Goal: Task Accomplishment & Management: Manage account settings

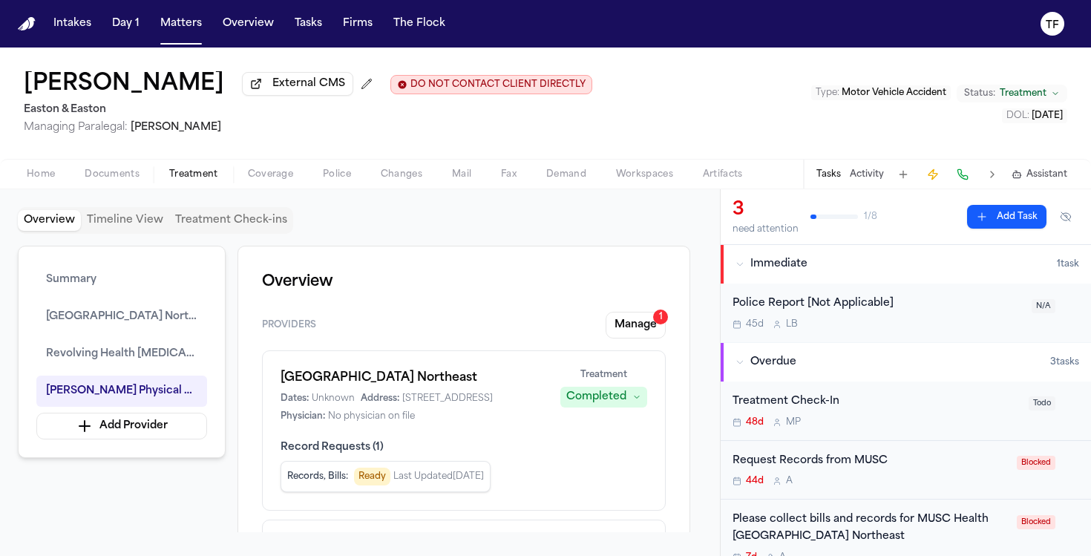
scroll to position [1483, 0]
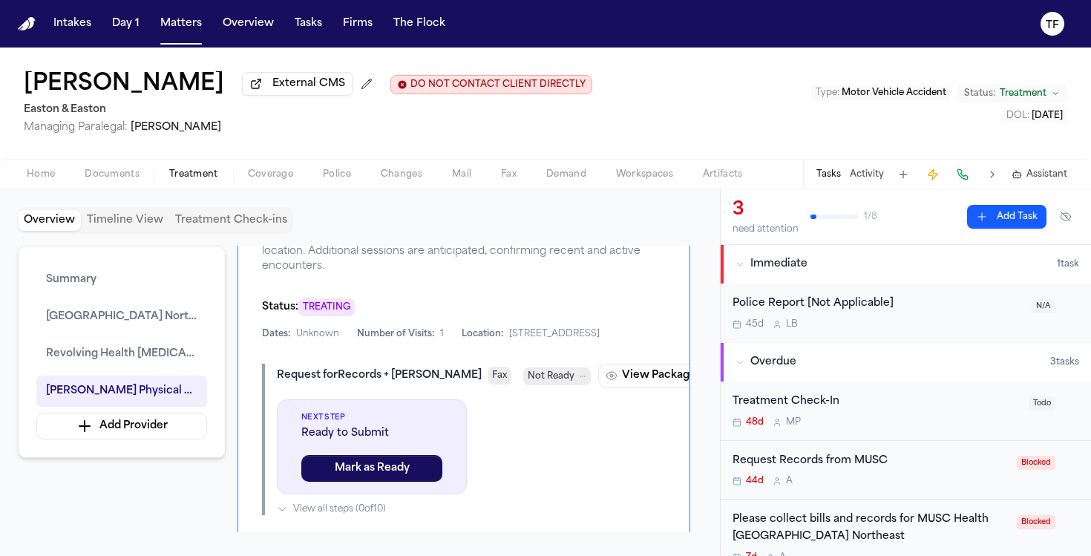
click at [191, 42] on nav "Intakes Day 1 Matters Overview Tasks Firms The Flock TF" at bounding box center [545, 24] width 1091 height 48
click at [208, 31] on div "Intakes Day 1 Matters Overview Tasks Firms The Flock" at bounding box center [250, 23] width 404 height 27
click at [196, 26] on button "Matters" at bounding box center [180, 23] width 53 height 27
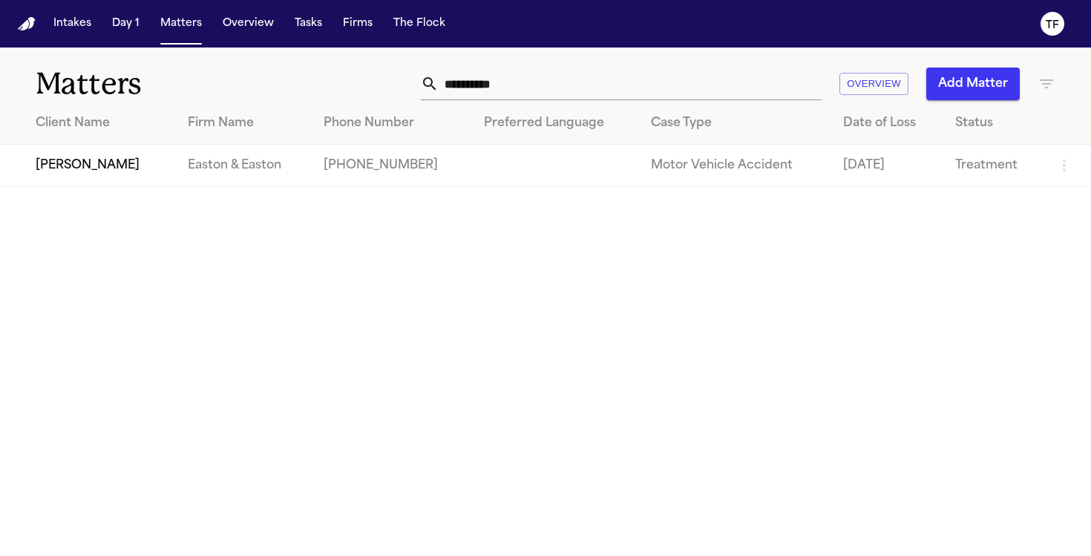
click at [566, 81] on input "**********" at bounding box center [630, 84] width 383 height 33
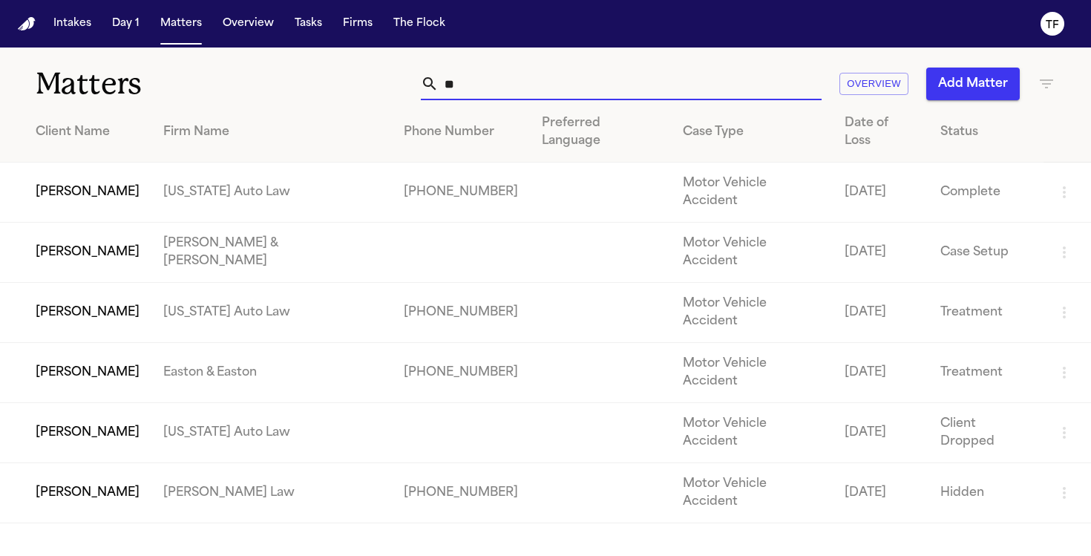
type input "*"
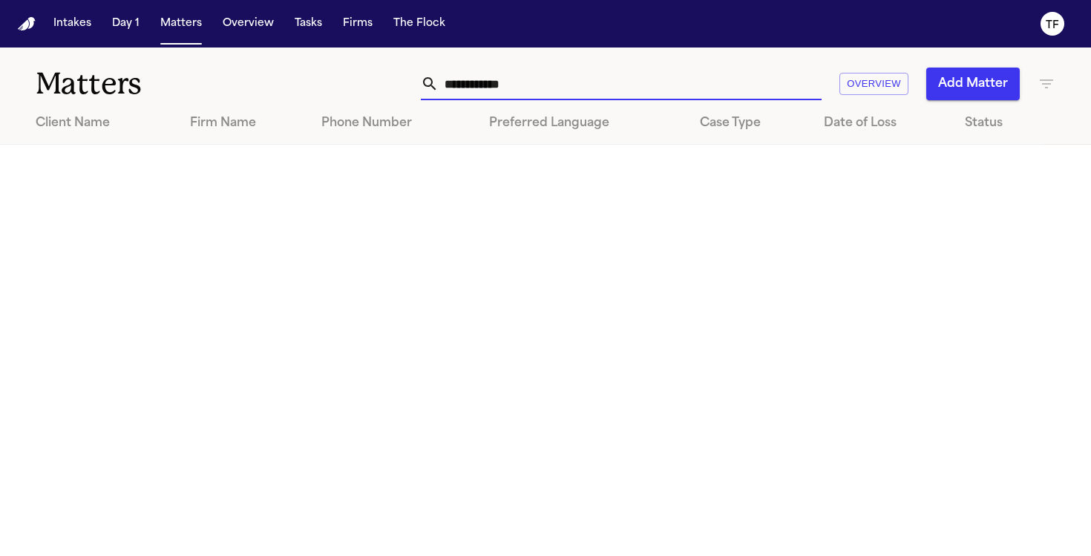
type input "**********"
click at [955, 71] on button "Add Matter" at bounding box center [974, 84] width 94 height 33
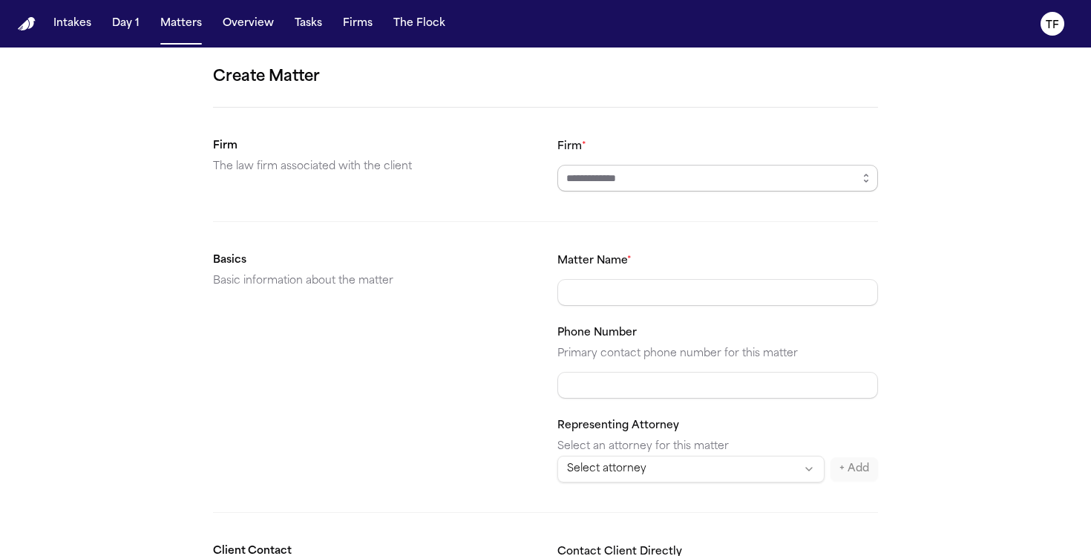
click at [634, 183] on input "Firm *" at bounding box center [718, 178] width 321 height 27
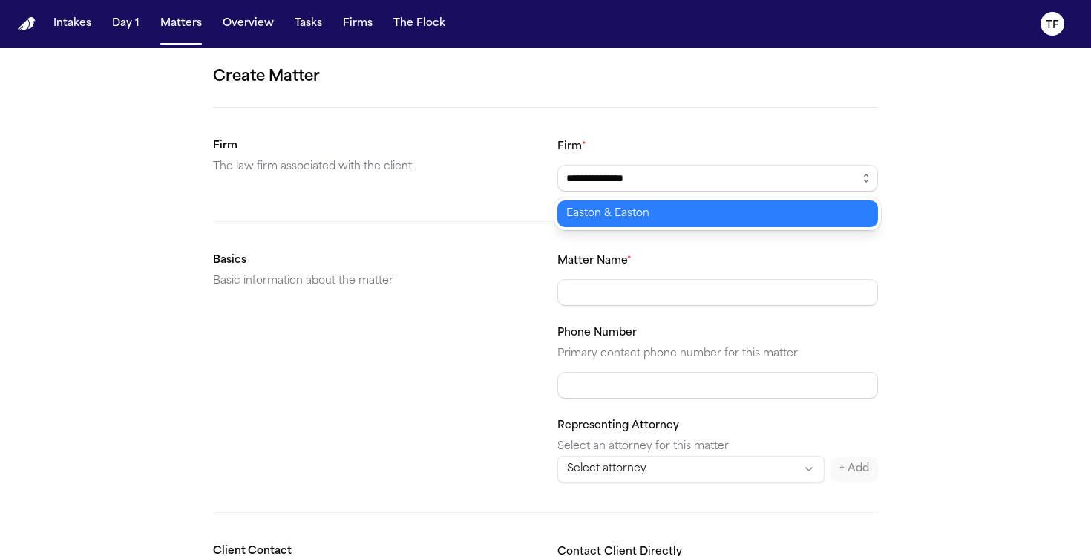
click at [627, 207] on body "**********" at bounding box center [545, 278] width 1091 height 556
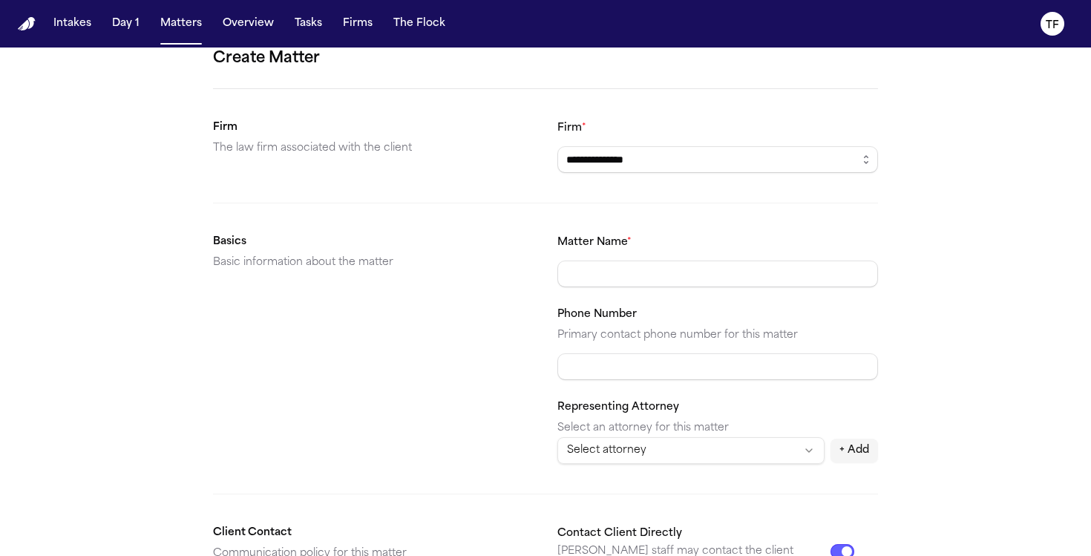
scroll to position [27, 0]
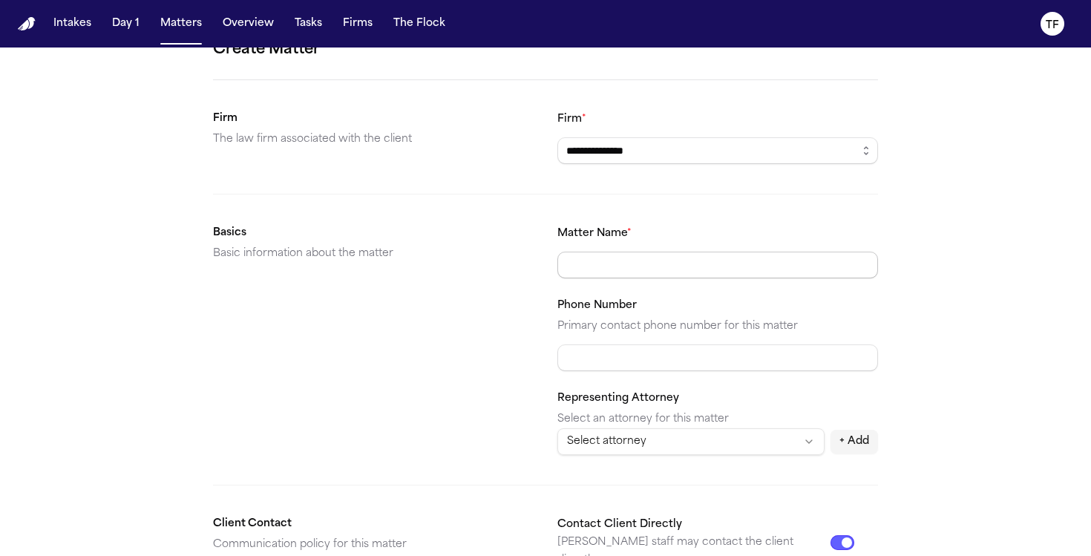
type input "**********"
click at [594, 263] on input "Matter Name *" at bounding box center [718, 265] width 321 height 27
type input "**********"
click at [661, 344] on input "Phone Number" at bounding box center [718, 357] width 321 height 27
paste input "**********"
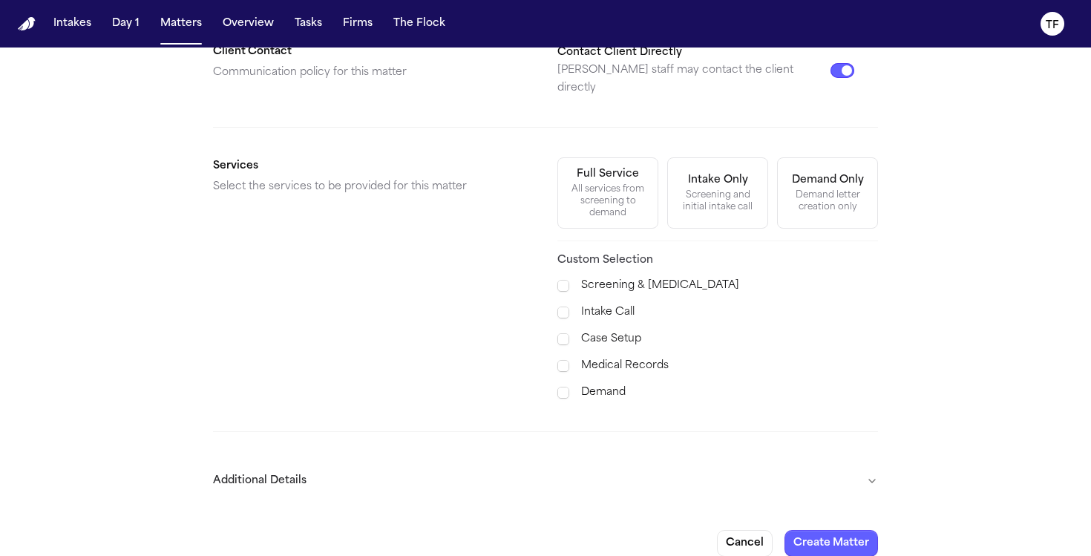
scroll to position [502, 0]
type input "**********"
click at [606, 192] on div "All services from screening to demand" at bounding box center [608, 199] width 82 height 36
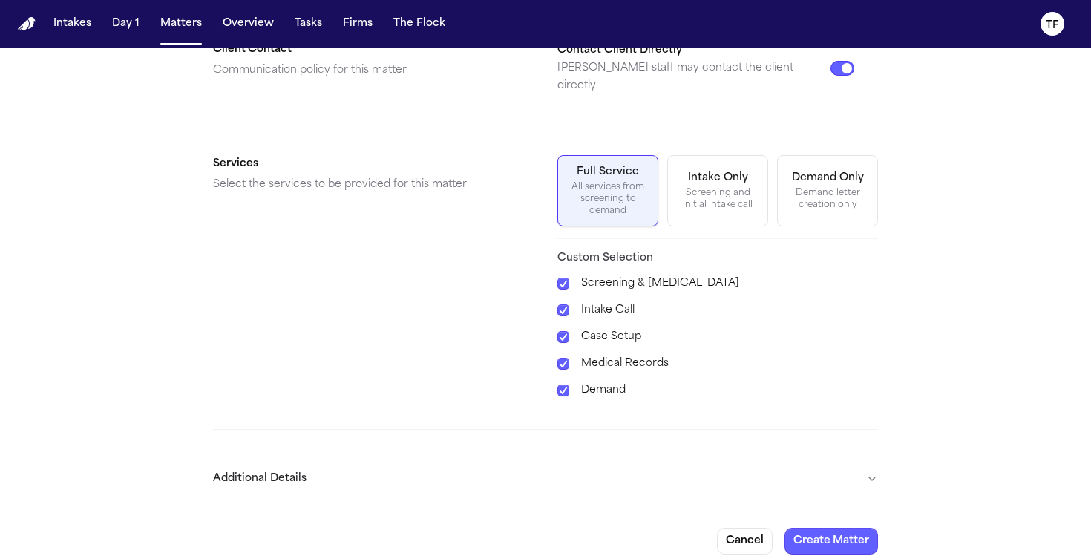
click at [818, 509] on form "**********" at bounding box center [545, 58] width 665 height 991
click at [816, 528] on button "Create Matter" at bounding box center [832, 541] width 94 height 27
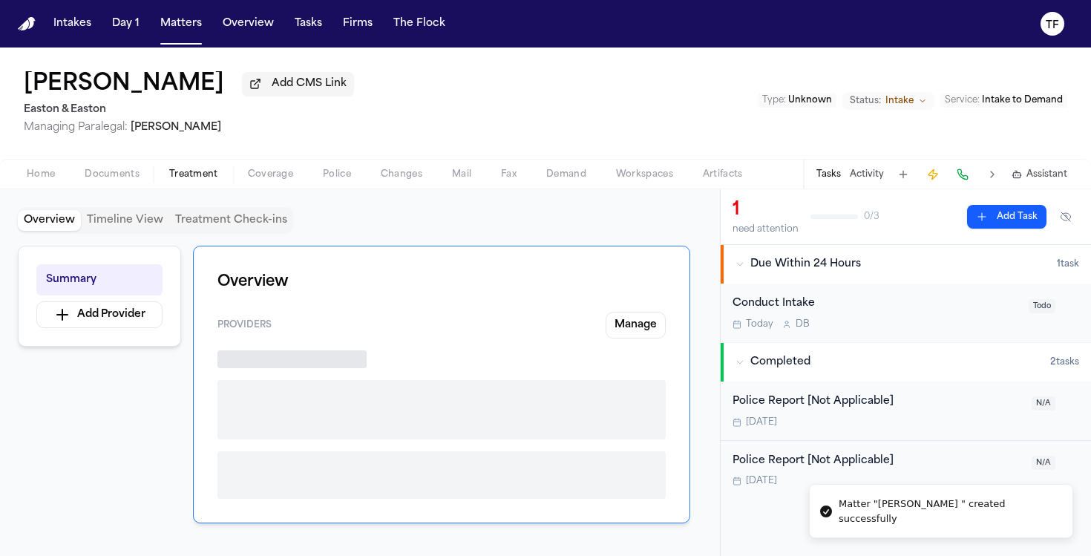
click at [209, 180] on span "Treatment" at bounding box center [193, 175] width 49 height 12
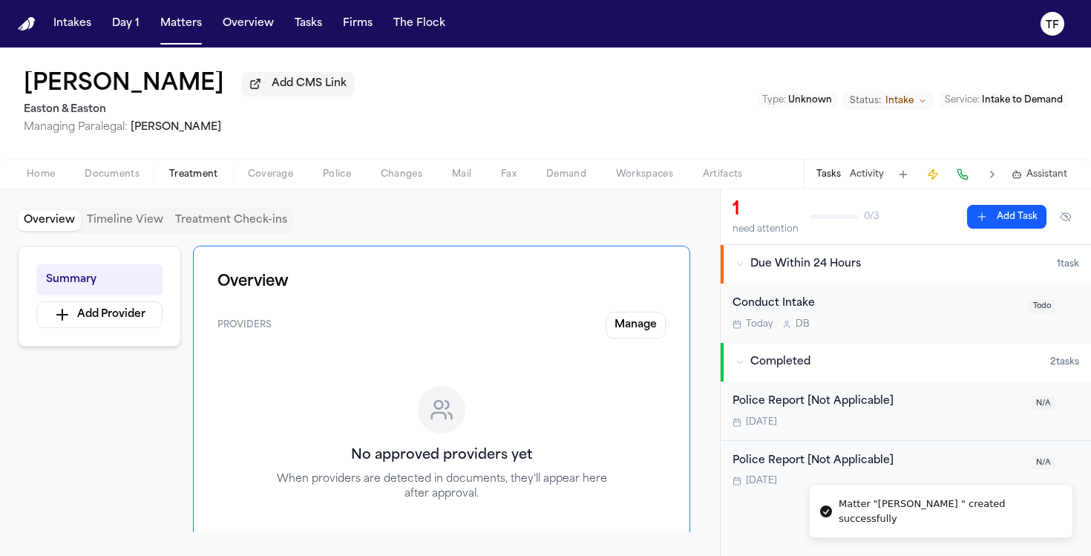
click at [867, 180] on button "Activity" at bounding box center [867, 175] width 34 height 12
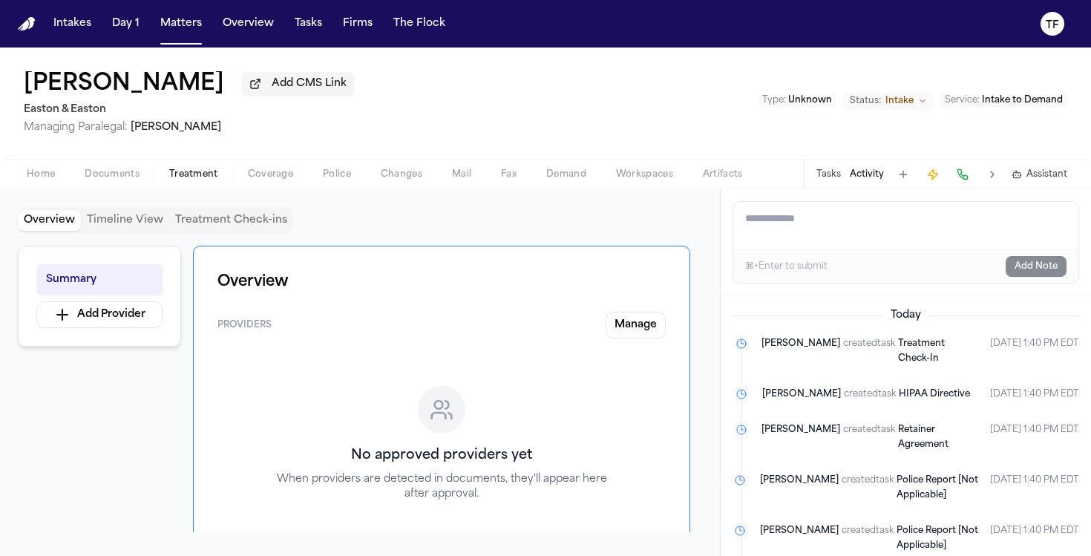
click at [860, 230] on textarea "Add a note to this matter" at bounding box center [905, 226] width 345 height 48
paste textarea "**********"
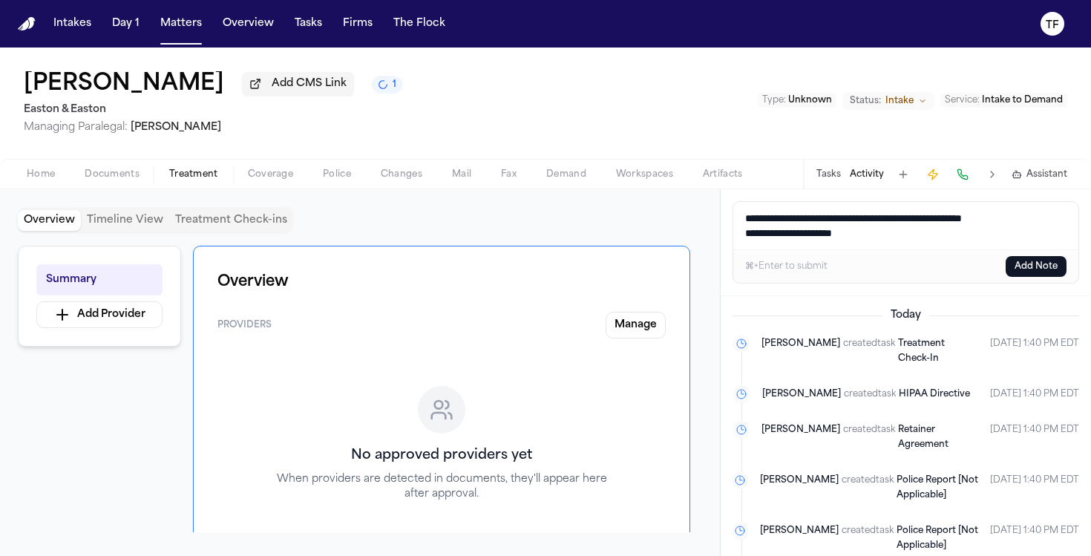
type textarea "**********"
click at [1025, 263] on button "Add Note" at bounding box center [1036, 266] width 61 height 21
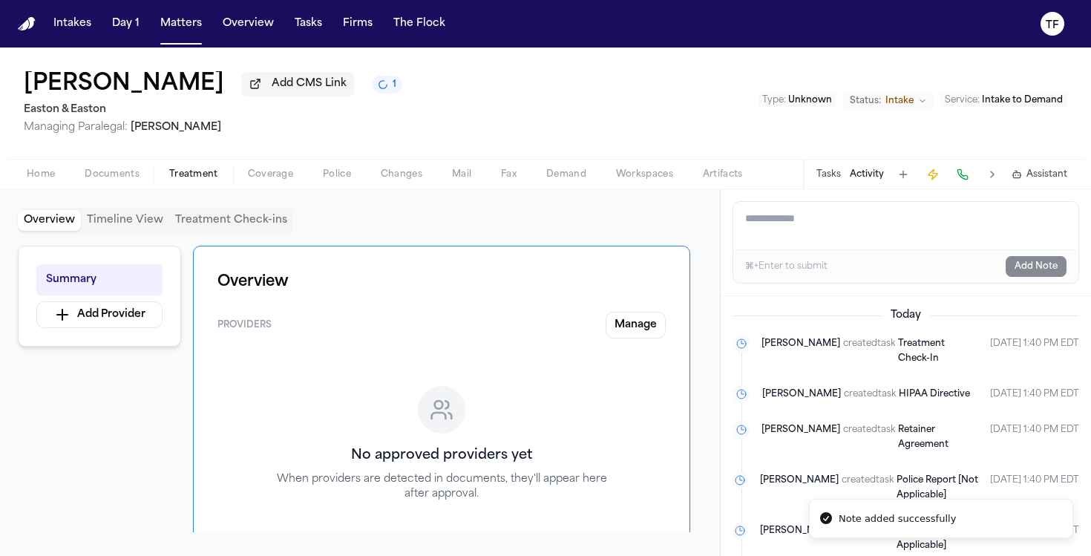
click at [830, 180] on button "Tasks" at bounding box center [829, 175] width 24 height 12
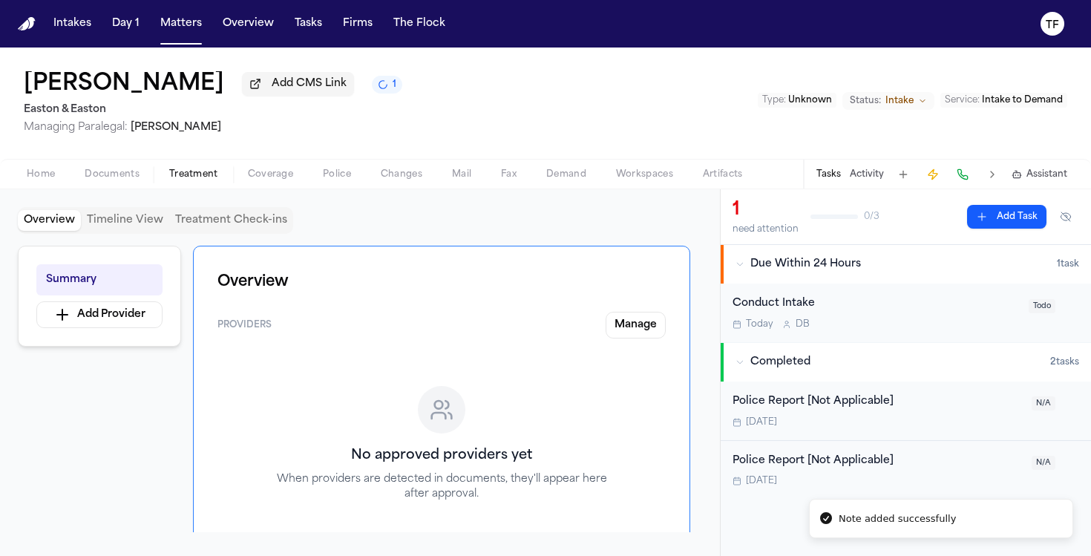
click at [843, 295] on div "Conduct Intake Today D B Todo" at bounding box center [906, 313] width 370 height 59
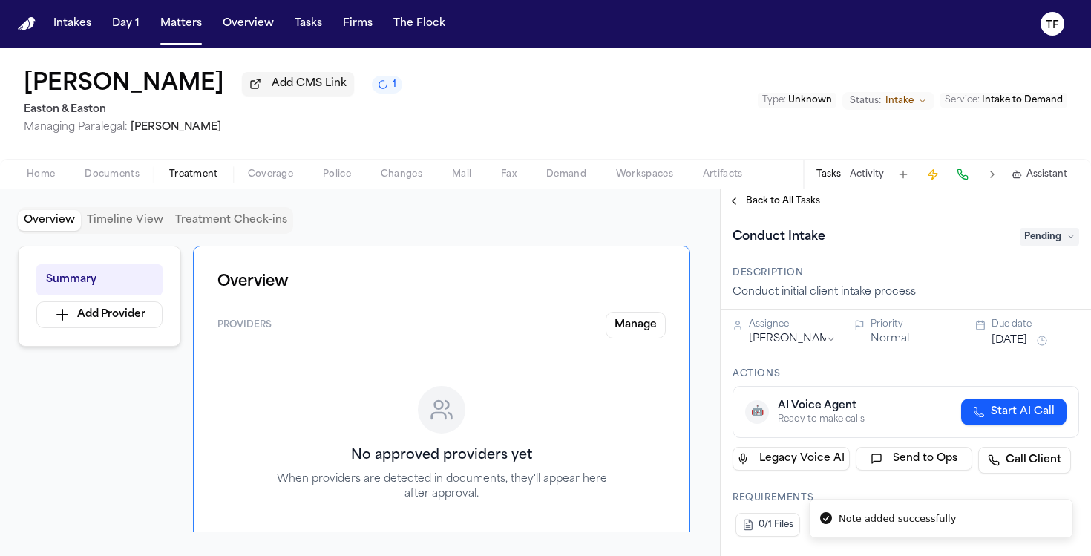
click at [1026, 242] on span "Pending" at bounding box center [1049, 237] width 59 height 18
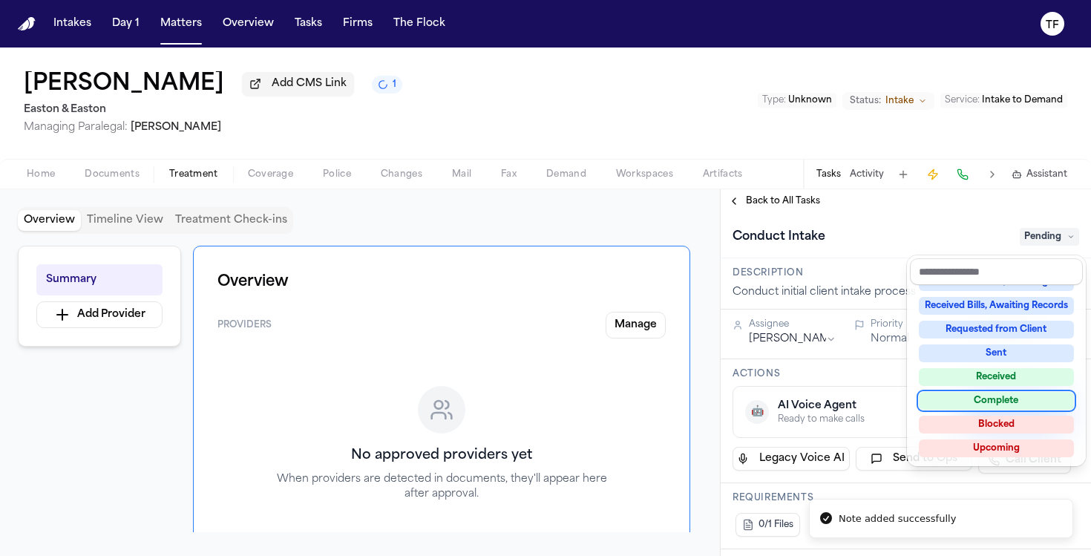
click at [996, 399] on div "Complete" at bounding box center [996, 401] width 155 height 18
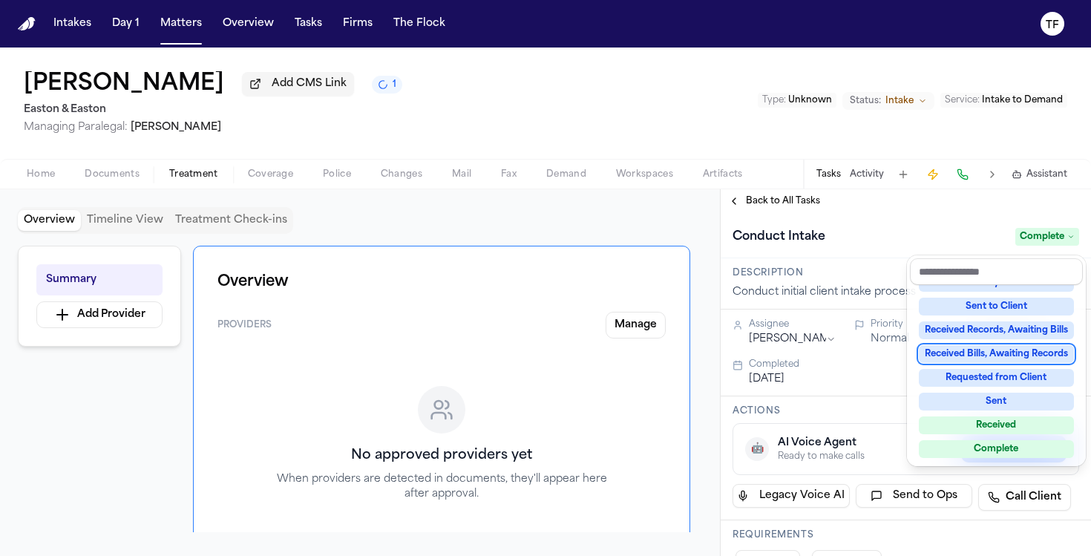
click at [762, 210] on div "**********" at bounding box center [906, 372] width 370 height 367
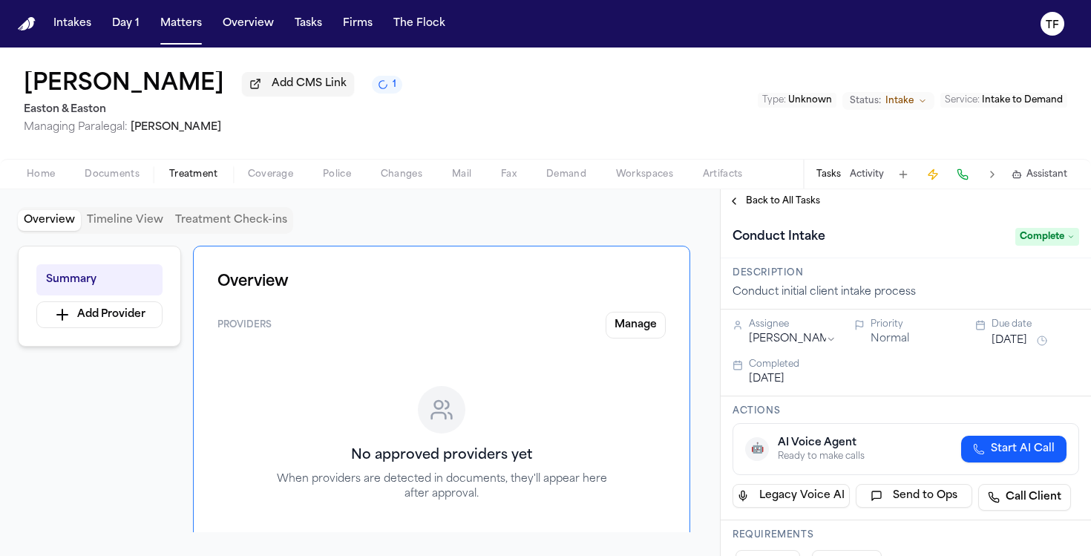
click at [756, 196] on div "Back to All Tasks" at bounding box center [906, 201] width 370 height 24
click at [757, 201] on span "Back to All Tasks" at bounding box center [783, 201] width 74 height 12
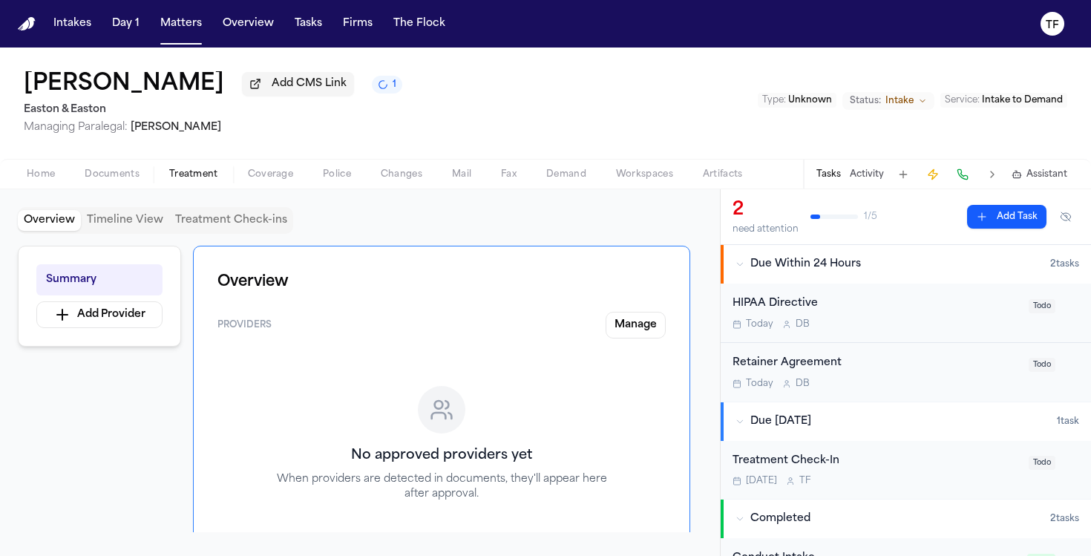
click at [1036, 96] on span "Intake to Demand" at bounding box center [1022, 100] width 81 height 9
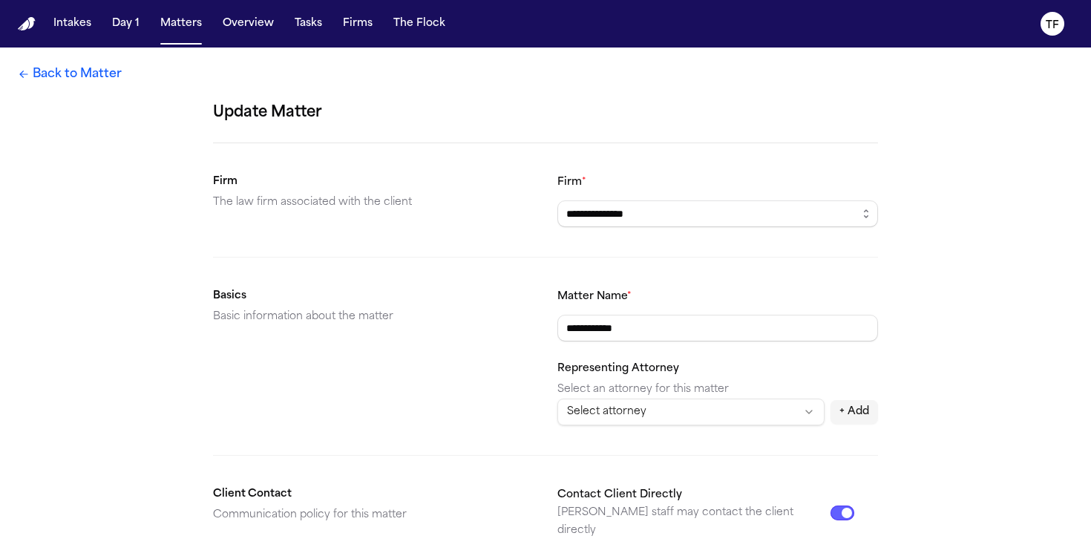
click at [103, 75] on link "Back to Matter" at bounding box center [70, 74] width 104 height 18
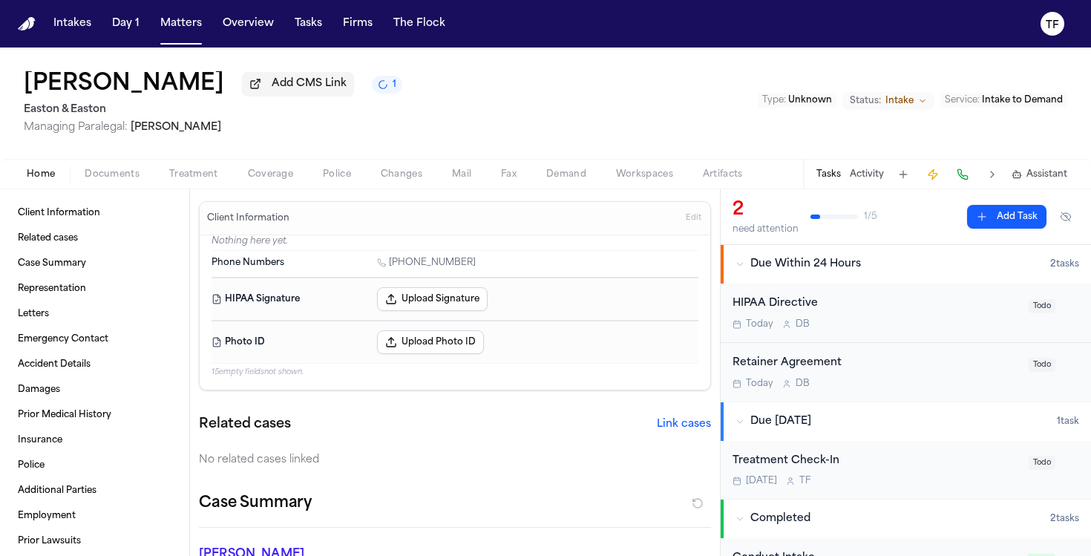
click at [1025, 105] on span "Intake to Demand" at bounding box center [1022, 100] width 81 height 9
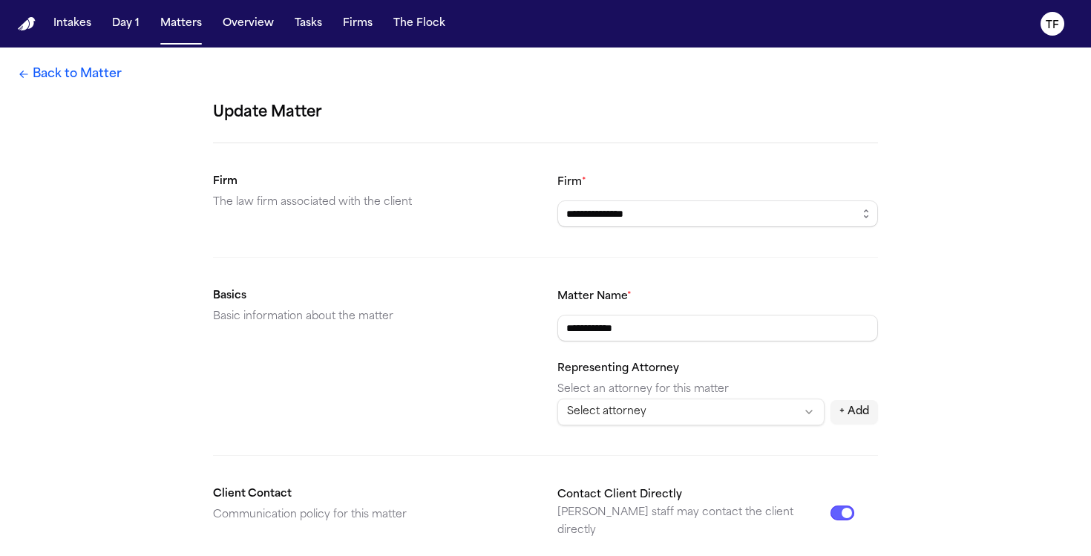
click at [65, 74] on link "Back to Matter" at bounding box center [70, 74] width 104 height 18
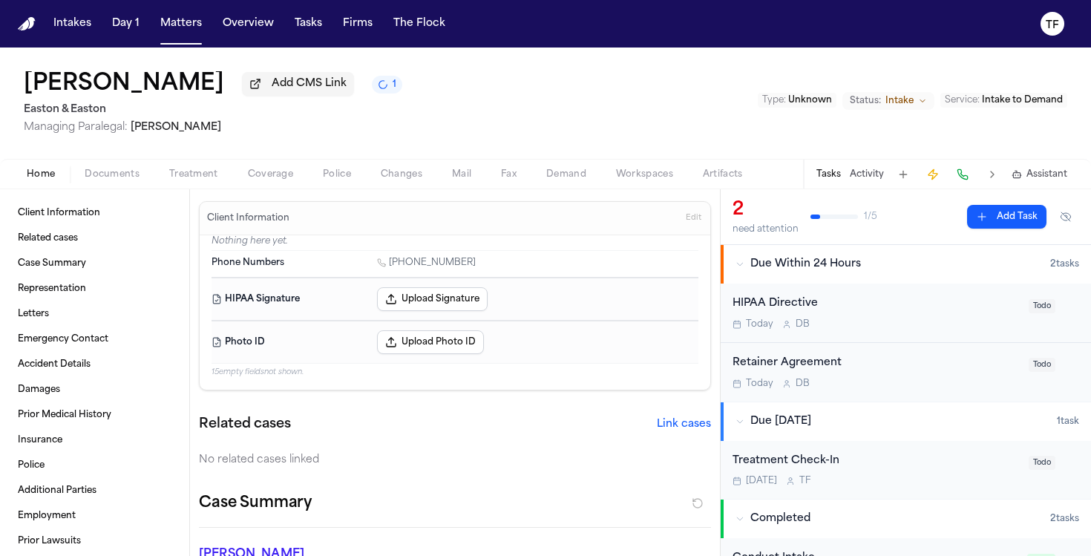
click at [898, 106] on span "Intake" at bounding box center [900, 101] width 28 height 12
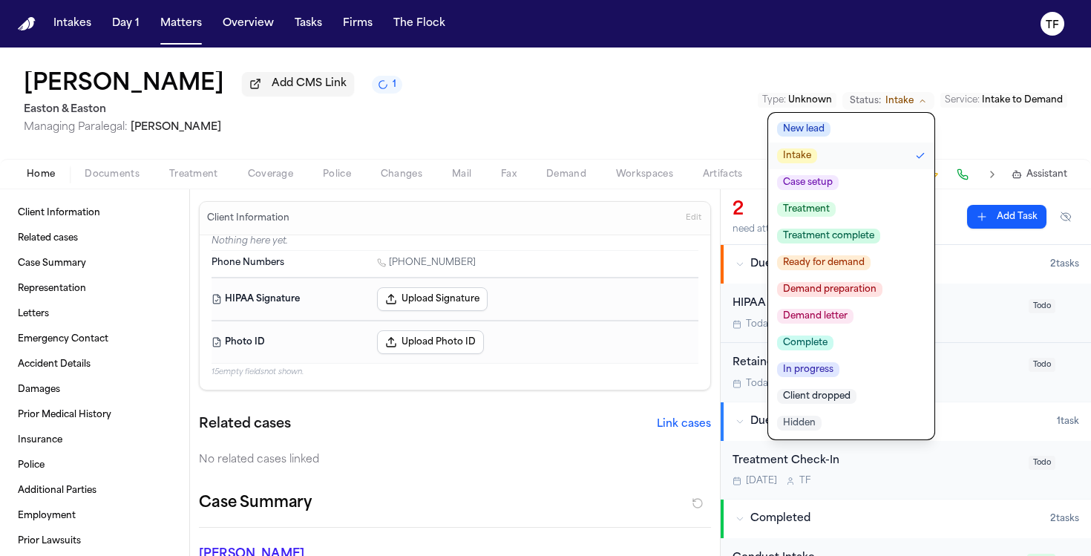
click at [852, 224] on button "Treatment complete" at bounding box center [851, 236] width 166 height 27
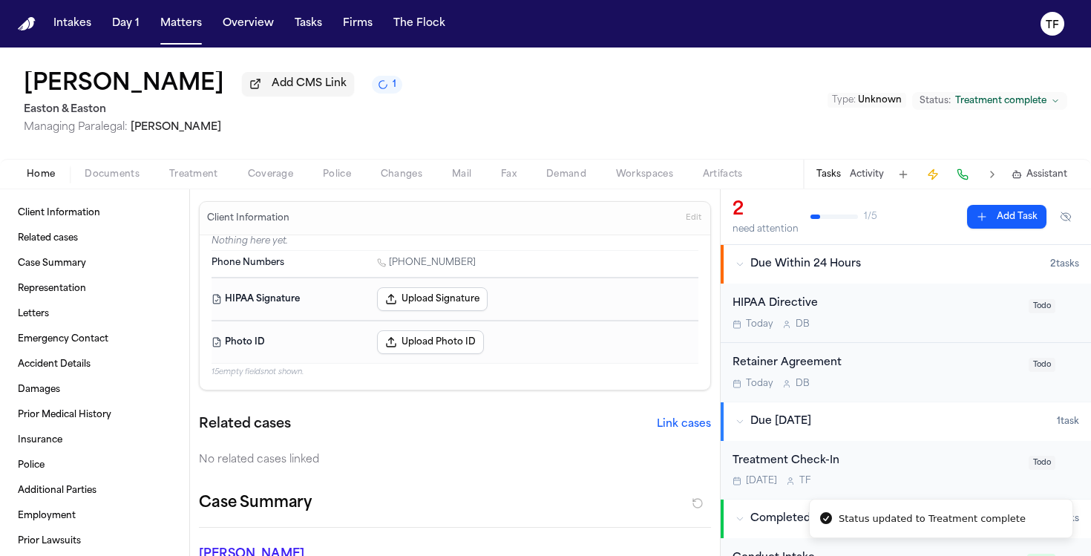
click at [862, 110] on div "Type : Unknown Status: Treatment complete" at bounding box center [948, 100] width 240 height 19
click at [977, 110] on button "Status: Treatment complete" at bounding box center [989, 101] width 155 height 18
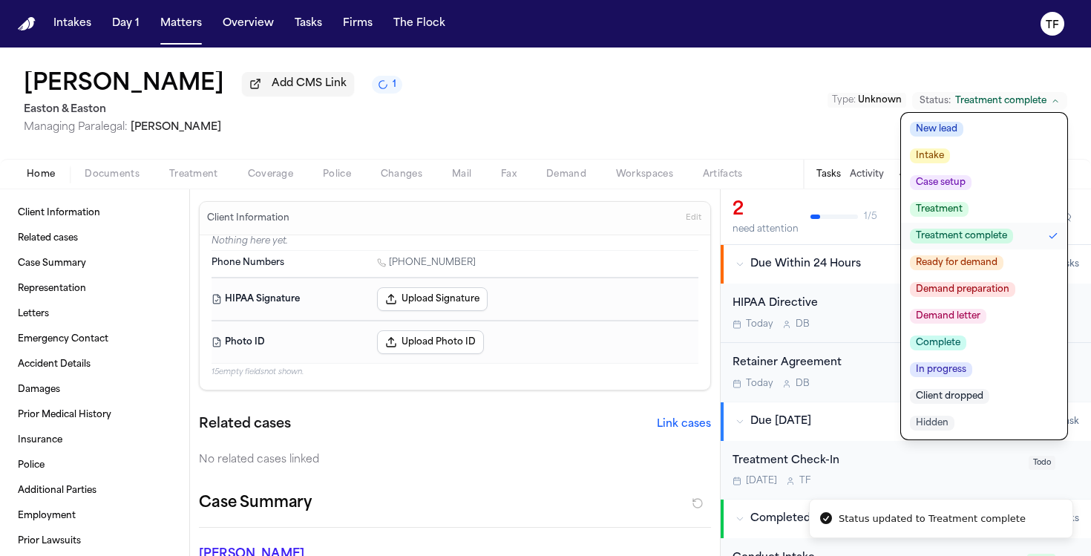
click at [942, 212] on span "Treatment" at bounding box center [939, 209] width 59 height 15
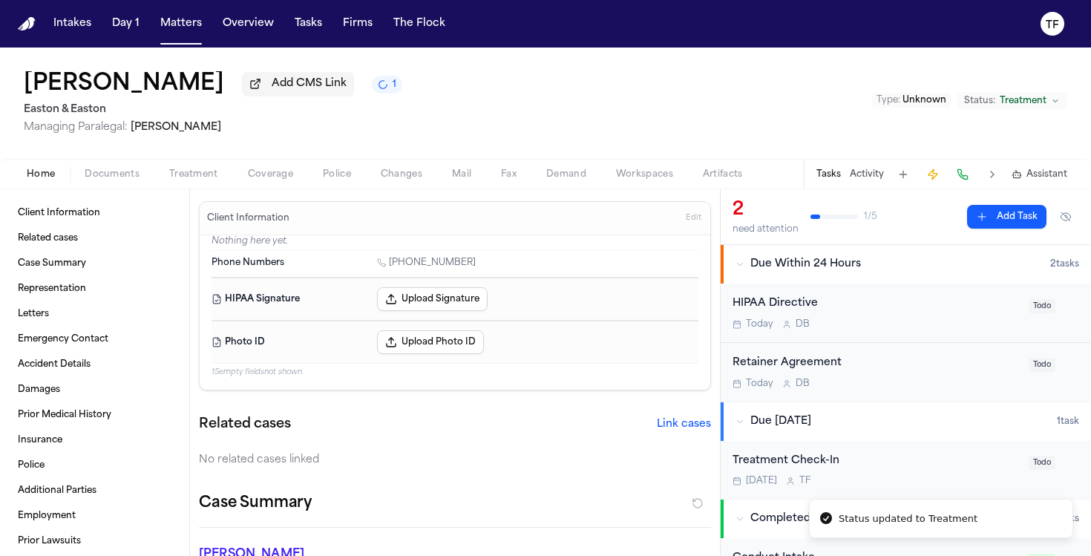
click at [926, 388] on div "Today D B" at bounding box center [876, 384] width 287 height 12
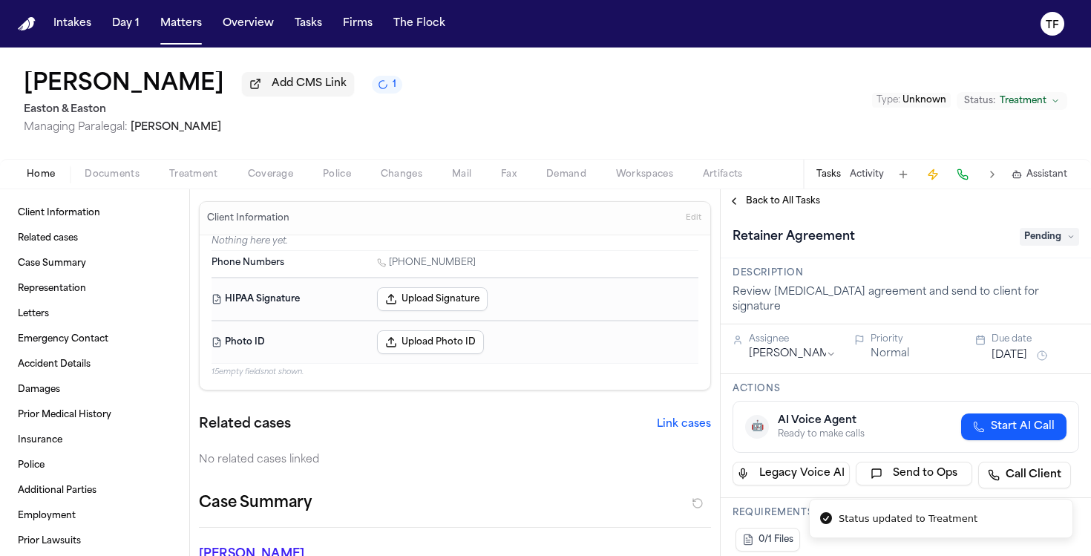
click at [1045, 243] on span "Pending" at bounding box center [1049, 237] width 59 height 18
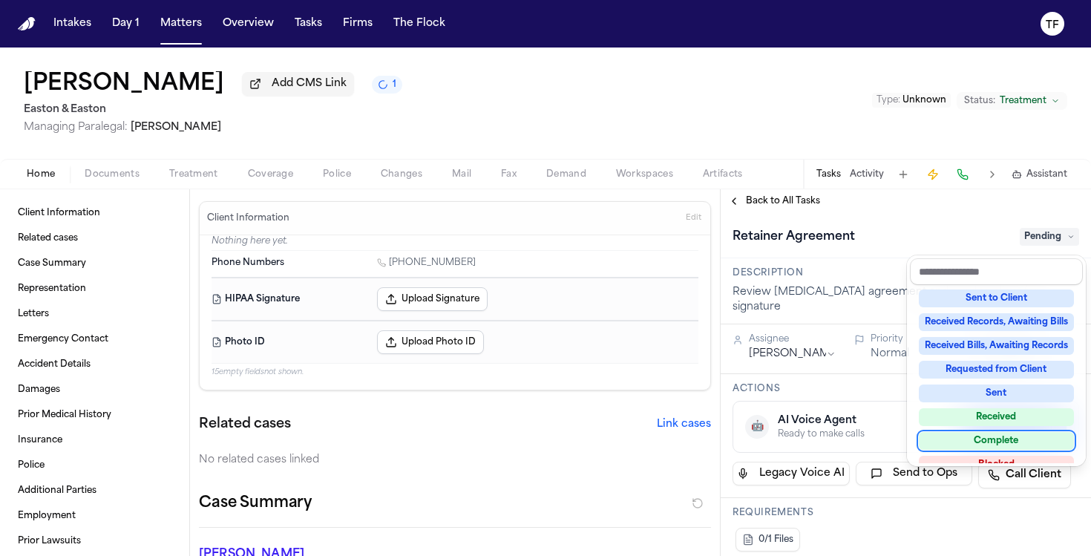
click at [988, 444] on div "Complete" at bounding box center [996, 441] width 155 height 18
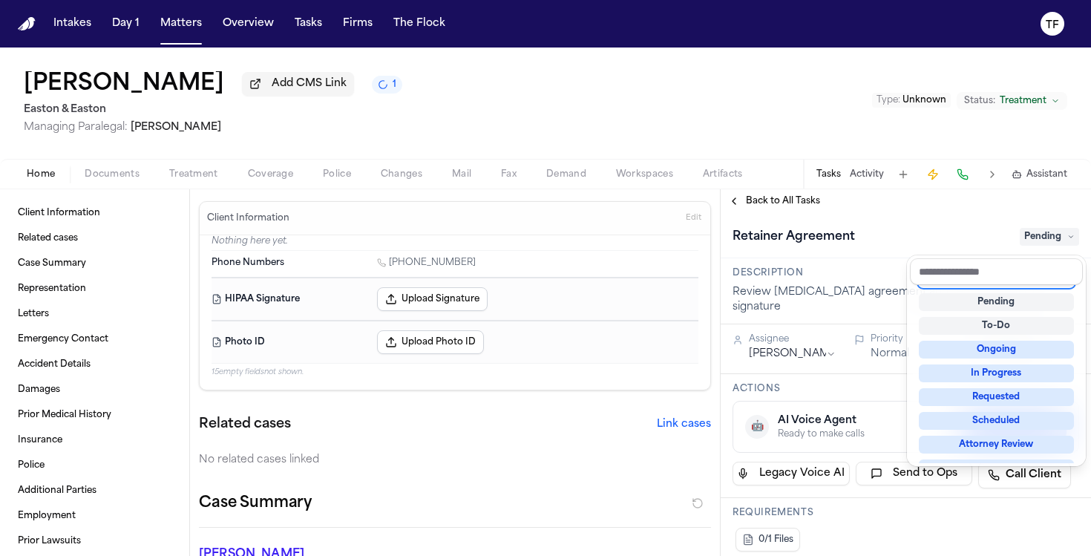
scroll to position [6, 0]
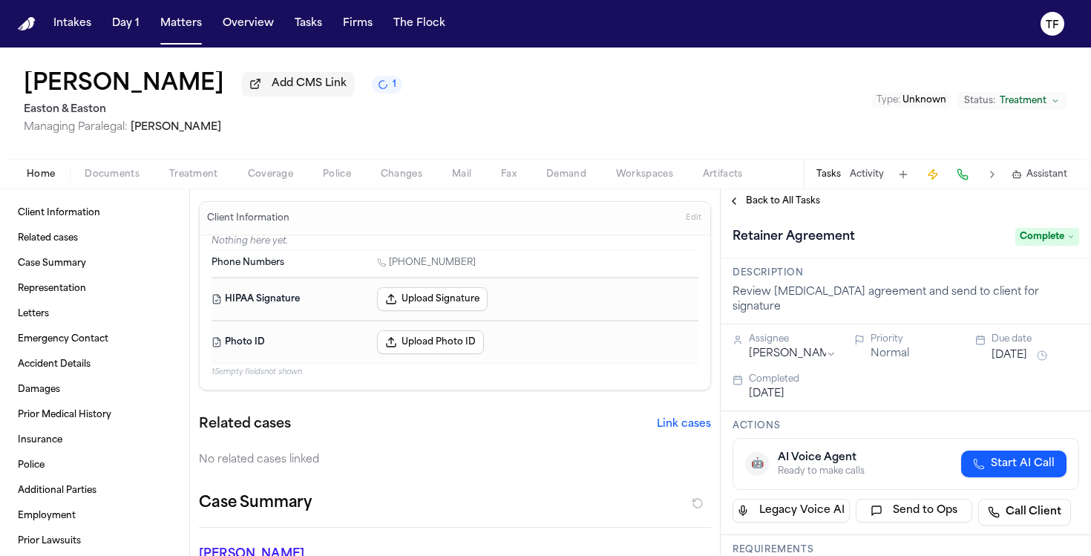
click at [745, 207] on button "Back to All Tasks" at bounding box center [774, 201] width 107 height 12
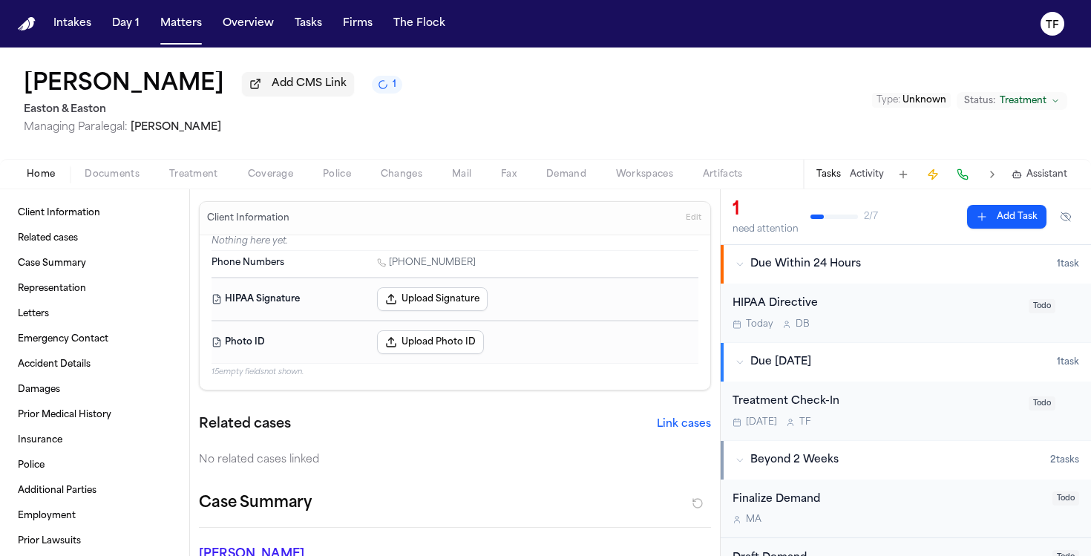
click at [215, 186] on div "Home Documents Treatment Coverage Police Changes Mail Fax Demand Workspaces Art…" at bounding box center [545, 174] width 1091 height 30
click at [209, 179] on span "Treatment" at bounding box center [193, 175] width 49 height 12
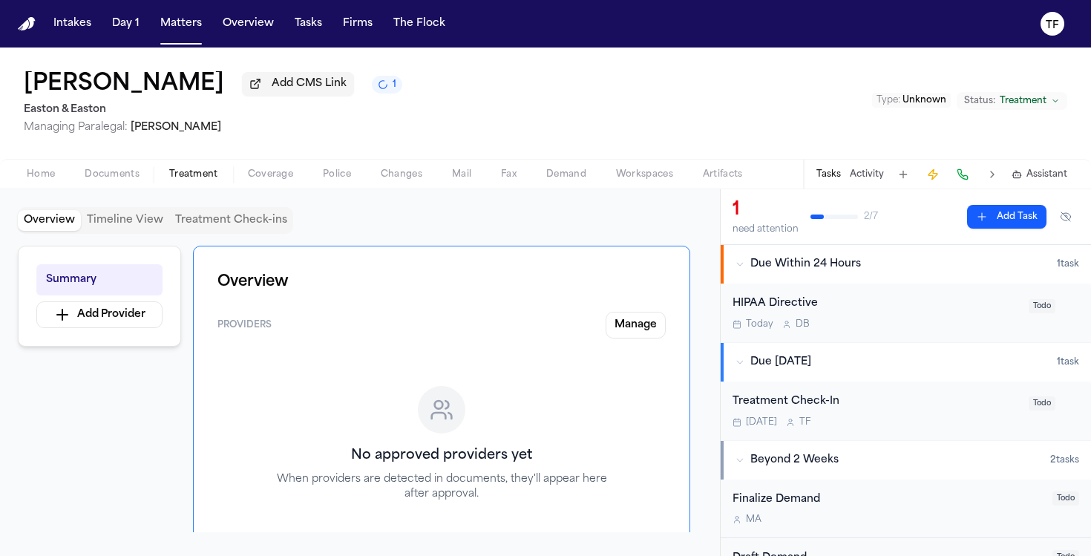
click at [850, 186] on div "Tasks Activity Assistant" at bounding box center [941, 174] width 276 height 29
click at [861, 179] on button "Activity" at bounding box center [867, 175] width 34 height 12
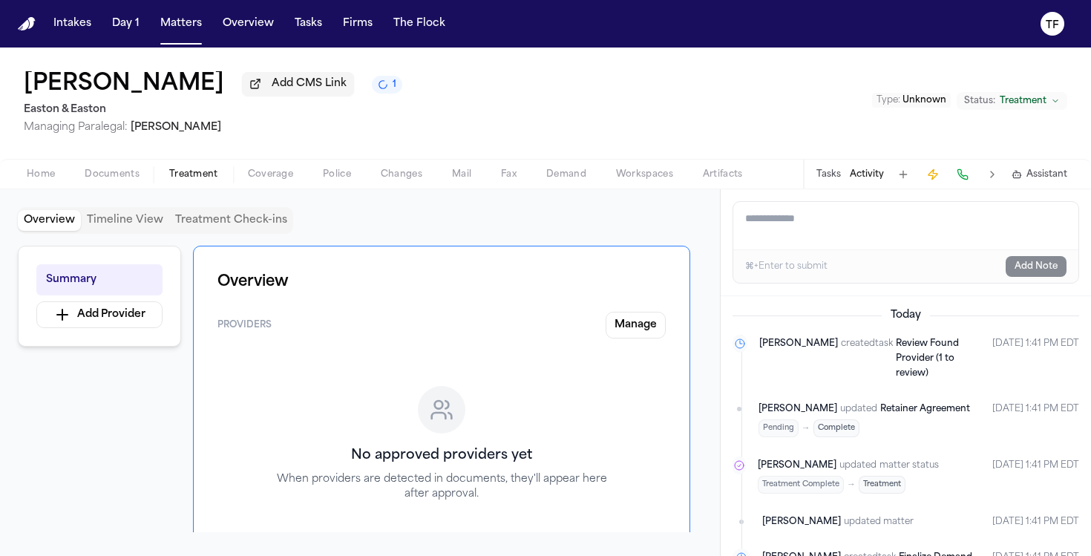
click at [785, 240] on textarea "Add a note to this matter" at bounding box center [905, 226] width 345 height 48
paste textarea "**********"
type textarea "**********"
click at [1053, 275] on button "Add Note" at bounding box center [1036, 266] width 61 height 21
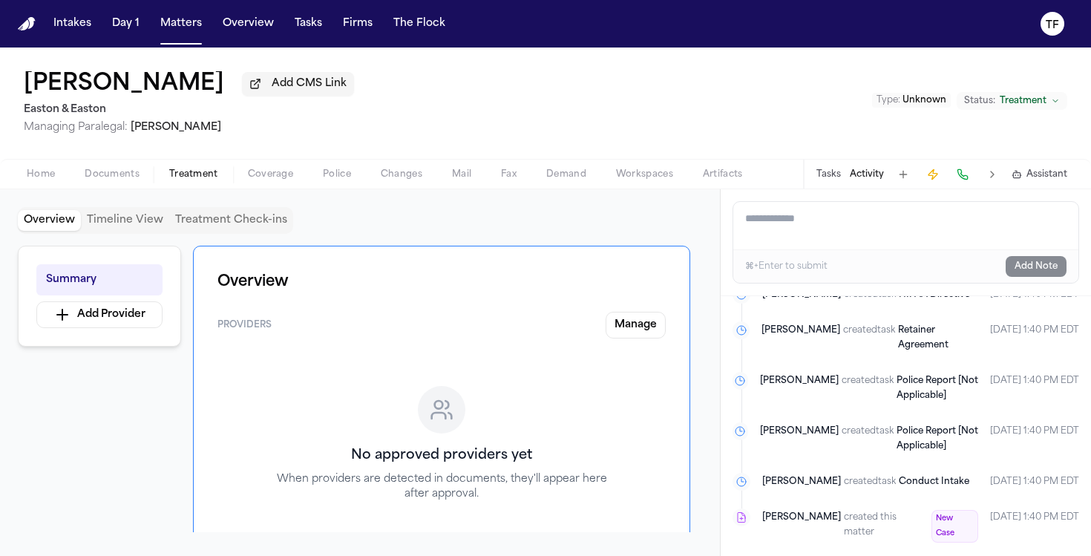
scroll to position [709, 0]
click at [225, 181] on button "Treatment" at bounding box center [193, 175] width 79 height 18
click at [43, 180] on span "Home" at bounding box center [41, 175] width 28 height 12
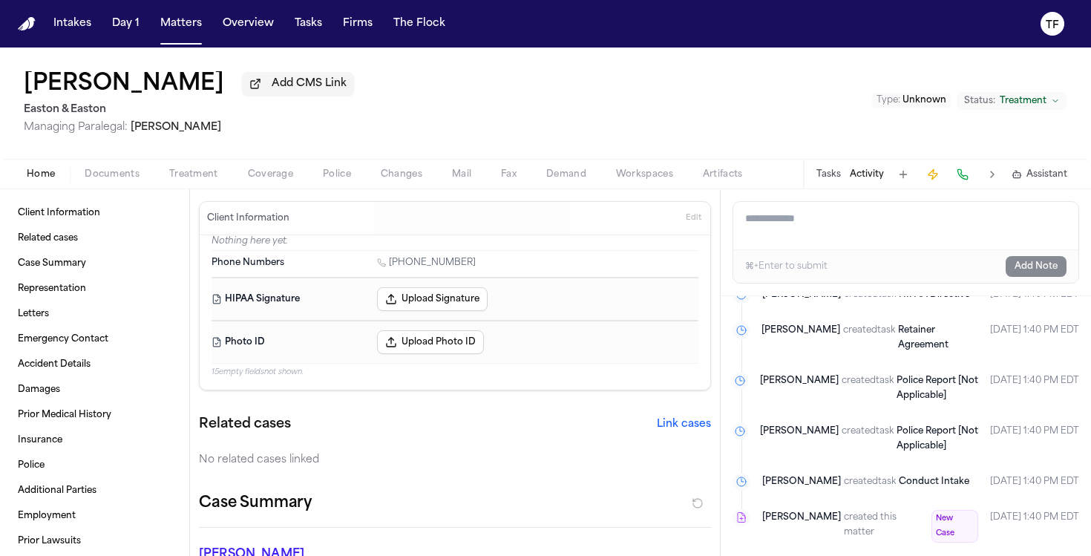
click at [205, 159] on div "Shany Edery Add CMS Link Easton & Easton Managing Paralegal: Thea Feeney Type :…" at bounding box center [545, 103] width 1091 height 111
click at [191, 180] on span "Treatment" at bounding box center [193, 175] width 49 height 12
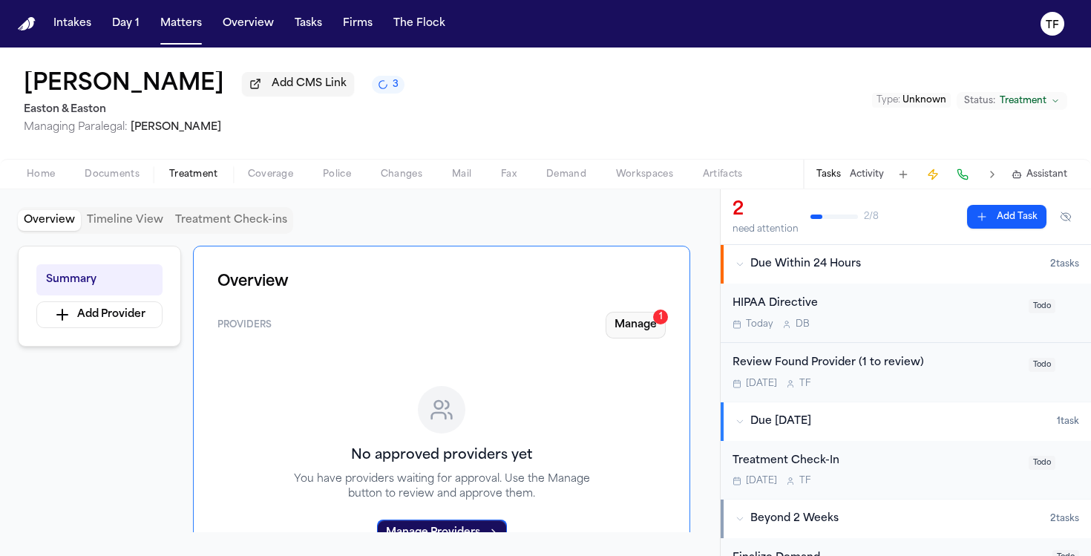
click at [629, 332] on button "Manage 1" at bounding box center [636, 325] width 60 height 27
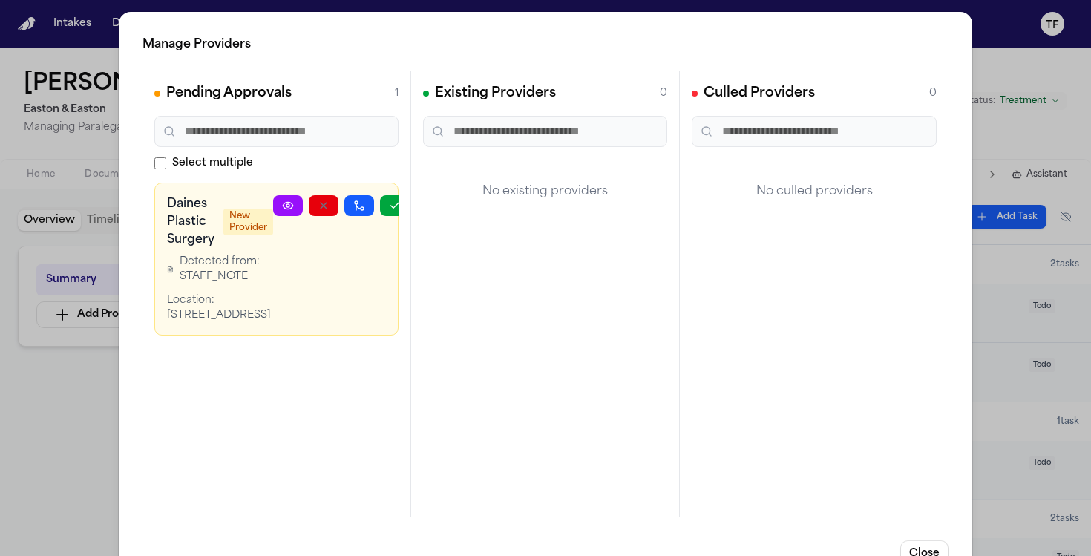
scroll to position [0, 13]
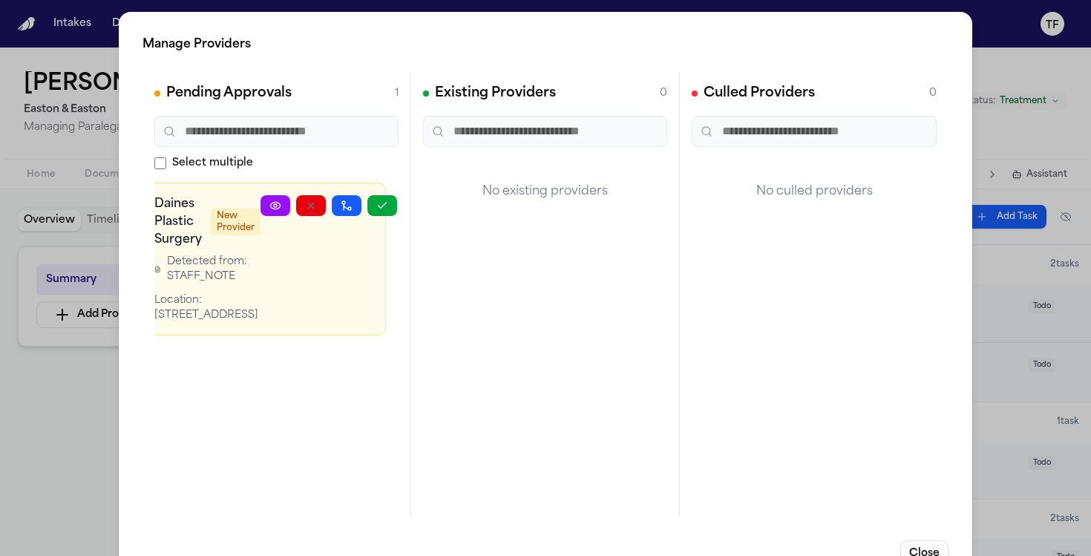
click at [384, 200] on icon "button" at bounding box center [382, 206] width 12 height 12
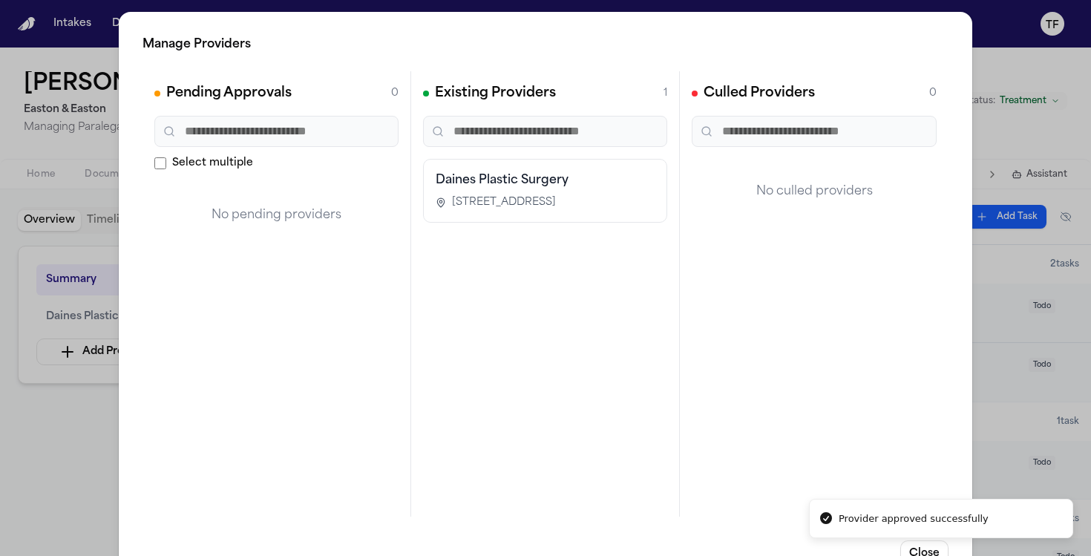
click at [13, 398] on div "Manage Providers Pending Approvals 0 Select multiple No pending providers Exist…" at bounding box center [545, 301] width 1091 height 603
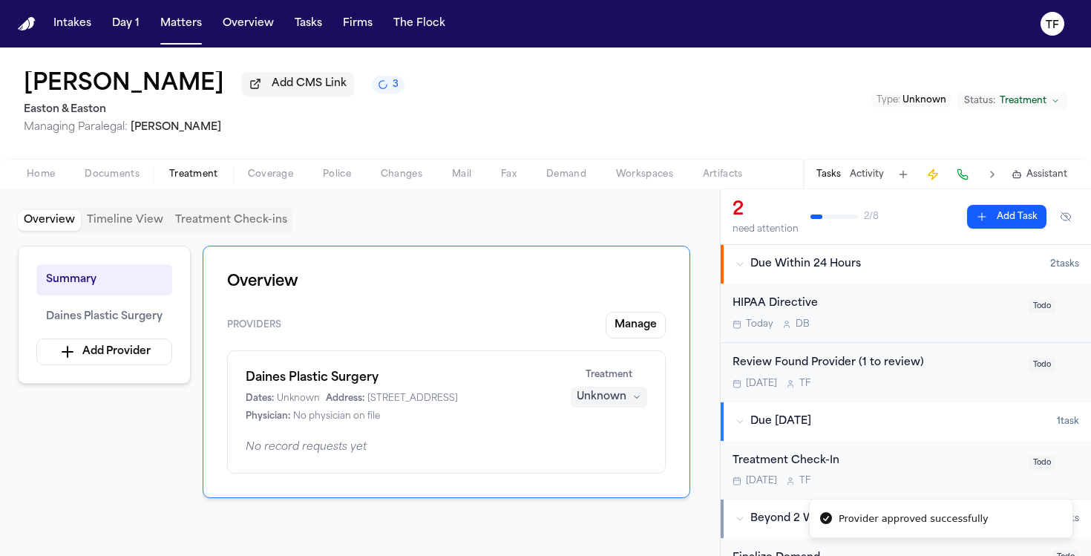
click at [592, 402] on div "Unknown" at bounding box center [602, 397] width 50 height 15
click at [587, 457] on span "Completed" at bounding box center [591, 457] width 59 height 15
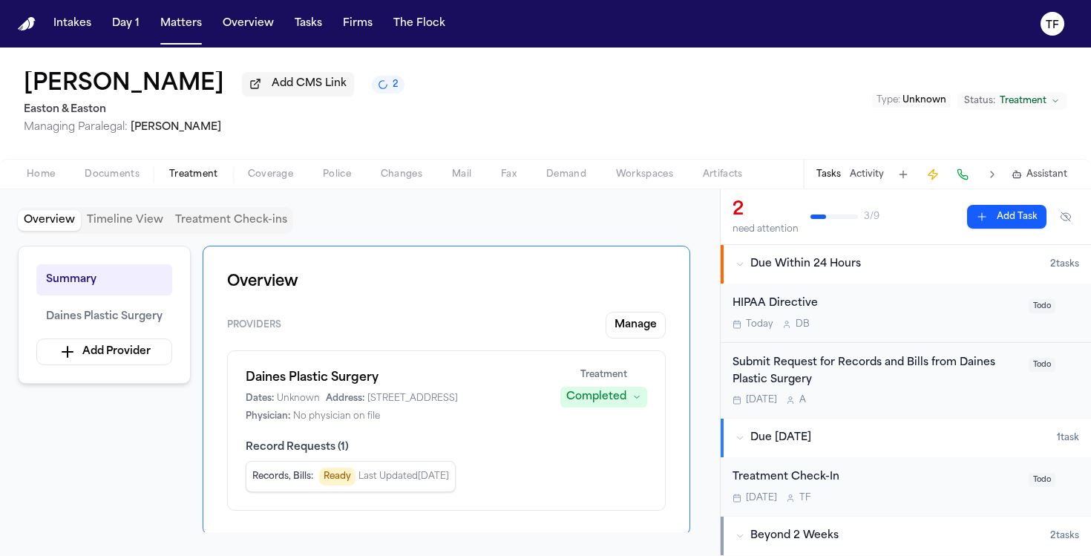
click at [195, 180] on span "Treatment" at bounding box center [193, 175] width 49 height 12
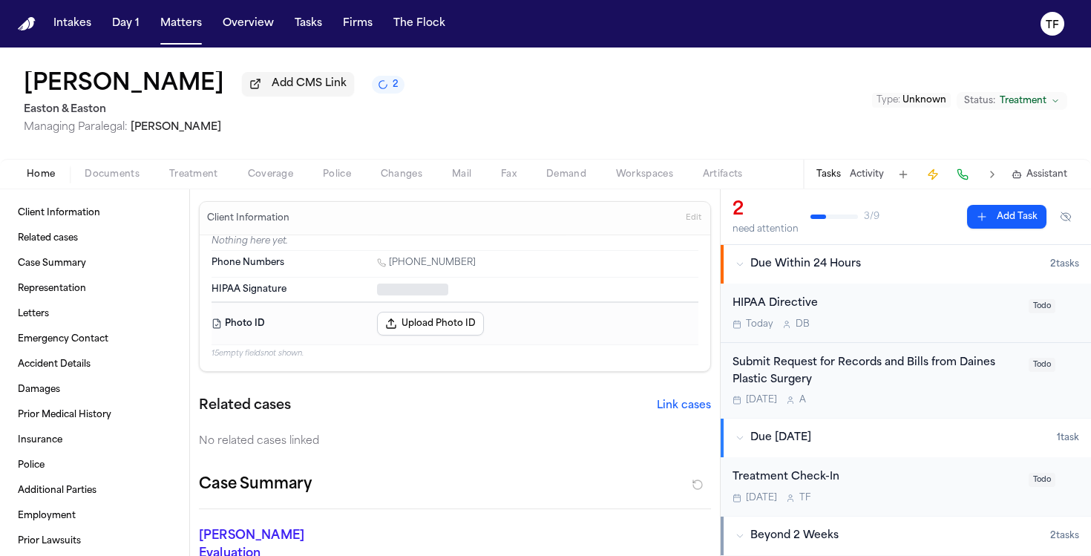
click at [35, 180] on span "Home" at bounding box center [41, 175] width 28 height 12
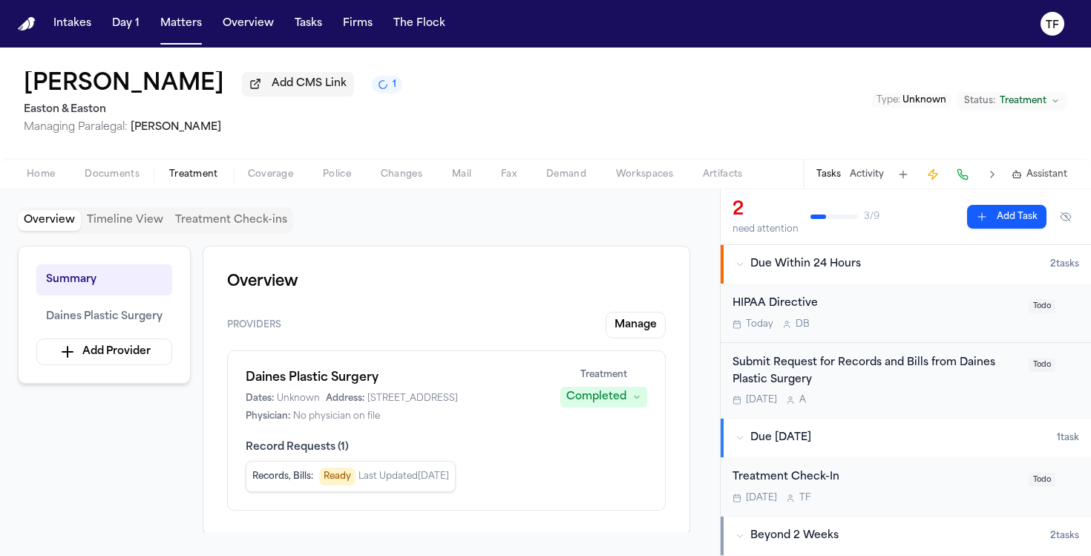
click at [217, 183] on span "button" at bounding box center [193, 182] width 67 height 1
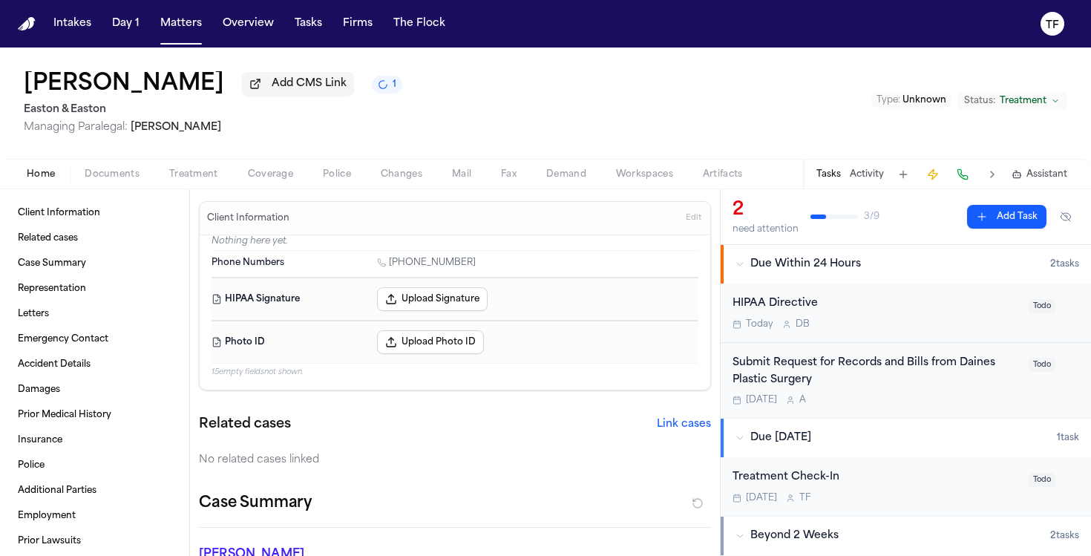
click at [29, 180] on span "Home" at bounding box center [41, 175] width 28 height 12
click at [224, 166] on div "Home Documents Treatment Coverage Police Changes Mail Fax Demand Workspaces Art…" at bounding box center [545, 174] width 1091 height 30
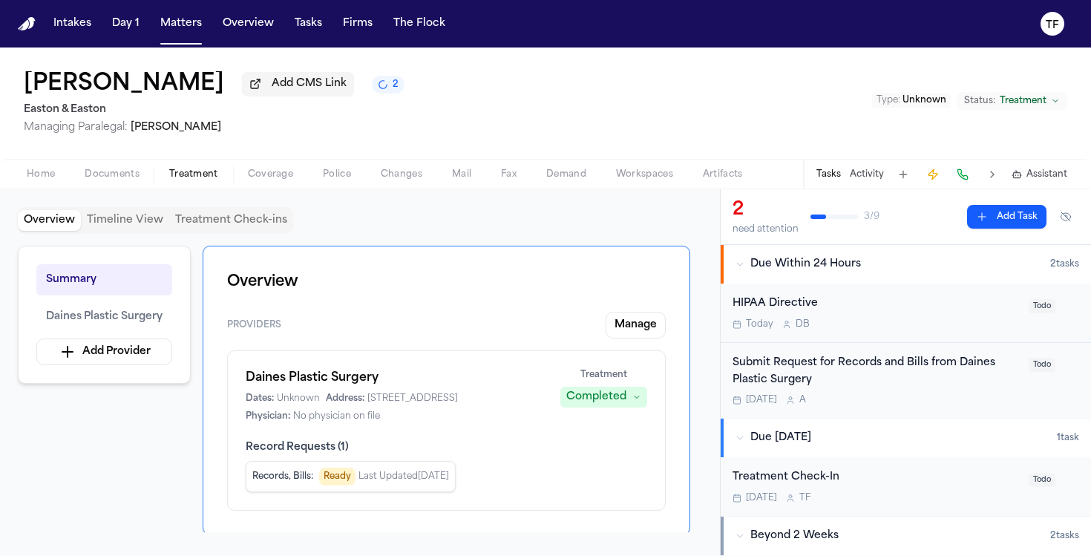
click at [210, 175] on span "Treatment" at bounding box center [193, 175] width 49 height 12
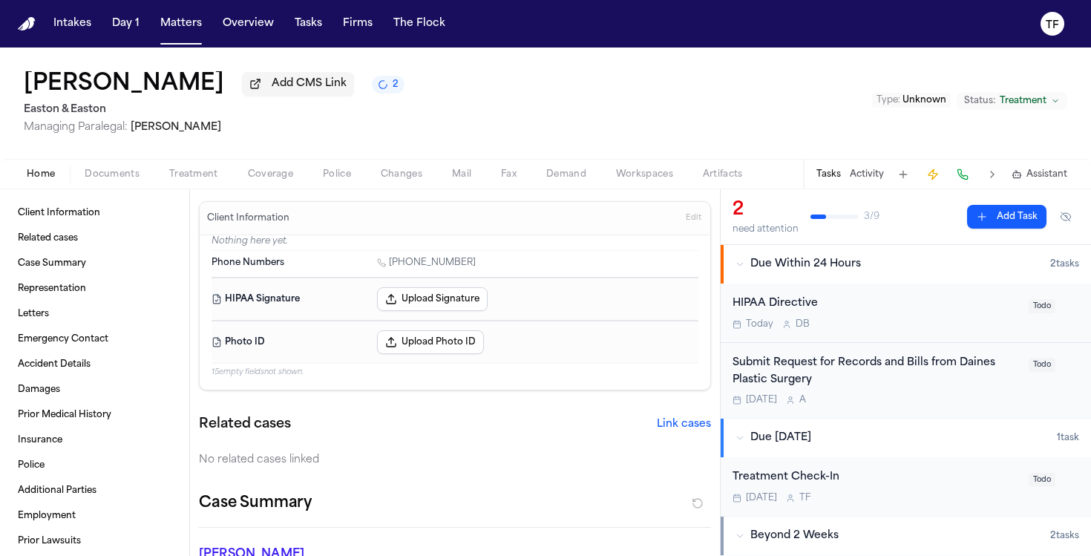
click at [53, 180] on span "Home" at bounding box center [41, 175] width 28 height 12
click at [219, 169] on button "Treatment" at bounding box center [193, 175] width 79 height 18
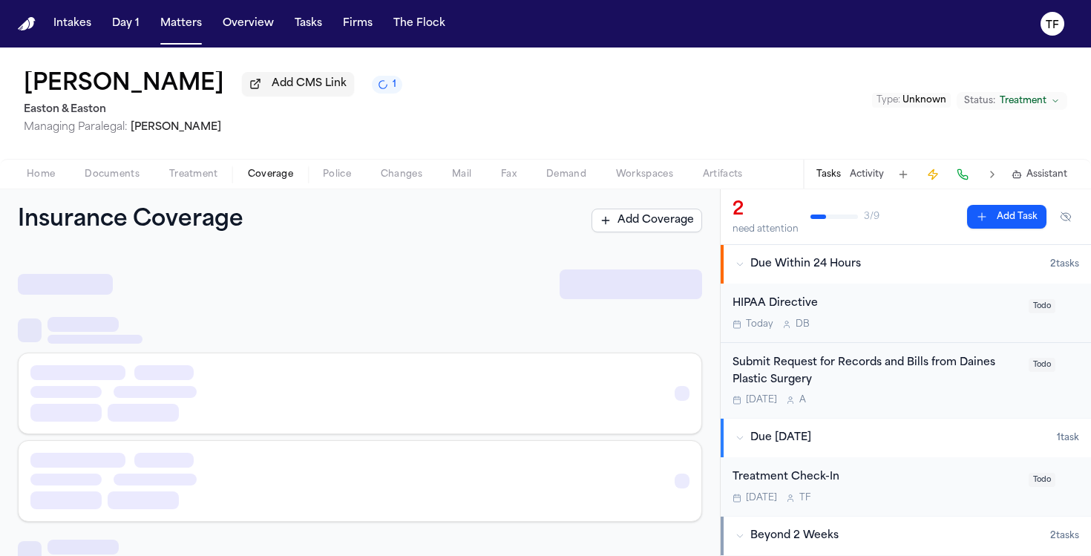
click at [244, 180] on button "Coverage" at bounding box center [270, 175] width 75 height 18
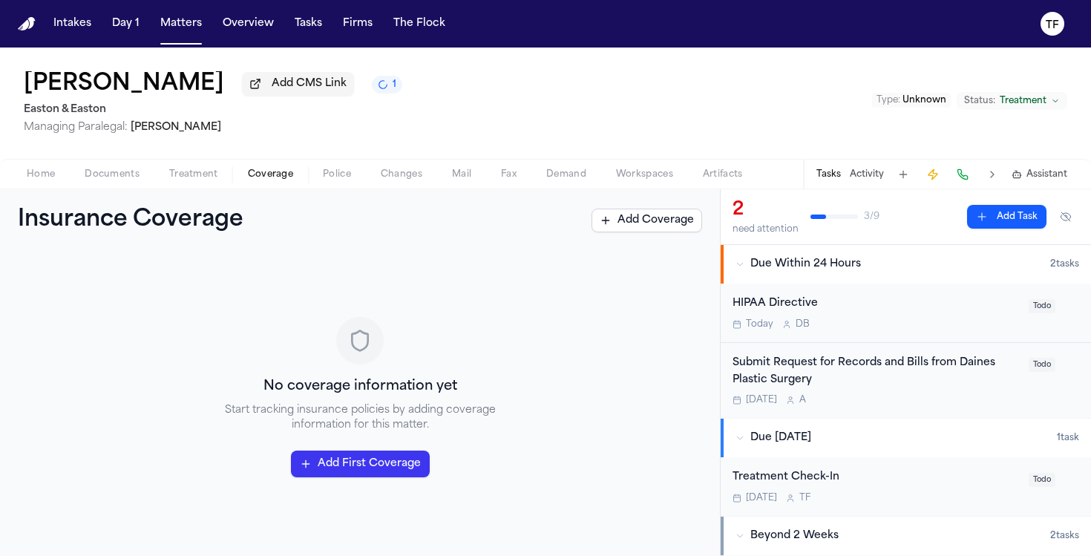
click at [200, 180] on span "Treatment" at bounding box center [193, 175] width 49 height 12
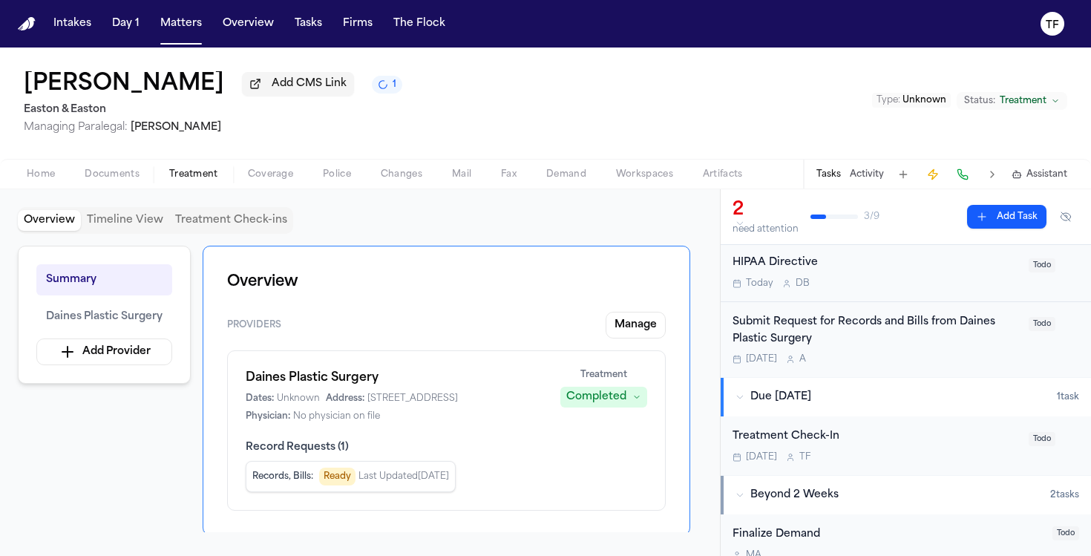
click at [372, 89] on button "1" at bounding box center [387, 85] width 30 height 18
click at [334, 89] on div "Shany Edery Add CMS Link Easton & Easton Managing Paralegal: Thea Feeney Type :…" at bounding box center [545, 103] width 1091 height 111
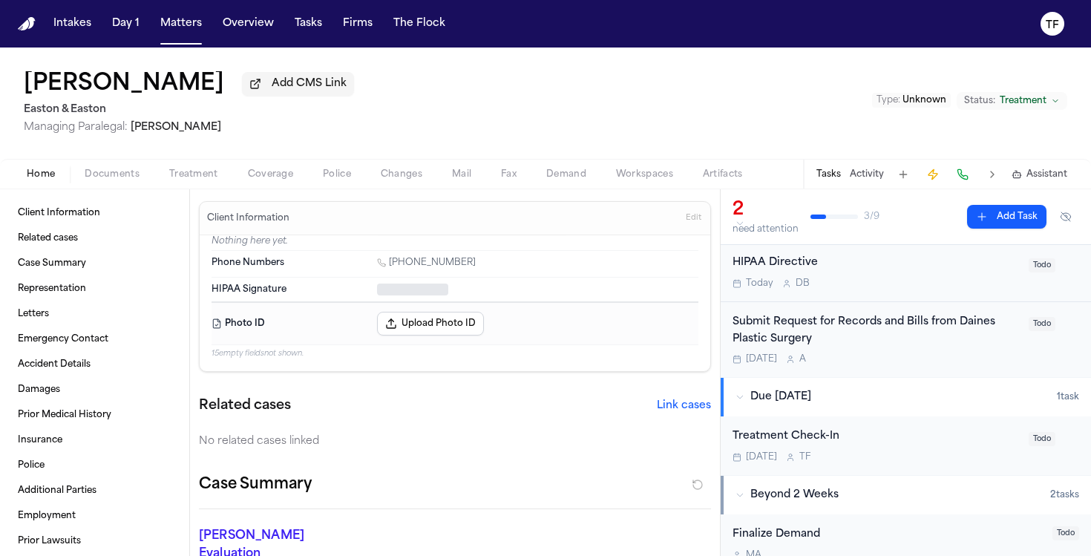
click at [69, 180] on button "Home" at bounding box center [41, 175] width 58 height 18
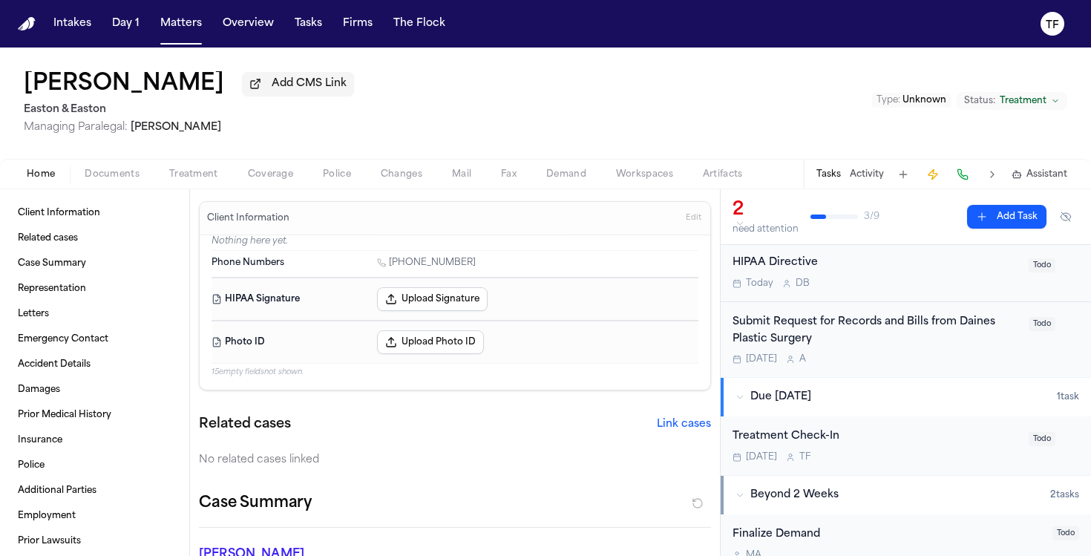
click at [192, 169] on button "Treatment" at bounding box center [193, 175] width 79 height 18
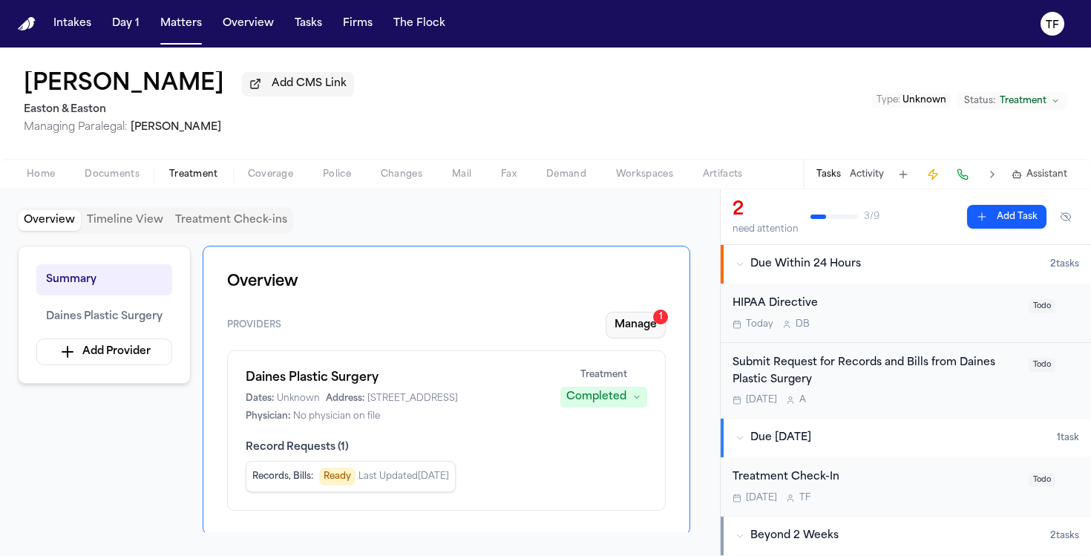
click at [661, 332] on button "Manage 1" at bounding box center [636, 325] width 60 height 27
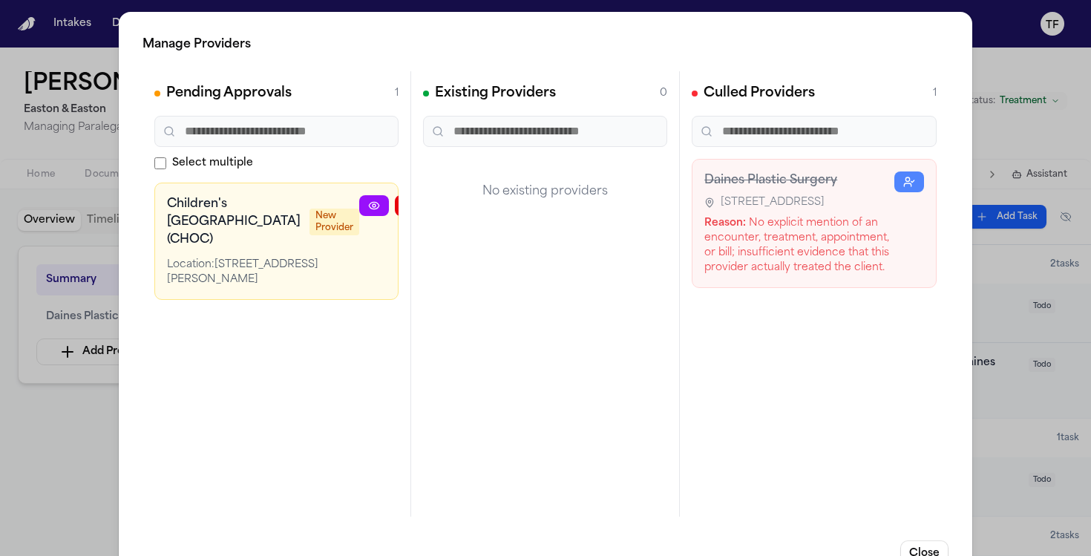
scroll to position [0, 25]
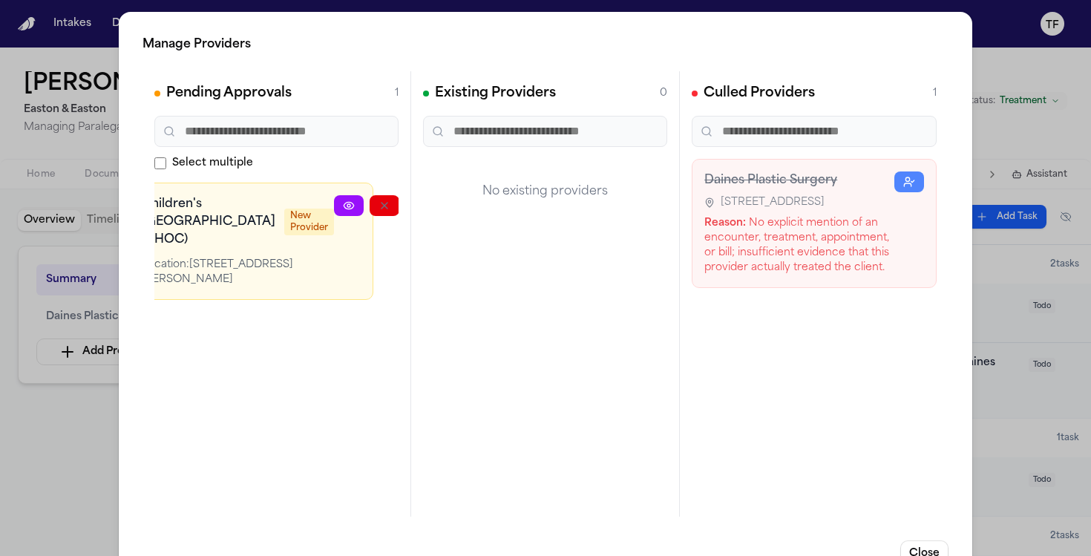
click at [450, 208] on icon "button" at bounding box center [456, 206] width 12 height 12
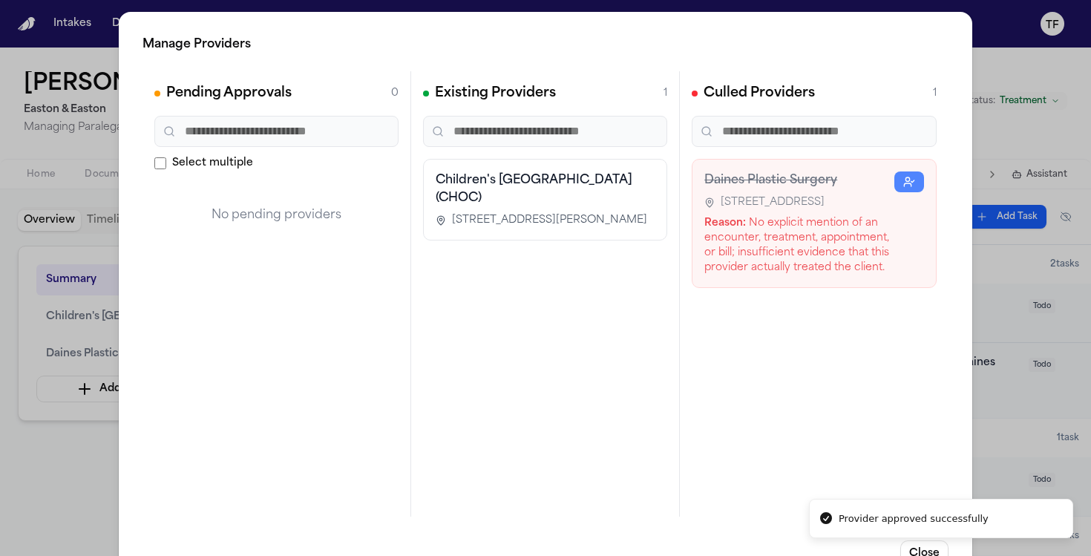
click at [978, 386] on div "Manage Providers Pending Approvals 0 Select multiple No pending providers Exist…" at bounding box center [545, 301] width 1091 height 603
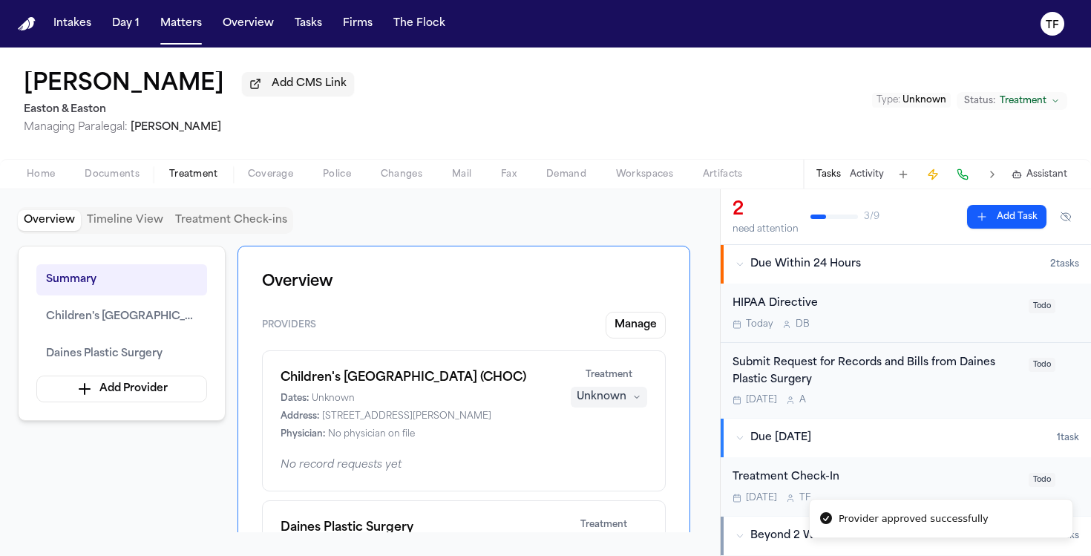
click at [615, 402] on div "Unknown" at bounding box center [602, 397] width 50 height 15
click at [609, 454] on span "Completed" at bounding box center [591, 457] width 59 height 15
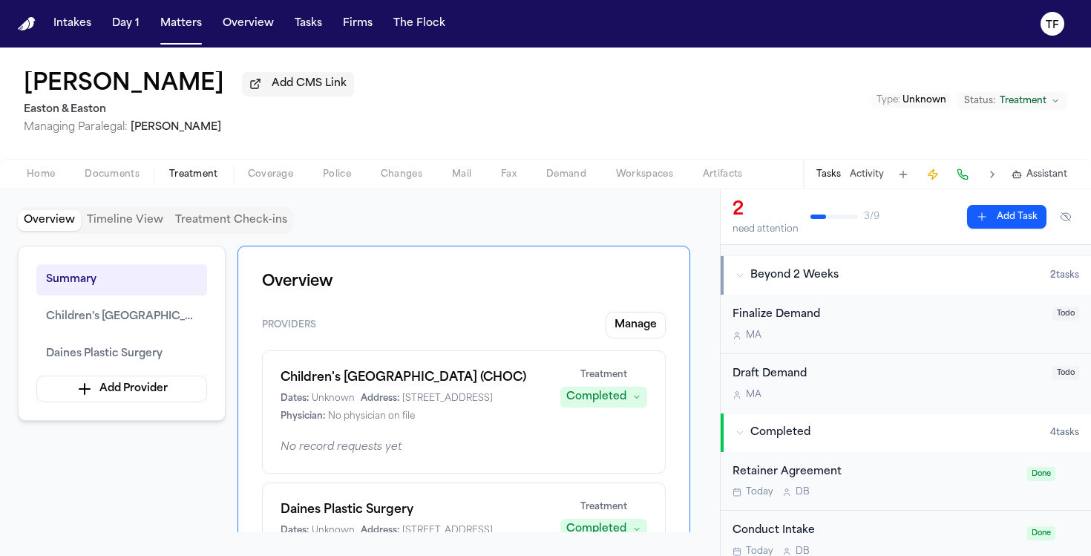
scroll to position [318, 0]
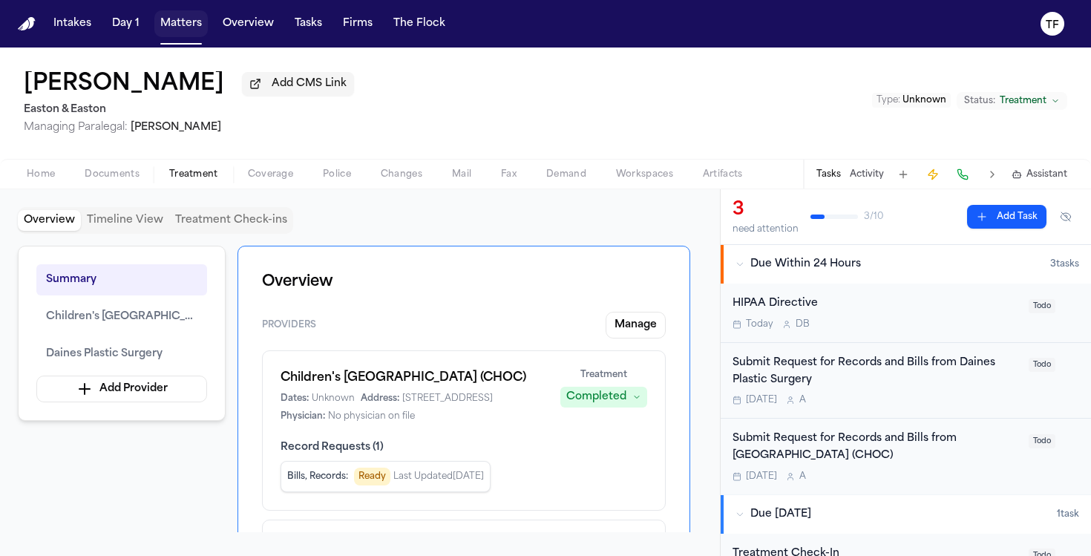
click at [197, 20] on button "Matters" at bounding box center [180, 23] width 53 height 27
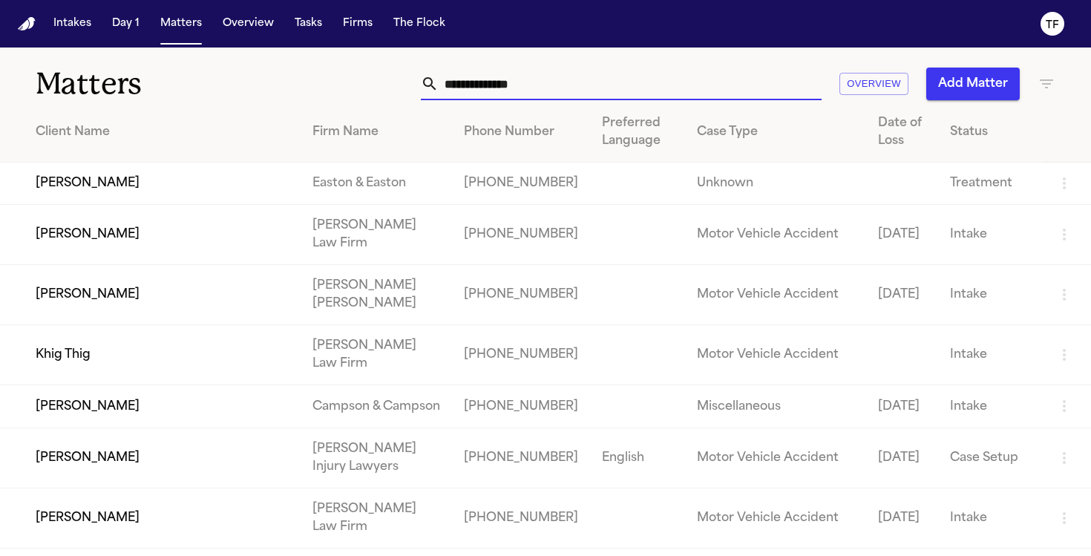
click at [506, 78] on input "text" at bounding box center [630, 84] width 383 height 33
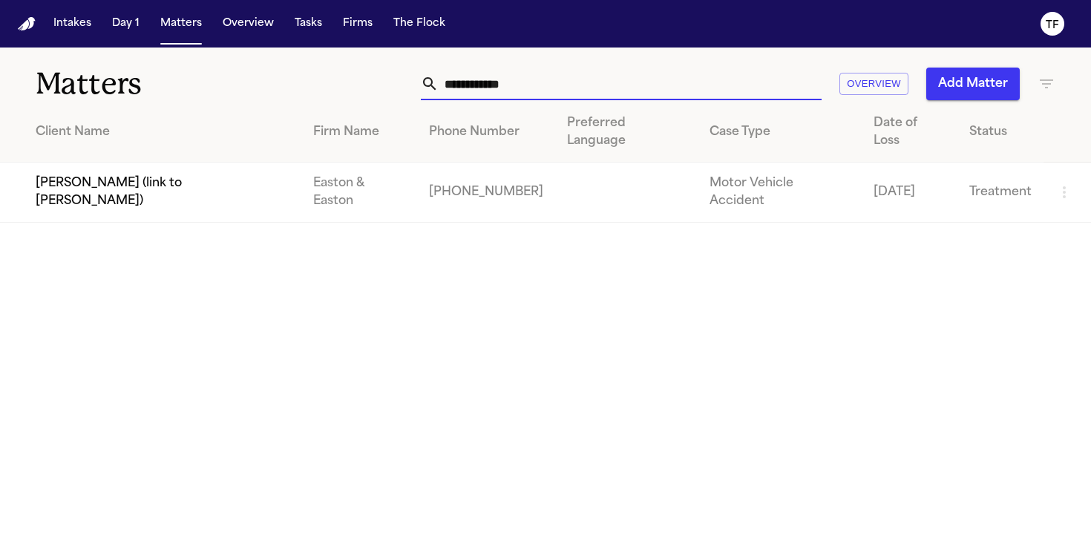
type input "**********"
click at [217, 164] on td "[PERSON_NAME] (link to [PERSON_NAME])" at bounding box center [150, 193] width 301 height 60
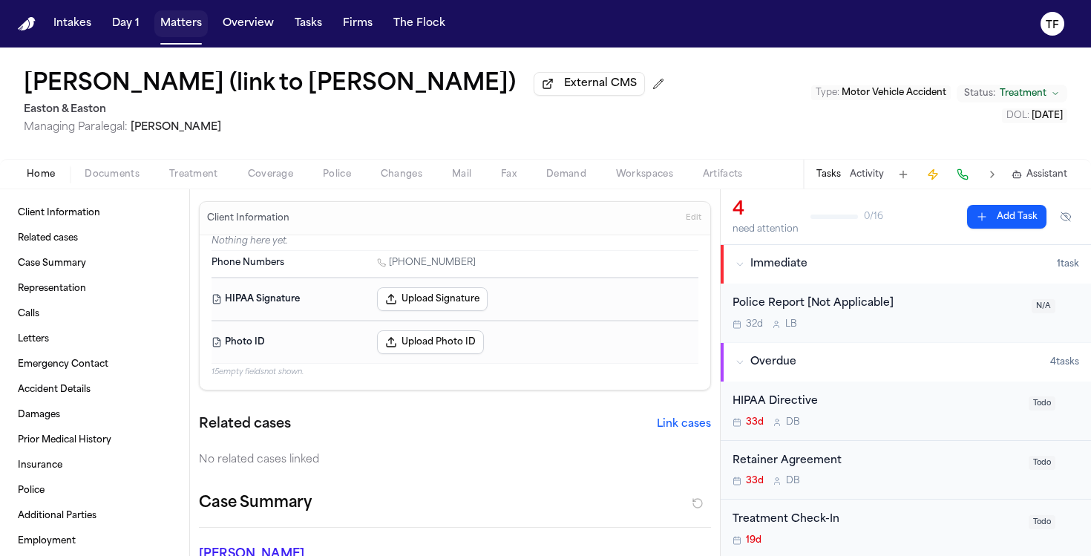
click at [187, 29] on button "Matters" at bounding box center [180, 23] width 53 height 27
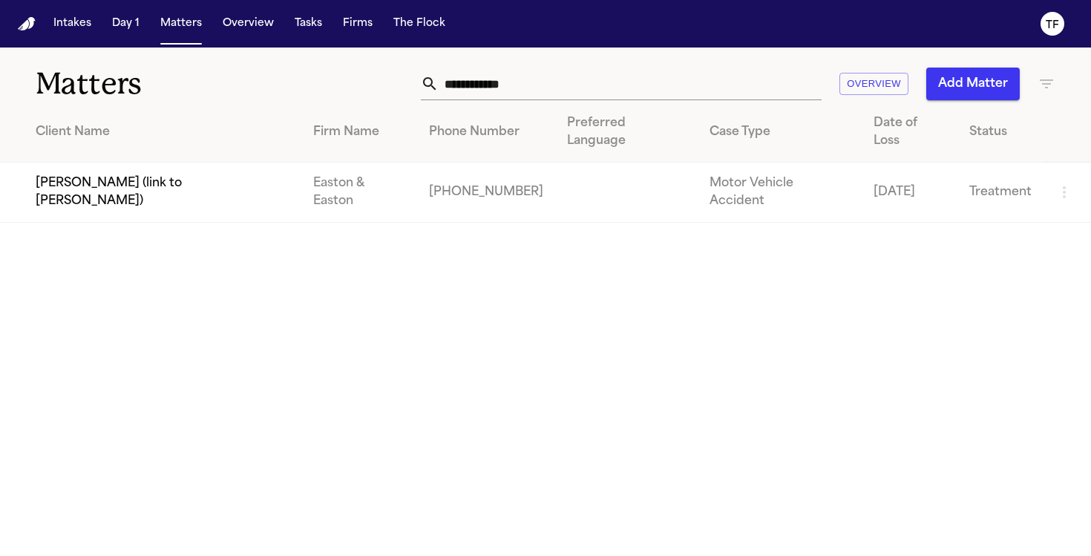
click at [572, 101] on div "**********" at bounding box center [545, 75] width 1091 height 55
click at [562, 94] on input "**********" at bounding box center [630, 84] width 383 height 33
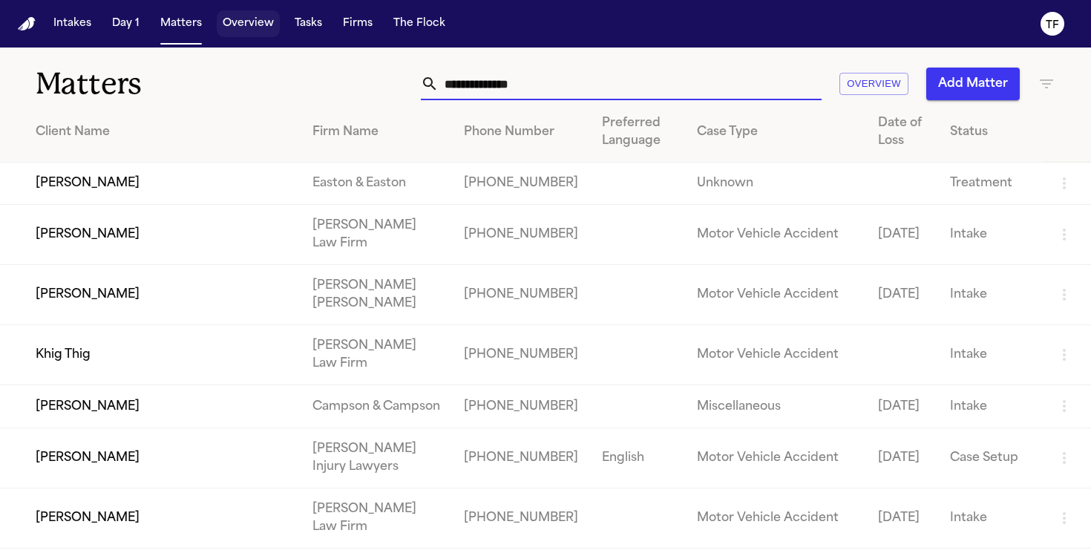
click at [175, 25] on button "Matters" at bounding box center [180, 23] width 53 height 27
click at [514, 81] on input "text" at bounding box center [630, 84] width 383 height 33
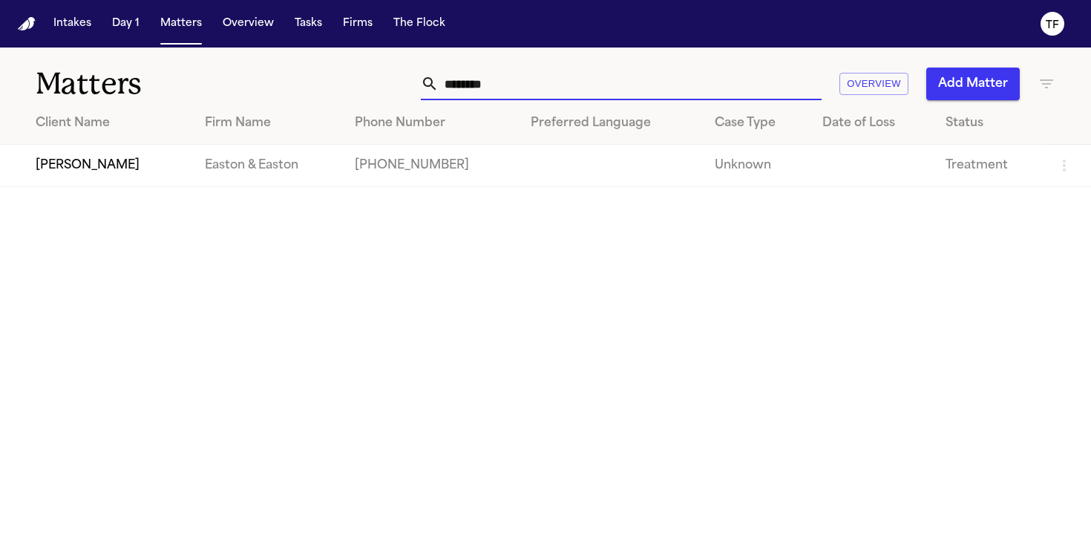
type input "********"
click at [981, 89] on button "Add Matter" at bounding box center [974, 84] width 94 height 33
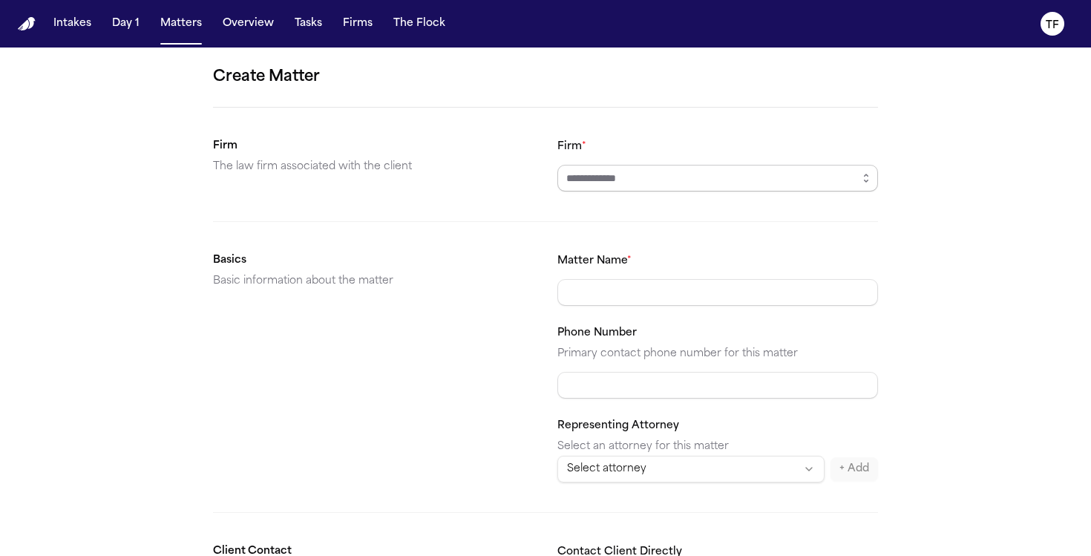
click at [643, 173] on input "Firm *" at bounding box center [718, 178] width 321 height 27
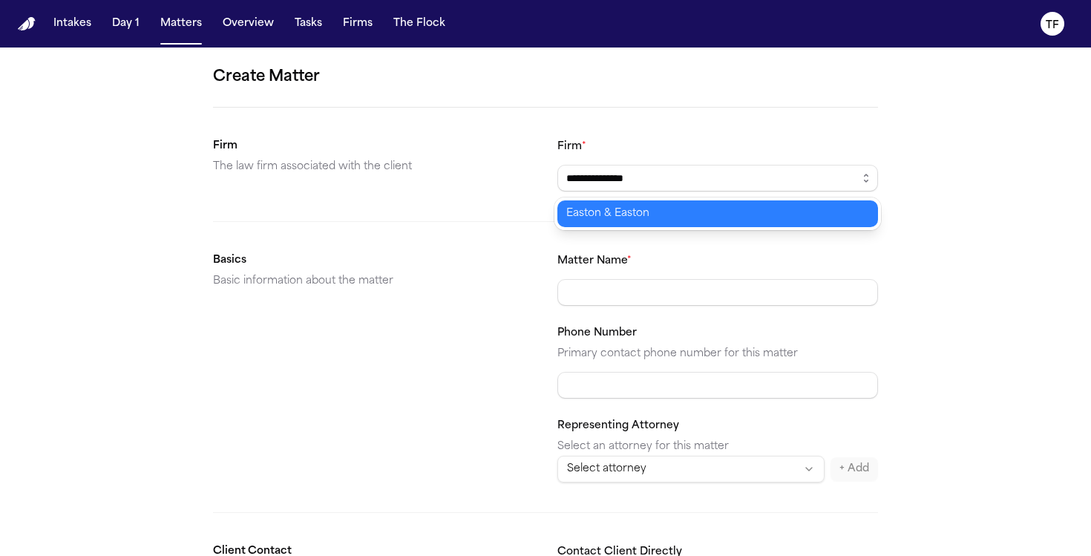
click at [617, 220] on body "**********" at bounding box center [545, 278] width 1091 height 556
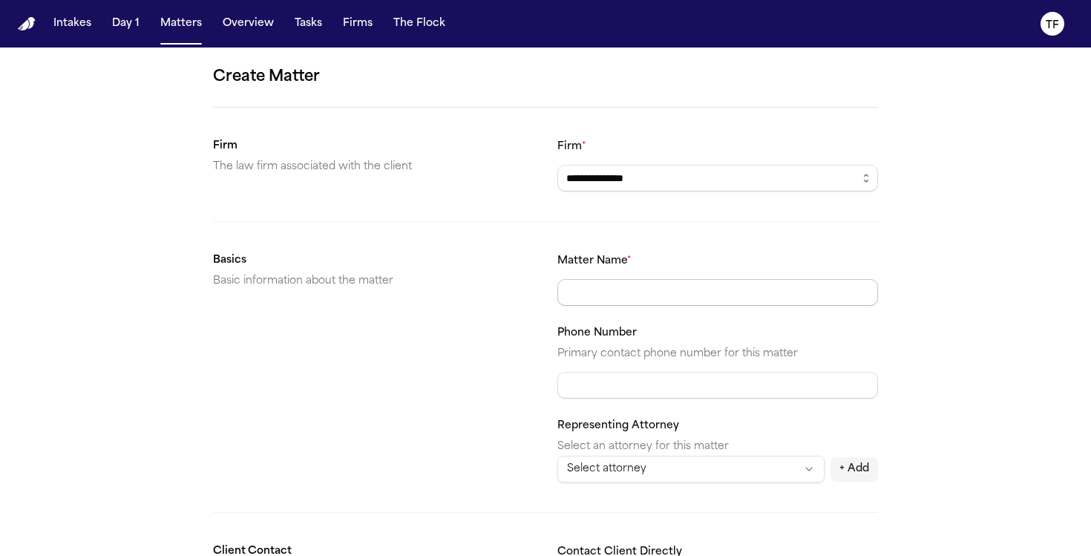
type input "**********"
click at [620, 298] on input "Matter Name *" at bounding box center [718, 292] width 321 height 27
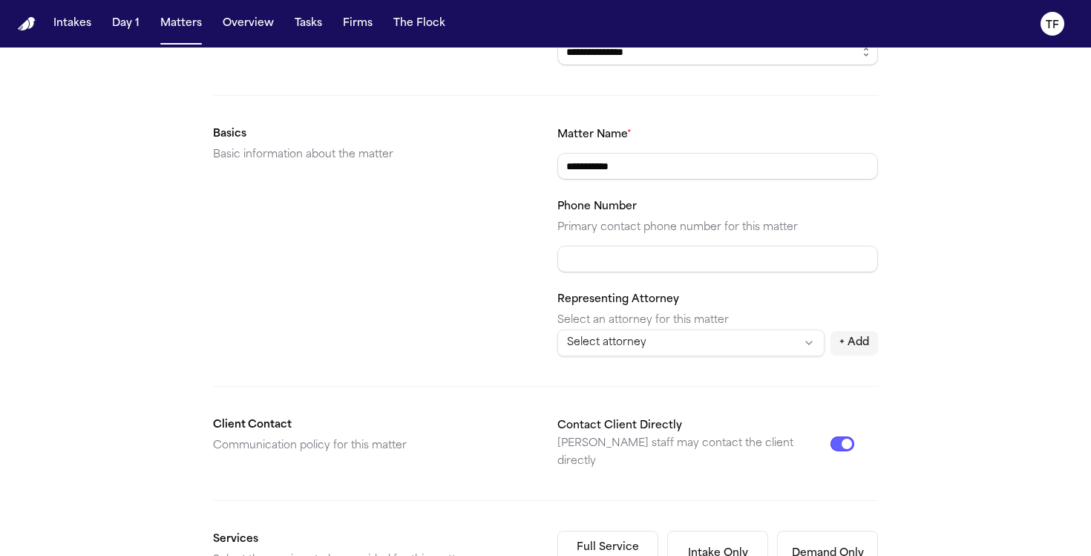
scroll to position [161, 0]
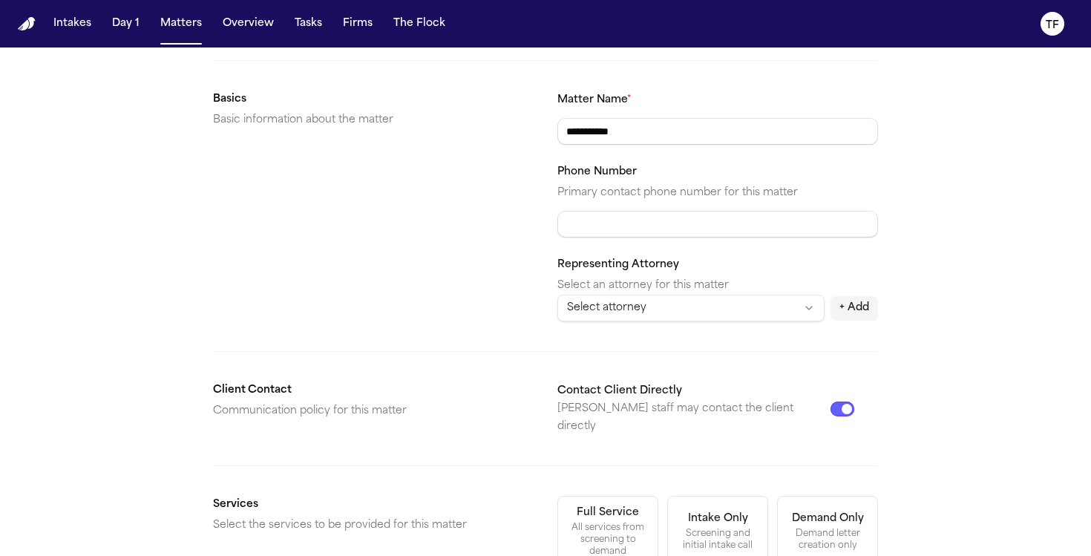
type input "**********"
click at [627, 301] on html "**********" at bounding box center [545, 278] width 1091 height 556
click at [600, 223] on html "**********" at bounding box center [545, 278] width 1091 height 556
click at [589, 220] on input "Phone Number" at bounding box center [718, 224] width 321 height 27
paste input "**********"
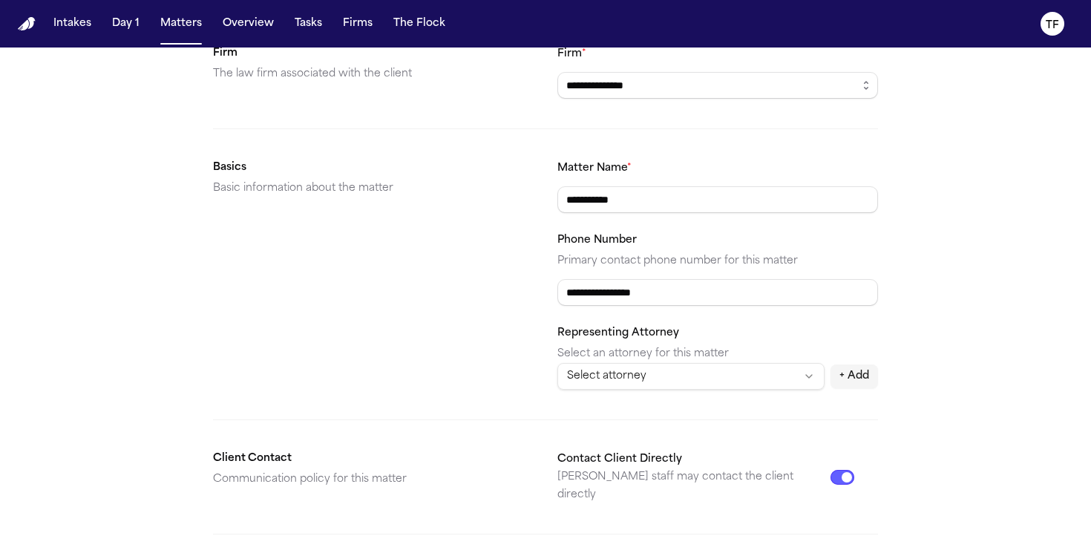
scroll to position [0, 0]
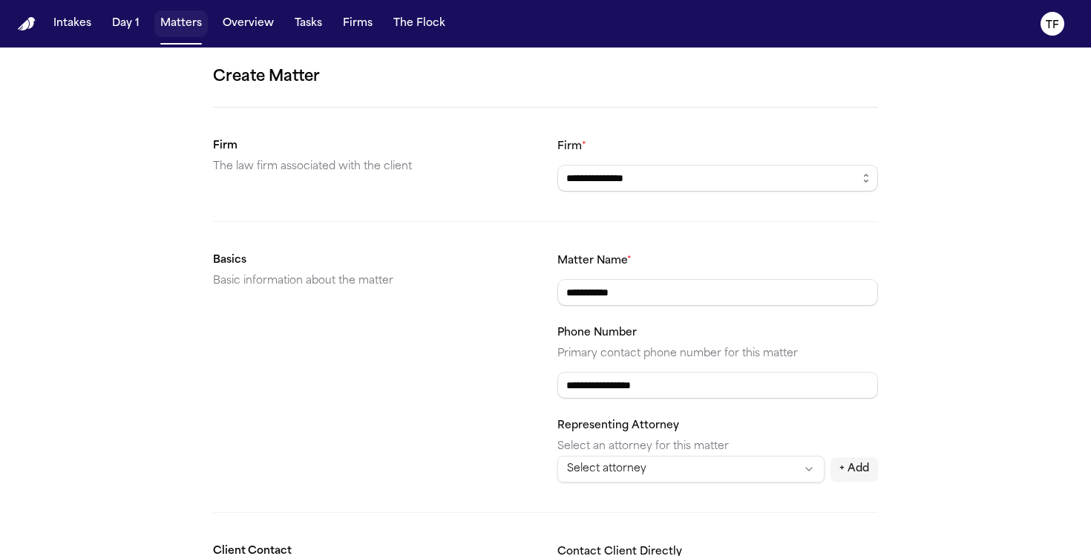
type input "**********"
click at [169, 27] on button "Matters" at bounding box center [180, 23] width 53 height 27
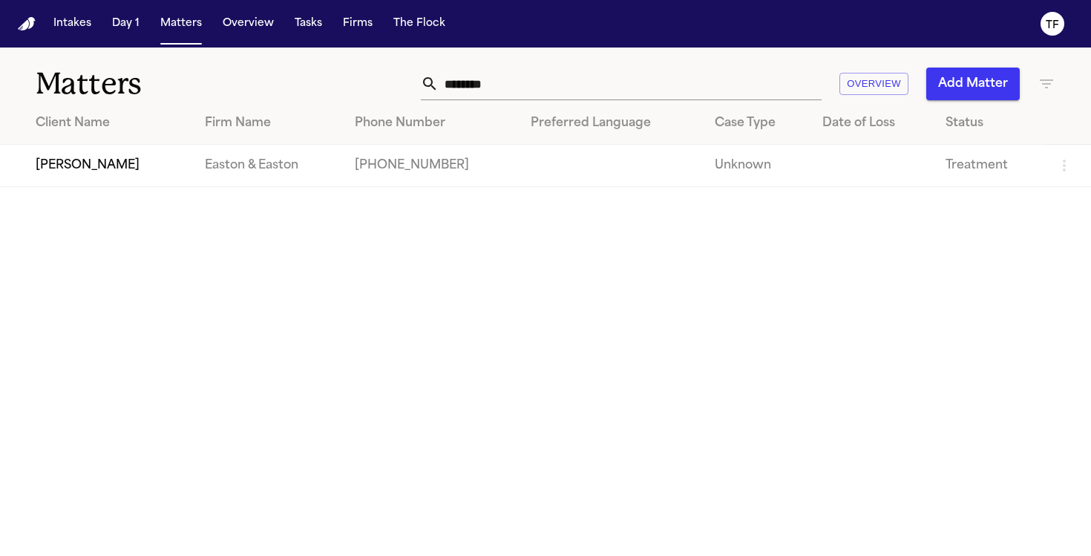
click at [95, 162] on td "[PERSON_NAME]" at bounding box center [96, 166] width 193 height 42
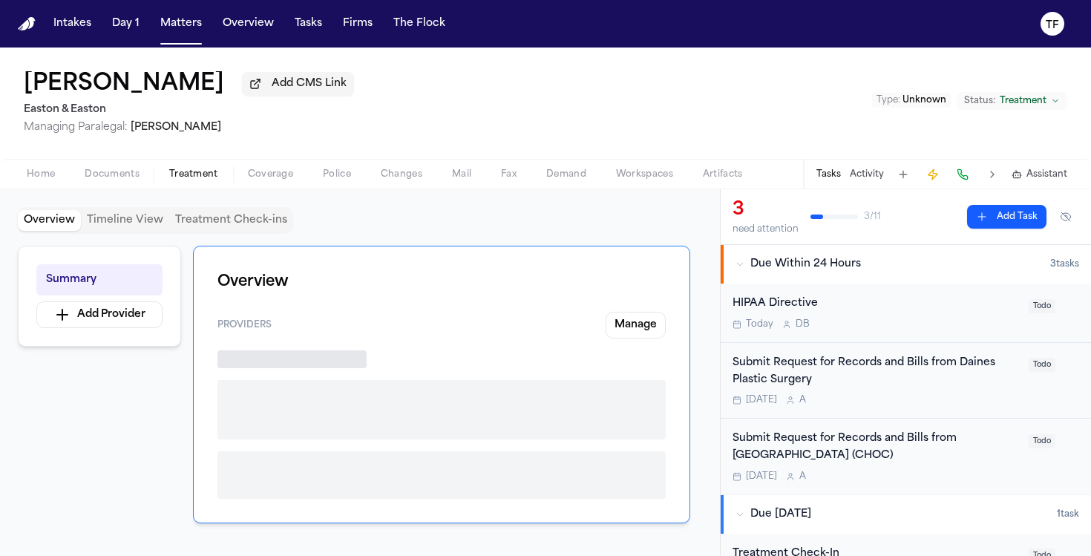
click at [204, 180] on span "Treatment" at bounding box center [193, 175] width 49 height 12
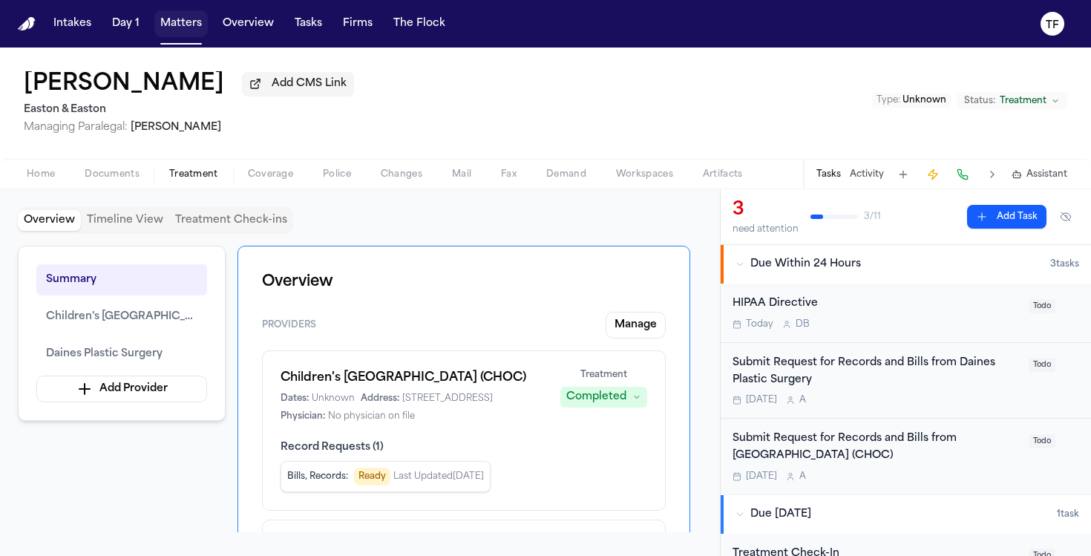
click at [213, 27] on div "Intakes Day 1 Matters Overview Tasks Firms The Flock" at bounding box center [250, 23] width 404 height 27
click at [195, 32] on button "Matters" at bounding box center [180, 23] width 53 height 27
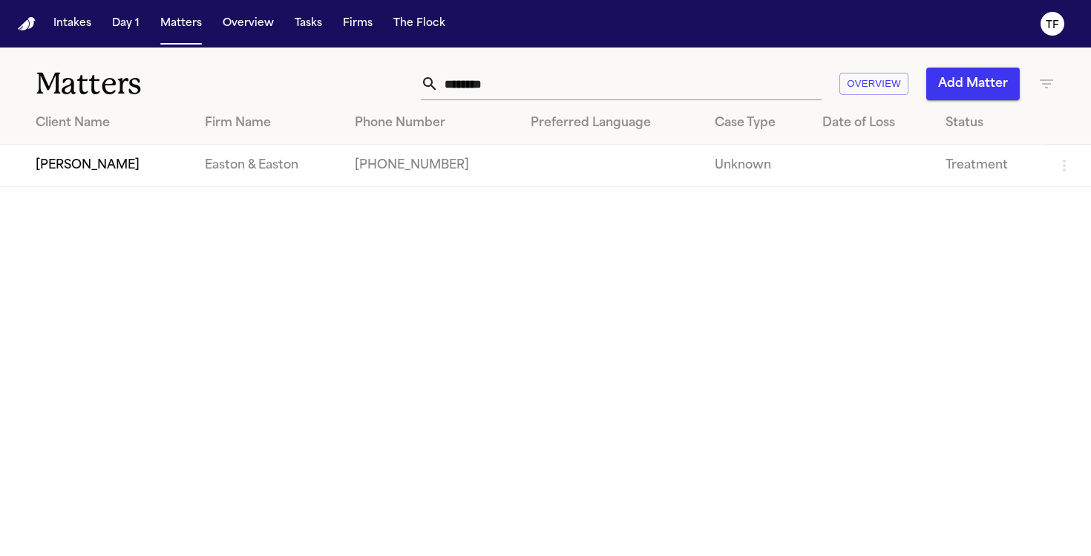
click at [517, 86] on input "********" at bounding box center [630, 84] width 383 height 33
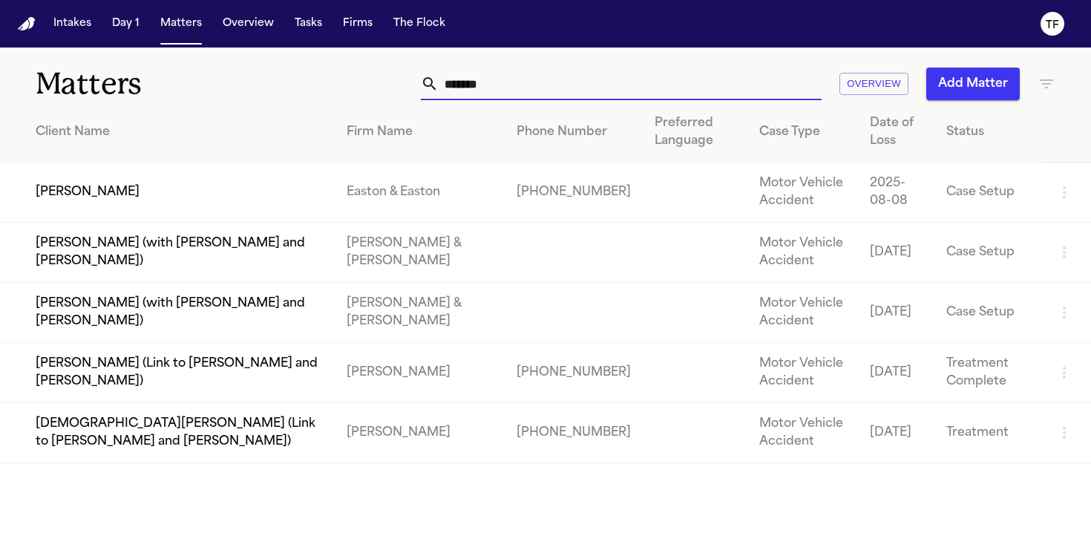
type input "*******"
click at [331, 212] on td "[PERSON_NAME]" at bounding box center [167, 193] width 335 height 60
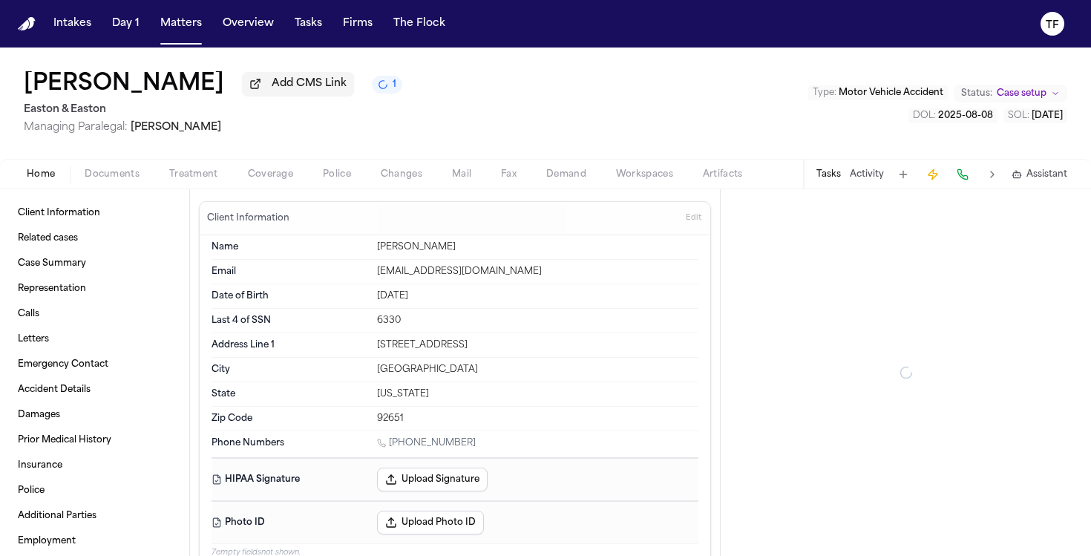
click at [212, 169] on span "Treatment" at bounding box center [193, 175] width 49 height 12
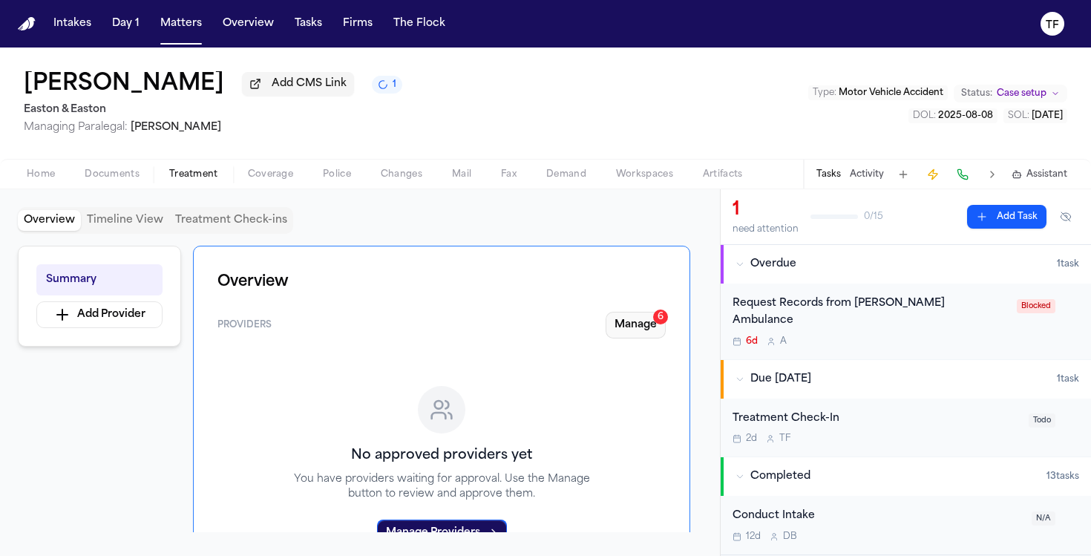
click at [630, 333] on button "Manage 6" at bounding box center [636, 325] width 60 height 27
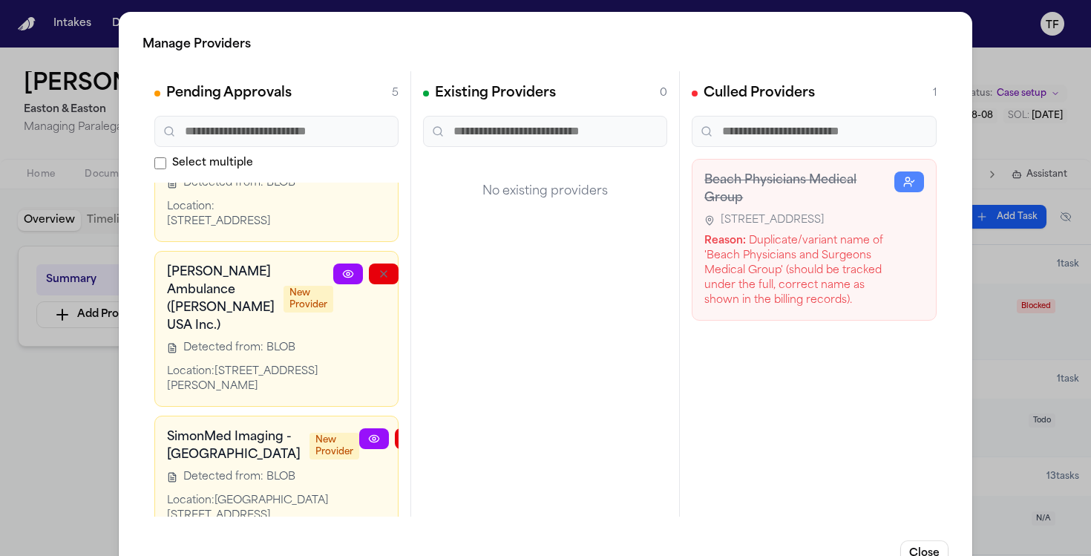
scroll to position [276, 59]
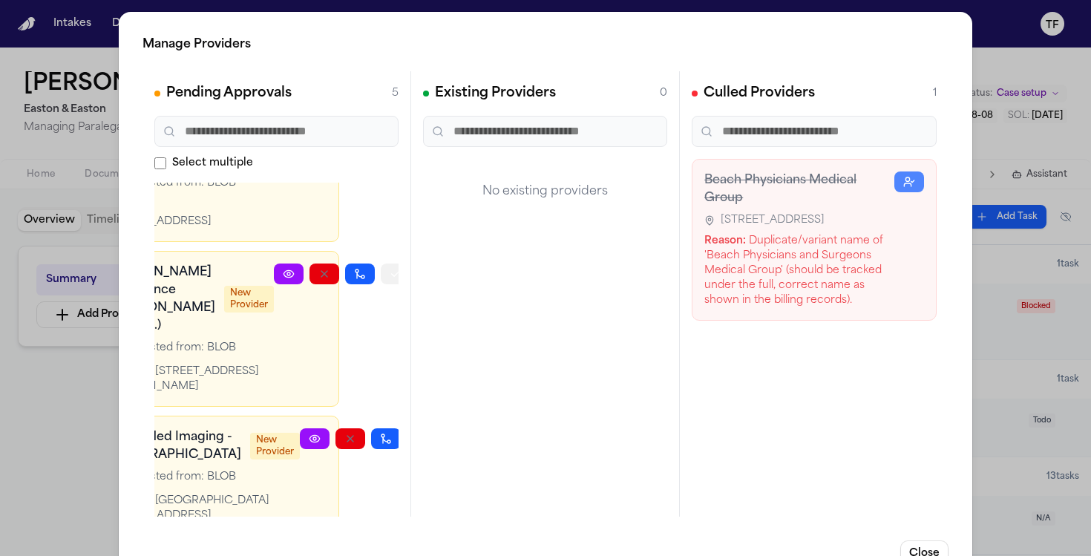
click at [390, 280] on icon "button" at bounding box center [396, 274] width 12 height 12
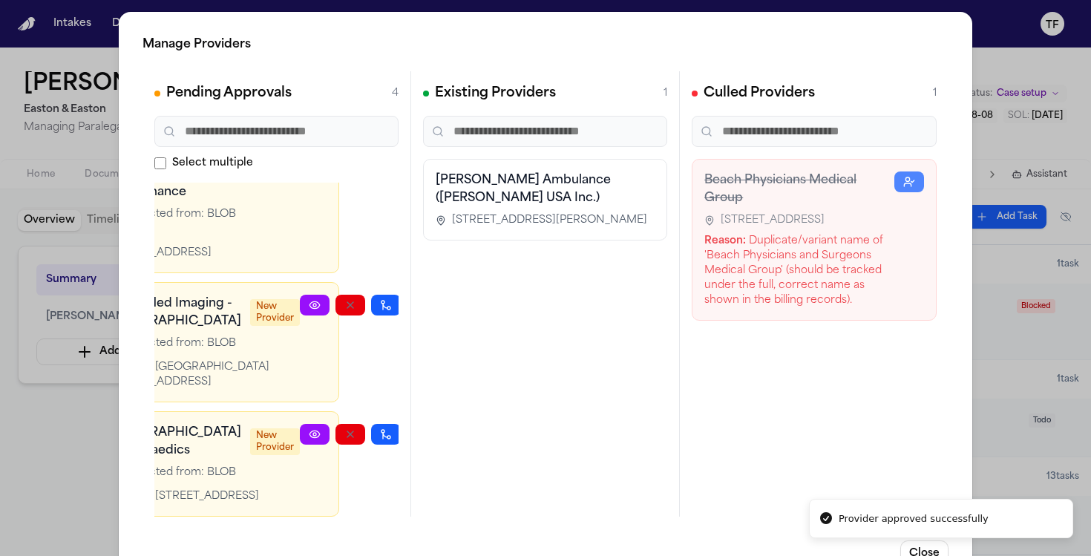
click at [24, 434] on div "Manage Providers Pending Approvals 4 Select multiple Mission Heritage Medical G…" at bounding box center [545, 301] width 1091 height 603
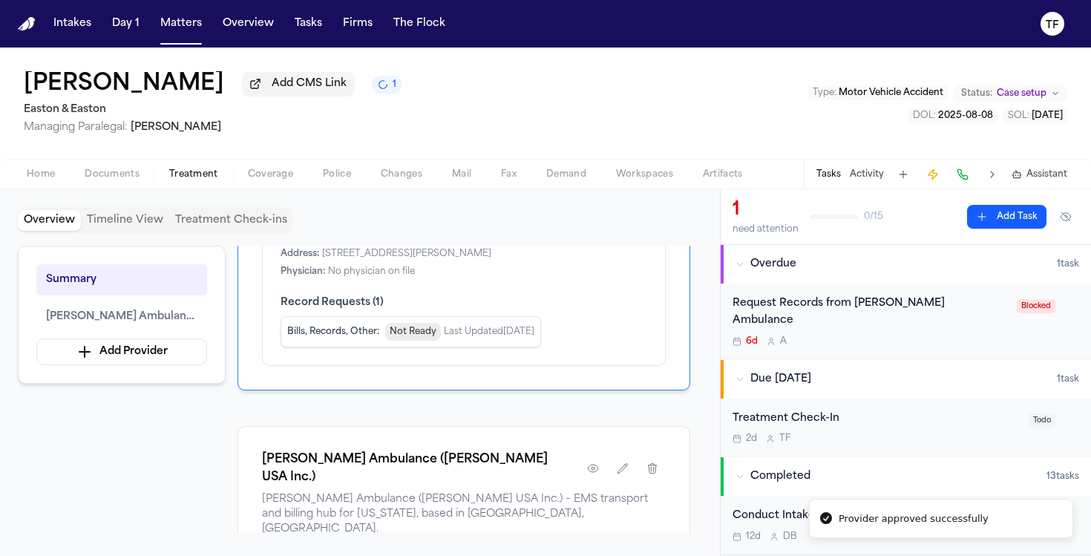
scroll to position [76, 0]
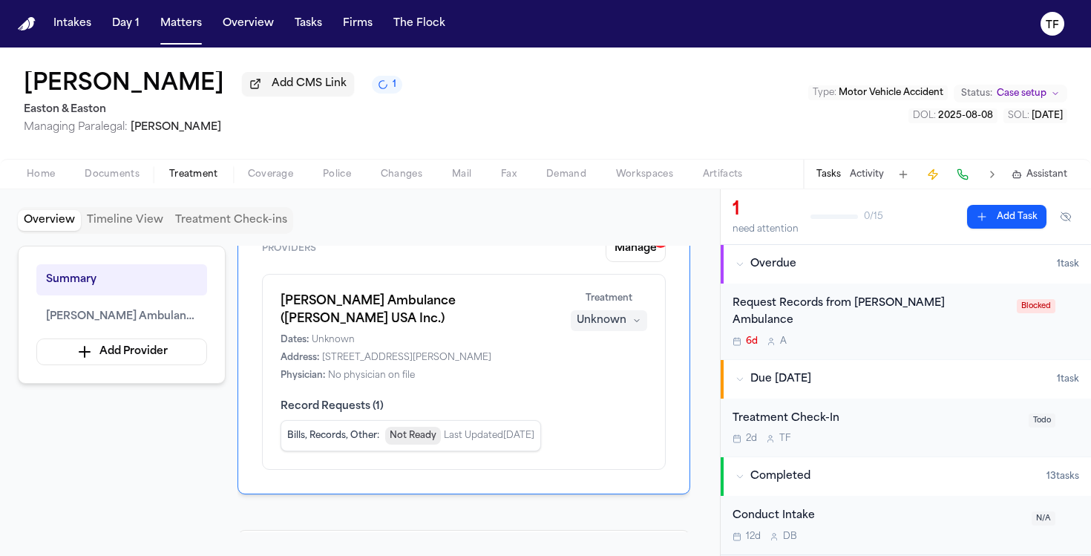
click at [638, 328] on button "Unknown" at bounding box center [609, 320] width 76 height 21
click at [615, 381] on span "Completed" at bounding box center [591, 380] width 59 height 15
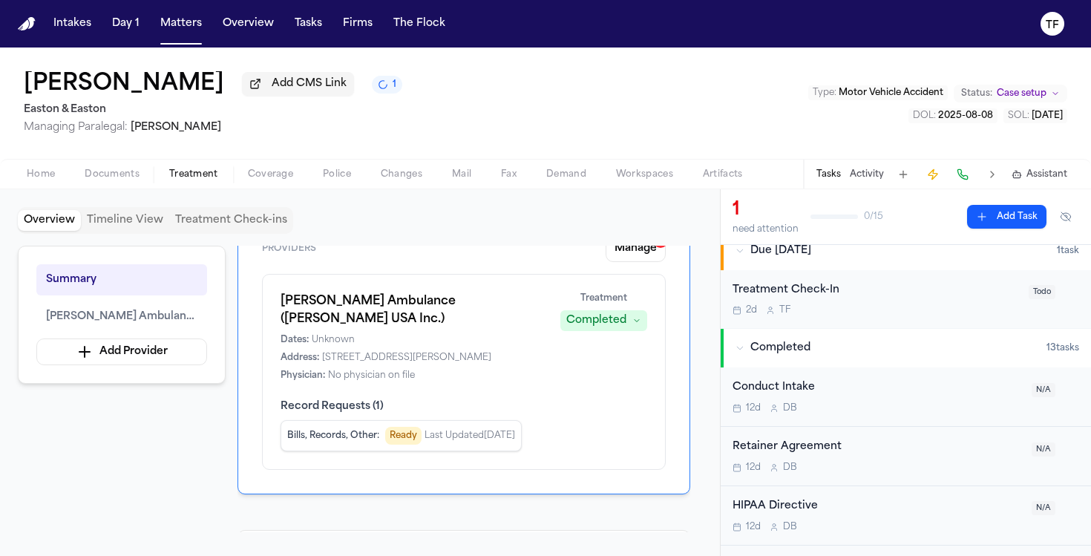
scroll to position [0, 0]
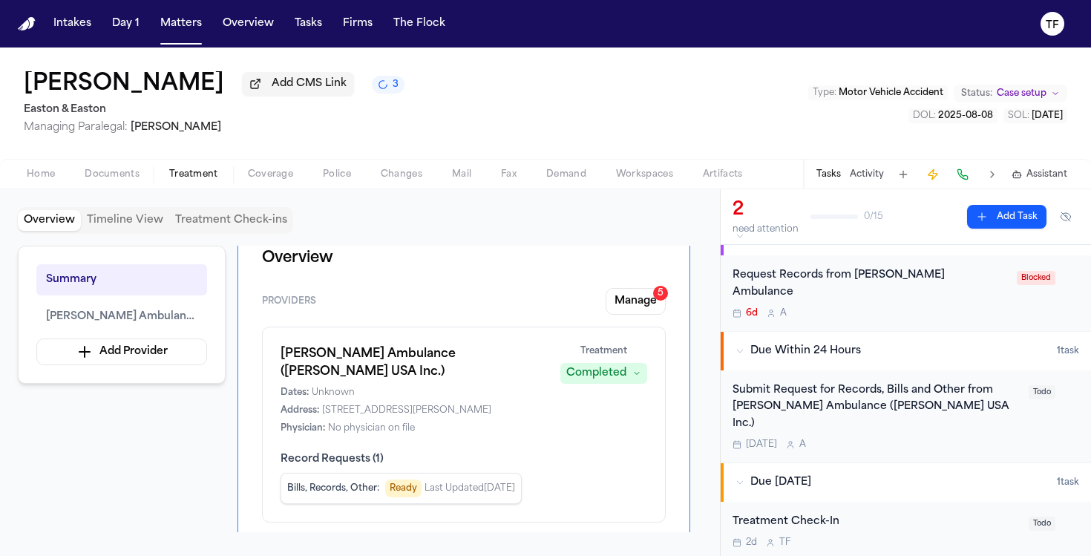
scroll to position [39, 0]
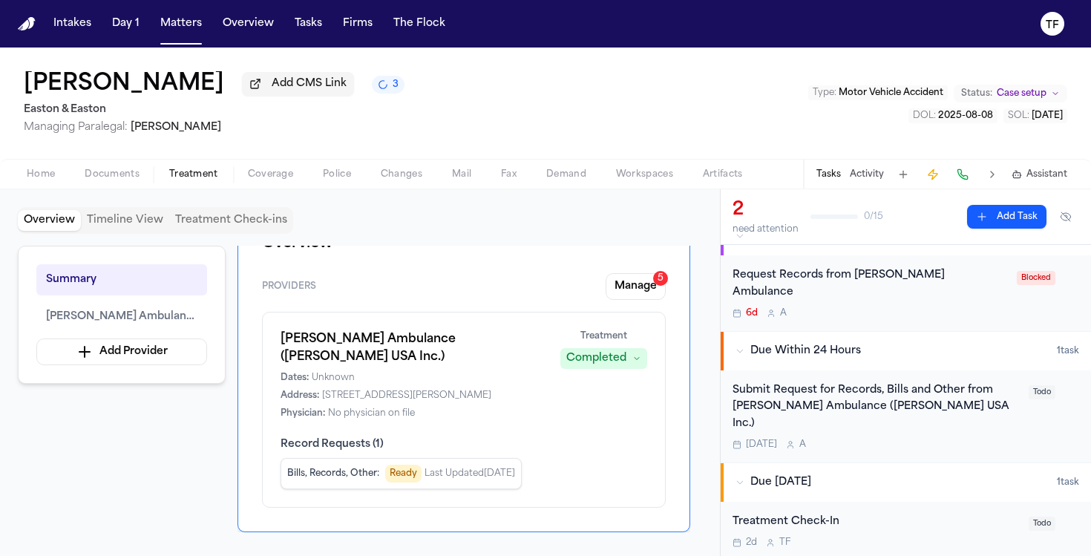
click at [89, 173] on span "Documents" at bounding box center [112, 175] width 55 height 12
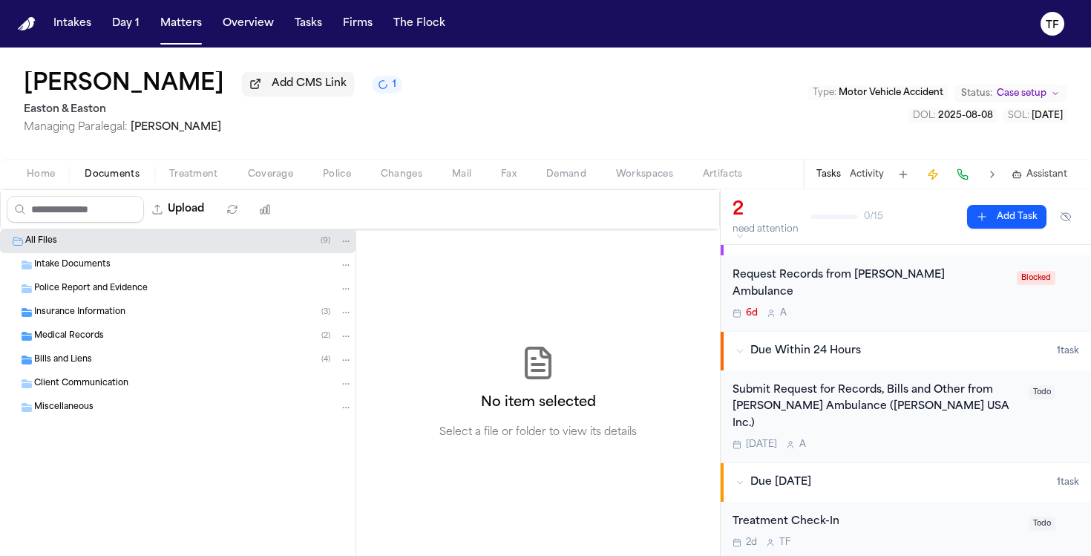
click at [74, 265] on span "Intake Documents" at bounding box center [72, 265] width 76 height 13
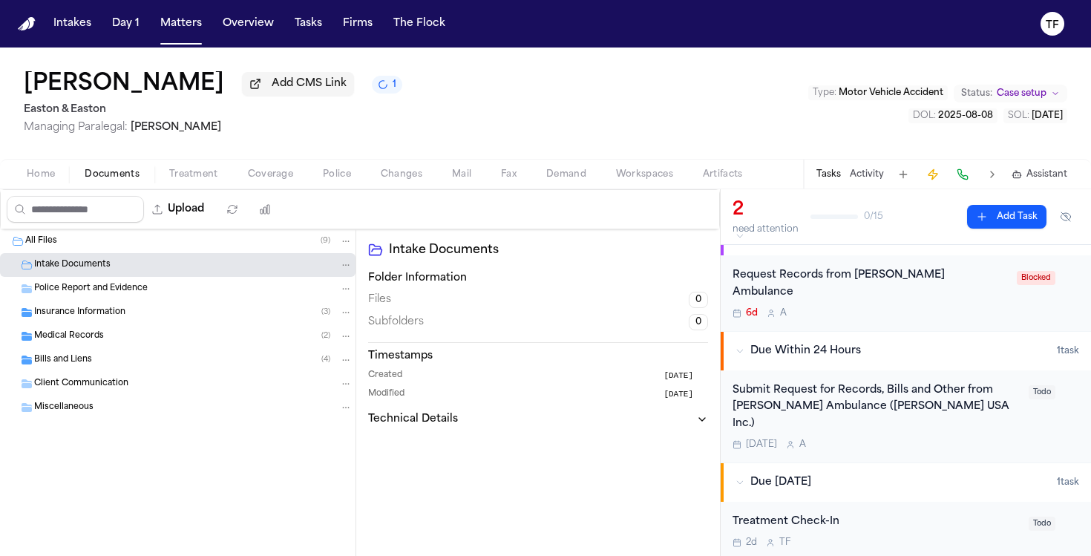
click at [129, 367] on div "Bills and Liens ( 4 )" at bounding box center [193, 359] width 318 height 13
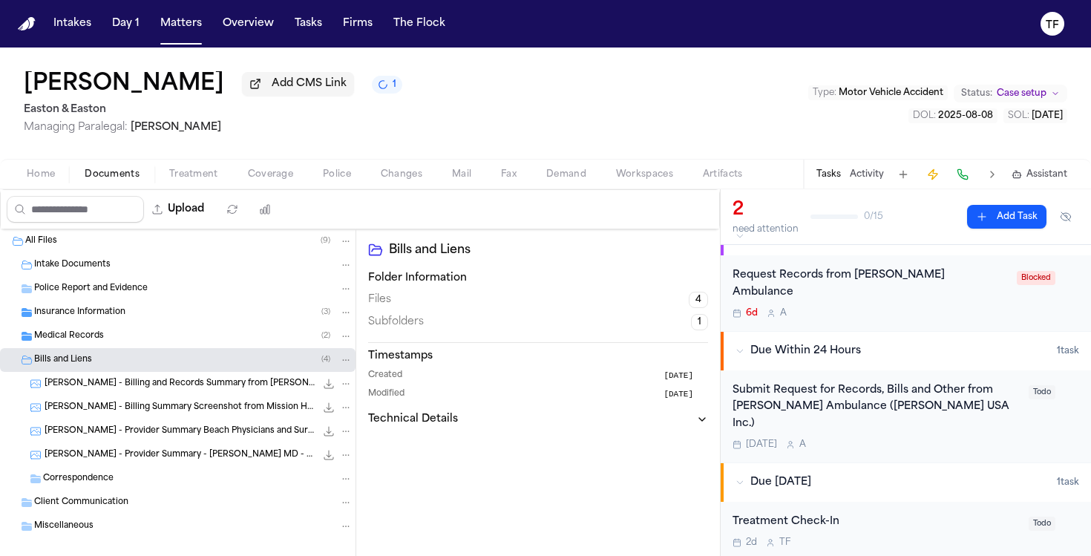
click at [120, 348] on div "Medical Records ( 2 )" at bounding box center [178, 336] width 356 height 24
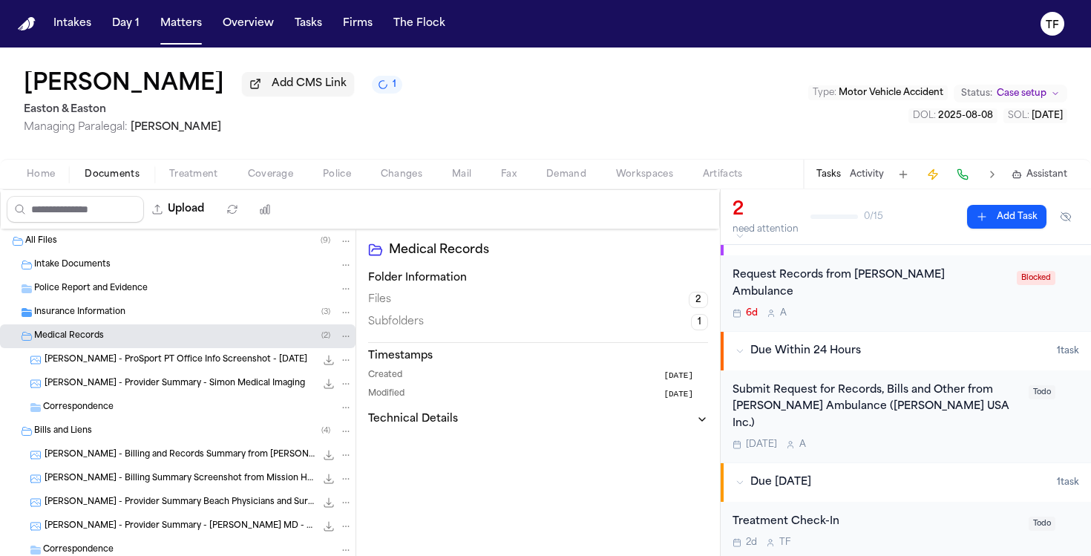
click at [154, 324] on div "Insurance Information ( 3 )" at bounding box center [178, 313] width 356 height 24
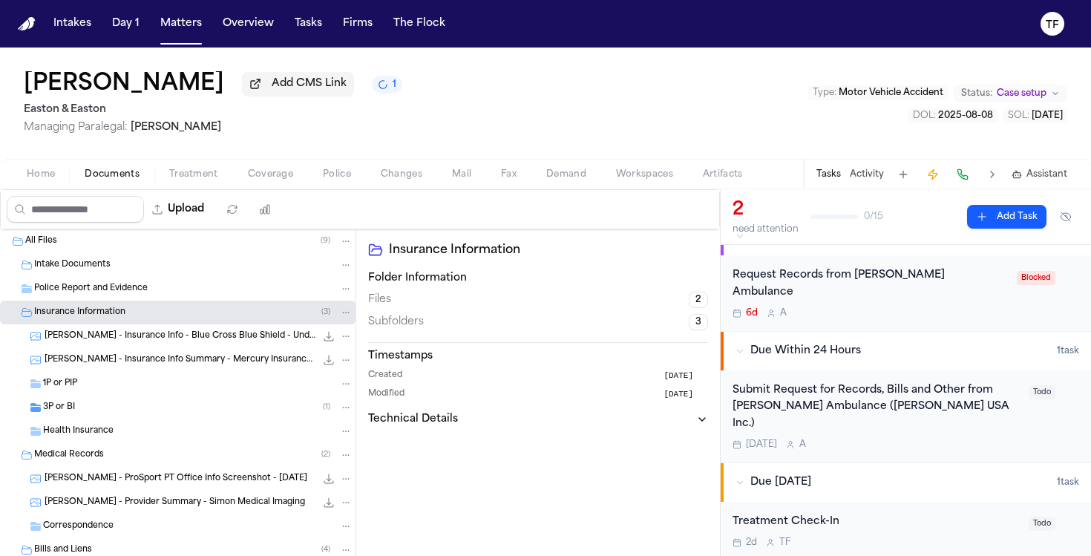
click at [195, 319] on div "Insurance Information ( 3 )" at bounding box center [193, 312] width 318 height 13
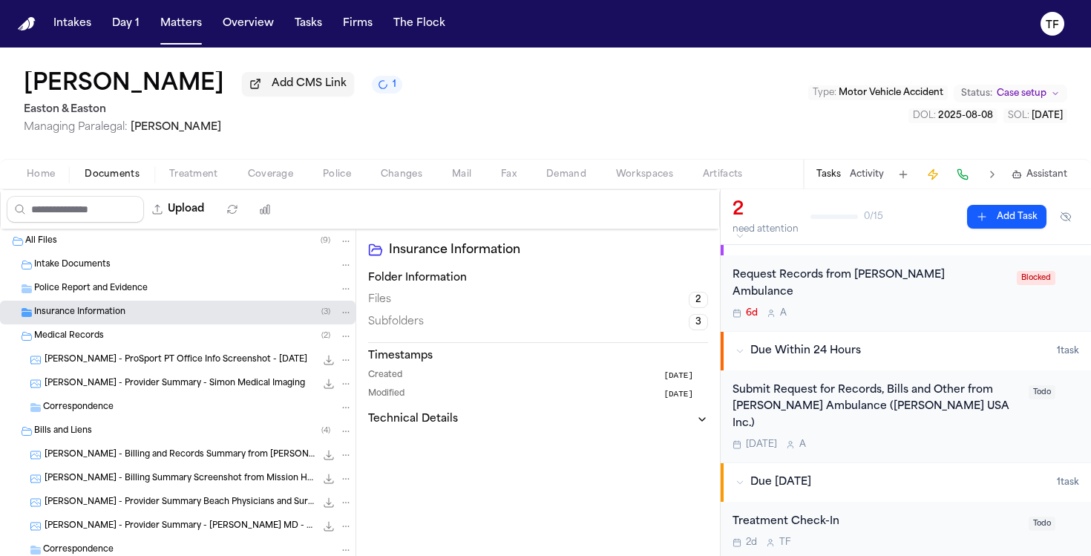
click at [187, 318] on div "Insurance Information ( 3 )" at bounding box center [193, 312] width 318 height 13
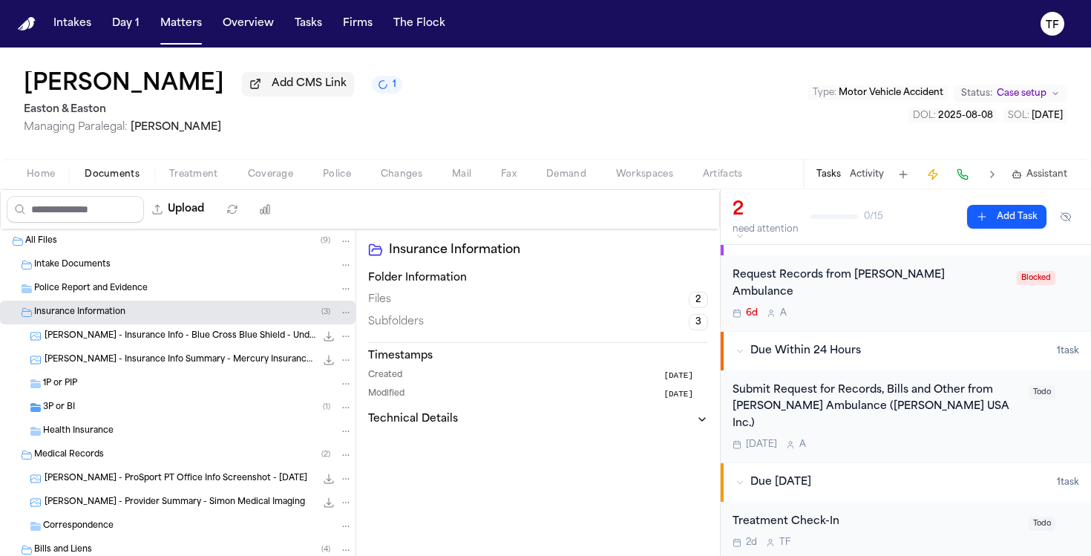
click at [187, 318] on div "Insurance Information ( 3 )" at bounding box center [193, 312] width 318 height 13
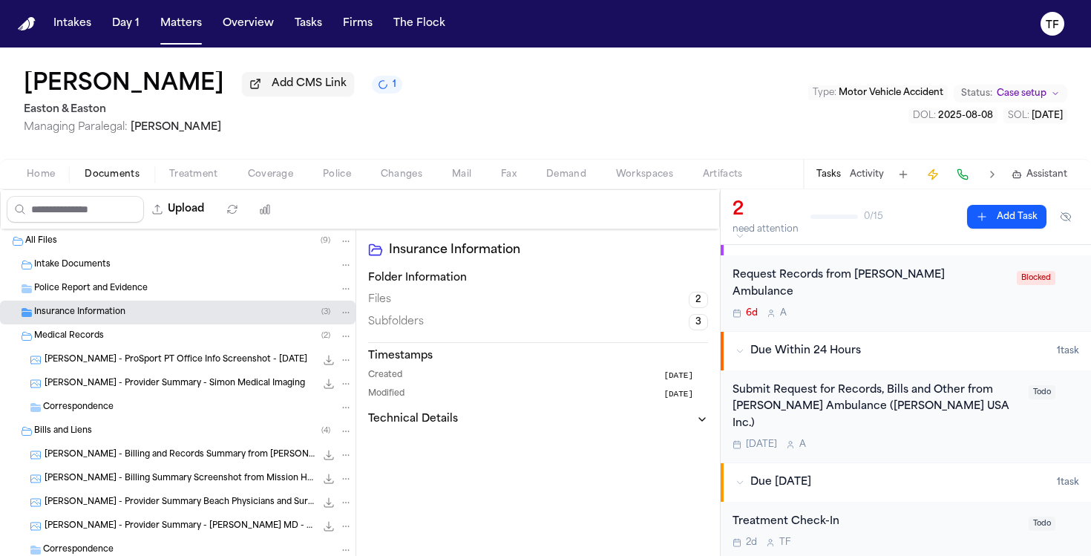
click at [171, 348] on div "Medical Records ( 2 )" at bounding box center [178, 336] width 356 height 24
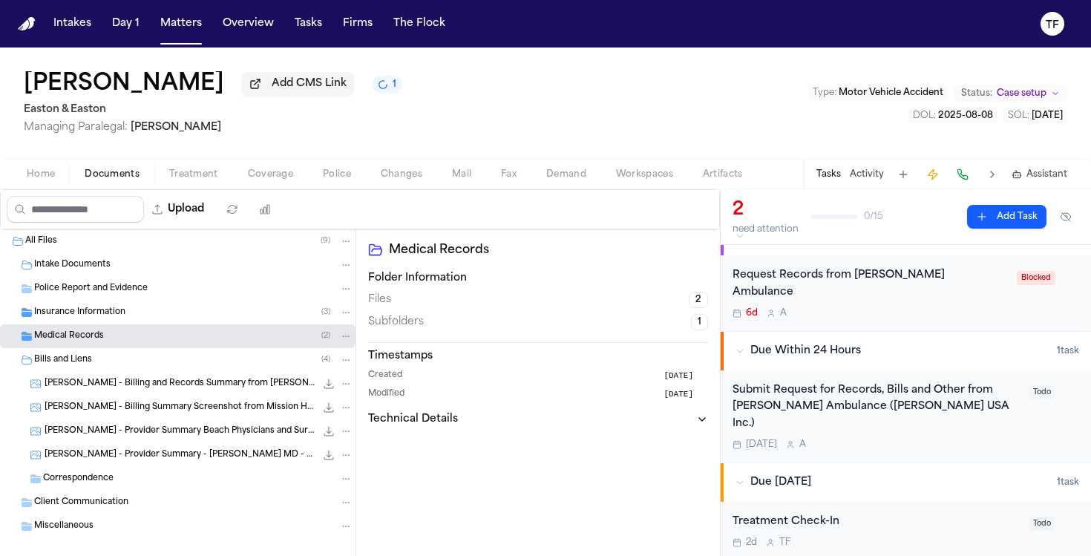
click at [157, 370] on div "Bills and Liens ( 4 )" at bounding box center [178, 360] width 356 height 24
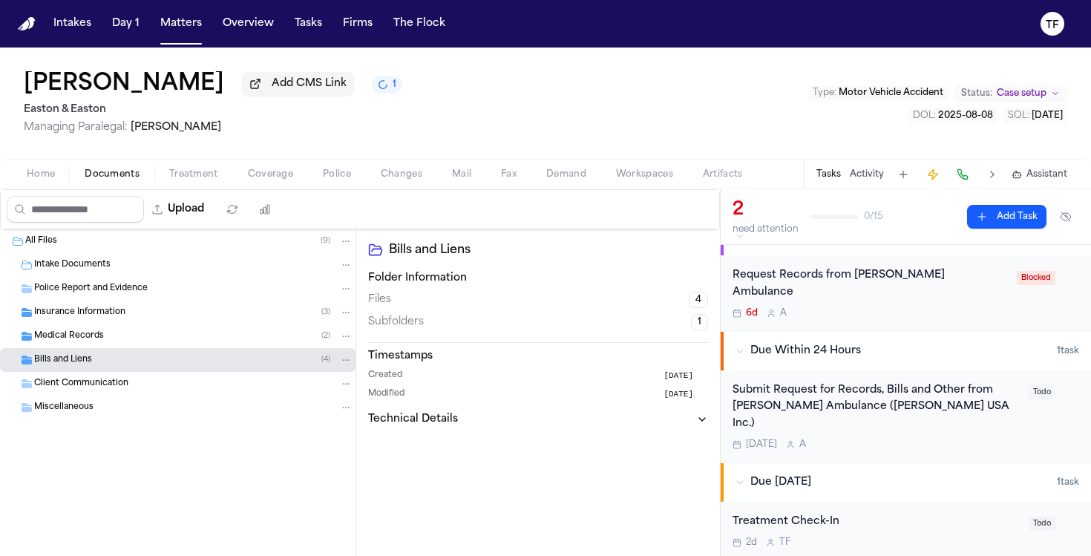
click at [185, 180] on span "Treatment" at bounding box center [193, 175] width 49 height 12
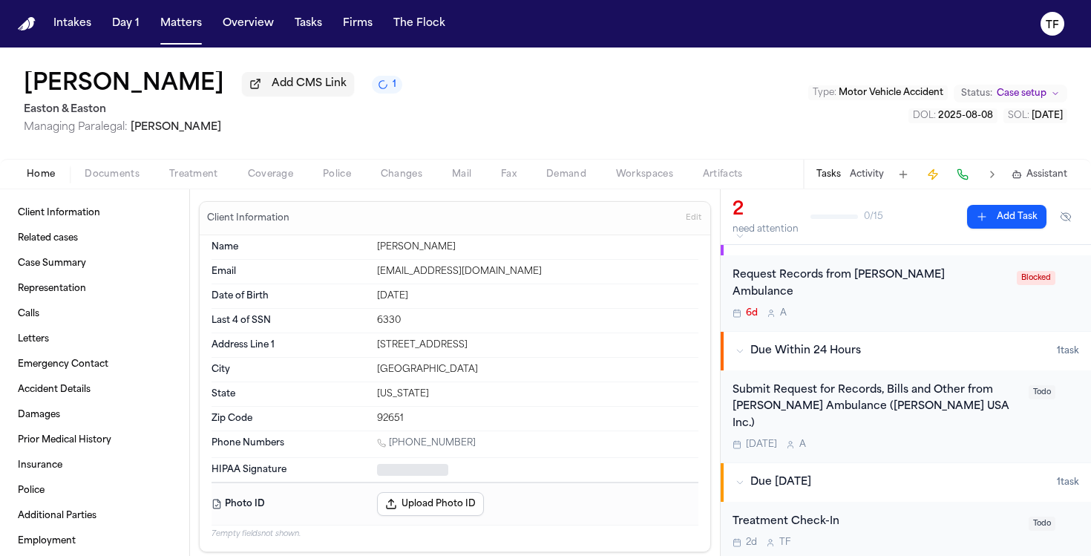
click at [22, 175] on button "Home" at bounding box center [41, 175] width 58 height 18
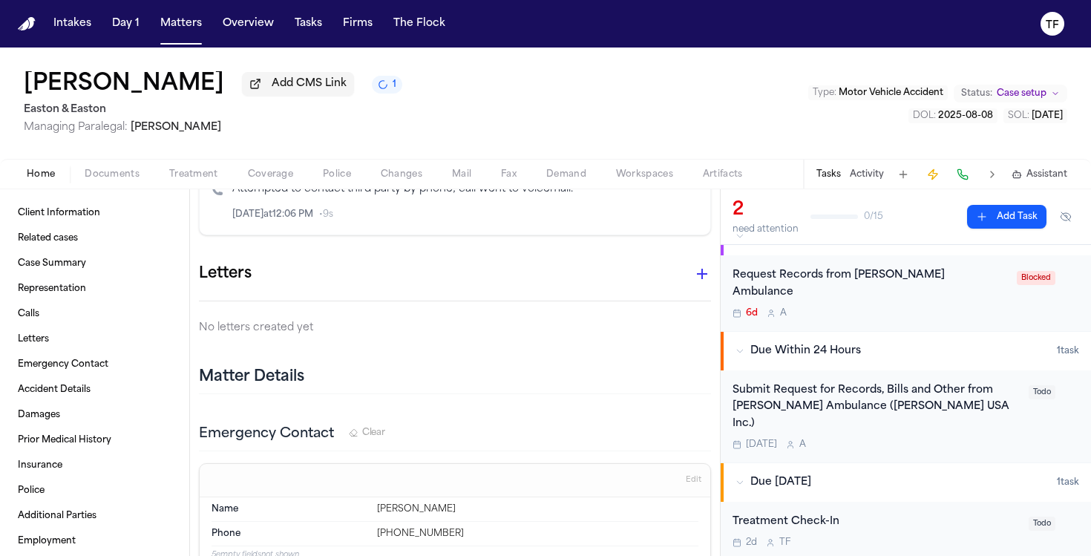
scroll to position [1132, 0]
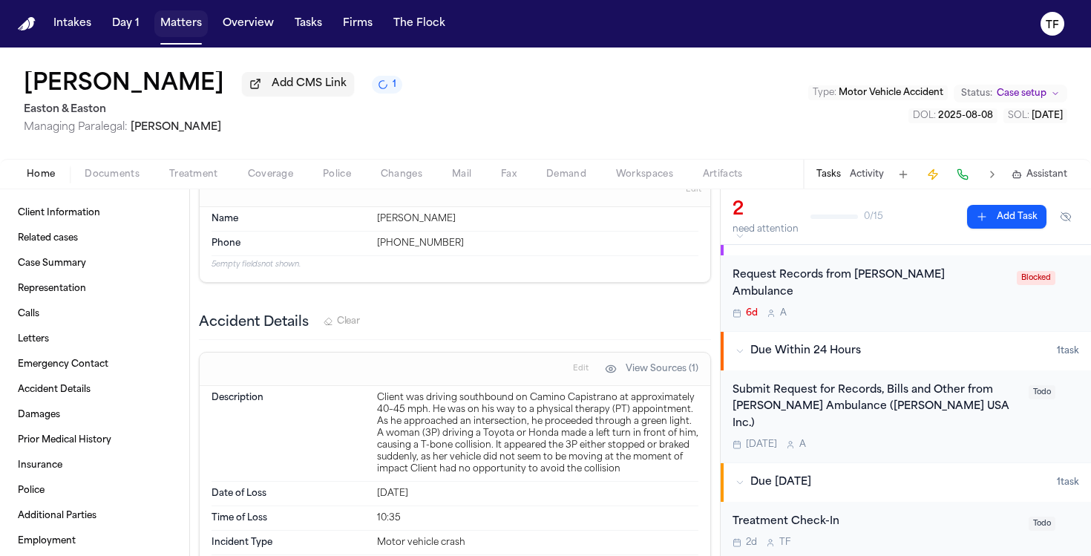
click at [177, 16] on button "Matters" at bounding box center [180, 23] width 53 height 27
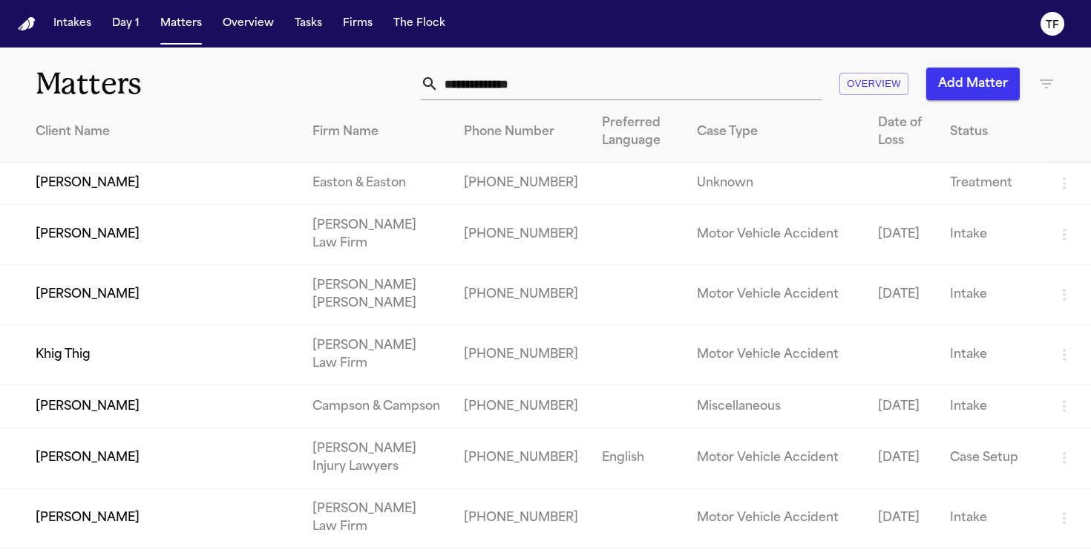
click at [598, 85] on input "text" at bounding box center [630, 84] width 383 height 33
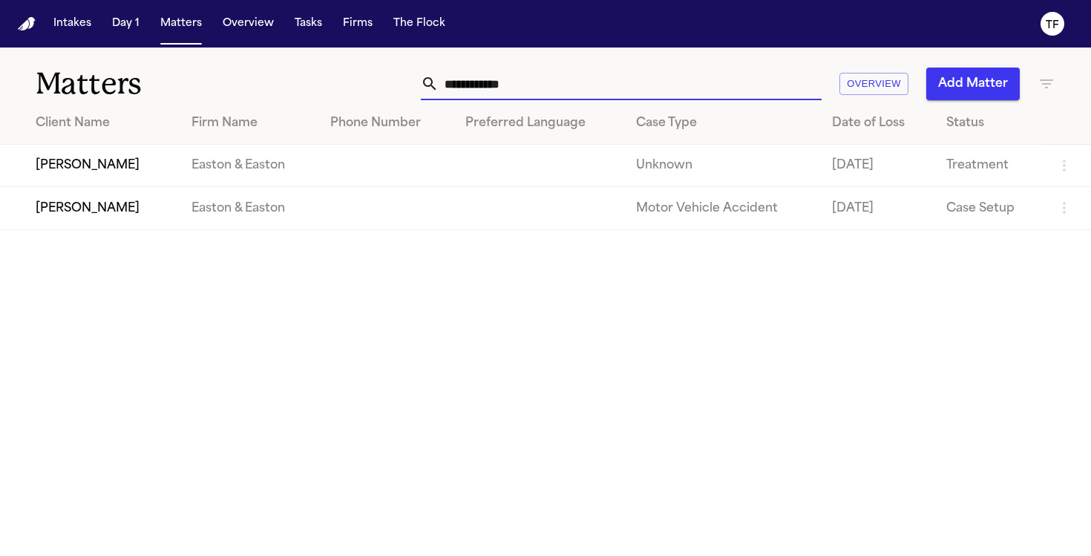
type input "**********"
click at [267, 203] on td "Easton & Easton" at bounding box center [249, 208] width 139 height 42
click at [71, 195] on td "[PERSON_NAME]" at bounding box center [90, 208] width 180 height 42
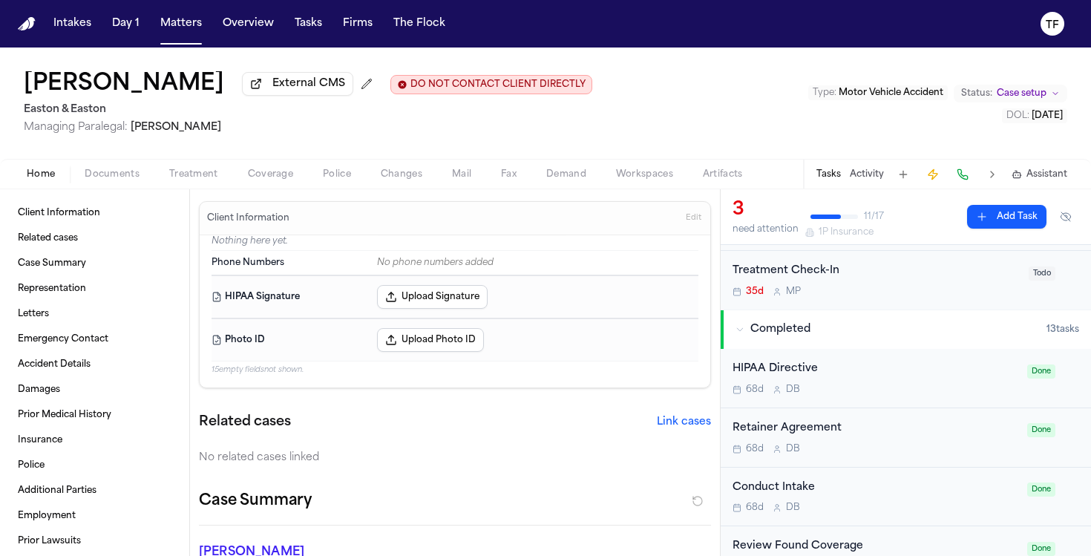
scroll to position [250, 0]
click at [806, 275] on div "Treatment Check-In" at bounding box center [876, 269] width 287 height 17
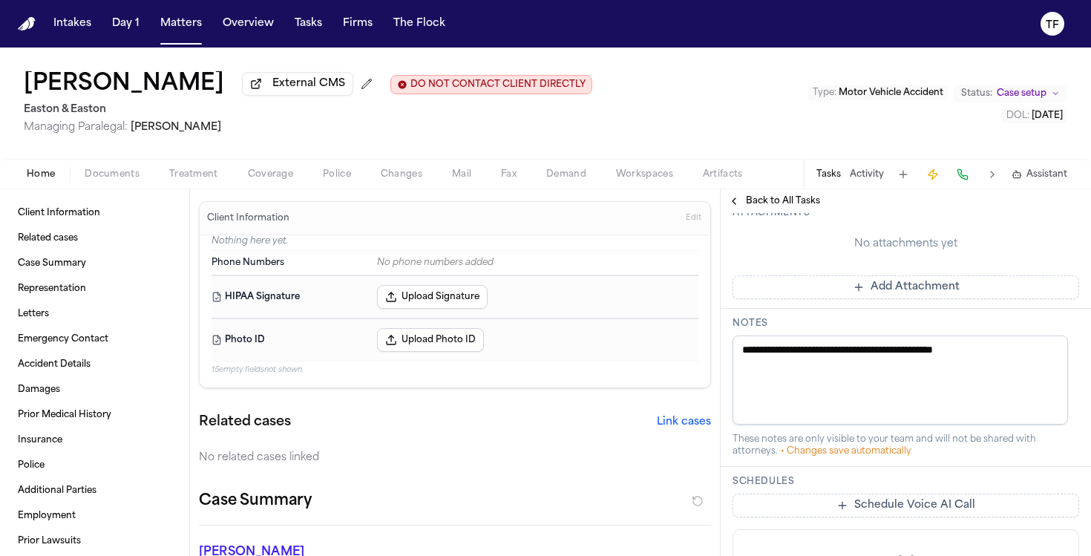
scroll to position [440, 0]
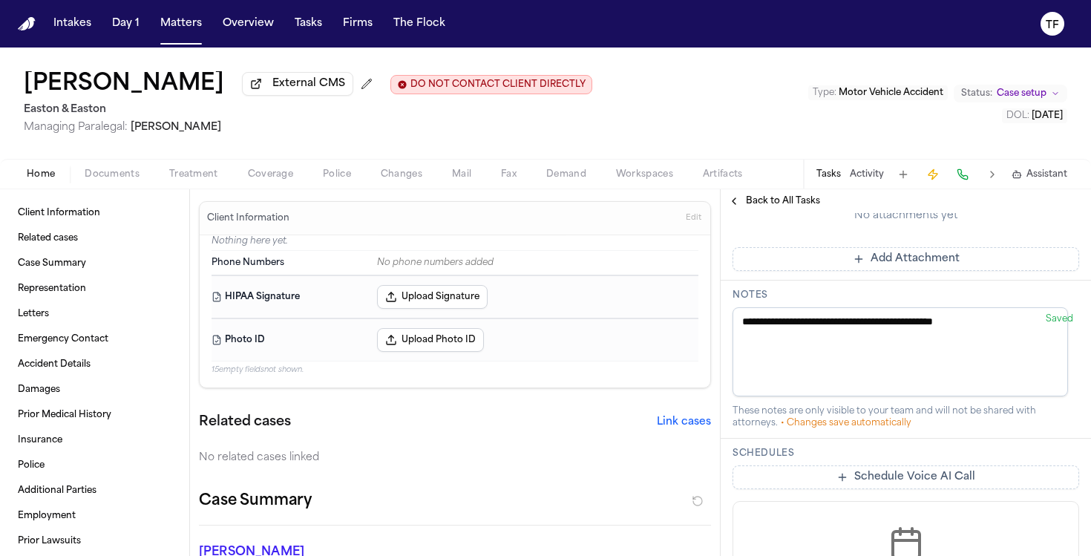
click at [815, 342] on textarea "**********" at bounding box center [901, 351] width 336 height 89
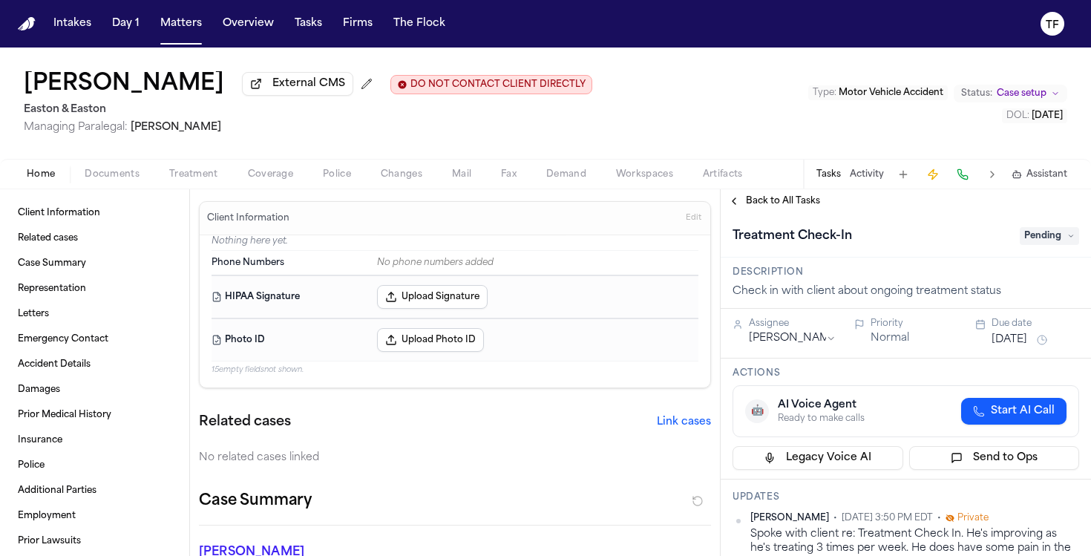
scroll to position [0, 0]
click at [750, 218] on div "Treatment Check-In Pending" at bounding box center [906, 235] width 370 height 45
drag, startPoint x: 752, startPoint y: 212, endPoint x: 806, endPoint y: 235, distance: 57.9
click at [754, 213] on div "Back to All Tasks" at bounding box center [906, 201] width 370 height 24
click at [726, 205] on button "Back to All Tasks" at bounding box center [774, 201] width 107 height 12
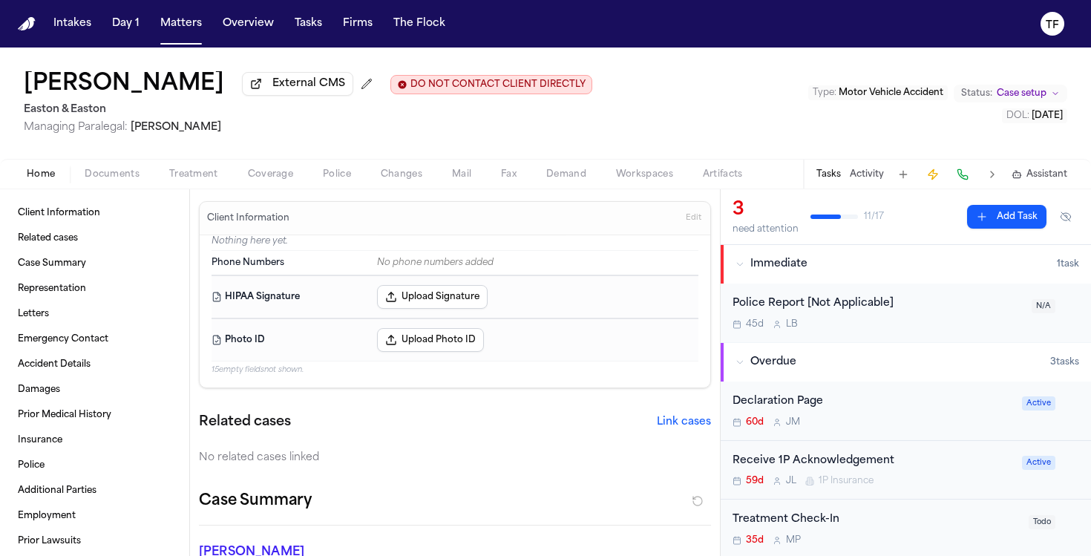
click at [872, 179] on button "Activity" at bounding box center [867, 175] width 34 height 12
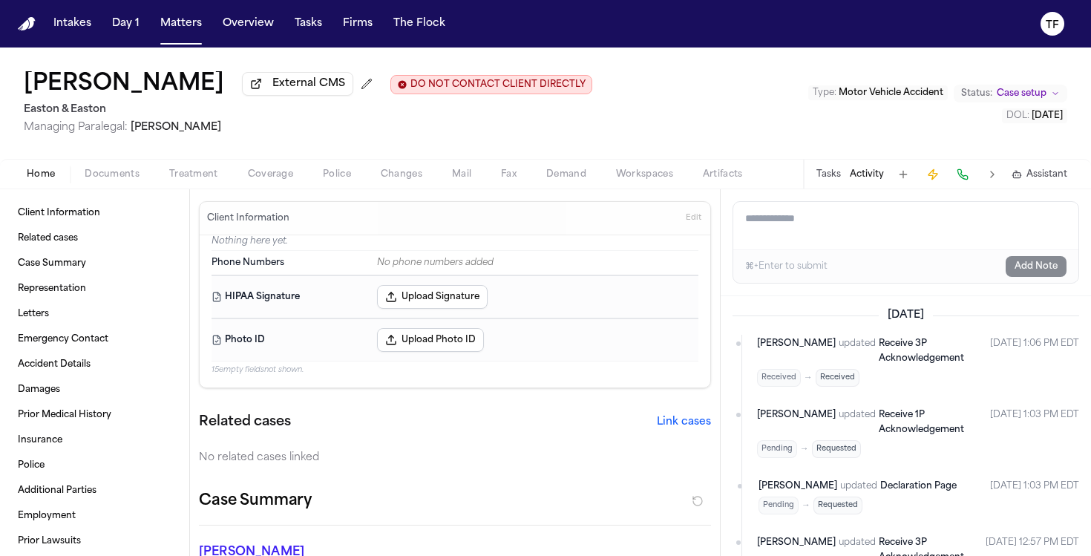
click at [836, 230] on textarea "Add a note to this matter" at bounding box center [905, 226] width 345 height 48
paste textarea "**********"
type textarea "**********"
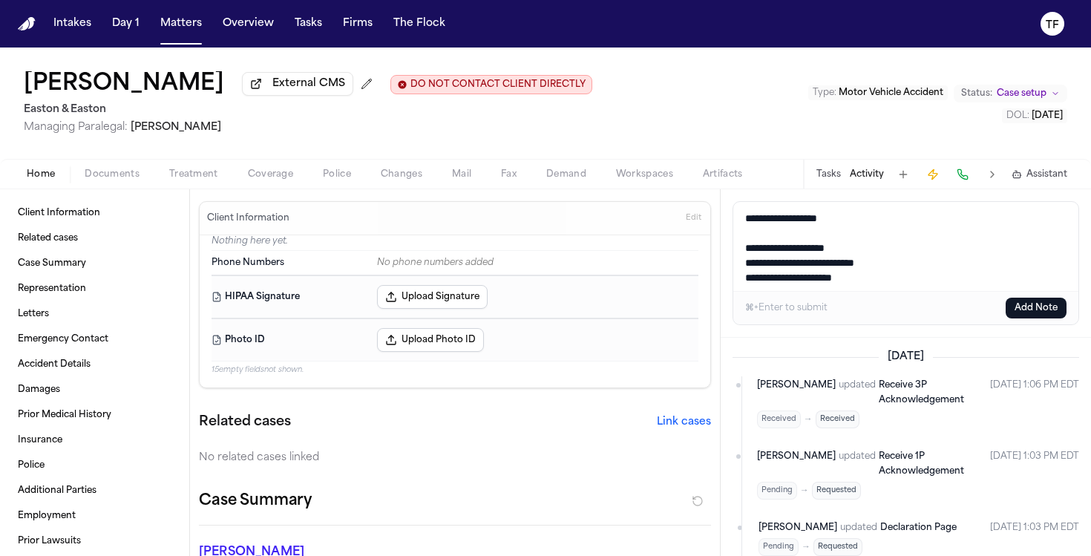
drag, startPoint x: 876, startPoint y: 285, endPoint x: 490, endPoint y: -71, distance: 524.9
click at [490, 0] on html "Intakes Day 1 Matters Overview Tasks Firms The Flock TF Jordan Keith External C…" at bounding box center [545, 278] width 1091 height 556
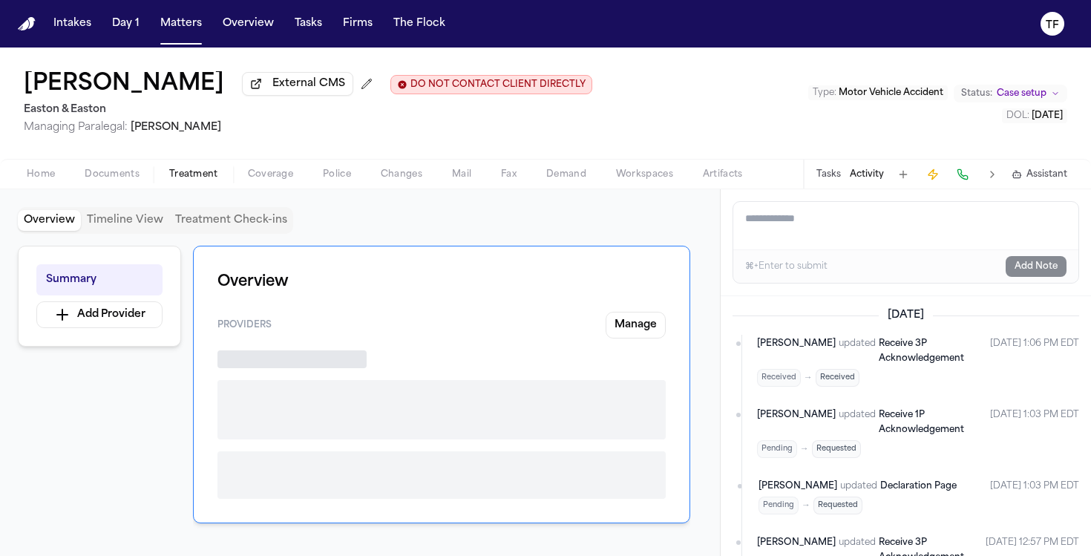
click at [173, 183] on button "Treatment" at bounding box center [193, 175] width 79 height 18
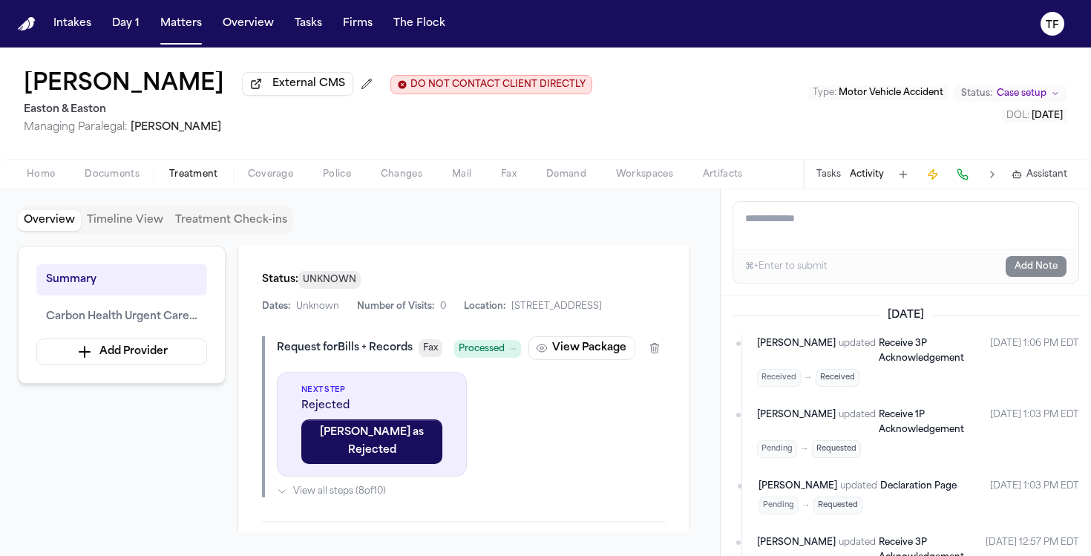
scroll to position [88, 0]
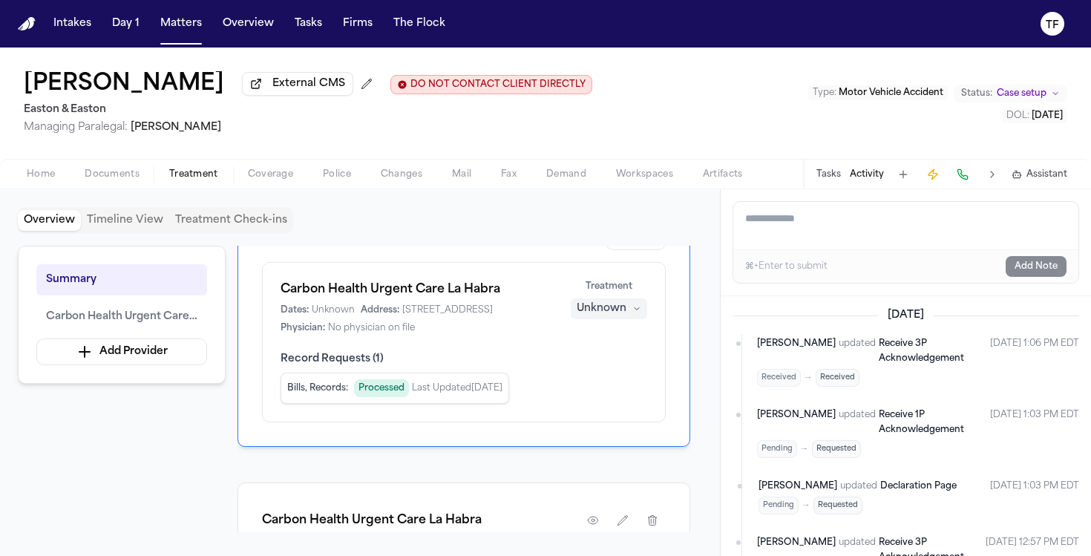
click at [609, 304] on div "Unknown" at bounding box center [602, 308] width 50 height 15
click at [597, 372] on span "Completed" at bounding box center [591, 369] width 59 height 15
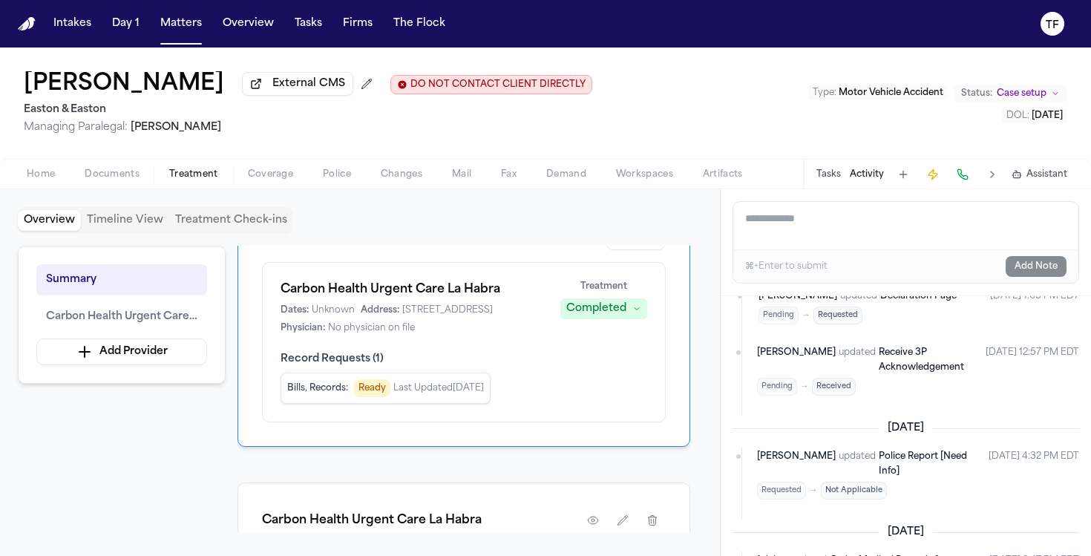
scroll to position [0, 0]
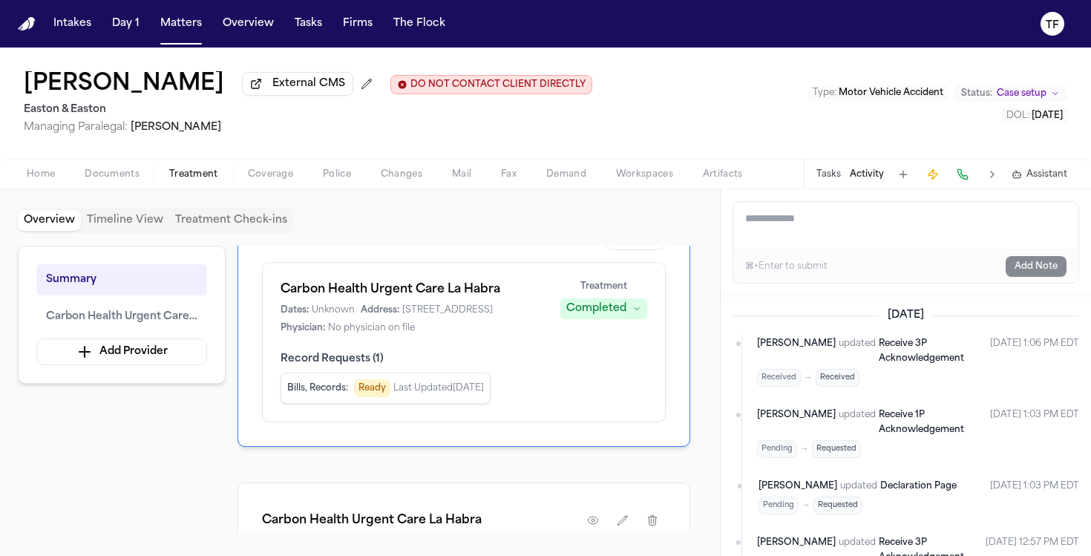
click at [820, 164] on div "Tasks Activity Assistant" at bounding box center [941, 174] width 276 height 29
click at [821, 166] on div "Tasks Activity Assistant" at bounding box center [941, 174] width 276 height 29
click at [823, 169] on div "Tasks Activity Assistant" at bounding box center [941, 174] width 276 height 29
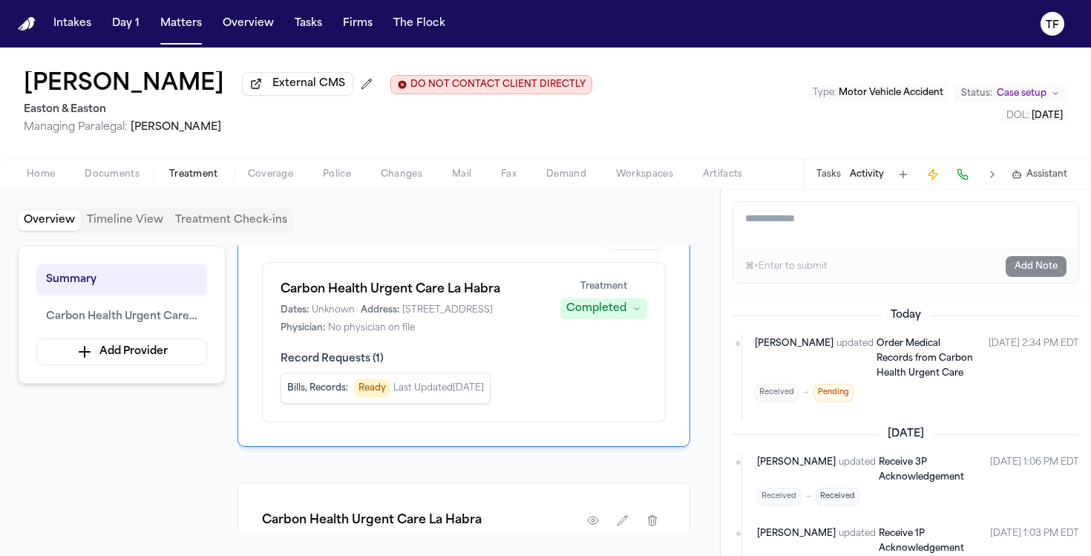
click at [826, 179] on button "Tasks" at bounding box center [829, 175] width 24 height 12
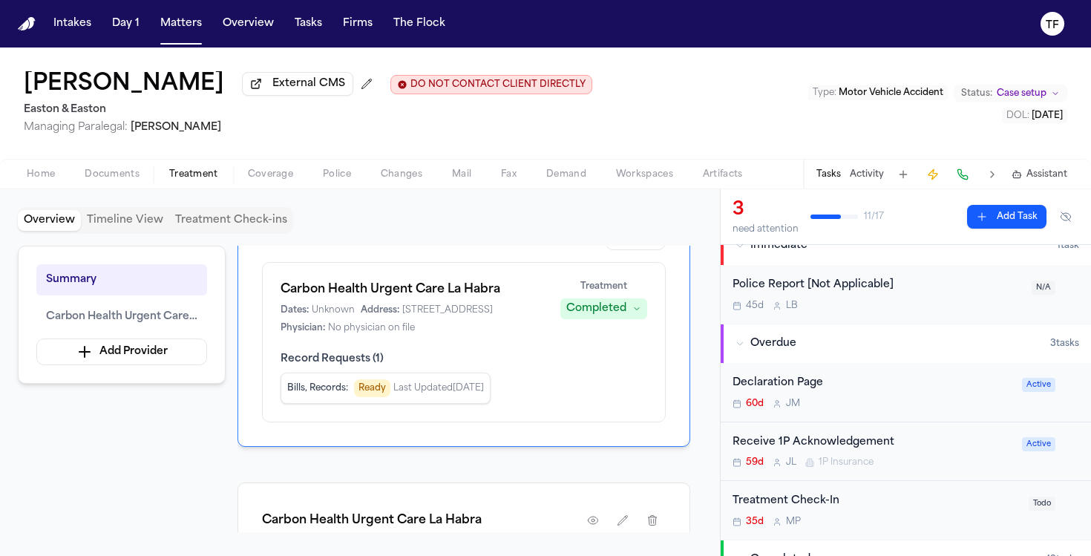
scroll to position [27, 0]
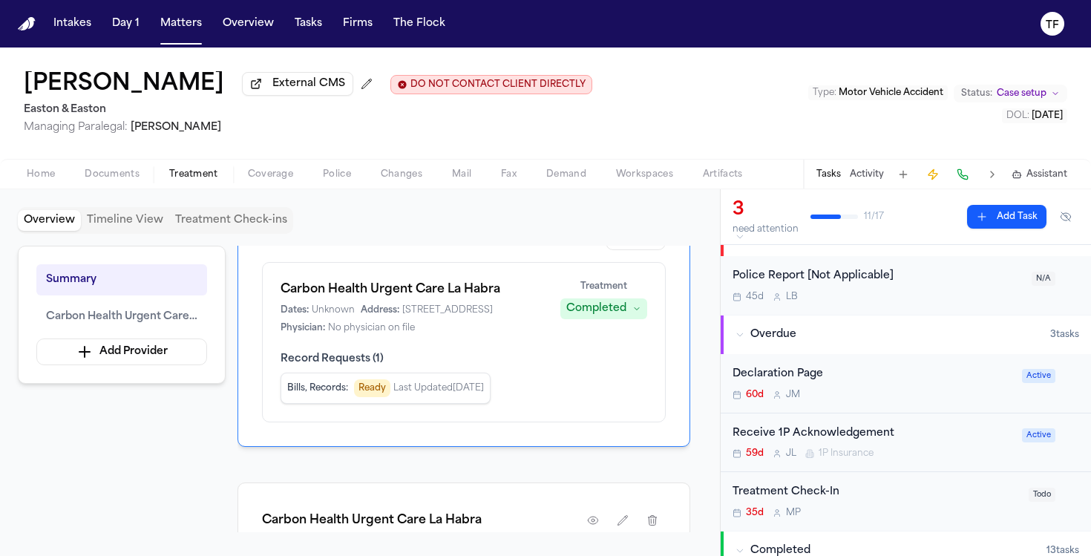
click at [857, 187] on div "Tasks Activity Assistant" at bounding box center [941, 174] width 276 height 29
click at [860, 180] on button "Activity" at bounding box center [867, 175] width 34 height 12
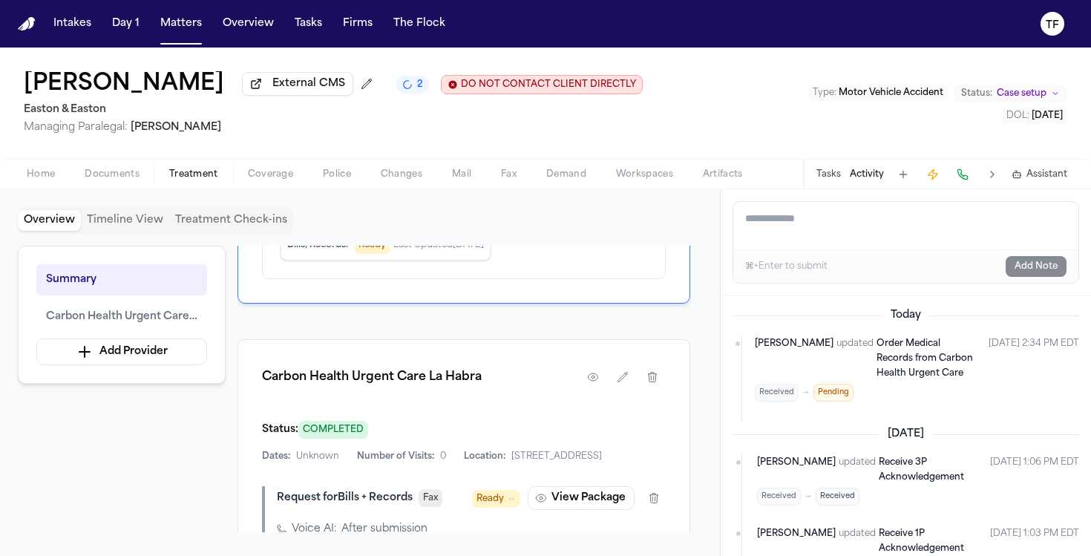
scroll to position [124, 0]
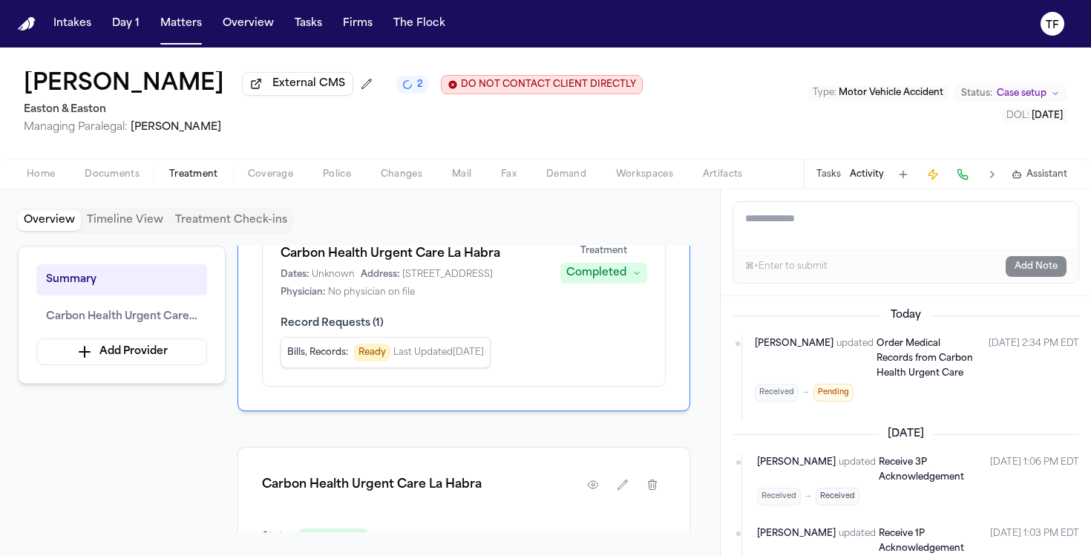
click at [621, 277] on div "Completed" at bounding box center [596, 273] width 60 height 15
click at [696, 352] on div "Summary Carbon Health Urgent Care La Habra Add Provider Overview Providers Mana…" at bounding box center [360, 389] width 684 height 287
click at [169, 33] on button "Matters" at bounding box center [180, 23] width 53 height 27
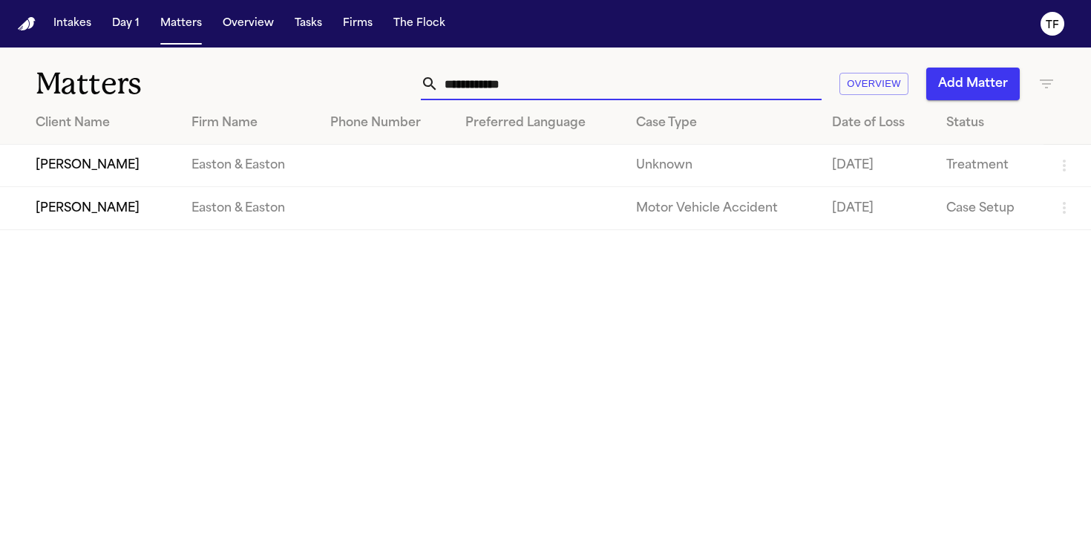
click at [475, 81] on input "**********" at bounding box center [630, 84] width 383 height 33
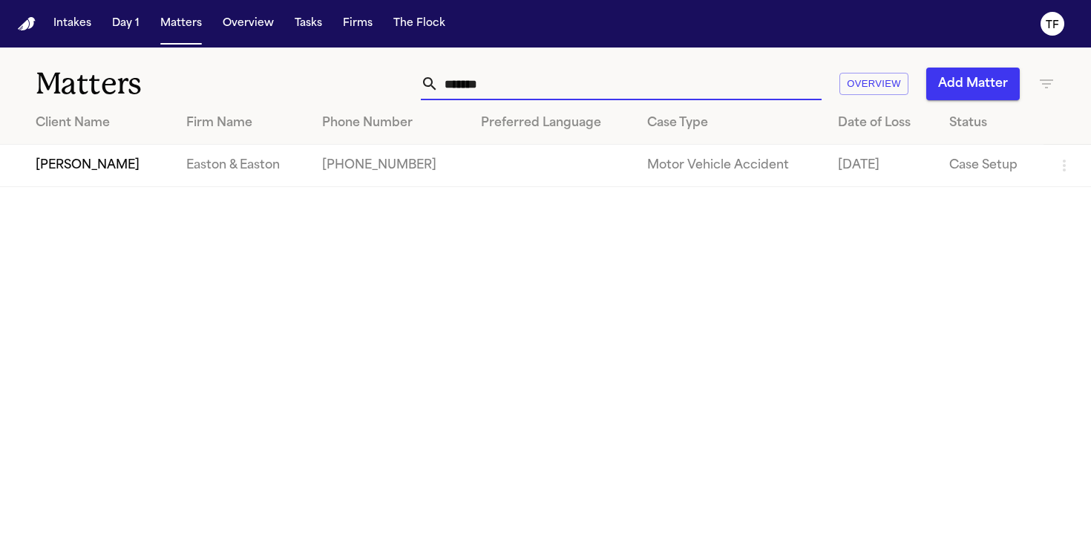
type input "*******"
click at [249, 155] on td "Easton & Easton" at bounding box center [241, 166] width 135 height 42
click at [62, 172] on td "[PERSON_NAME]" at bounding box center [87, 166] width 174 height 42
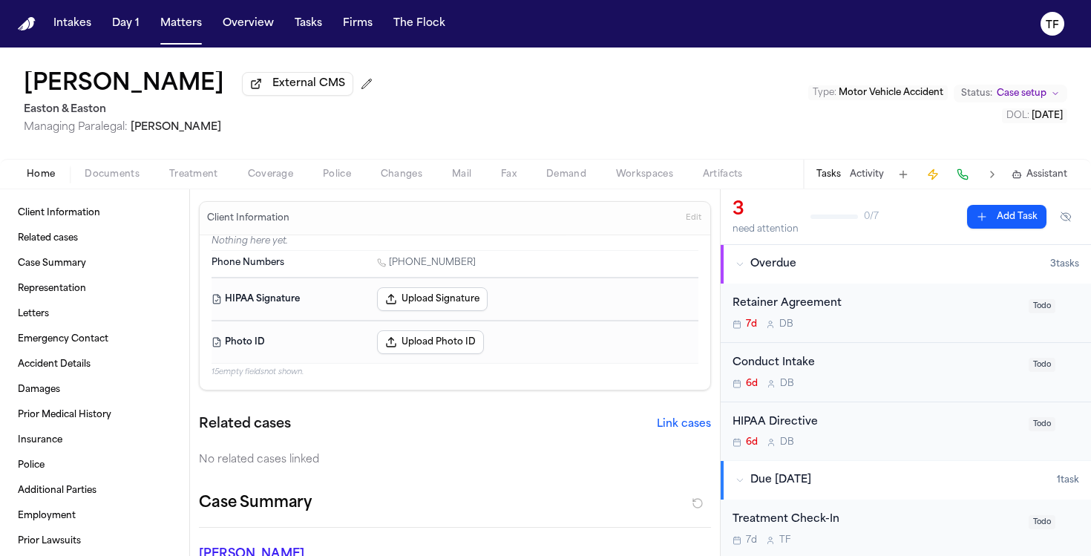
click at [199, 186] on div "Home Documents Treatment Coverage Police Changes Mail Fax Demand Workspaces Art…" at bounding box center [545, 174] width 1091 height 30
click at [197, 178] on span "Treatment" at bounding box center [193, 175] width 49 height 12
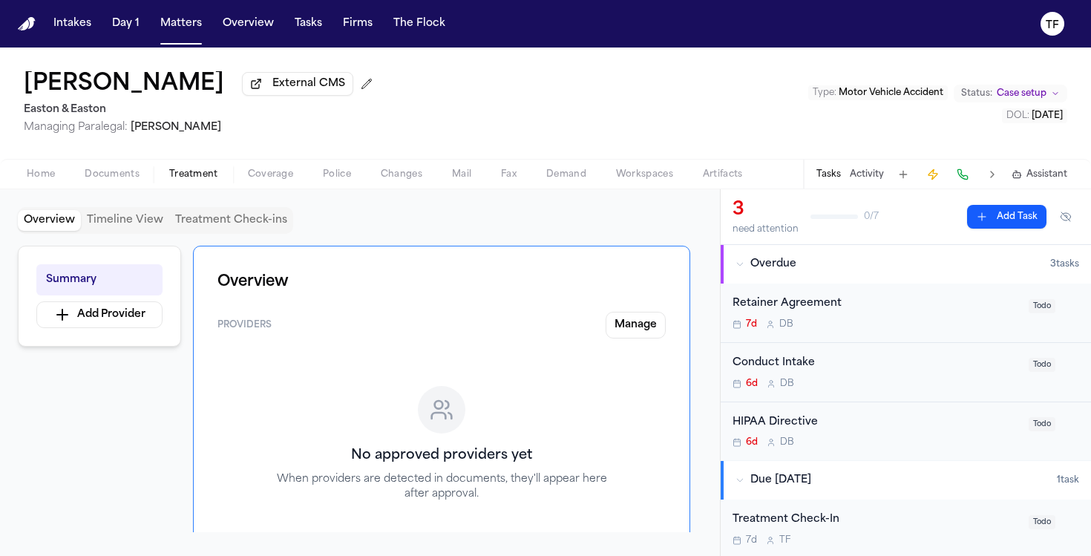
click at [857, 180] on button "Activity" at bounding box center [867, 175] width 34 height 12
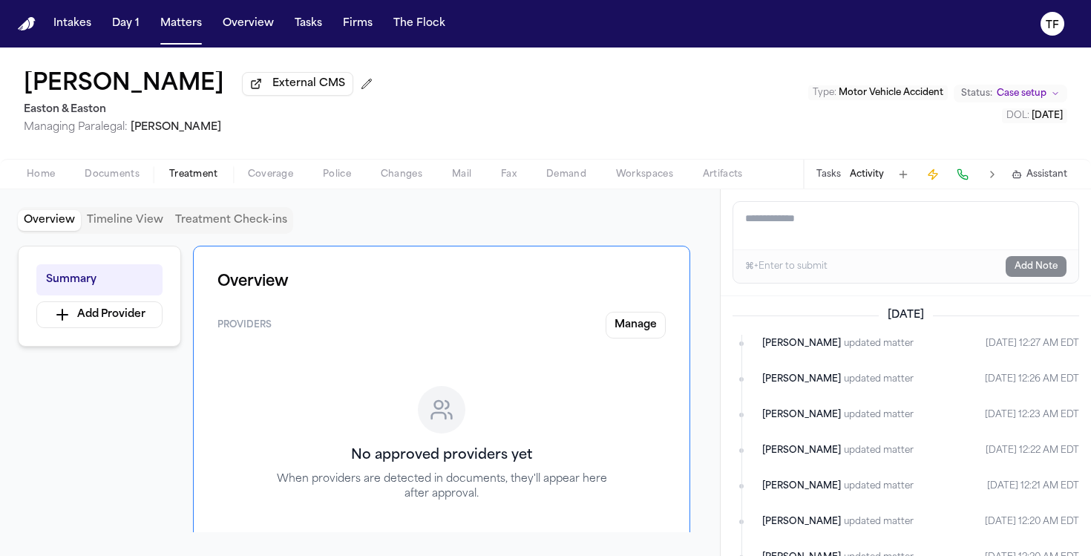
click at [834, 229] on textarea "Add a note to this matter" at bounding box center [905, 226] width 345 height 48
paste textarea "**********"
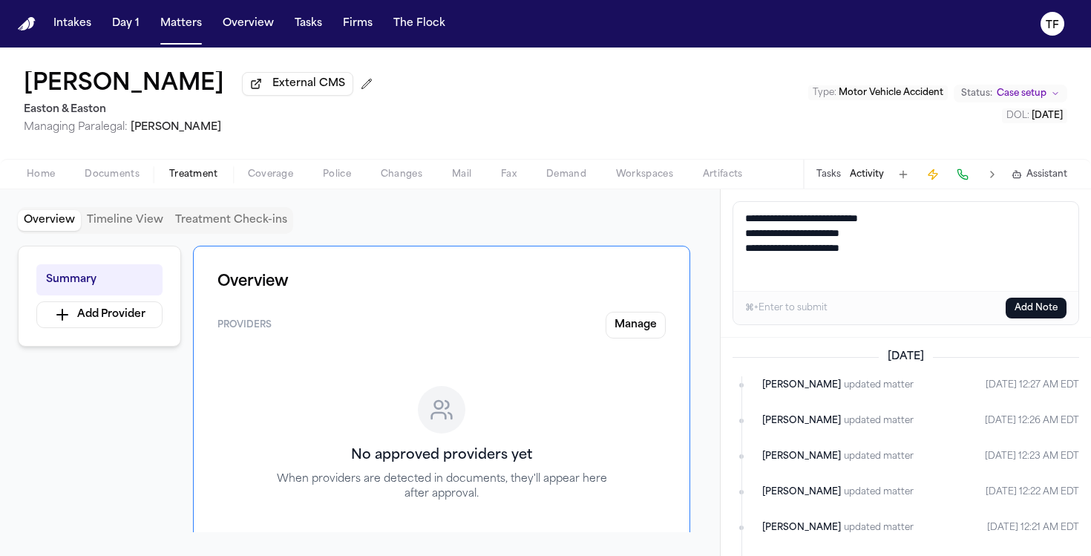
type textarea "**********"
click at [1039, 318] on button "Add Note" at bounding box center [1036, 308] width 61 height 21
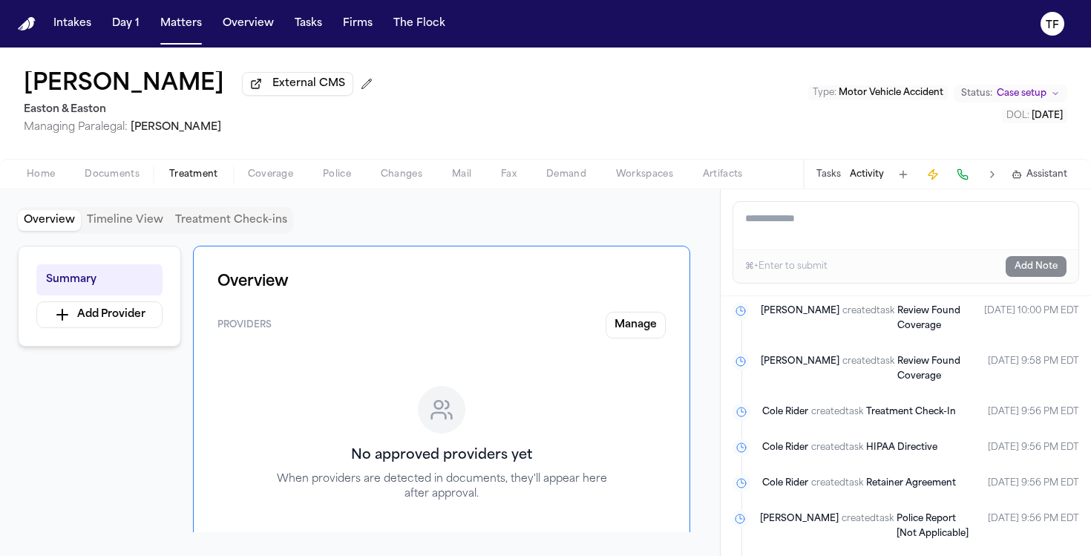
scroll to position [1847, 0]
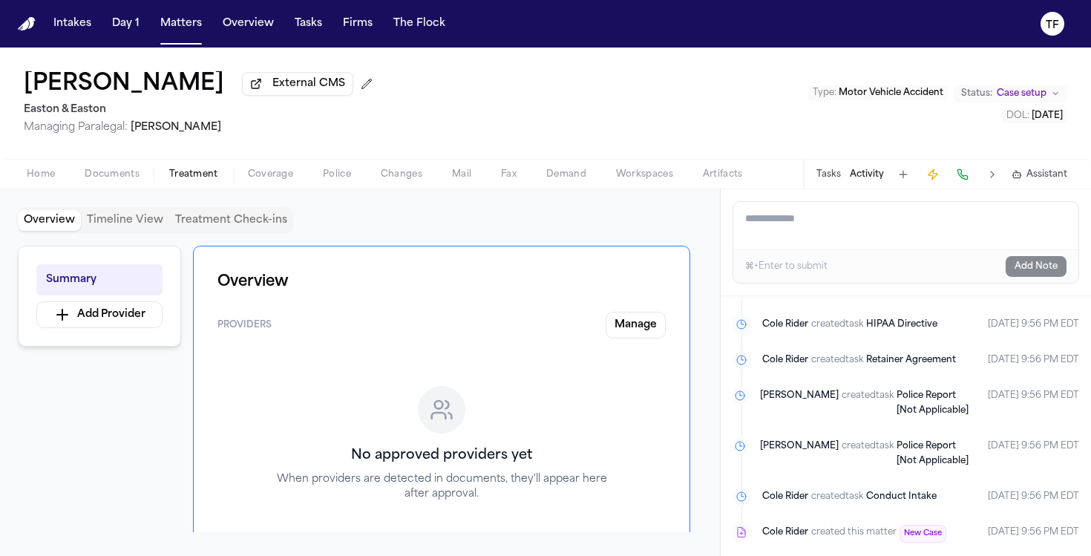
click at [826, 178] on button "Tasks" at bounding box center [829, 175] width 24 height 12
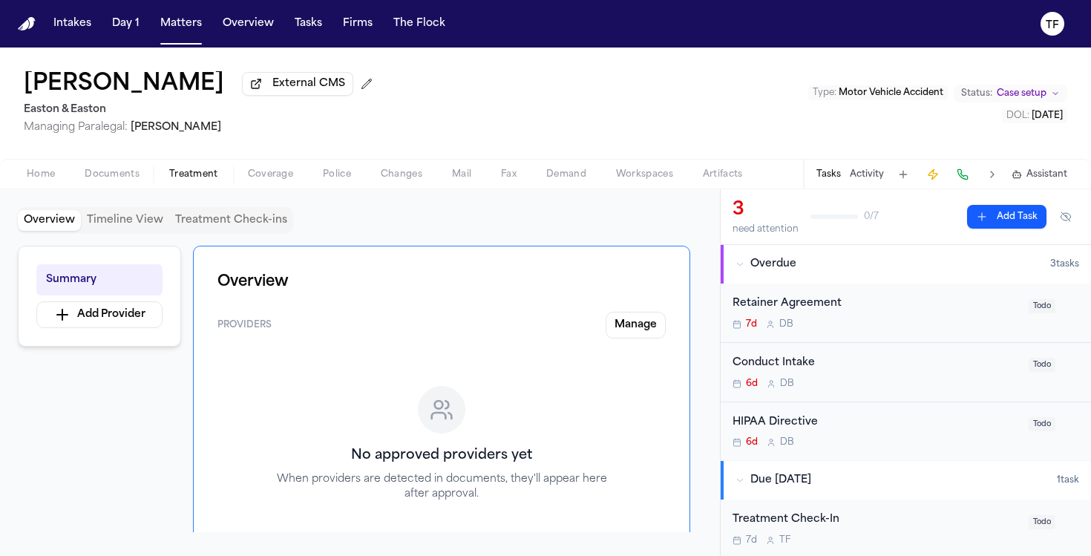
click at [984, 102] on button "Status: Case setup" at bounding box center [1011, 94] width 114 height 18
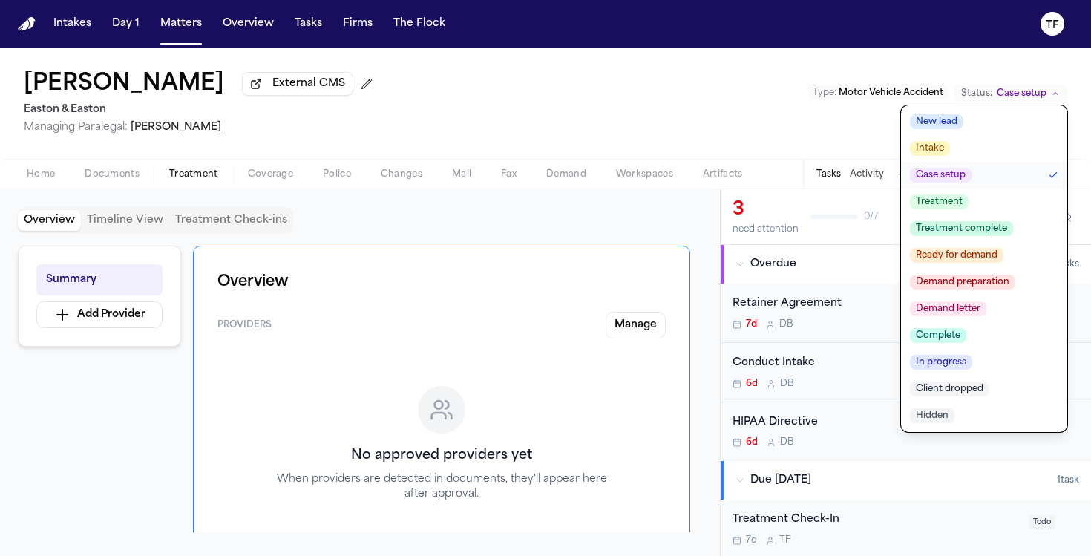
click at [957, 195] on button "Treatment" at bounding box center [984, 202] width 166 height 27
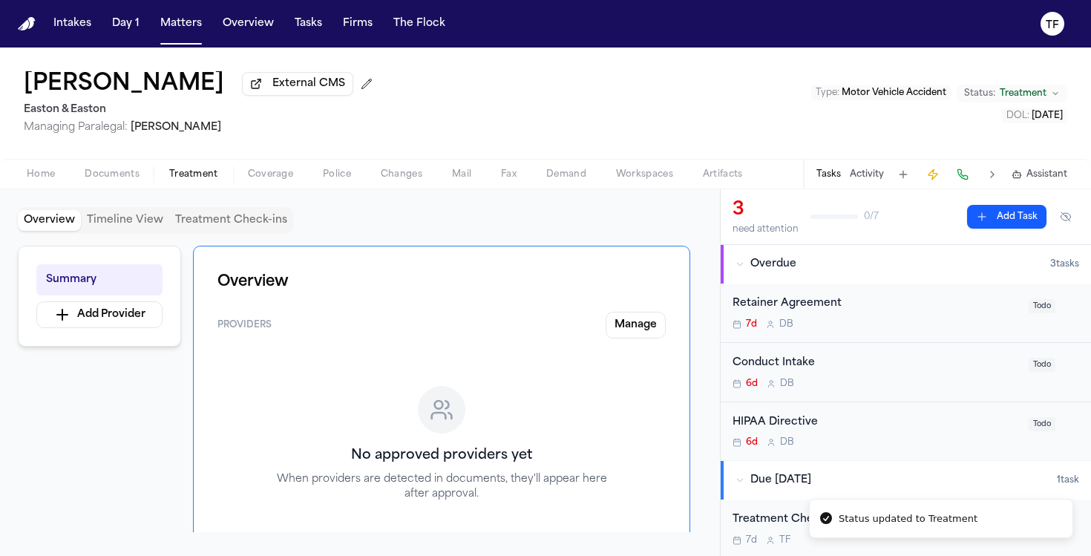
click at [1064, 322] on div "Retainer Agreement 7d D B Todo" at bounding box center [906, 312] width 347 height 35
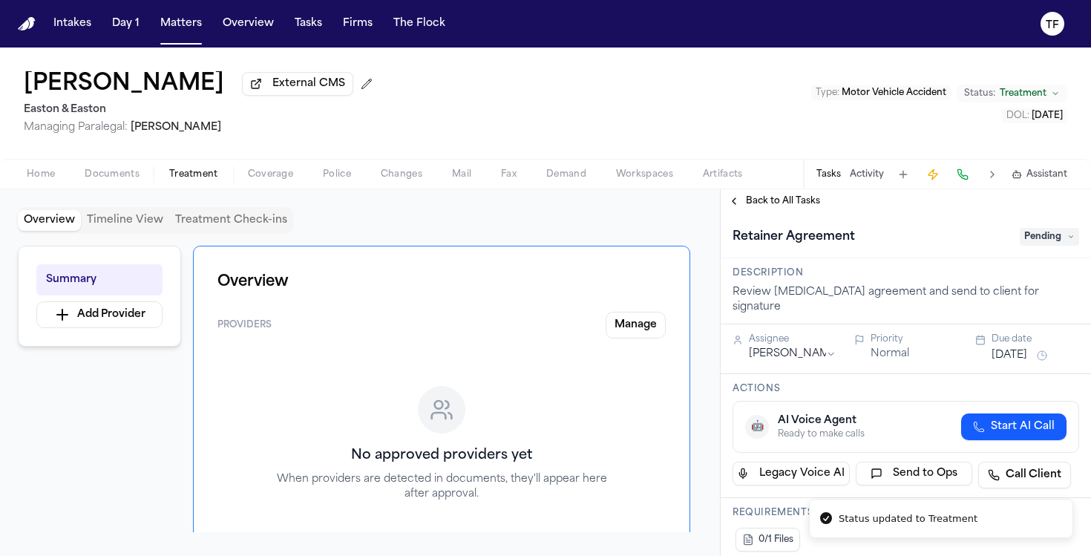
click at [1032, 244] on span "Pending" at bounding box center [1049, 237] width 59 height 18
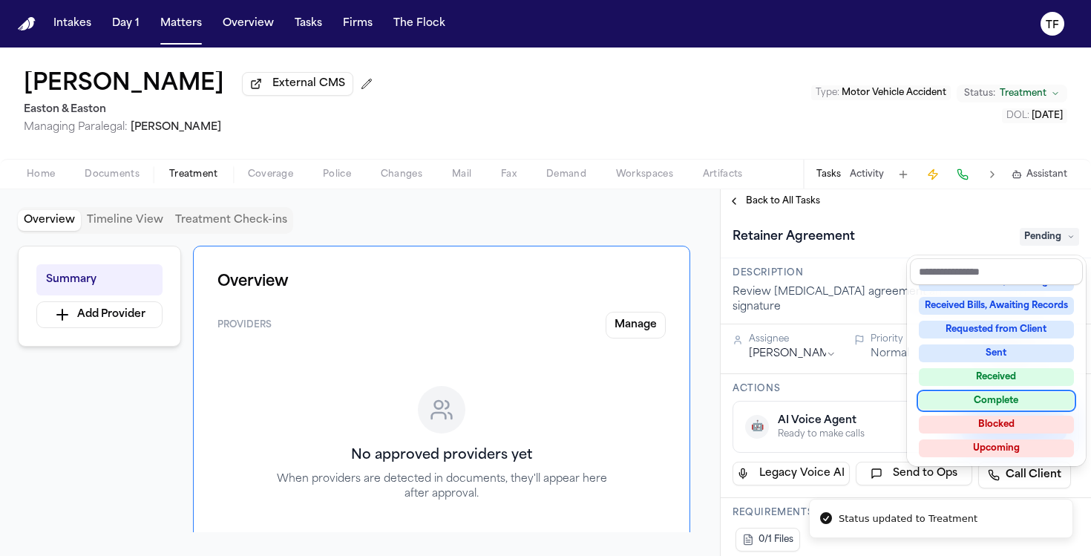
click at [1021, 400] on div "Complete" at bounding box center [996, 401] width 155 height 18
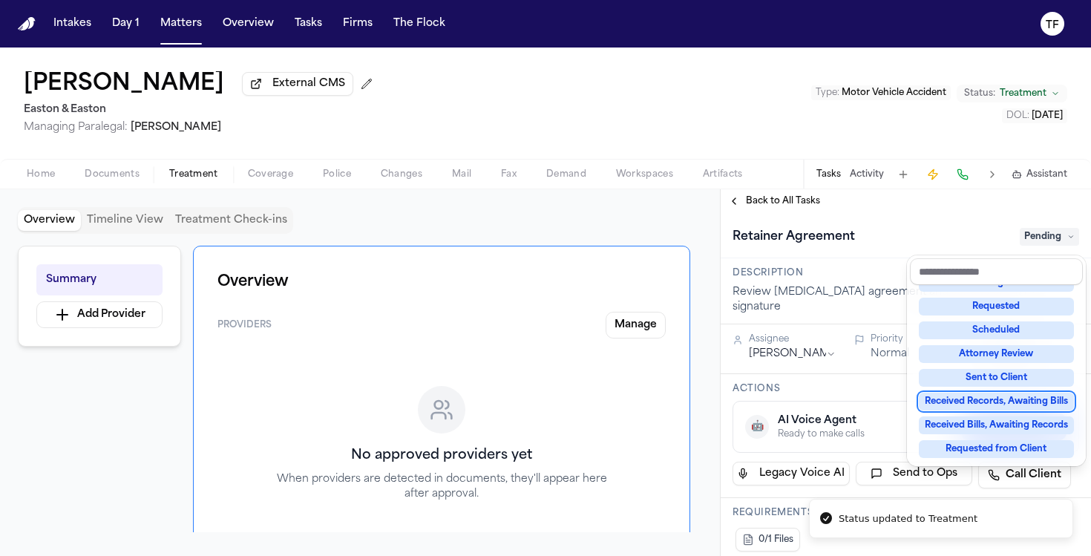
scroll to position [88, 0]
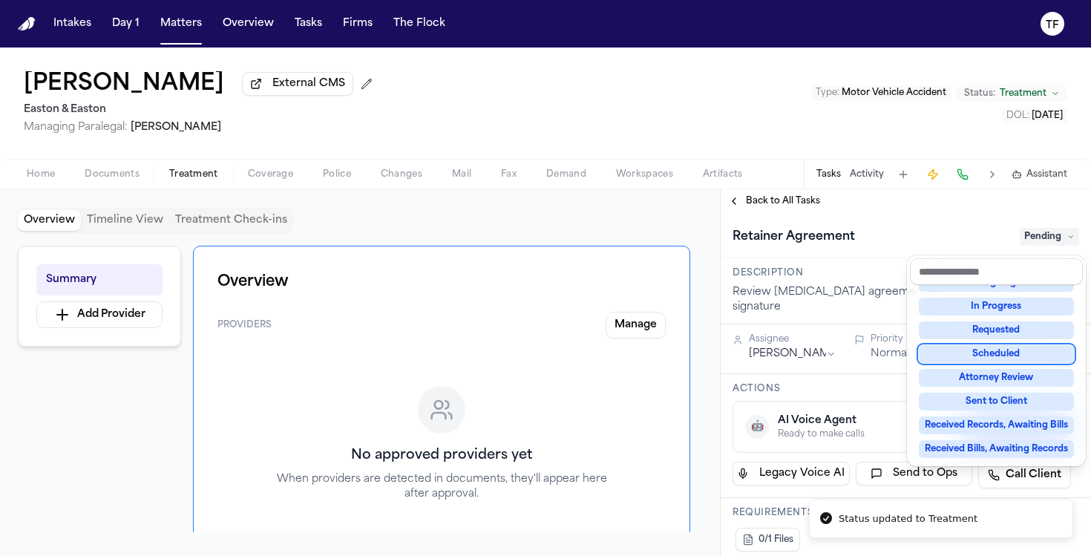
click at [782, 210] on div "**********" at bounding box center [906, 372] width 370 height 367
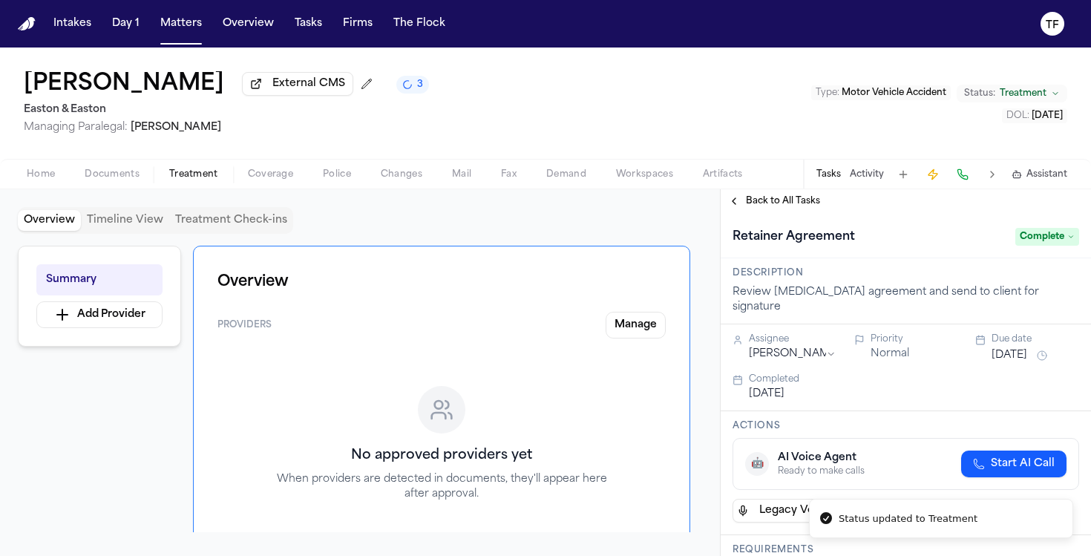
click at [765, 207] on span "Back to All Tasks" at bounding box center [783, 201] width 74 height 12
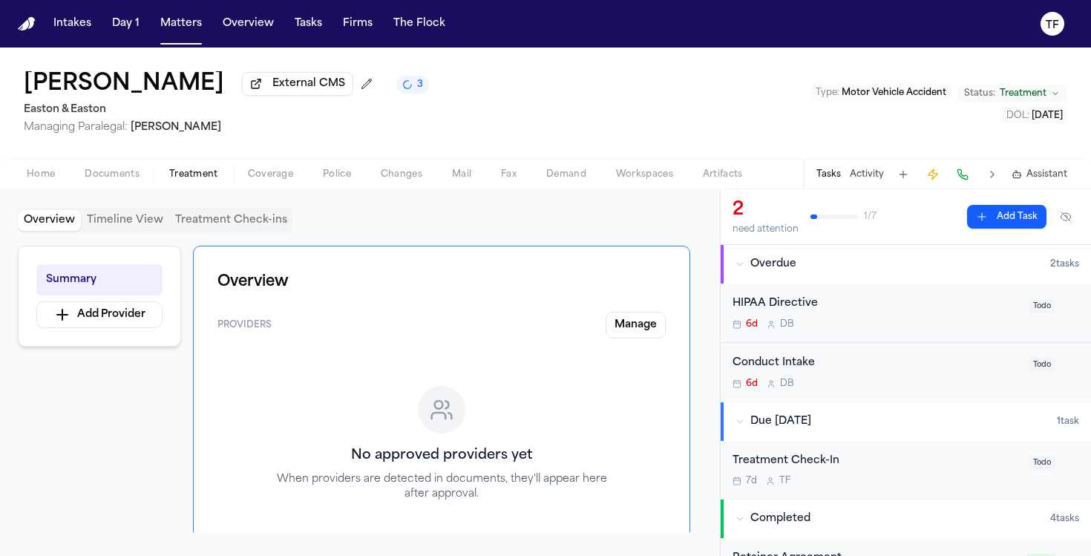
click at [902, 365] on div "Conduct Intake" at bounding box center [876, 363] width 287 height 17
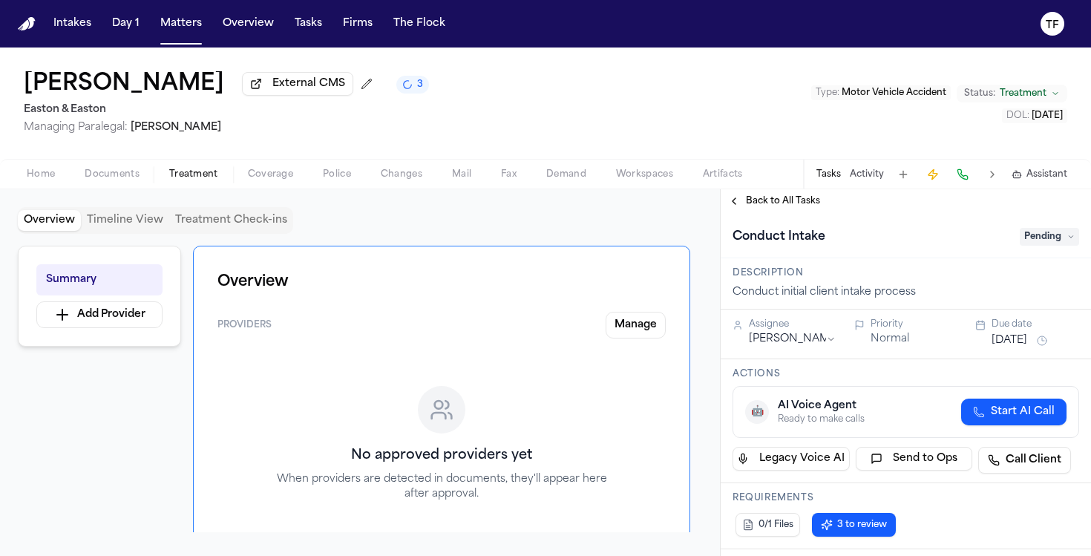
click at [1051, 243] on span "Pending" at bounding box center [1049, 237] width 59 height 18
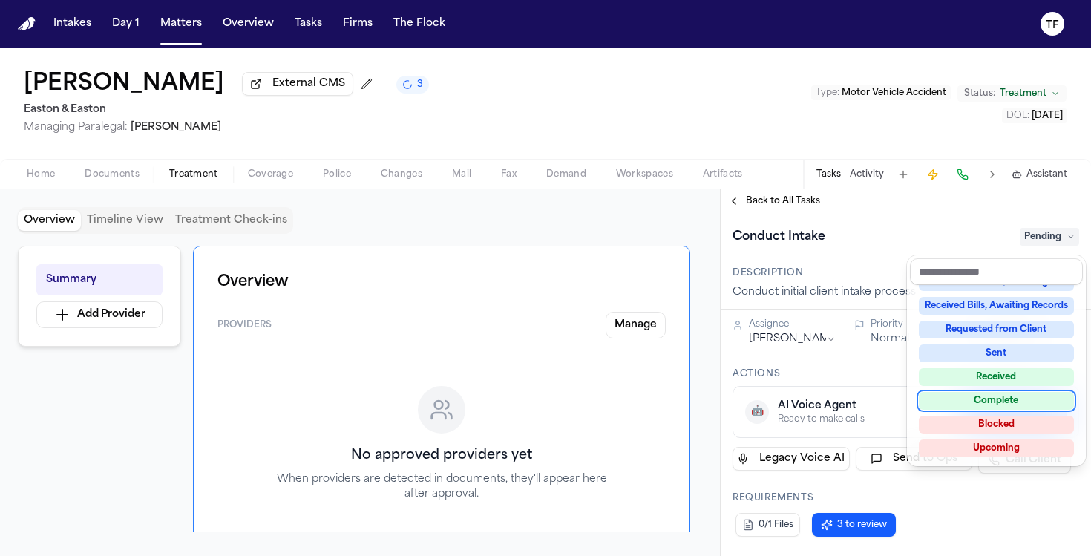
click at [987, 396] on div "Complete" at bounding box center [996, 401] width 155 height 18
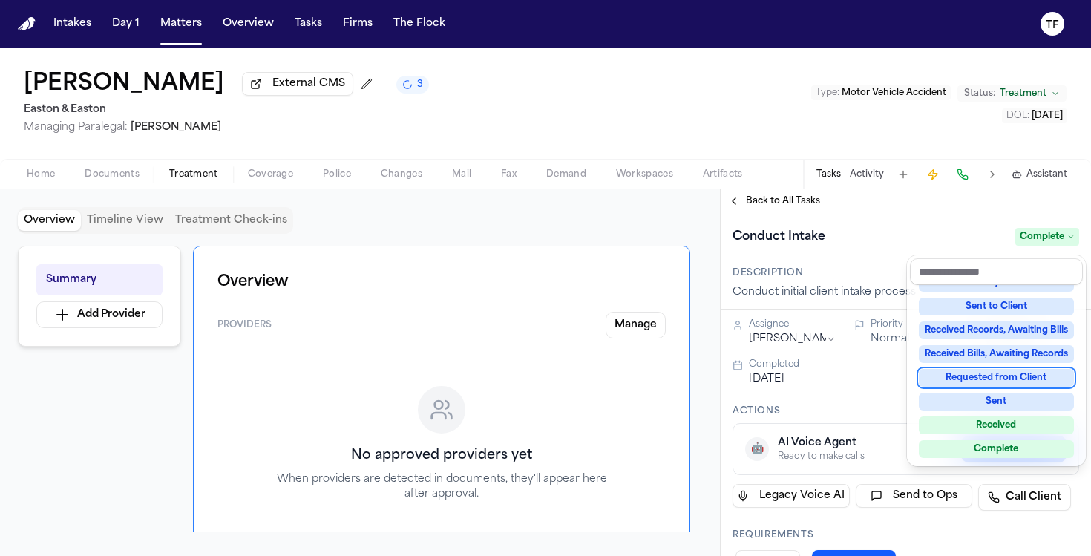
click at [740, 212] on div "**********" at bounding box center [906, 372] width 370 height 367
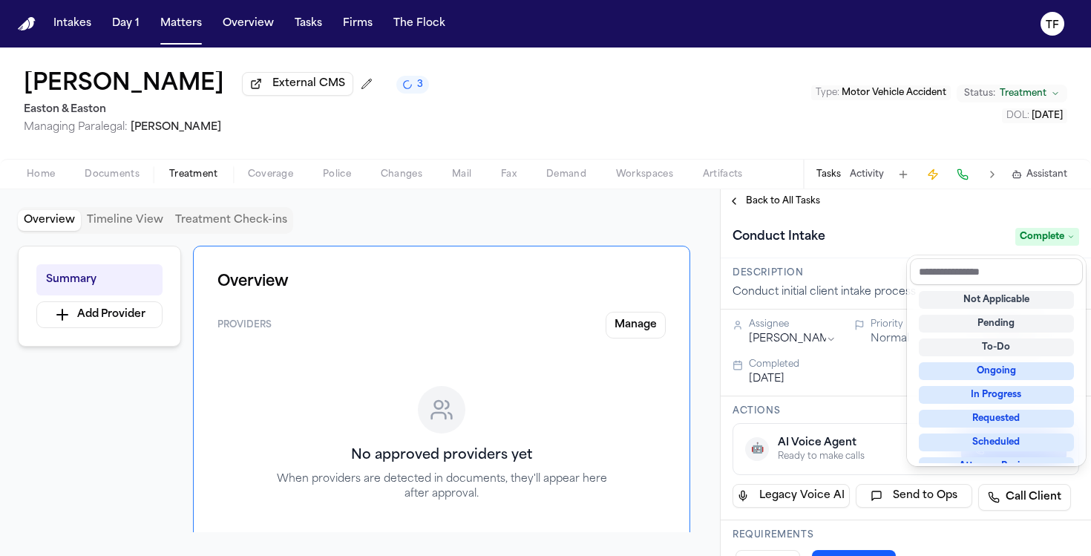
click at [739, 207] on button "Back to All Tasks" at bounding box center [774, 201] width 107 height 12
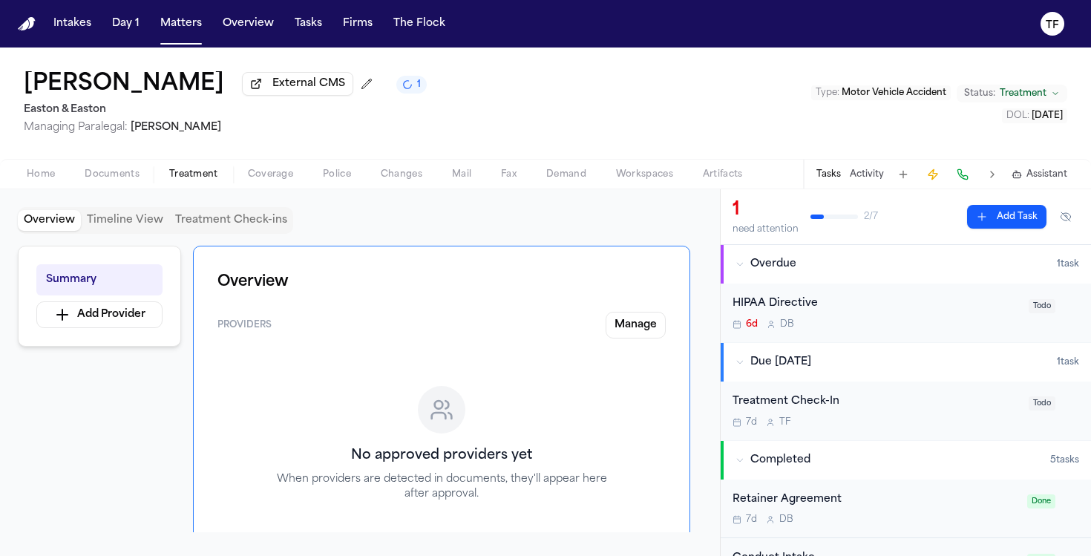
click at [52, 192] on div "Overview Timeline View Treatment Check-ins Summary Add Provider Overview Provid…" at bounding box center [360, 372] width 720 height 367
click at [70, 182] on button "Documents" at bounding box center [112, 175] width 85 height 18
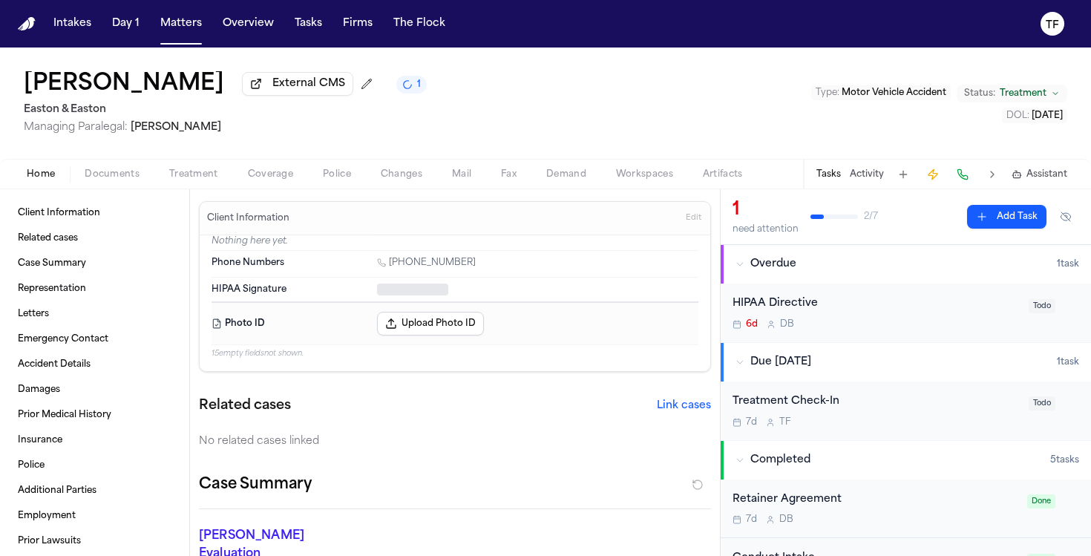
click at [59, 183] on span "button" at bounding box center [41, 182] width 46 height 1
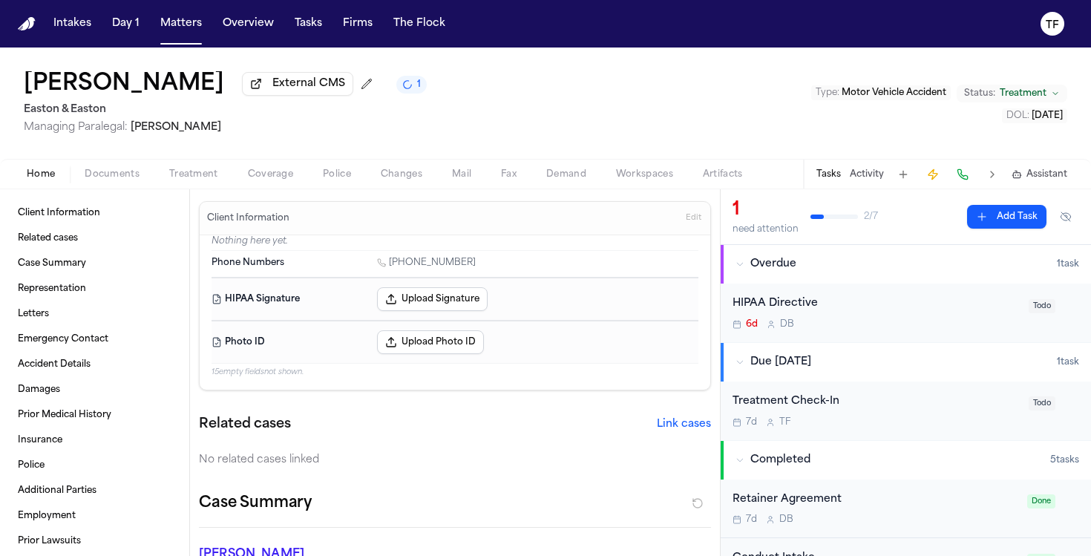
click at [216, 172] on span "Treatment" at bounding box center [193, 175] width 49 height 12
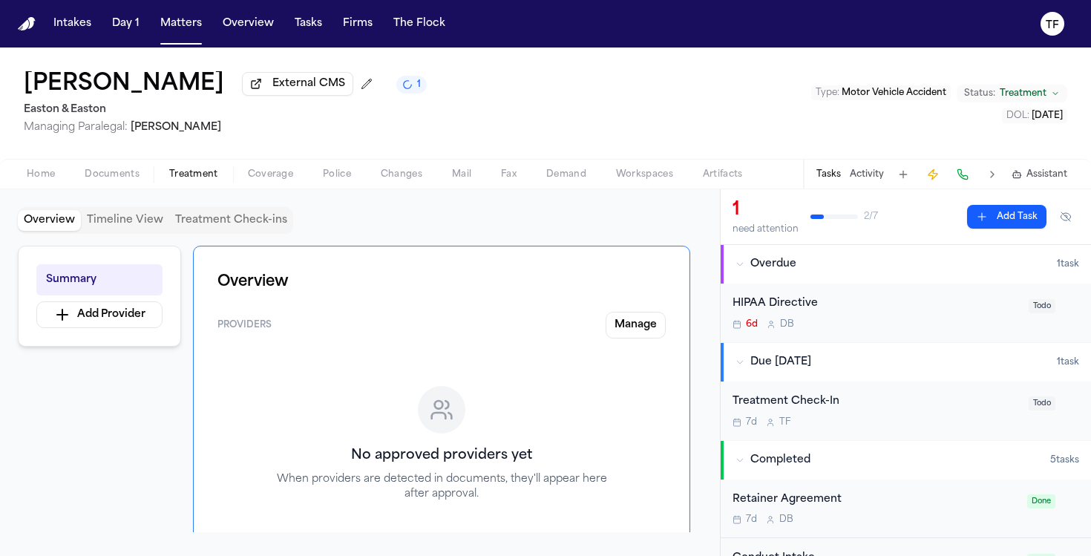
click at [64, 187] on div "Home Documents Treatment Coverage Police Changes Mail Fax Demand Workspaces Art…" at bounding box center [545, 174] width 1091 height 30
click at [55, 183] on button "Home" at bounding box center [41, 175] width 58 height 18
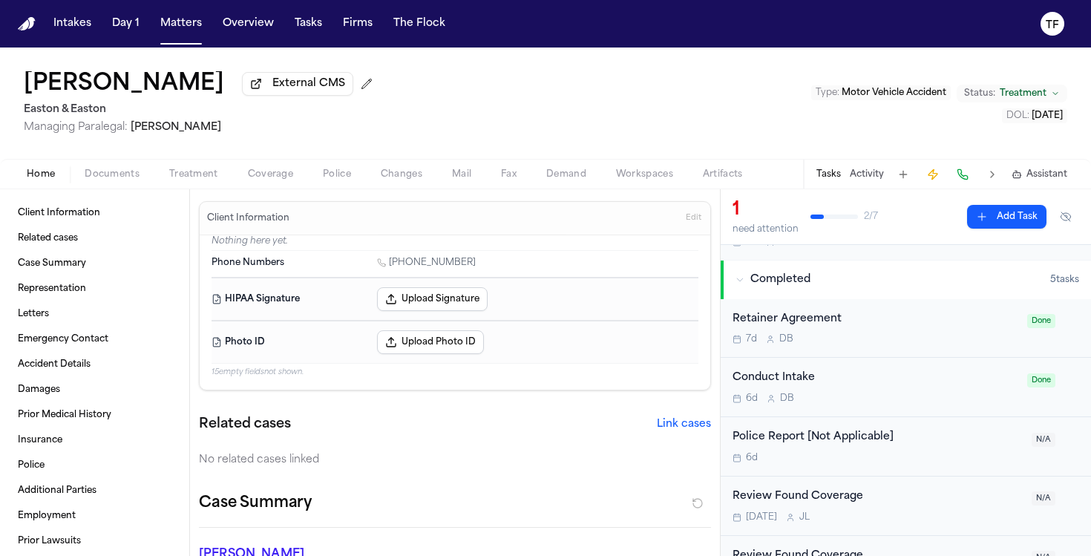
scroll to position [195, 0]
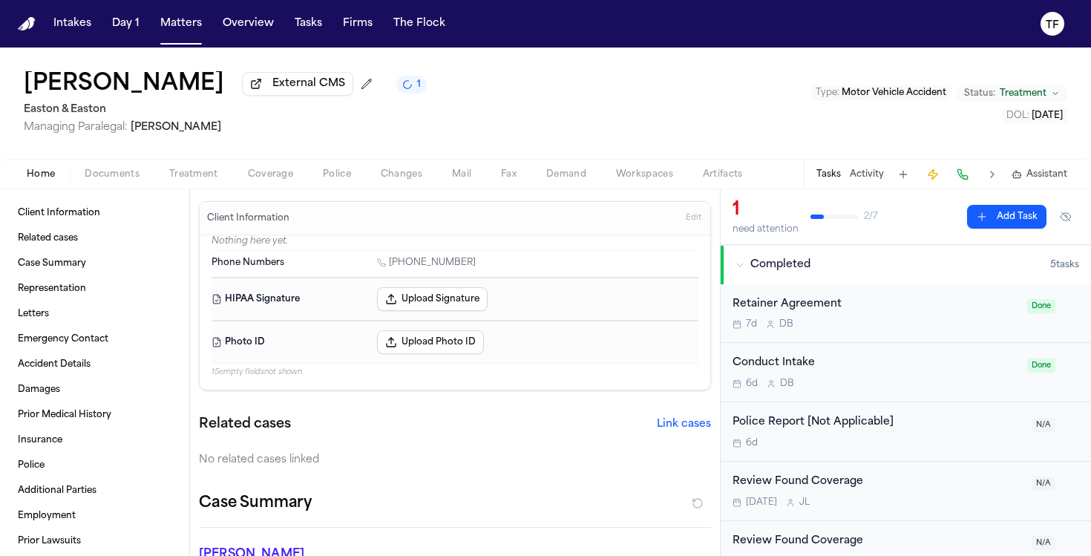
click at [188, 189] on div "Home Documents Treatment Coverage Police Changes Mail Fax Demand Workspaces Art…" at bounding box center [545, 174] width 1091 height 30
click at [189, 183] on span "button" at bounding box center [193, 182] width 67 height 1
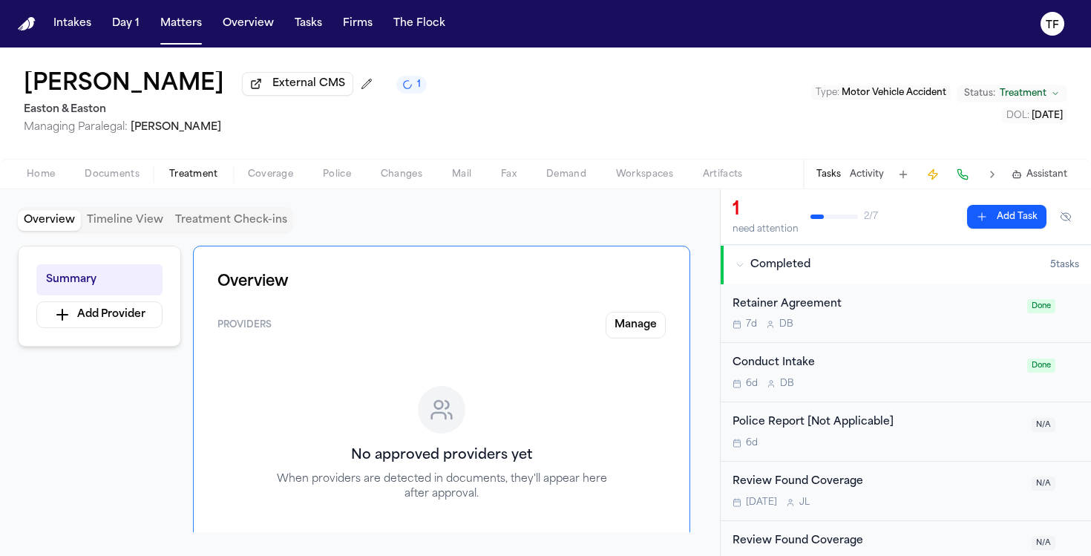
click at [19, 189] on div "Home Documents Treatment Coverage Police Changes Mail Fax Demand Workspaces Art…" at bounding box center [545, 174] width 1091 height 30
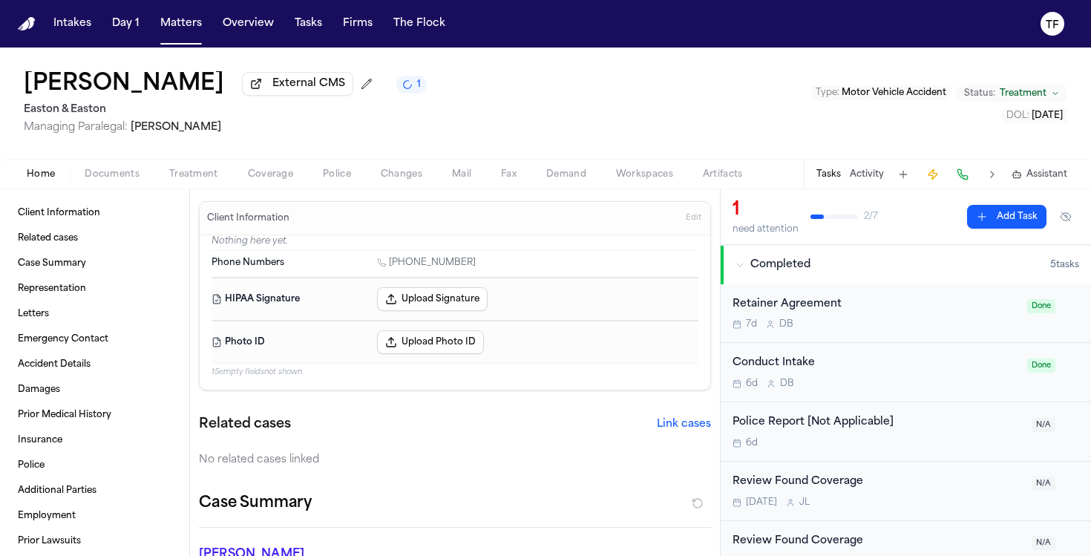
click at [42, 180] on span "Home" at bounding box center [41, 175] width 28 height 12
click at [192, 175] on span "Treatment" at bounding box center [193, 175] width 49 height 12
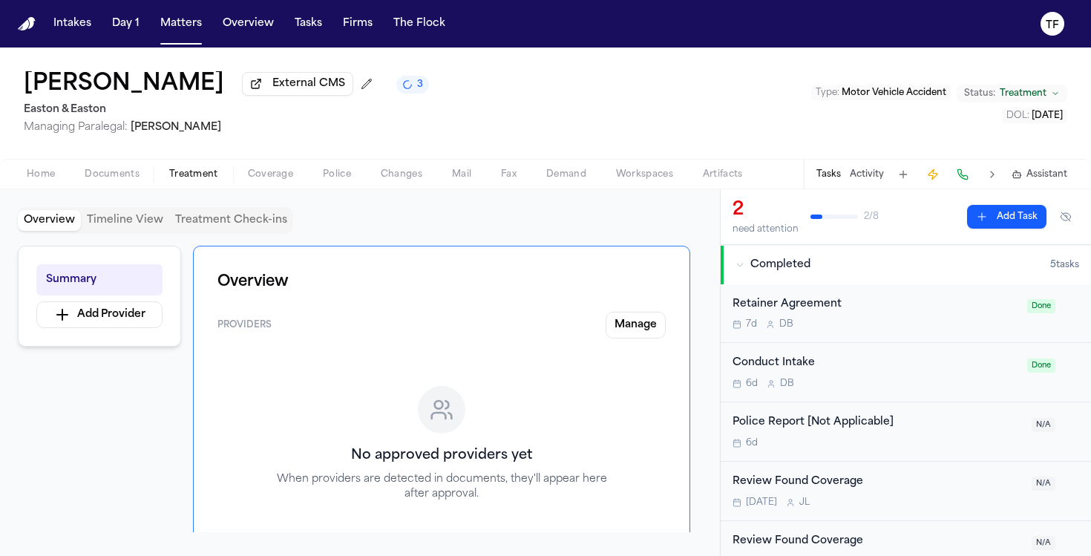
click at [50, 170] on span "Home" at bounding box center [41, 175] width 28 height 12
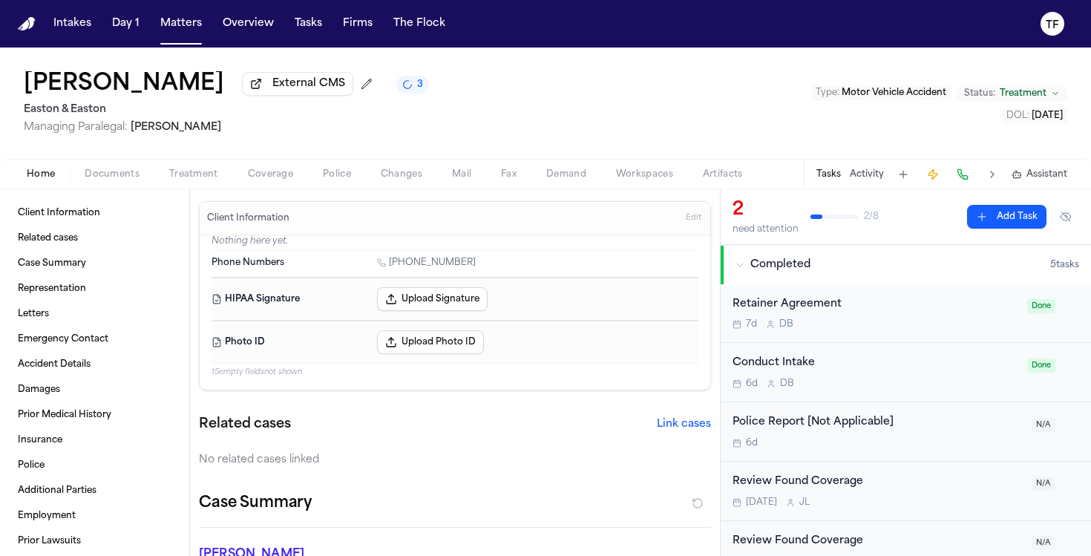
click at [877, 169] on div "Tasks Activity Assistant" at bounding box center [941, 174] width 276 height 29
click at [877, 170] on button "Activity" at bounding box center [867, 175] width 34 height 12
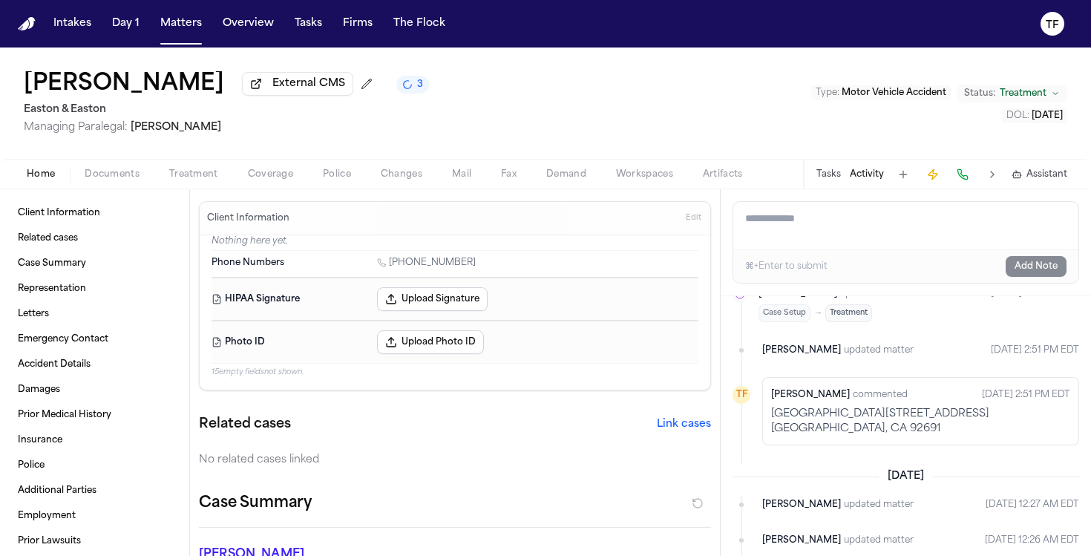
scroll to position [230, 0]
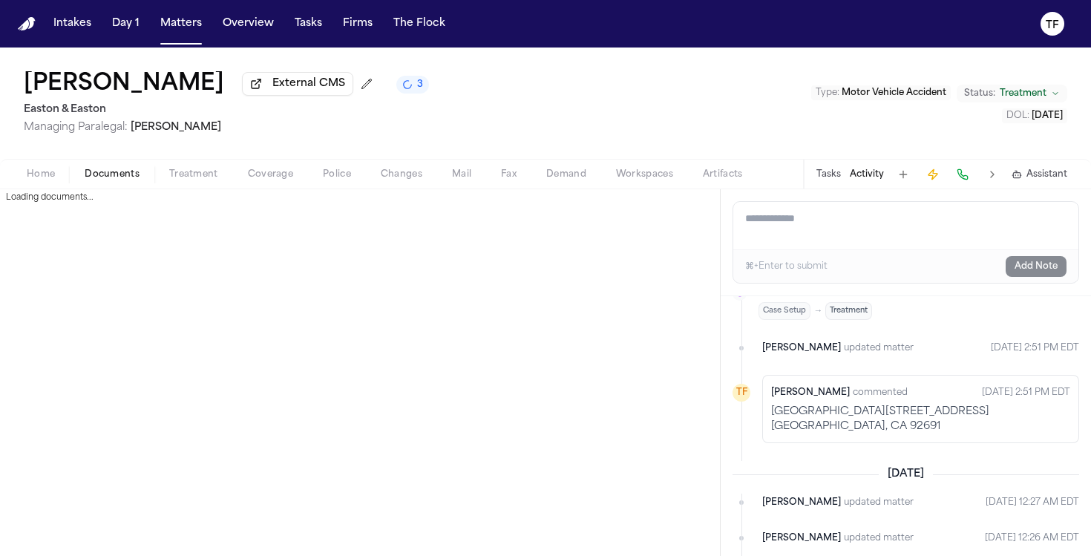
click at [151, 180] on button "Documents" at bounding box center [112, 175] width 85 height 18
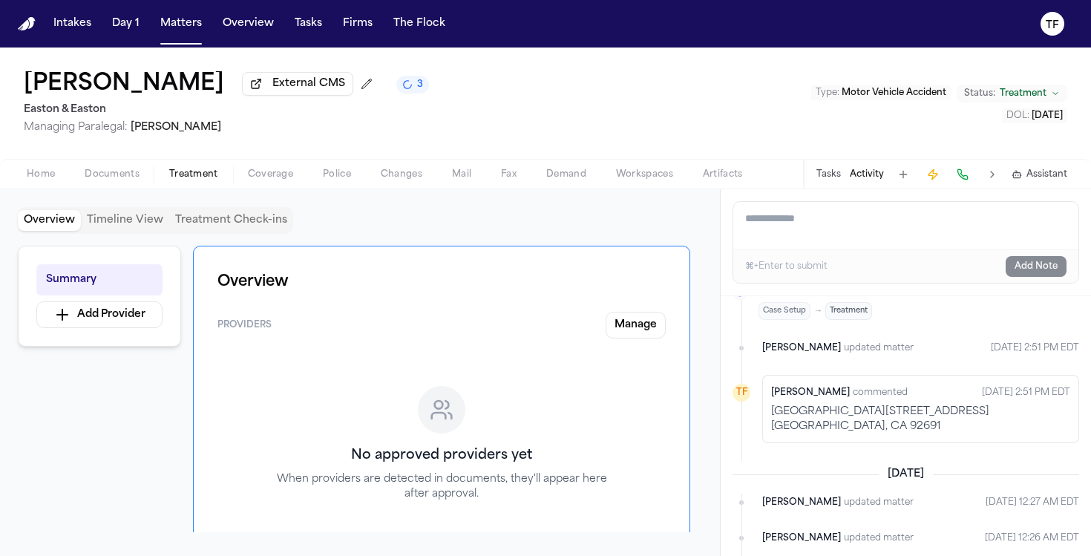
click at [191, 174] on span "Treatment" at bounding box center [193, 175] width 49 height 12
click at [55, 187] on div "Home Documents Treatment Coverage Police Changes Mail Fax Demand Workspaces Art…" at bounding box center [545, 174] width 1091 height 30
click at [53, 180] on span "Home" at bounding box center [41, 175] width 28 height 12
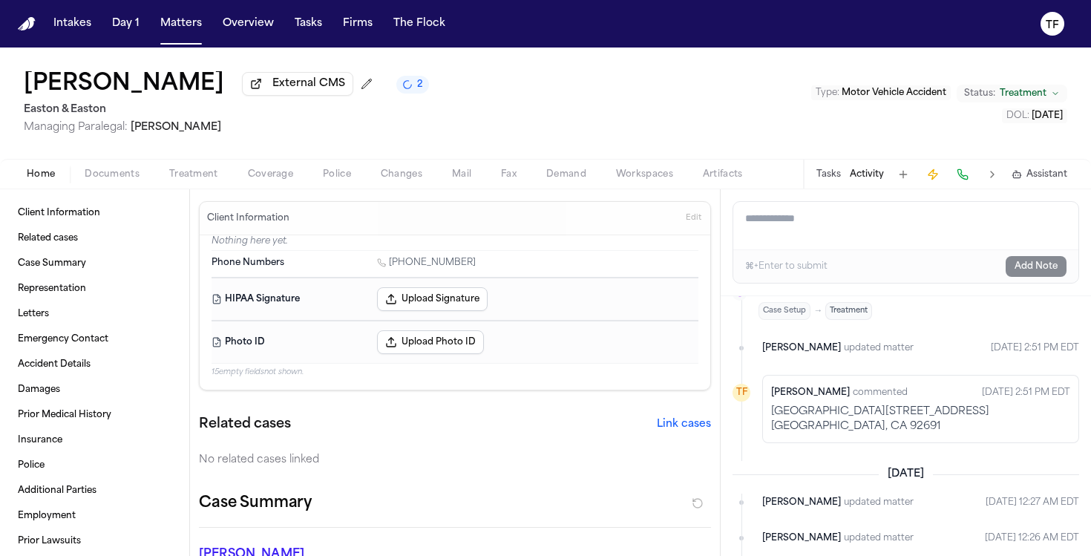
click at [223, 176] on button "Treatment" at bounding box center [193, 175] width 79 height 18
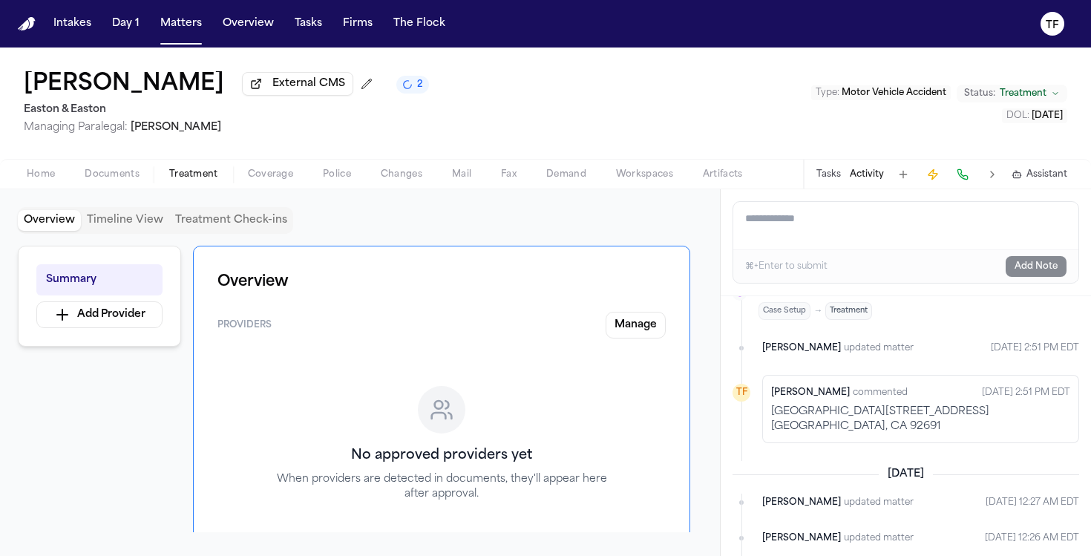
click at [51, 180] on span "Home" at bounding box center [41, 175] width 28 height 12
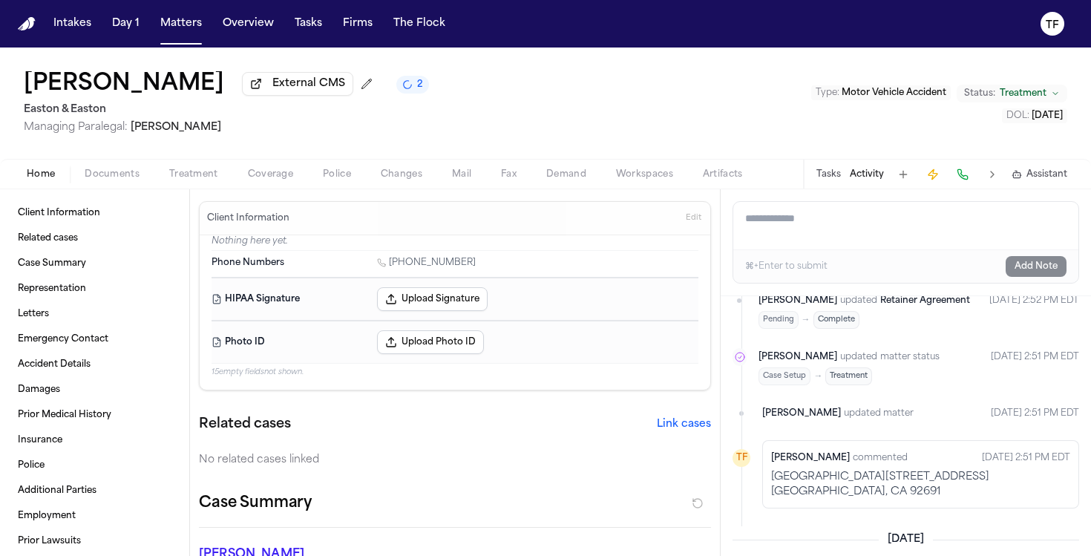
scroll to position [310, 0]
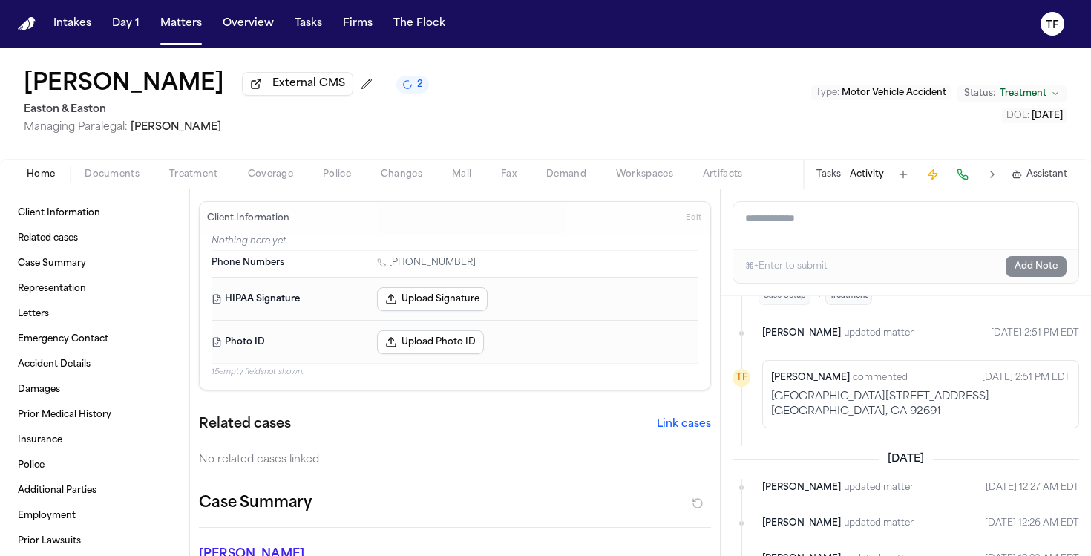
click at [205, 186] on div "Home Documents Treatment Coverage Police Changes Mail Fax Demand Workspaces Art…" at bounding box center [545, 174] width 1091 height 30
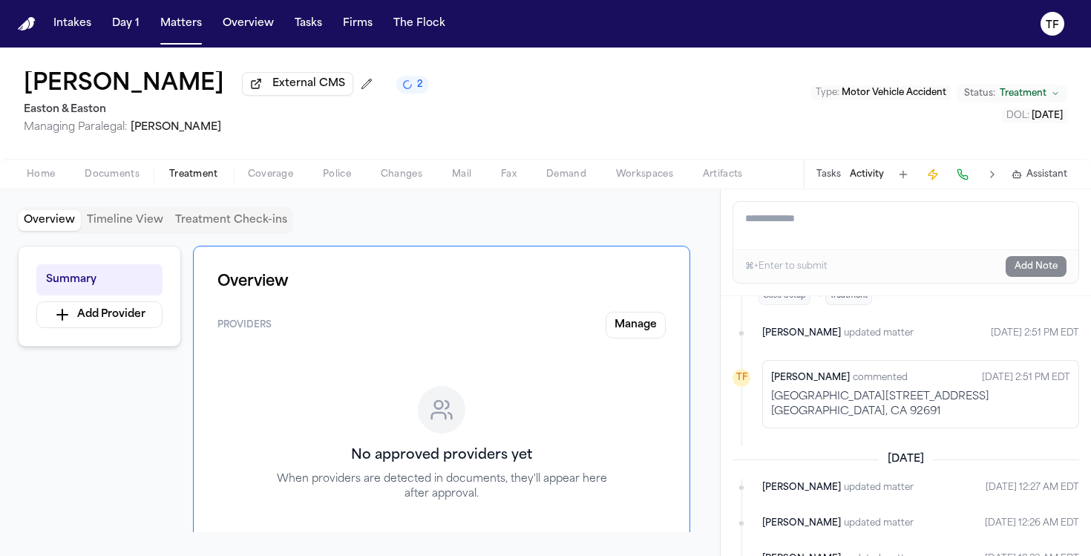
click at [210, 180] on span "Treatment" at bounding box center [193, 175] width 49 height 12
click at [60, 173] on button "Home" at bounding box center [41, 175] width 58 height 18
click at [183, 174] on span "Treatment" at bounding box center [193, 175] width 49 height 12
click at [61, 179] on button "Home" at bounding box center [41, 175] width 58 height 18
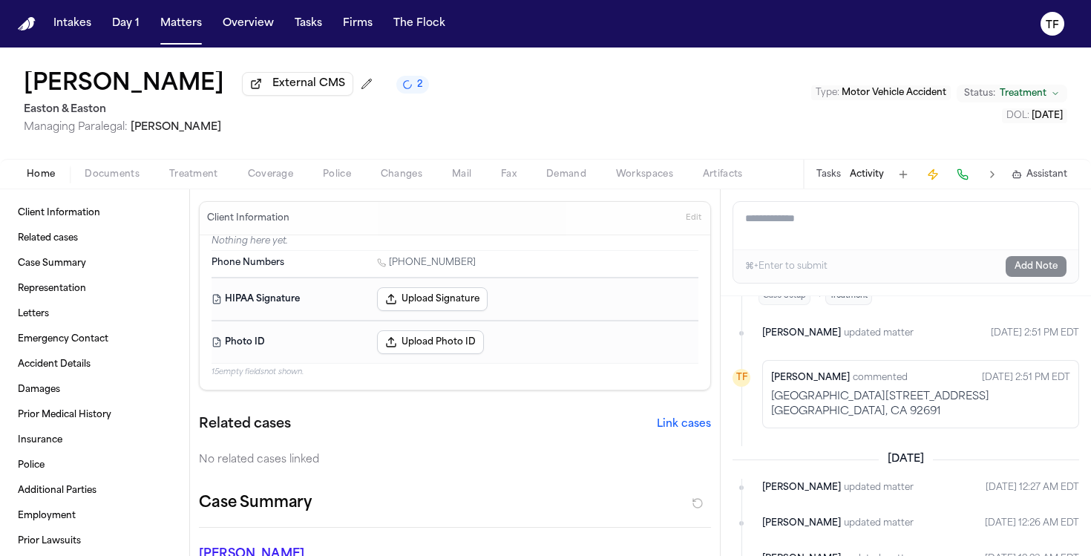
click at [217, 175] on button "Treatment" at bounding box center [193, 175] width 79 height 18
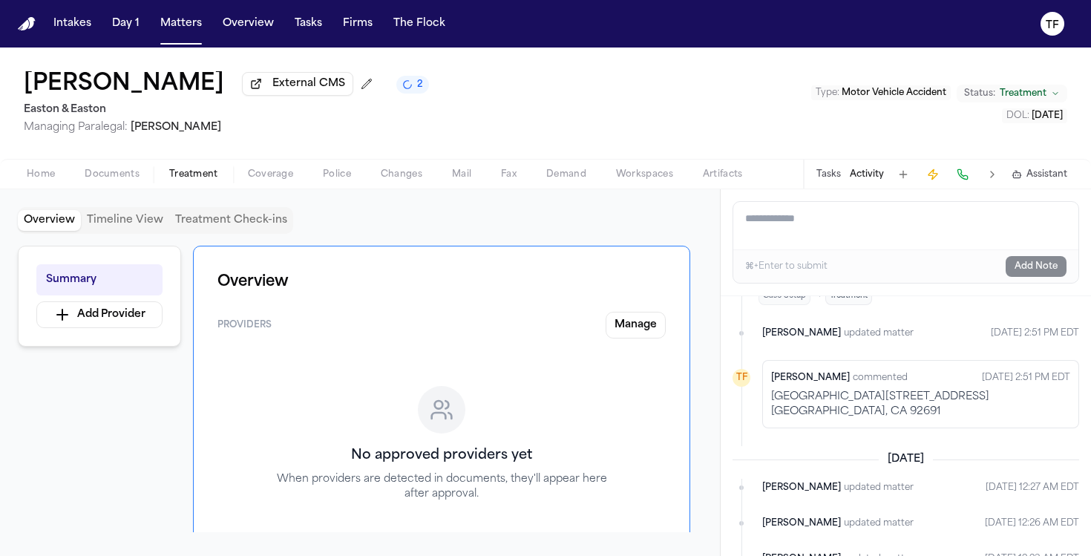
click at [47, 179] on span "Home" at bounding box center [41, 175] width 28 height 12
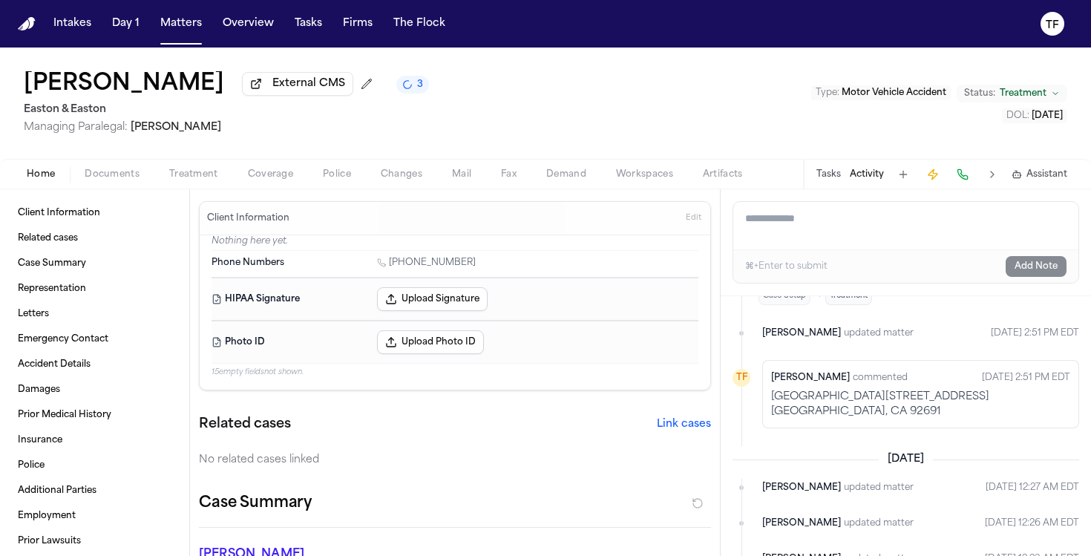
click at [203, 178] on span "Treatment" at bounding box center [193, 175] width 49 height 12
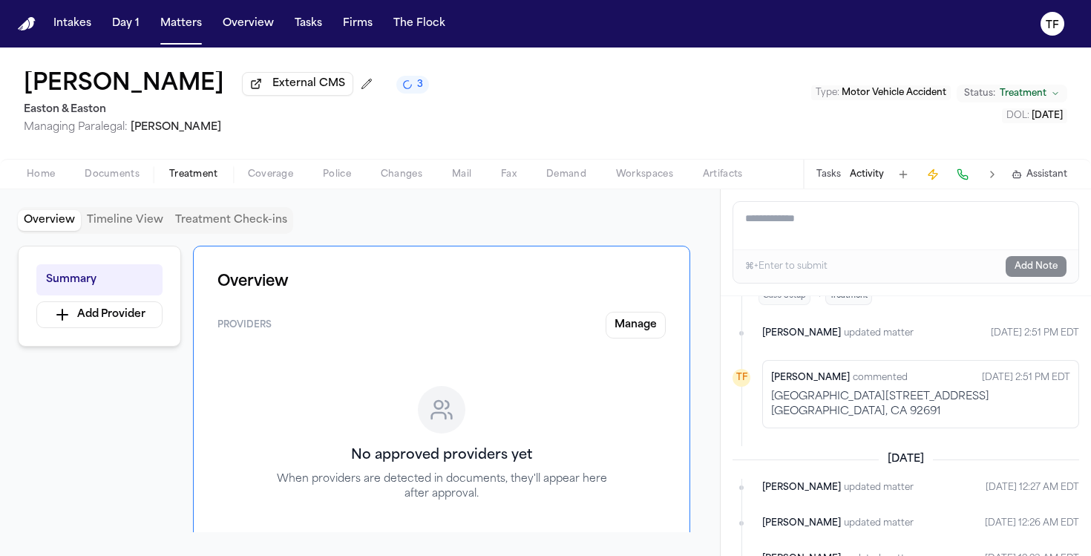
click at [53, 174] on span "Home" at bounding box center [41, 175] width 28 height 12
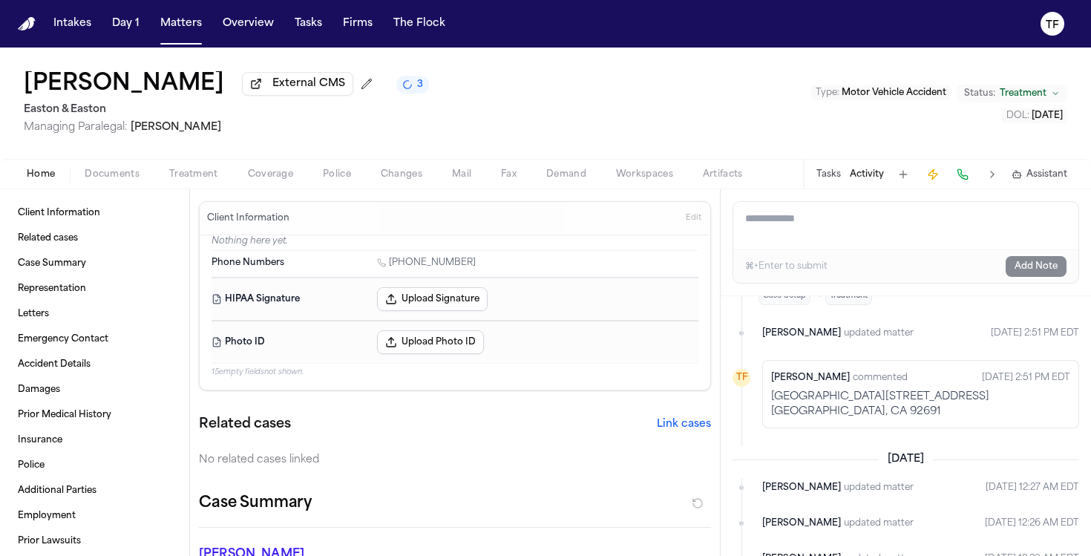
click at [417, 87] on span "3" at bounding box center [420, 85] width 6 height 12
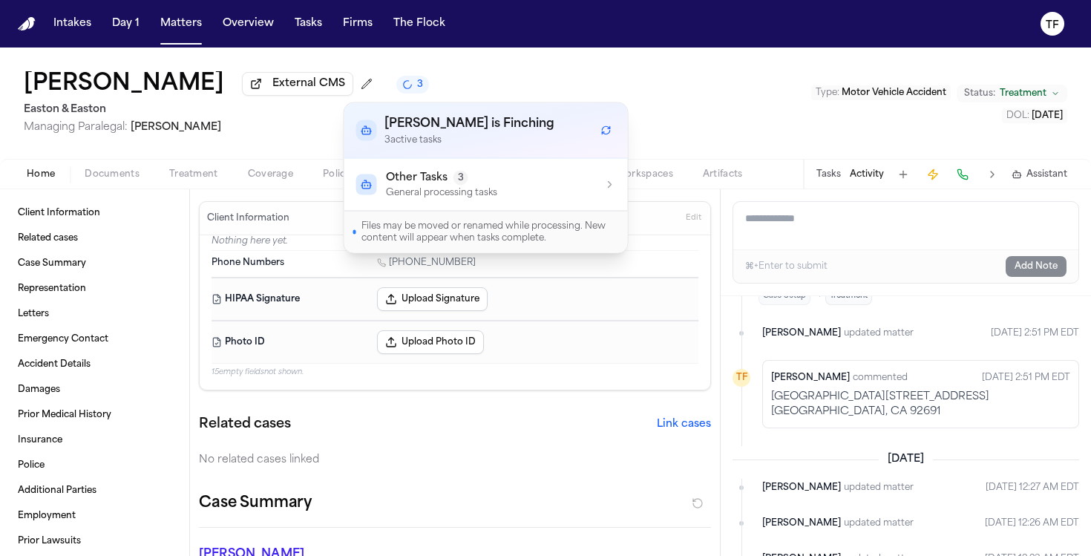
click at [527, 178] on div "Other Tasks 3 General processing tasks" at bounding box center [486, 185] width 260 height 28
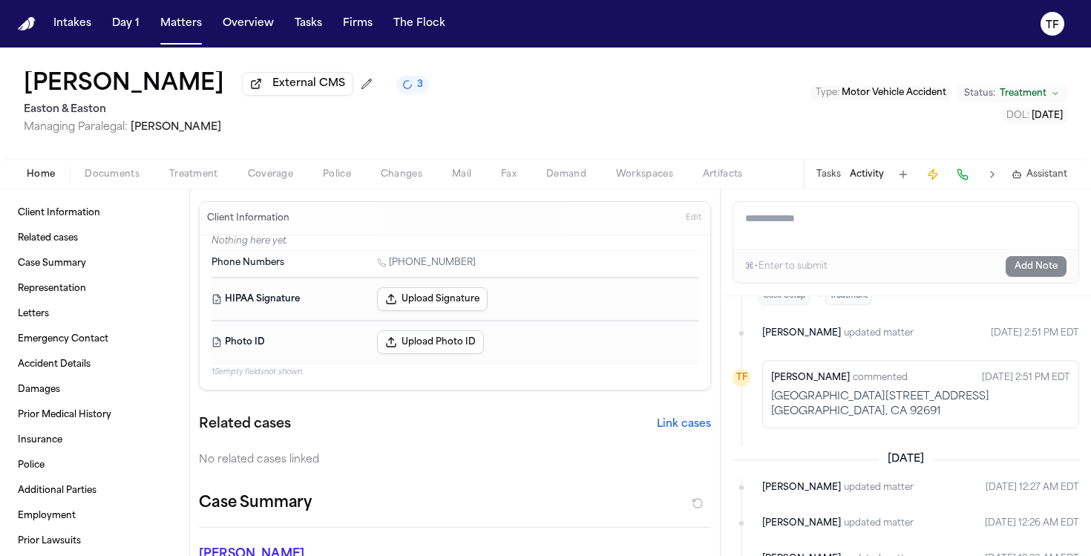
click at [667, 122] on div "Tate Johnson External CMS 3 Easton & Easton Managing Paralegal: Thea Feeney Typ…" at bounding box center [545, 103] width 1091 height 111
click at [174, 180] on span "Treatment" at bounding box center [193, 175] width 49 height 12
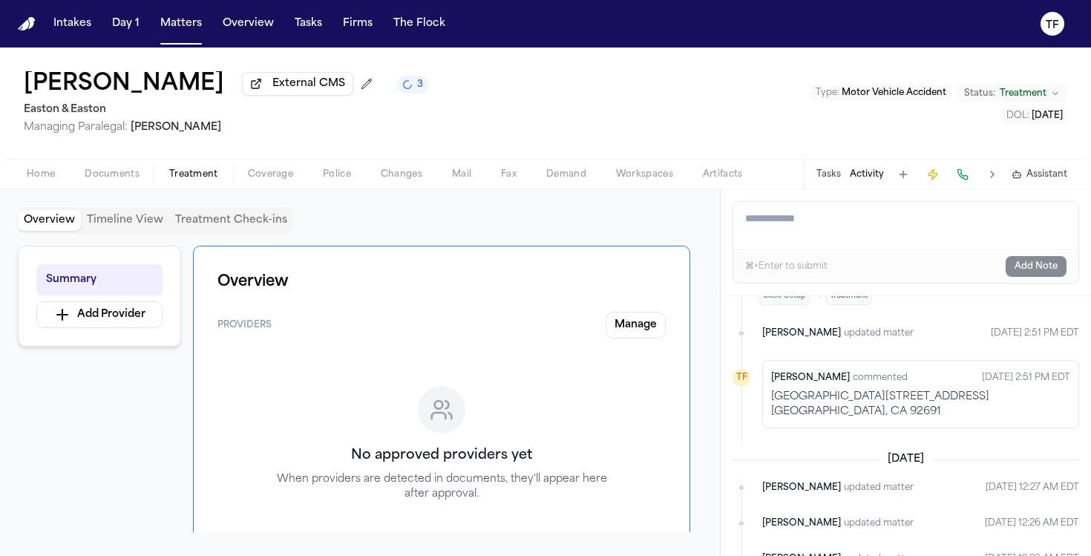
click at [48, 180] on span "Home" at bounding box center [41, 175] width 28 height 12
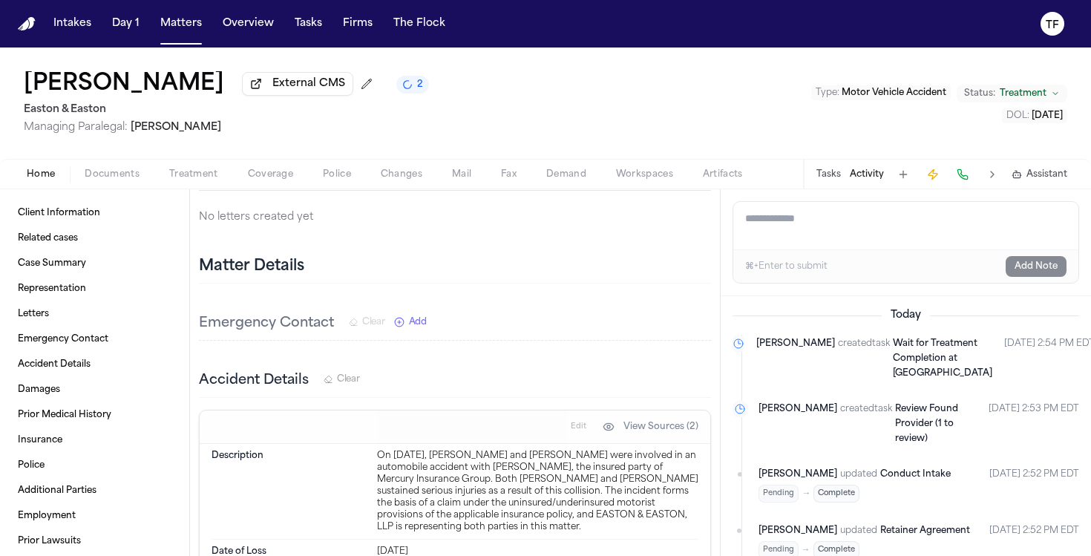
click at [202, 168] on div "Home Documents Treatment Coverage Police Changes Mail Fax Demand Workspaces Art…" at bounding box center [545, 174] width 1091 height 30
click at [207, 175] on span "Treatment" at bounding box center [193, 175] width 49 height 12
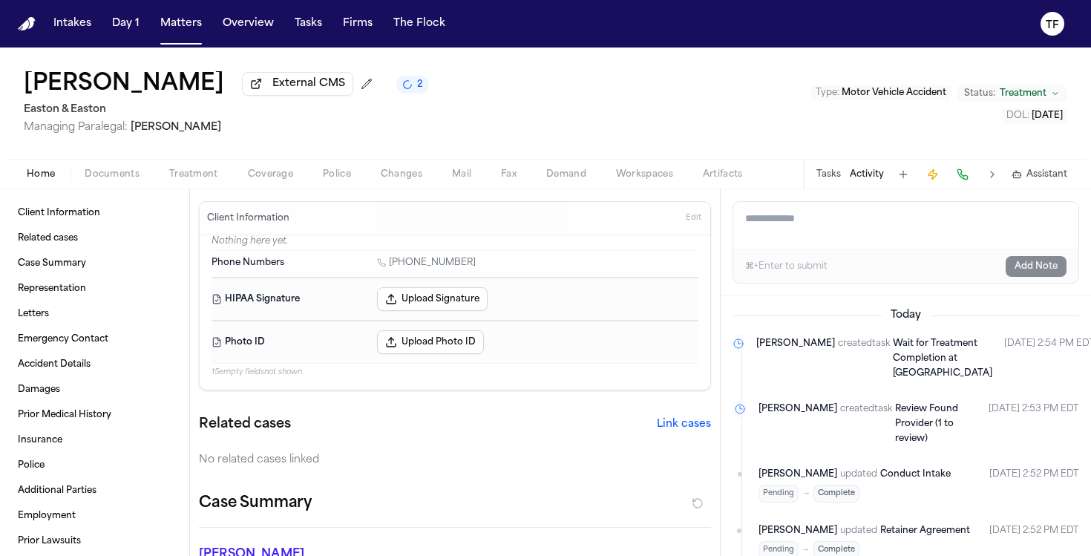
click at [65, 183] on button "Home" at bounding box center [41, 175] width 58 height 18
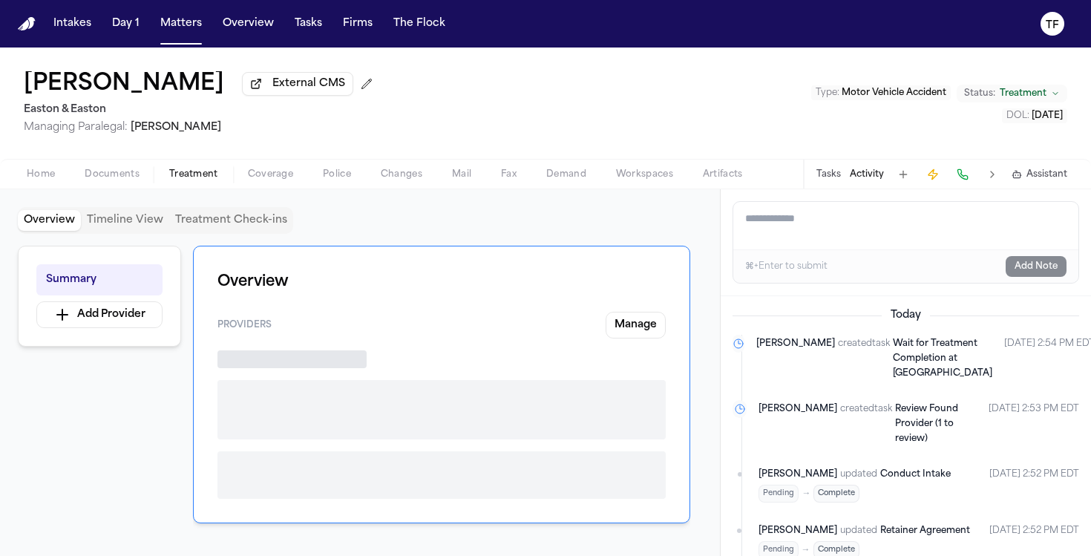
click at [187, 174] on span "Treatment" at bounding box center [193, 175] width 49 height 12
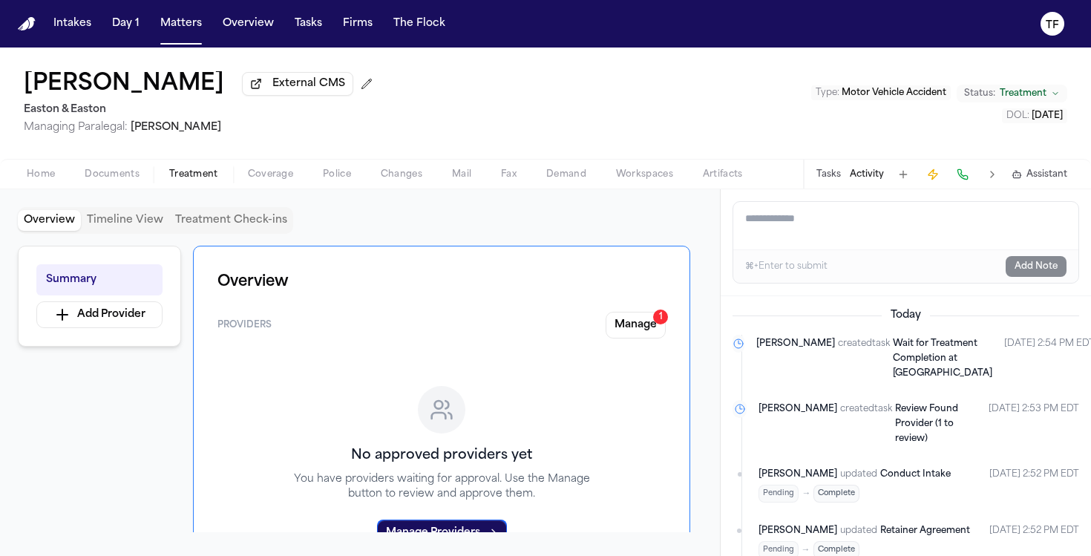
click at [638, 325] on button "Manage 1" at bounding box center [636, 325] width 60 height 27
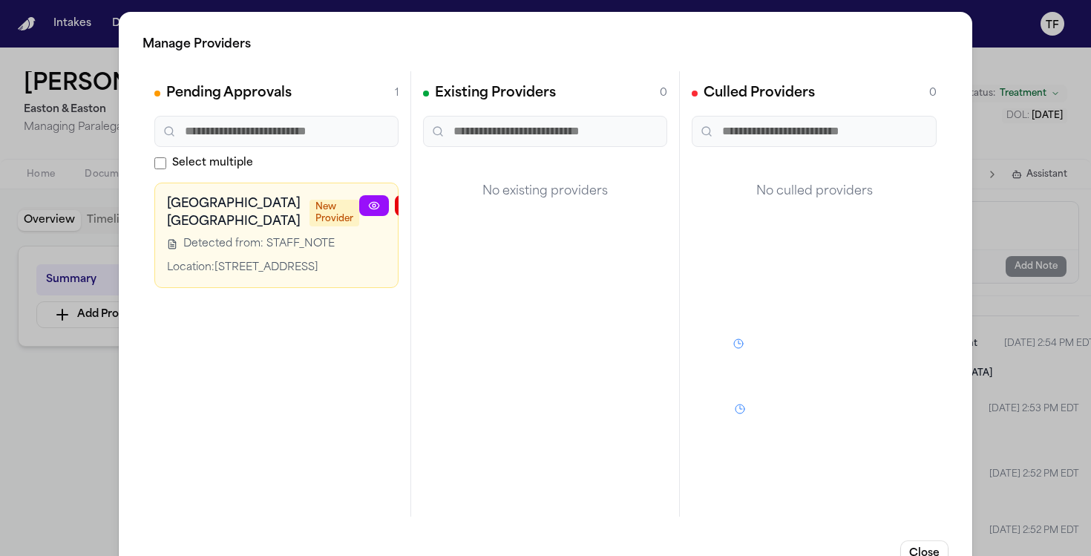
scroll to position [0, 33]
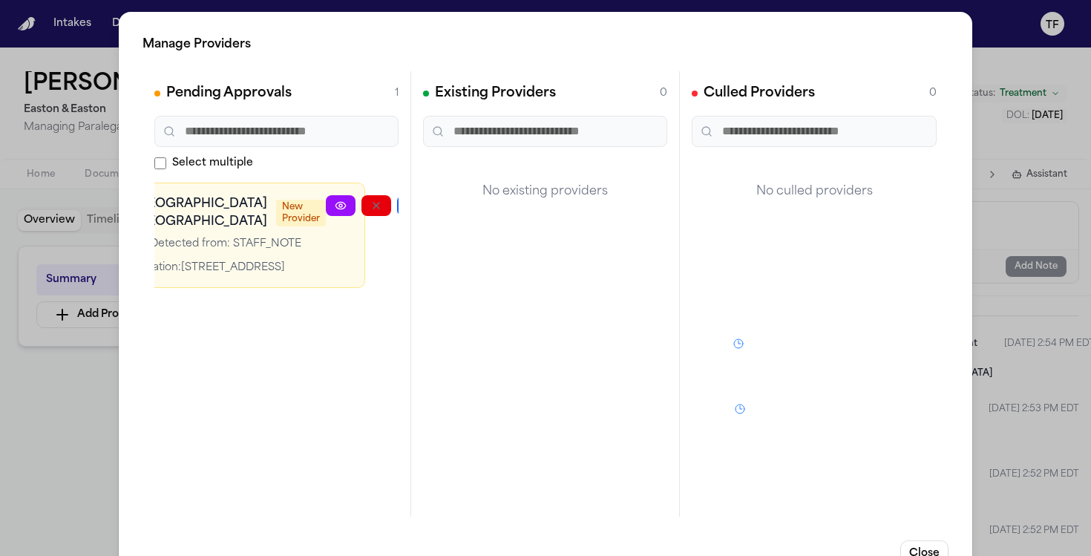
click at [433, 213] on button "button" at bounding box center [448, 205] width 30 height 21
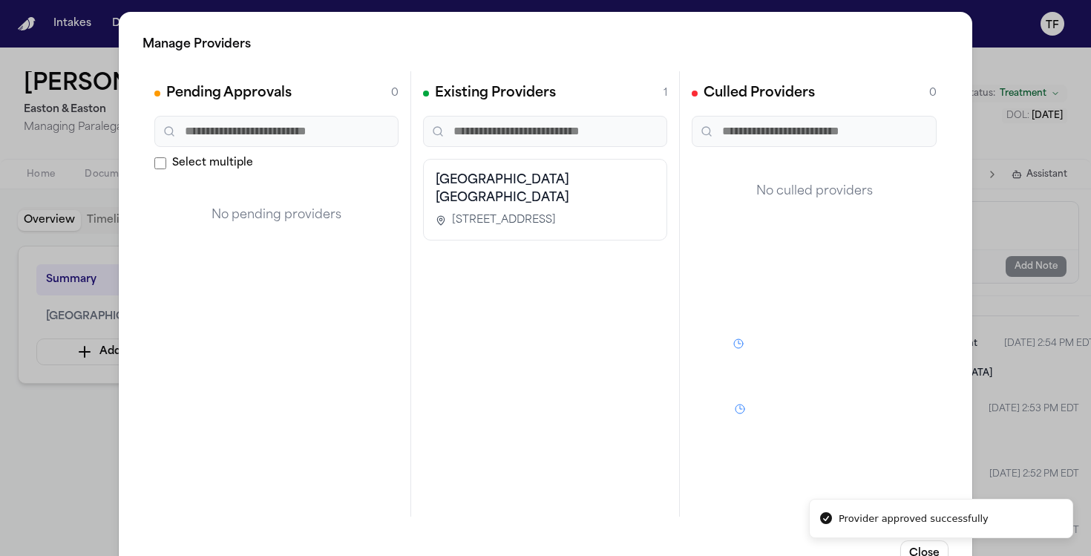
scroll to position [0, 0]
click at [1050, 402] on div "Manage Providers Pending Approvals 0 Select multiple No pending providers Exist…" at bounding box center [545, 301] width 1091 height 603
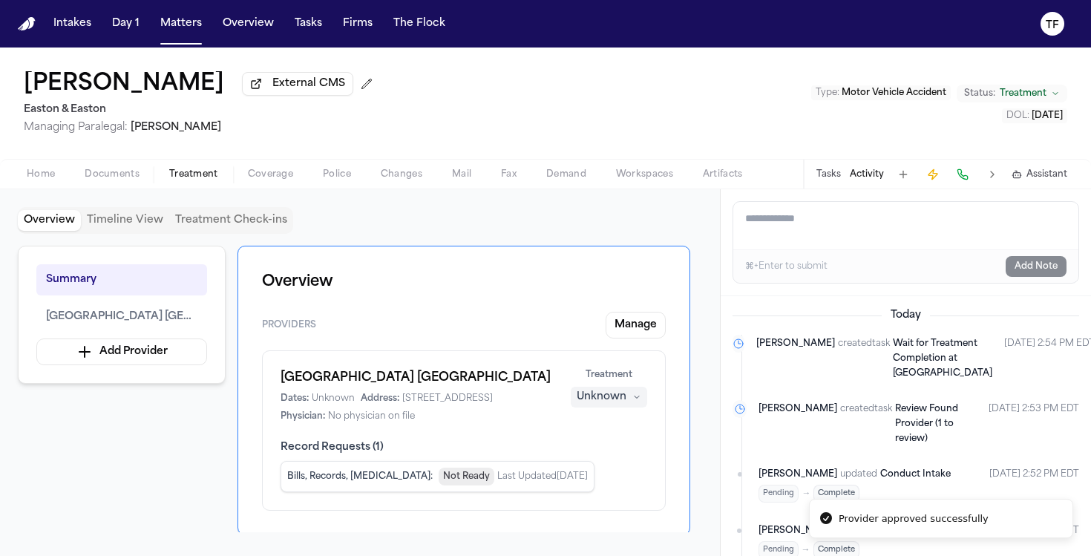
click at [630, 401] on button "Unknown" at bounding box center [609, 397] width 76 height 21
click at [616, 450] on span "Completed" at bounding box center [591, 457] width 59 height 15
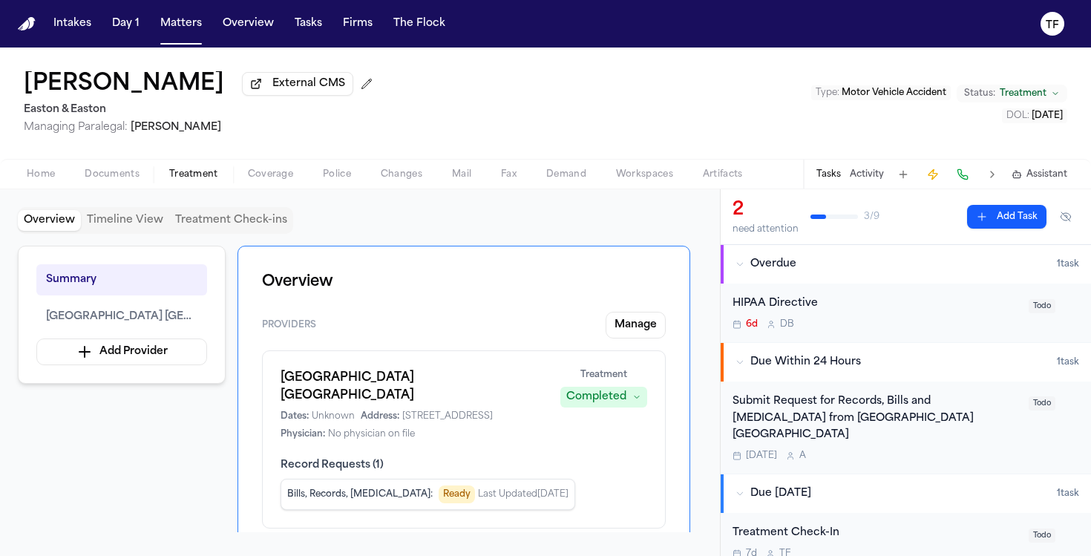
click at [177, 36] on button "Matters" at bounding box center [180, 23] width 53 height 27
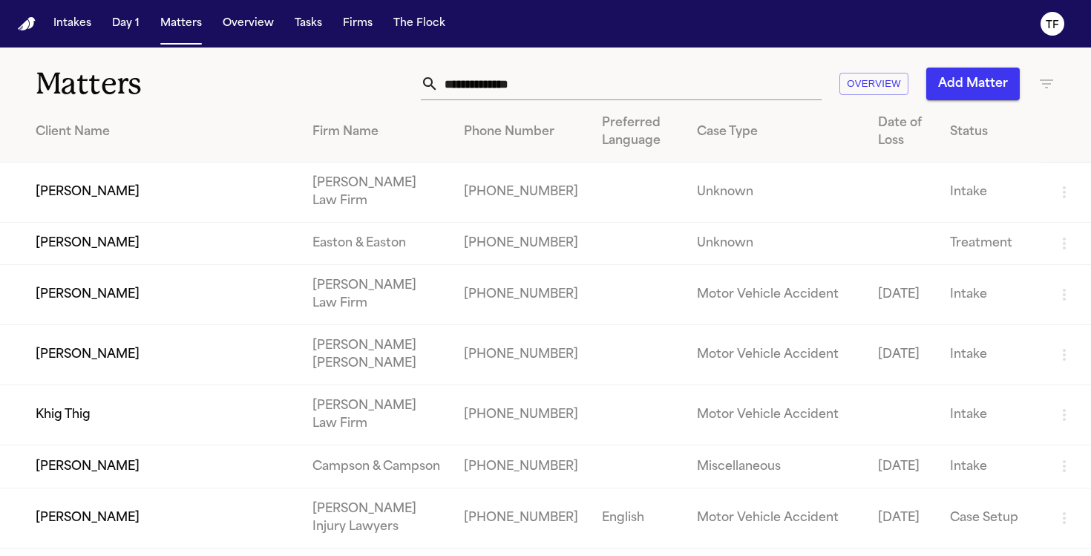
click at [671, 80] on input "text" at bounding box center [630, 84] width 383 height 33
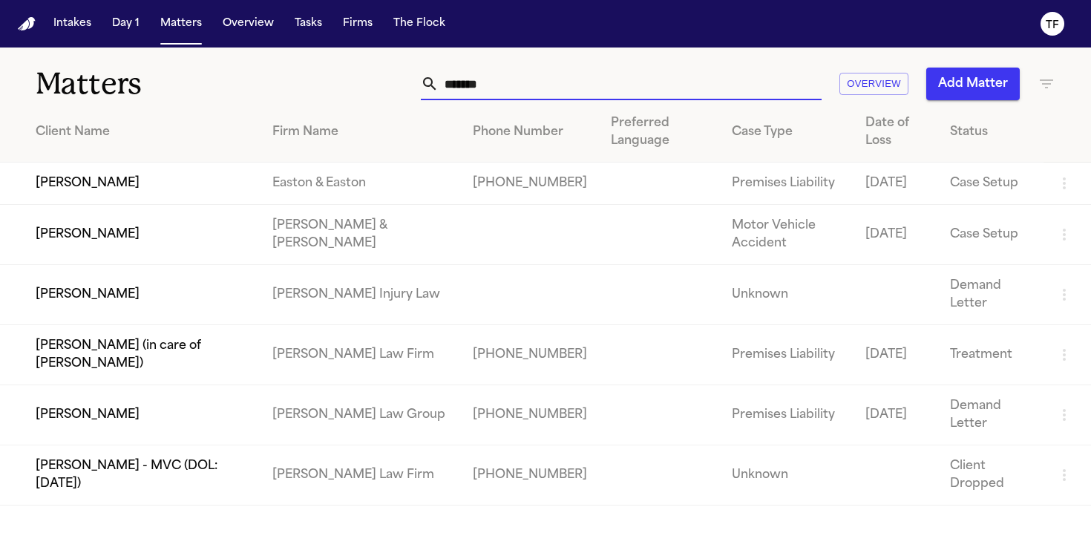
type input "*******"
click at [261, 191] on td "[PERSON_NAME]" at bounding box center [130, 184] width 261 height 42
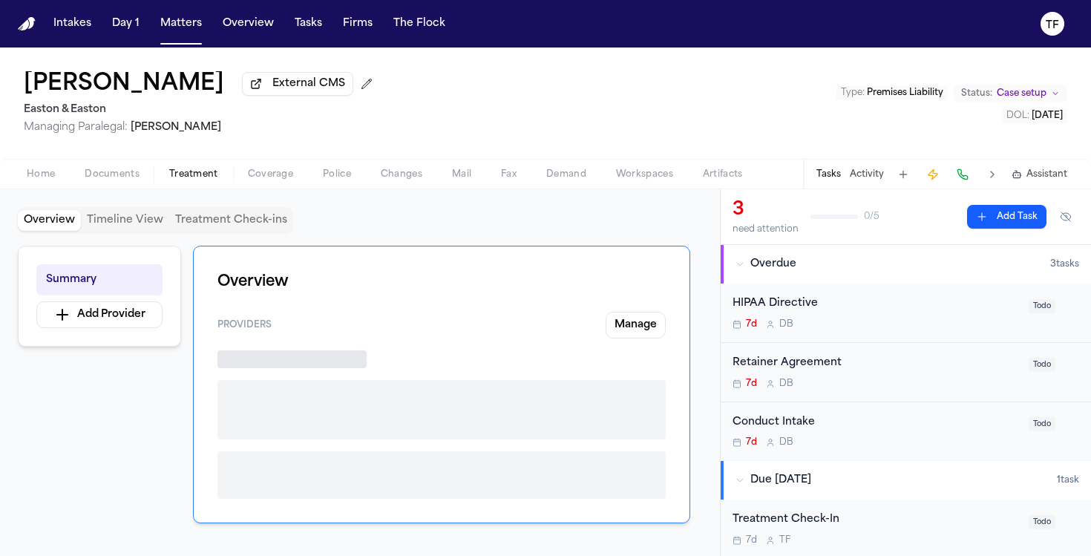
click at [182, 178] on span "Treatment" at bounding box center [193, 175] width 49 height 12
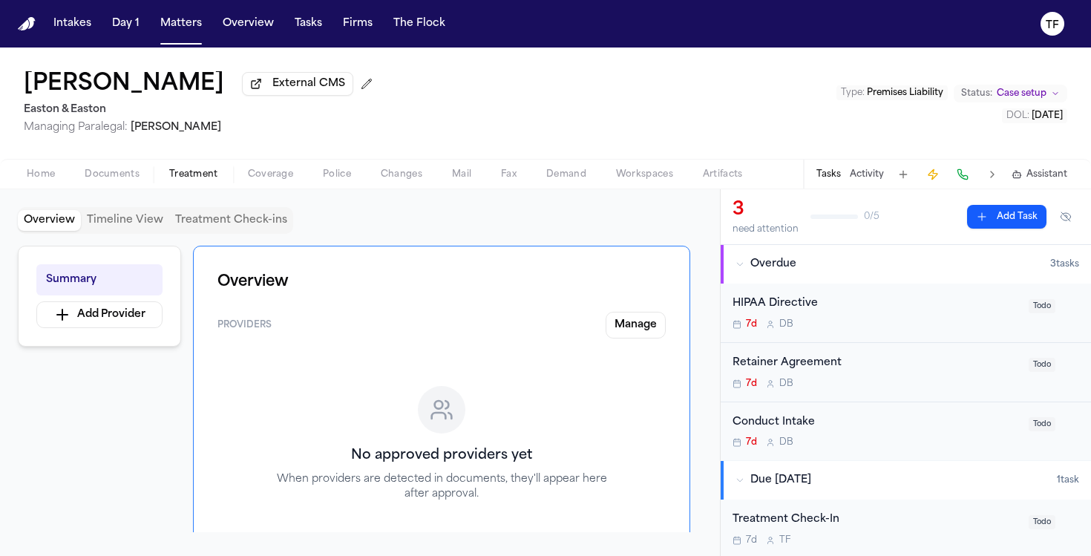
click at [874, 177] on button "Activity" at bounding box center [867, 175] width 34 height 12
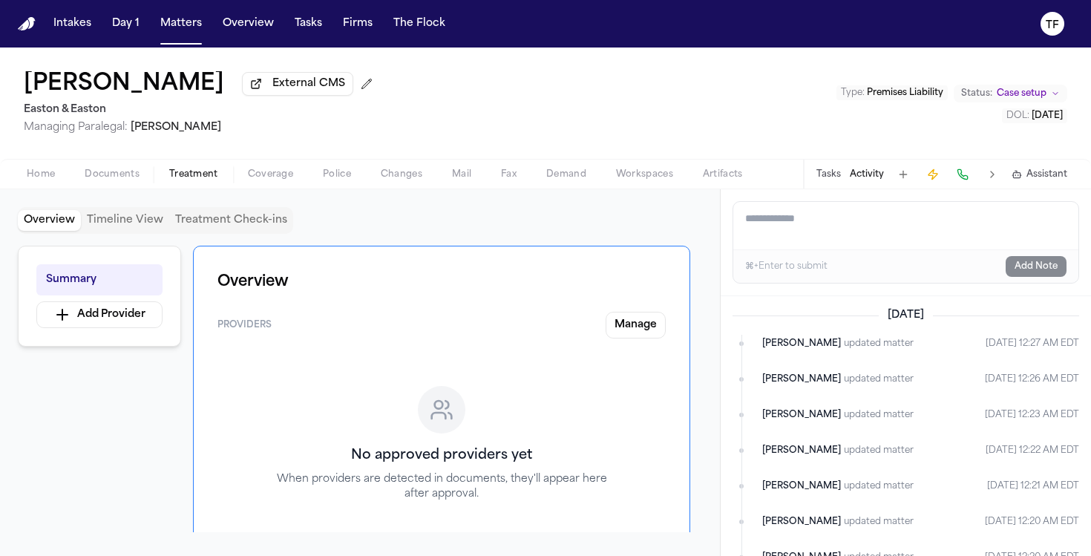
click at [832, 233] on textarea "Add a note to this matter" at bounding box center [905, 226] width 345 height 48
paste textarea "**********"
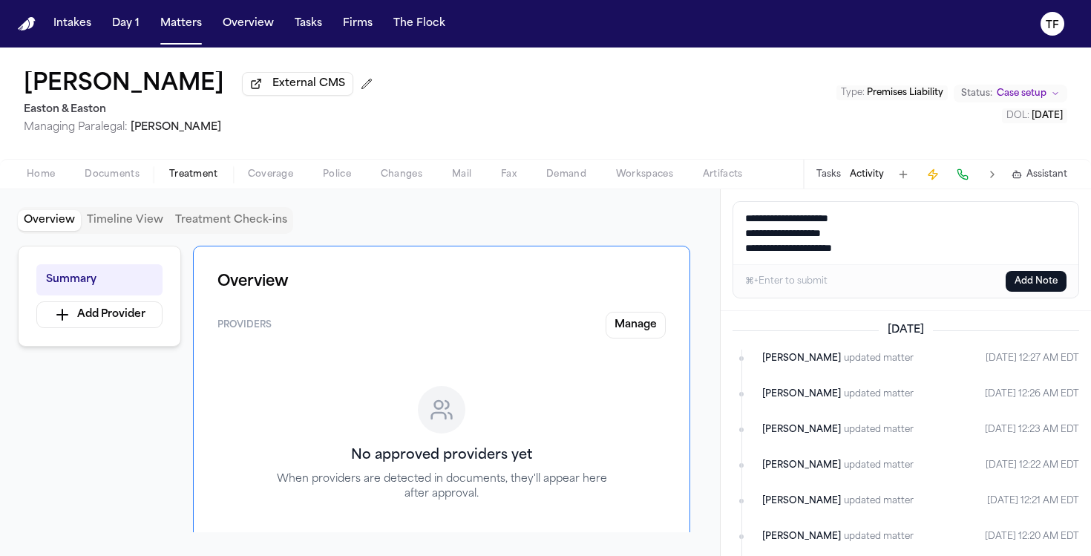
type textarea "**********"
click at [1037, 284] on button "Add Note" at bounding box center [1036, 281] width 61 height 21
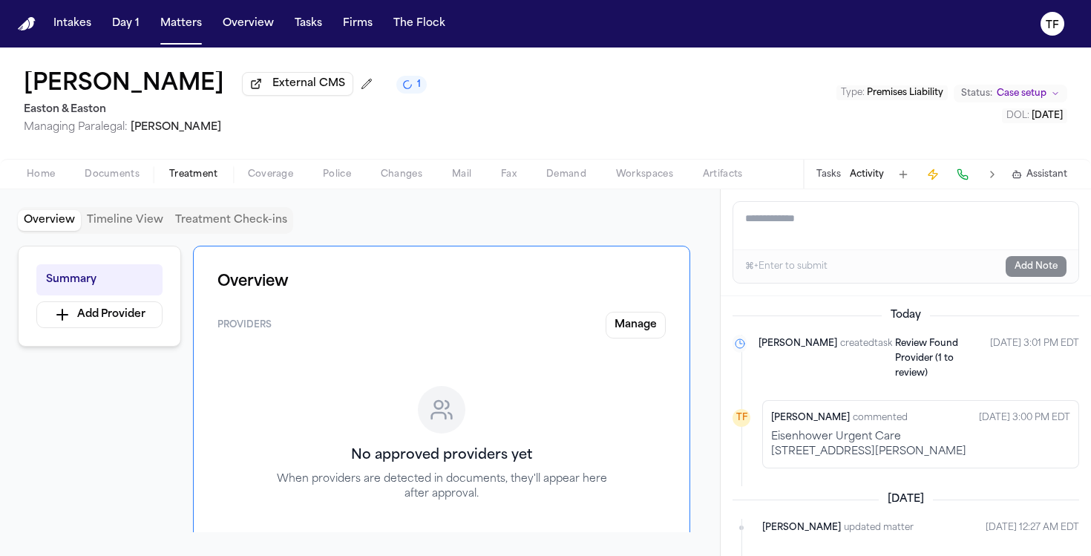
click at [25, 176] on button "Home" at bounding box center [41, 175] width 58 height 18
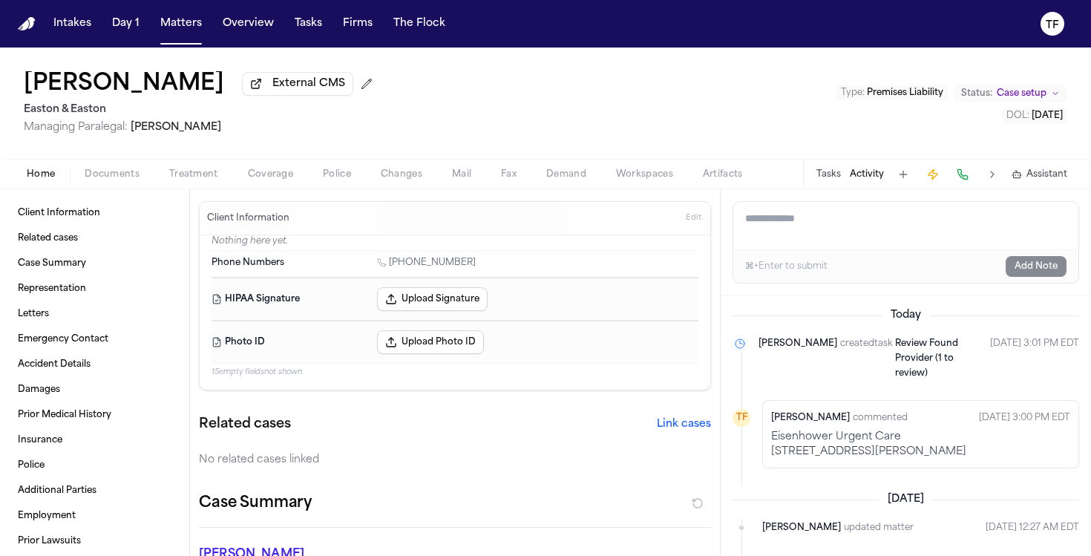
click at [194, 176] on span "Treatment" at bounding box center [193, 175] width 49 height 12
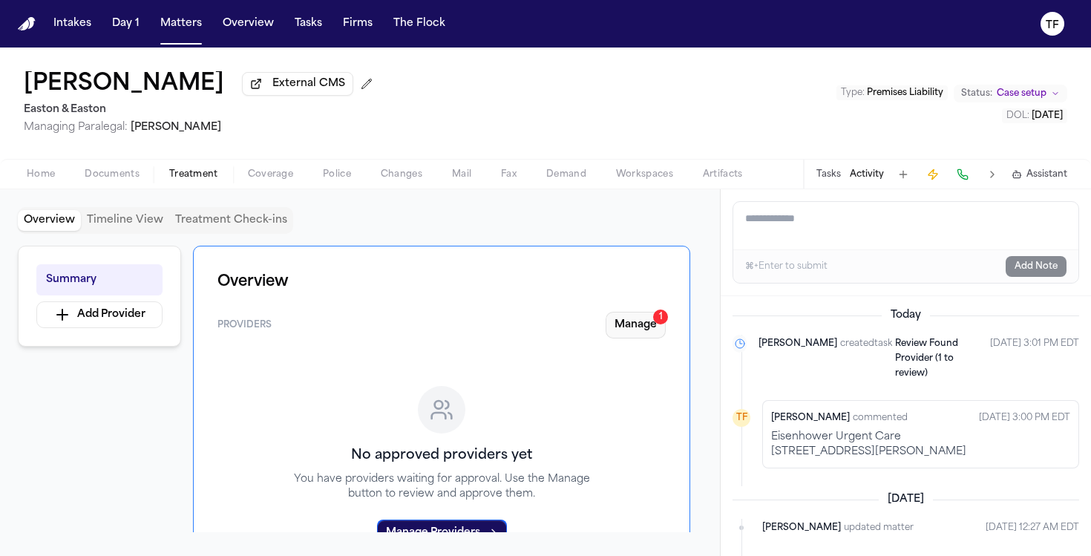
click at [630, 322] on button "Manage 1" at bounding box center [636, 325] width 60 height 27
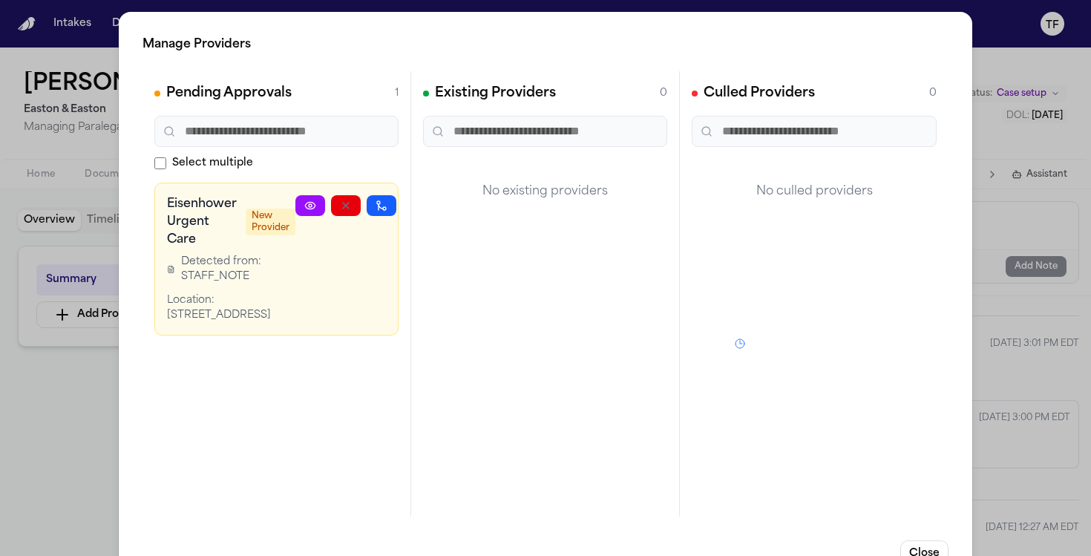
scroll to position [0, 36]
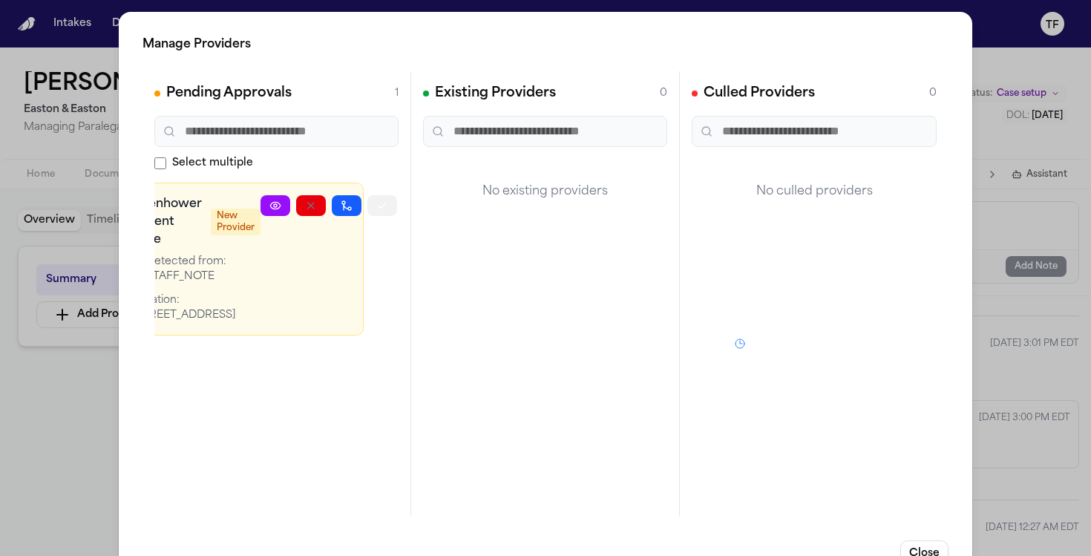
click at [389, 212] on button "button" at bounding box center [382, 205] width 30 height 21
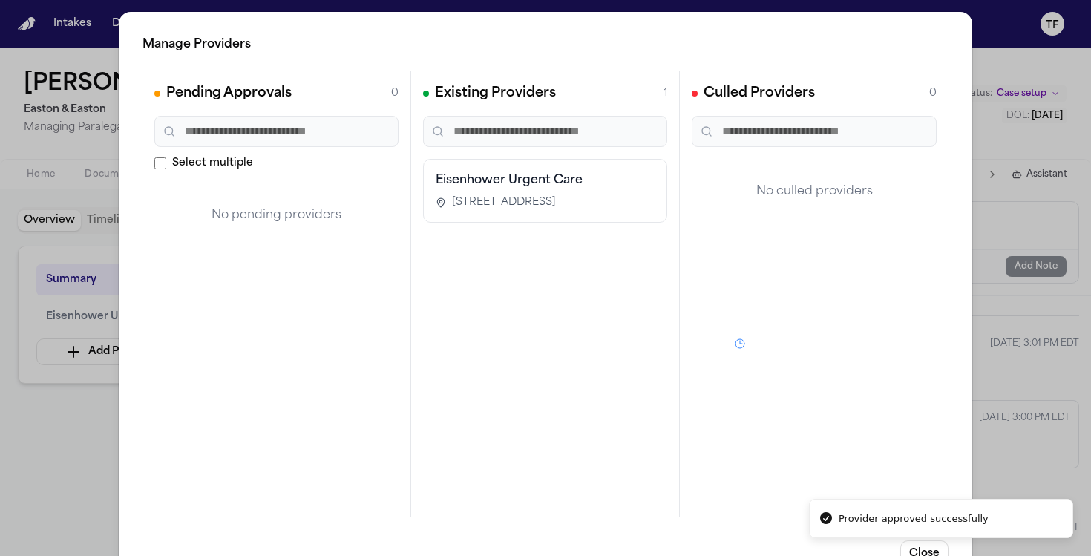
scroll to position [0, 0]
click at [999, 346] on div "Manage Providers Pending Approvals 0 Select multiple No pending providers Exist…" at bounding box center [545, 301] width 1091 height 603
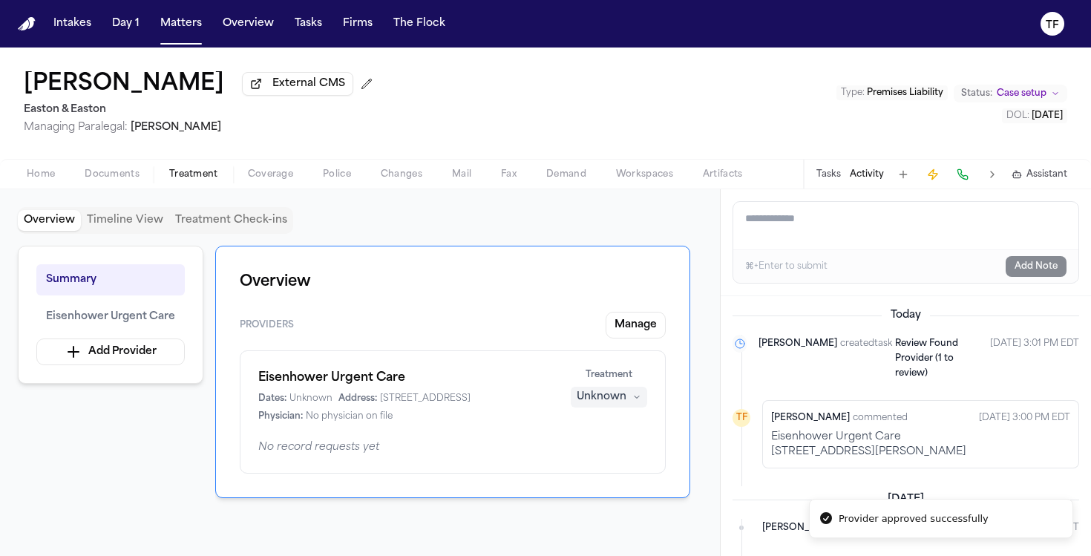
click at [615, 405] on div "Unknown" at bounding box center [602, 397] width 50 height 15
click at [607, 465] on span "Completed" at bounding box center [591, 457] width 59 height 15
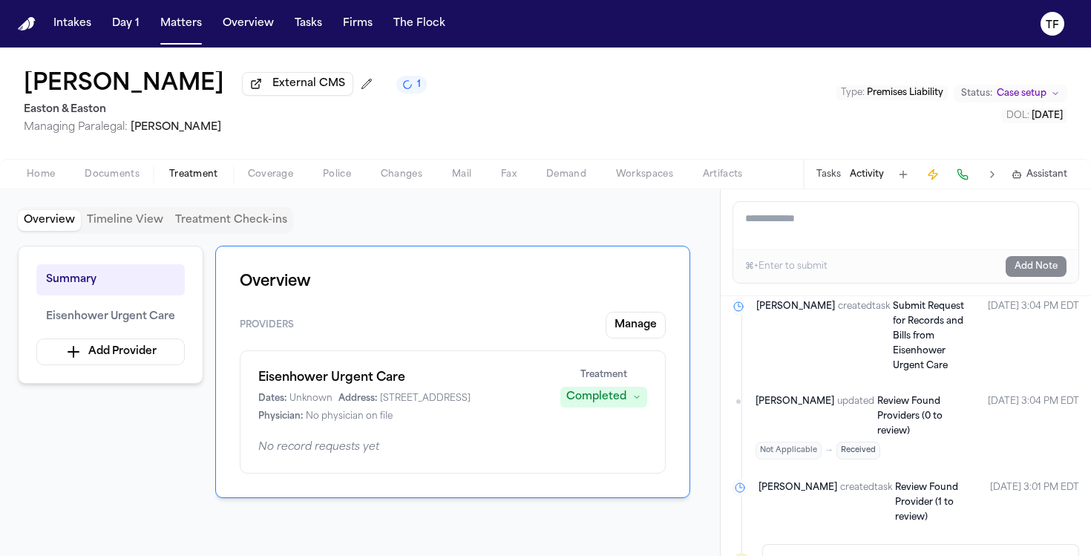
scroll to position [37, 0]
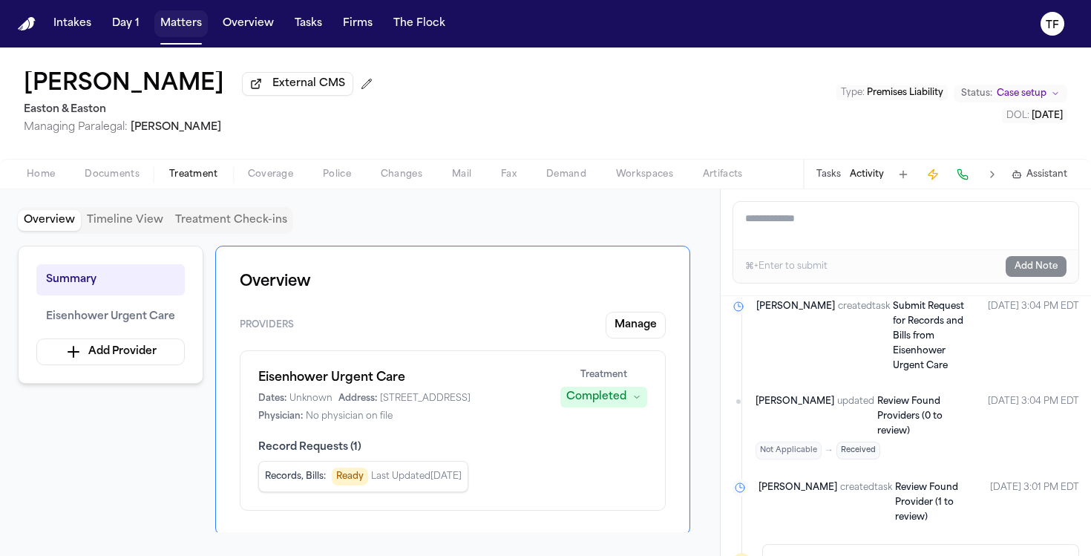
click at [182, 30] on button "Matters" at bounding box center [180, 23] width 53 height 27
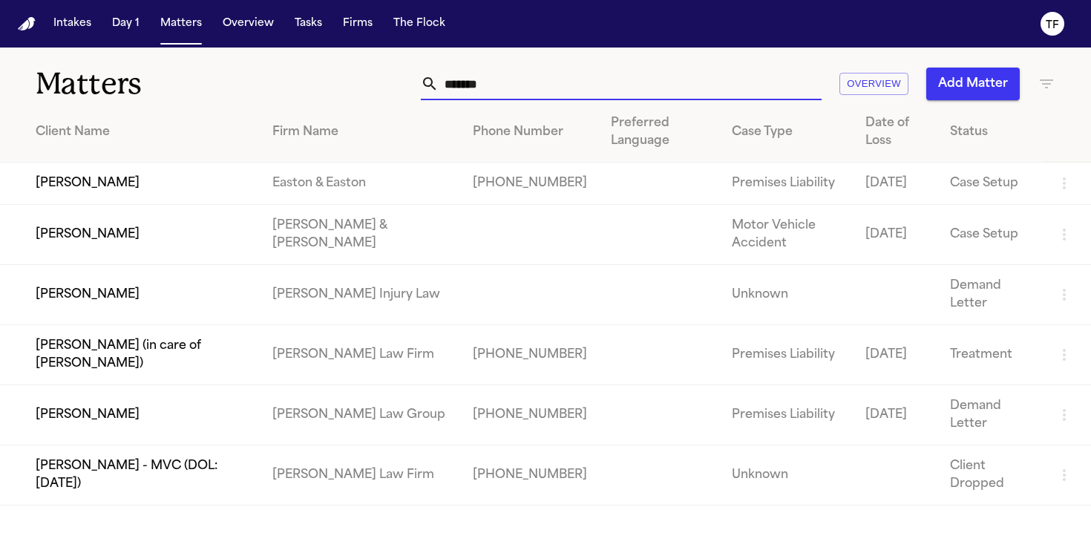
click at [621, 83] on input "*******" at bounding box center [630, 84] width 383 height 33
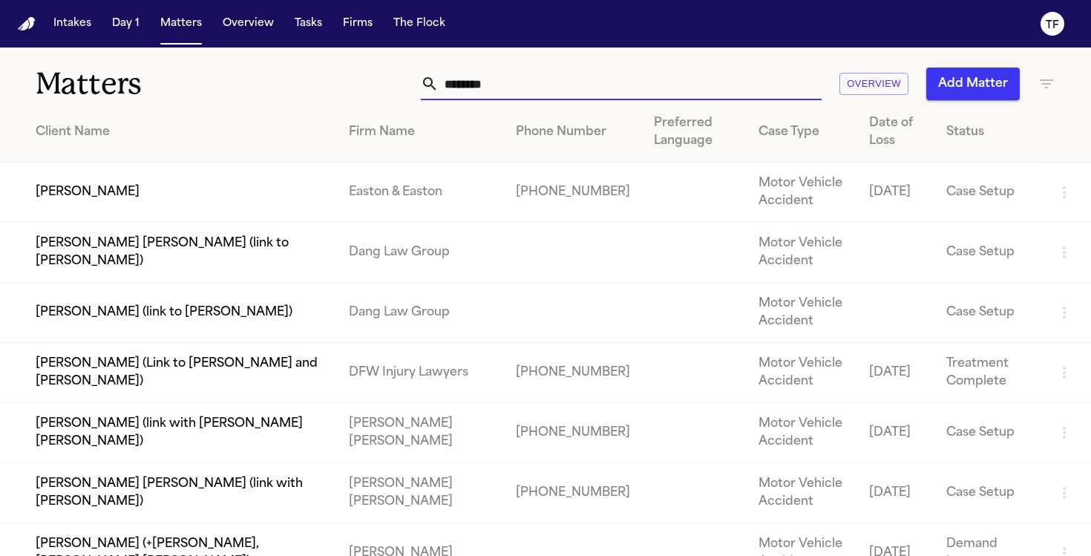
type input "*******"
click at [285, 196] on td "[PERSON_NAME]" at bounding box center [168, 193] width 337 height 60
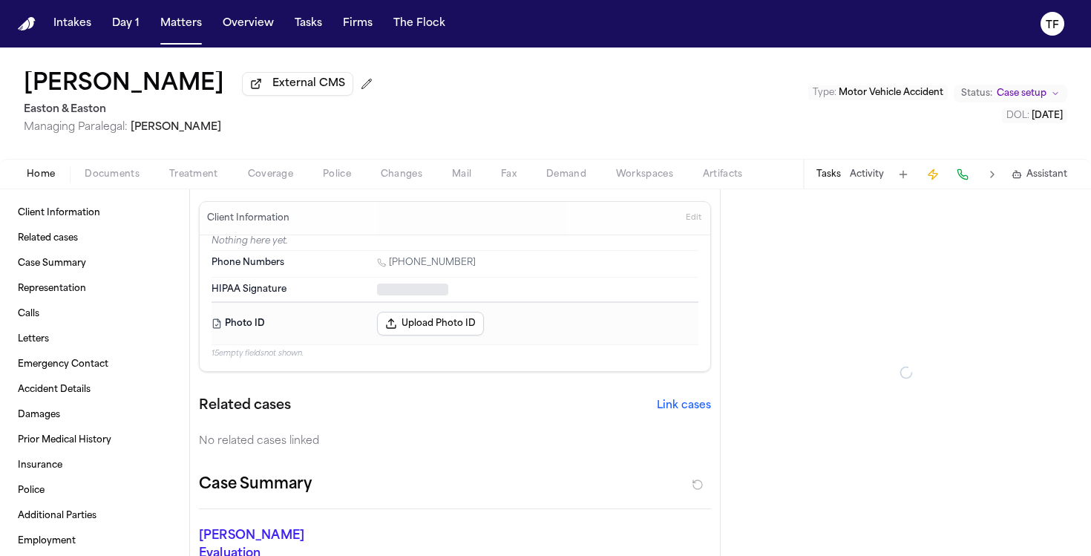
click at [183, 183] on span "button" at bounding box center [193, 182] width 67 height 1
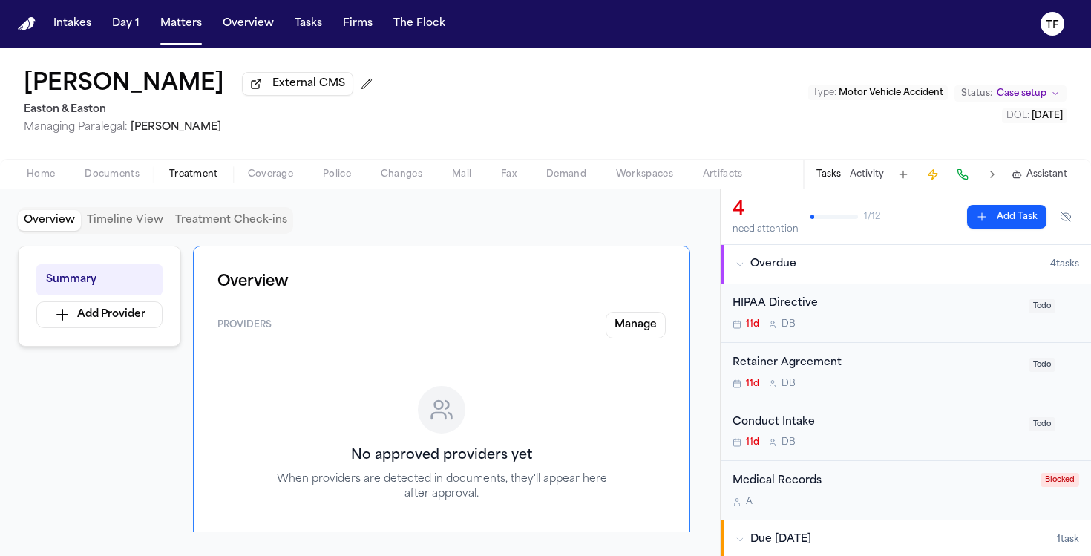
click at [861, 167] on div "Tasks Activity Assistant" at bounding box center [941, 174] width 276 height 29
click at [859, 180] on button "Activity" at bounding box center [867, 175] width 34 height 12
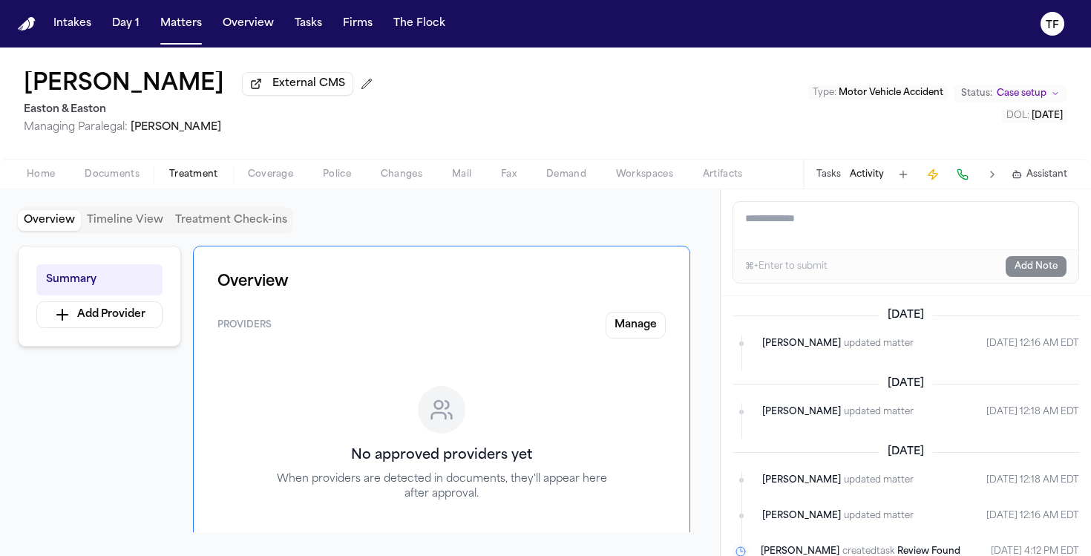
click at [823, 232] on textarea "Add a note to this matter" at bounding box center [905, 226] width 345 height 48
paste textarea "**********"
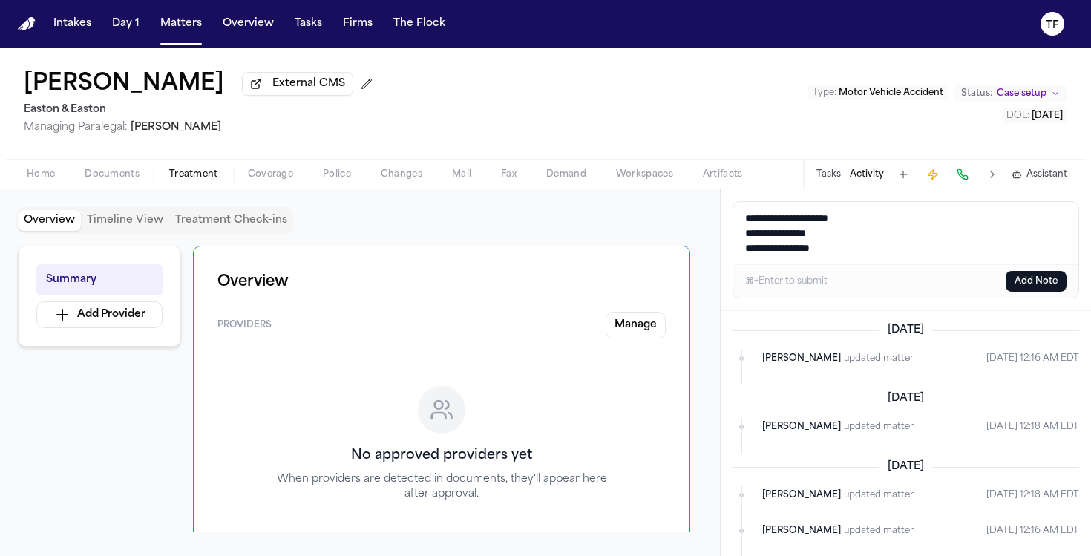
type textarea "**********"
click at [1032, 292] on button "Add Note" at bounding box center [1036, 281] width 61 height 21
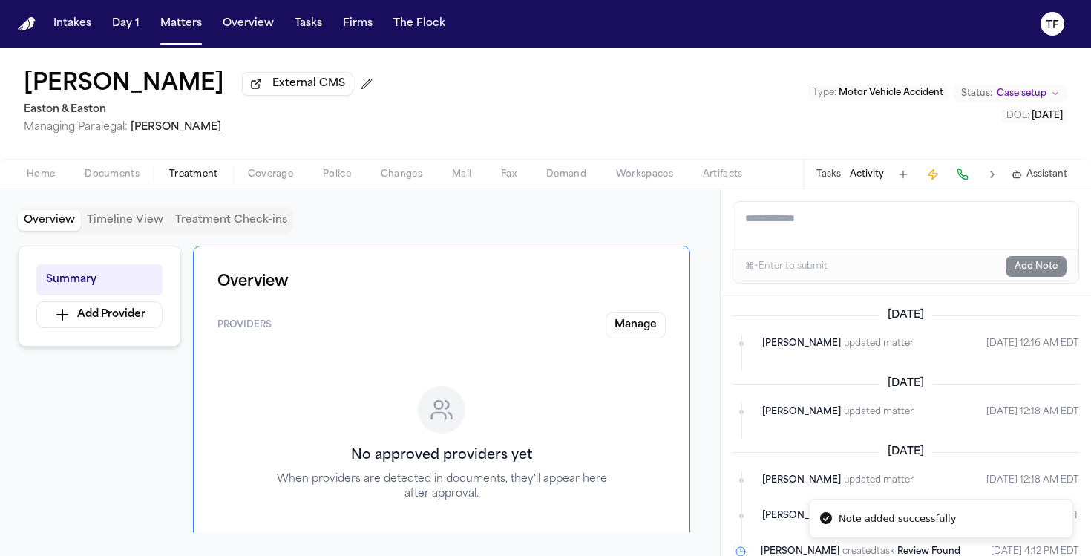
click at [1016, 94] on span "Case setup" at bounding box center [1022, 94] width 50 height 12
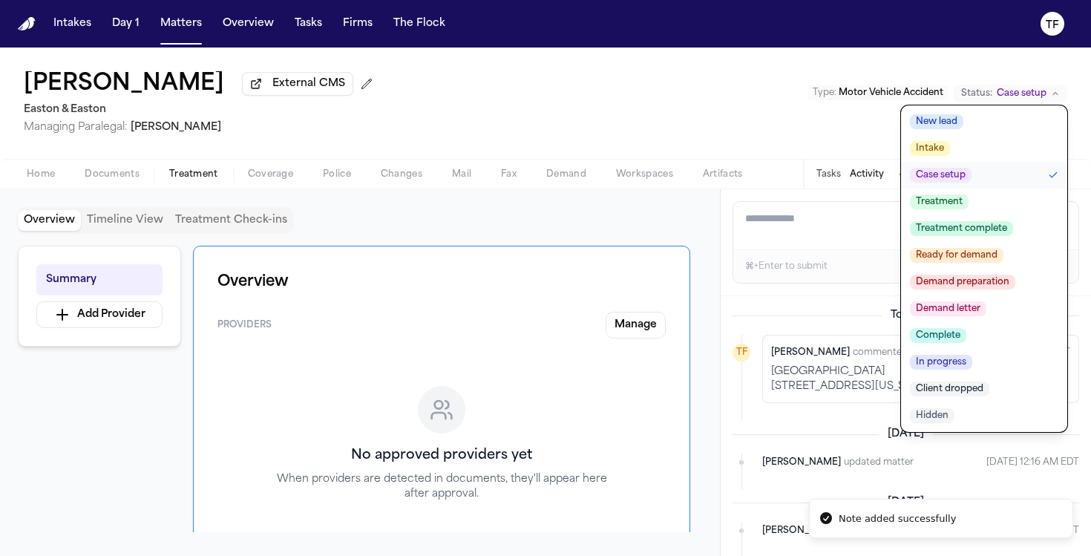
click at [961, 209] on span "Treatment" at bounding box center [939, 202] width 59 height 15
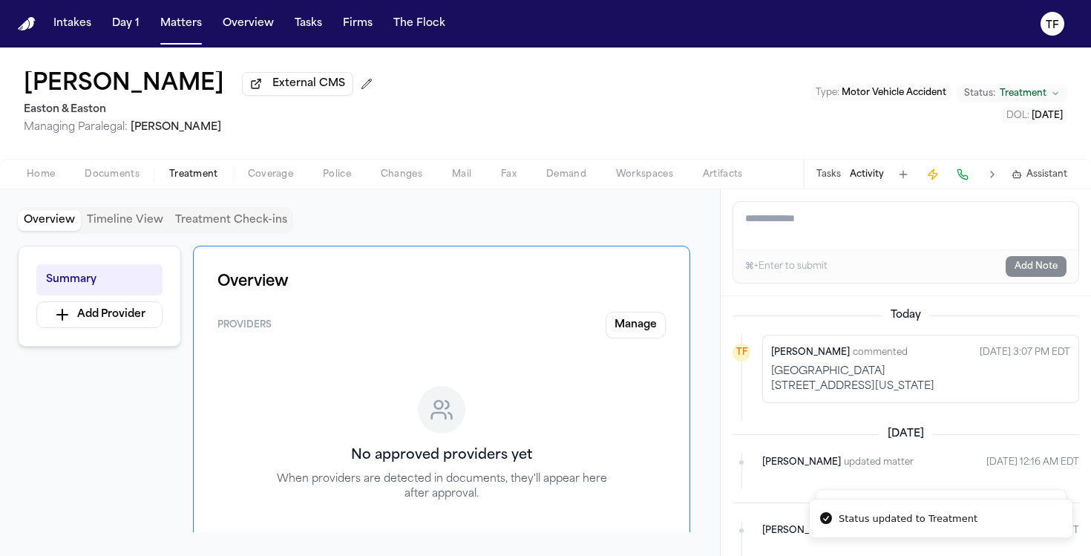
click at [842, 184] on div "Tasks Activity Assistant" at bounding box center [941, 174] width 276 height 29
click at [837, 177] on button "Tasks" at bounding box center [829, 175] width 24 height 12
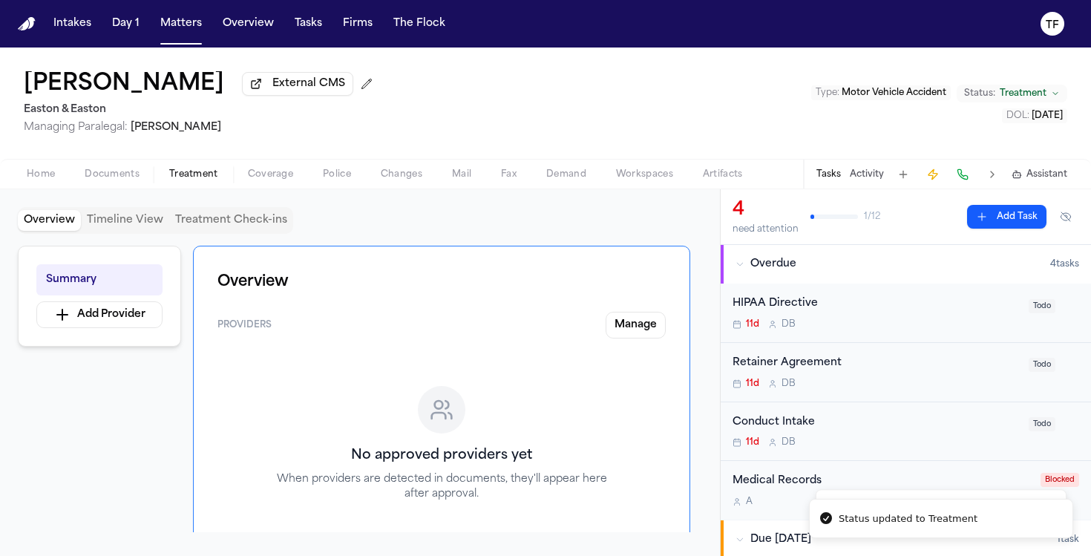
click at [965, 388] on div "11d D B" at bounding box center [876, 384] width 287 height 12
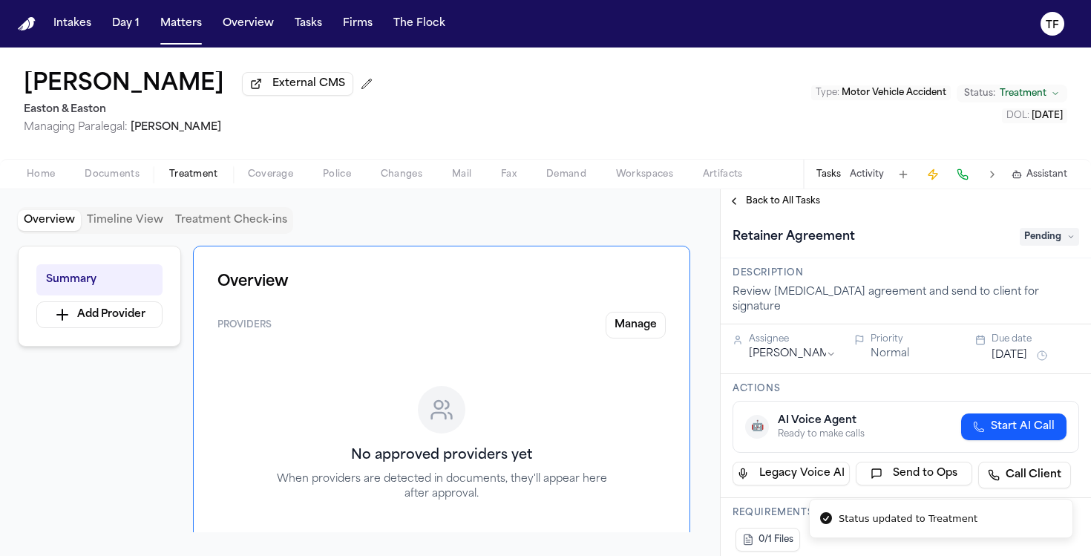
click at [1027, 235] on span "Pending" at bounding box center [1049, 237] width 59 height 18
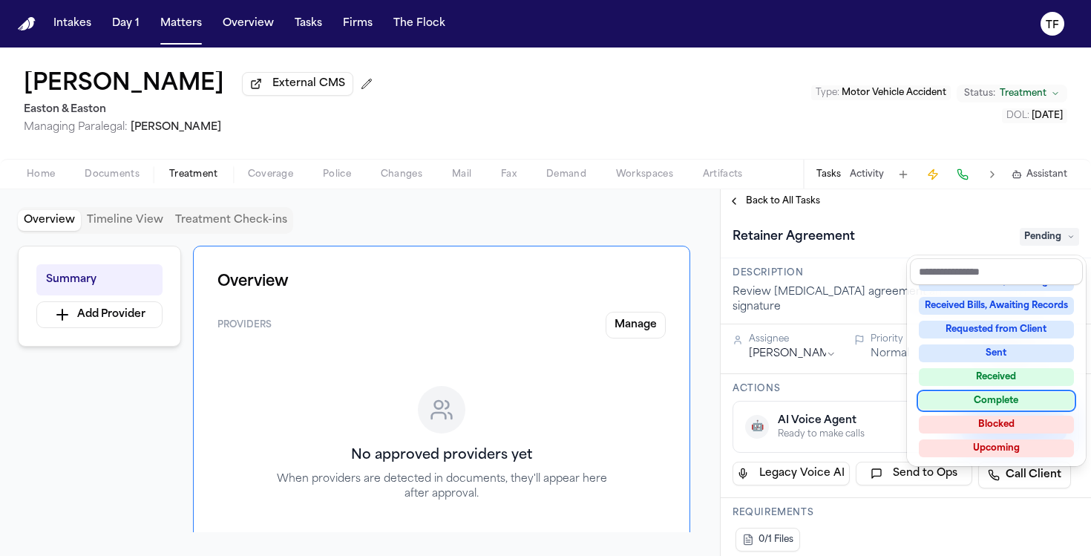
click at [994, 405] on div "Complete" at bounding box center [996, 401] width 155 height 18
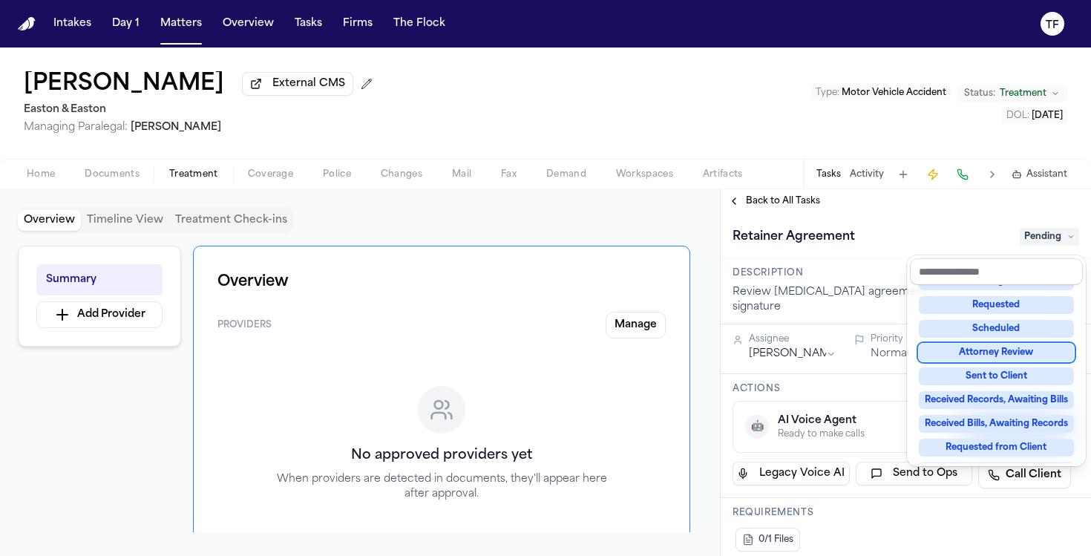
scroll to position [88, 0]
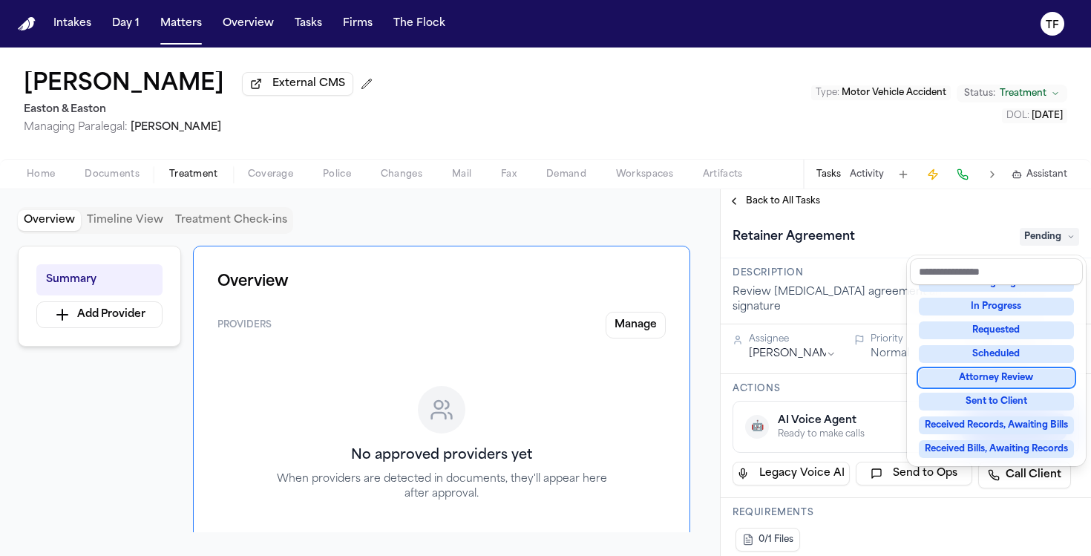
click at [761, 218] on div "Retainer Agreement Pending" at bounding box center [906, 235] width 370 height 45
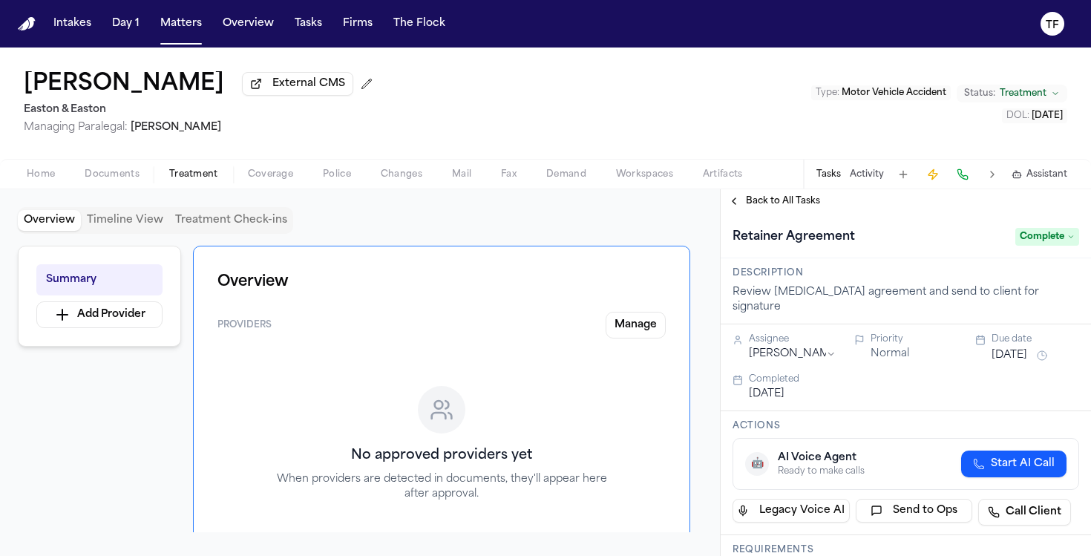
click at [757, 207] on span "Back to All Tasks" at bounding box center [783, 201] width 74 height 12
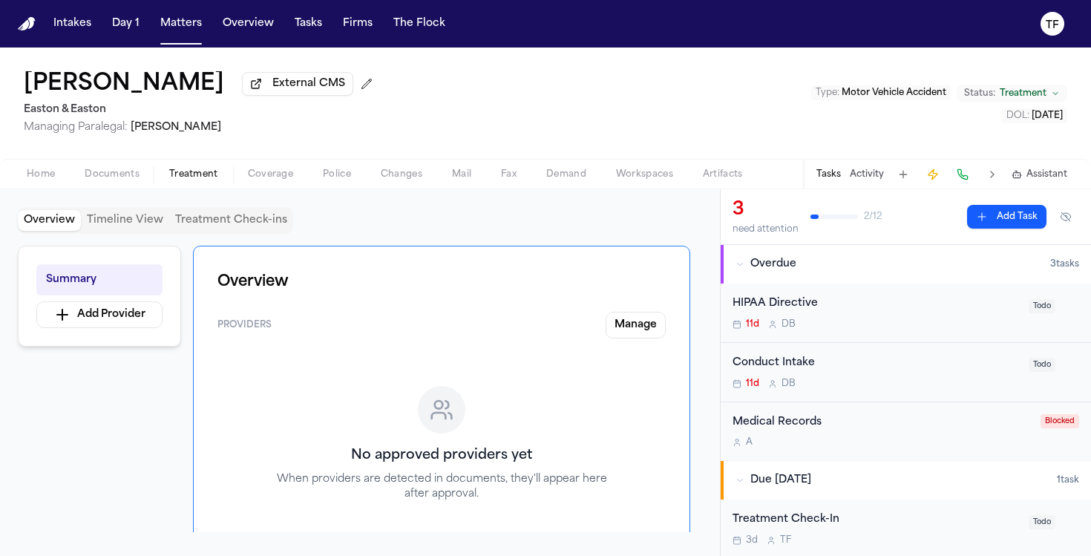
click at [936, 376] on div "Conduct Intake 11d D B" at bounding box center [876, 372] width 287 height 35
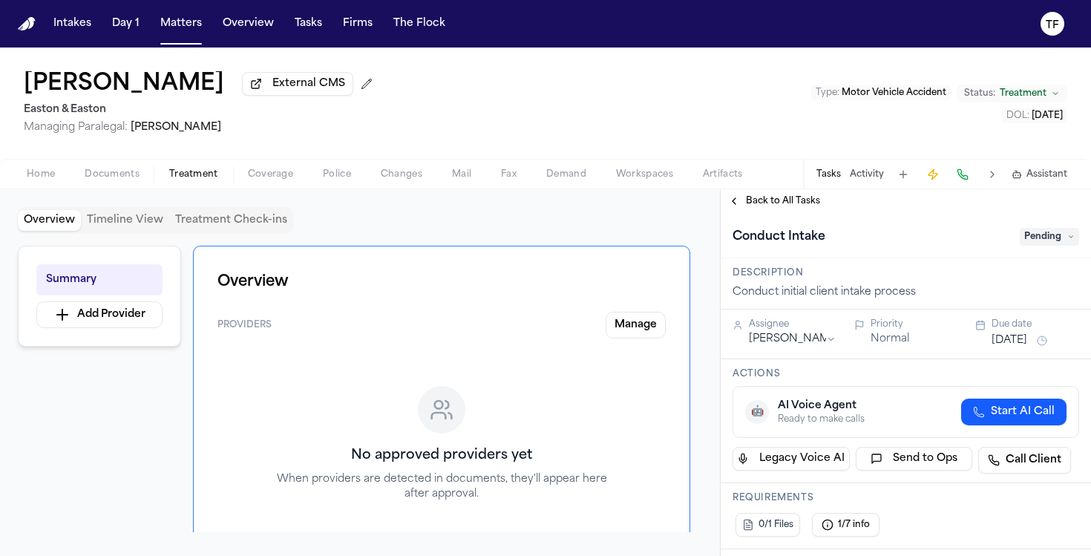
click at [758, 195] on div "Back to All Tasks" at bounding box center [906, 201] width 370 height 24
click at [761, 202] on span "Back to All Tasks" at bounding box center [783, 201] width 74 height 12
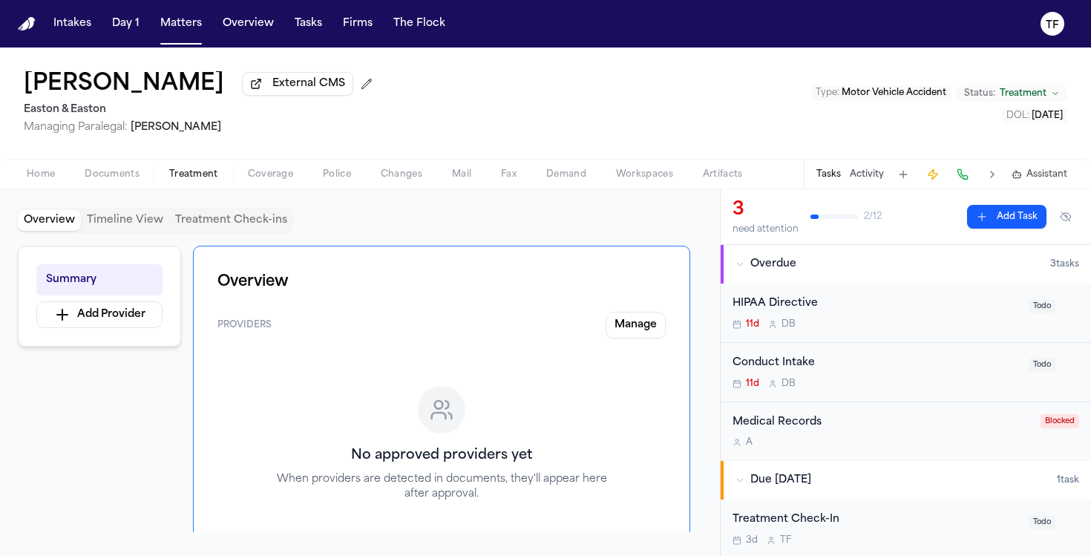
click at [882, 372] on div "Conduct Intake" at bounding box center [876, 363] width 287 height 17
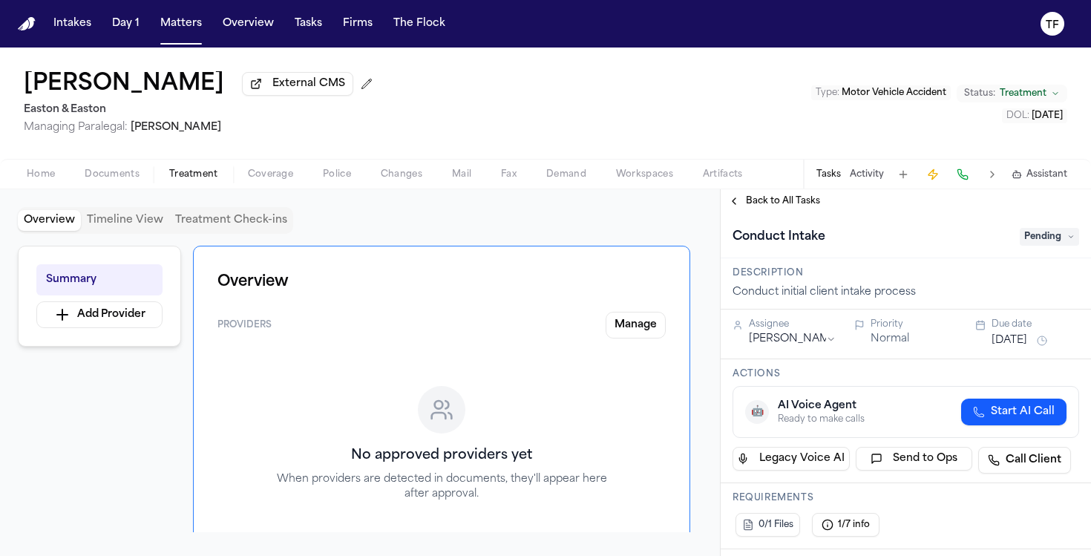
click at [1025, 237] on span "Pending" at bounding box center [1049, 237] width 59 height 18
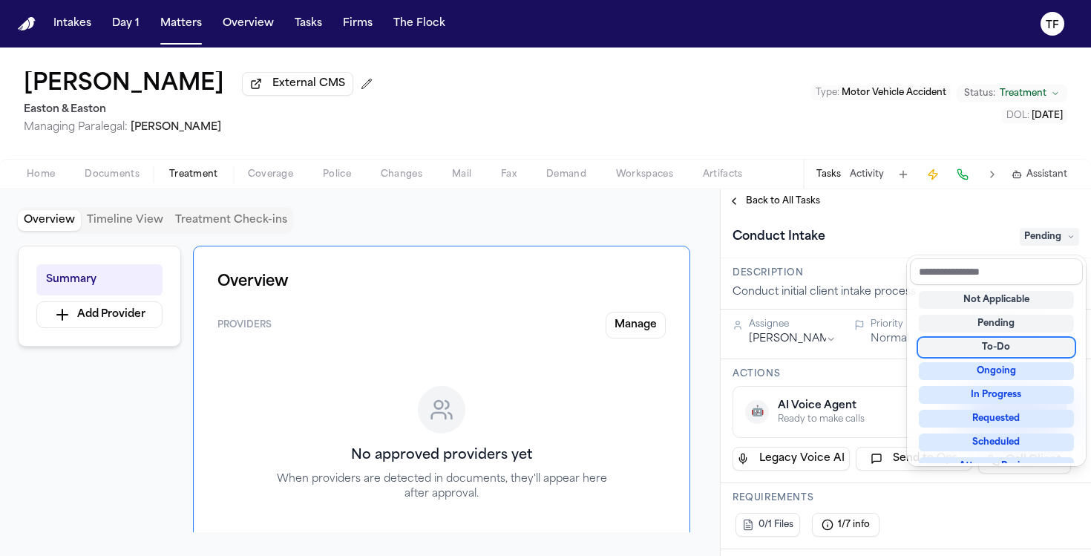
scroll to position [232, 0]
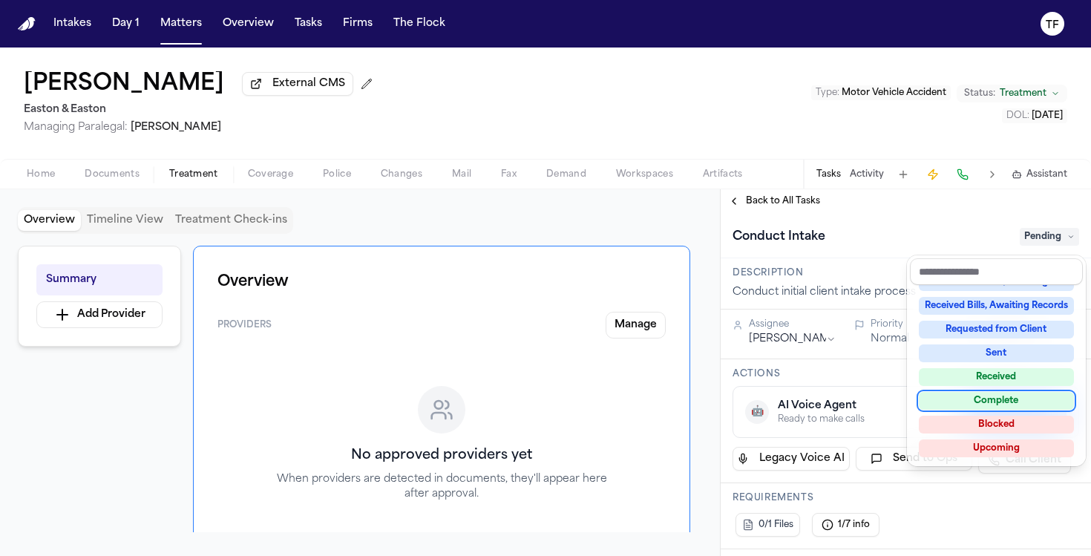
click at [967, 393] on div "Complete" at bounding box center [996, 401] width 155 height 18
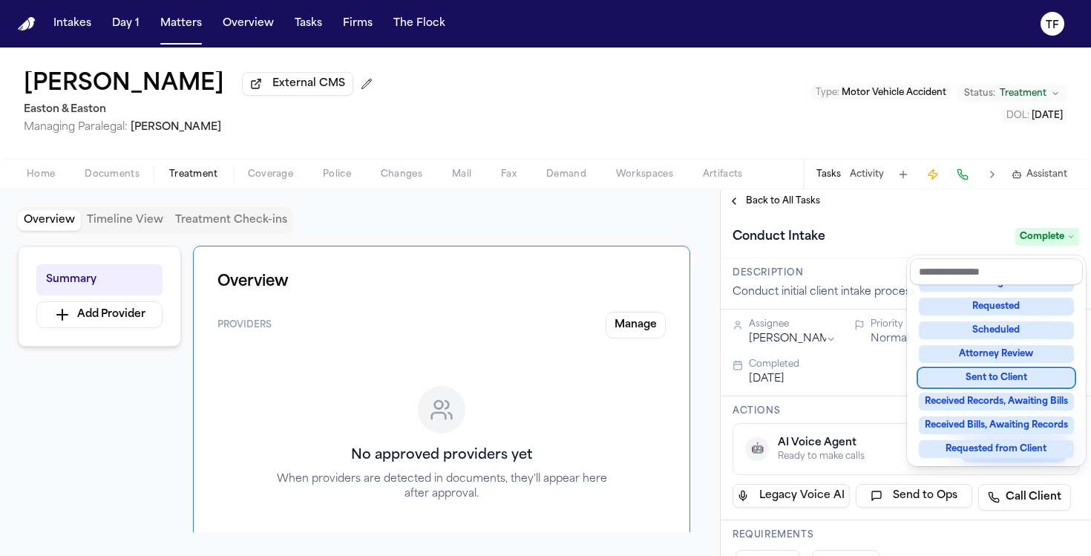
click at [754, 204] on div "**********" at bounding box center [906, 372] width 370 height 367
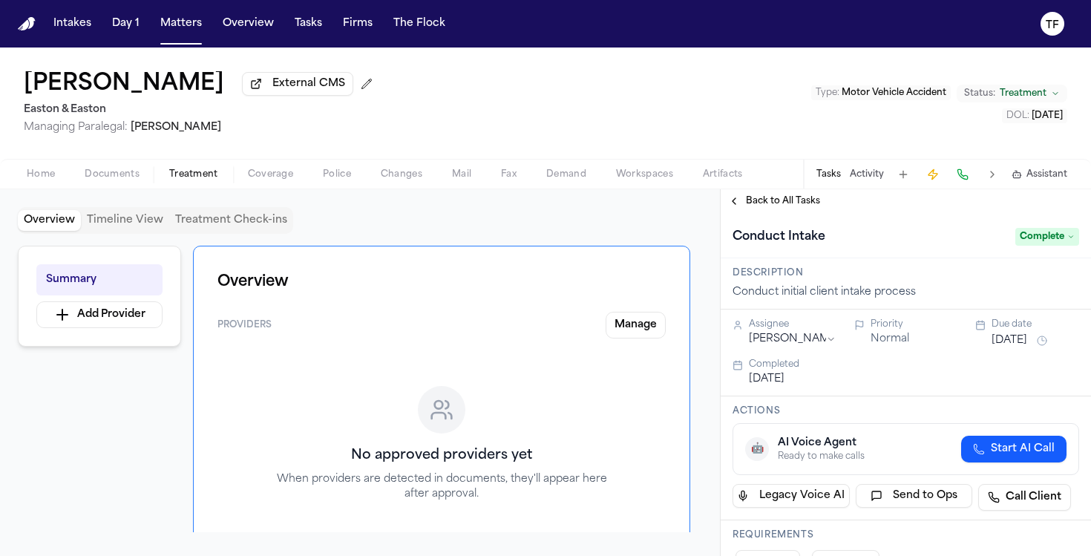
click at [754, 204] on span "Back to All Tasks" at bounding box center [783, 201] width 74 height 12
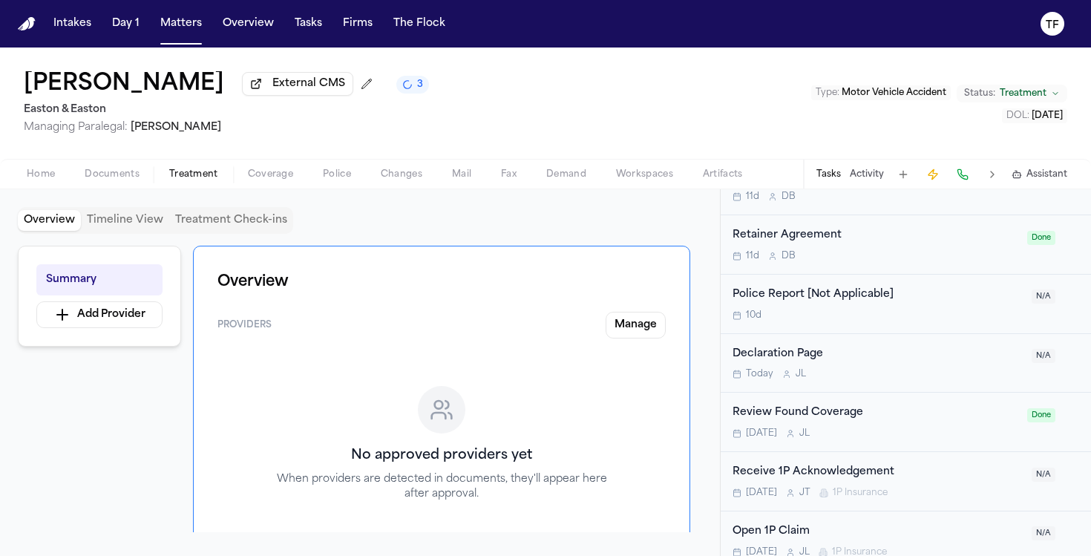
scroll to position [382, 0]
click at [31, 180] on span "Home" at bounding box center [41, 175] width 28 height 12
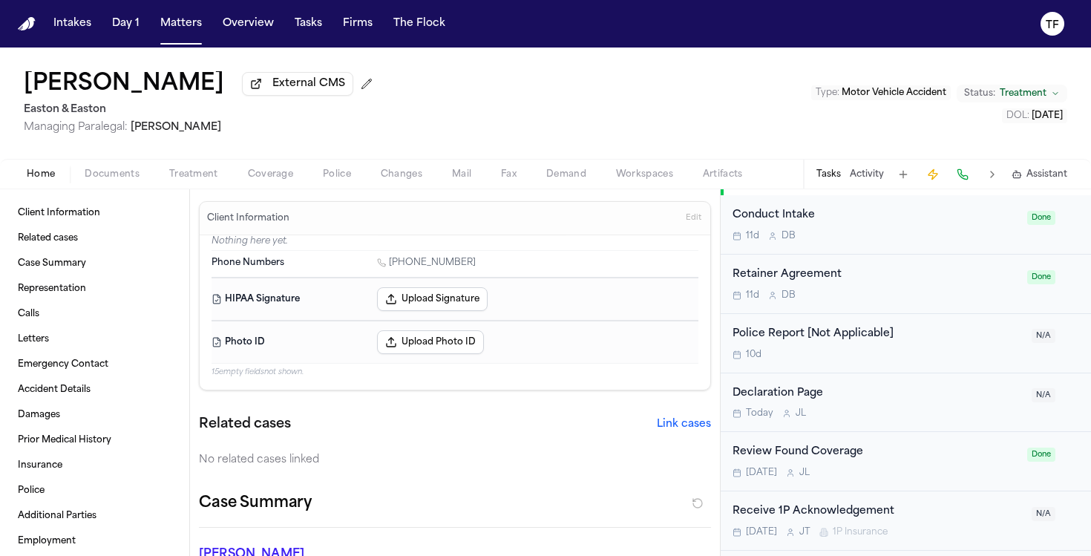
scroll to position [422, 0]
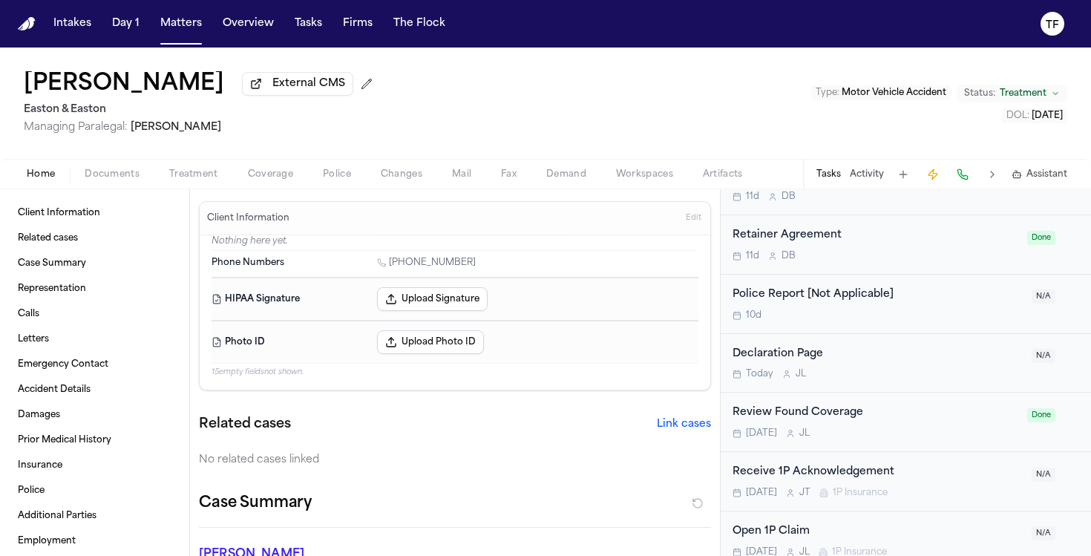
click at [174, 180] on span "Treatment" at bounding box center [193, 175] width 49 height 12
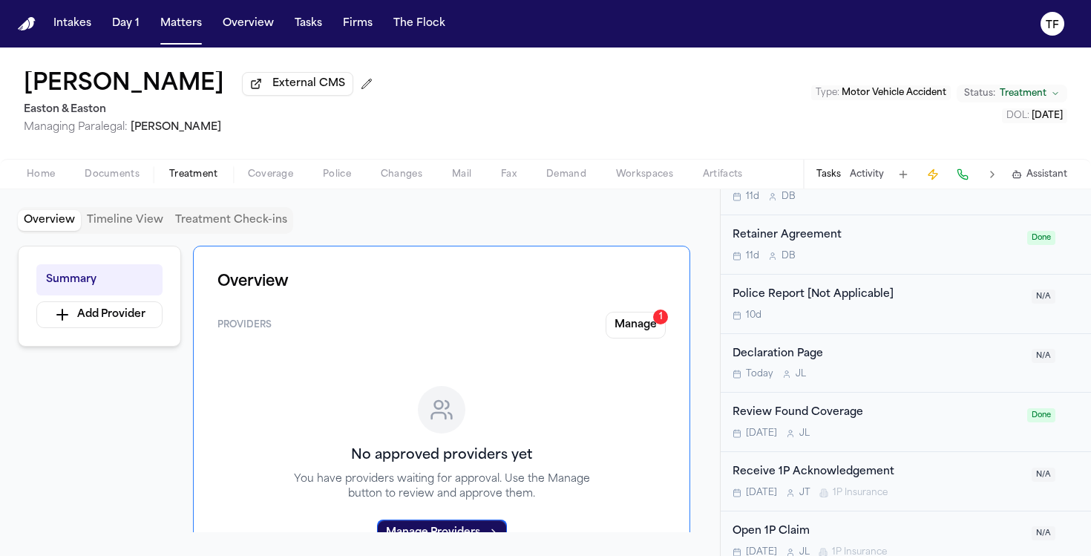
click at [638, 336] on button "Manage 1" at bounding box center [636, 325] width 60 height 27
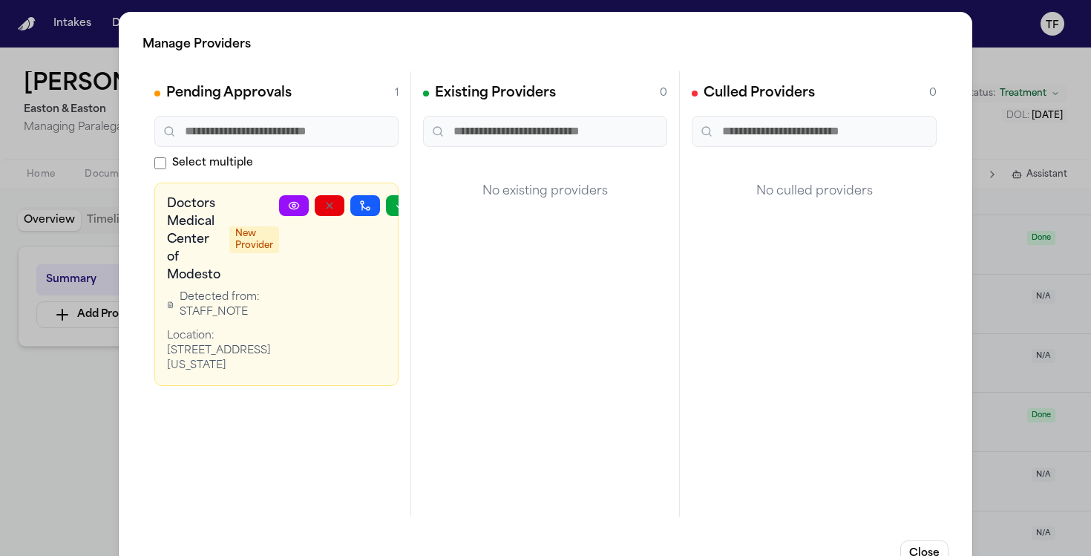
scroll to position [0, 19]
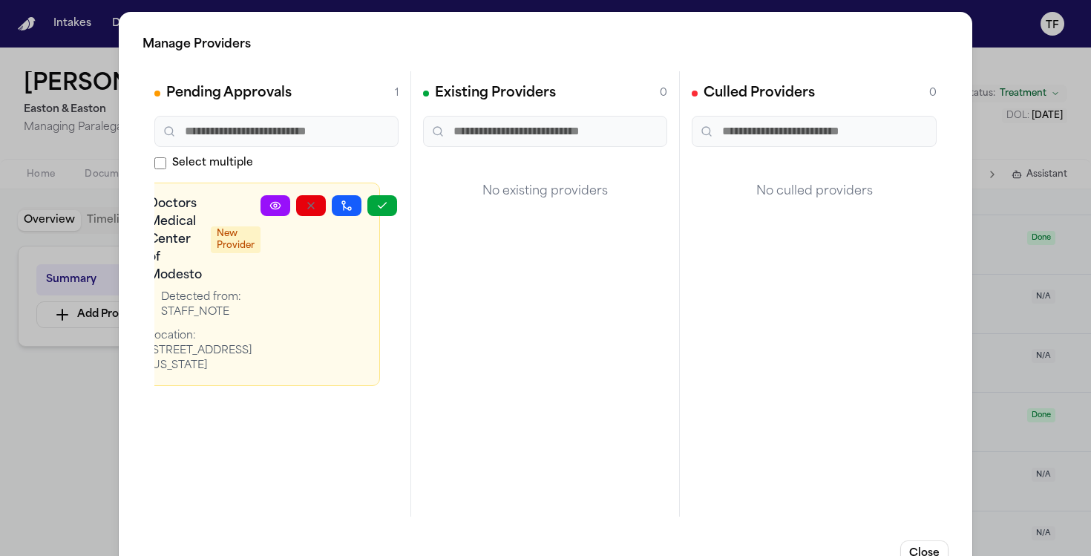
click at [385, 209] on icon "button" at bounding box center [382, 206] width 12 height 12
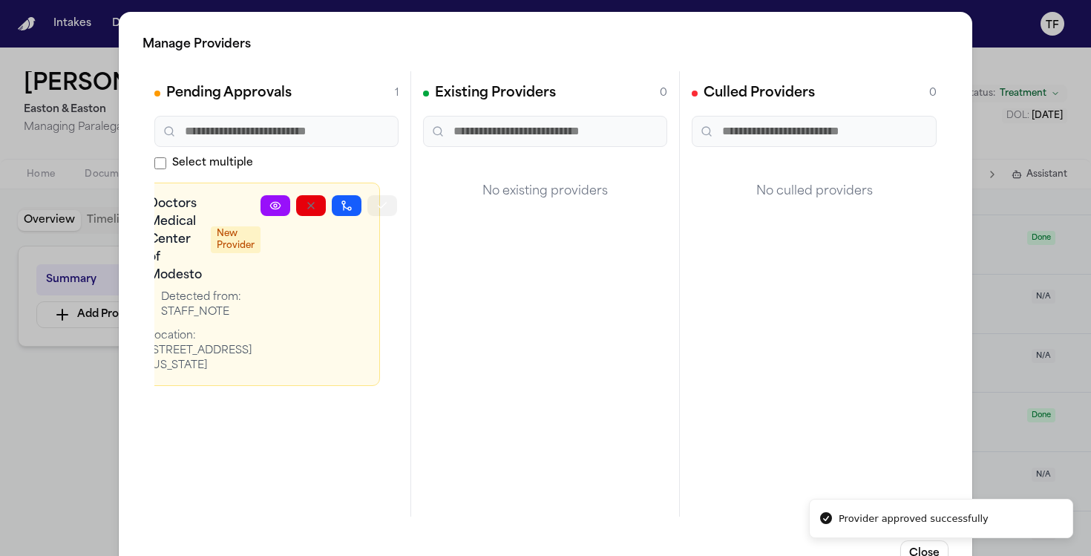
scroll to position [0, 0]
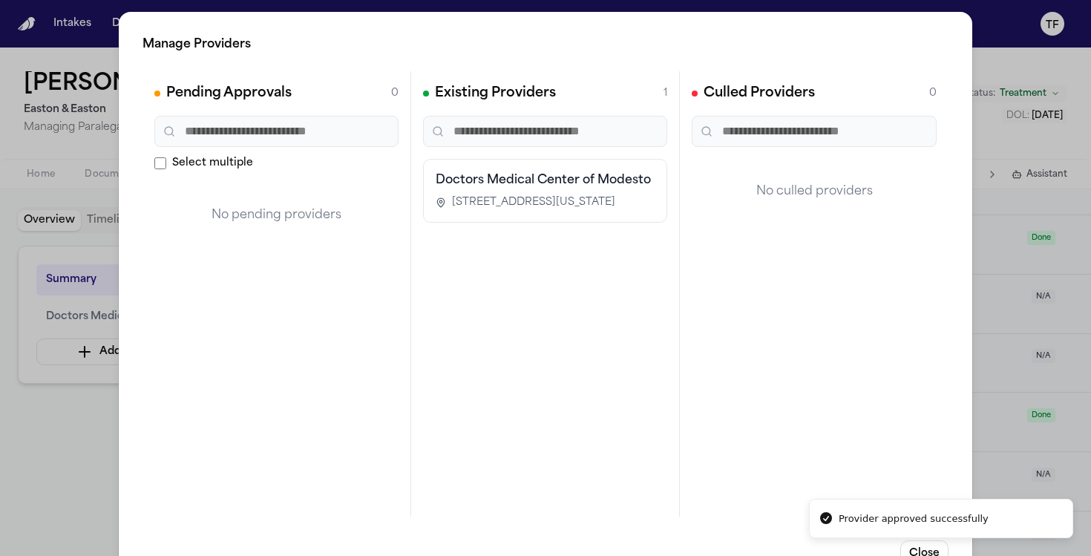
click at [100, 375] on div "Manage Providers Pending Approvals 0 Select multiple No pending providers Exist…" at bounding box center [545, 301] width 1091 height 603
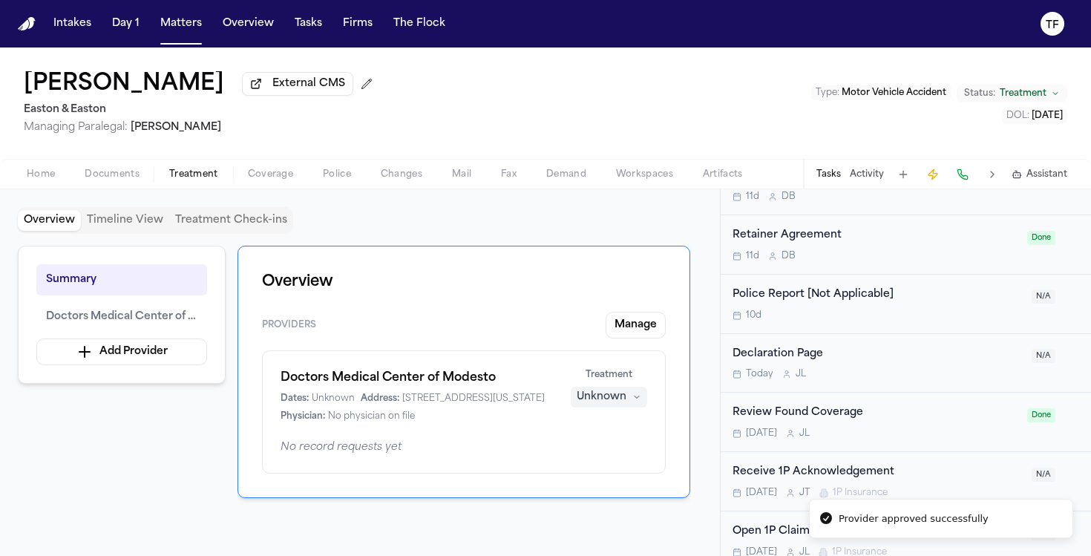
click at [619, 405] on div "Unknown" at bounding box center [602, 397] width 50 height 15
click at [598, 450] on span "Completed" at bounding box center [591, 457] width 59 height 15
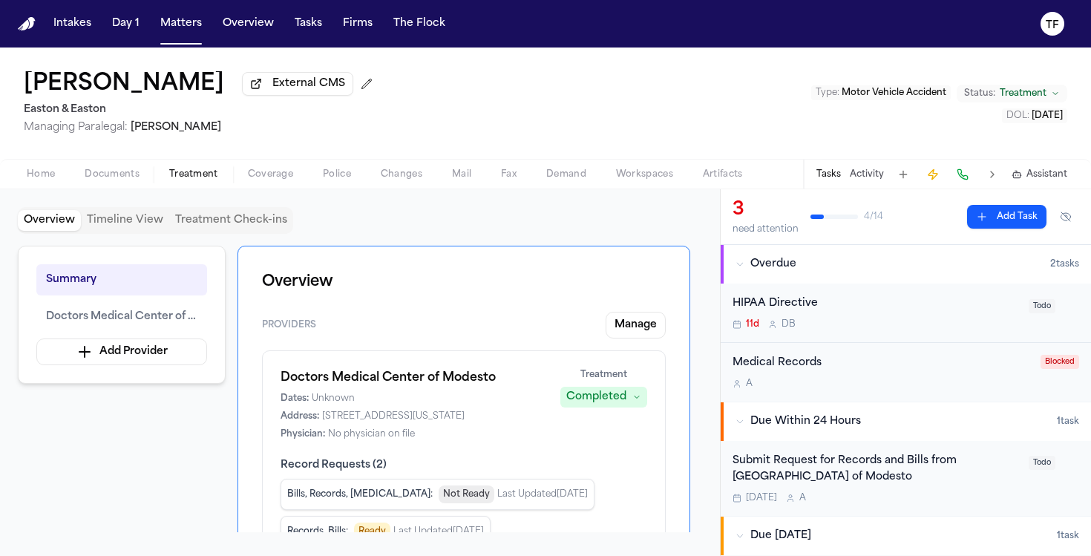
click at [200, 36] on span "Matters" at bounding box center [180, 23] width 53 height 27
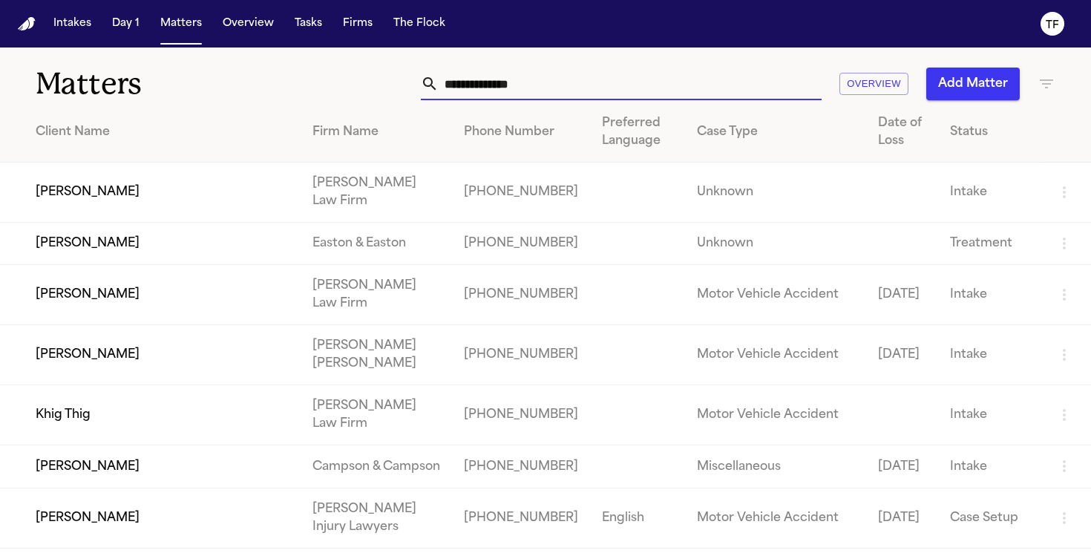
click at [490, 87] on input "text" at bounding box center [630, 84] width 383 height 33
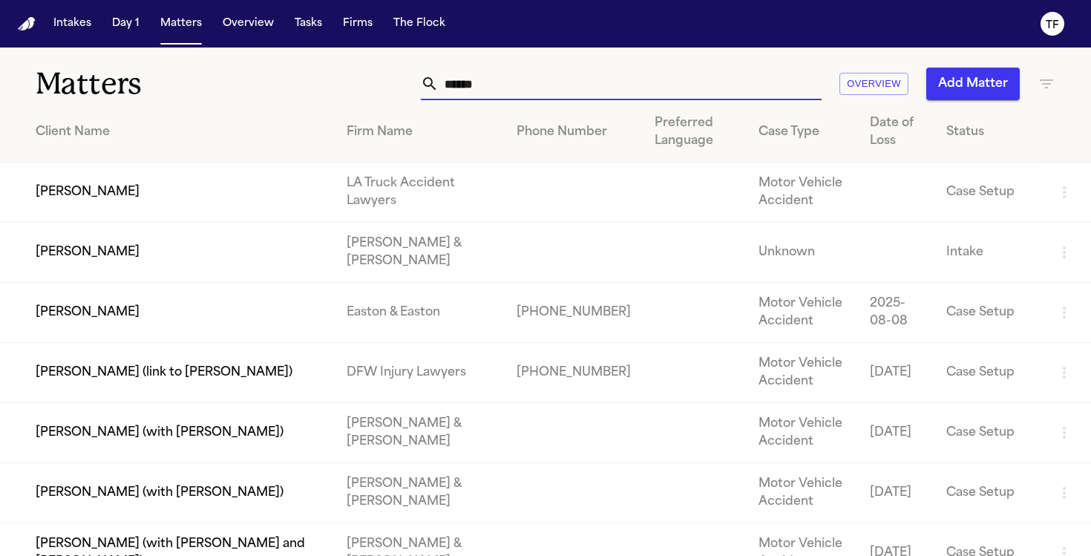
type input "******"
click at [255, 290] on td "[PERSON_NAME]" at bounding box center [167, 313] width 335 height 60
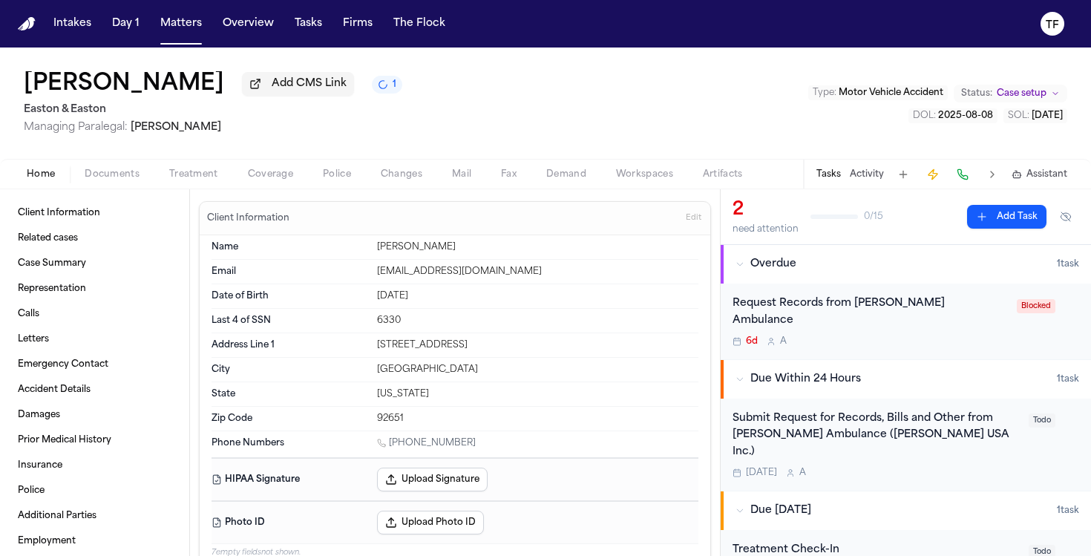
click at [205, 178] on span "Treatment" at bounding box center [193, 175] width 49 height 12
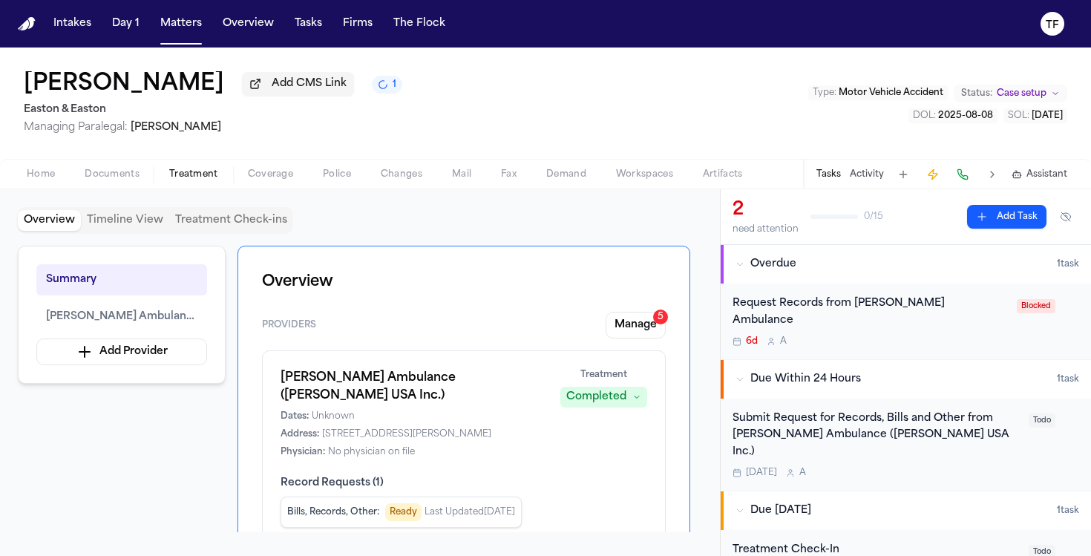
click at [630, 306] on div "Overview Providers Manage 5 [PERSON_NAME] Ambulance ([PERSON_NAME] USA Inc.) Da…" at bounding box center [464, 408] width 453 height 325
click at [639, 339] on button "Manage 5" at bounding box center [636, 325] width 60 height 27
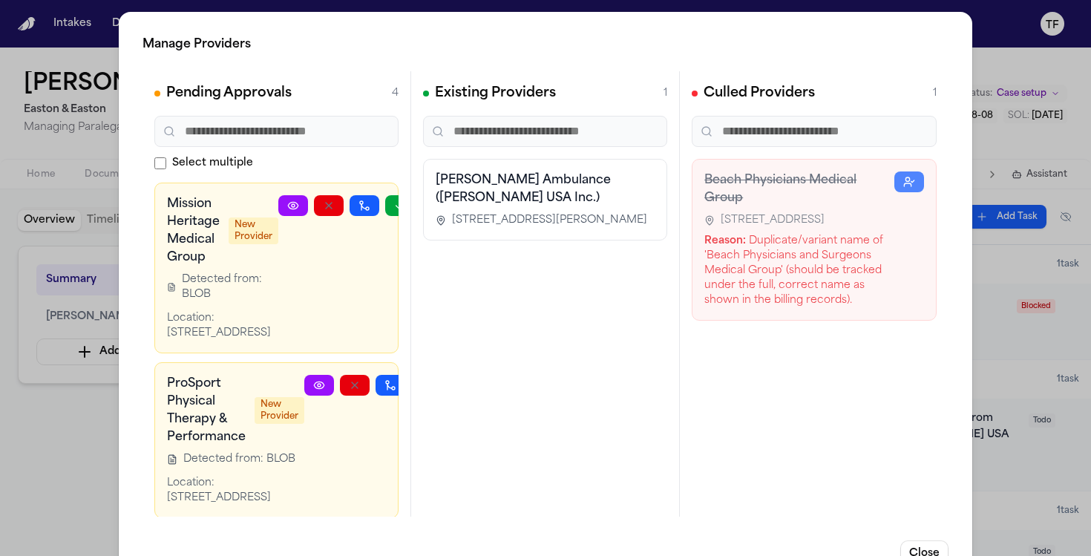
scroll to position [0, 59]
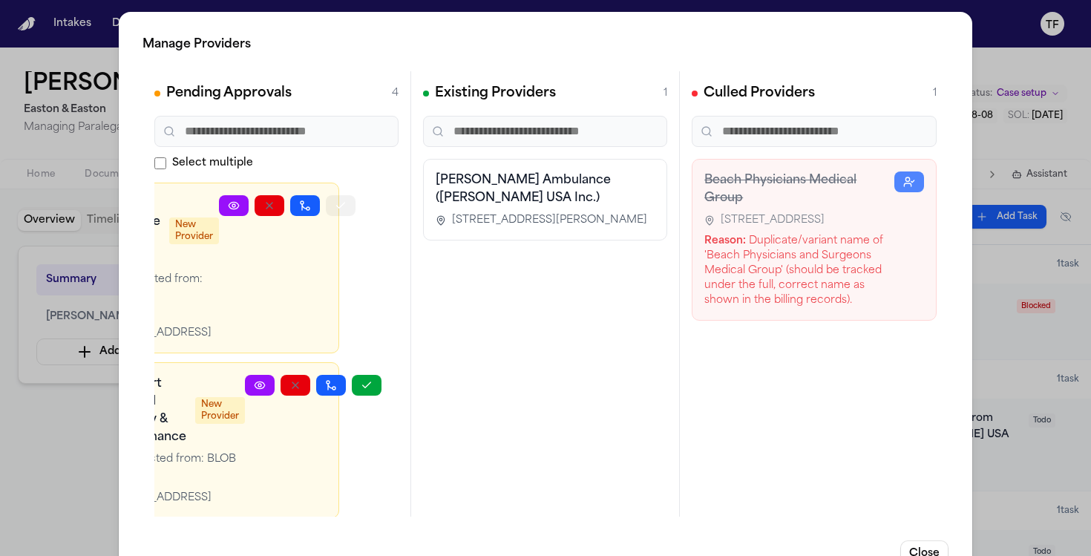
click at [350, 207] on button "button" at bounding box center [341, 205] width 30 height 21
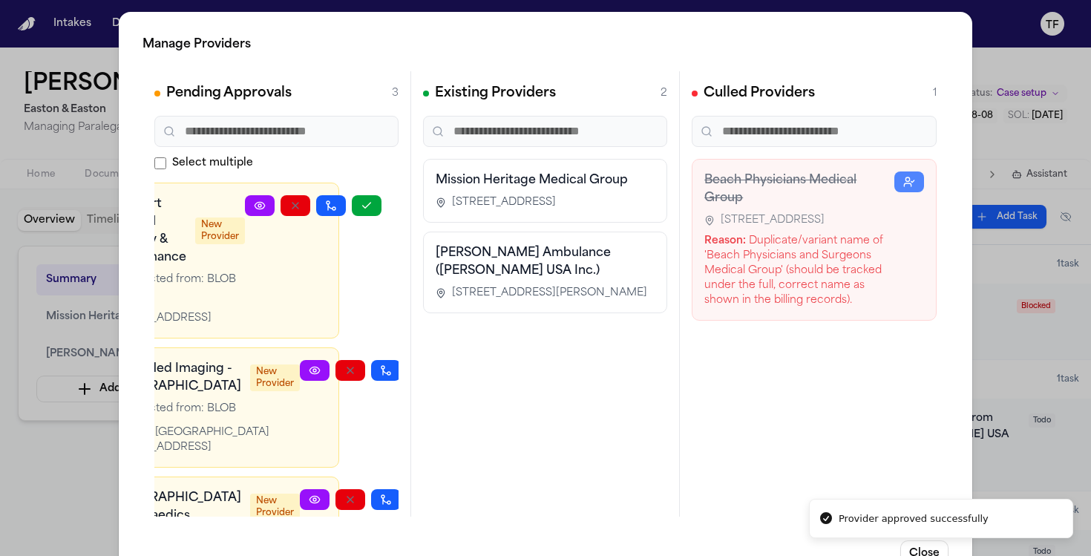
click at [961, 333] on div "Manage Providers Pending Approvals 3 Select multiple ProSport Physical Therapy …" at bounding box center [546, 301] width 854 height 579
click at [1007, 339] on div "Manage Providers Pending Approvals 3 Select multiple ProSport Physical Therapy …" at bounding box center [545, 301] width 1091 height 603
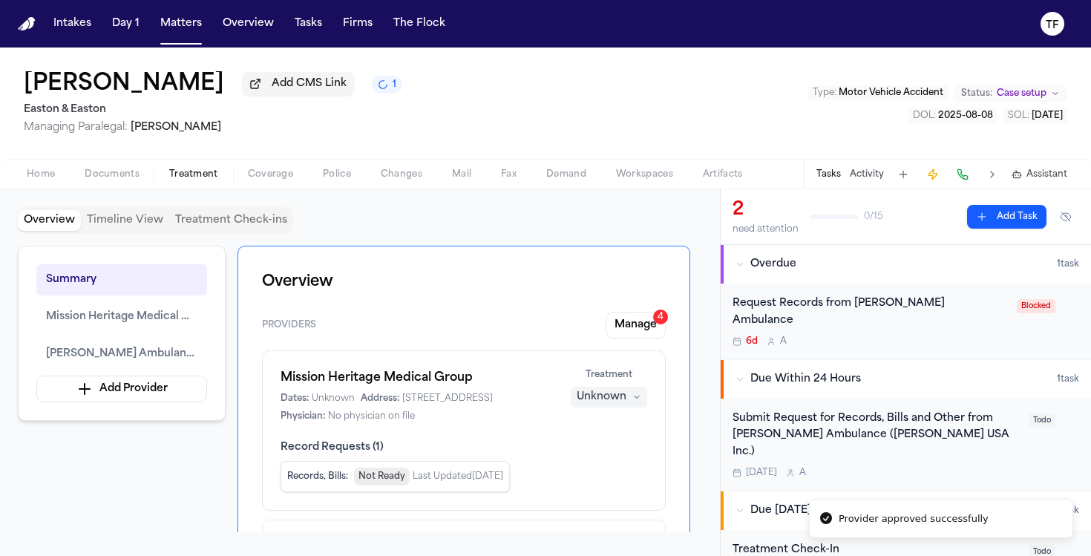
click at [615, 399] on div "Unknown" at bounding box center [602, 397] width 50 height 15
click at [617, 456] on span "Completed" at bounding box center [591, 457] width 59 height 15
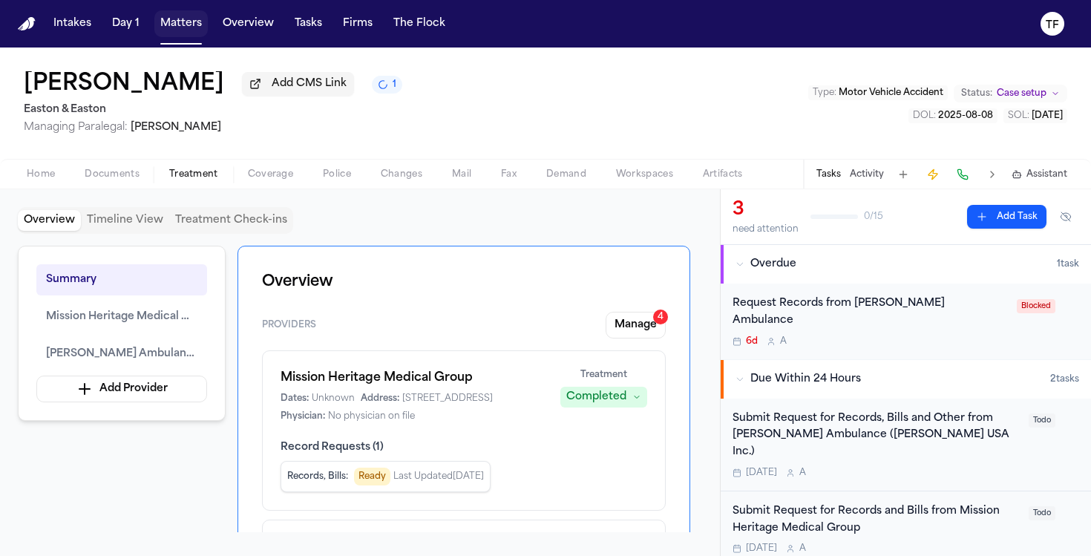
click at [186, 27] on button "Matters" at bounding box center [180, 23] width 53 height 27
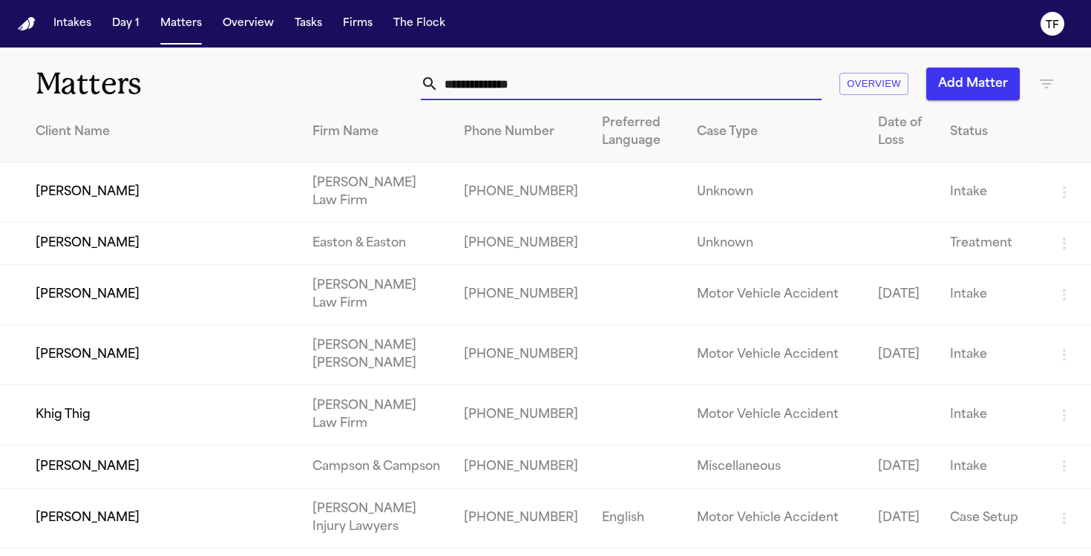
click at [534, 70] on input "text" at bounding box center [630, 84] width 383 height 33
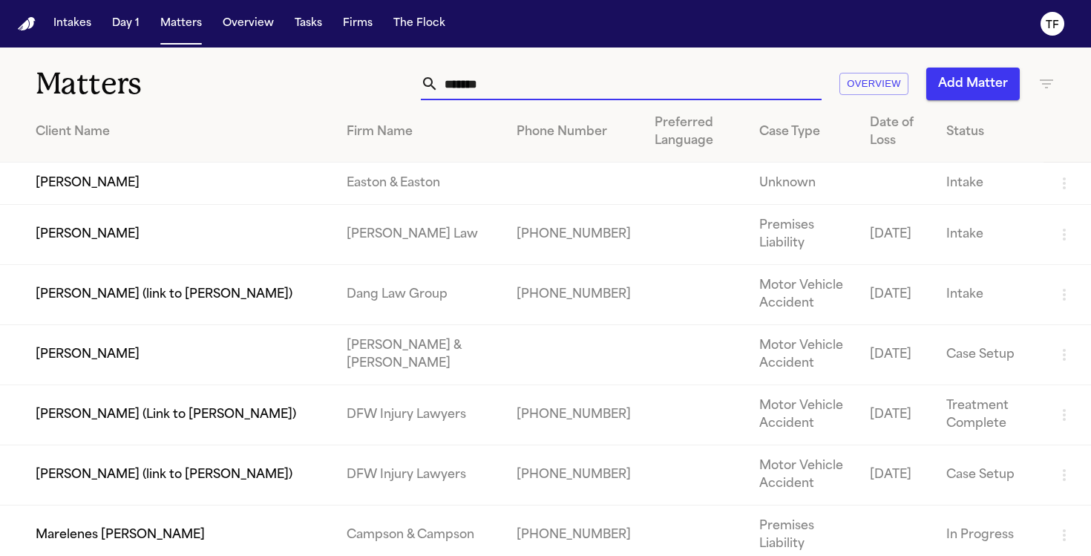
type input "******"
click at [85, 192] on td "[PERSON_NAME]" at bounding box center [167, 184] width 335 height 42
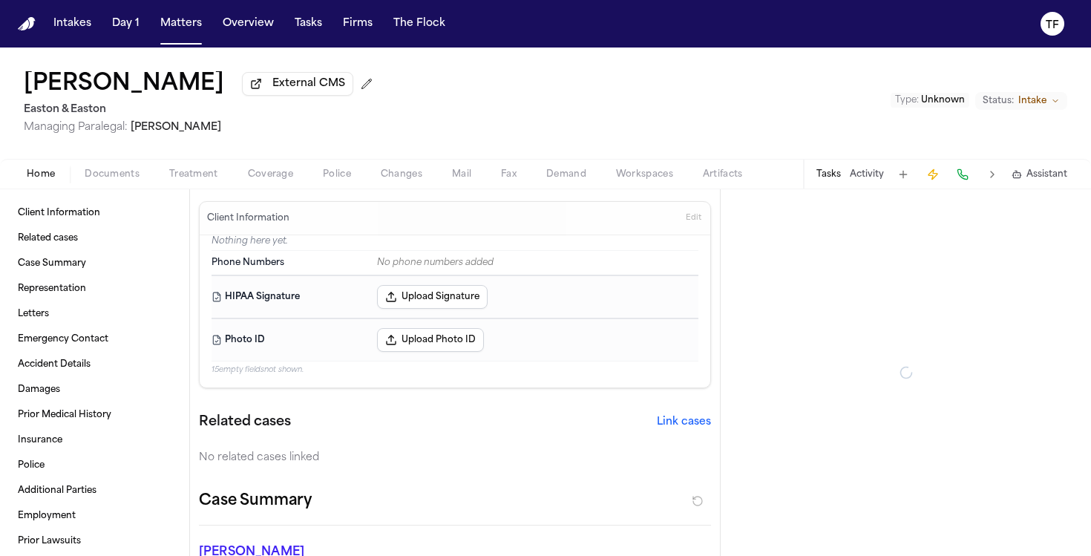
click at [179, 176] on span "Treatment" at bounding box center [193, 175] width 49 height 12
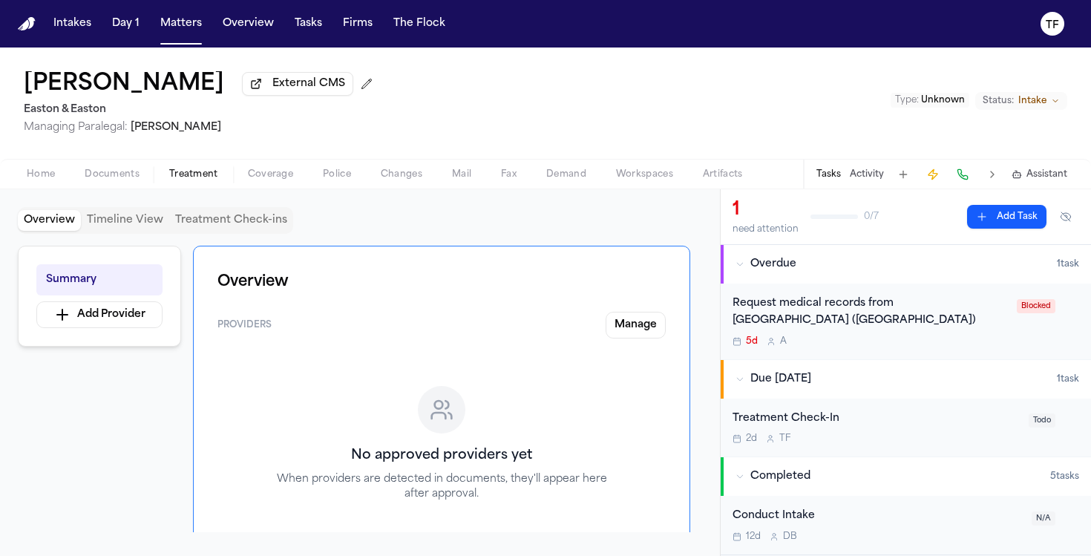
click at [878, 180] on button "Activity" at bounding box center [867, 175] width 34 height 12
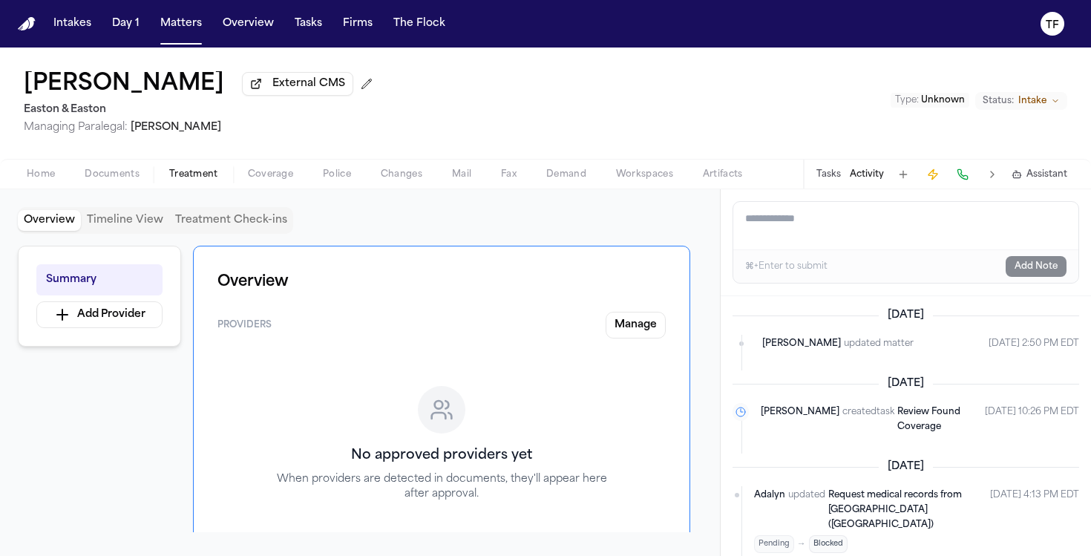
paste textarea "**********"
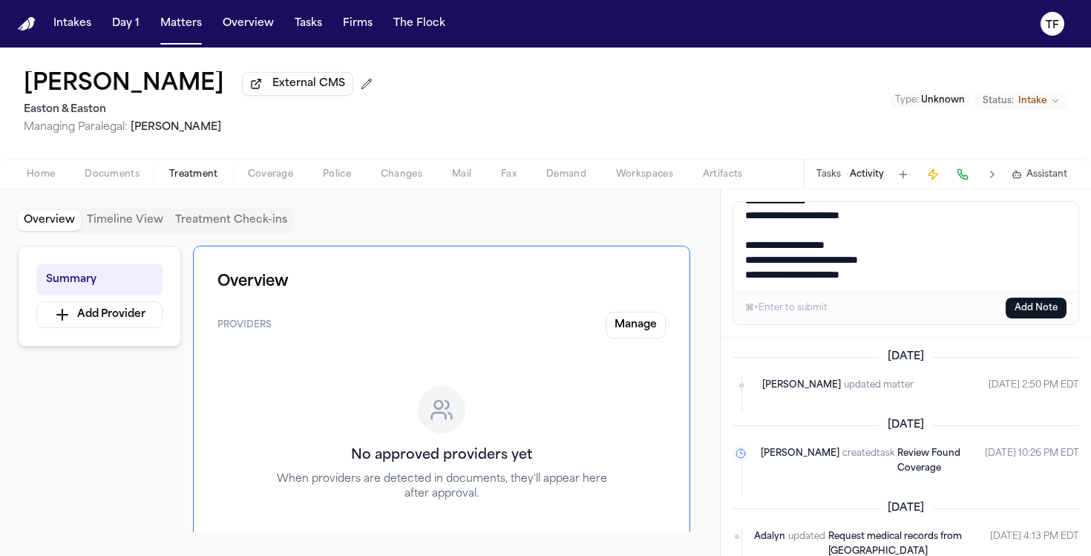
type textarea "**********"
click at [1027, 313] on button "Add Note" at bounding box center [1036, 308] width 61 height 21
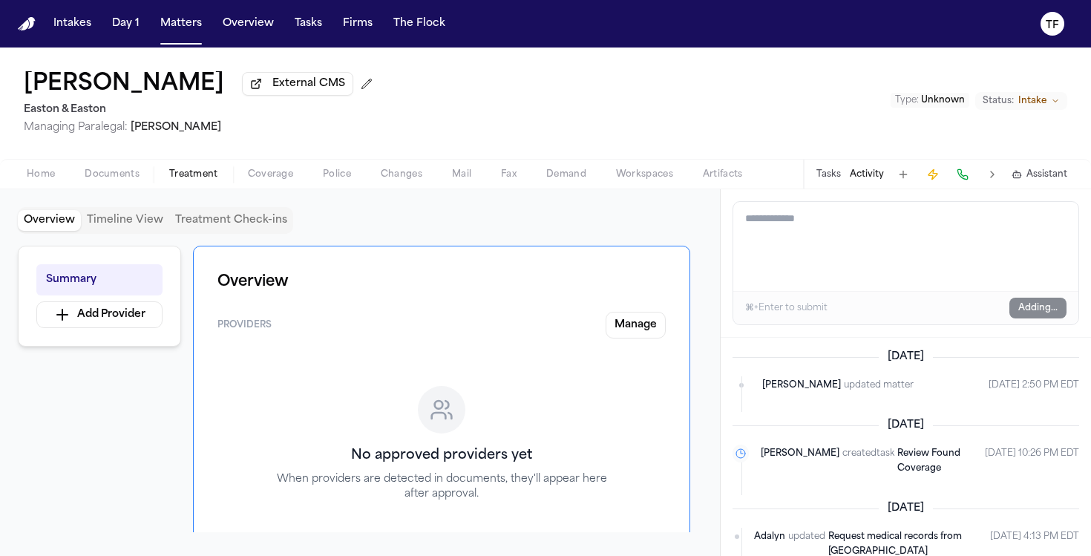
scroll to position [0, 0]
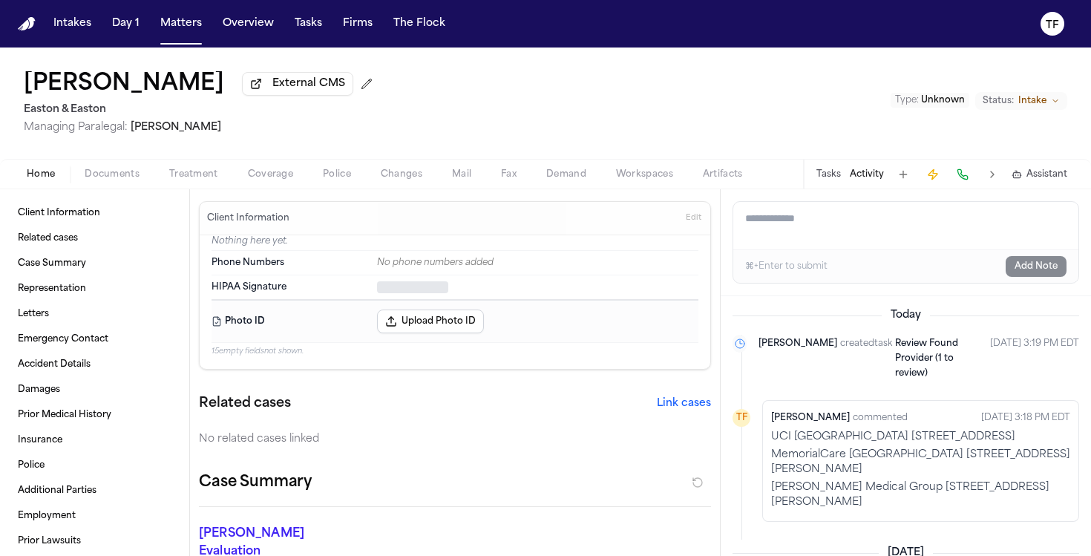
click at [20, 179] on button "Home" at bounding box center [41, 175] width 58 height 18
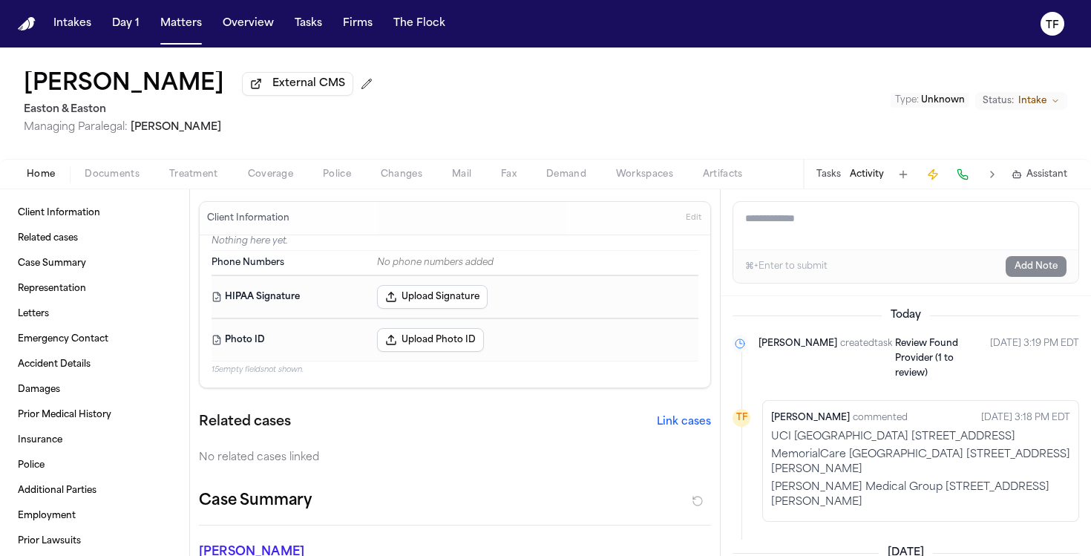
click at [165, 174] on button "Treatment" at bounding box center [193, 175] width 79 height 18
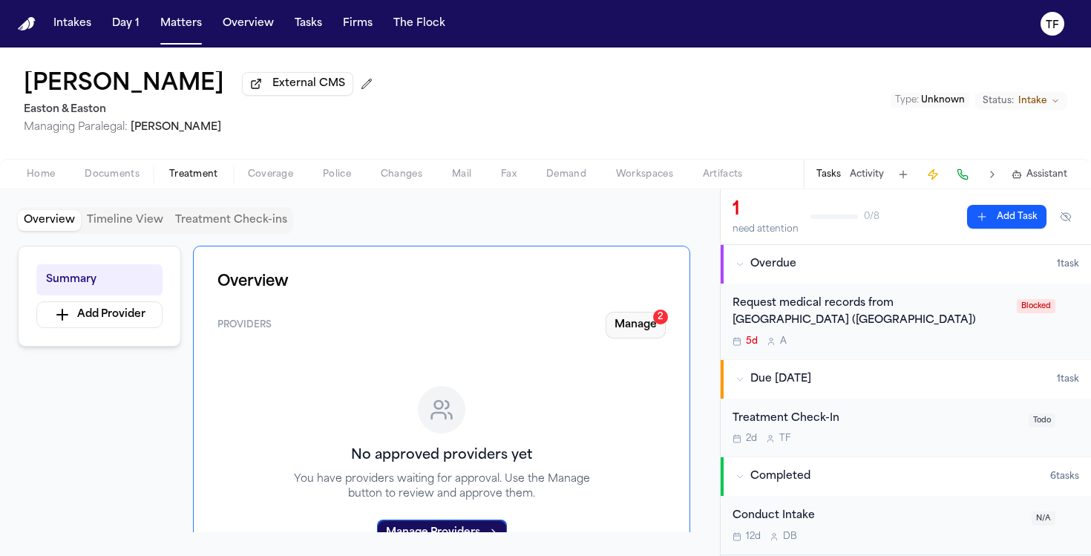
click at [655, 324] on div "2" at bounding box center [660, 317] width 15 height 15
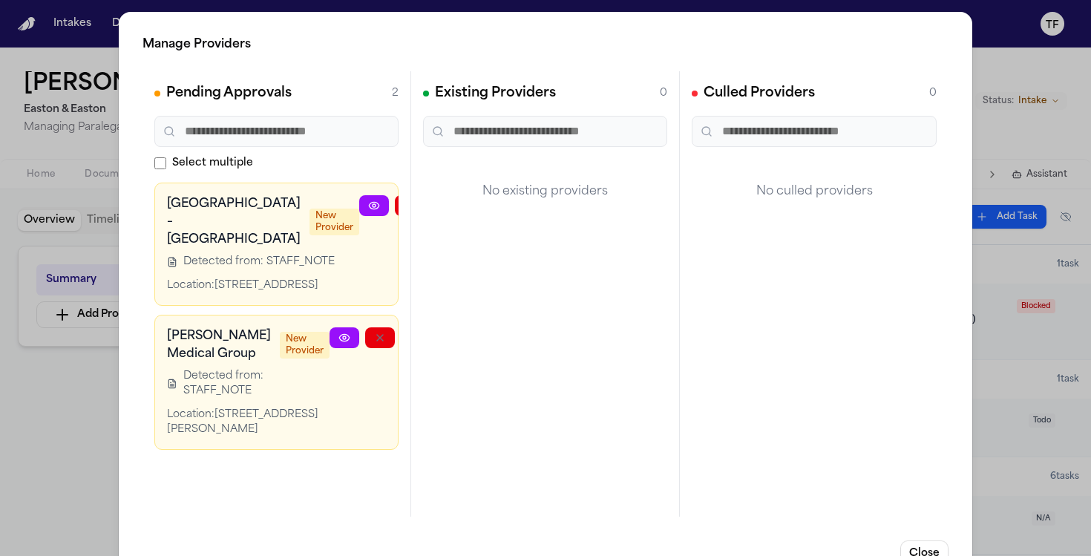
scroll to position [90, 25]
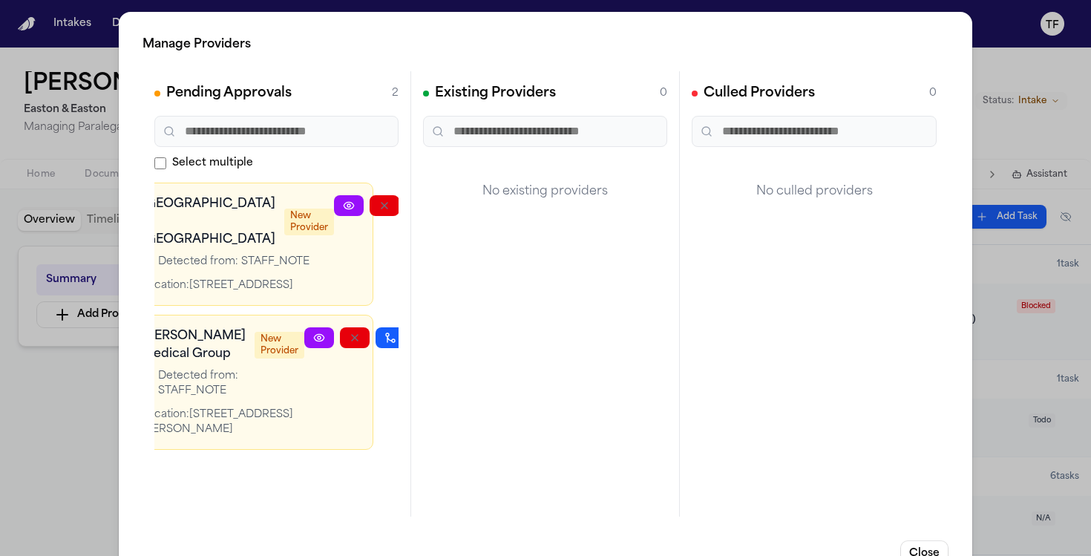
click at [420, 344] on icon "button" at bounding box center [426, 338] width 12 height 12
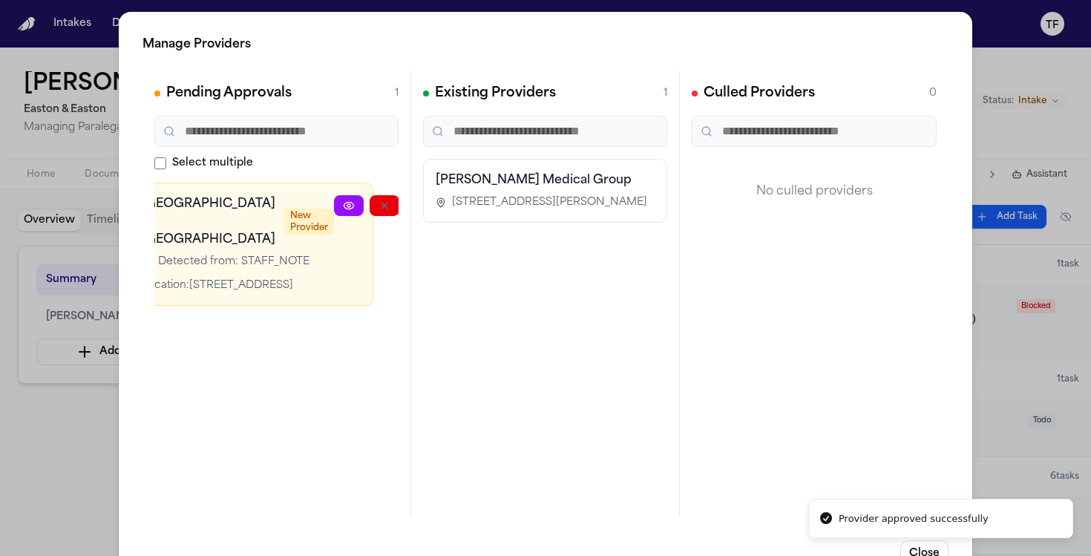
scroll to position [0, 14]
click at [452, 212] on button "button" at bounding box center [467, 205] width 30 height 21
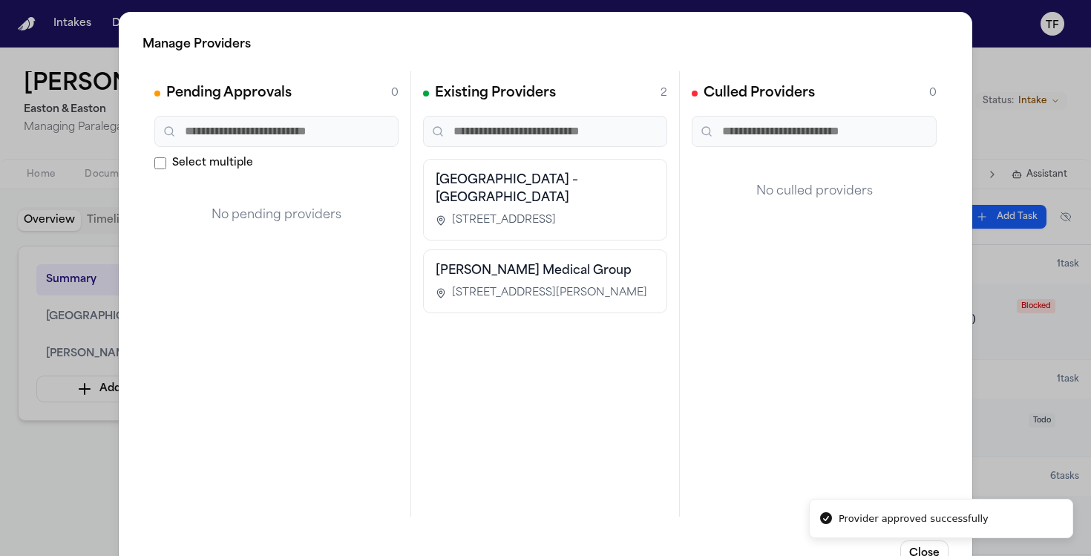
click at [93, 440] on div "Manage Providers Pending Approvals 0 Select multiple No pending providers Exist…" at bounding box center [545, 301] width 1091 height 603
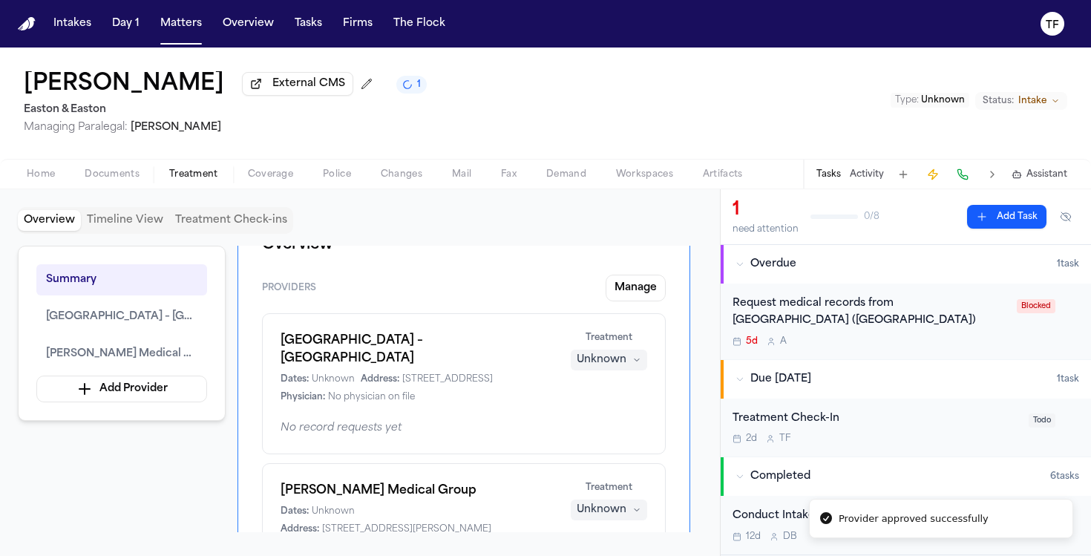
scroll to position [38, 0]
click at [608, 351] on div "Treatment Unknown" at bounding box center [609, 350] width 76 height 39
click at [608, 354] on div "Unknown" at bounding box center [602, 359] width 50 height 15
click at [592, 419] on span "Completed" at bounding box center [591, 418] width 59 height 15
click at [615, 506] on div "Unknown" at bounding box center [602, 509] width 50 height 15
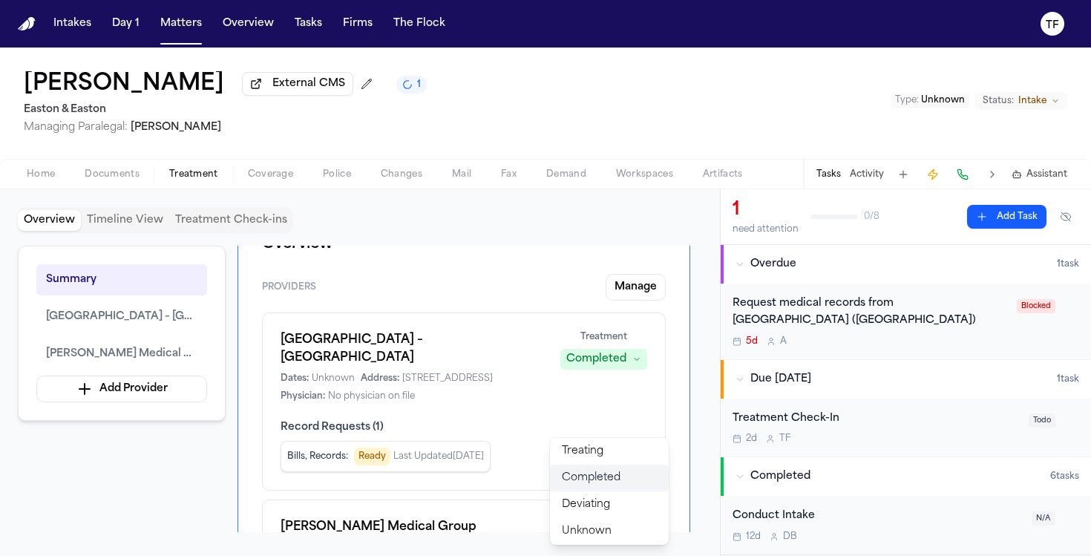
click at [595, 479] on span "Completed" at bounding box center [591, 478] width 59 height 15
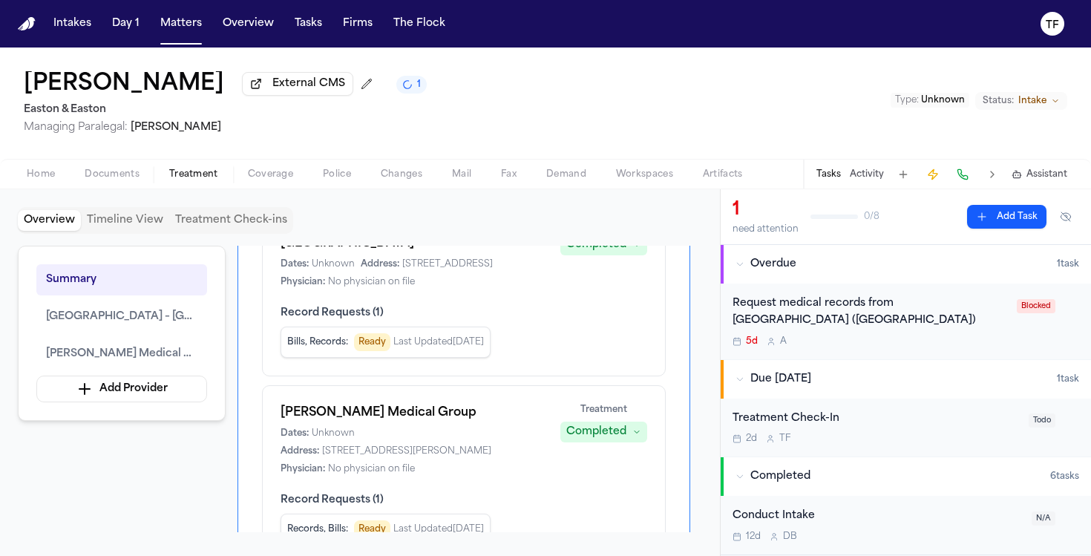
scroll to position [221, 0]
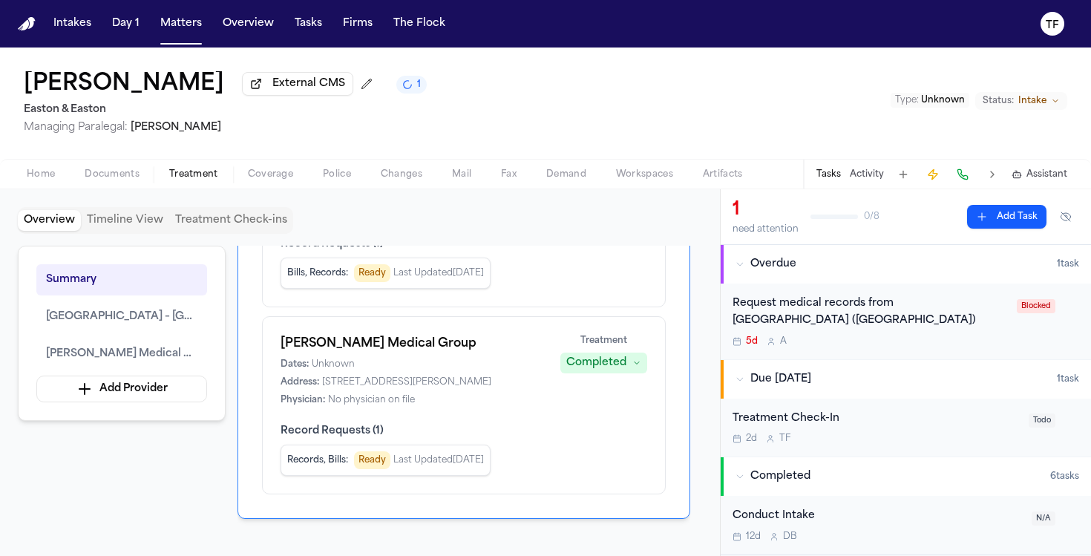
click at [846, 340] on div "5d A" at bounding box center [870, 342] width 275 height 12
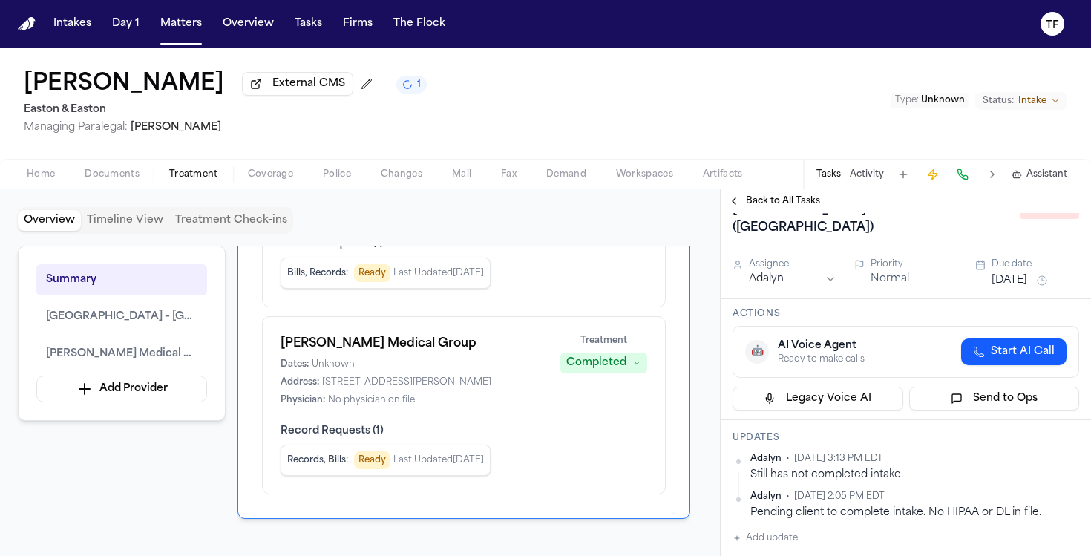
scroll to position [47, 0]
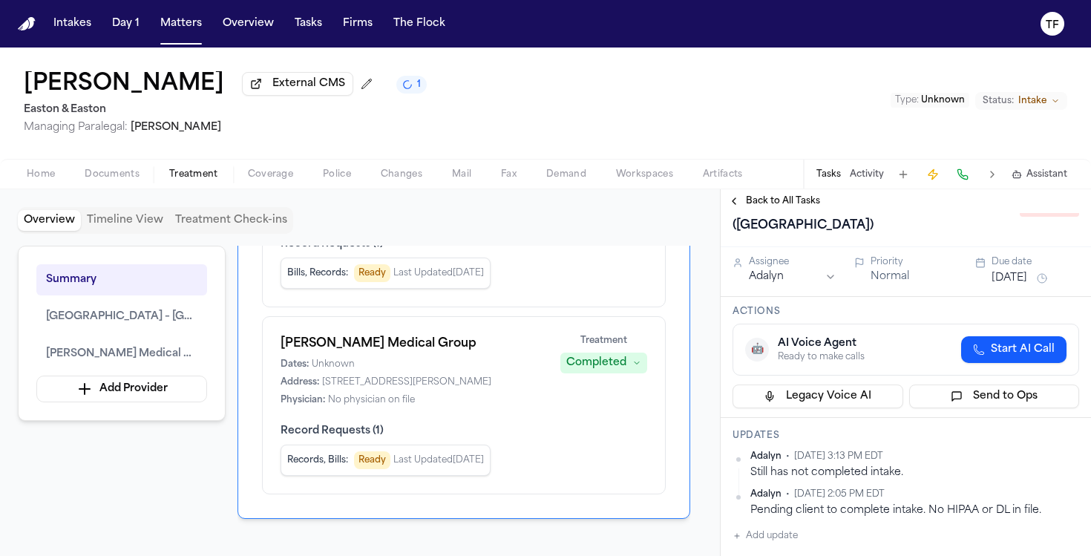
click at [735, 218] on h1 "Request medical records from [GEOGRAPHIC_DATA] ([GEOGRAPHIC_DATA])" at bounding box center [869, 207] width 284 height 59
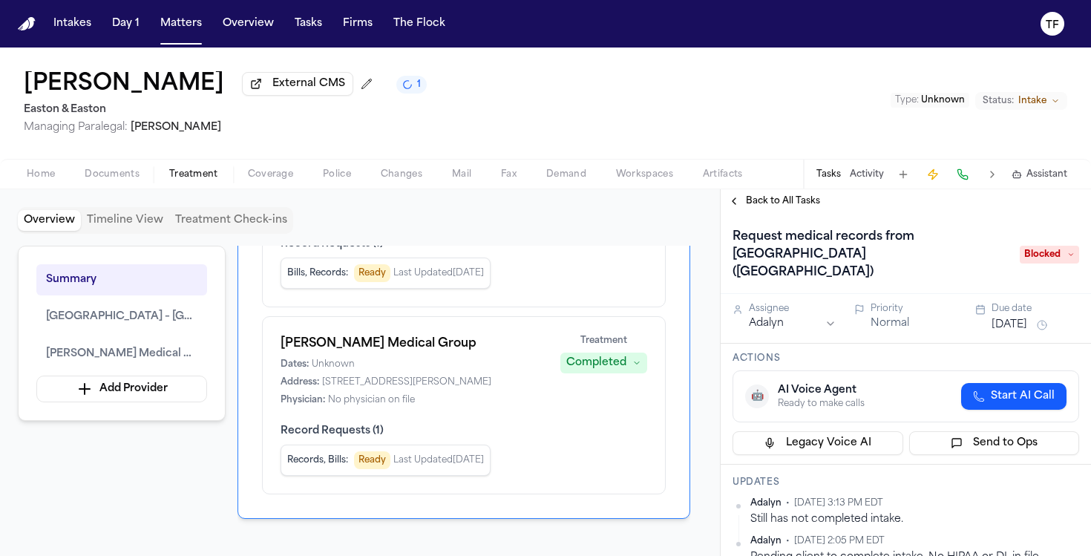
click at [736, 212] on div "Back to All Tasks" at bounding box center [906, 201] width 370 height 24
click at [736, 207] on button "Back to All Tasks" at bounding box center [774, 201] width 107 height 12
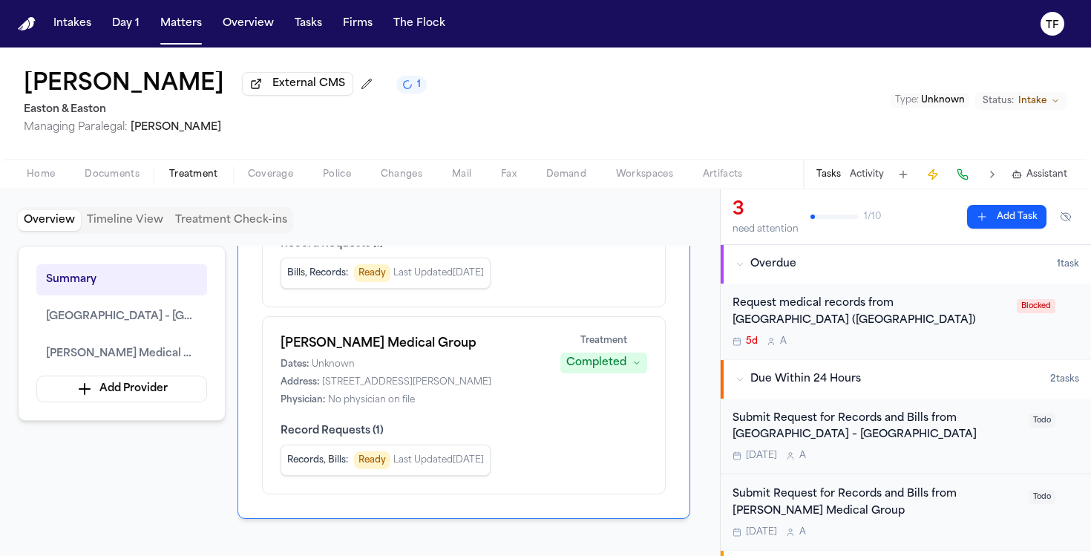
scroll to position [3, 0]
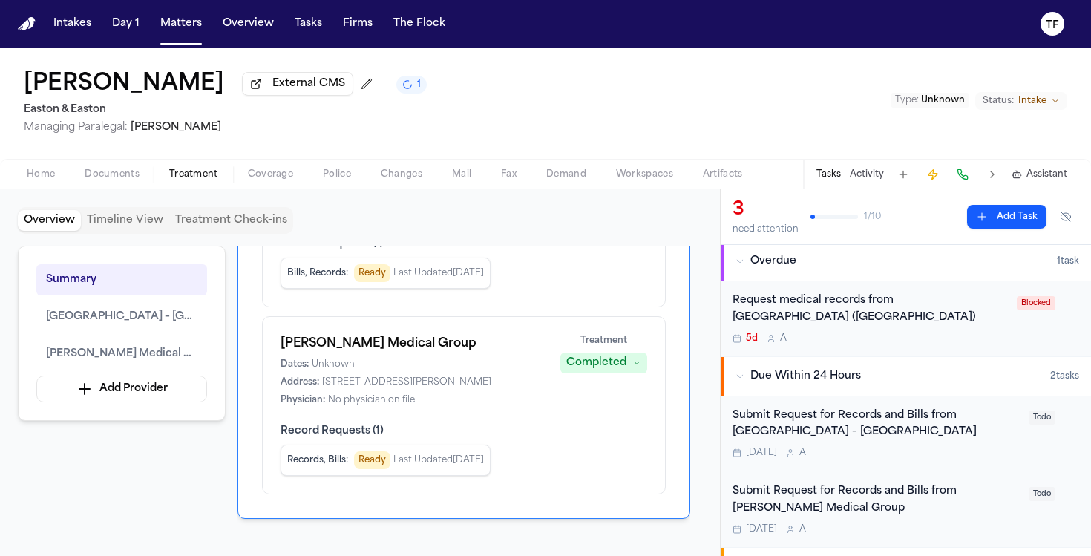
click at [808, 304] on div "Request medical records from [GEOGRAPHIC_DATA] ([GEOGRAPHIC_DATA])" at bounding box center [870, 310] width 275 height 34
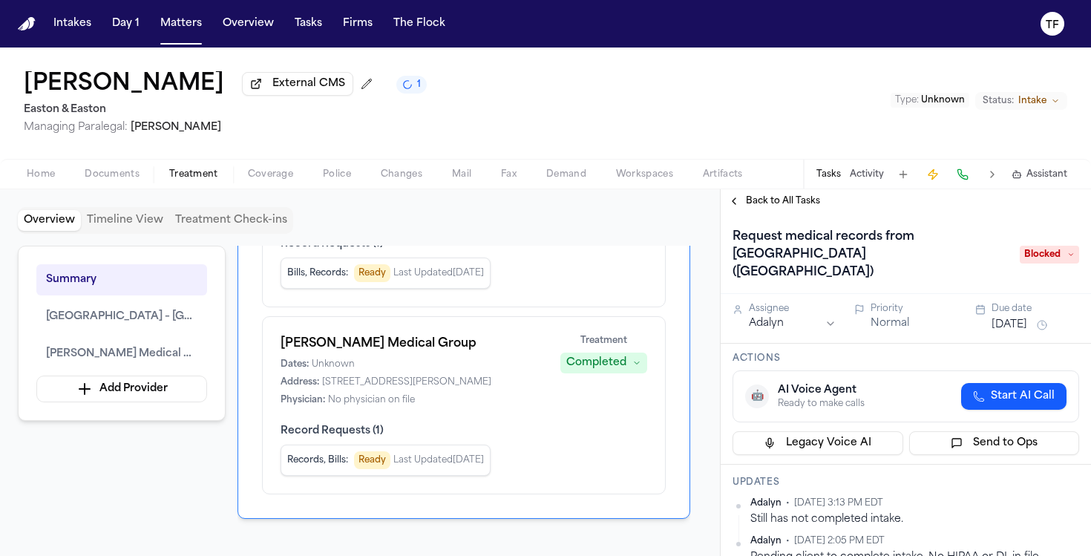
click at [729, 201] on button "Back to All Tasks" at bounding box center [774, 201] width 107 height 12
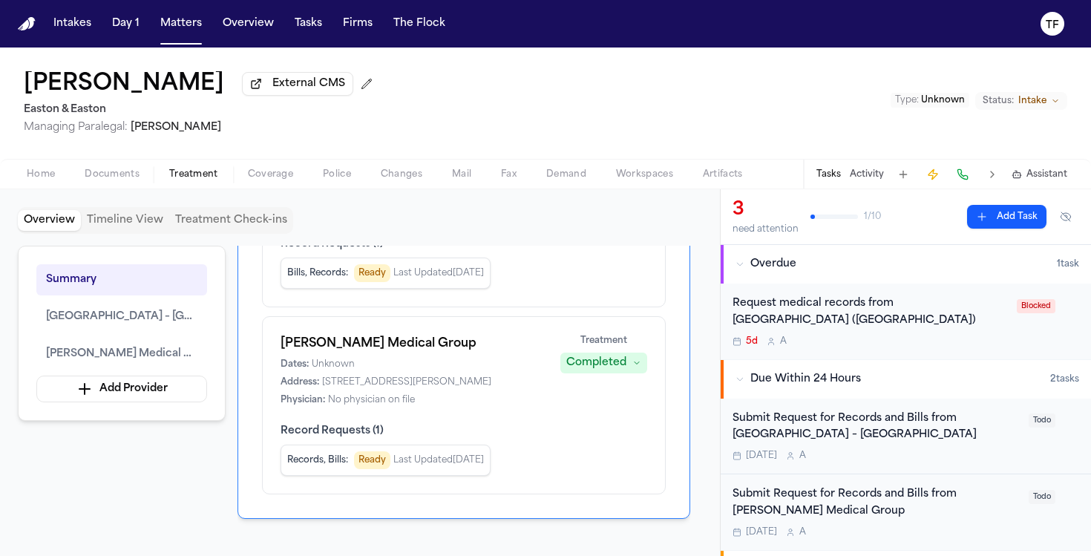
click at [122, 189] on div "Home Documents Treatment Coverage Police Changes Mail Fax Demand Workspaces Art…" at bounding box center [545, 174] width 1091 height 30
click at [123, 186] on div "Home Documents Treatment Coverage Police Changes Mail Fax Demand Workspaces Art…" at bounding box center [545, 174] width 1091 height 30
click at [104, 180] on span "Documents" at bounding box center [112, 175] width 55 height 12
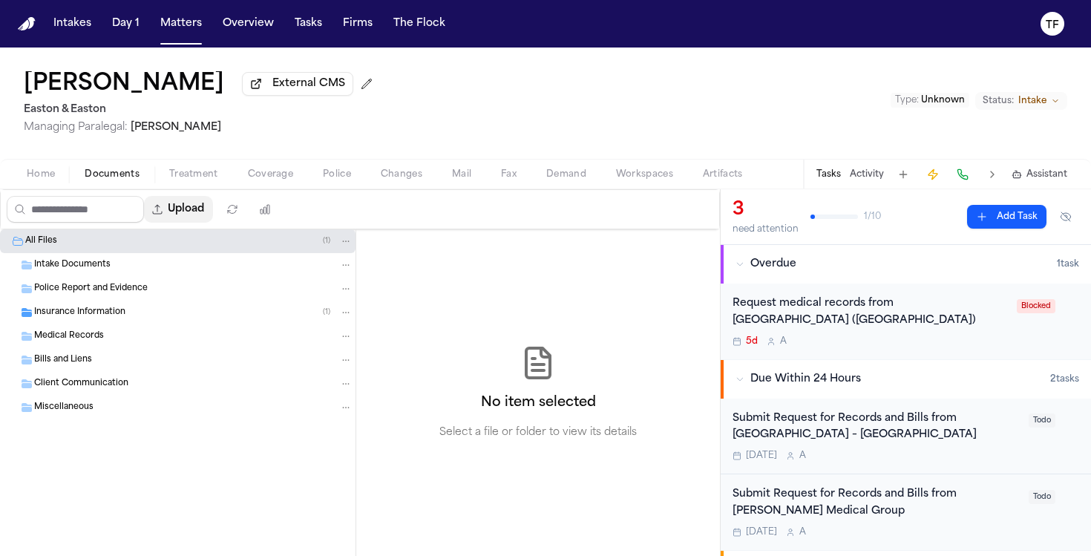
click at [195, 208] on button "Upload" at bounding box center [178, 209] width 69 height 27
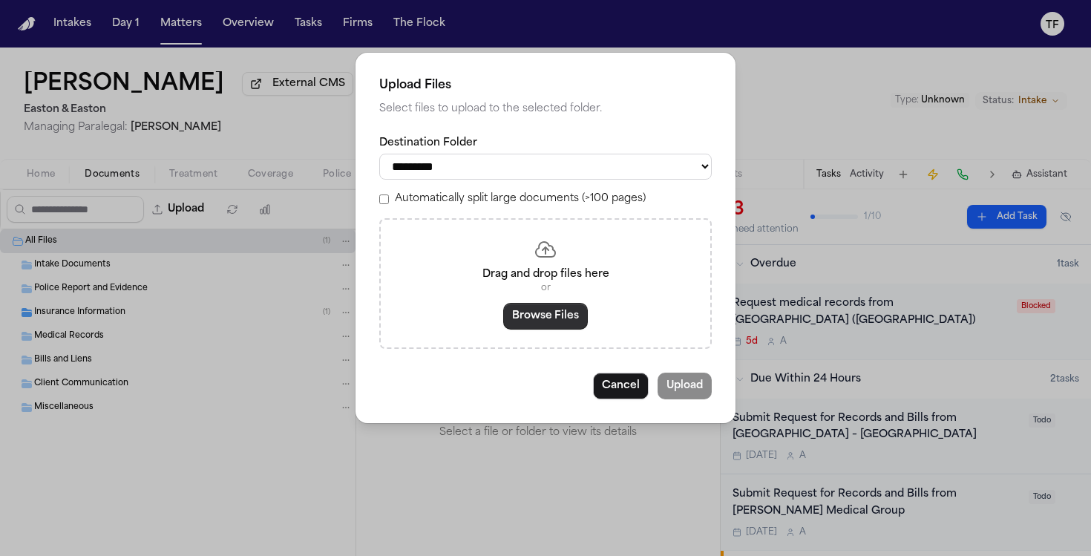
click at [515, 323] on button "Browse Files" at bounding box center [545, 316] width 85 height 27
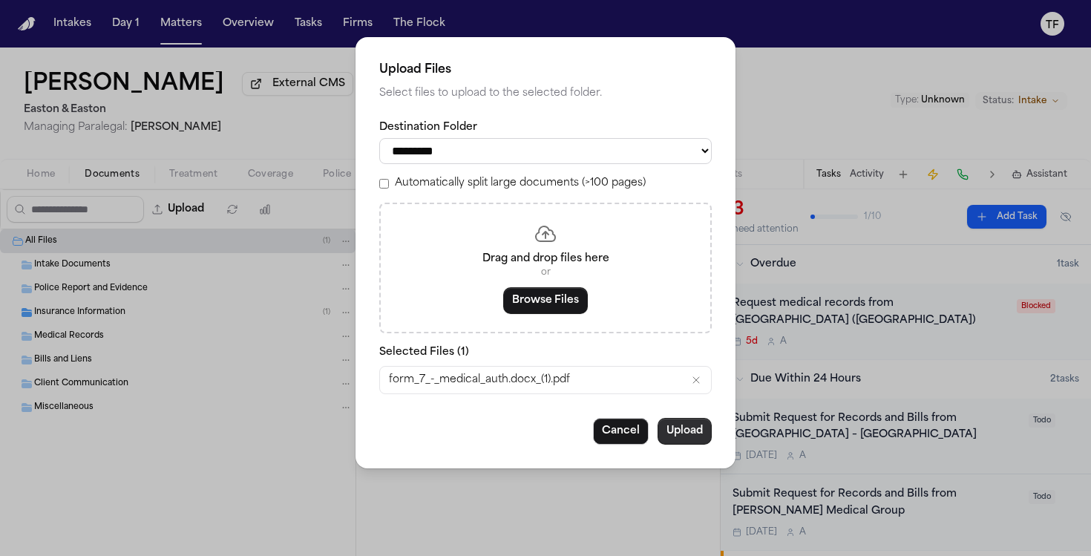
click at [680, 432] on button "Upload" at bounding box center [685, 431] width 54 height 27
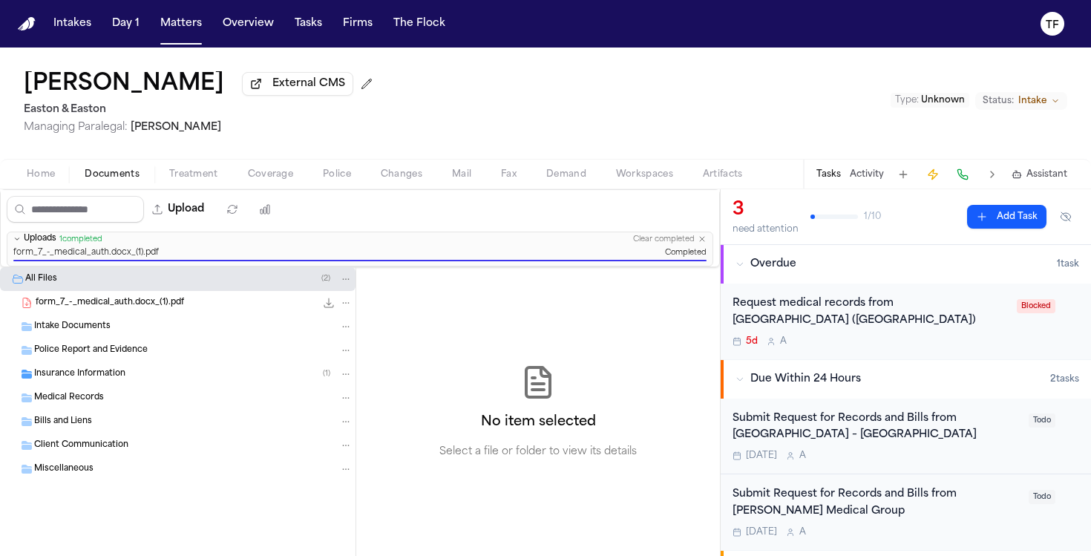
click at [201, 171] on span "Treatment" at bounding box center [193, 175] width 49 height 12
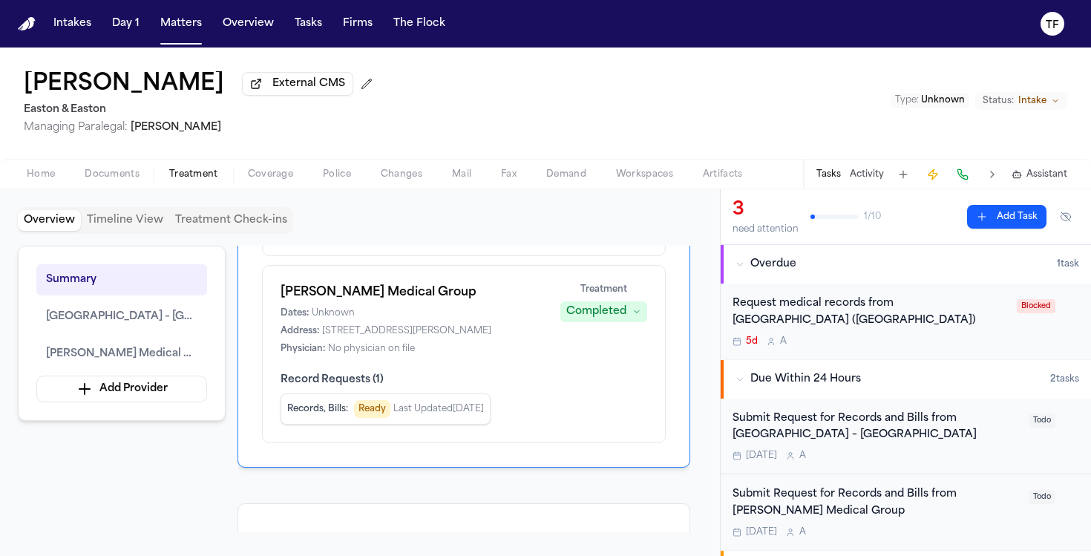
click at [858, 178] on button "Activity" at bounding box center [867, 175] width 34 height 12
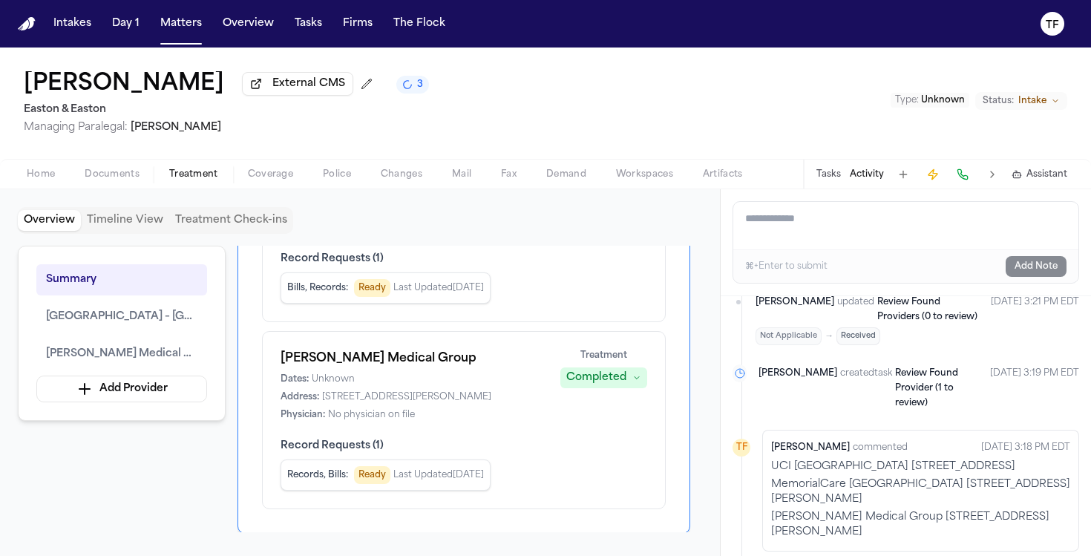
scroll to position [204, 0]
drag, startPoint x: 809, startPoint y: 460, endPoint x: 771, endPoint y: 431, distance: 48.3
click at [771, 477] on p "MemorialCare Orange Coast Medical Center Emergency Room 9920 Talbert Ave Founta…" at bounding box center [920, 492] width 299 height 30
copy p "MemorialCare Orange Coast Medical Center Emergency Room 9920 Talbert Ave Founta…"
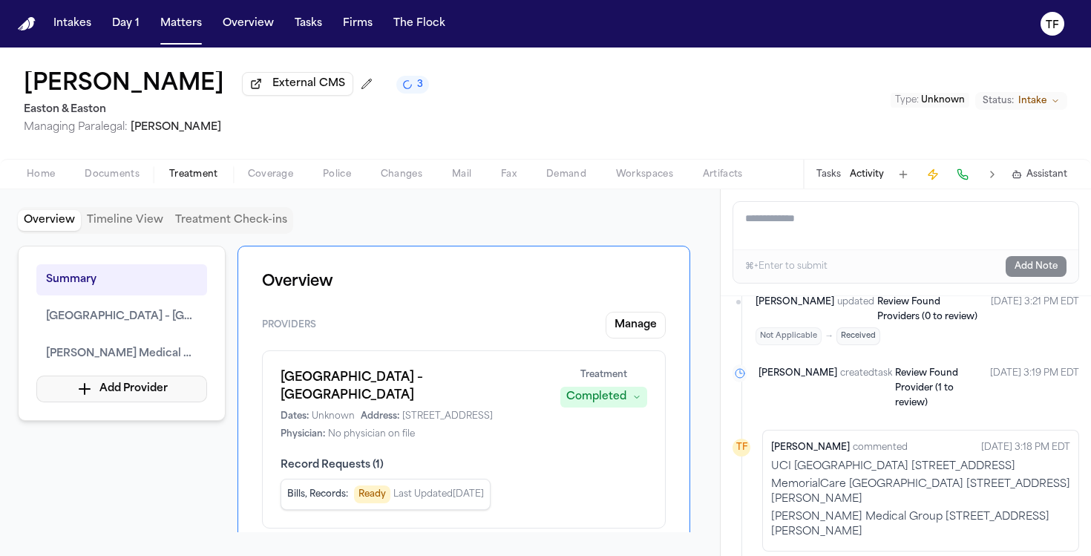
click at [164, 401] on button "Add Provider" at bounding box center [121, 389] width 171 height 27
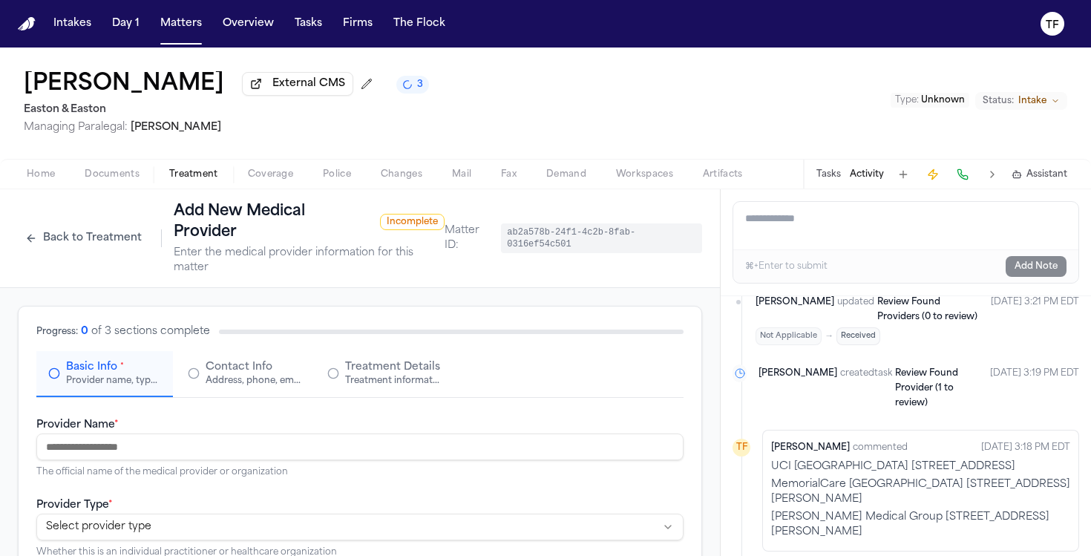
click at [201, 447] on input "Provider Name *" at bounding box center [359, 447] width 647 height 27
paste input "**********"
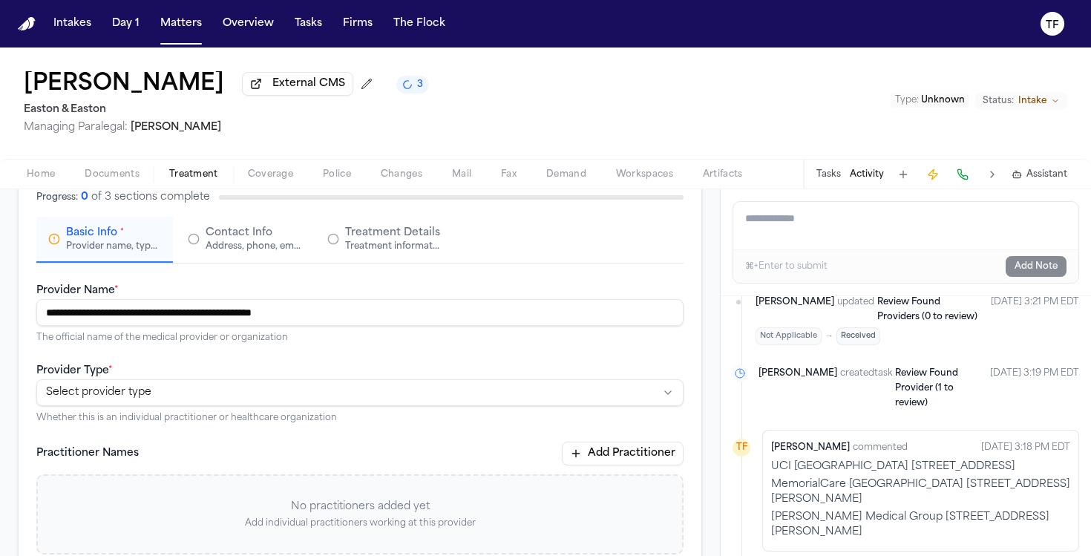
scroll to position [136, 0]
type input "**********"
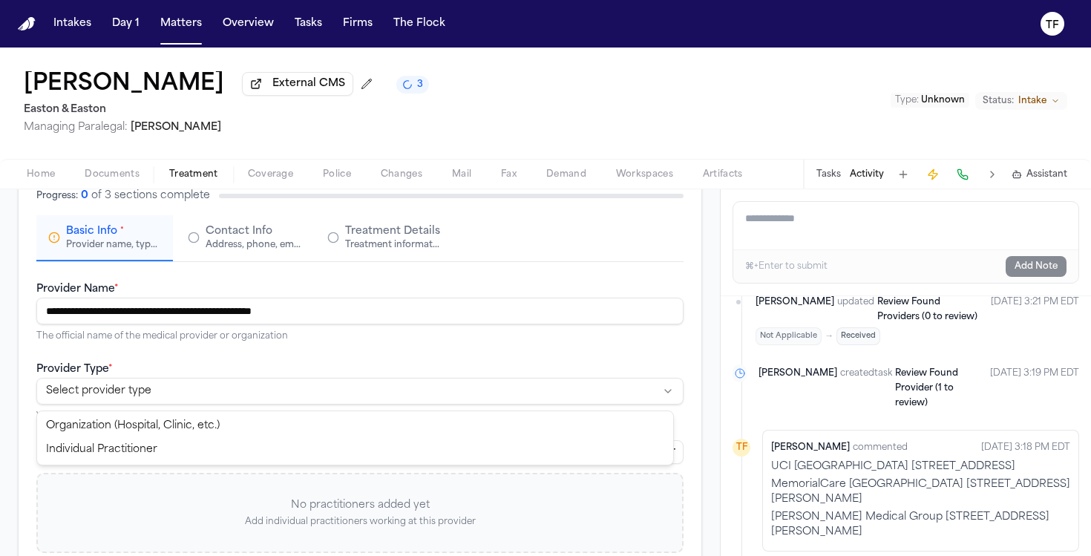
click at [229, 391] on html "**********" at bounding box center [545, 278] width 1091 height 556
click at [204, 391] on html "**********" at bounding box center [545, 278] width 1091 height 556
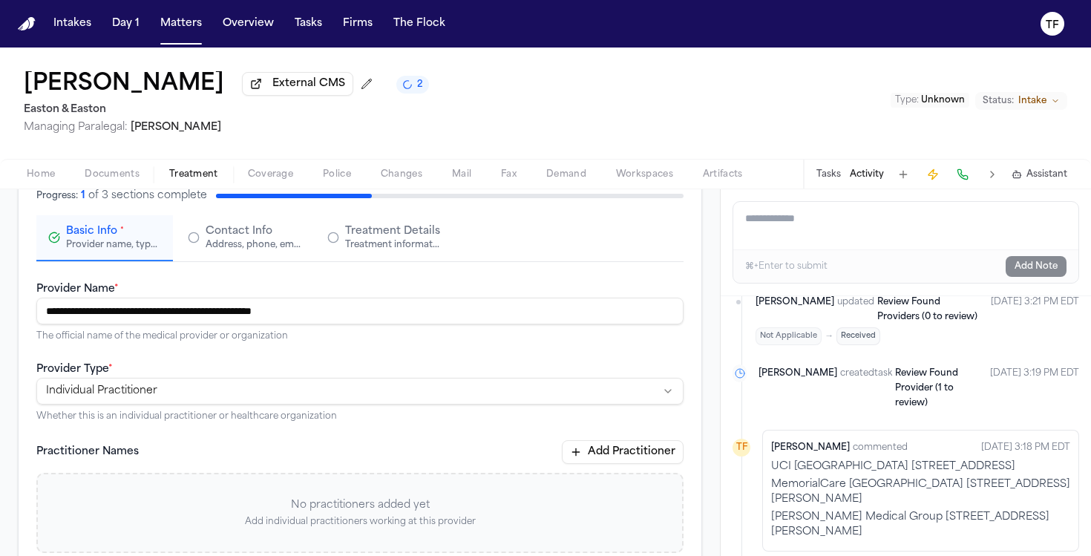
click at [193, 393] on html "**********" at bounding box center [545, 278] width 1091 height 556
select select "**********"
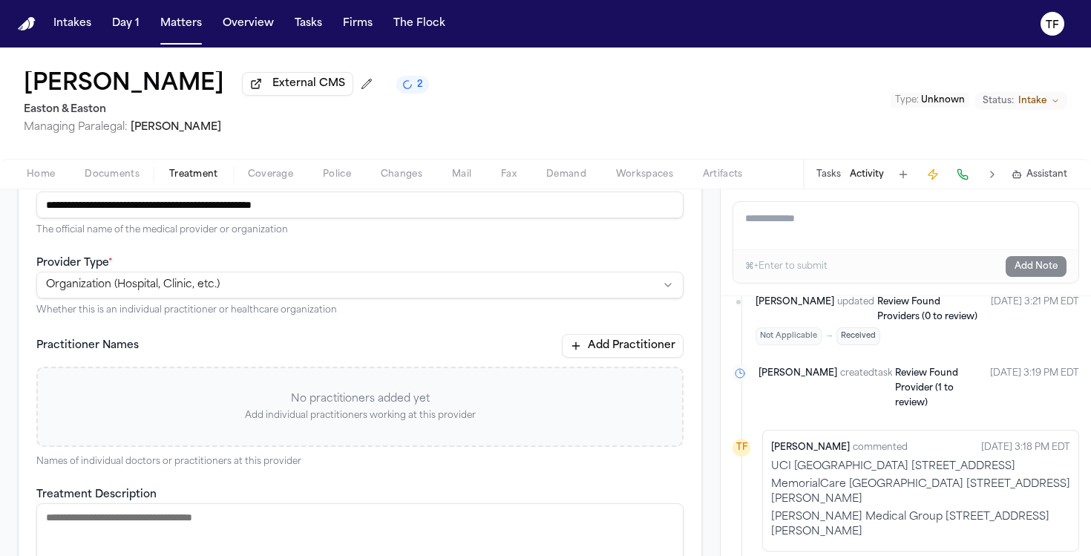
scroll to position [0, 0]
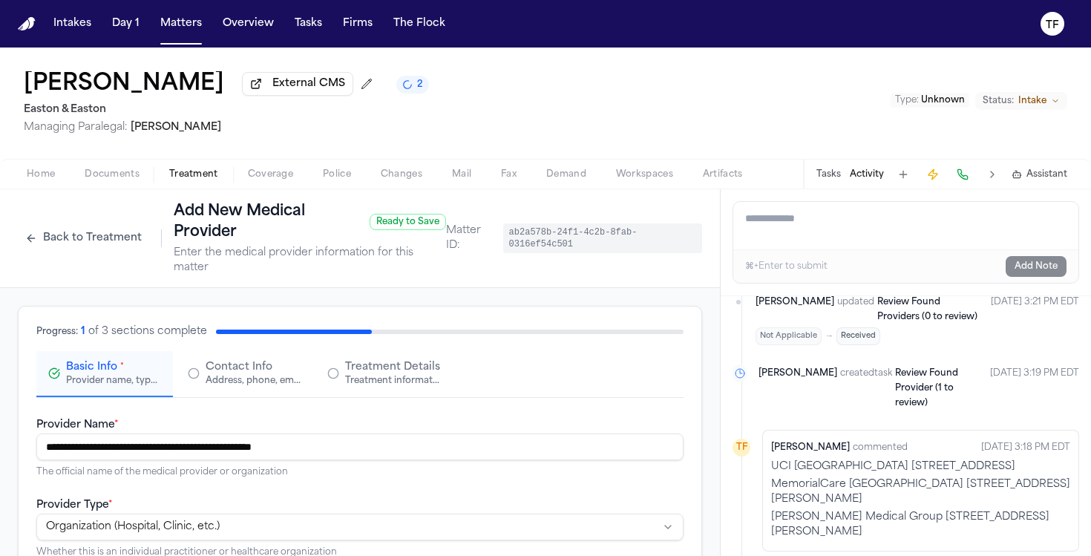
click at [223, 373] on span "Contact Info" at bounding box center [239, 367] width 67 height 15
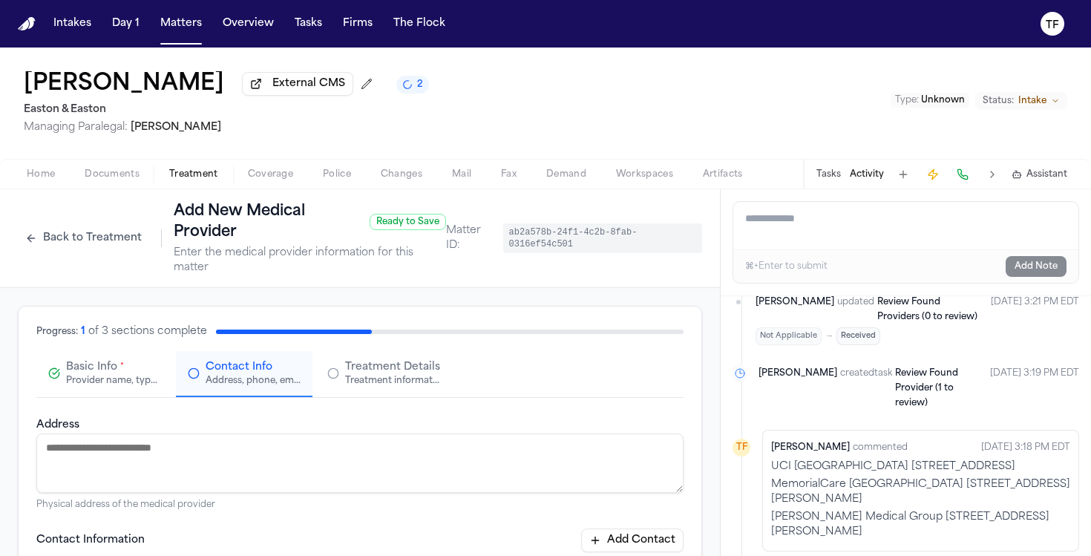
click at [369, 458] on textarea "Address" at bounding box center [359, 463] width 647 height 59
paste textarea "**********"
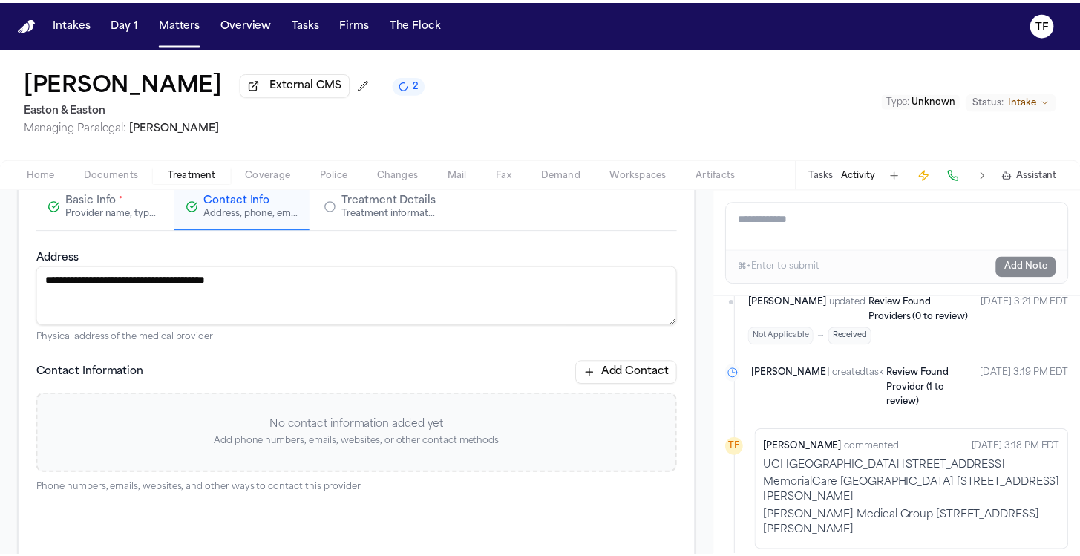
scroll to position [169, 0]
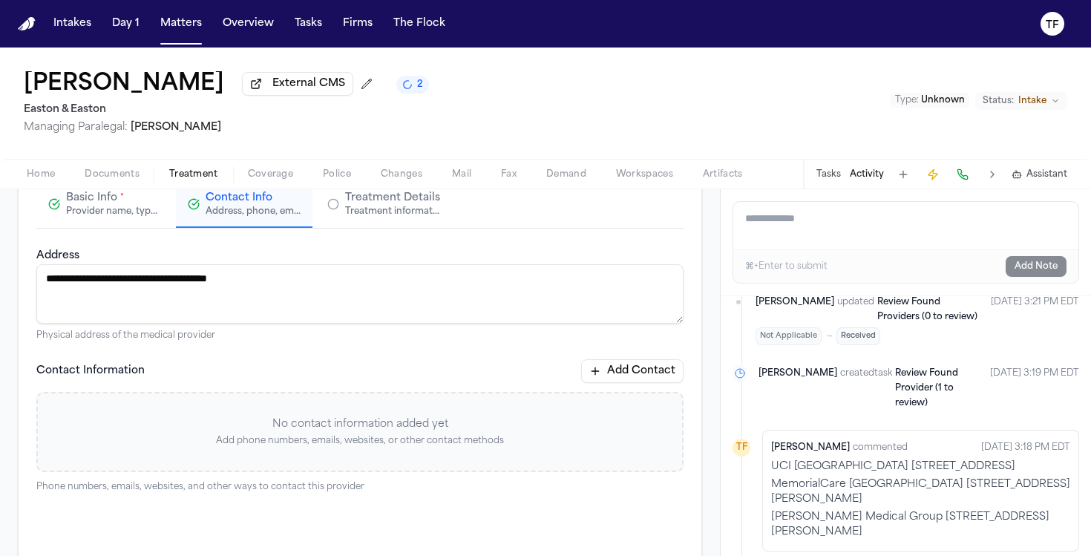
type textarea "**********"
click at [623, 369] on button "Add Contact" at bounding box center [632, 371] width 102 height 24
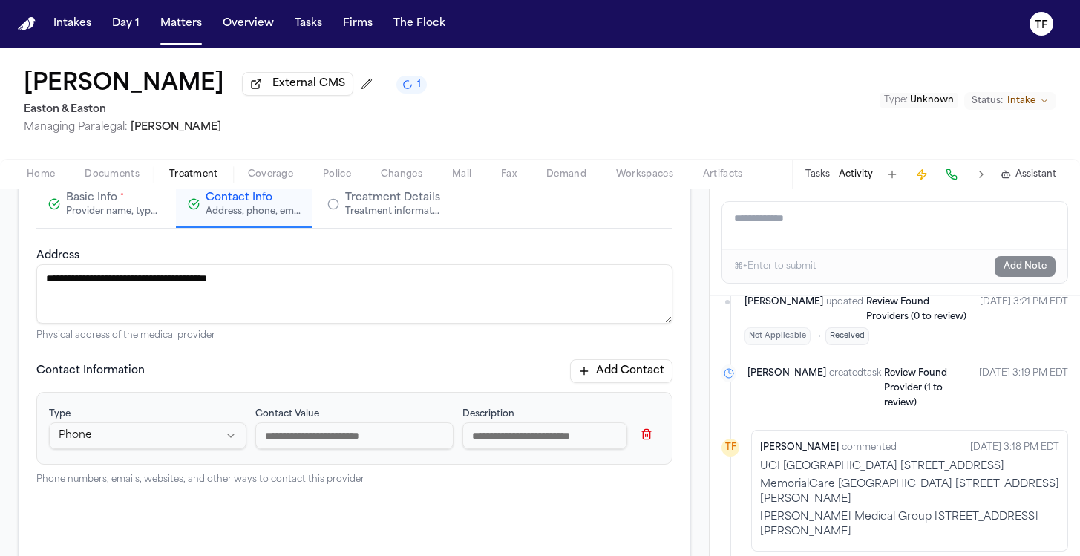
click at [370, 433] on input at bounding box center [353, 435] width 197 height 27
paste input "**********"
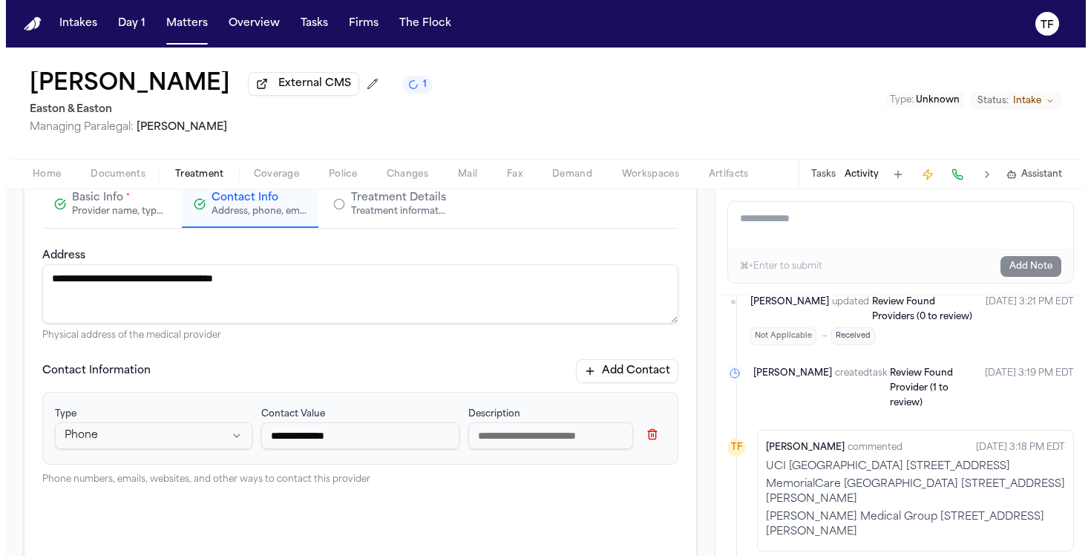
scroll to position [333, 0]
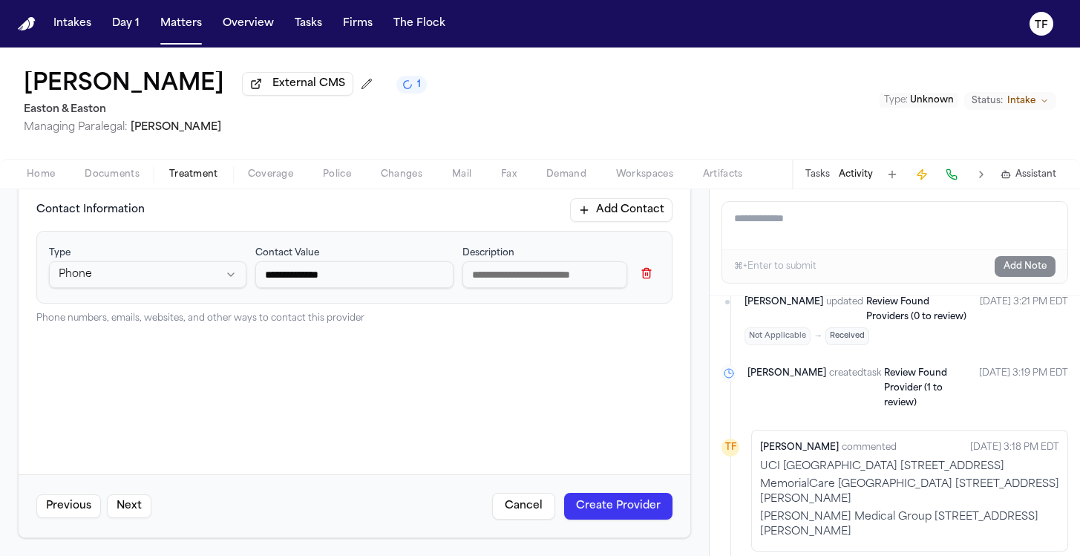
type input "**********"
click at [650, 499] on button "Create Provider" at bounding box center [618, 506] width 108 height 27
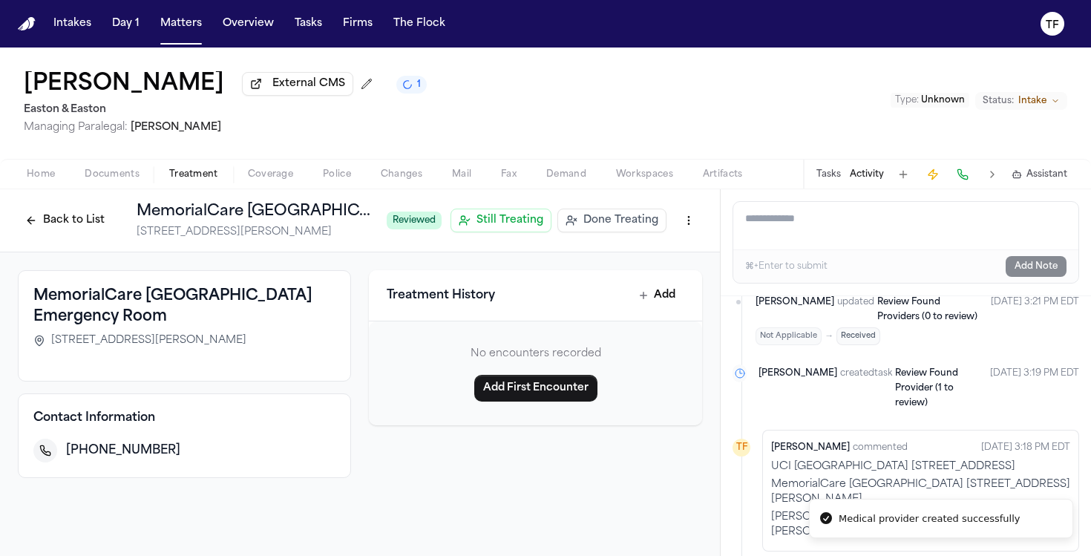
click at [595, 226] on span "Done Treating" at bounding box center [621, 220] width 75 height 15
click at [261, 180] on span "Coverage" at bounding box center [270, 175] width 45 height 12
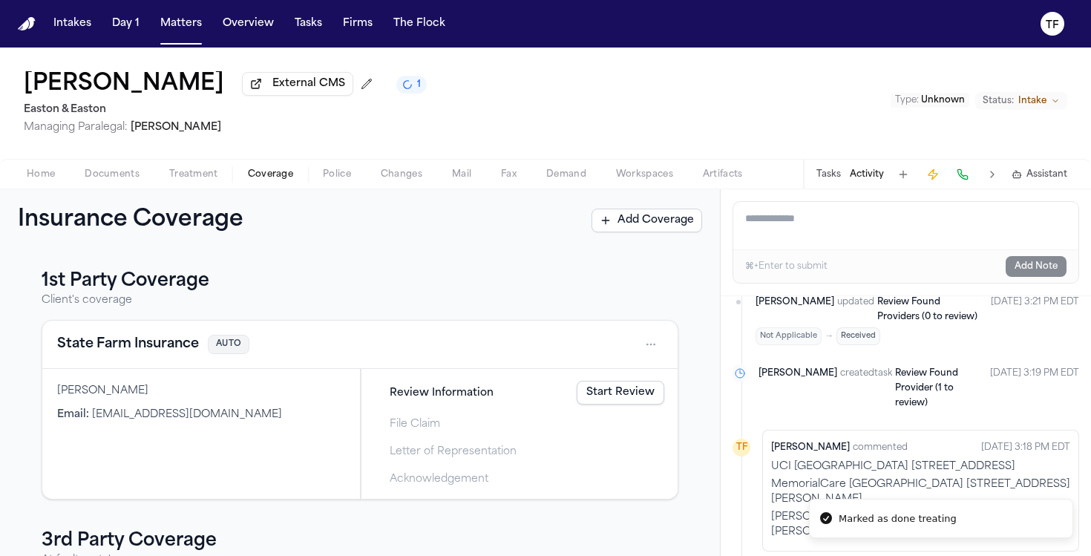
click at [820, 203] on div "Add a note to this matter ⌘+Enter to submit Add Note" at bounding box center [906, 242] width 370 height 107
click at [824, 187] on div "Tasks Activity Assistant" at bounding box center [941, 174] width 276 height 29
click at [828, 180] on button "Tasks" at bounding box center [829, 175] width 24 height 12
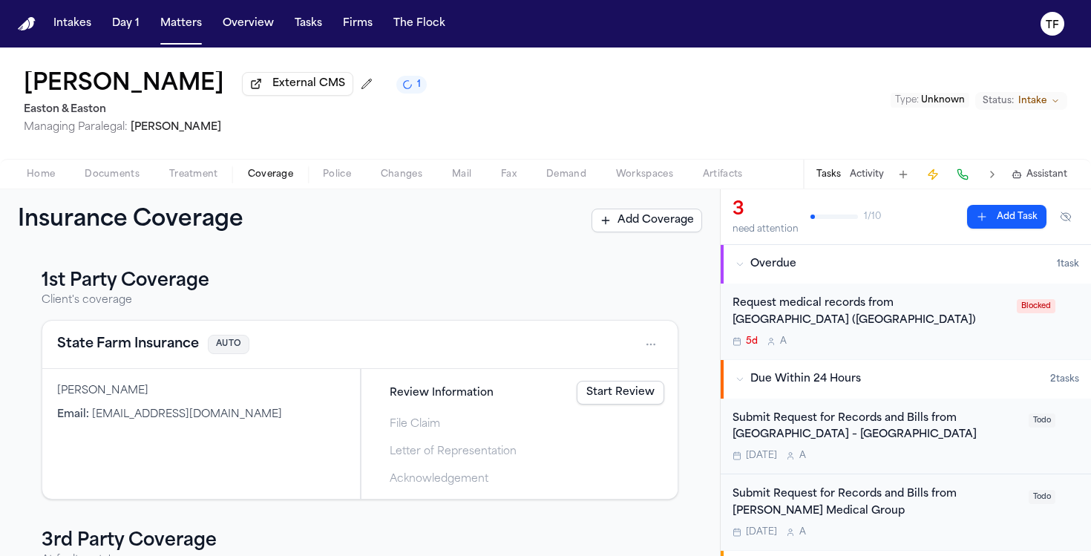
click at [197, 180] on span "Treatment" at bounding box center [193, 175] width 49 height 12
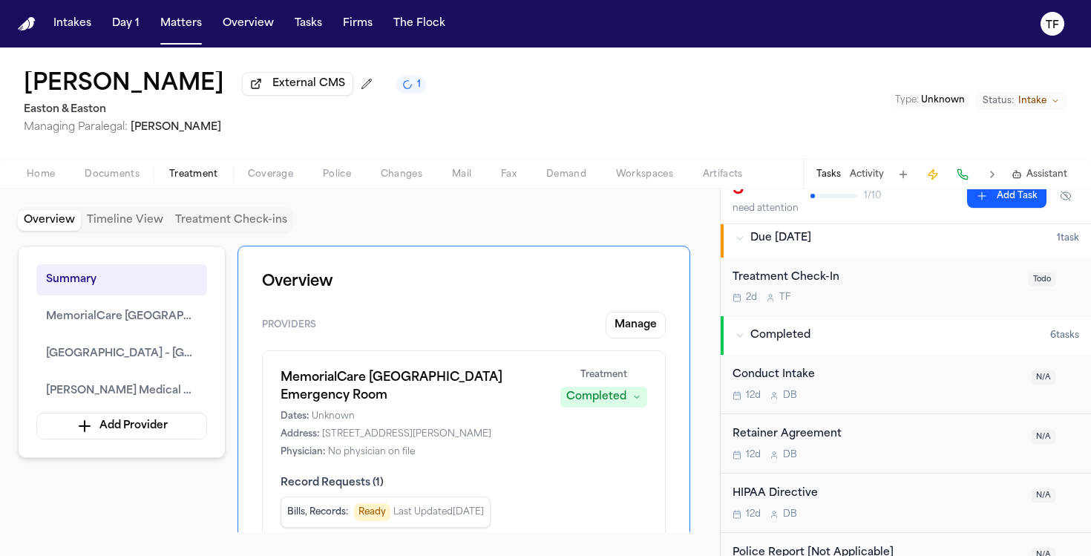
scroll to position [337, 0]
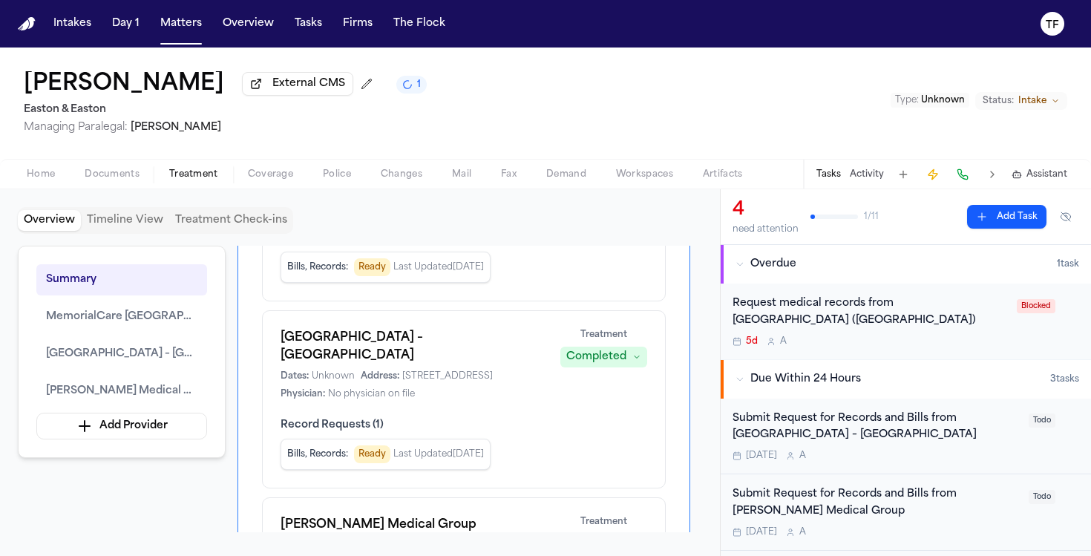
scroll to position [134, 0]
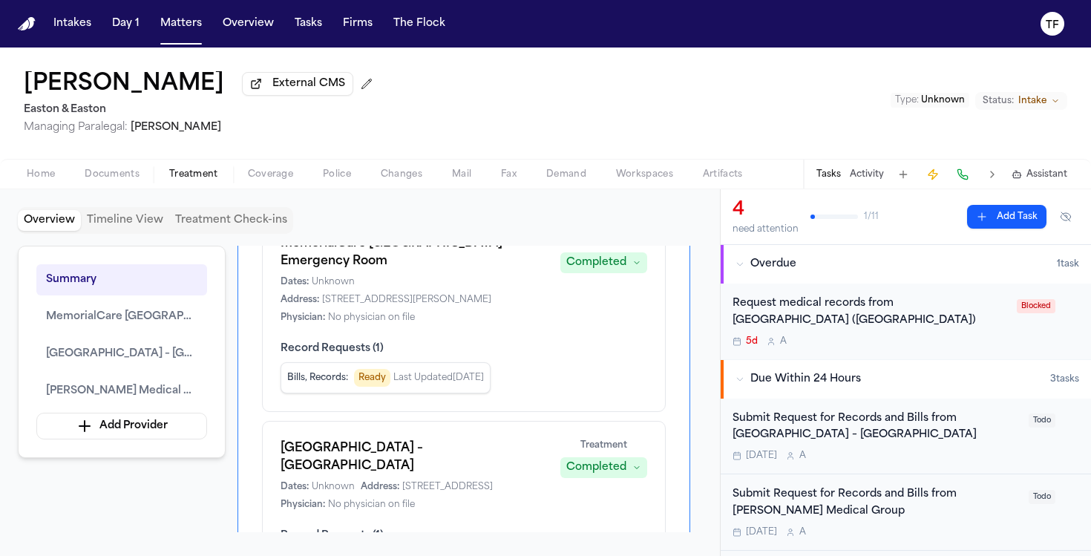
click at [132, 186] on div "Home Documents Treatment Coverage Police Changes Mail Fax Demand Workspaces Art…" at bounding box center [545, 174] width 1091 height 30
click at [130, 180] on span "Documents" at bounding box center [112, 175] width 55 height 12
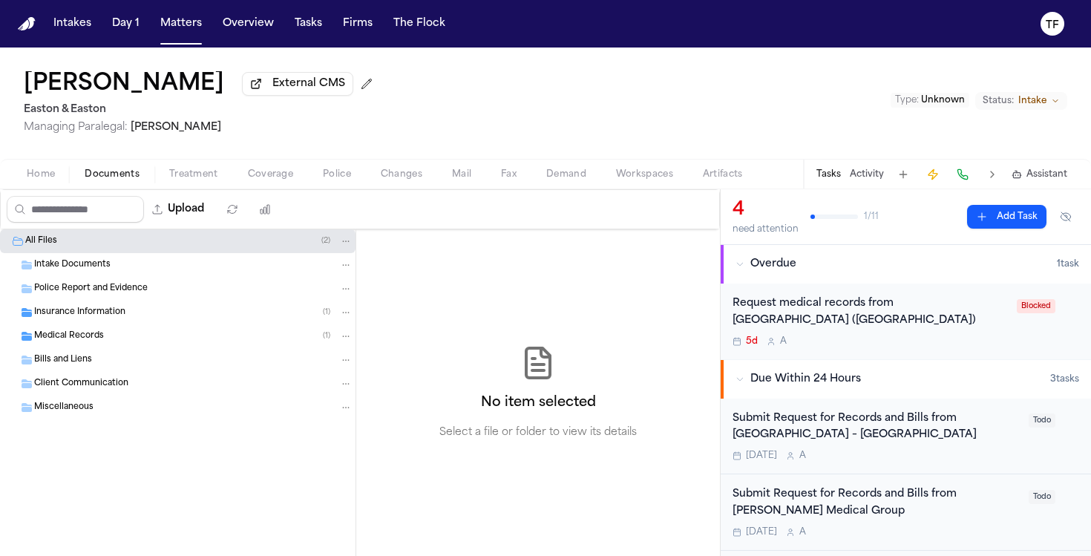
click at [69, 307] on div "Insurance Information ( 1 )" at bounding box center [178, 313] width 356 height 24
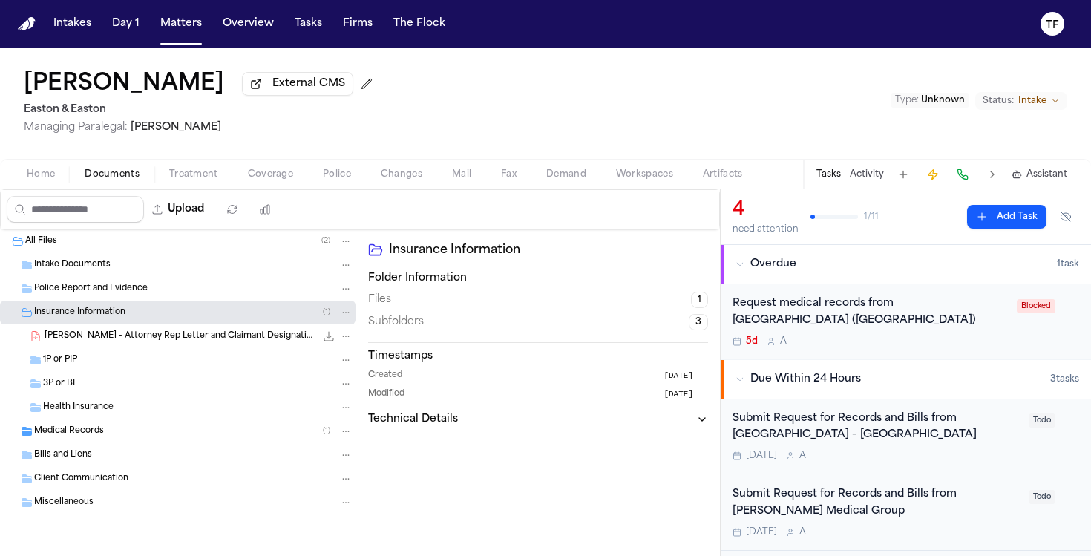
click at [60, 425] on div "Medical Records ( 1 )" at bounding box center [178, 431] width 356 height 24
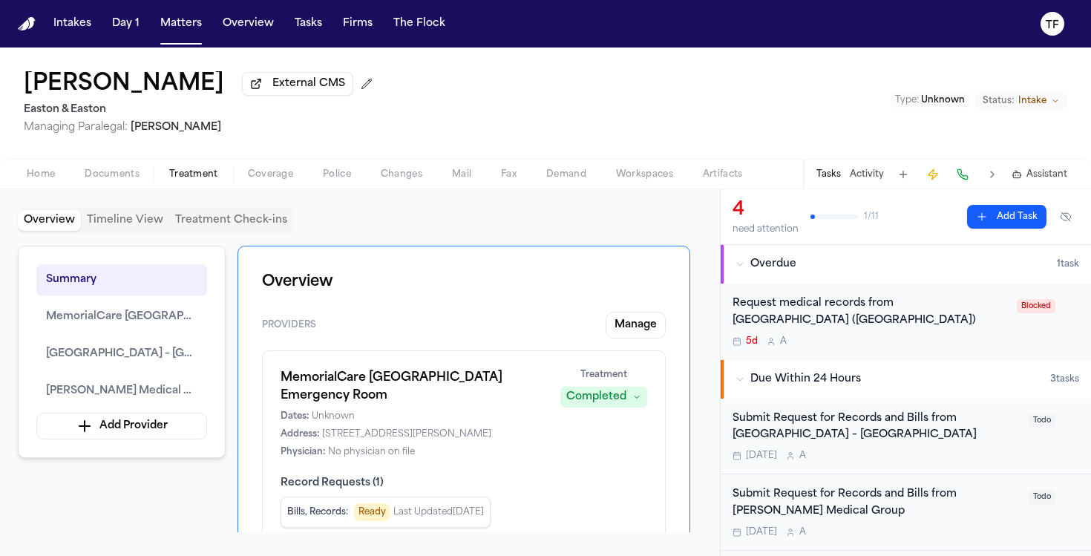
click at [190, 177] on span "Treatment" at bounding box center [193, 175] width 49 height 12
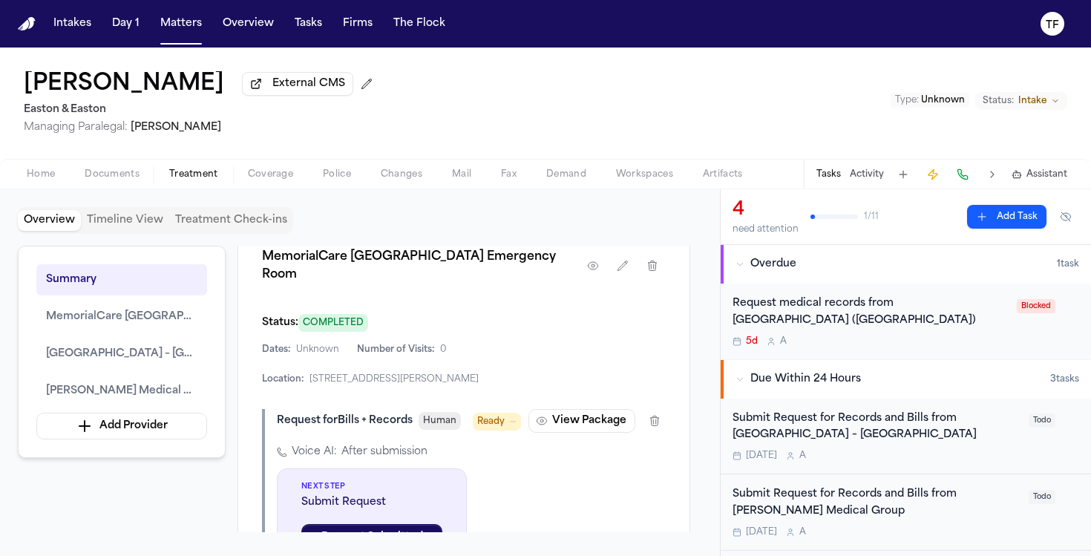
scroll to position [762, 0]
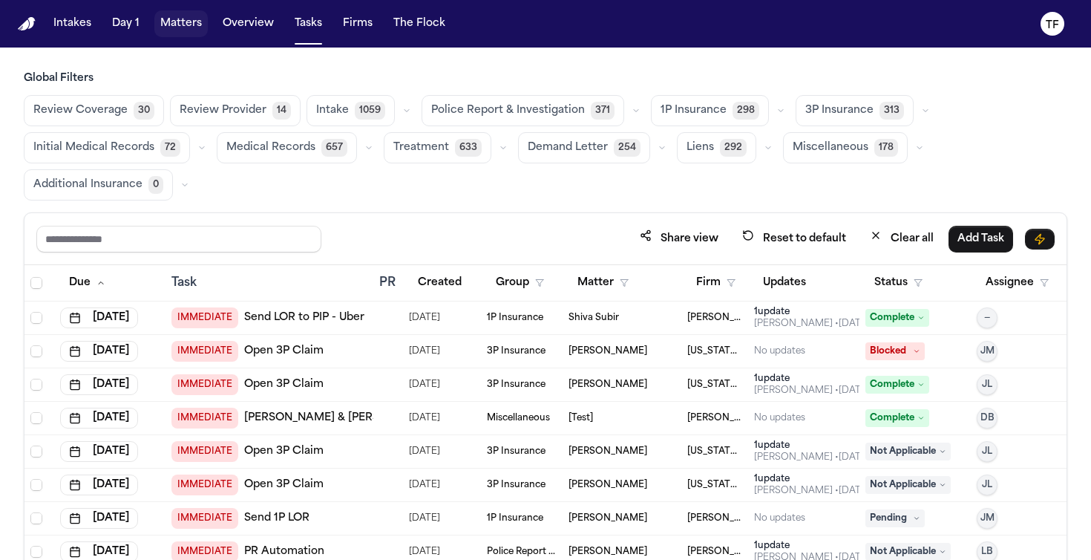
click at [183, 36] on button "Matters" at bounding box center [180, 23] width 53 height 27
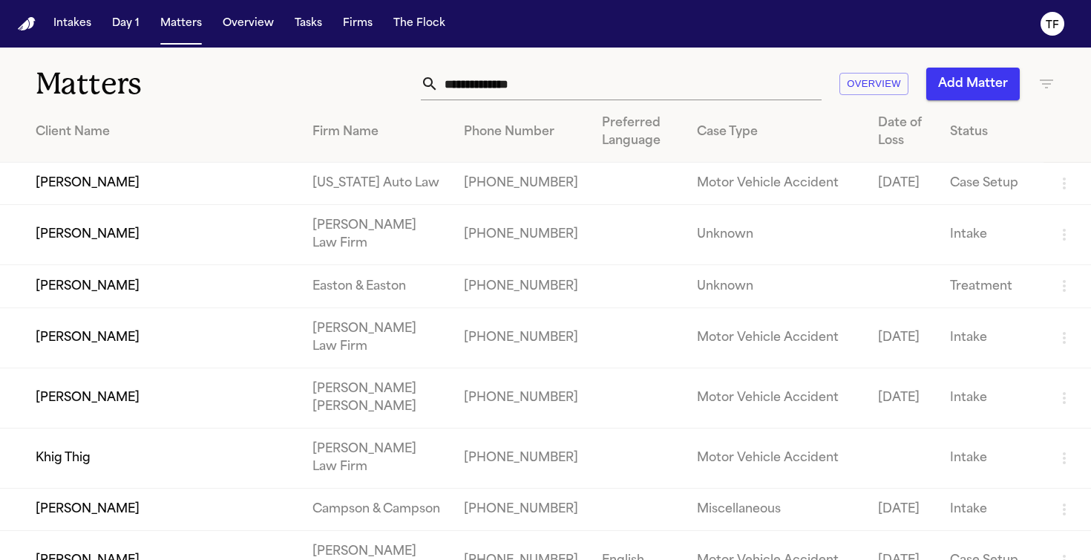
click at [204, 33] on span "Matters" at bounding box center [180, 23] width 53 height 27
click at [199, 33] on button "Matters" at bounding box center [180, 23] width 53 height 27
click at [955, 79] on button "Add Matter" at bounding box center [974, 84] width 94 height 33
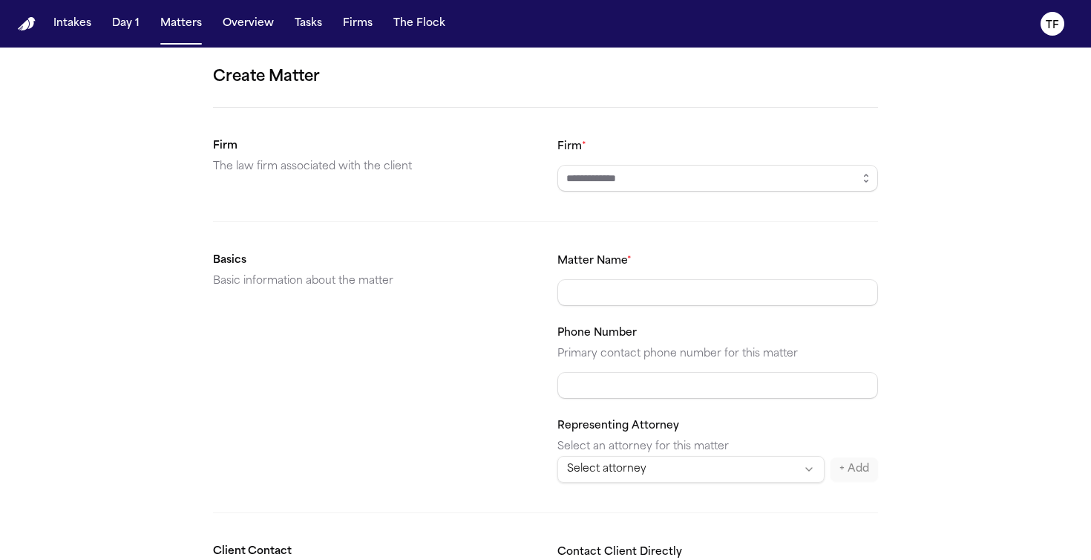
click at [620, 155] on div "Firm *" at bounding box center [718, 164] width 321 height 54
click at [627, 177] on input "Firm *" at bounding box center [718, 178] width 321 height 27
click at [621, 212] on body "**********" at bounding box center [545, 280] width 1091 height 560
type input "**********"
click at [624, 281] on input "Matter Name *" at bounding box center [718, 292] width 321 height 27
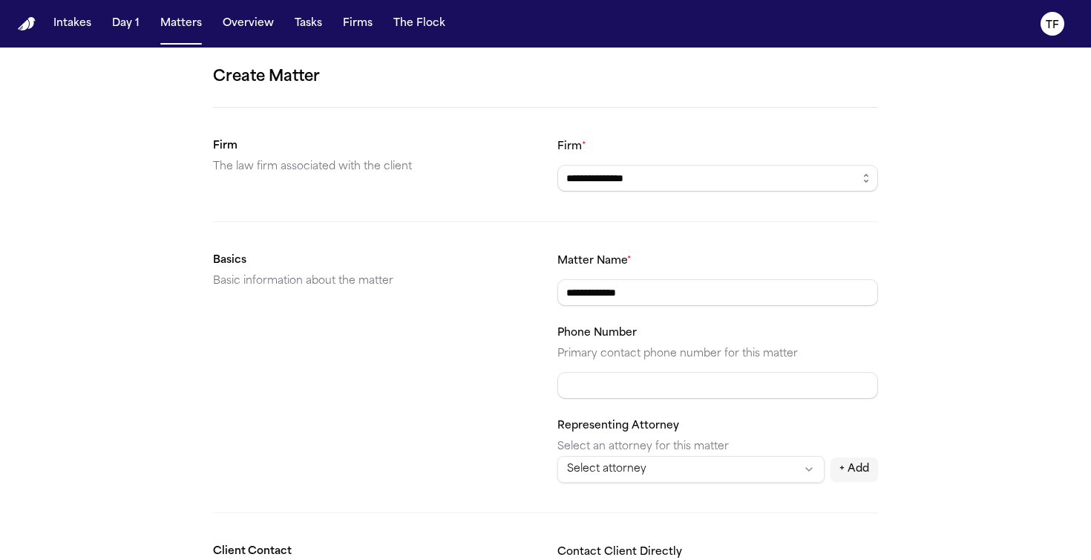
type input "**********"
click at [650, 373] on input "Phone Number" at bounding box center [718, 385] width 321 height 27
paste input "**********"
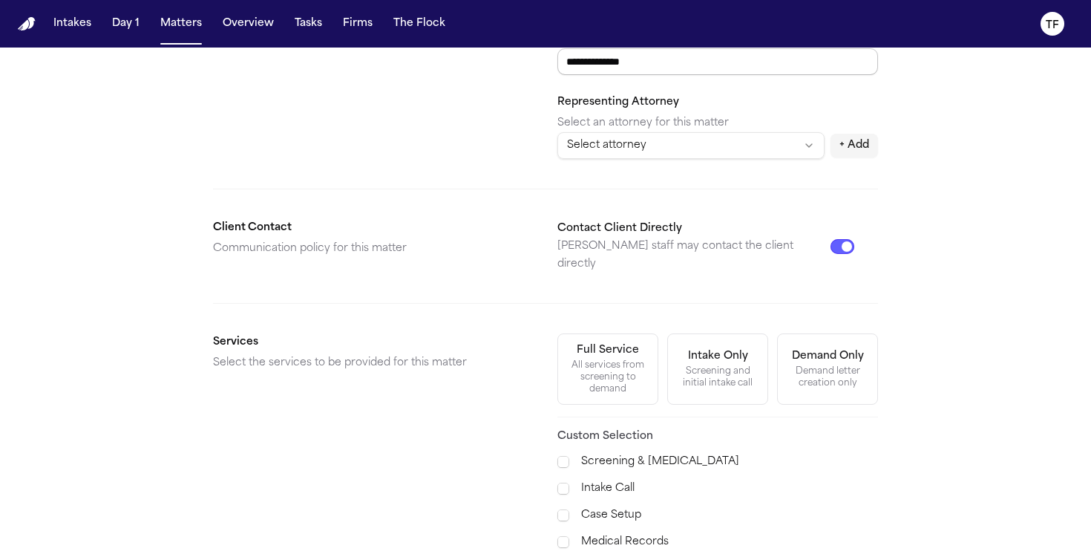
scroll to position [362, 0]
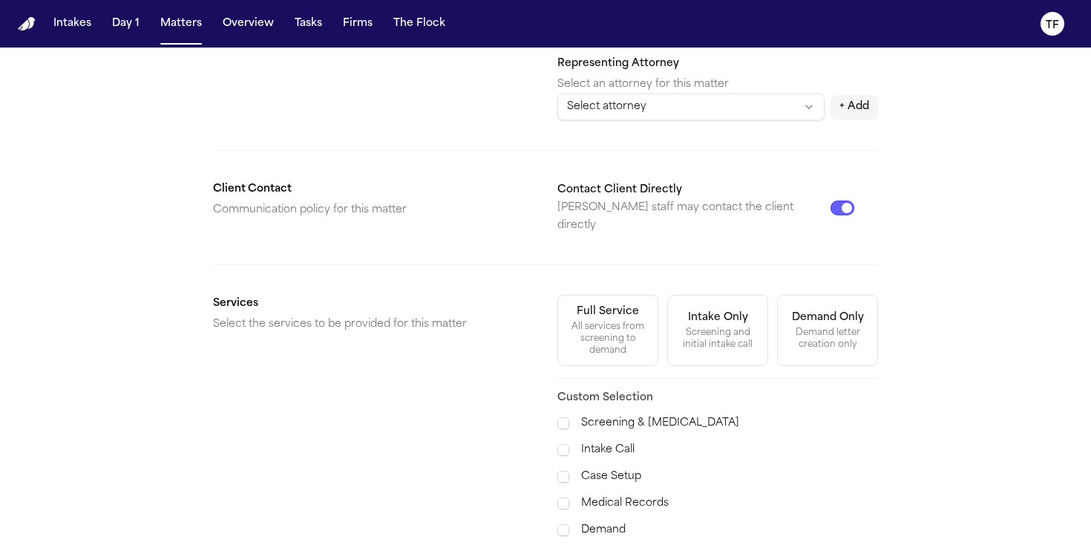
type input "**********"
click at [610, 339] on div "All services from screening to demand" at bounding box center [608, 339] width 82 height 36
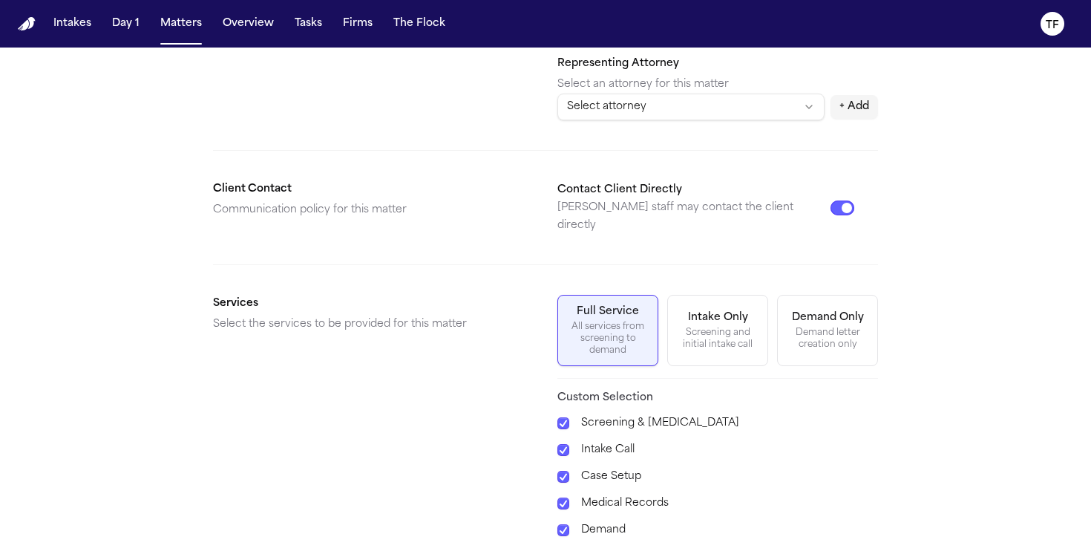
scroll to position [499, 0]
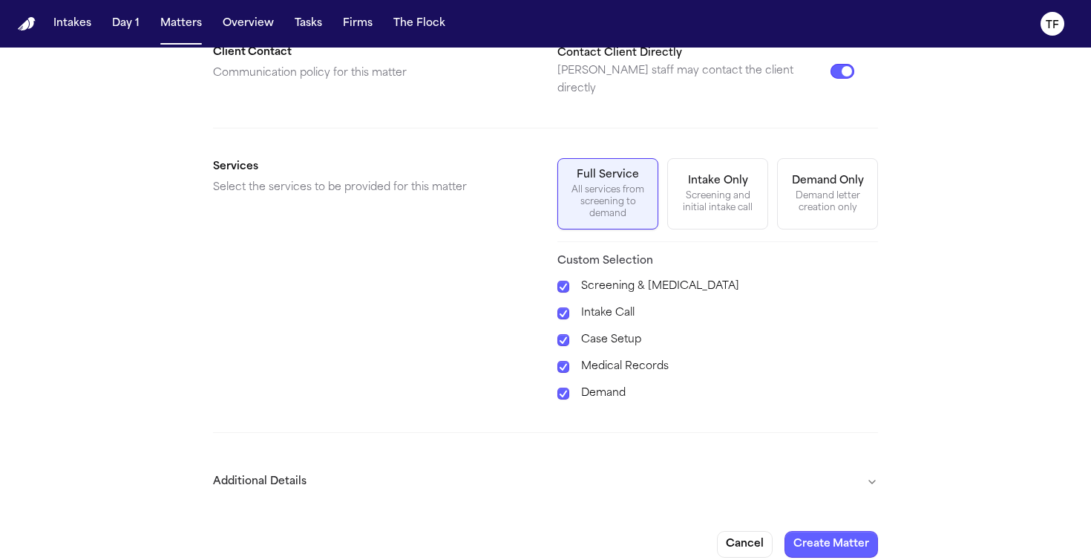
click at [872, 463] on button "Additional Details" at bounding box center [545, 482] width 665 height 39
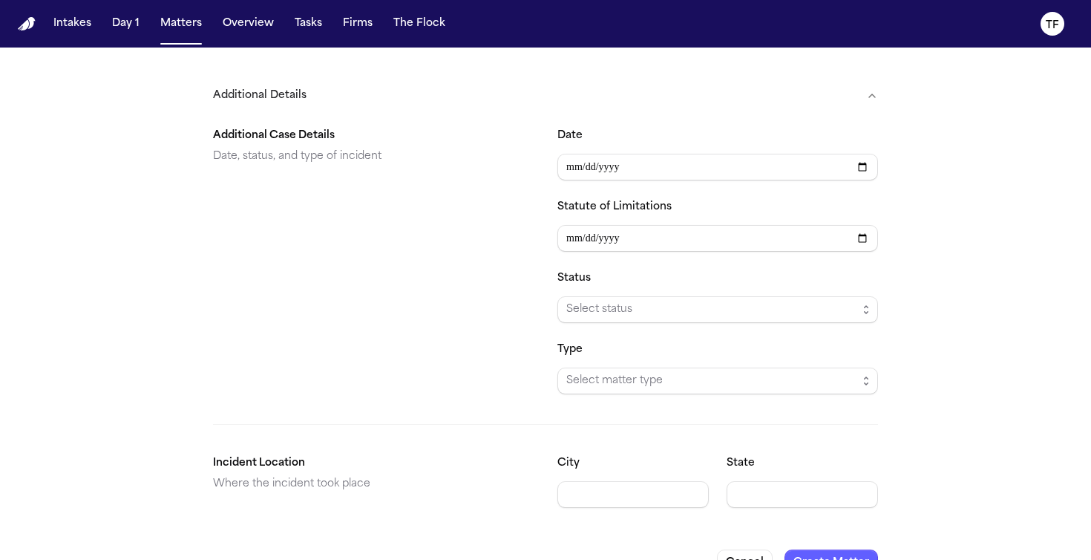
scroll to position [903, 0]
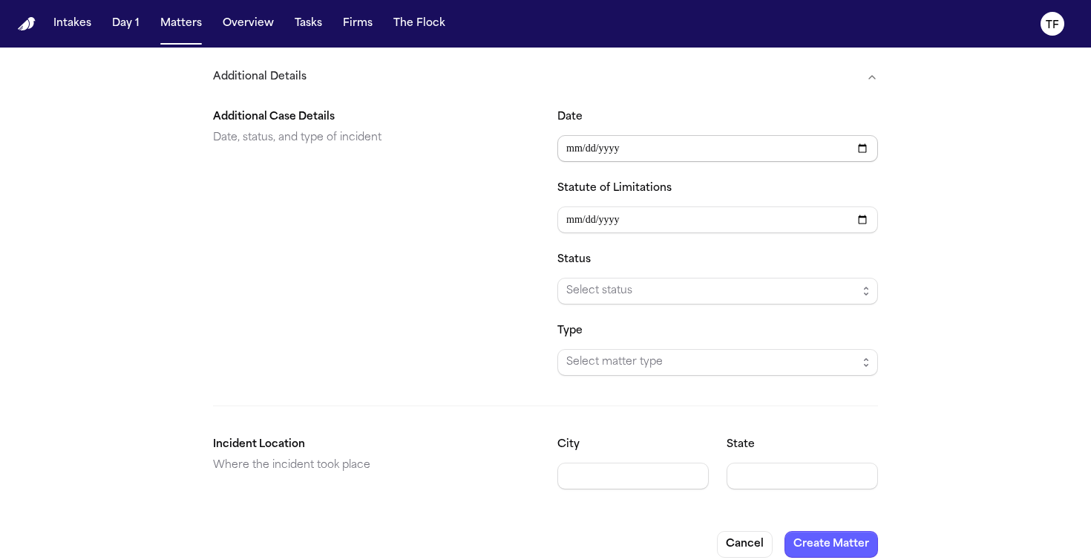
click at [862, 135] on input "Date" at bounding box center [718, 148] width 321 height 27
type input "**********"
click at [604, 282] on span "Select status" at bounding box center [711, 291] width 291 height 18
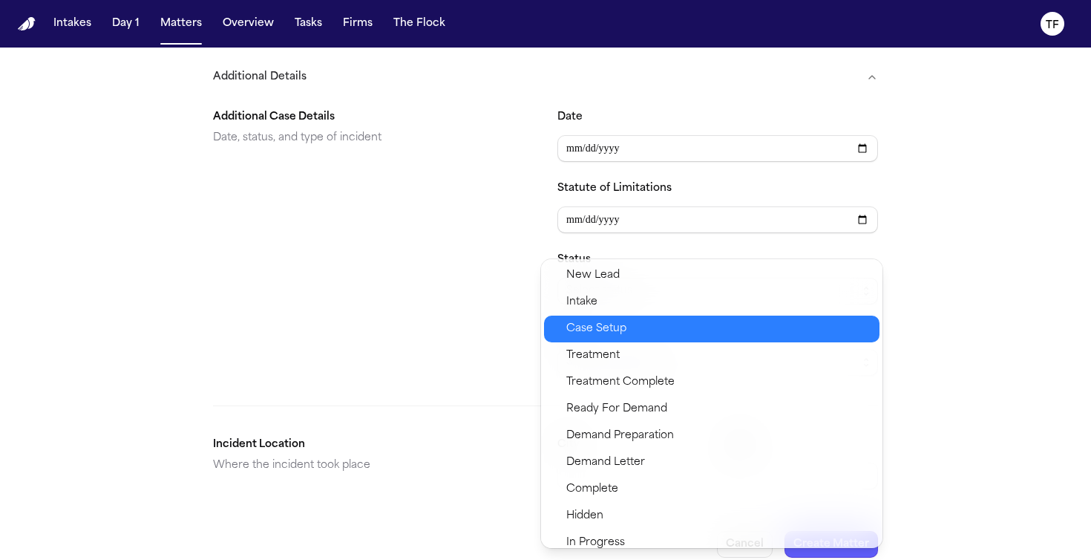
click at [591, 336] on span "Case Setup" at bounding box center [596, 329] width 60 height 18
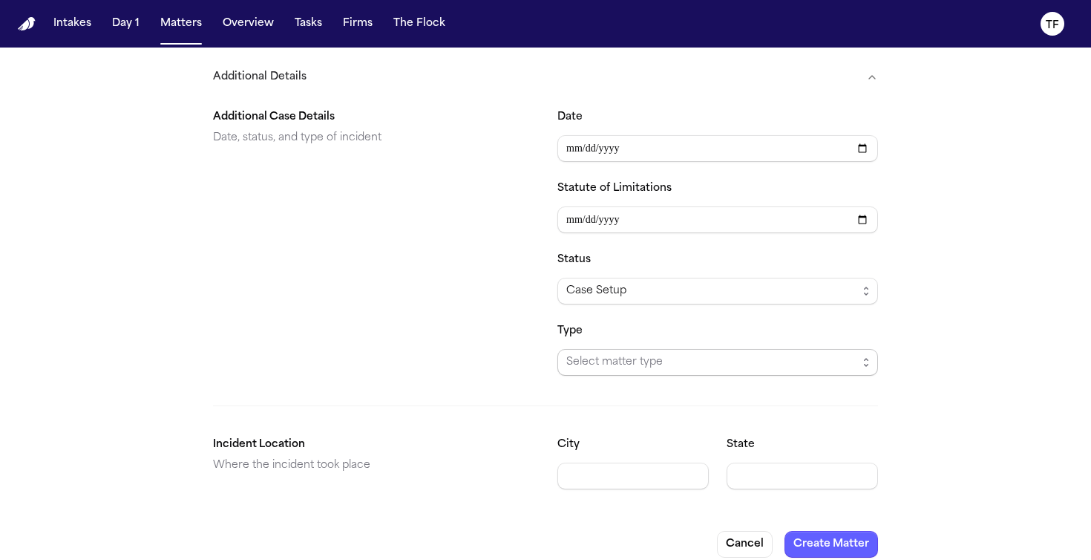
click at [570, 353] on span "Select matter type" at bounding box center [711, 362] width 291 height 18
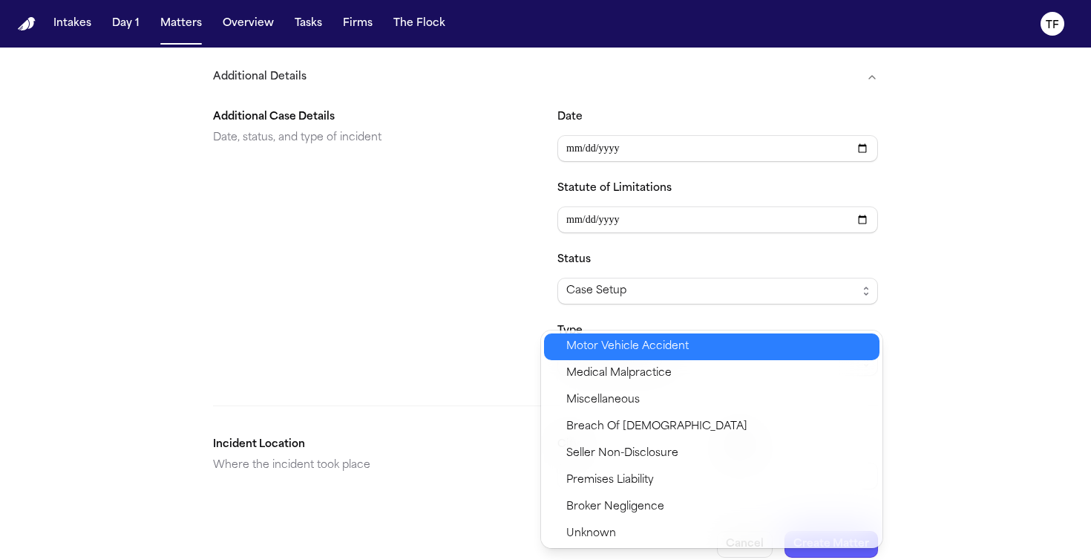
click at [574, 344] on span "Motor Vehicle Accident" at bounding box center [627, 347] width 122 height 18
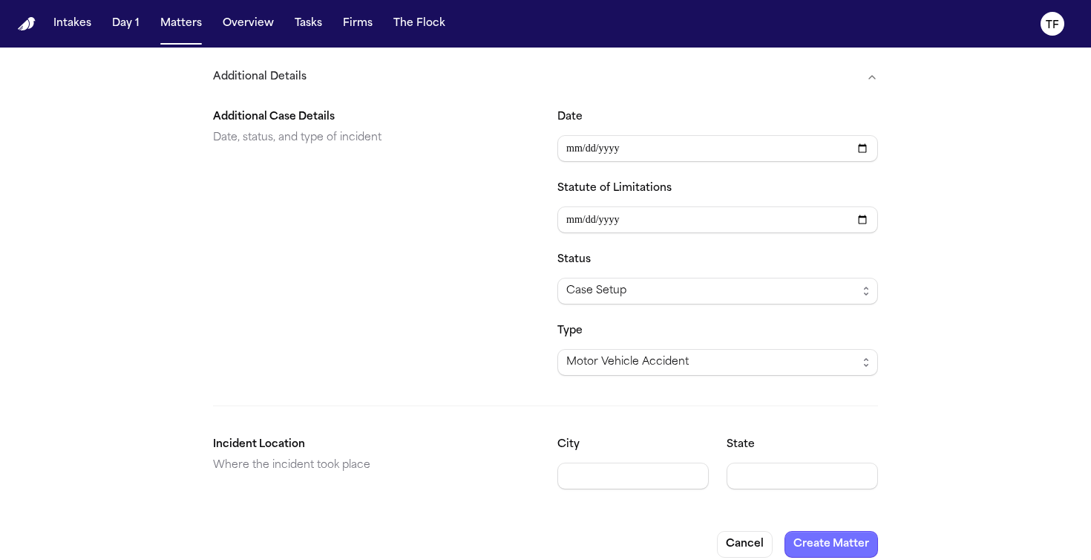
click at [843, 532] on button "Create Matter" at bounding box center [832, 544] width 94 height 27
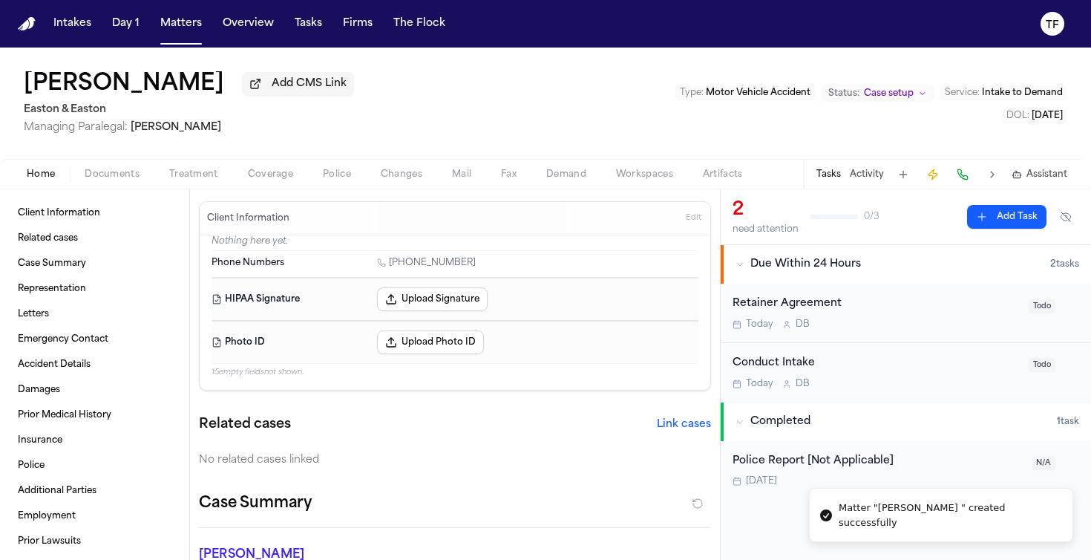
click at [862, 170] on button "Activity" at bounding box center [867, 175] width 34 height 12
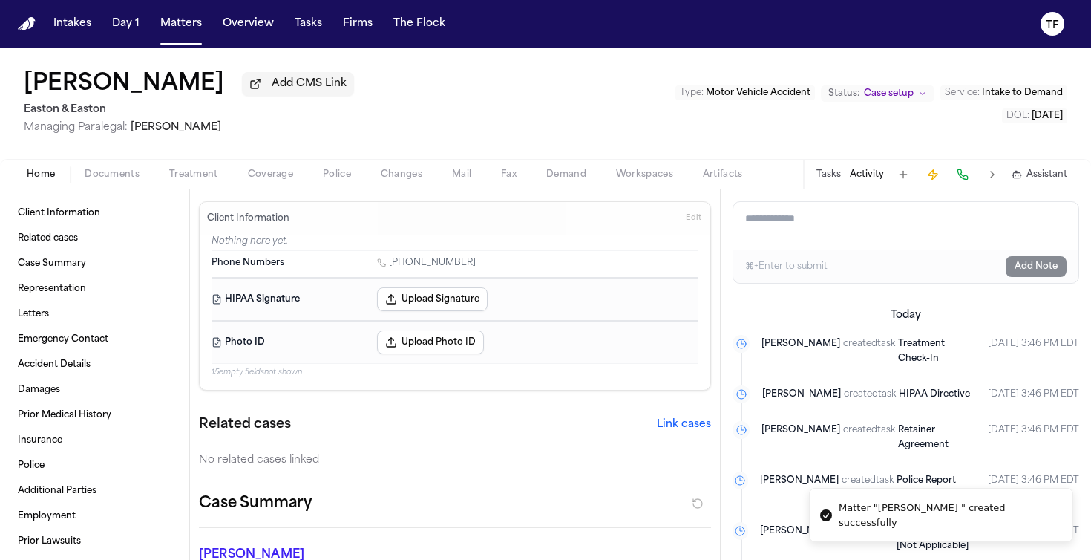
click at [823, 226] on textarea "Add a note to this matter" at bounding box center [905, 226] width 345 height 48
paste textarea "**********"
type textarea "**********"
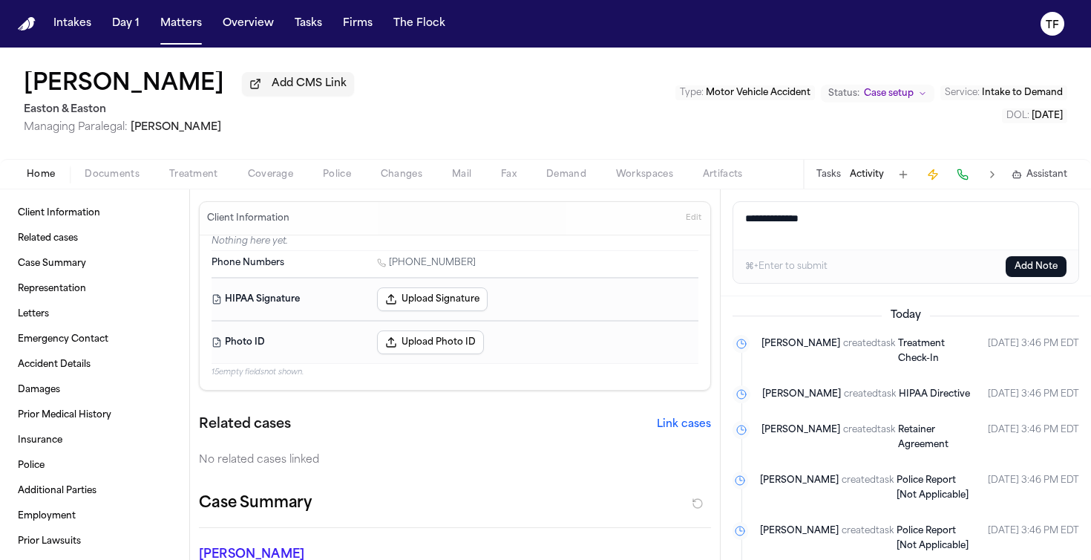
drag, startPoint x: 833, startPoint y: 215, endPoint x: 487, endPoint y: 209, distance: 346.0
click at [487, 209] on div "**********" at bounding box center [545, 374] width 1091 height 370
click at [782, 222] on textarea "Add a note to this matter" at bounding box center [905, 226] width 345 height 48
paste textarea "**********"
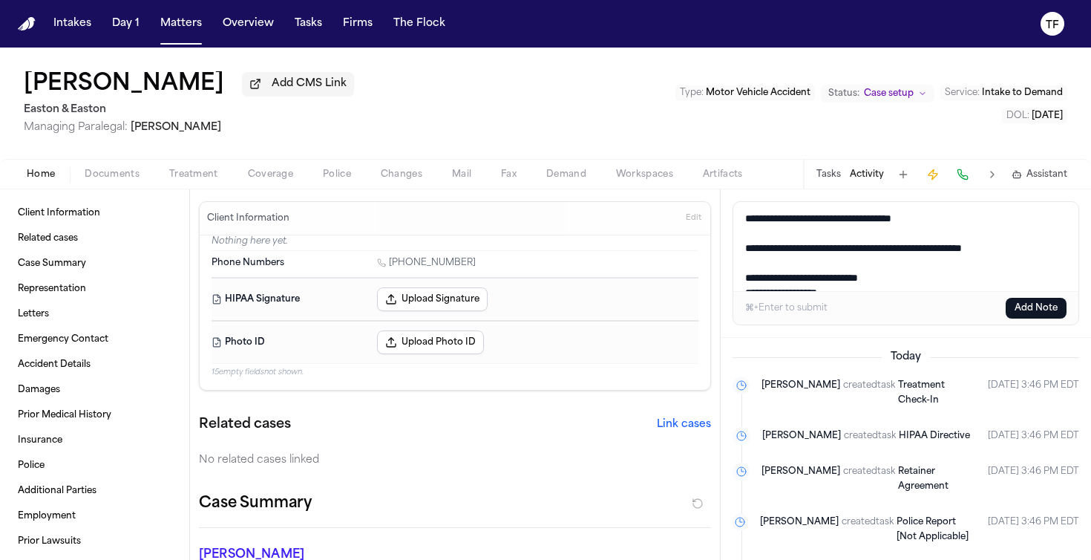
scroll to position [396, 0]
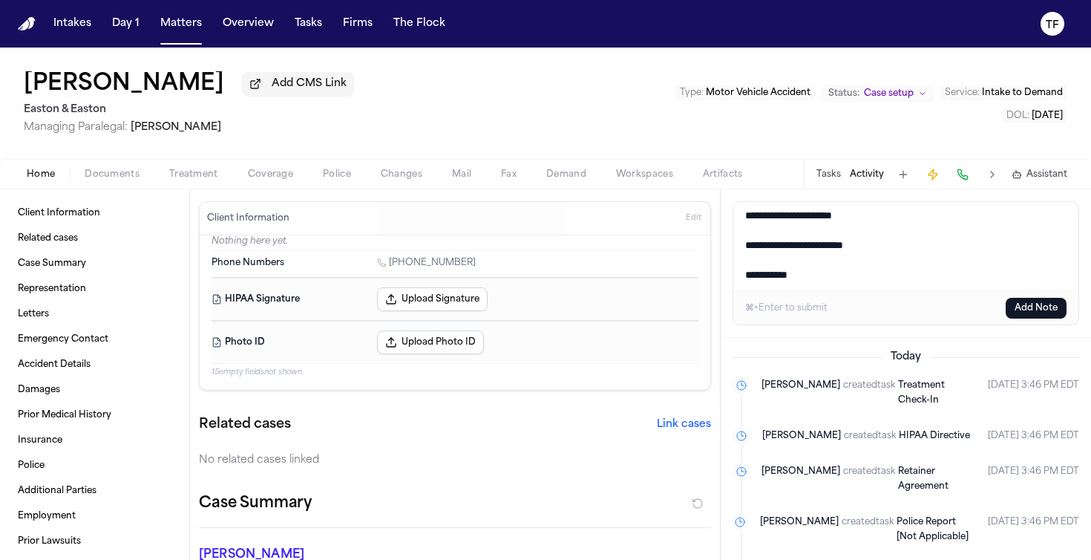
type textarea "**********"
click at [1007, 317] on button "Add Note" at bounding box center [1036, 308] width 61 height 21
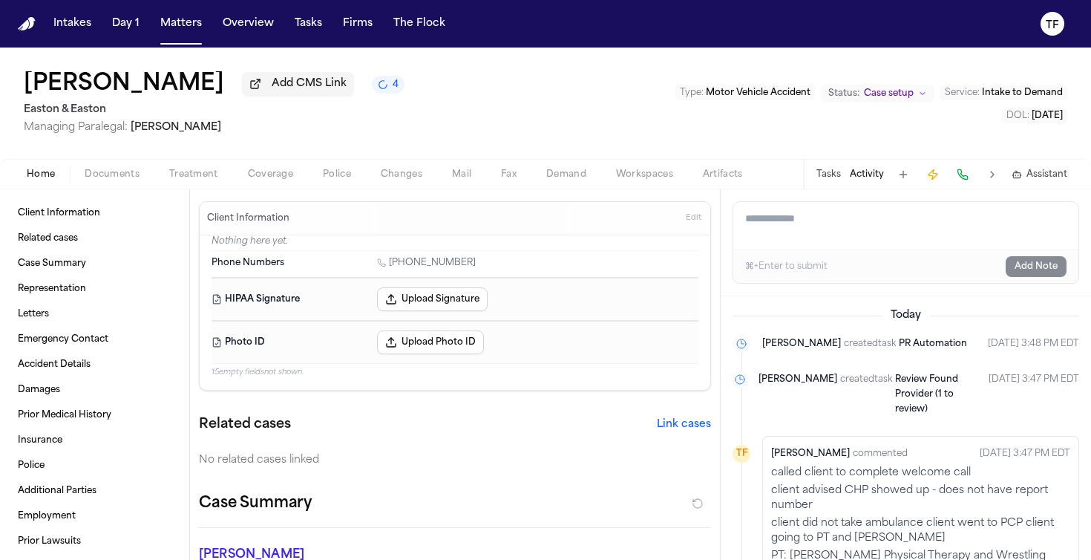
click at [392, 167] on div "Home Documents Treatment Coverage Police Changes Mail Fax Demand Workspaces Art…" at bounding box center [545, 174] width 1091 height 30
click at [251, 171] on span "Coverage" at bounding box center [270, 175] width 45 height 12
click at [44, 180] on span "Home" at bounding box center [41, 175] width 28 height 12
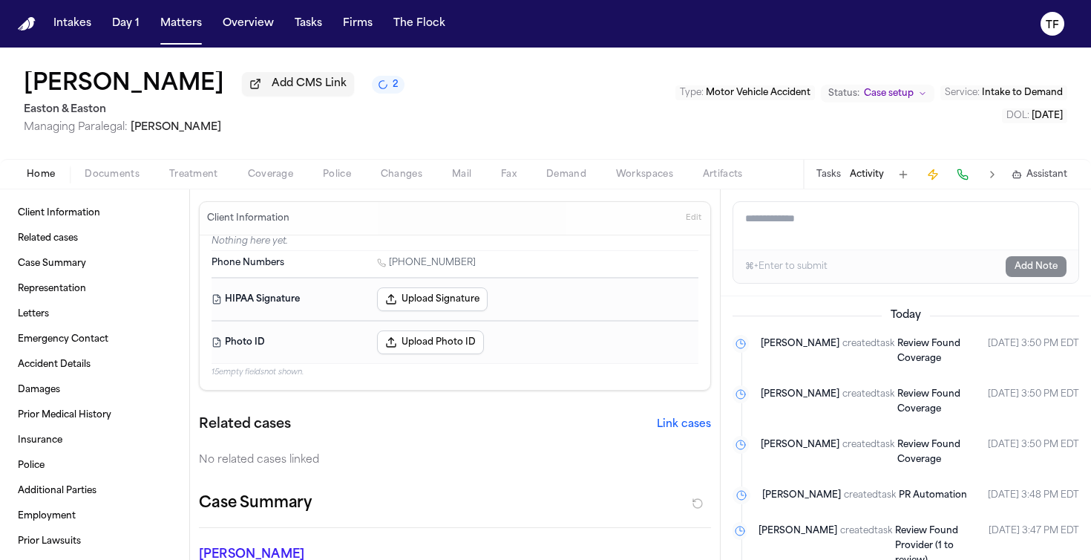
click at [267, 177] on span "Coverage" at bounding box center [270, 175] width 45 height 12
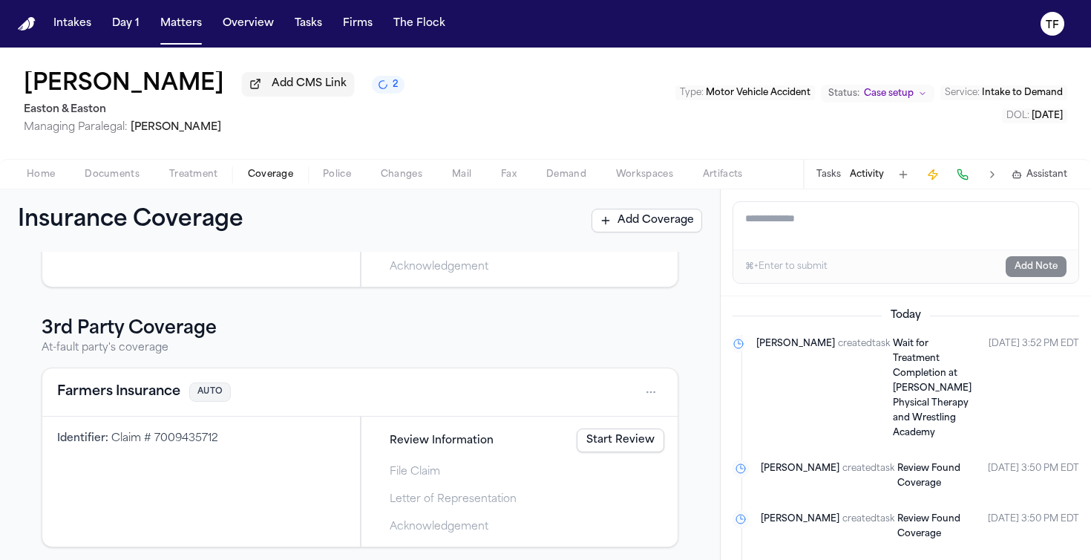
scroll to position [327, 0]
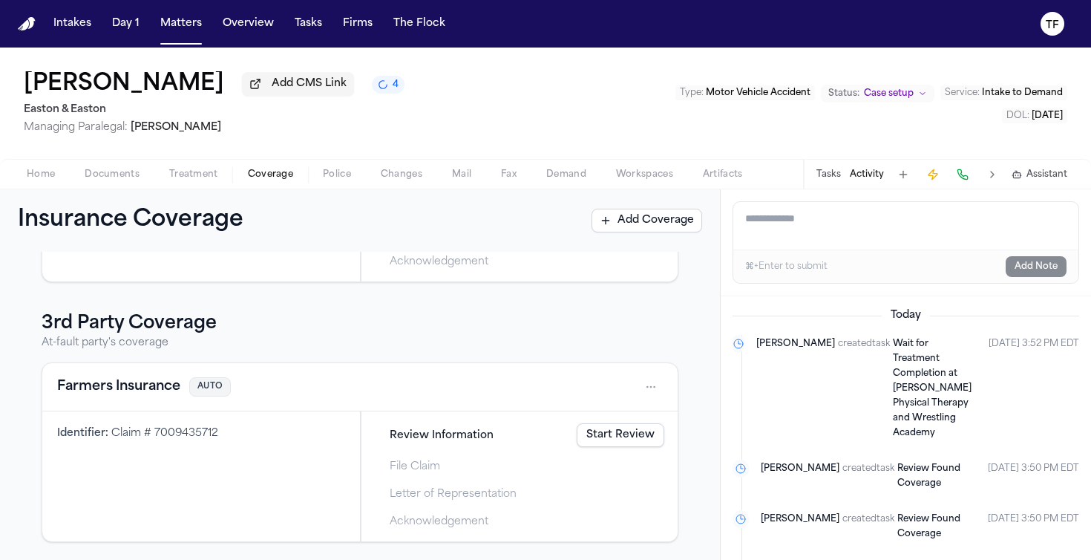
click at [1008, 91] on span "Intake to Demand" at bounding box center [1022, 92] width 81 height 9
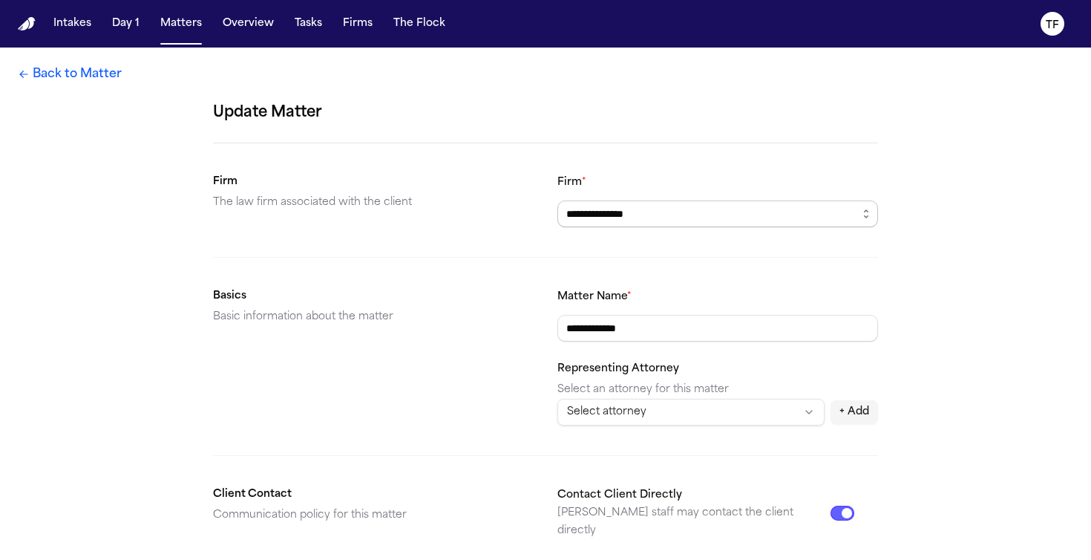
click at [661, 204] on input "**********" at bounding box center [718, 213] width 321 height 27
click at [869, 218] on icon "button" at bounding box center [866, 214] width 12 height 12
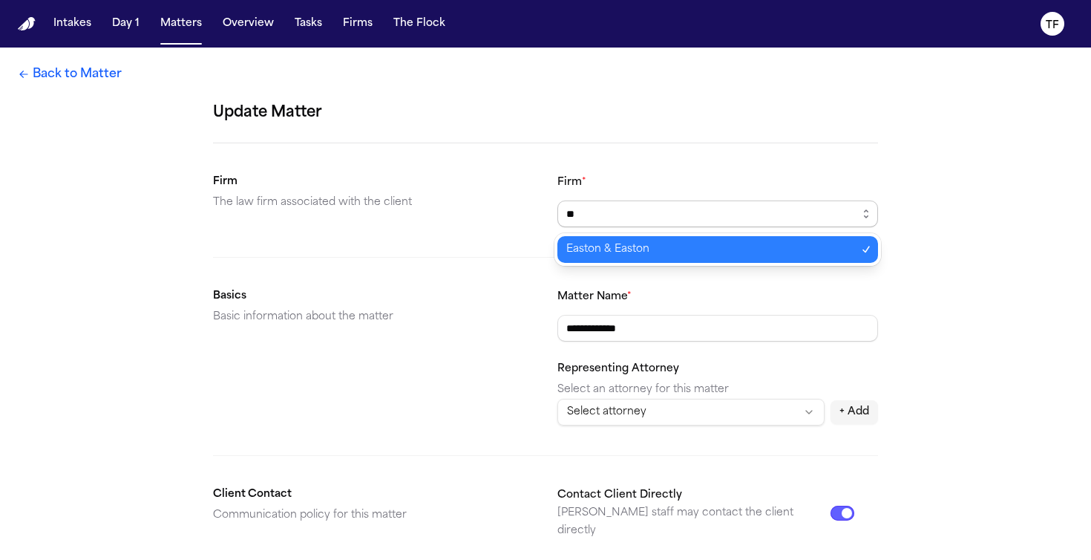
type input "*"
click at [745, 261] on body "**********" at bounding box center [545, 280] width 1091 height 560
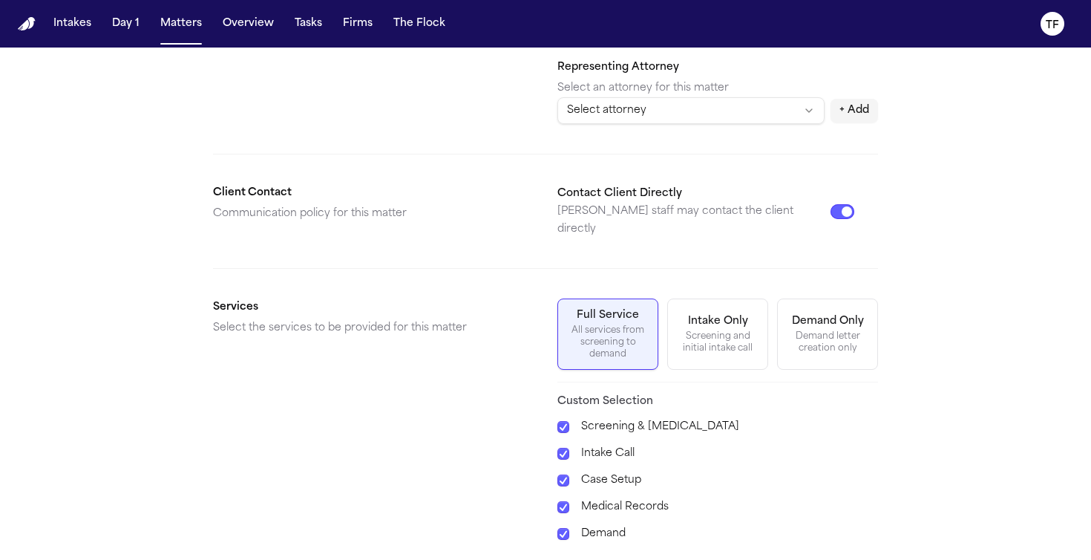
scroll to position [567, 0]
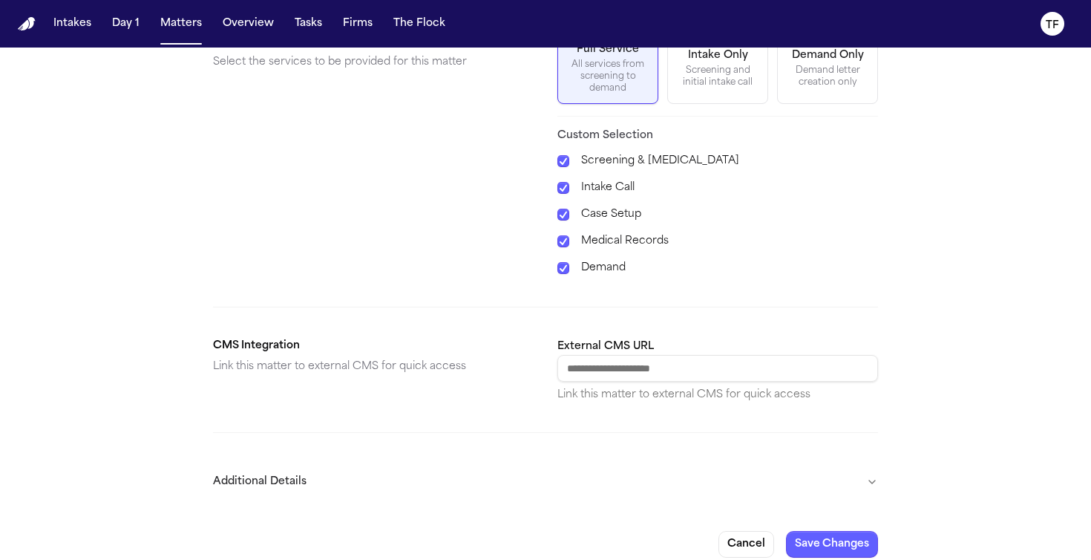
type input "**********"
click at [880, 534] on div "**********" at bounding box center [545, 27] width 1091 height 1095
click at [849, 535] on button "Save Changes" at bounding box center [832, 544] width 92 height 27
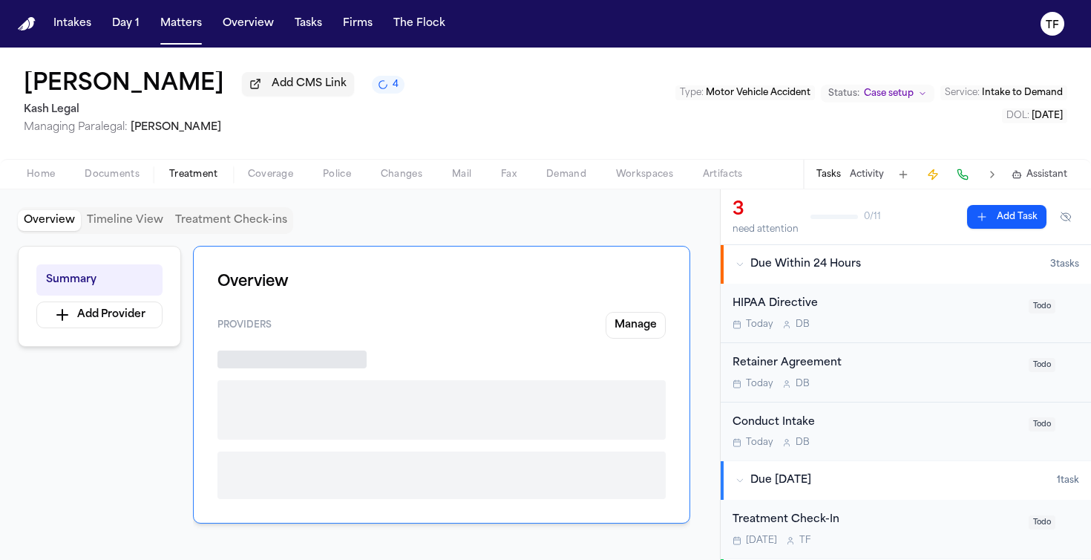
click at [210, 175] on span "Treatment" at bounding box center [193, 175] width 49 height 12
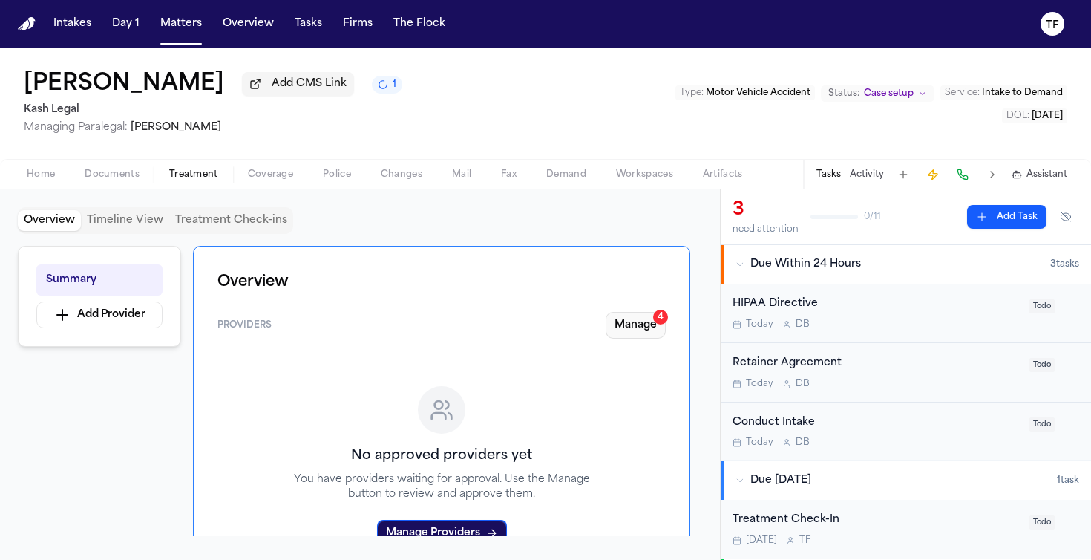
click at [635, 338] on button "Manage 4" at bounding box center [636, 325] width 60 height 27
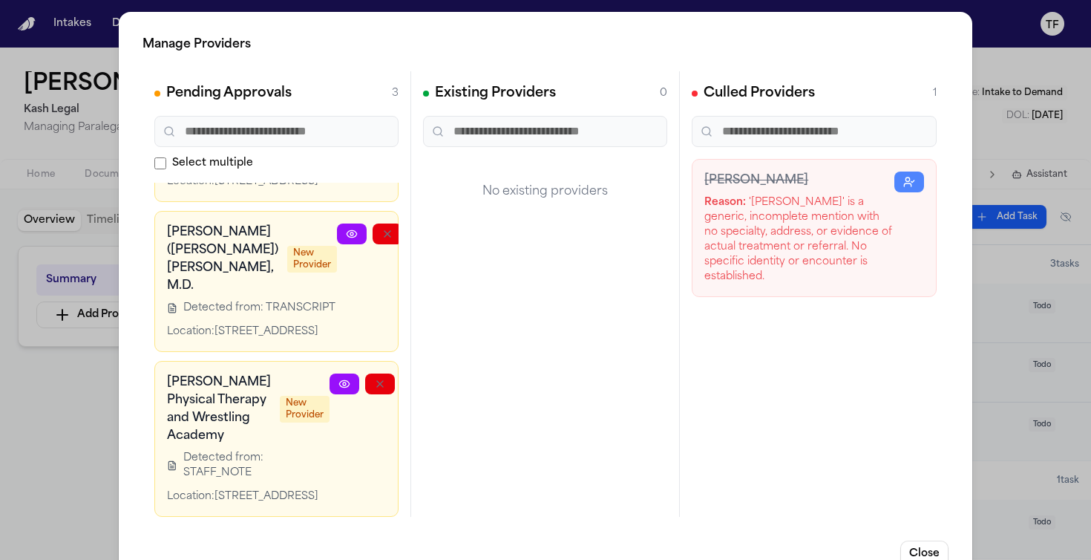
scroll to position [350, 45]
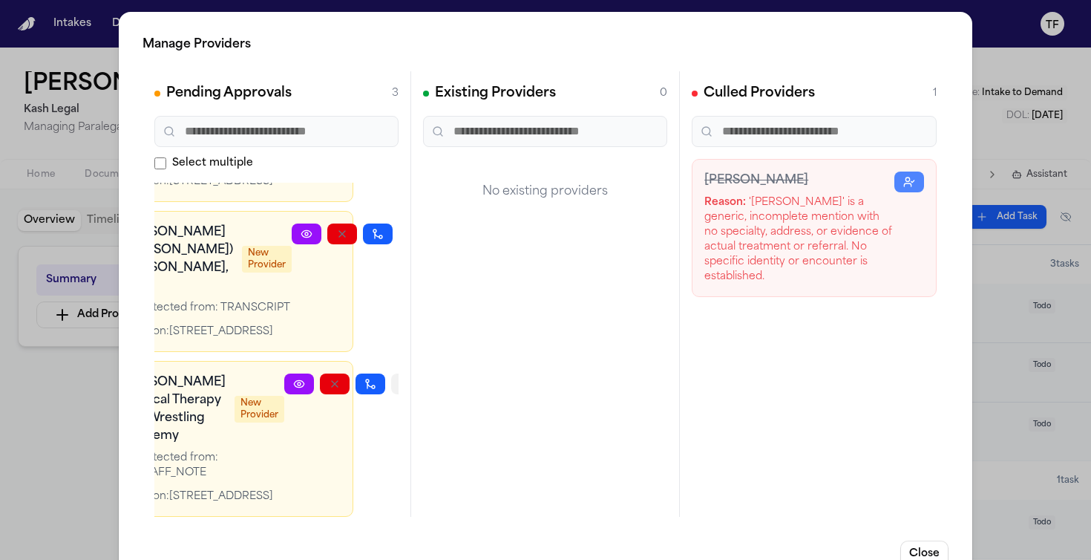
click at [391, 373] on button "button" at bounding box center [406, 383] width 30 height 21
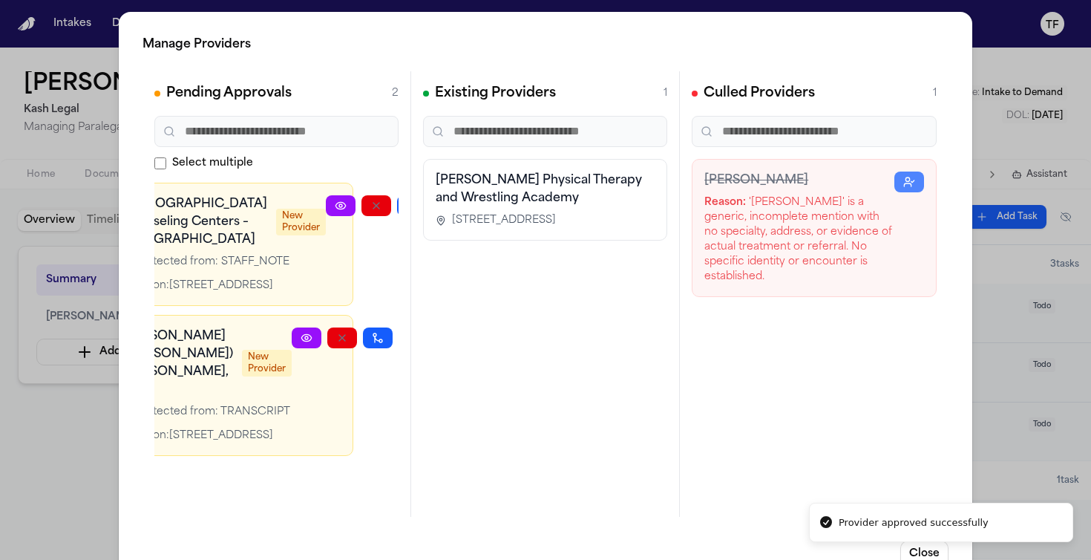
click at [399, 327] on button "button" at bounding box center [414, 337] width 30 height 21
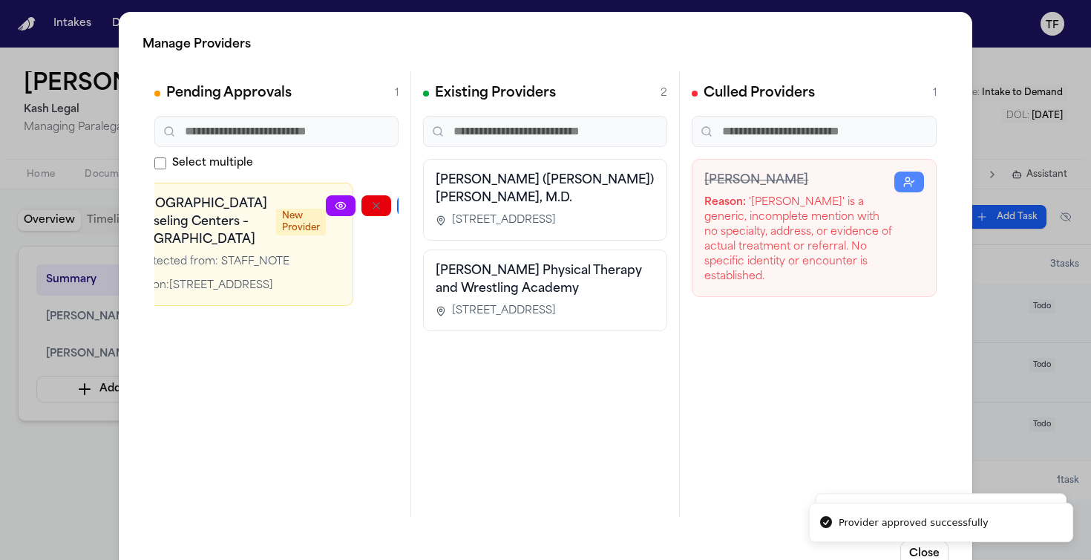
scroll to position [0, 34]
click at [453, 209] on icon "button" at bounding box center [459, 206] width 12 height 12
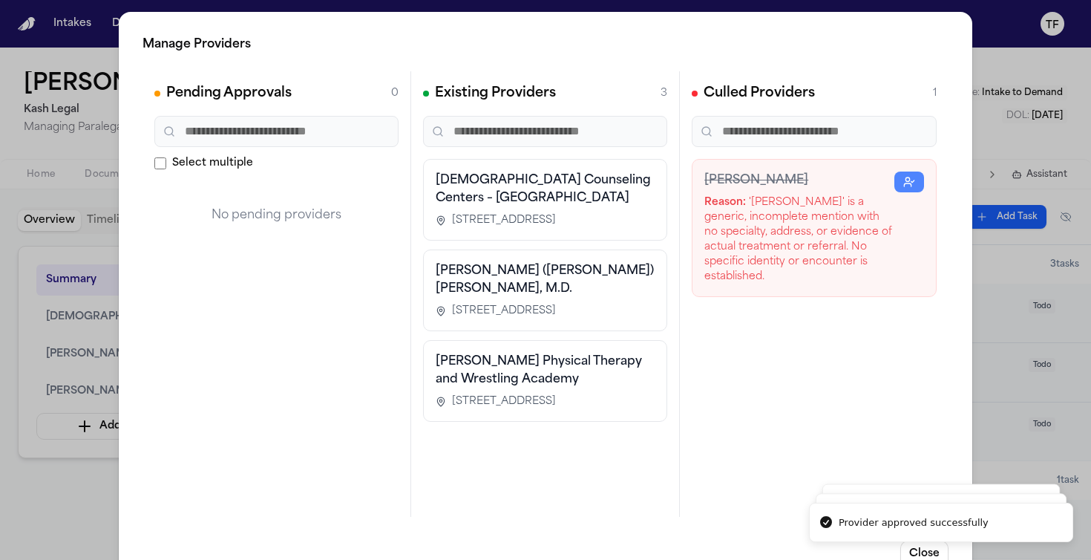
scroll to position [0, 0]
click at [1073, 404] on div "Manage Providers Pending Approvals 0 Select multiple No pending providers Exist…" at bounding box center [545, 301] width 1091 height 603
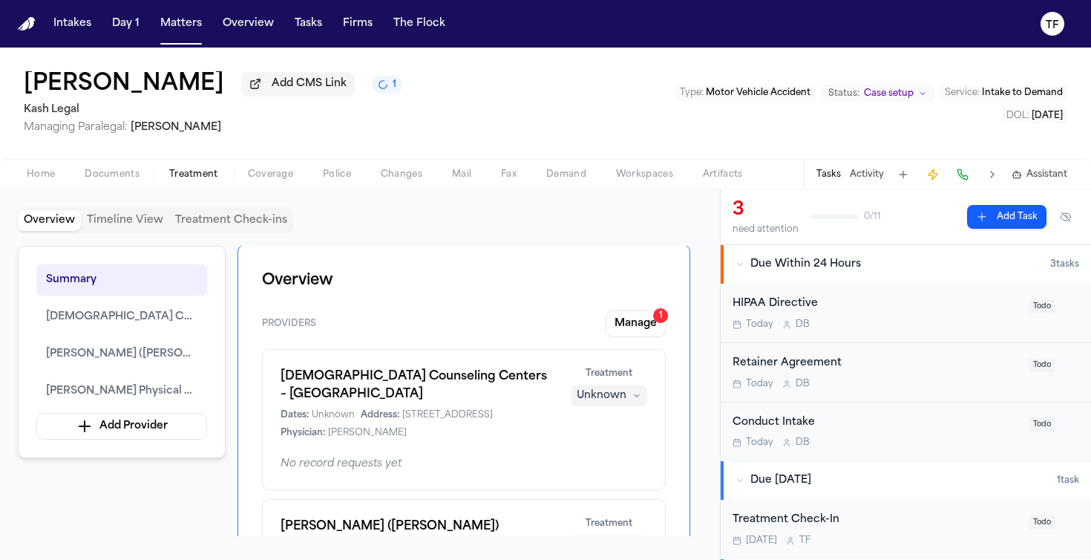
scroll to position [3, 0]
click at [602, 391] on div "Unknown" at bounding box center [602, 394] width 50 height 15
click at [604, 448] on span "Completed" at bounding box center [591, 454] width 59 height 15
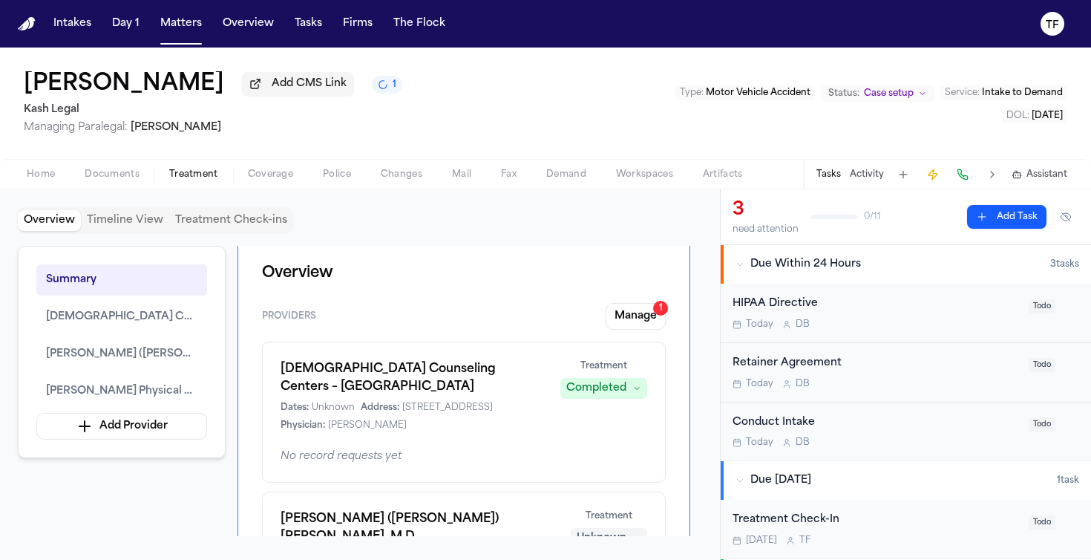
scroll to position [131, 0]
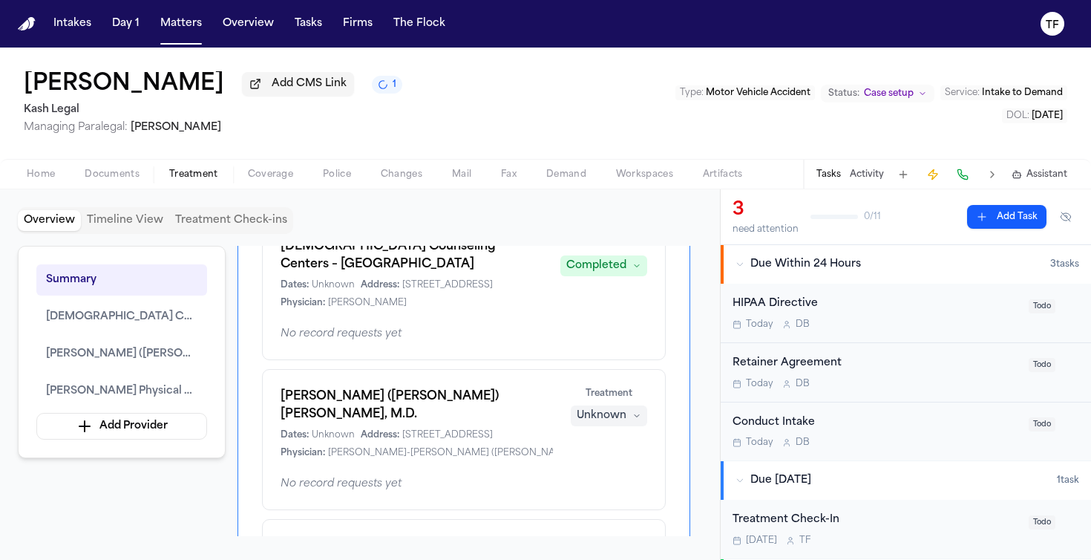
click at [620, 419] on div "Unknown" at bounding box center [602, 415] width 50 height 15
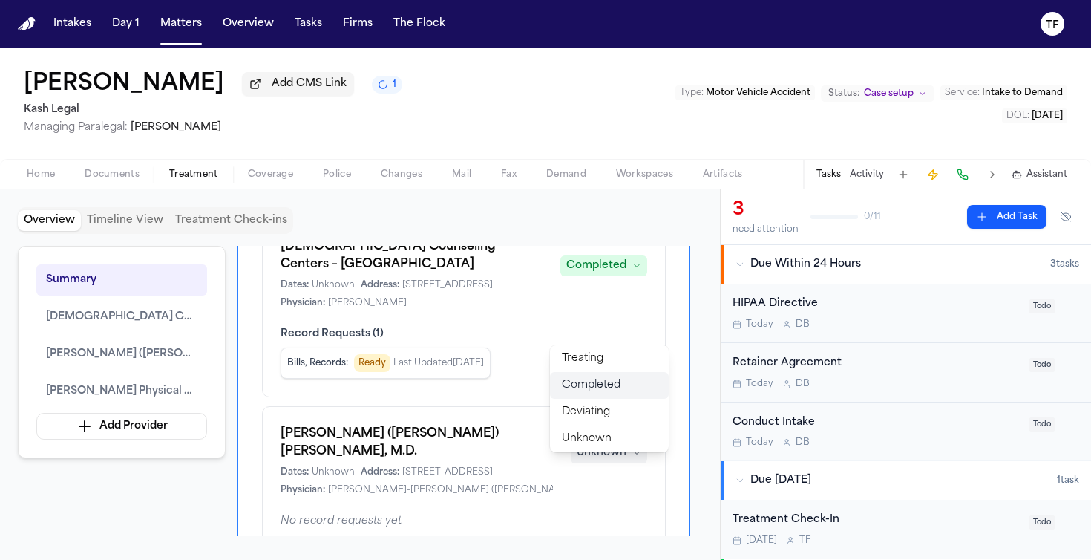
click at [614, 378] on span "Completed" at bounding box center [591, 385] width 59 height 15
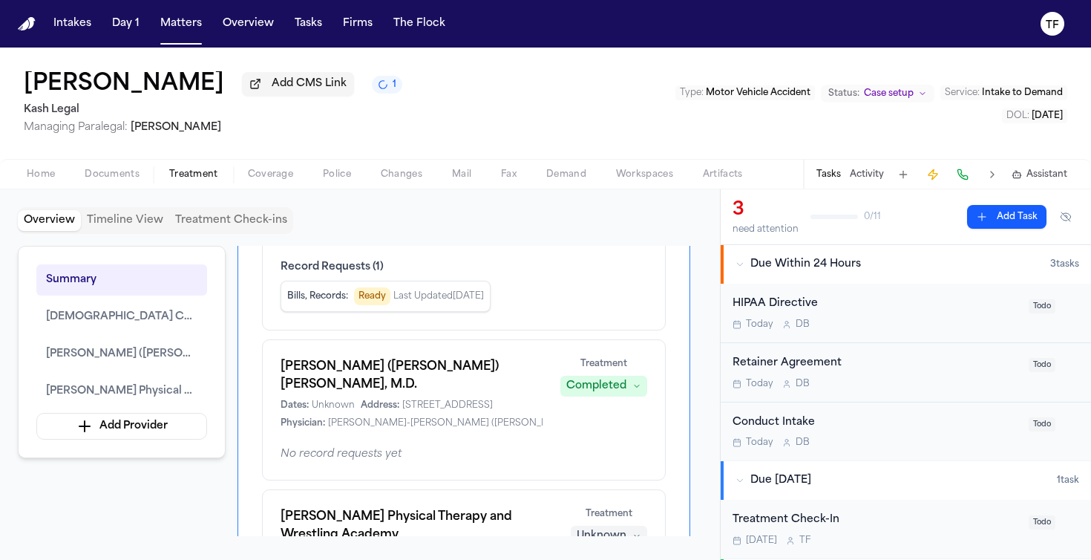
scroll to position [408, 0]
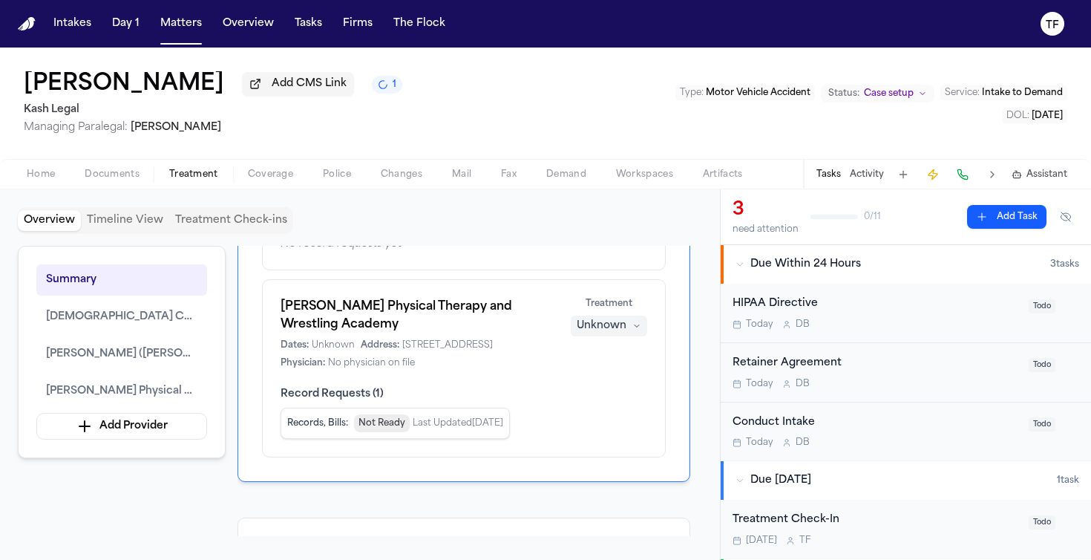
click at [601, 317] on div "Treatment Unknown" at bounding box center [609, 317] width 76 height 39
click at [601, 320] on div "Unknown" at bounding box center [602, 325] width 50 height 15
click at [586, 381] on body "Intakes Day 1 Matters Overview Tasks Firms The Flock TF Mengyue Wang Add CMS Li…" at bounding box center [545, 280] width 1091 height 560
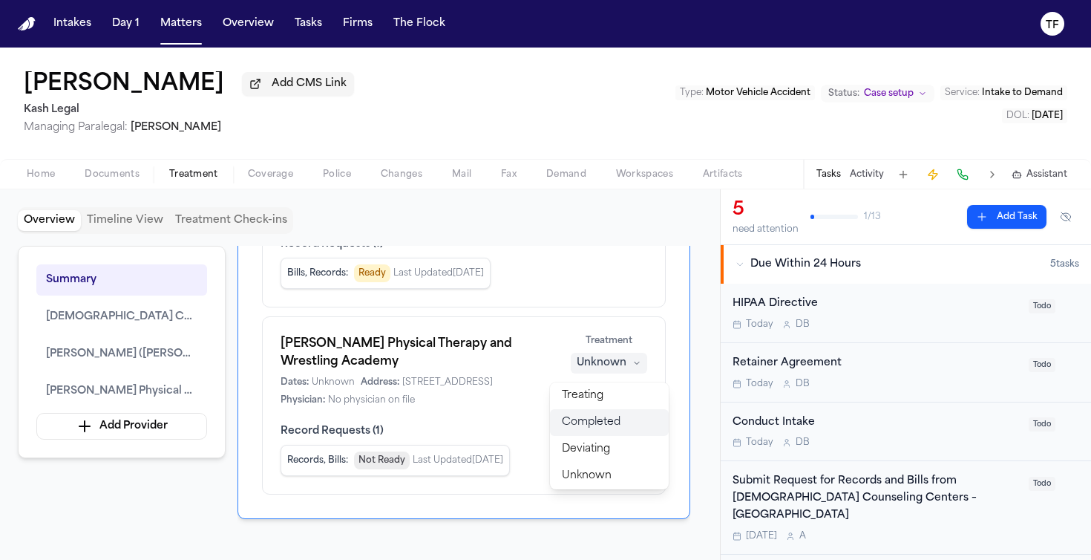
click at [182, 50] on div "Mengyue Wang Add CMS Link Kash Legal Managing Paralegal: Thea Feeney Type : Mot…" at bounding box center [545, 304] width 1091 height 512
click at [179, 37] on nav "Intakes Day 1 Matters Overview Tasks Firms The Flock TF" at bounding box center [545, 24] width 1091 height 48
click at [177, 30] on button "Matters" at bounding box center [180, 23] width 53 height 27
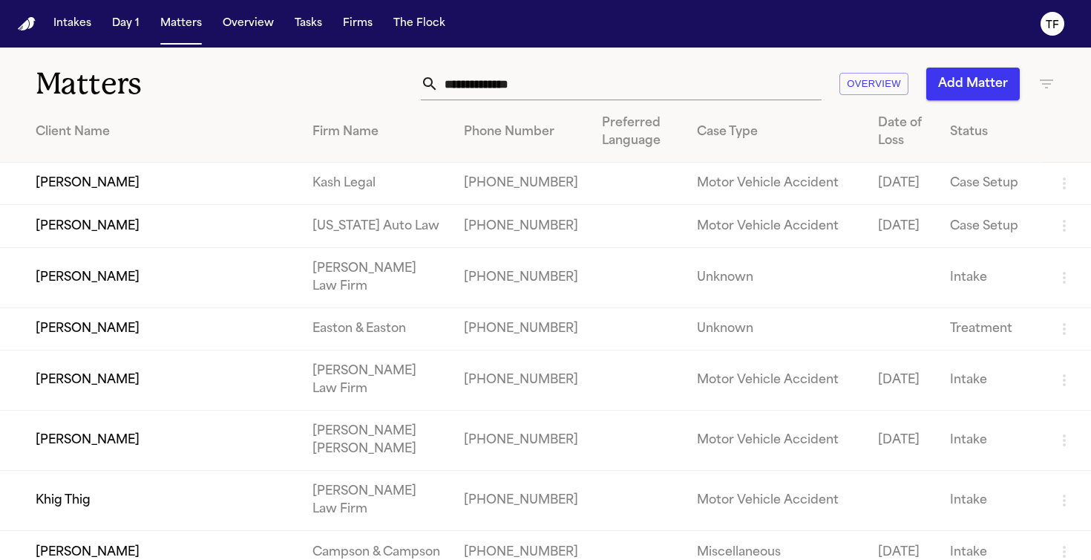
click at [625, 85] on input "text" at bounding box center [630, 84] width 383 height 33
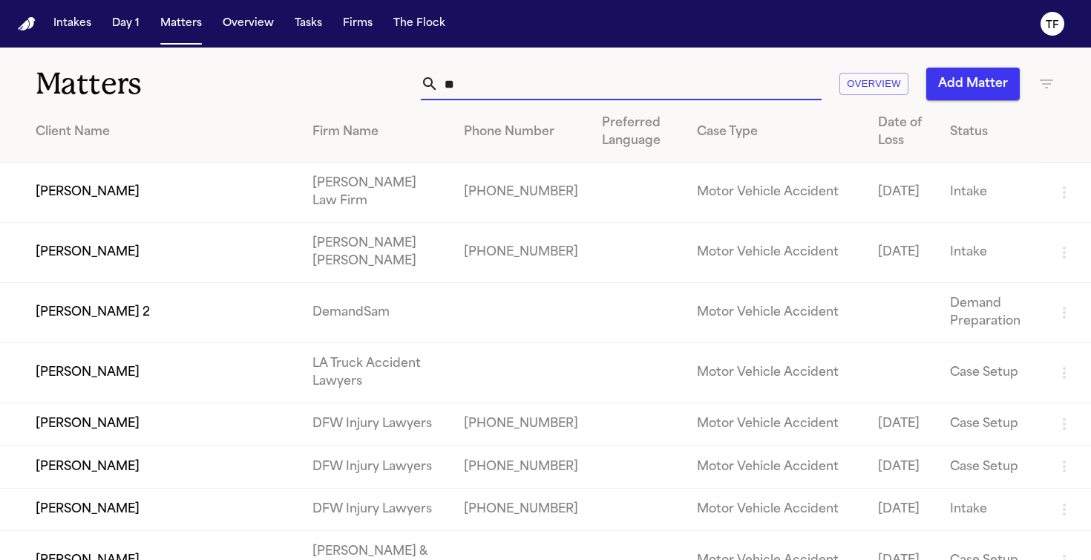
type input "*"
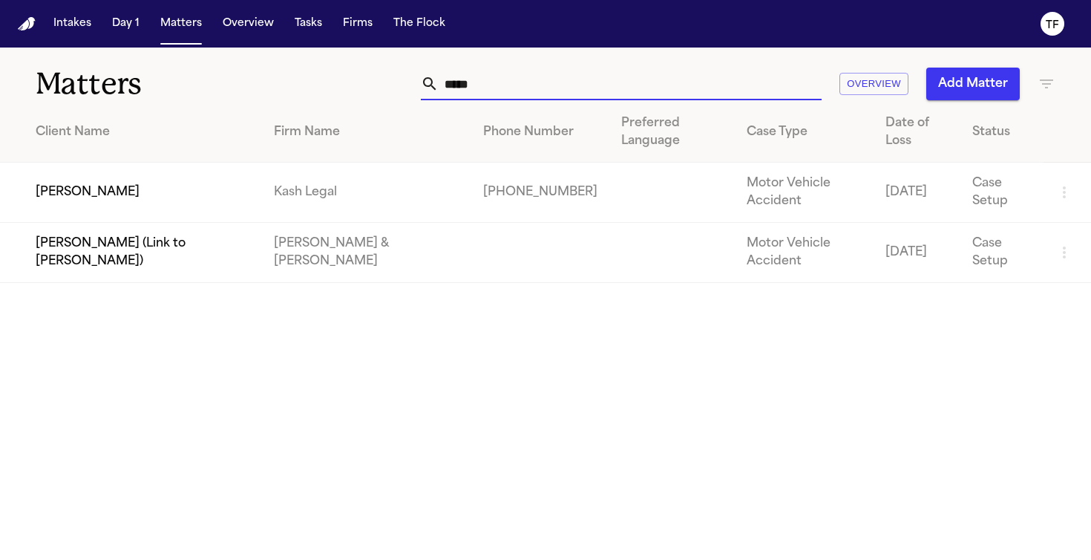
type input "*****"
click at [88, 166] on td "Mengyue Wang" at bounding box center [131, 193] width 262 height 60
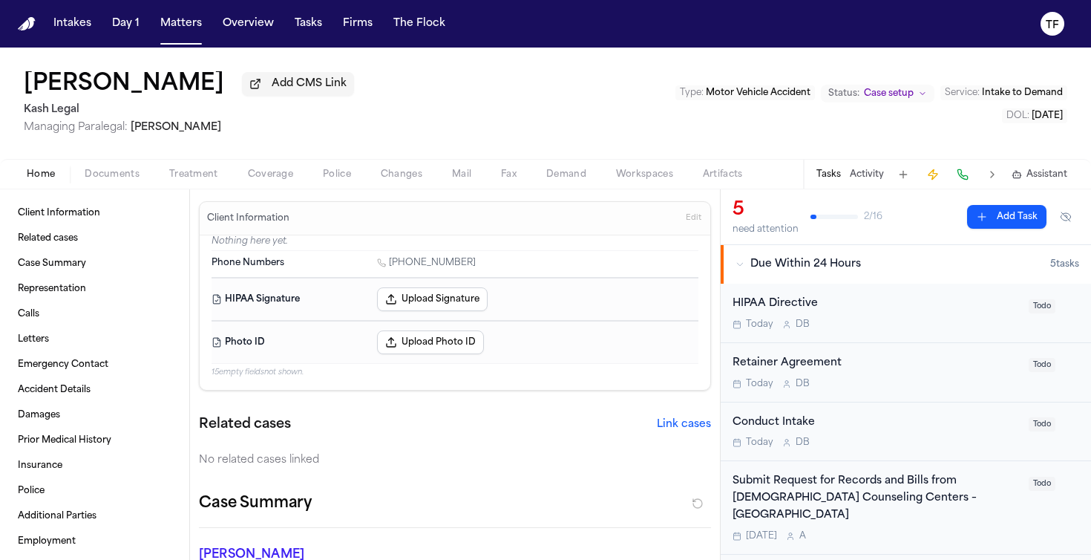
click at [264, 180] on span "Coverage" at bounding box center [270, 175] width 45 height 12
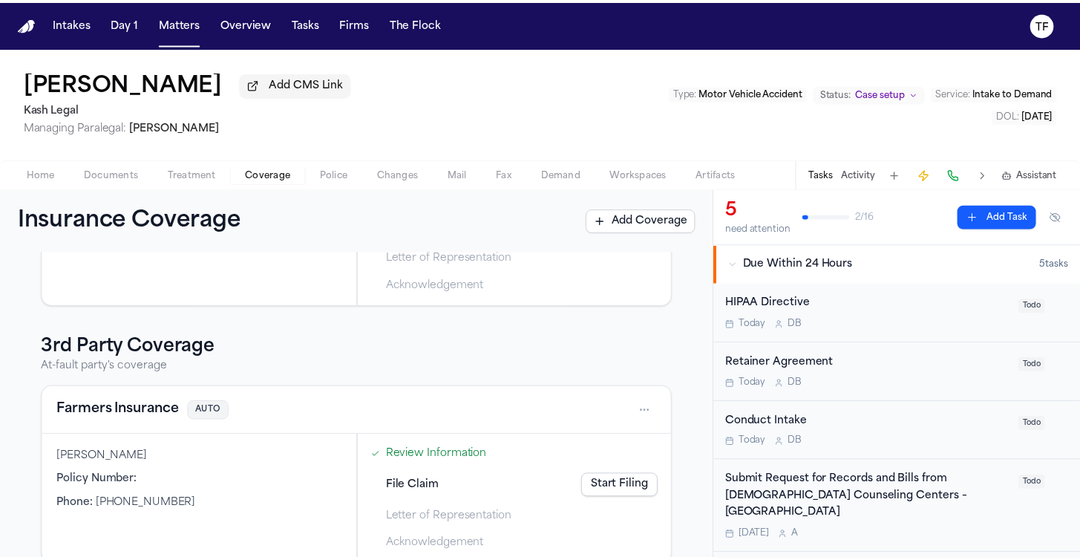
scroll to position [327, 0]
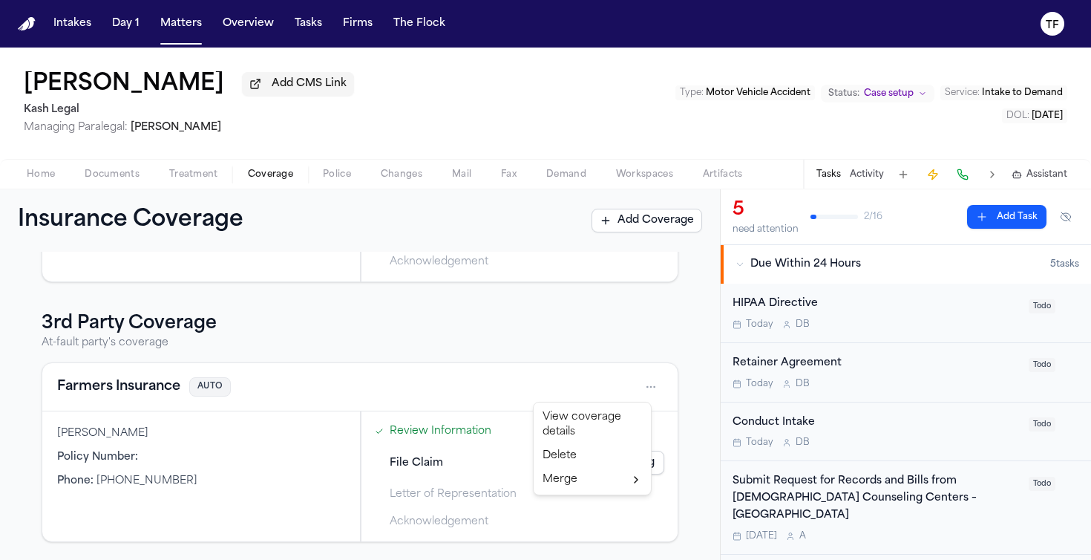
click at [638, 379] on html "Intakes Day 1 Matters Overview Tasks Firms The Flock TF Mengyue Wang Add CMS Li…" at bounding box center [545, 280] width 1091 height 560
click at [578, 424] on div "View coverage details" at bounding box center [592, 424] width 111 height 39
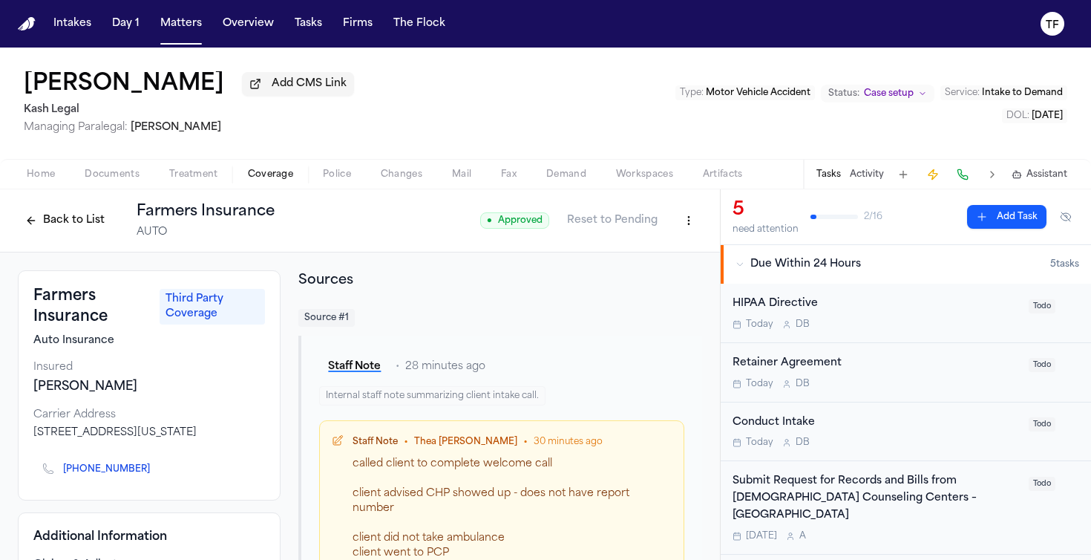
click at [677, 223] on html "Intakes Day 1 Matters Overview Tasks Firms The Flock TF Mengyue Wang Add CMS Li…" at bounding box center [545, 280] width 1091 height 560
click at [640, 254] on div "Edit Coverage" at bounding box center [626, 256] width 125 height 24
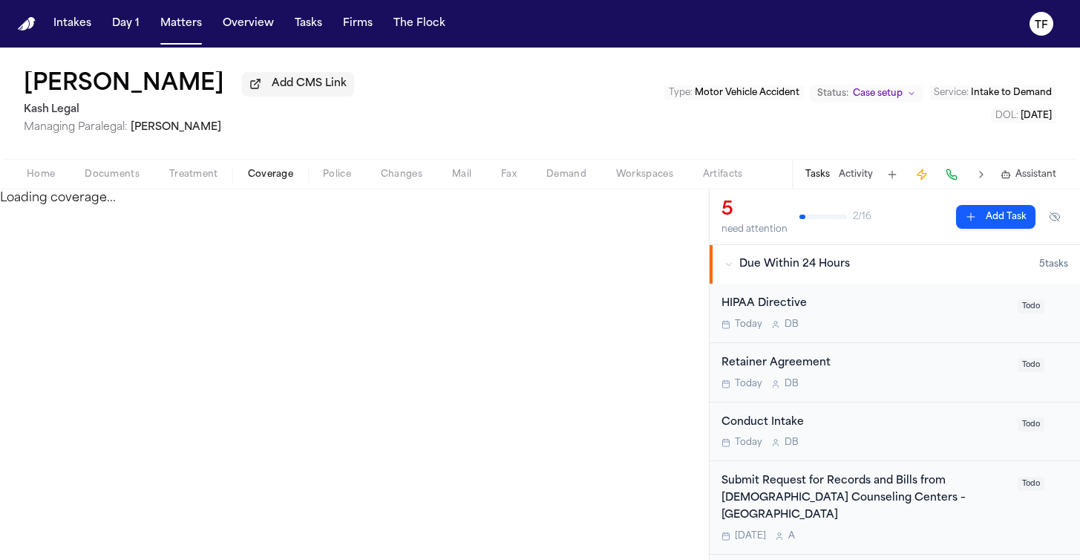
select select "**********"
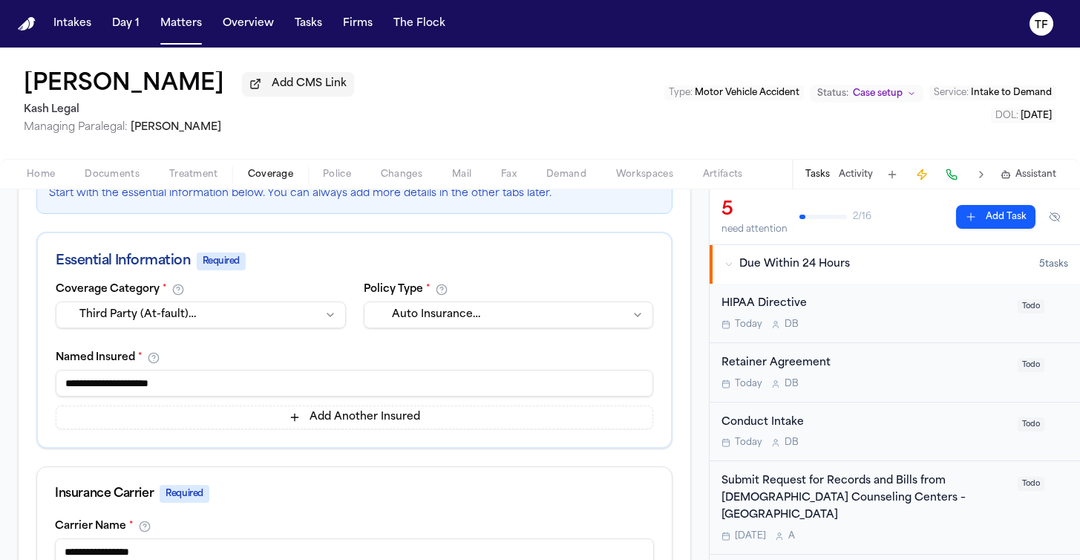
scroll to position [244, 0]
click at [125, 388] on input "**********" at bounding box center [355, 381] width 598 height 27
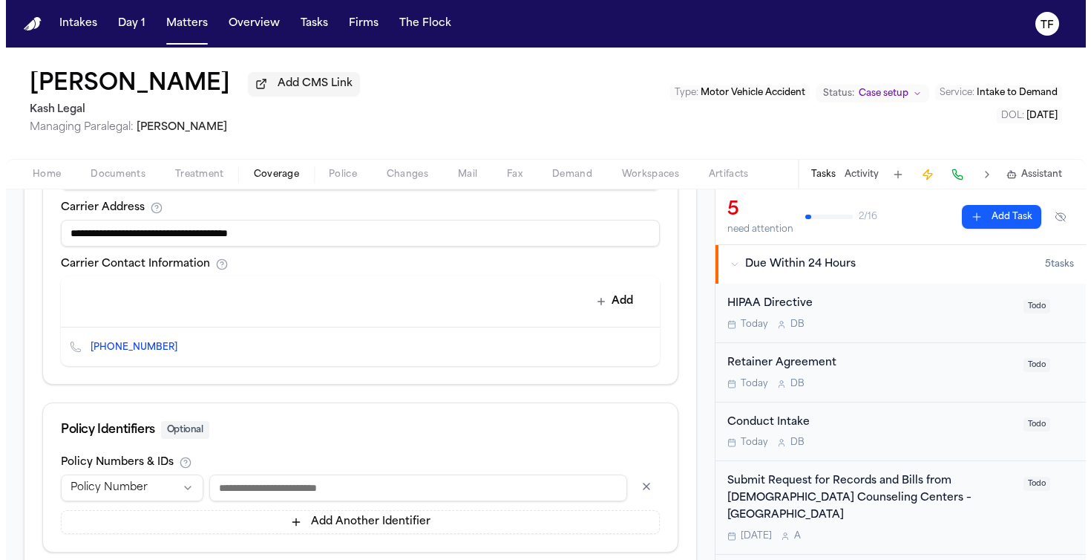
scroll to position [712, 0]
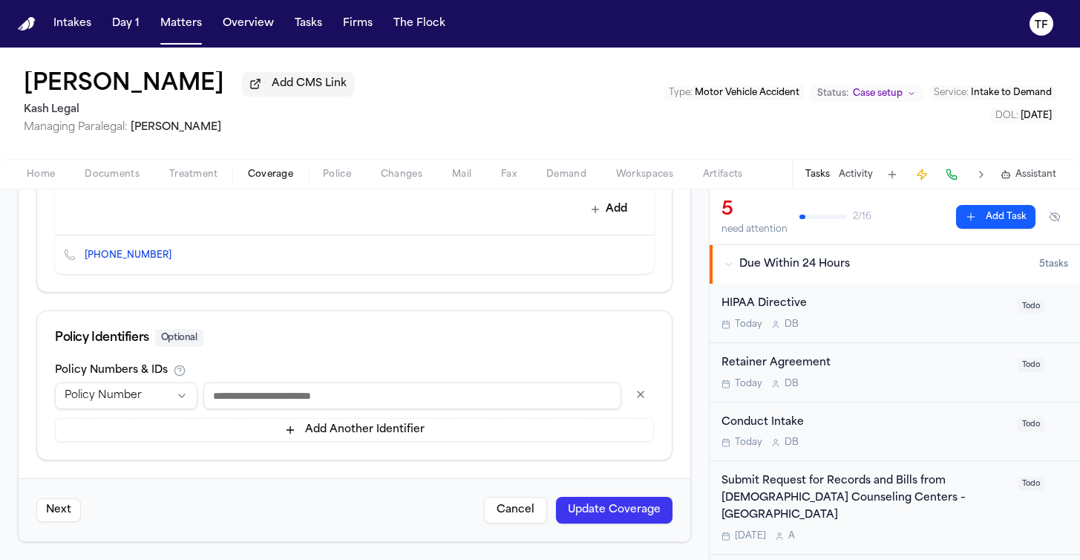
type input "**********"
click at [606, 502] on button "Update Coverage" at bounding box center [614, 510] width 117 height 27
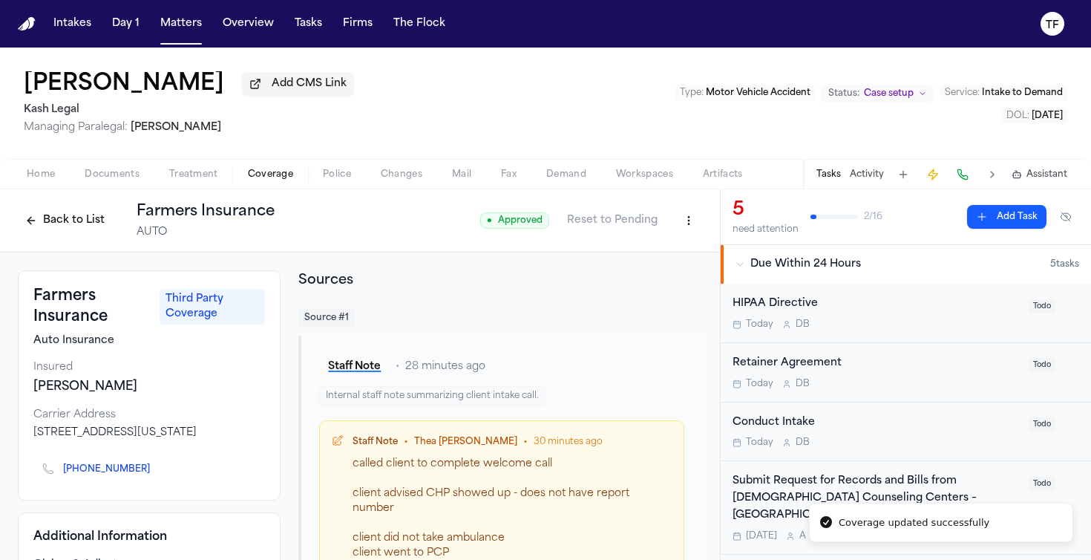
click at [865, 174] on button "Activity" at bounding box center [867, 175] width 34 height 12
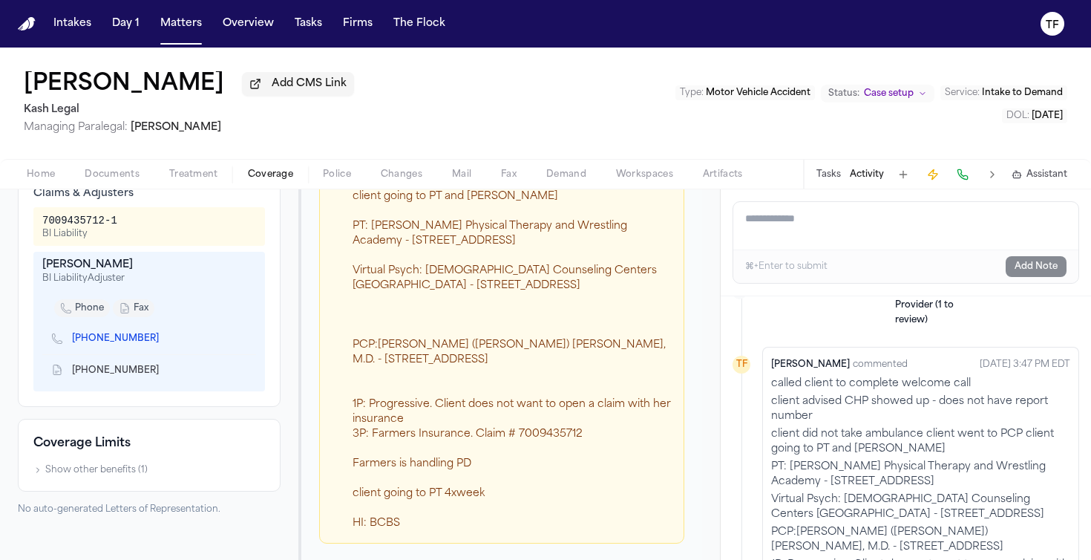
scroll to position [372, 0]
click at [162, 342] on icon "Copy to clipboard" at bounding box center [166, 337] width 9 height 9
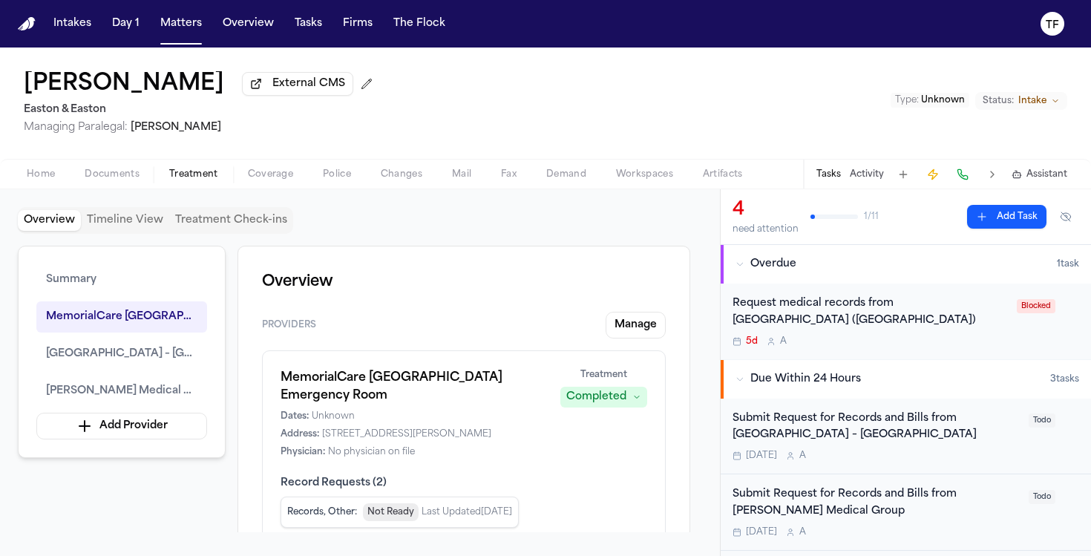
scroll to position [800, 0]
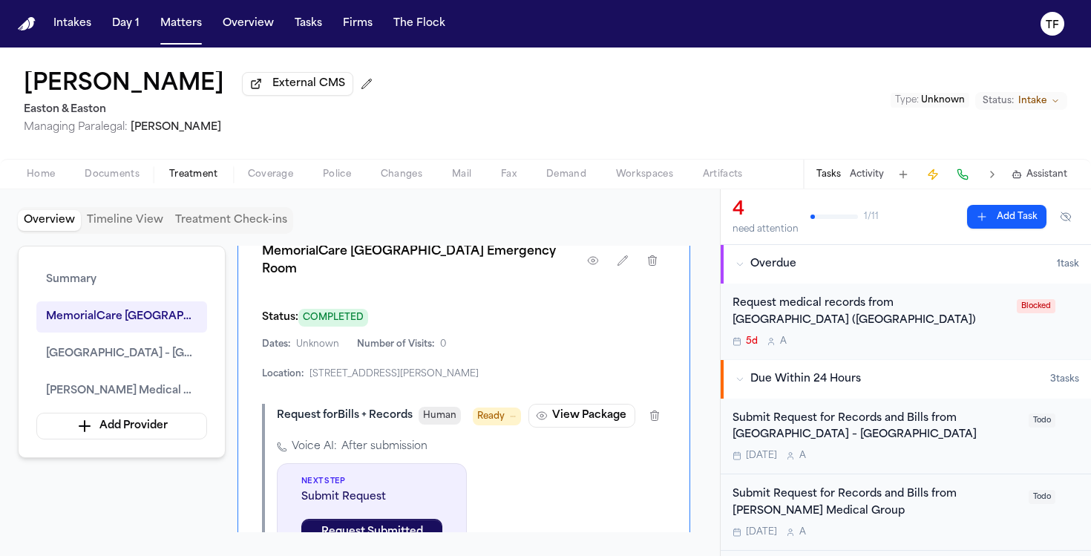
click at [189, 37] on nav "Intakes Day 1 Matters Overview Tasks Firms The Flock TF" at bounding box center [545, 24] width 1091 height 48
click at [189, 36] on button "Matters" at bounding box center [180, 23] width 53 height 27
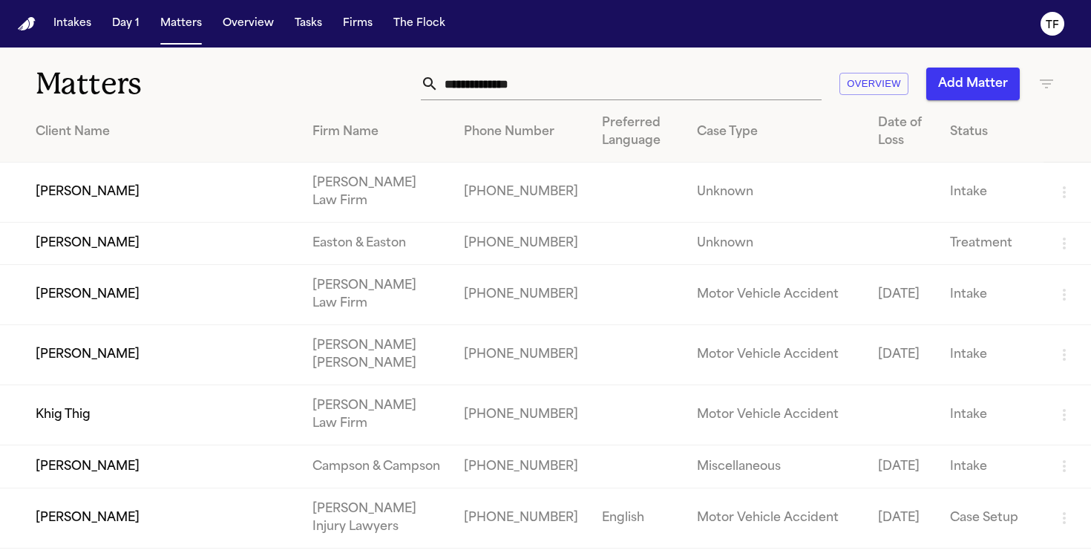
click at [514, 90] on input "text" at bounding box center [630, 84] width 383 height 33
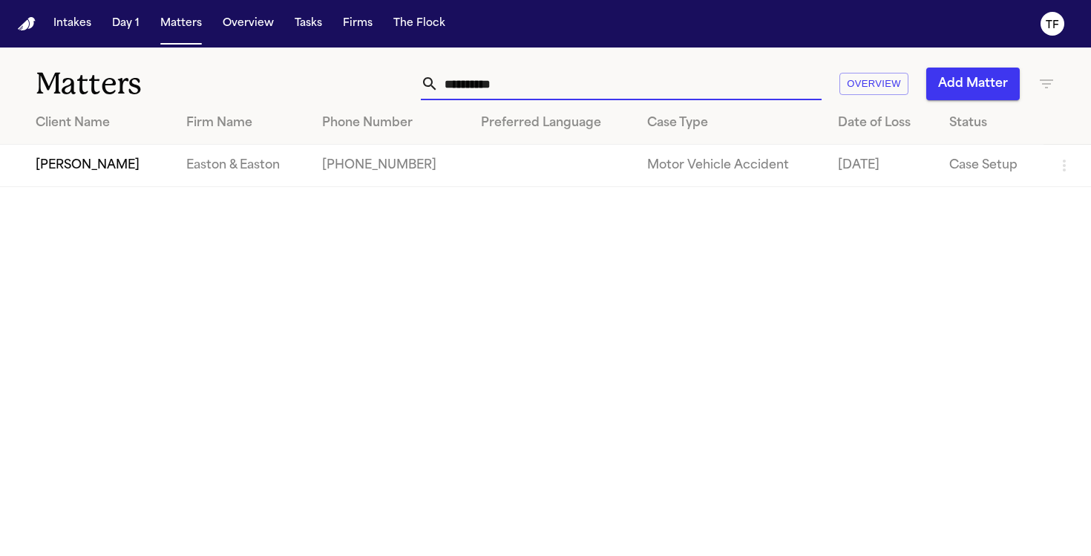
type input "**********"
click at [174, 183] on td "Easton & Easton" at bounding box center [241, 166] width 135 height 42
click at [104, 169] on td "Jose Hernandez" at bounding box center [87, 166] width 174 height 42
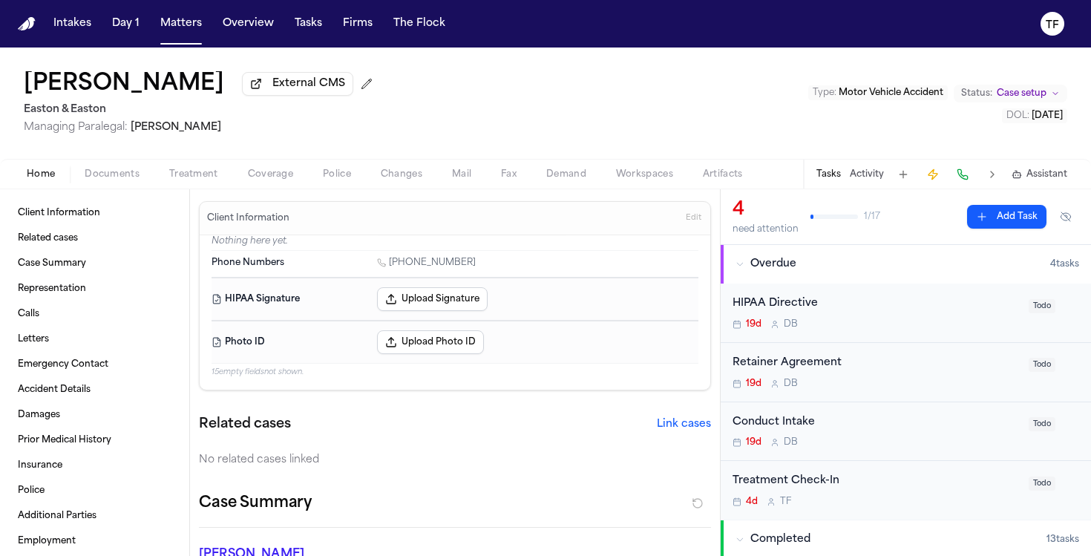
click at [197, 168] on div "Home Documents Treatment Coverage Police Changes Mail Fax Demand Workspaces Art…" at bounding box center [545, 174] width 1091 height 30
click at [197, 174] on span "Treatment" at bounding box center [193, 175] width 49 height 12
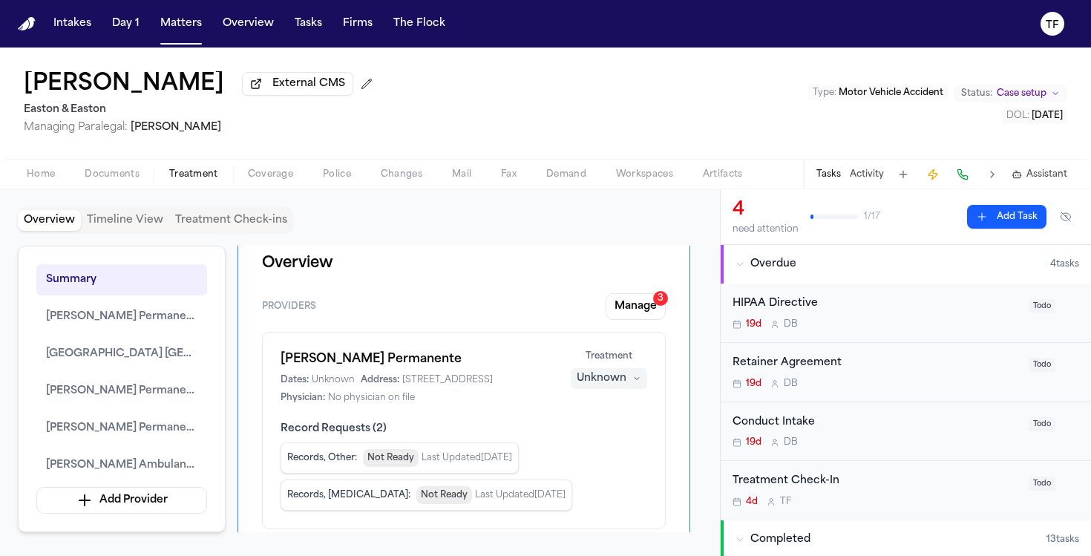
scroll to position [1, 0]
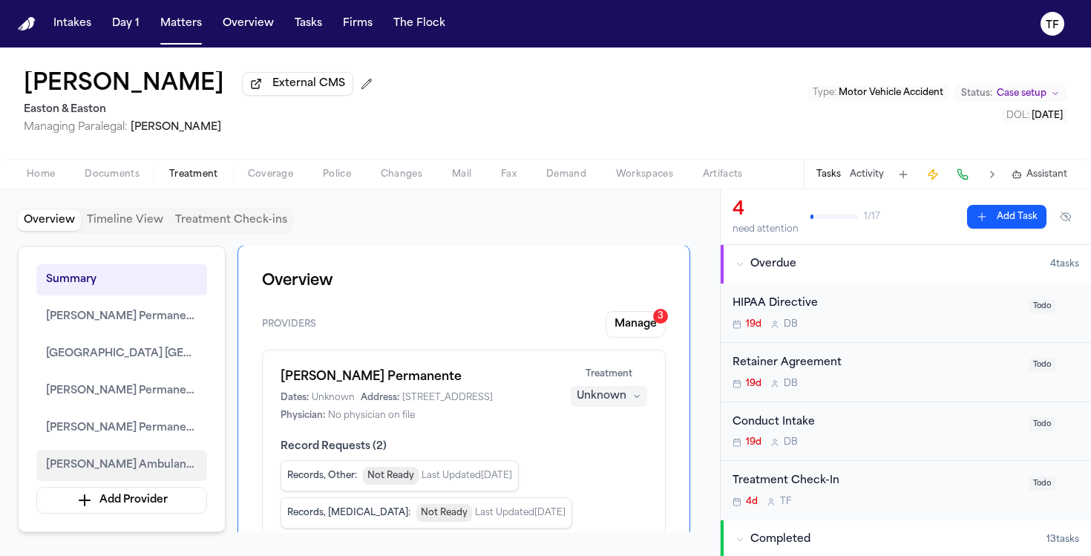
click at [117, 474] on span "Falck Ambulance Services" at bounding box center [121, 466] width 151 height 18
click at [132, 473] on span "Falck Ambulance Services" at bounding box center [121, 466] width 151 height 18
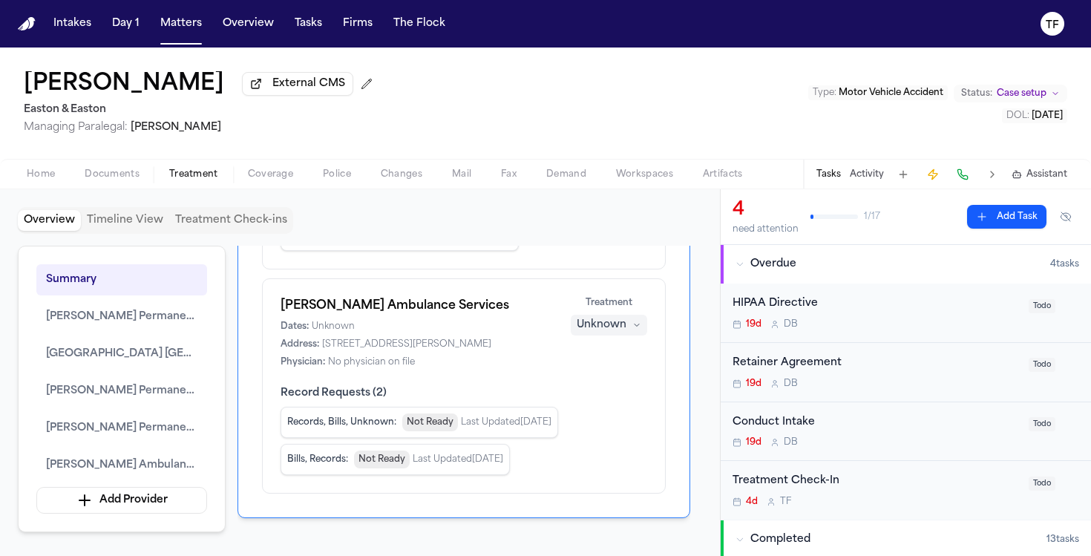
scroll to position [861, 0]
click at [593, 330] on div "Unknown" at bounding box center [602, 323] width 50 height 15
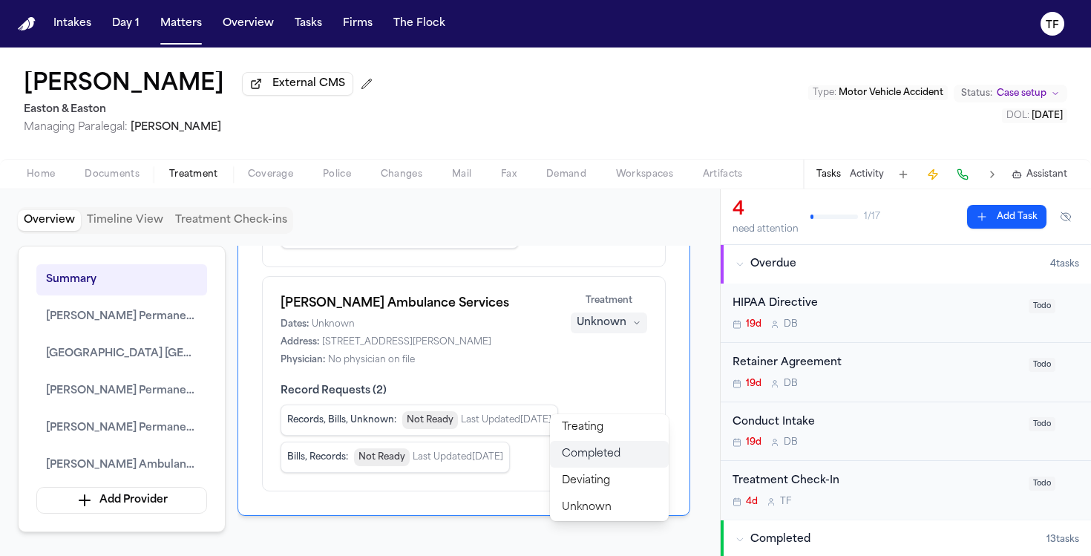
click at [591, 448] on span "Completed" at bounding box center [591, 454] width 59 height 15
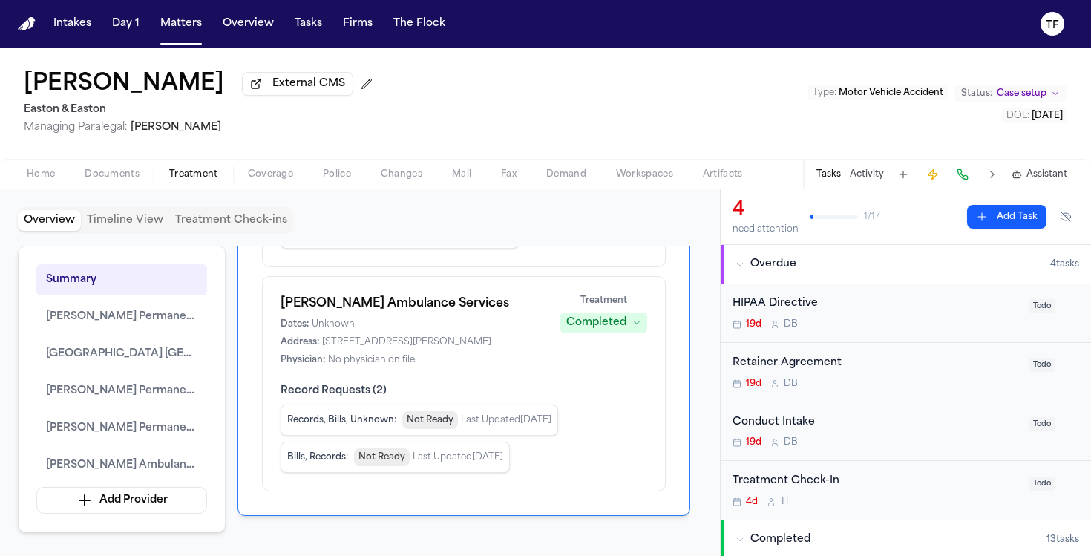
click at [396, 313] on h1 "Falck Ambulance Services" at bounding box center [412, 304] width 262 height 18
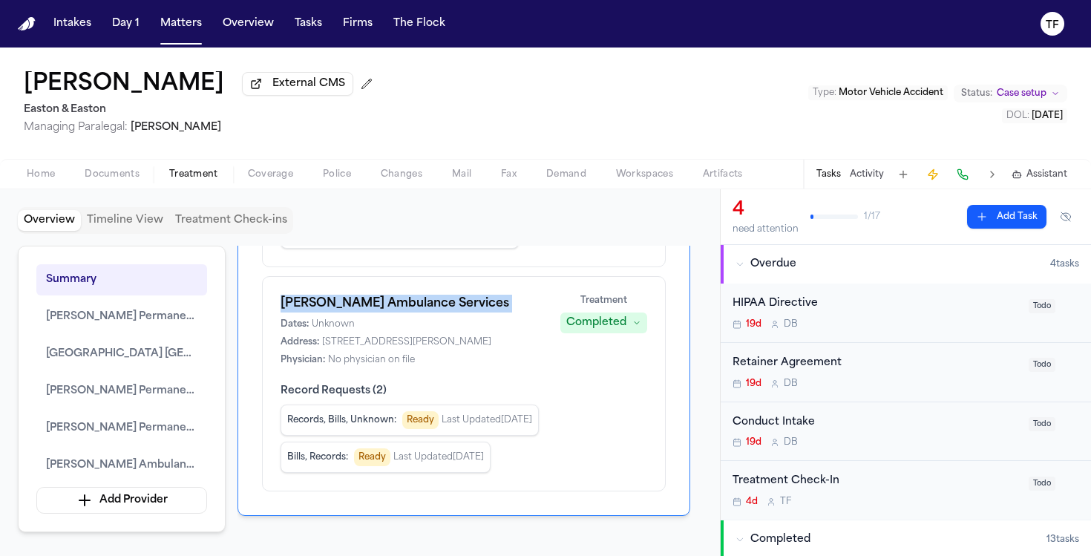
copy h1 "Falck Ambulance Services"
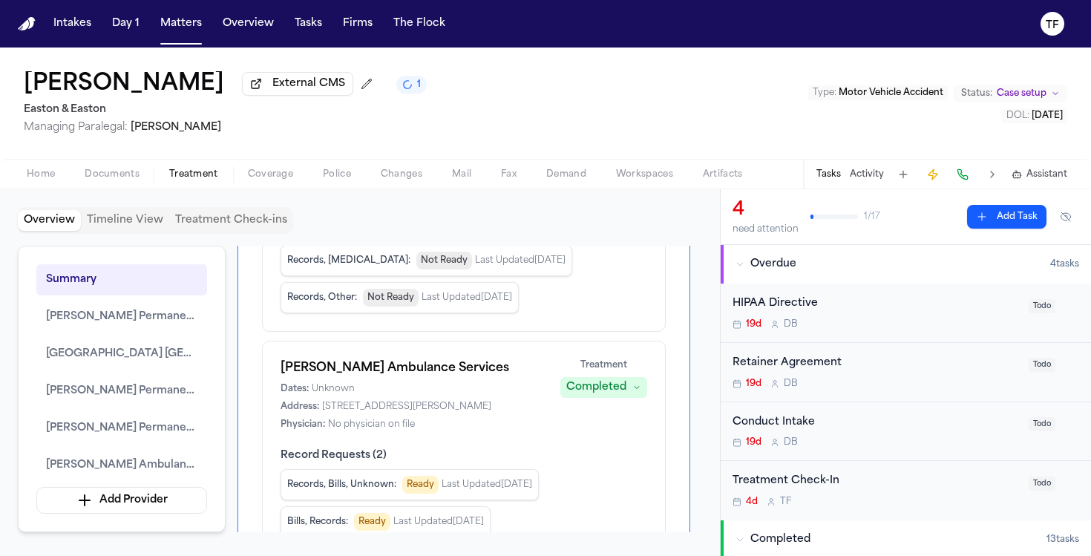
click at [664, 332] on div "Kaiser Permanente Mission Viejo Medical Offices Dates: 9/15/2023 - 9/15/2023 Ad…" at bounding box center [464, 224] width 404 height 215
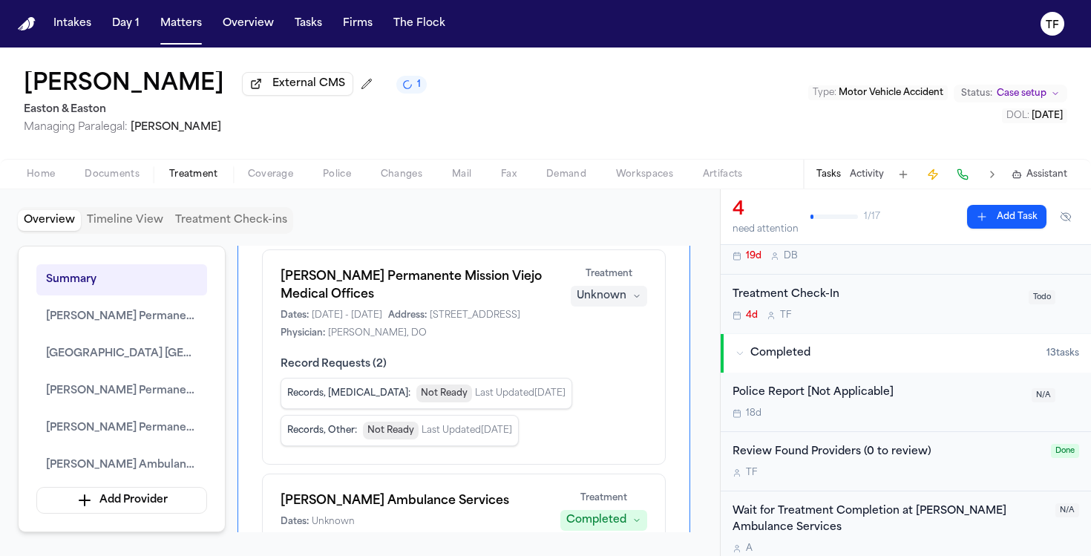
scroll to position [0, 0]
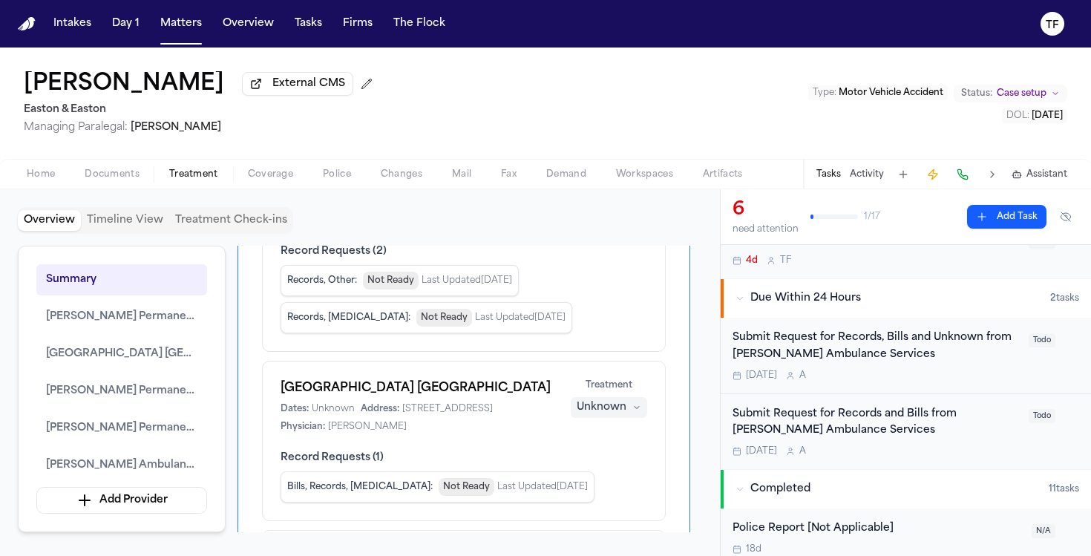
scroll to position [278, 0]
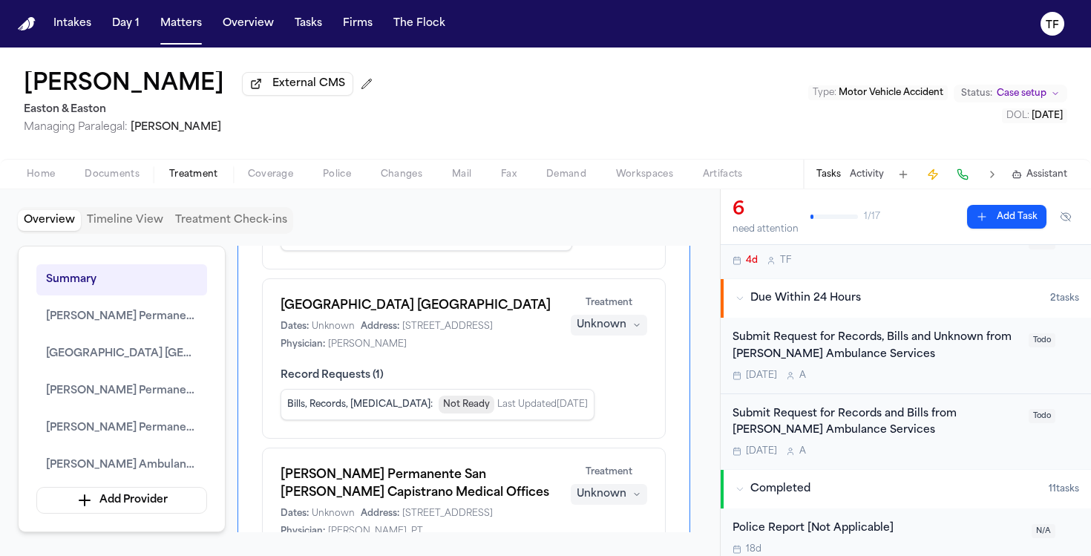
click at [625, 333] on div "Unknown" at bounding box center [602, 325] width 50 height 15
click at [610, 399] on span "Completed" at bounding box center [591, 402] width 59 height 15
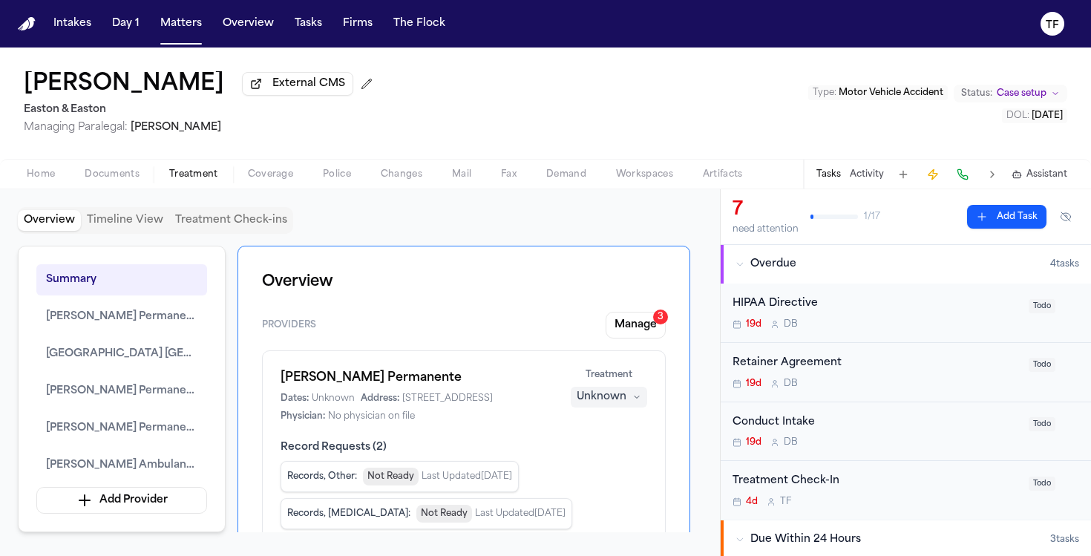
click at [1047, 362] on div "Todo" at bounding box center [1054, 365] width 50 height 21
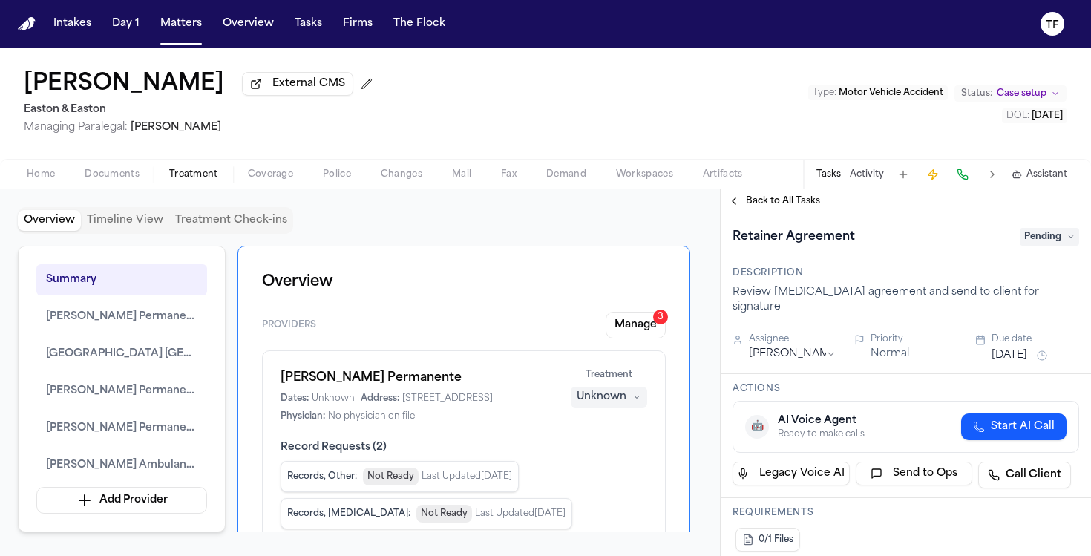
click at [745, 213] on div "Back to All Tasks" at bounding box center [906, 201] width 370 height 24
click at [745, 212] on div "Back to All Tasks" at bounding box center [906, 201] width 370 height 24
click at [743, 212] on div "Back to All Tasks" at bounding box center [906, 201] width 370 height 24
click at [741, 212] on div "Back to All Tasks" at bounding box center [906, 201] width 370 height 24
click at [739, 212] on div "Back to All Tasks" at bounding box center [906, 201] width 370 height 24
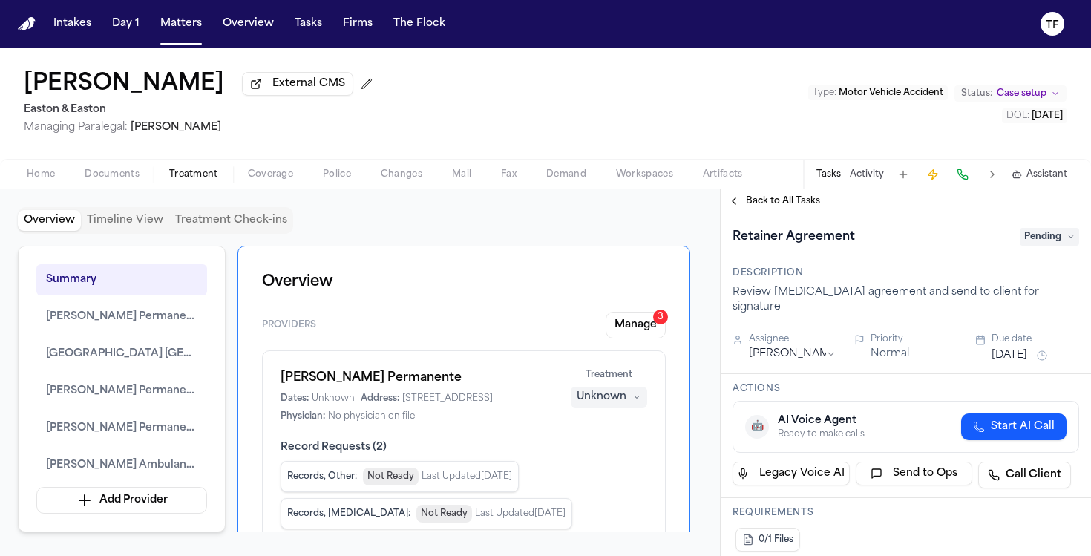
click at [739, 207] on button "Back to All Tasks" at bounding box center [774, 201] width 107 height 12
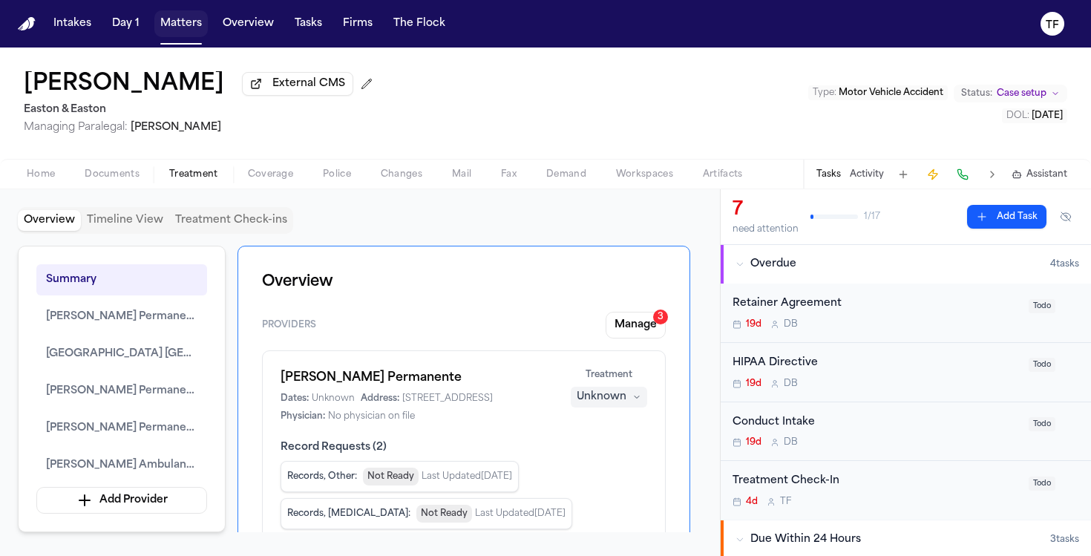
click at [168, 25] on button "Matters" at bounding box center [180, 23] width 53 height 27
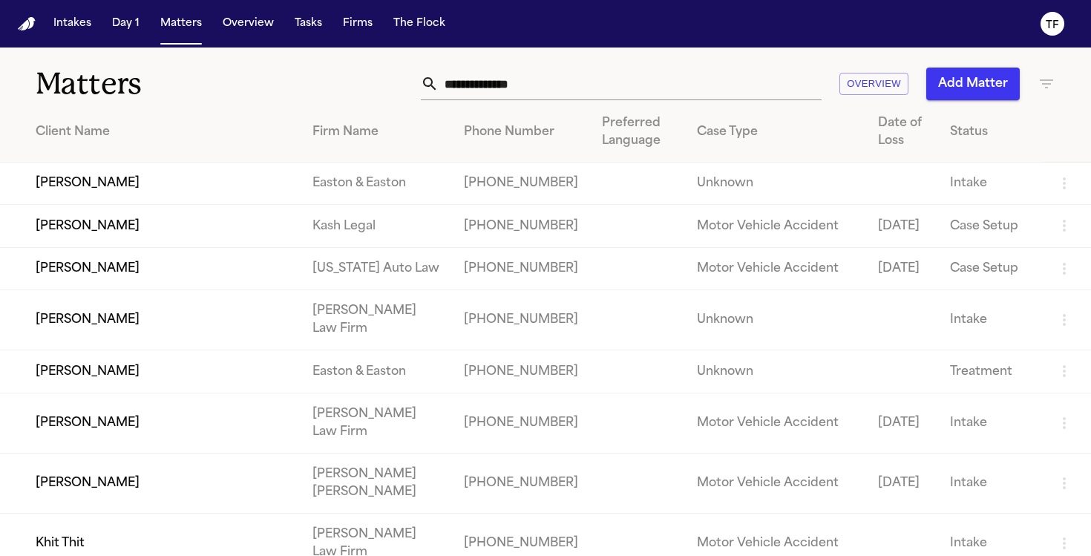
click at [549, 91] on input "text" at bounding box center [630, 84] width 383 height 33
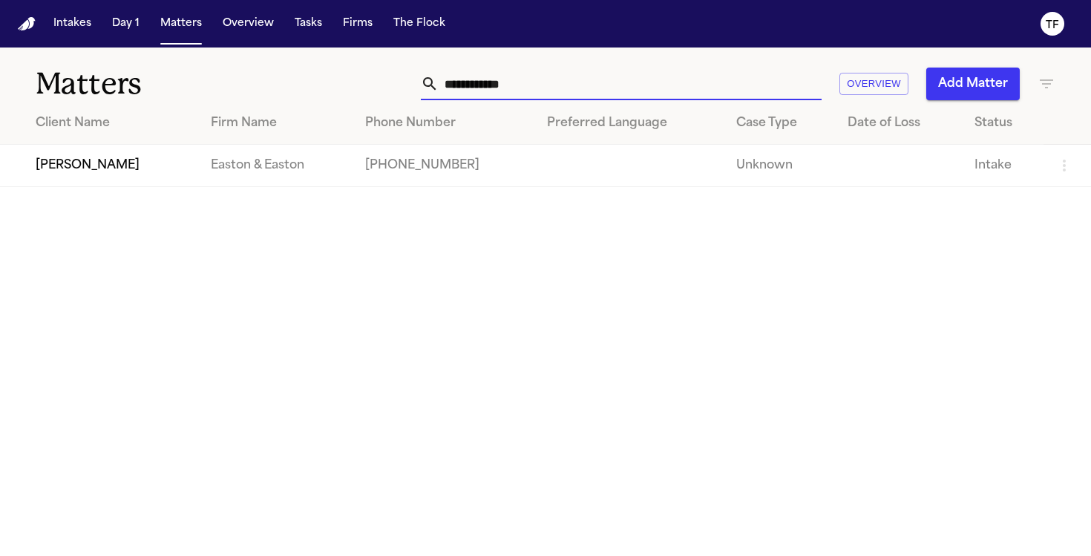
type input "**********"
click at [92, 152] on td "[PERSON_NAME]" at bounding box center [99, 166] width 199 height 42
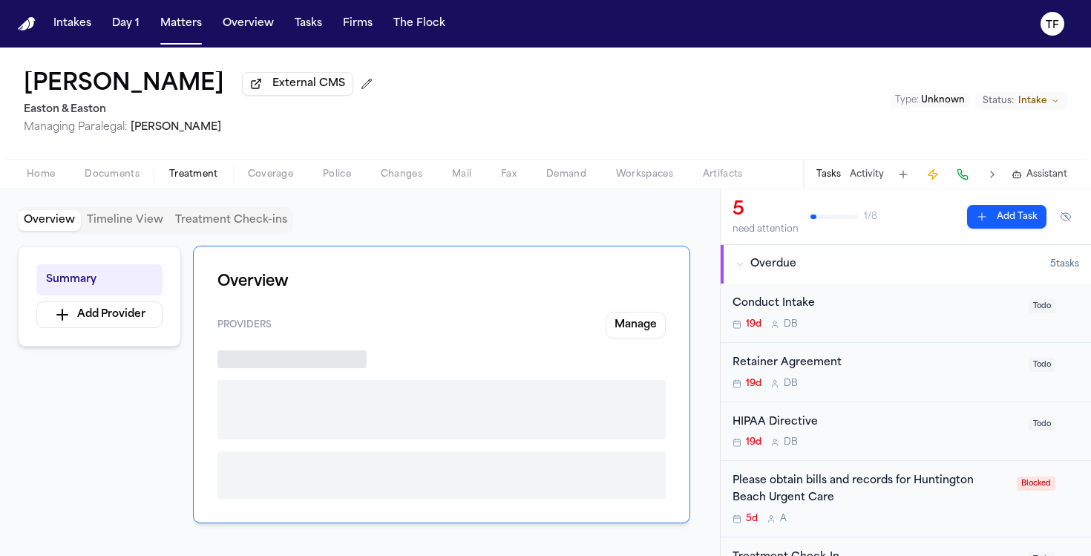
click at [180, 174] on span "Treatment" at bounding box center [193, 175] width 49 height 12
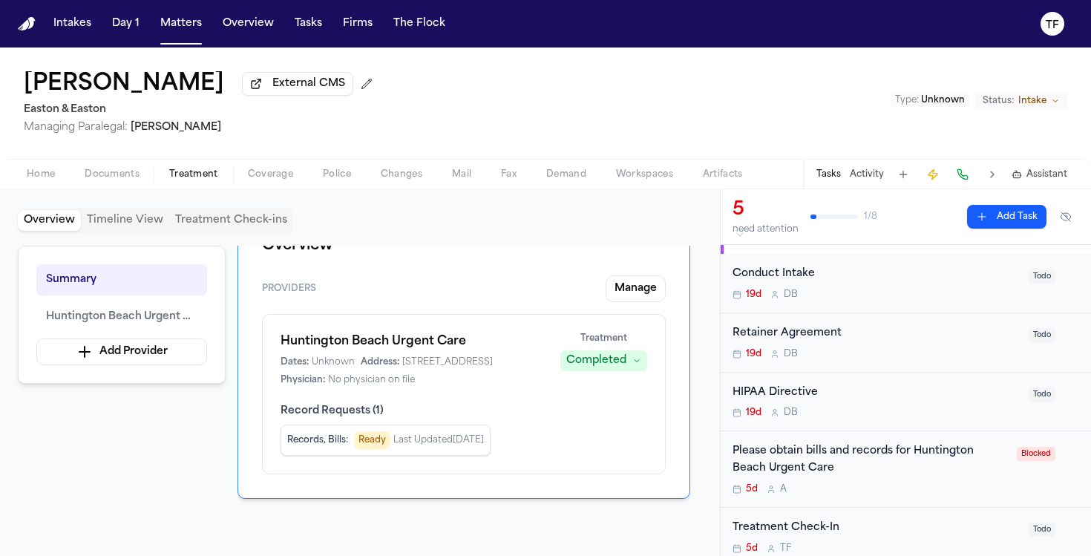
scroll to position [30, 0]
click at [803, 447] on div "Please obtain bills and records for Huntington Beach Urgent Care" at bounding box center [870, 459] width 275 height 34
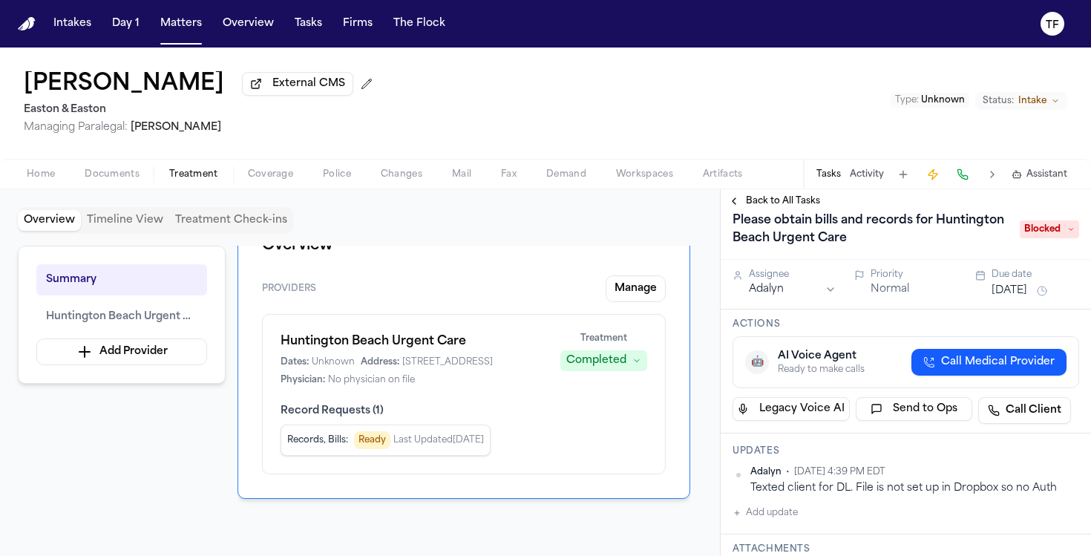
scroll to position [19, 0]
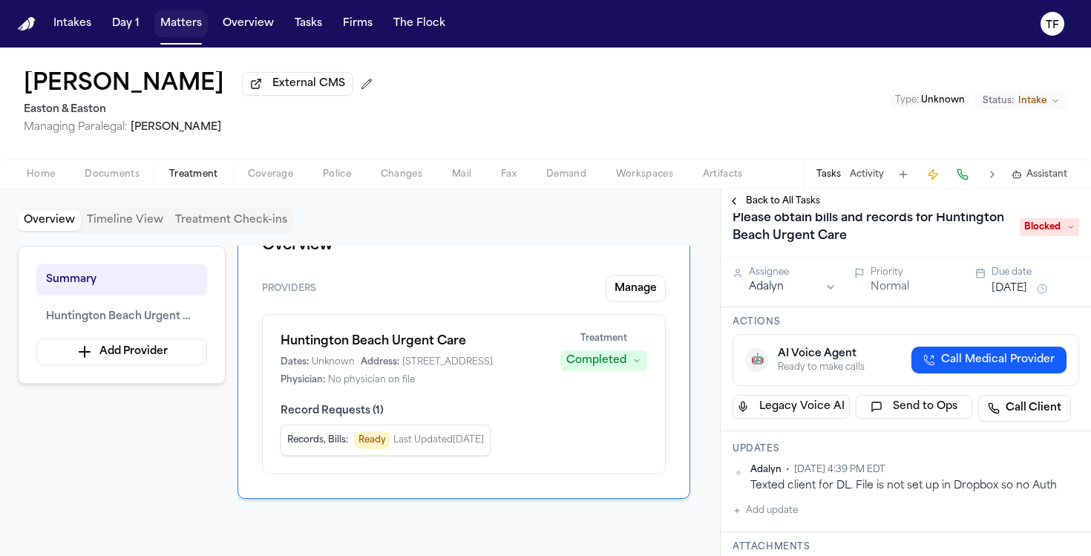
click at [173, 15] on button "Matters" at bounding box center [180, 23] width 53 height 27
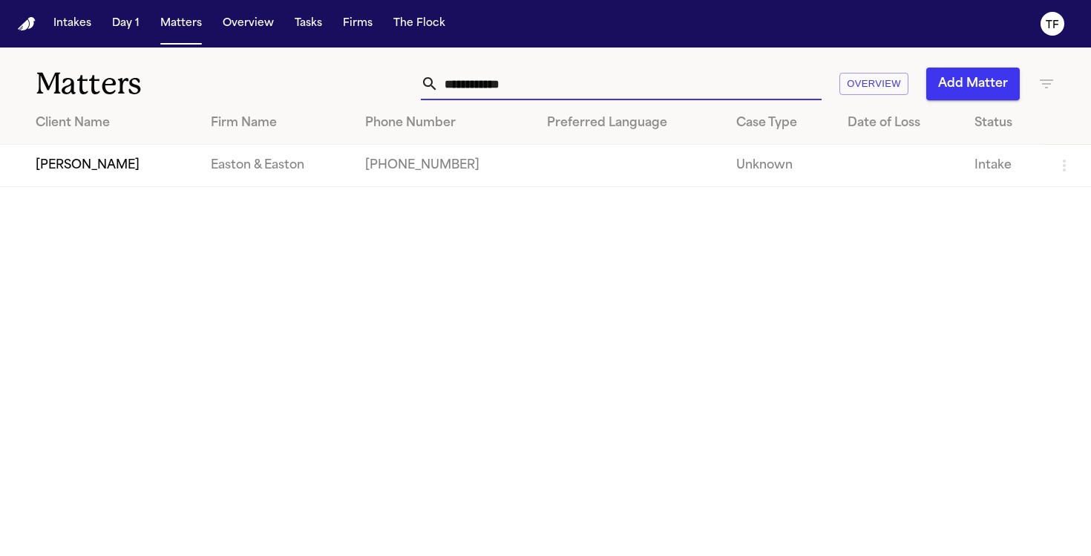
click at [512, 97] on input "**********" at bounding box center [630, 84] width 383 height 33
click at [511, 96] on input "**********" at bounding box center [630, 84] width 383 height 33
type input "**********"
click at [252, 164] on td "Easton & Easton" at bounding box center [268, 166] width 150 height 42
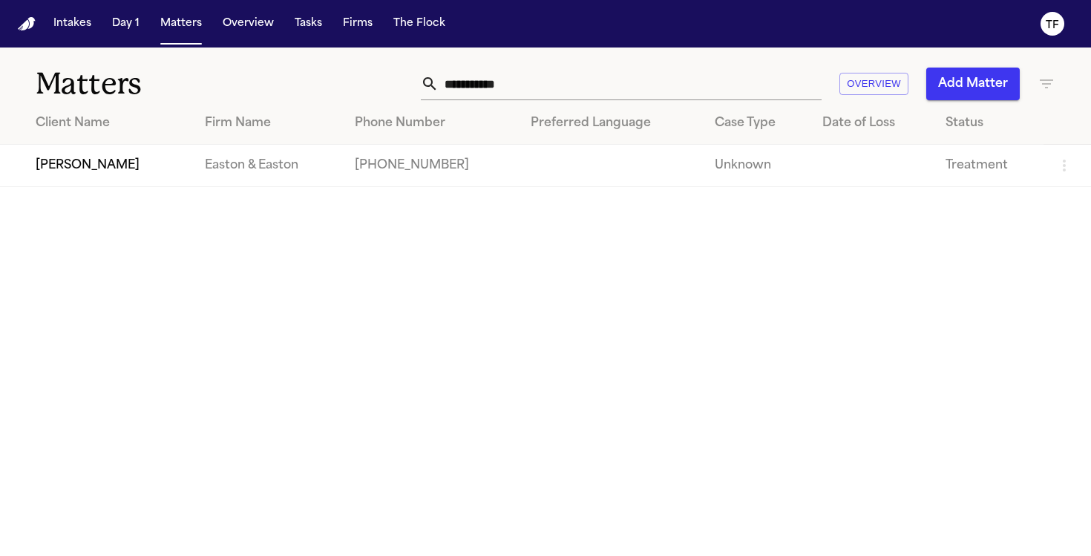
click at [161, 178] on td "[PERSON_NAME]" at bounding box center [96, 166] width 193 height 42
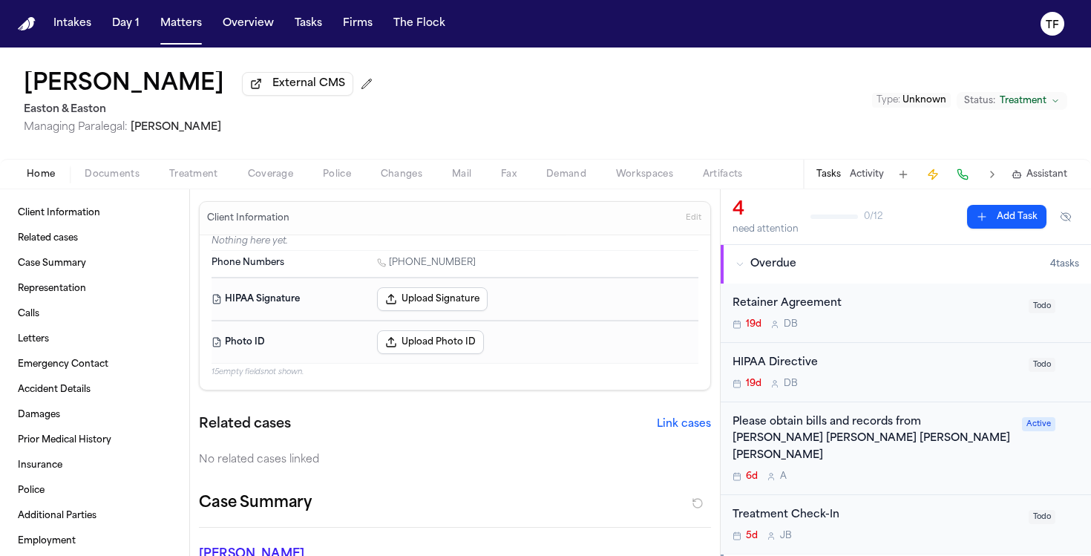
click at [815, 436] on div "Please obtain bills and records from Kramer Schwartz Fayner Licata" at bounding box center [873, 439] width 281 height 50
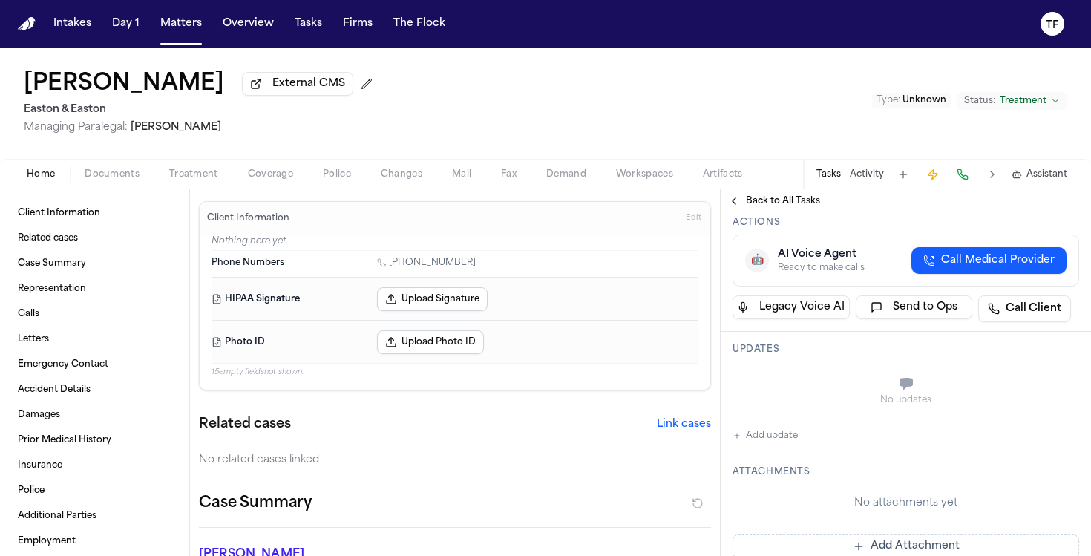
scroll to position [142, 0]
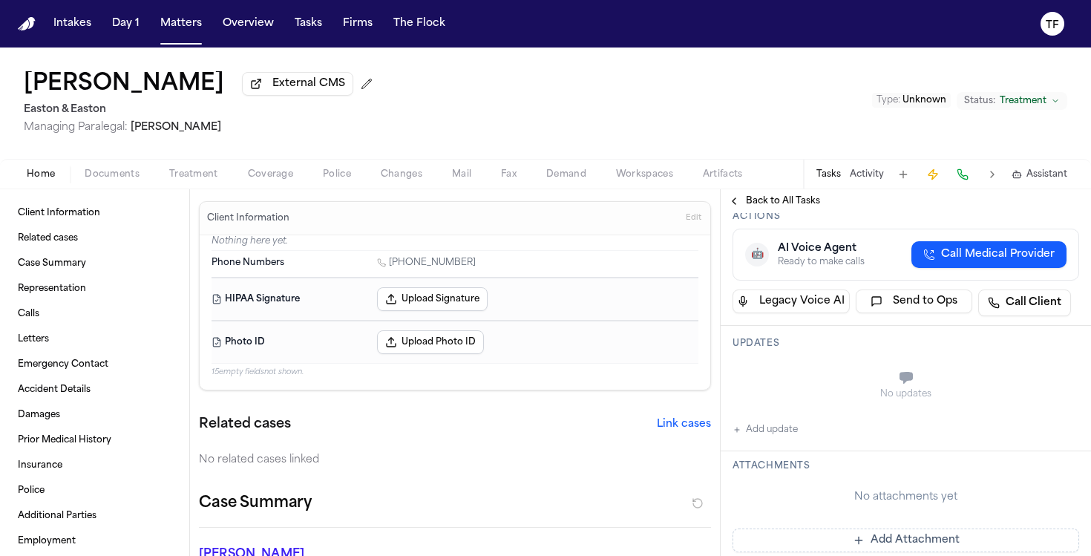
click at [751, 203] on span "Back to All Tasks" at bounding box center [783, 201] width 74 height 12
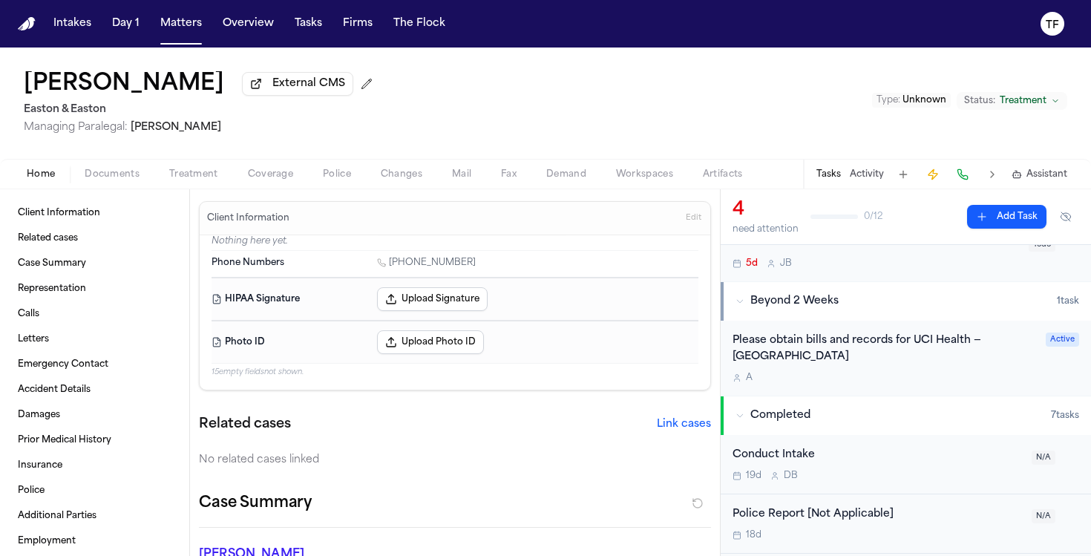
scroll to position [275, 0]
click at [819, 341] on div "Please obtain bills and records for UCI Health — Fountain Valley" at bounding box center [885, 347] width 304 height 34
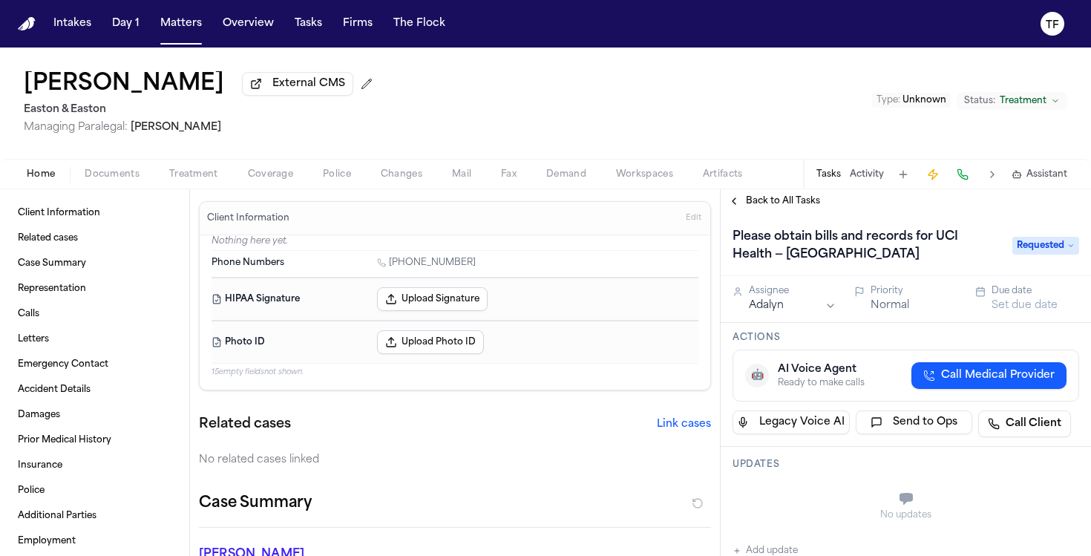
click at [742, 205] on button "Back to All Tasks" at bounding box center [774, 201] width 107 height 12
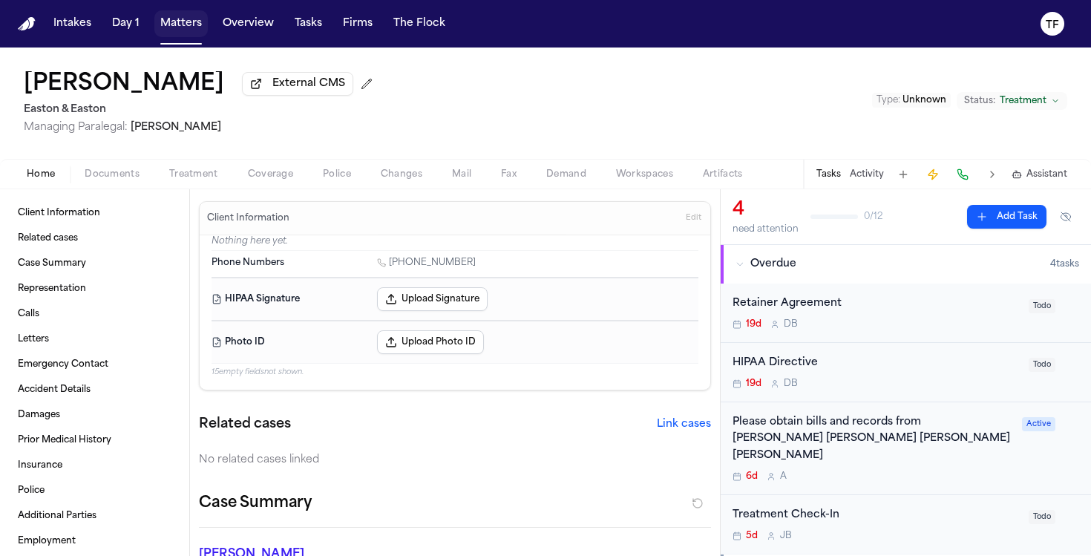
click at [177, 18] on button "Matters" at bounding box center [180, 23] width 53 height 27
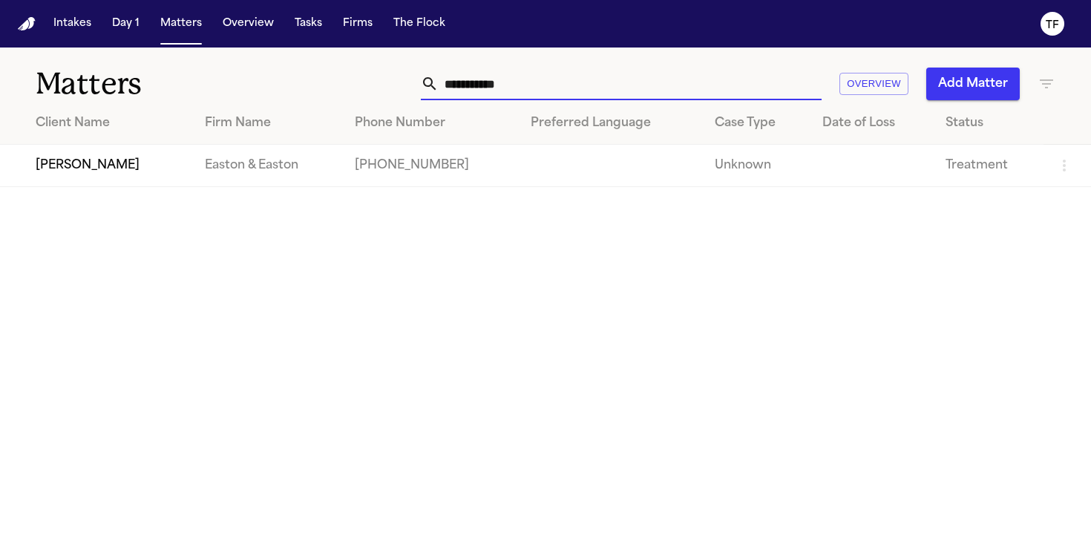
drag, startPoint x: 529, startPoint y: 73, endPoint x: 534, endPoint y: 80, distance: 8.7
click at [534, 80] on input "**********" at bounding box center [630, 84] width 383 height 33
click at [534, 78] on input "**********" at bounding box center [630, 84] width 383 height 33
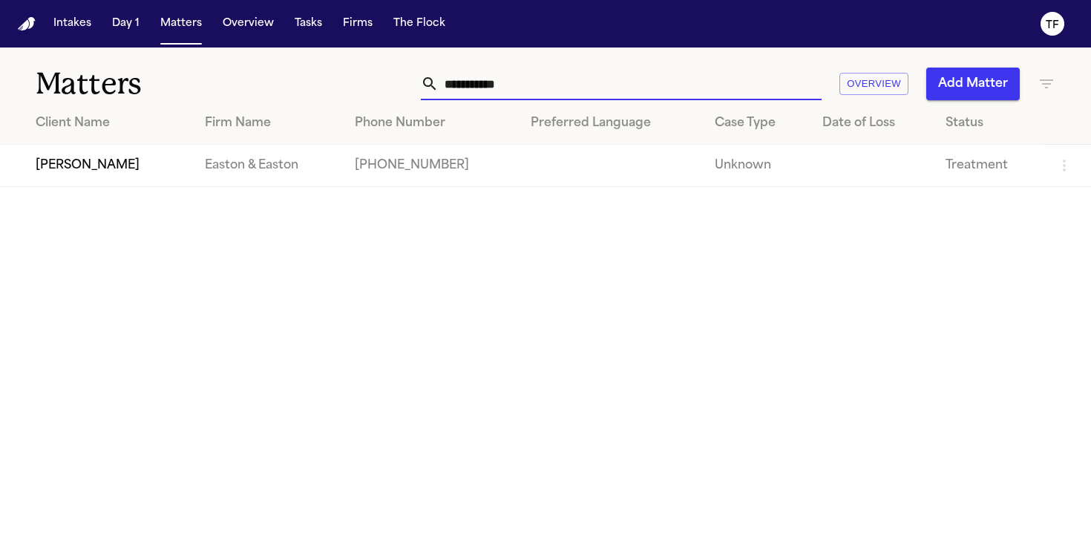
click at [534, 78] on input "**********" at bounding box center [630, 84] width 383 height 33
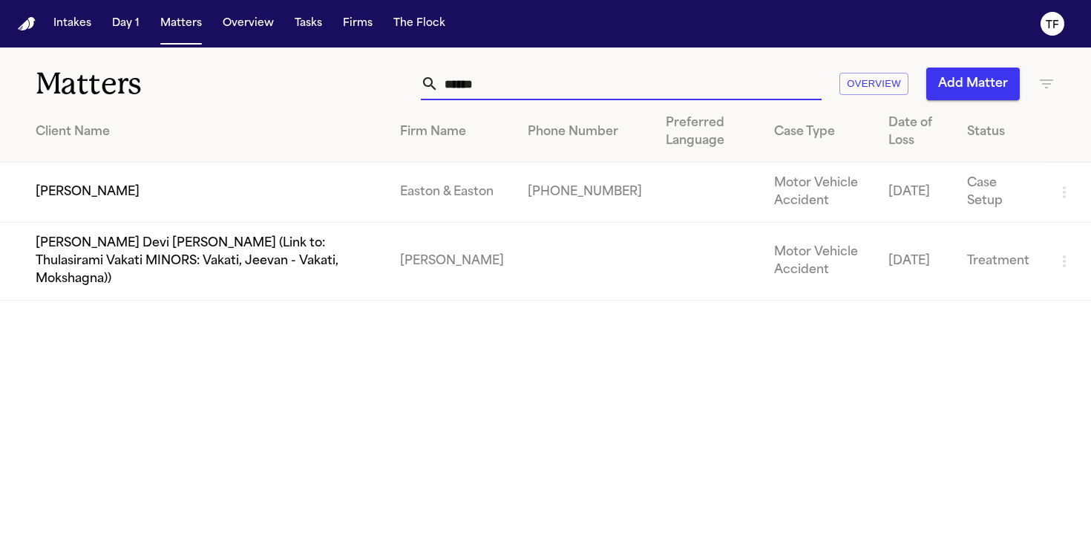
type input "******"
click at [369, 196] on td "Phuong Nguyen" at bounding box center [194, 193] width 388 height 60
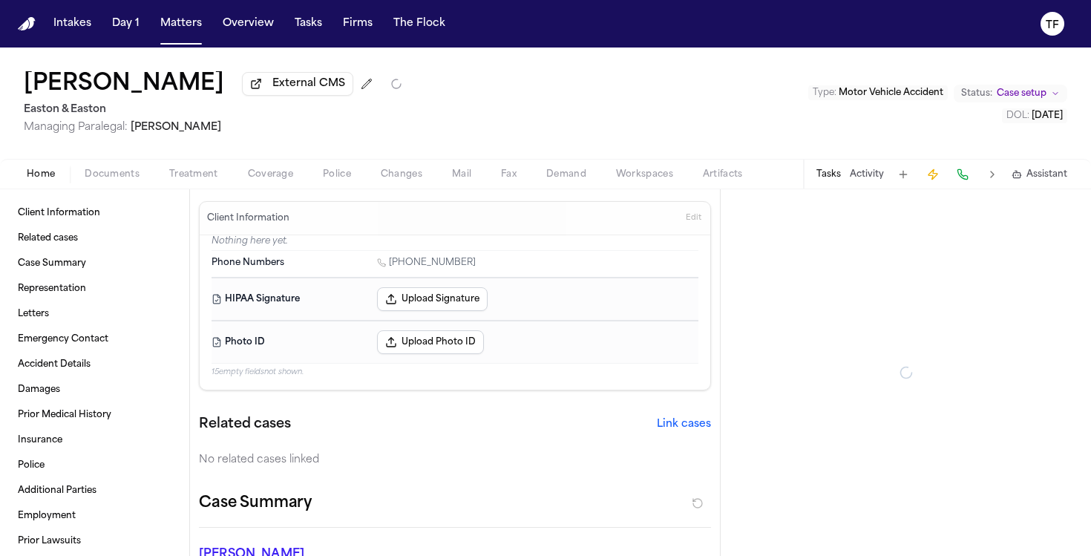
click at [179, 173] on span "Treatment" at bounding box center [193, 175] width 49 height 12
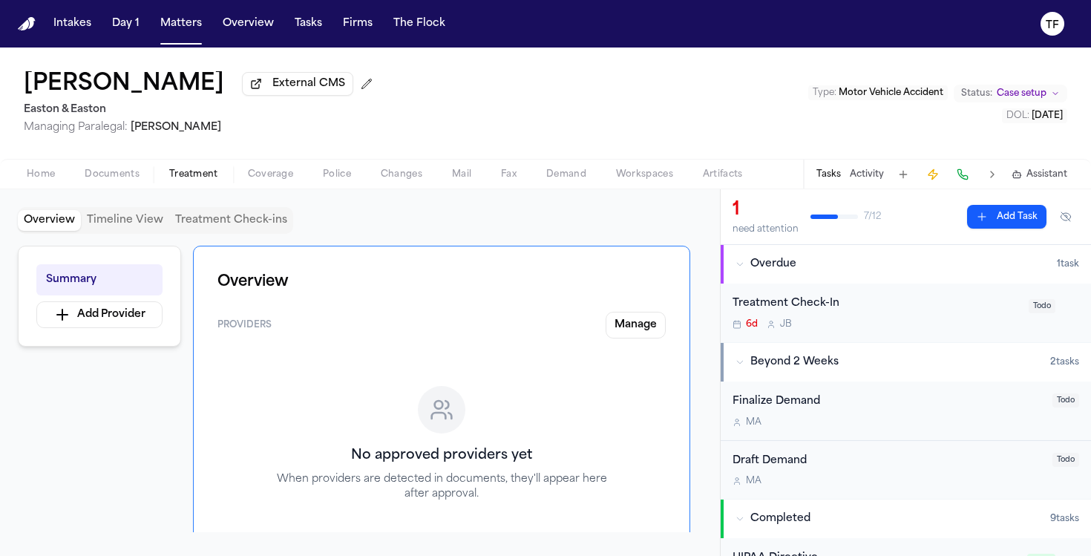
click at [856, 176] on button "Activity" at bounding box center [867, 175] width 34 height 12
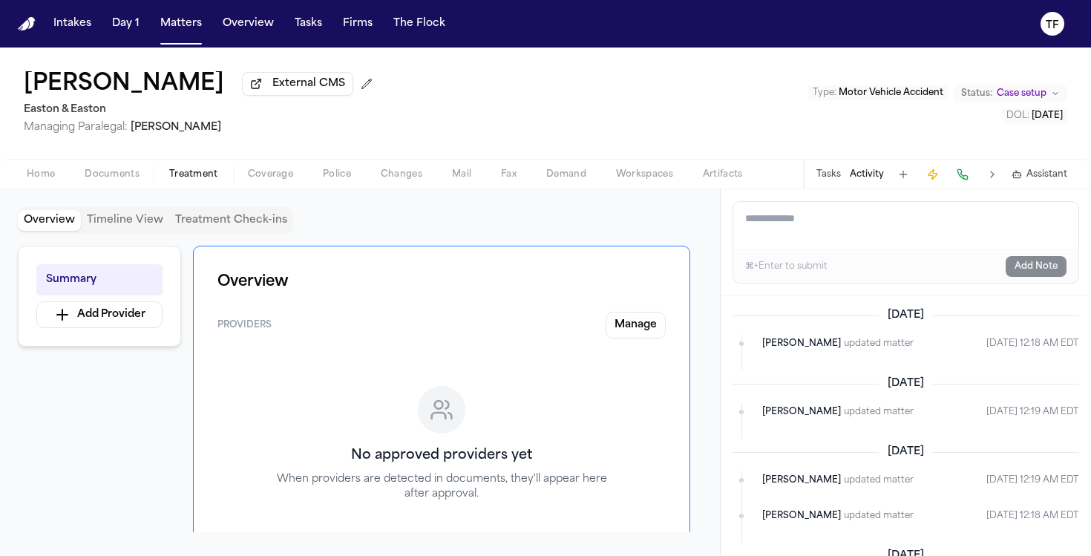
click at [842, 218] on textarea "Add a note to this matter" at bounding box center [905, 226] width 345 height 48
paste textarea "**********"
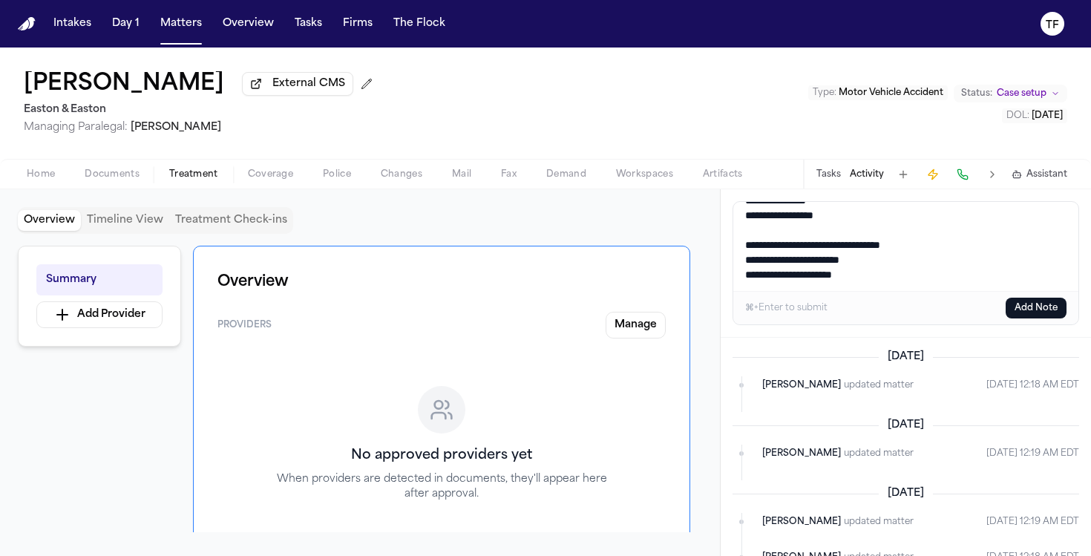
type textarea "**********"
click at [1045, 314] on button "Add Note" at bounding box center [1036, 308] width 61 height 21
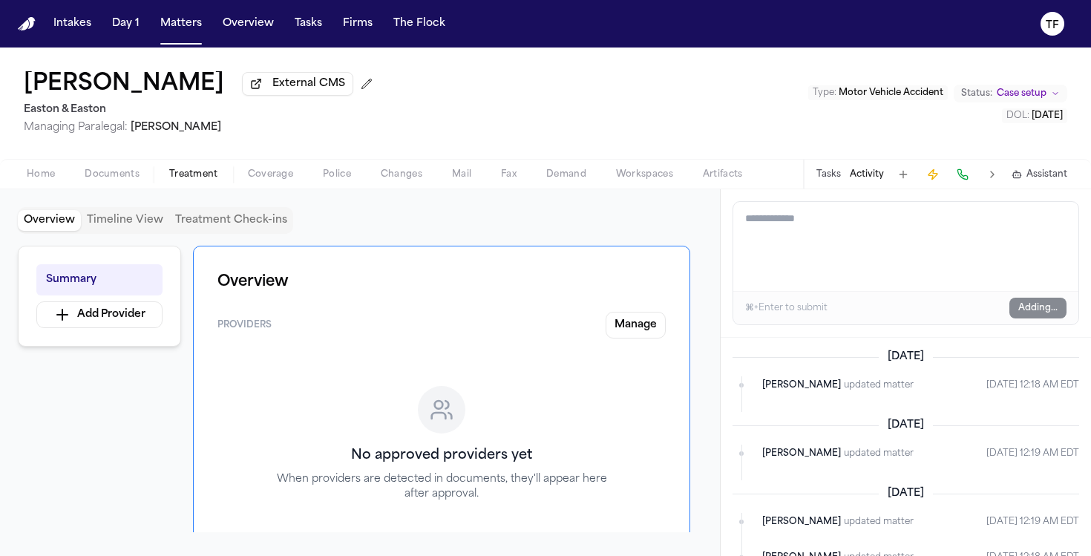
scroll to position [0, 0]
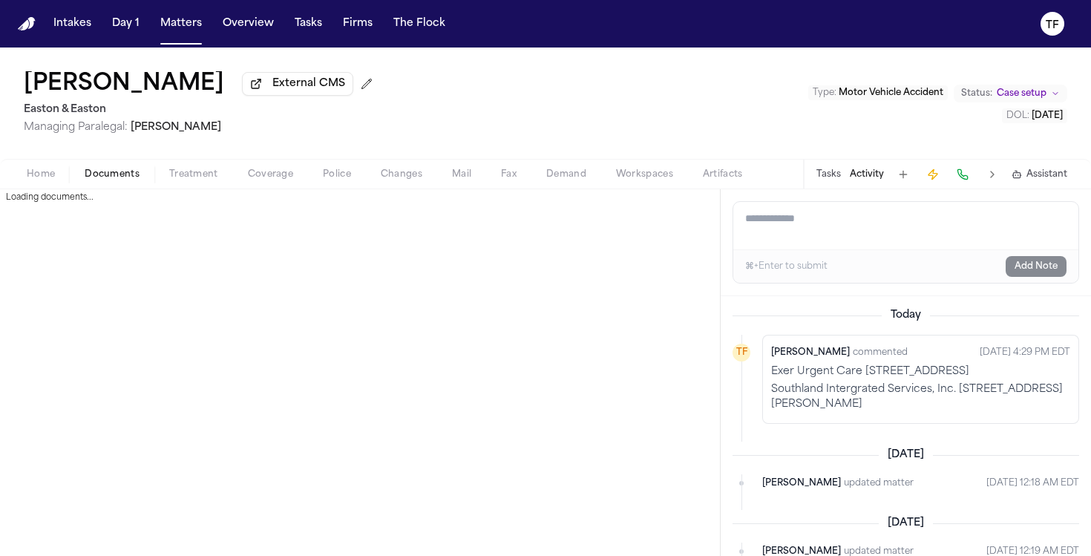
click at [76, 183] on button "Documents" at bounding box center [112, 175] width 85 height 18
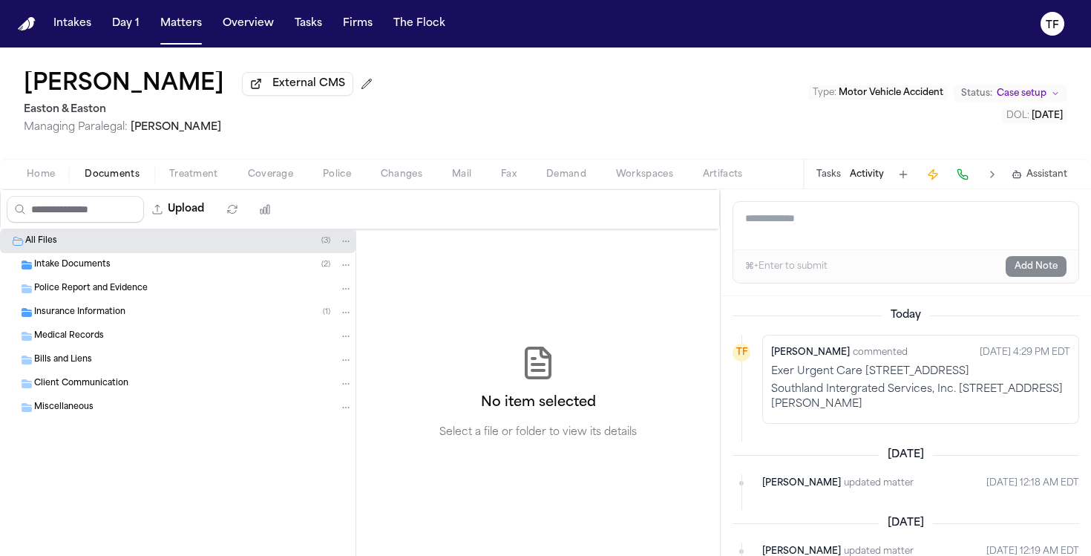
click at [49, 180] on span "Home" at bounding box center [41, 175] width 28 height 12
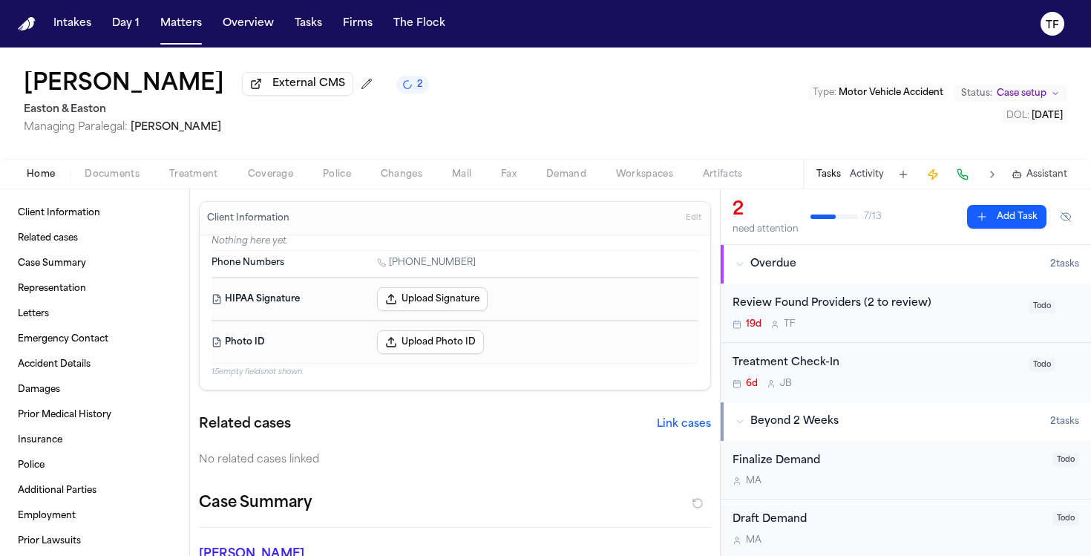
click at [215, 179] on span "Treatment" at bounding box center [193, 175] width 49 height 12
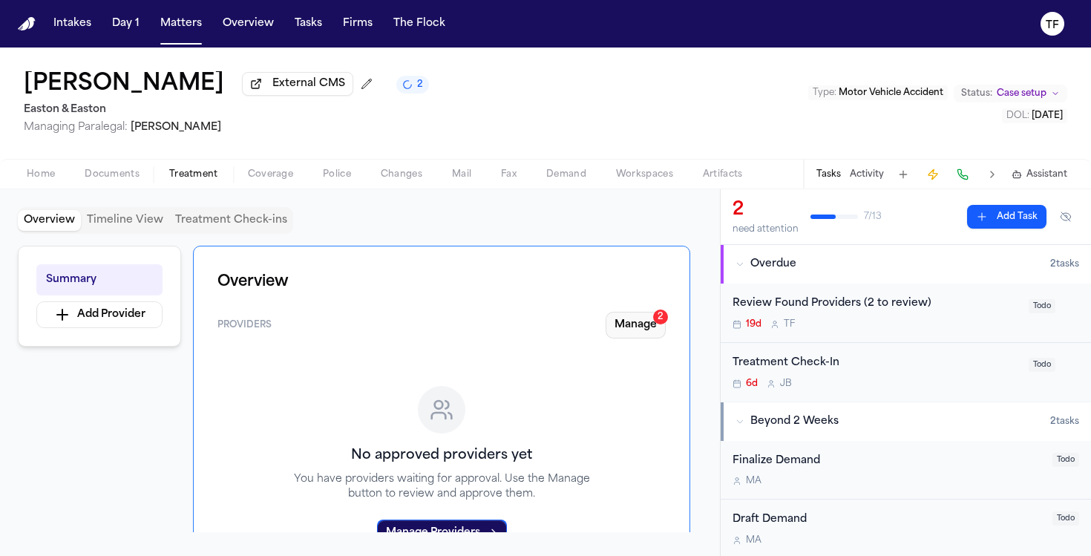
click at [644, 339] on button "Manage 2" at bounding box center [636, 325] width 60 height 27
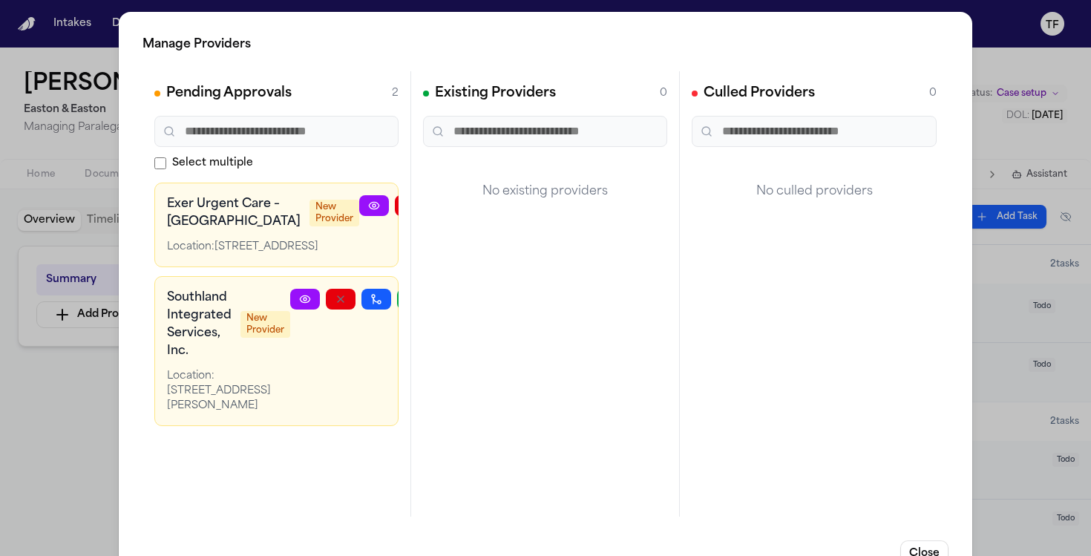
scroll to position [0, 40]
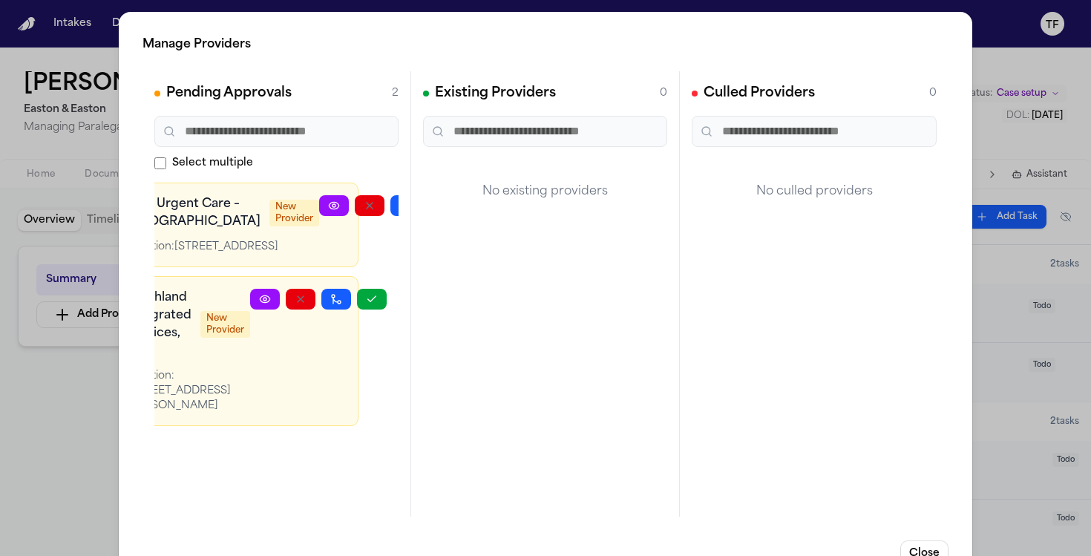
click at [371, 218] on div at bounding box center [387, 224] width 137 height 59
click at [426, 198] on button "button" at bounding box center [441, 205] width 30 height 21
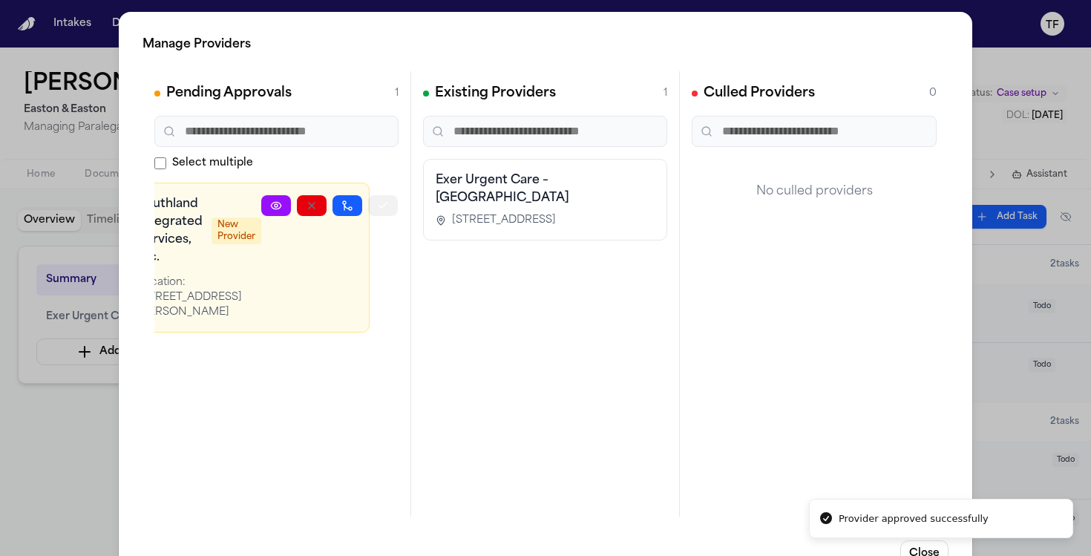
click at [368, 200] on button "button" at bounding box center [383, 205] width 30 height 21
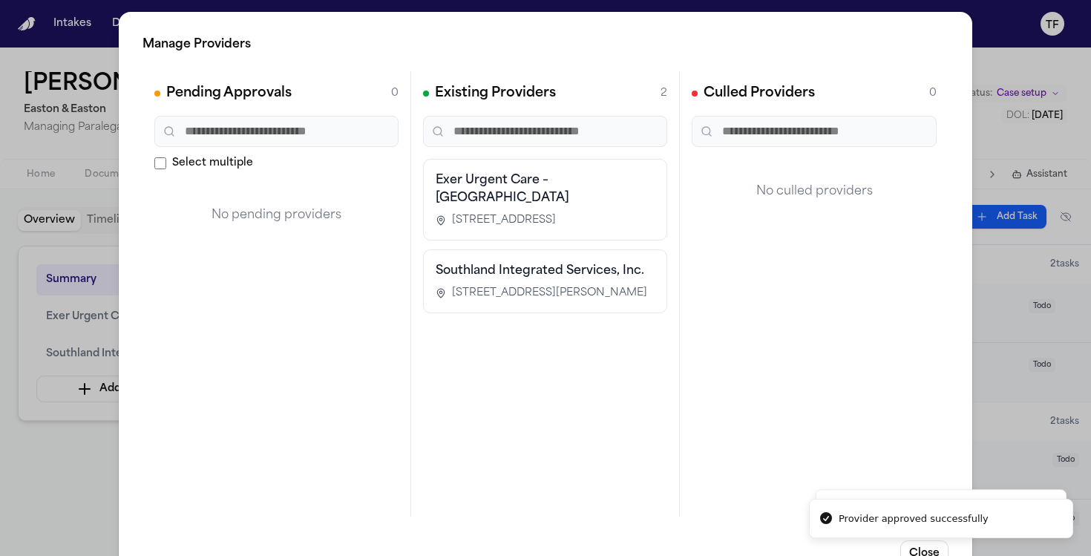
click at [57, 491] on div "Manage Providers Pending Approvals 0 Select multiple No pending providers Exist…" at bounding box center [545, 301] width 1091 height 603
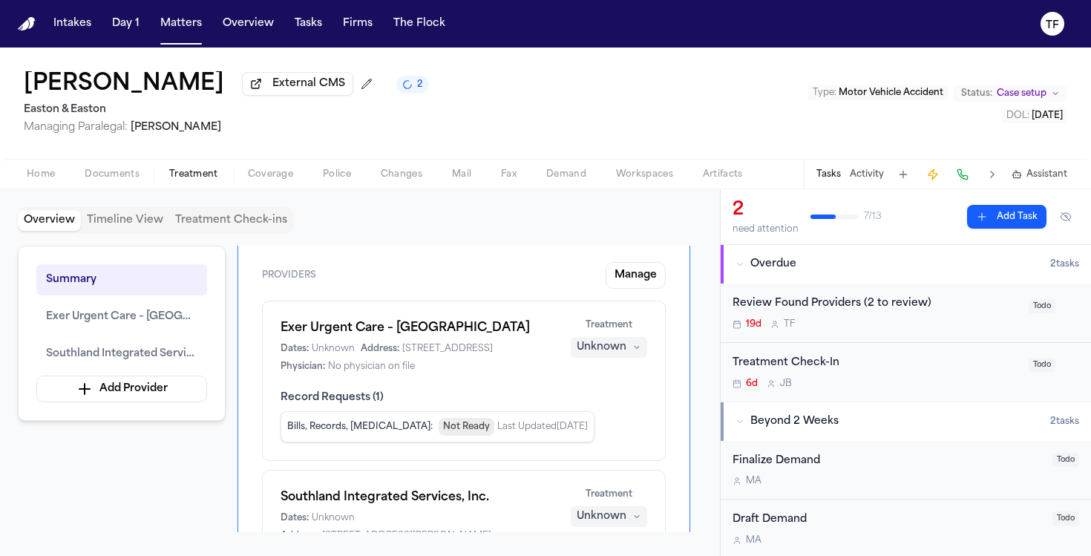
scroll to position [122, 0]
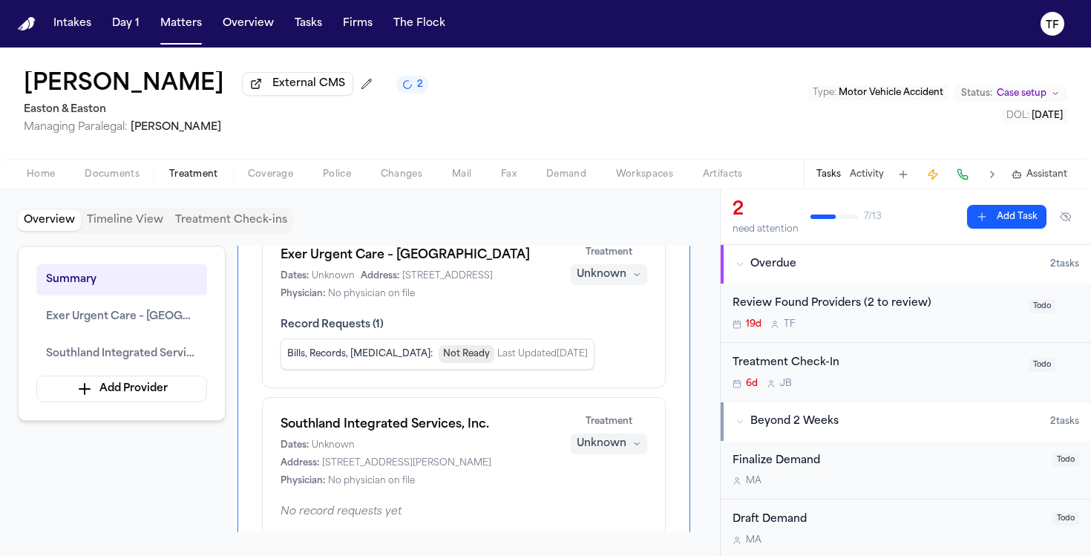
click at [628, 270] on button "Unknown" at bounding box center [609, 274] width 76 height 21
click at [603, 337] on span "Completed" at bounding box center [591, 334] width 59 height 15
click at [606, 451] on div "Unknown" at bounding box center [602, 444] width 50 height 15
click at [606, 398] on span "Completed" at bounding box center [591, 394] width 59 height 15
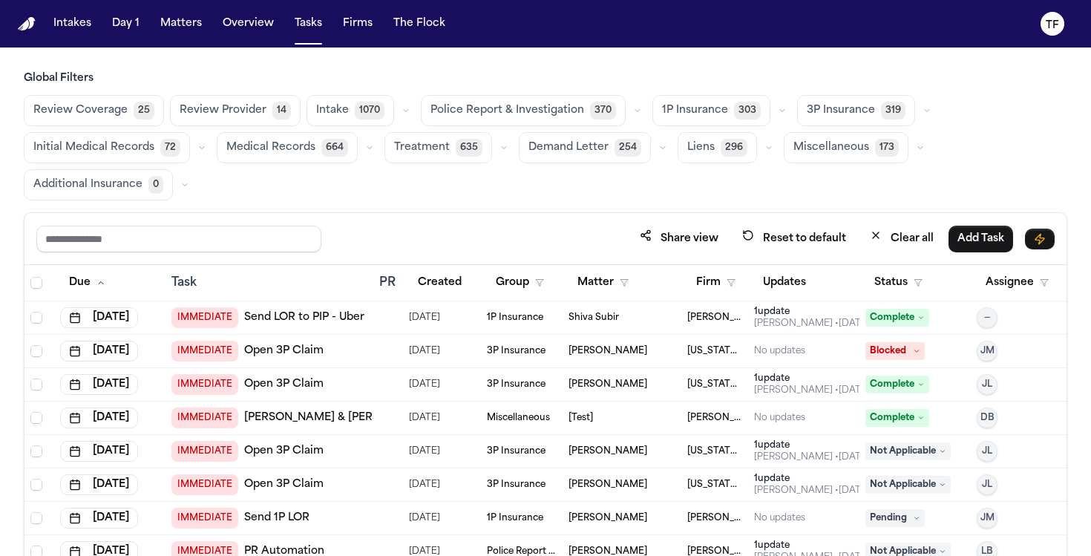
click at [188, 7] on nav "Intakes Day 1 Matters Overview Tasks Firms The Flock TF" at bounding box center [545, 24] width 1091 height 48
click at [188, 15] on button "Matters" at bounding box center [180, 23] width 53 height 27
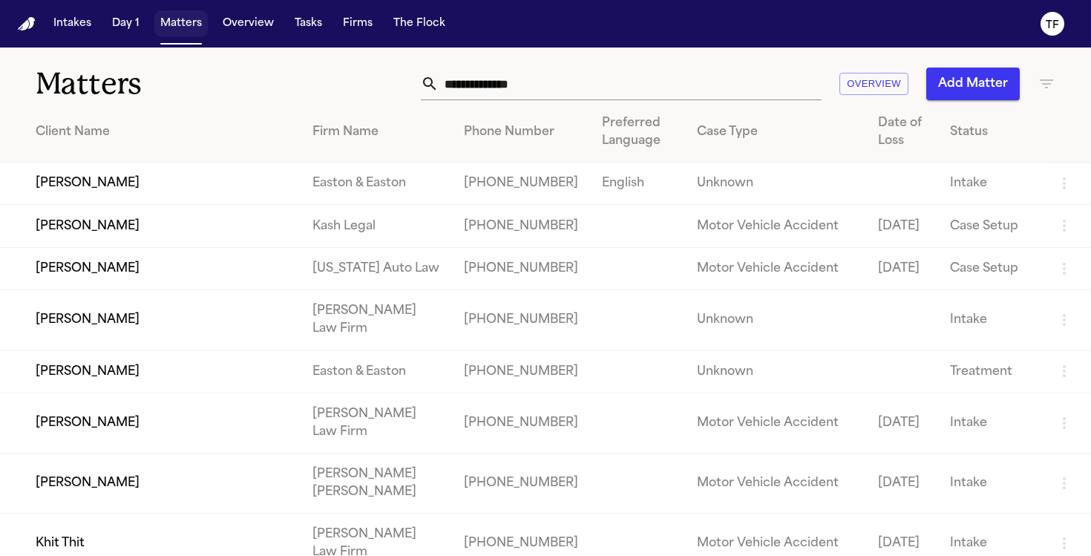
click at [187, 22] on button "Matters" at bounding box center [180, 23] width 53 height 27
click at [517, 74] on input "text" at bounding box center [630, 84] width 383 height 33
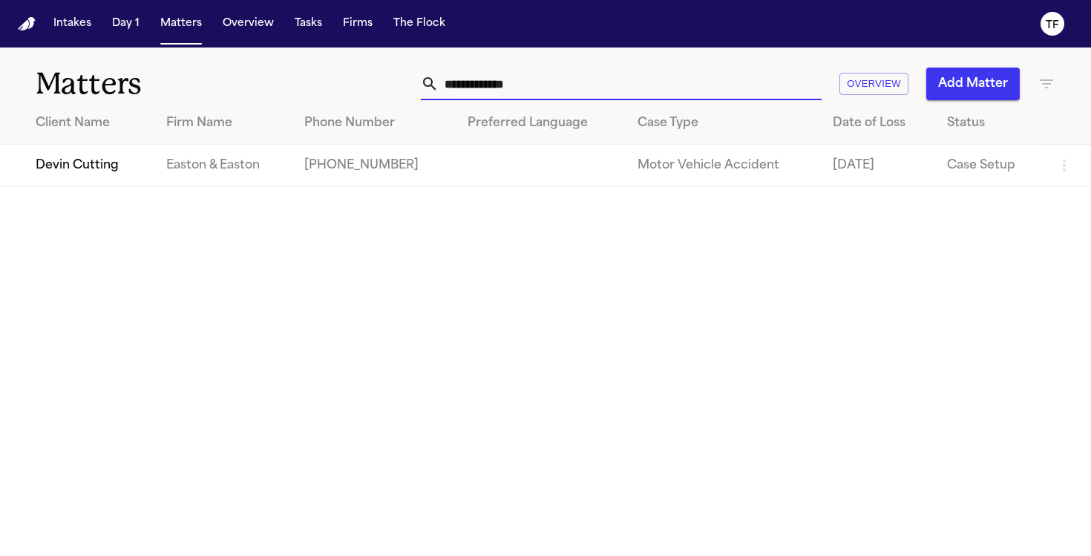
type input "**********"
click at [210, 174] on td "Easton & Easton" at bounding box center [223, 166] width 139 height 42
click at [200, 167] on td "Easton & Easton" at bounding box center [223, 166] width 139 height 42
click at [131, 169] on td "Devin Cutting" at bounding box center [77, 166] width 154 height 42
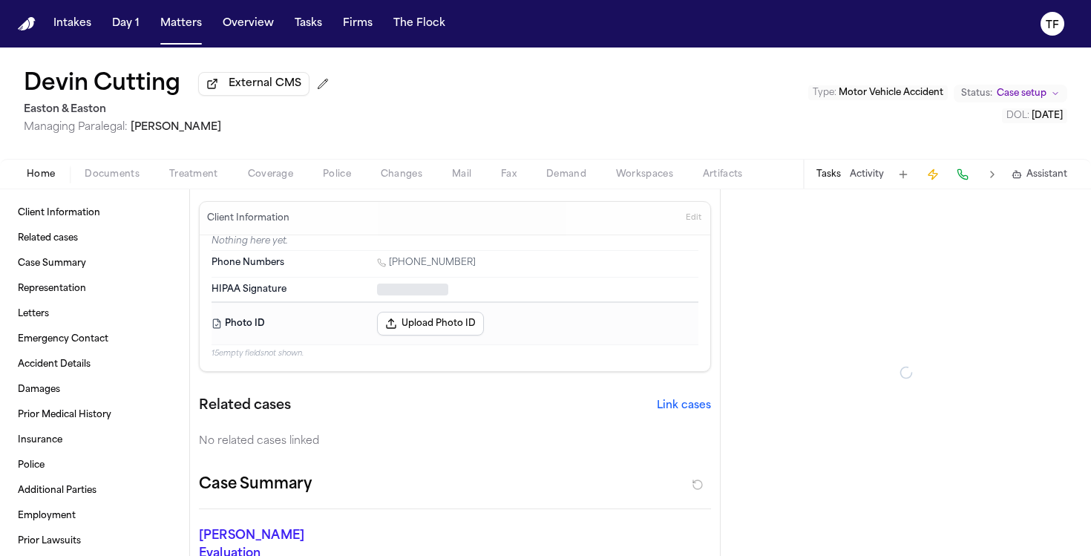
click at [193, 173] on span "Treatment" at bounding box center [193, 175] width 49 height 12
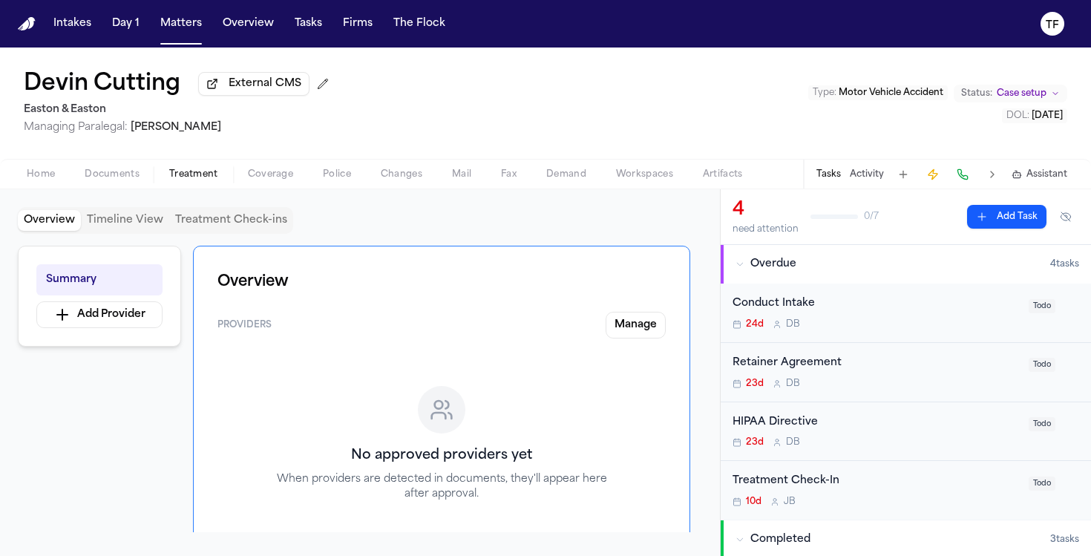
click at [870, 180] on button "Activity" at bounding box center [867, 175] width 34 height 12
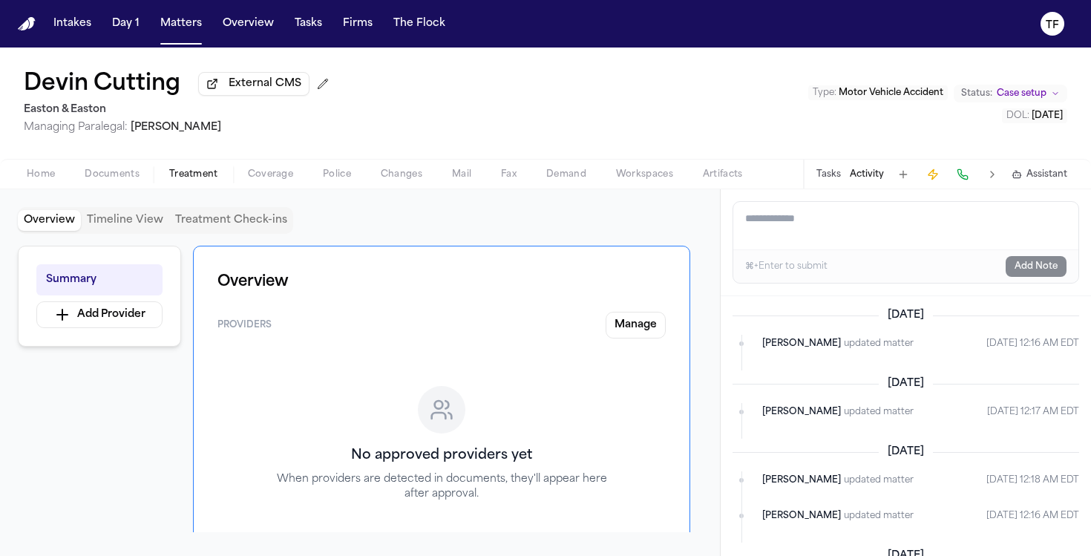
click at [829, 229] on textarea "Add a note to this matter" at bounding box center [905, 226] width 345 height 48
paste textarea "**********"
type textarea "**********"
click at [1031, 264] on button "Add Note" at bounding box center [1036, 266] width 61 height 21
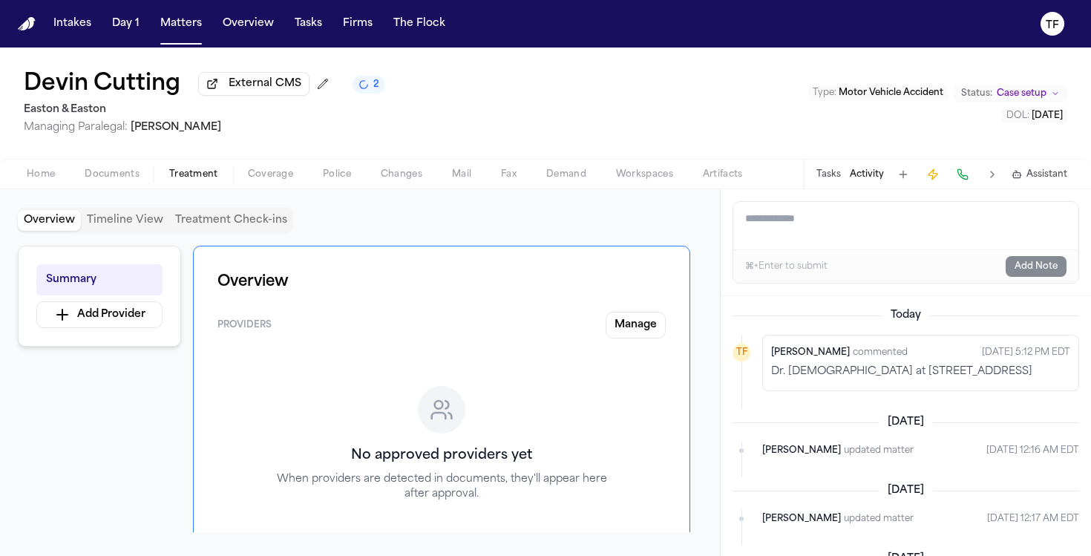
click at [54, 178] on span "Home" at bounding box center [41, 175] width 28 height 12
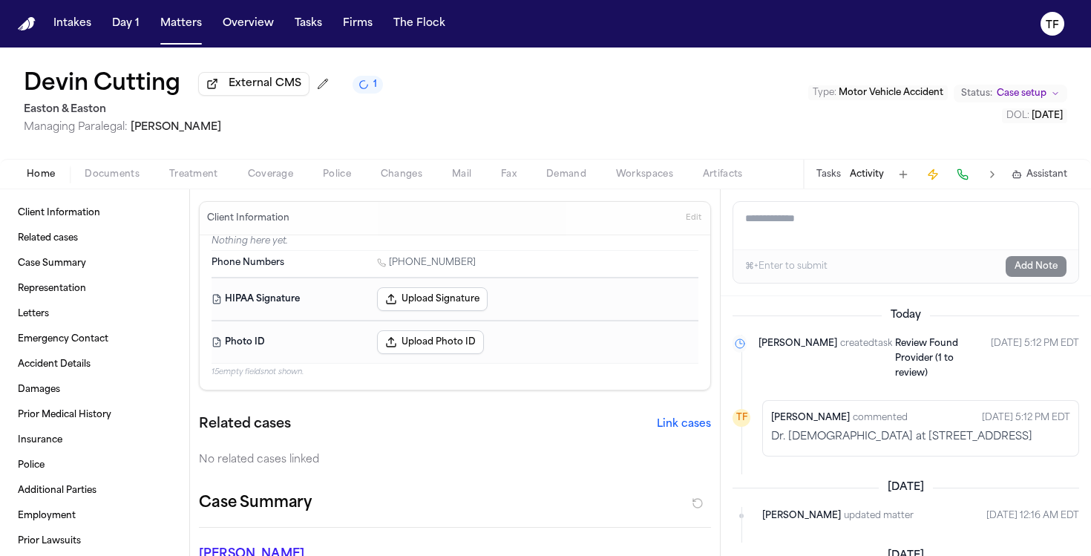
click at [197, 178] on span "Treatment" at bounding box center [193, 175] width 49 height 12
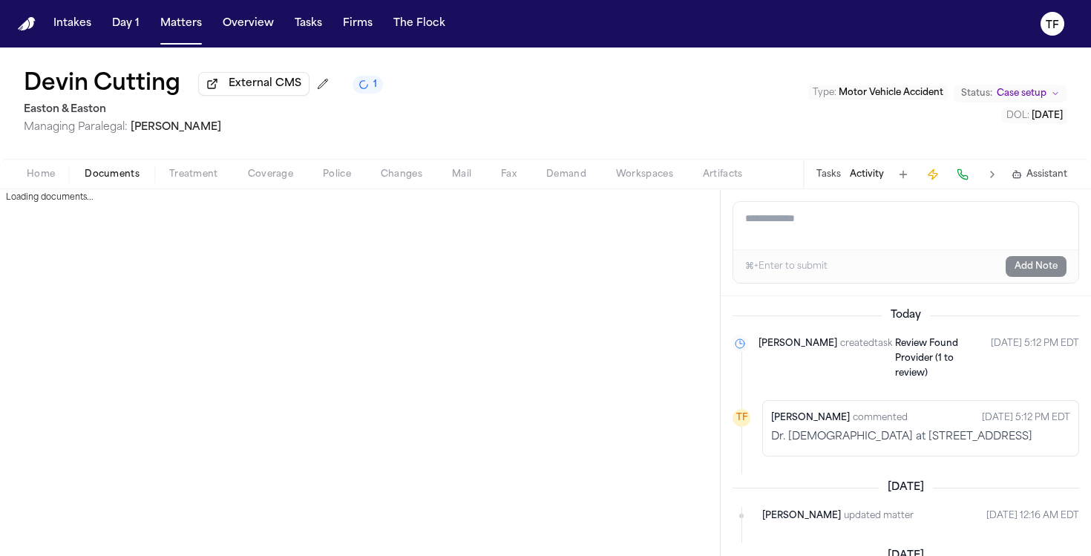
click at [111, 178] on span "Documents" at bounding box center [112, 175] width 55 height 12
click at [200, 174] on span "Treatment" at bounding box center [193, 175] width 49 height 12
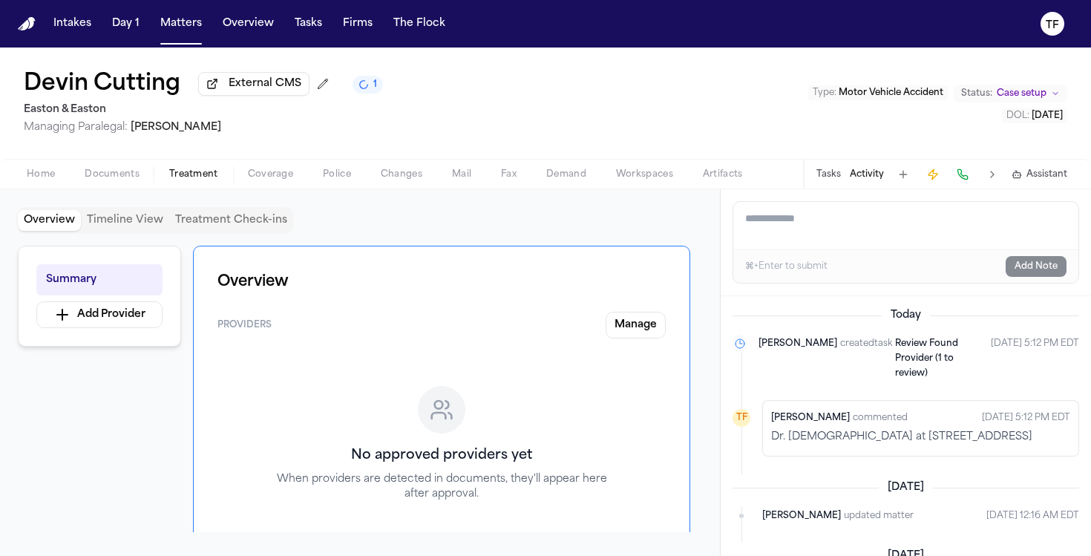
click at [56, 170] on button "Home" at bounding box center [41, 175] width 58 height 18
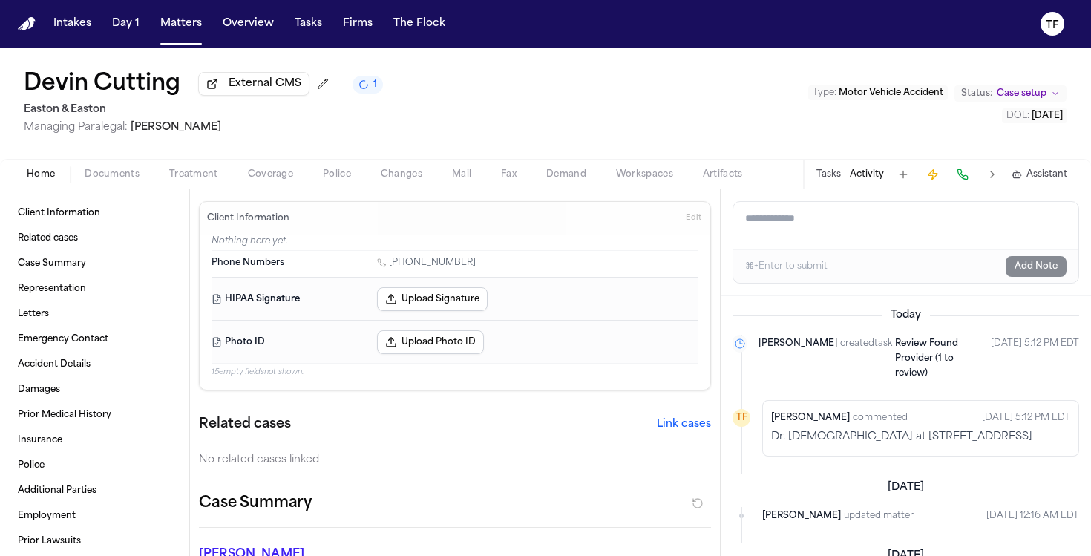
click at [209, 189] on div "Home Documents Treatment Coverage Police Changes Mail Fax Demand Workspaces Art…" at bounding box center [545, 174] width 1091 height 30
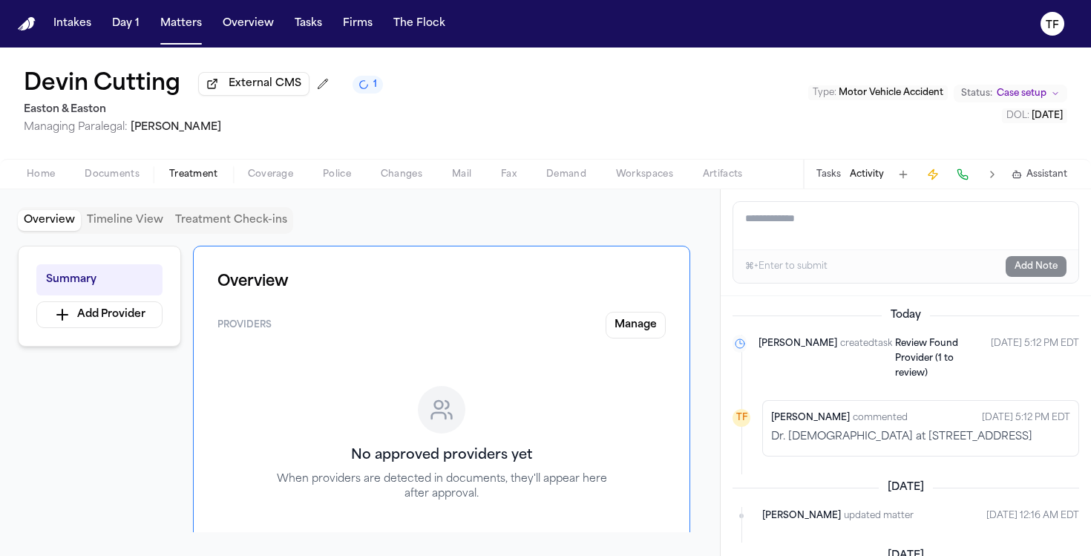
click at [201, 171] on span "Treatment" at bounding box center [193, 175] width 49 height 12
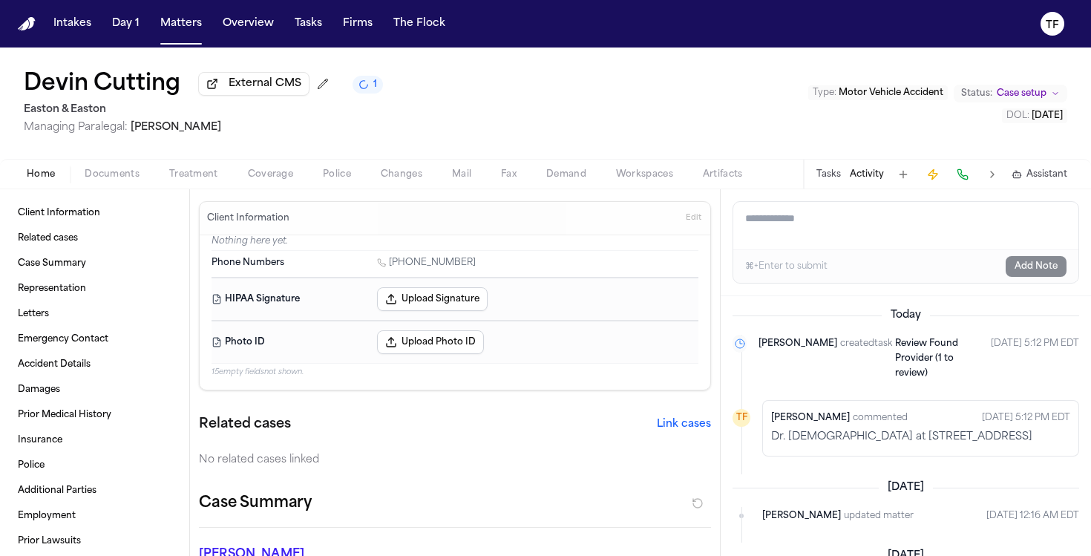
click at [55, 183] on button "Home" at bounding box center [41, 175] width 58 height 18
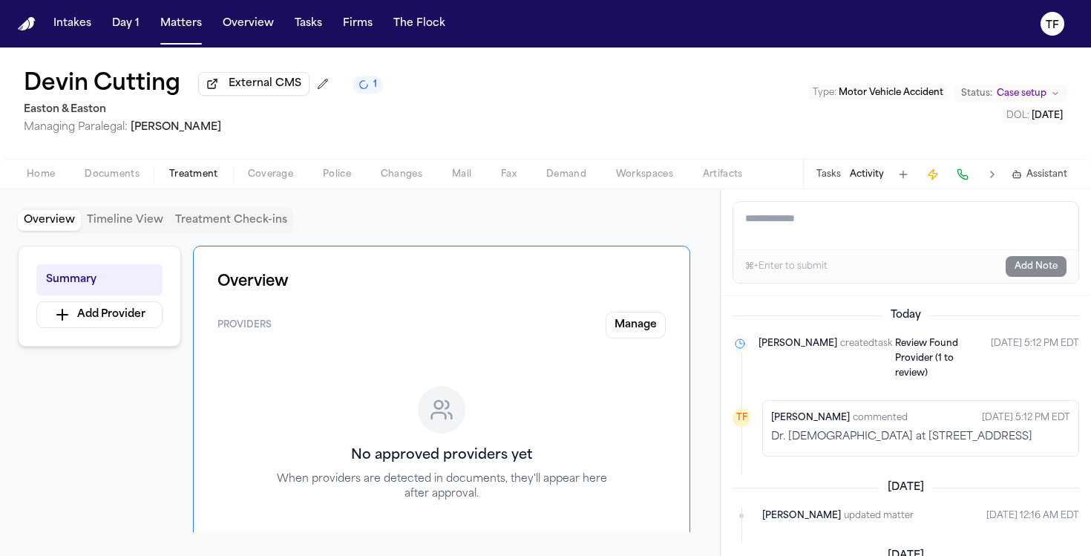
click at [218, 179] on button "Treatment" at bounding box center [193, 175] width 79 height 18
click at [45, 183] on span "button" at bounding box center [41, 182] width 46 height 1
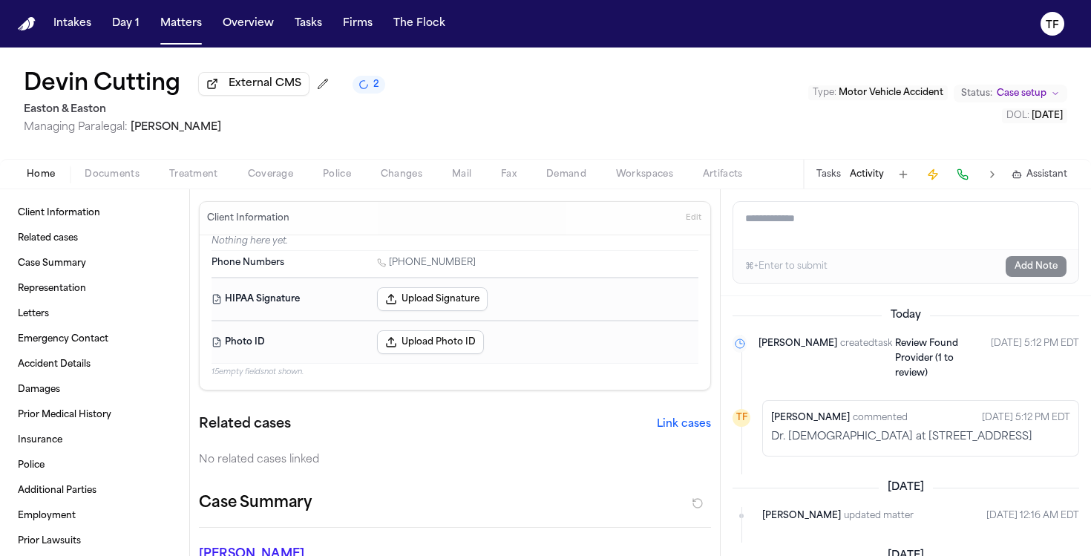
click at [195, 180] on span "Treatment" at bounding box center [193, 175] width 49 height 12
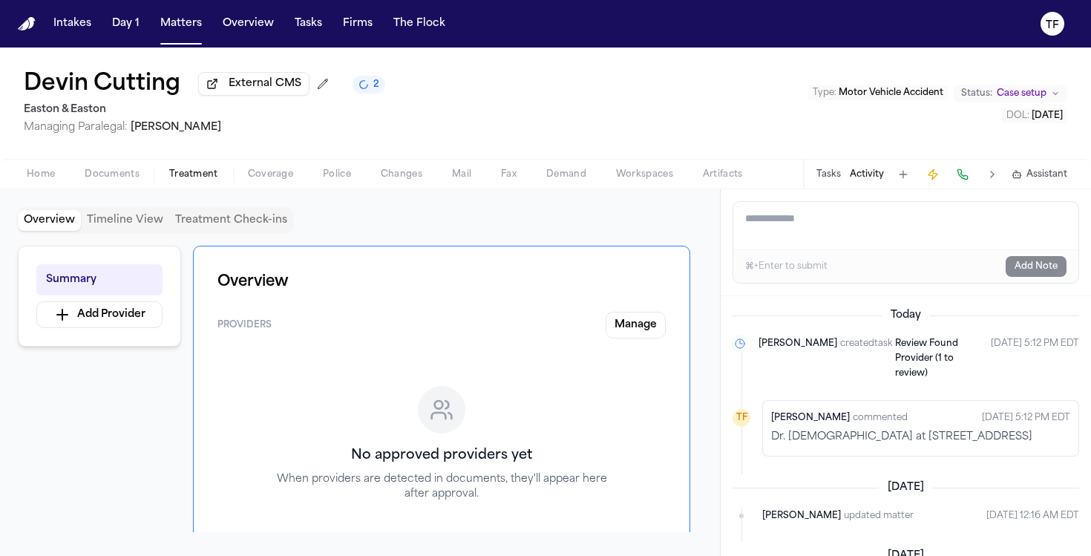
click at [25, 188] on div "Home Documents Treatment Coverage Police Changes Mail Fax Demand Workspaces Art…" at bounding box center [545, 174] width 1091 height 30
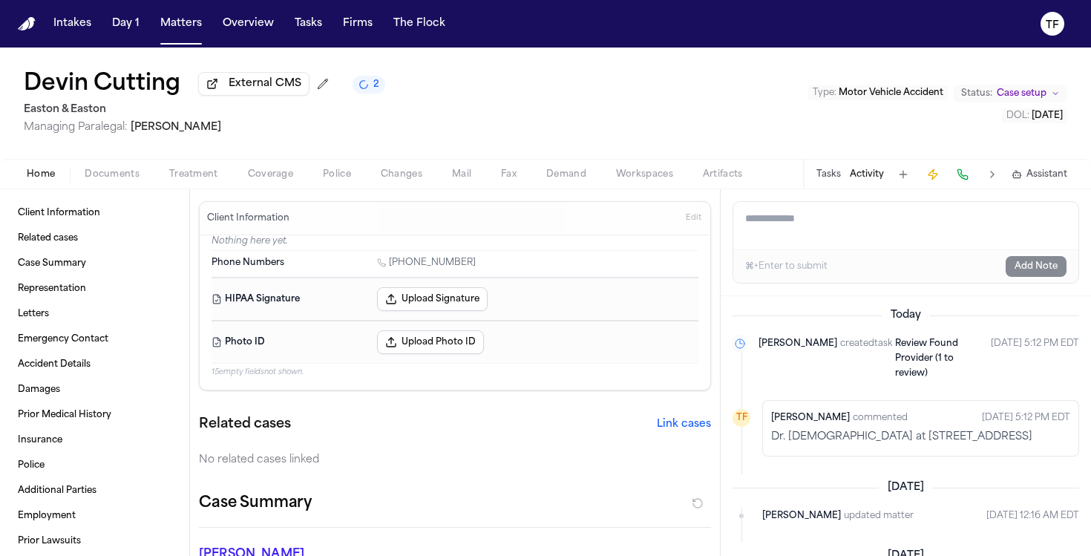
click at [31, 180] on span "Home" at bounding box center [41, 175] width 28 height 12
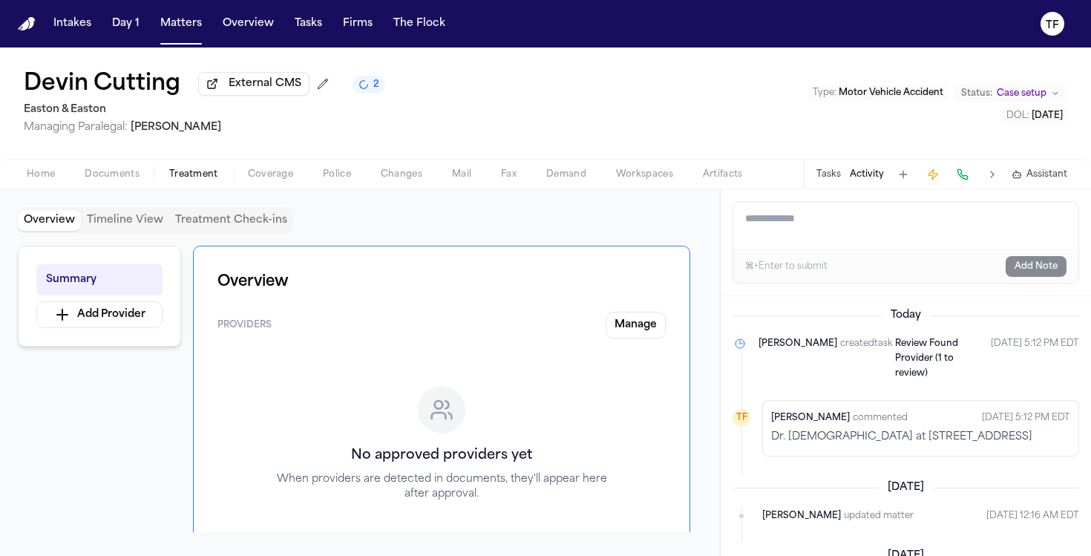
click at [180, 180] on span "Treatment" at bounding box center [193, 175] width 49 height 12
click at [71, 177] on button "Documents" at bounding box center [112, 175] width 85 height 18
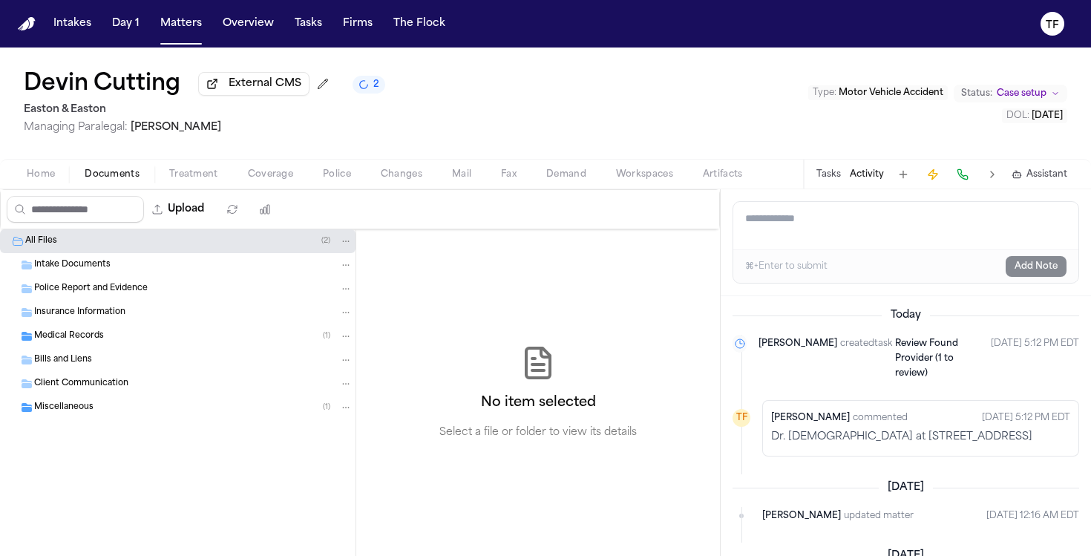
click at [33, 180] on span "Home" at bounding box center [41, 175] width 28 height 12
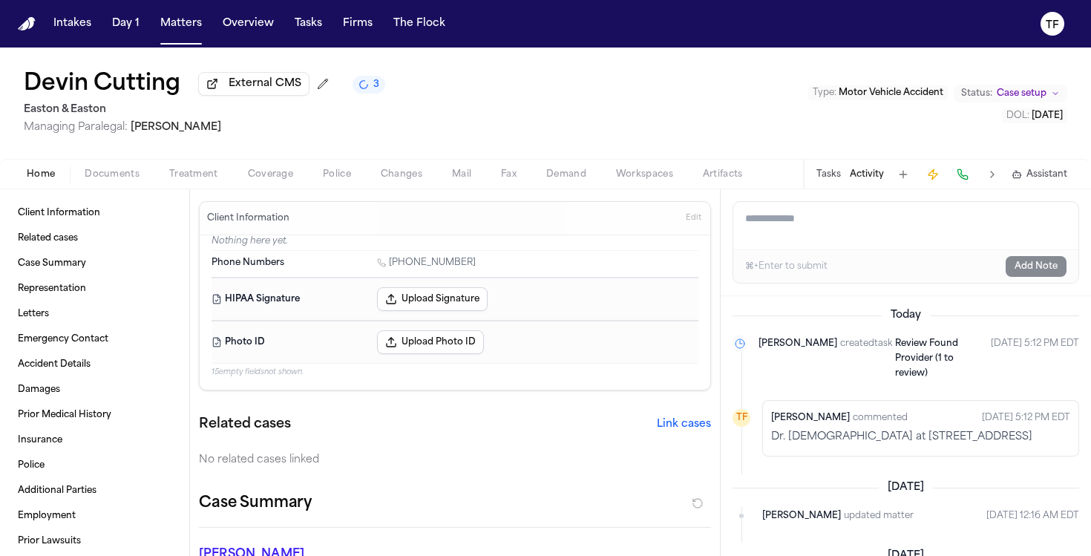
click at [48, 180] on span "Home" at bounding box center [41, 175] width 28 height 12
click at [97, 178] on span "Documents" at bounding box center [112, 175] width 55 height 12
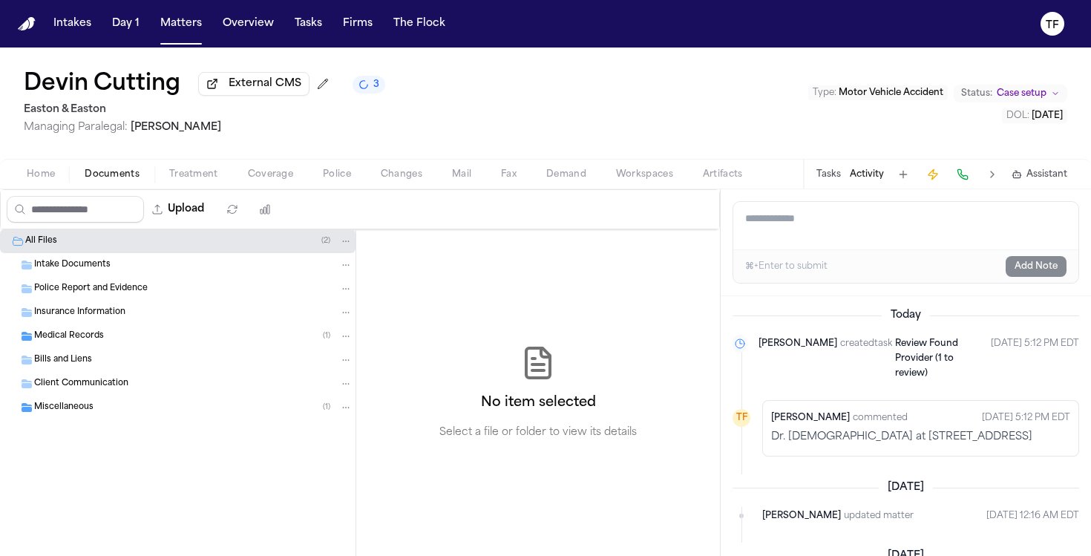
click at [171, 180] on span "Treatment" at bounding box center [193, 175] width 49 height 12
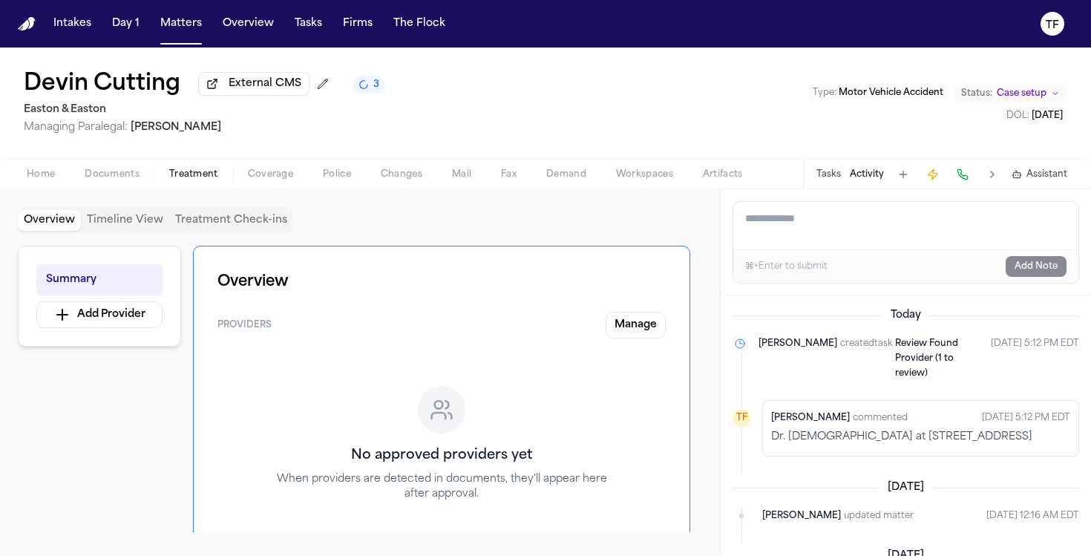
click at [53, 176] on span "Home" at bounding box center [41, 175] width 28 height 12
click at [200, 169] on button "Treatment" at bounding box center [193, 175] width 79 height 18
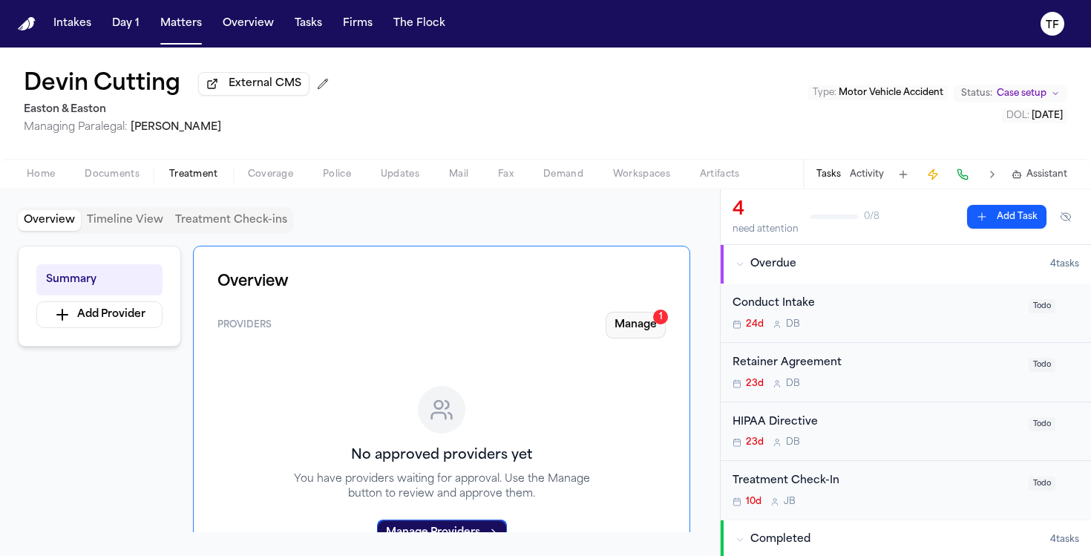
click at [650, 320] on button "Manage 1" at bounding box center [636, 325] width 60 height 27
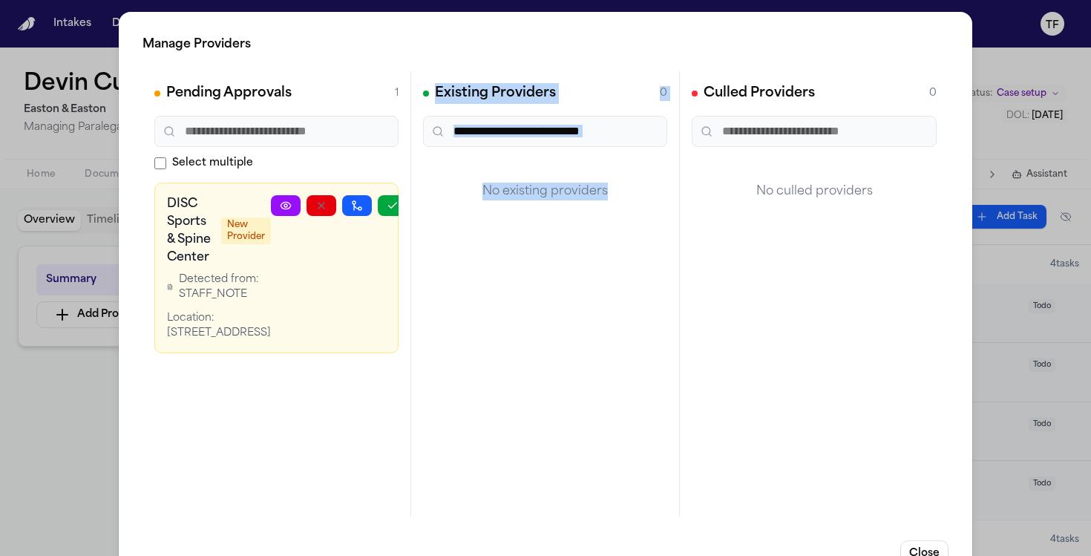
drag, startPoint x: 333, startPoint y: 400, endPoint x: 435, endPoint y: 396, distance: 101.8
click at [438, 399] on div "Pending Approvals 1 Select multiple DISC Sports & Spine Center New Provider Det…" at bounding box center [546, 293] width 806 height 445
click at [381, 200] on button "button" at bounding box center [393, 205] width 30 height 21
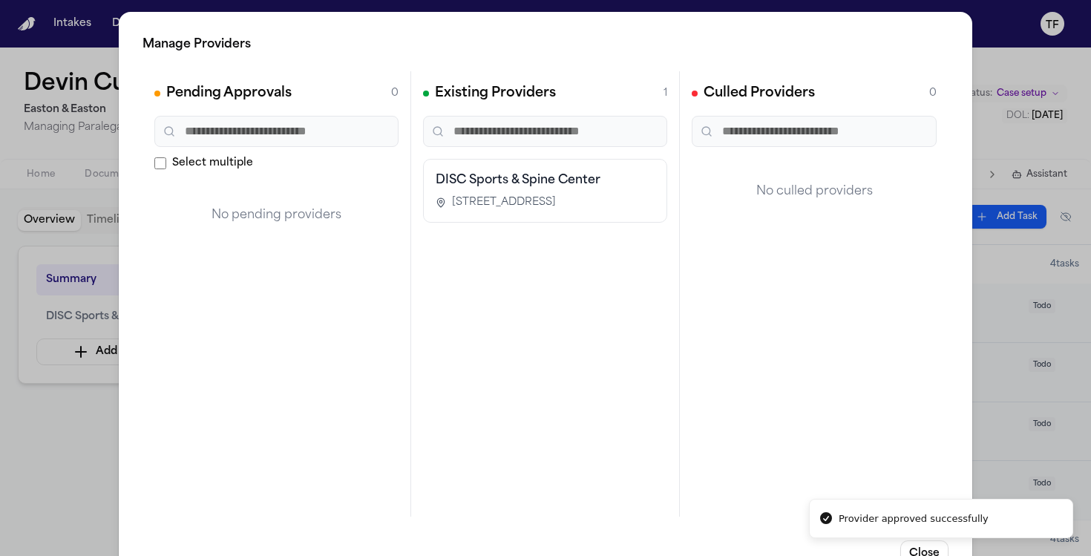
click at [1039, 385] on div "Manage Providers Pending Approvals 0 Select multiple No pending providers Exist…" at bounding box center [545, 301] width 1091 height 603
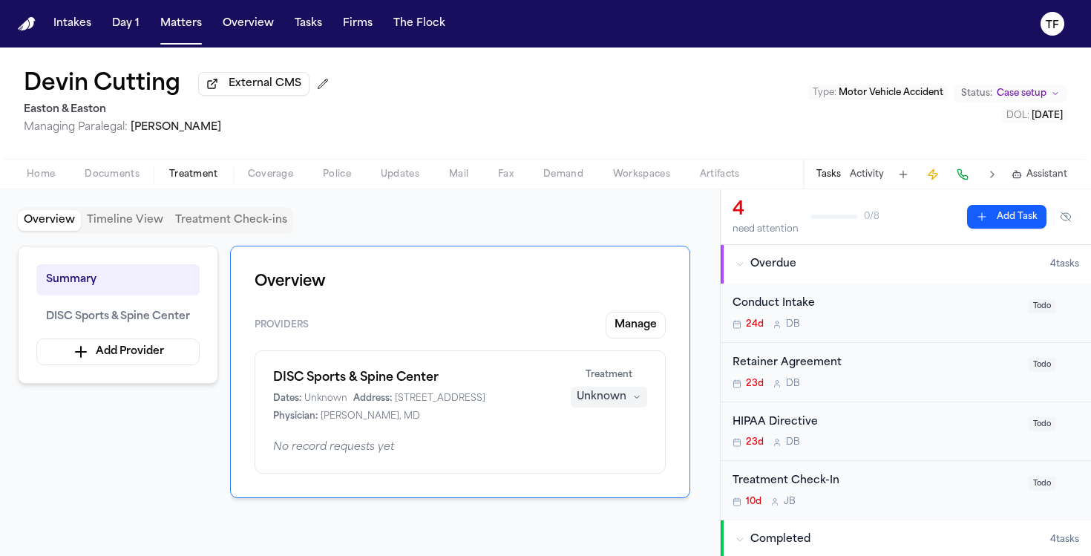
click at [990, 376] on div "[MEDICAL_DATA] Agreement 23d D B" at bounding box center [876, 372] width 287 height 35
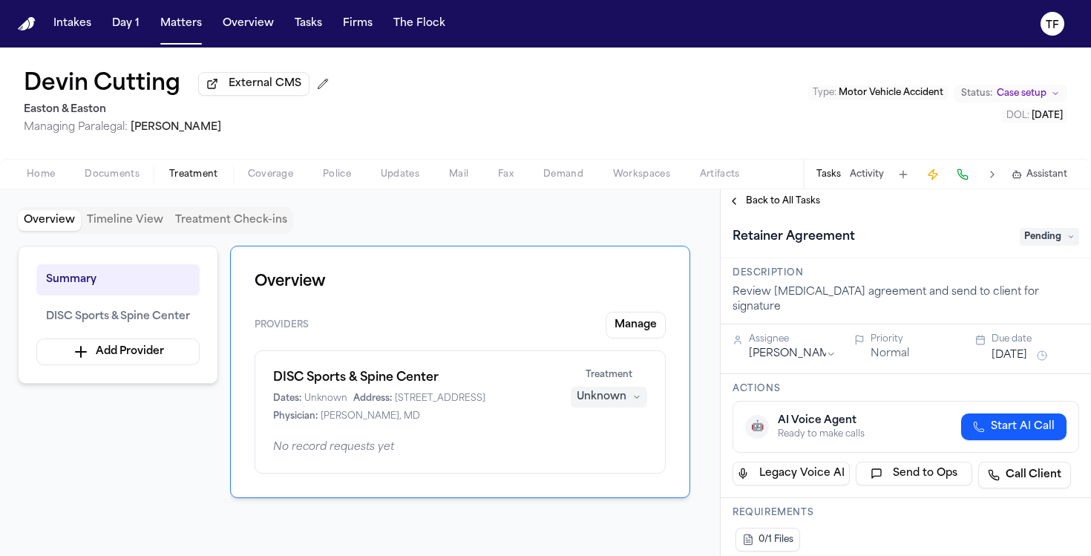
click at [1033, 246] on span "Pending" at bounding box center [1049, 237] width 59 height 18
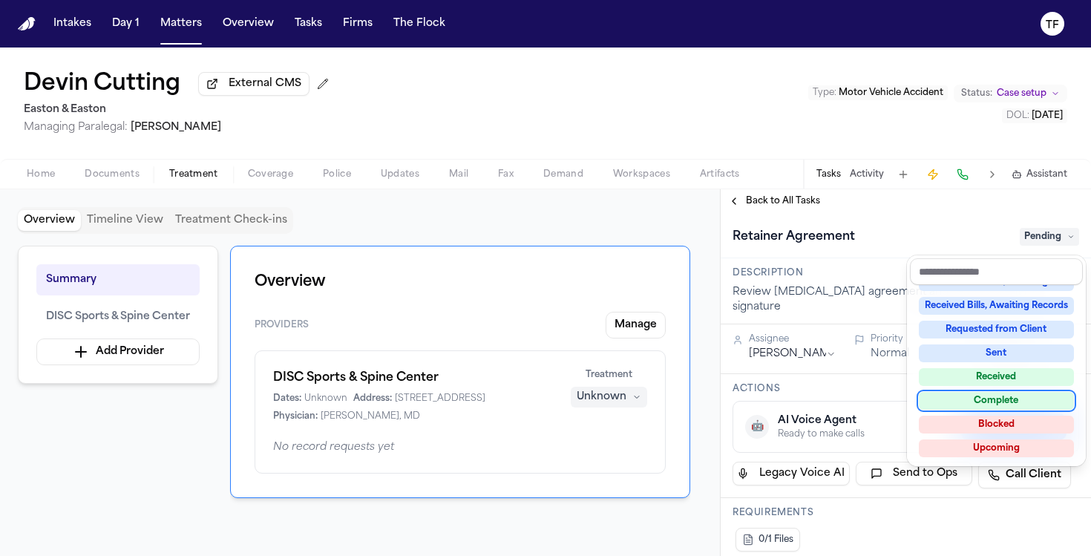
click at [954, 398] on div "Complete" at bounding box center [996, 401] width 155 height 18
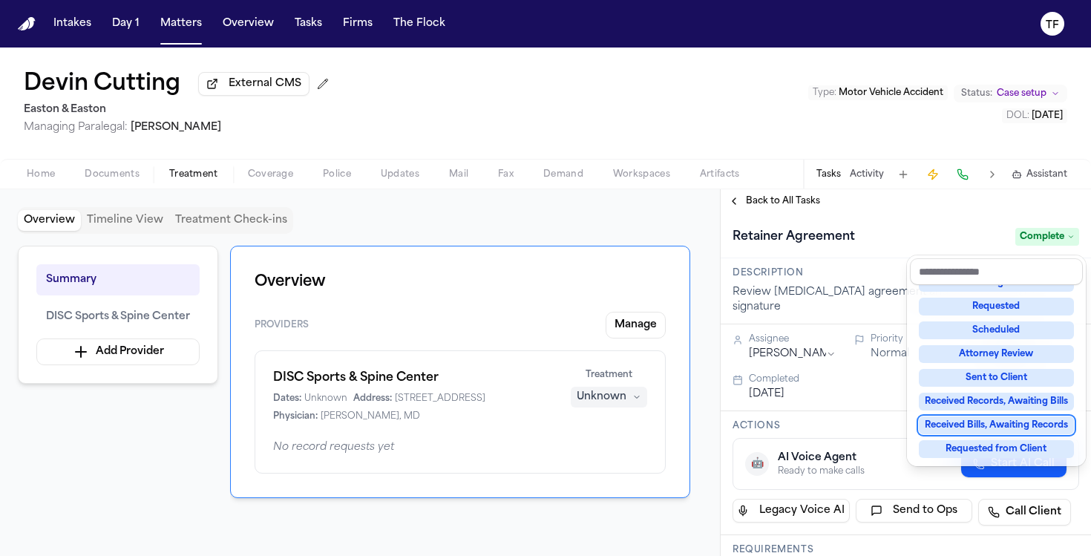
click at [735, 194] on div "**********" at bounding box center [906, 372] width 370 height 367
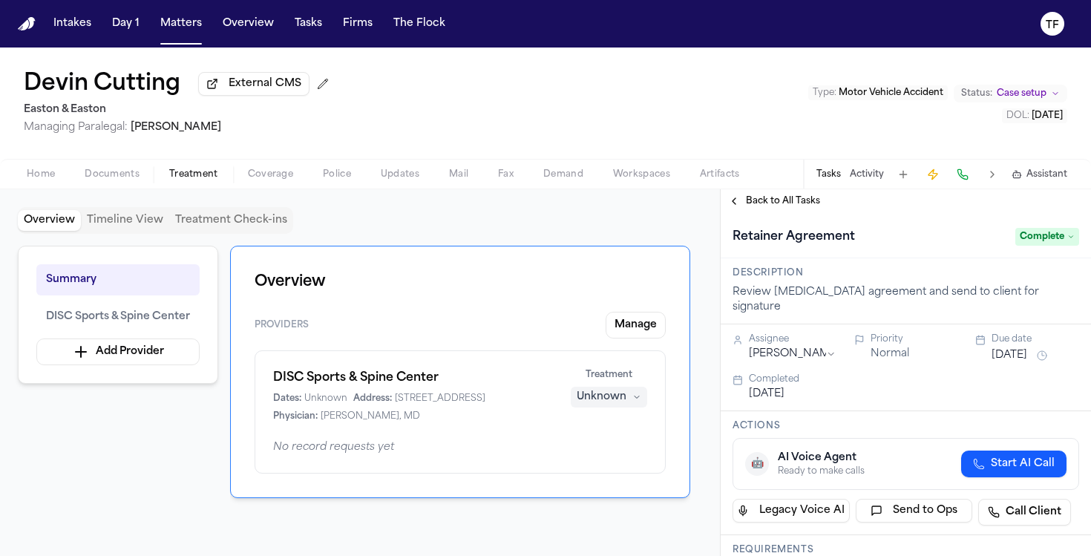
click at [739, 201] on button "Back to All Tasks" at bounding box center [774, 201] width 107 height 12
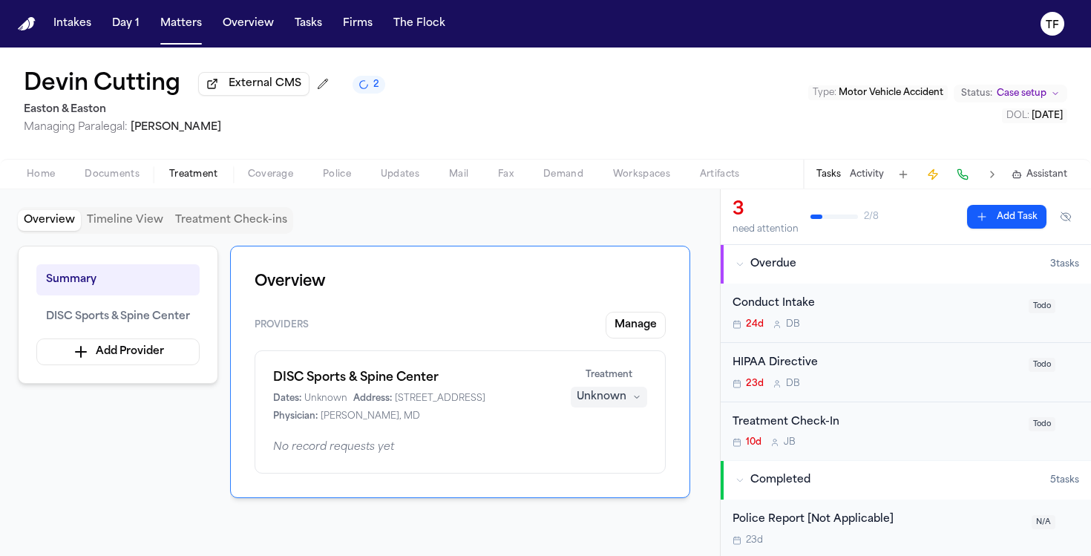
scroll to position [242, 0]
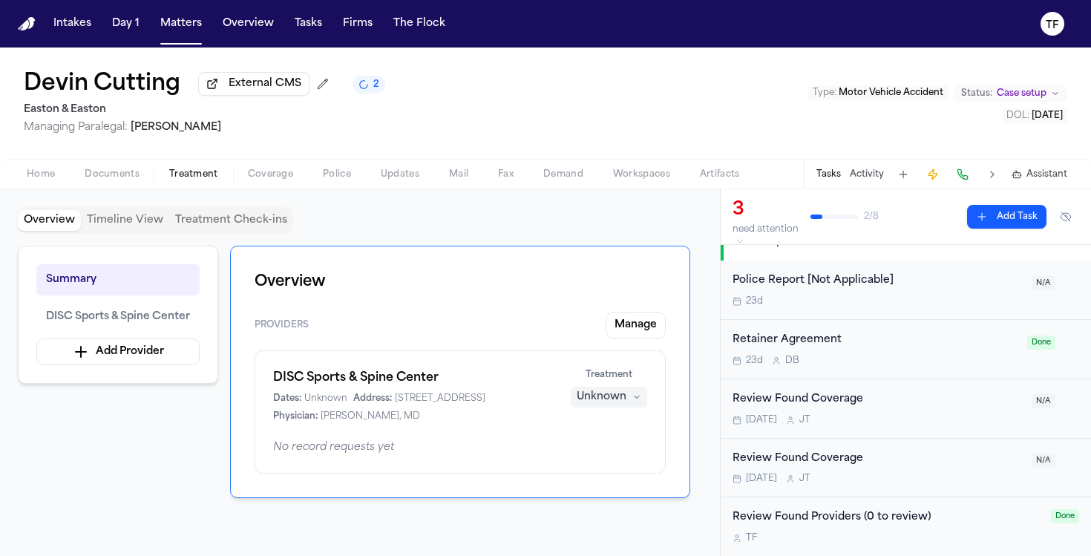
click at [997, 99] on span "Case setup" at bounding box center [1022, 94] width 50 height 12
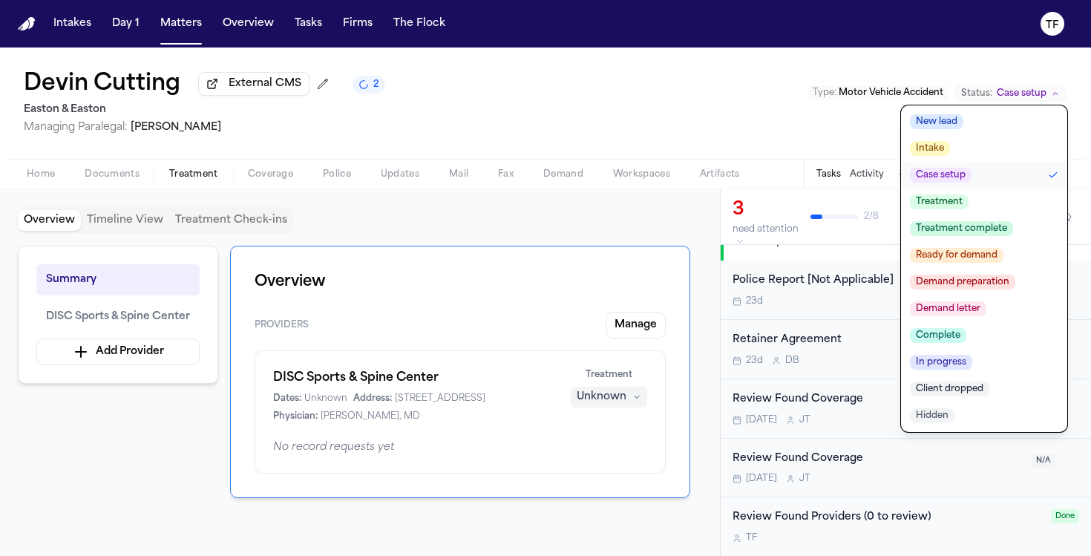
click at [970, 200] on button "Treatment" at bounding box center [984, 202] width 166 height 27
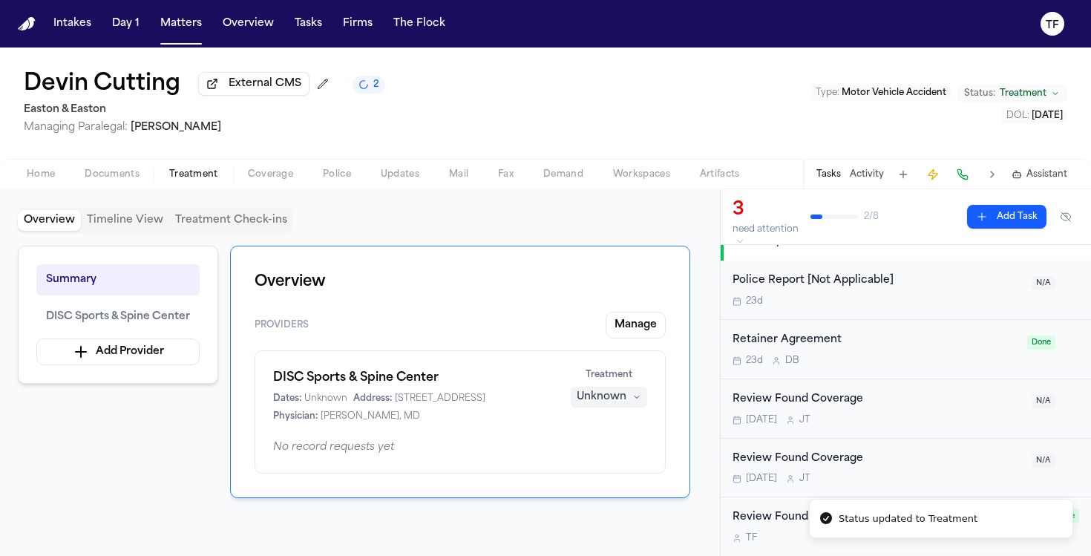
click at [605, 401] on div "Unknown" at bounding box center [602, 397] width 50 height 15
click at [596, 428] on span "Treating" at bounding box center [583, 430] width 42 height 15
click at [631, 408] on button "Unknown" at bounding box center [609, 397] width 76 height 21
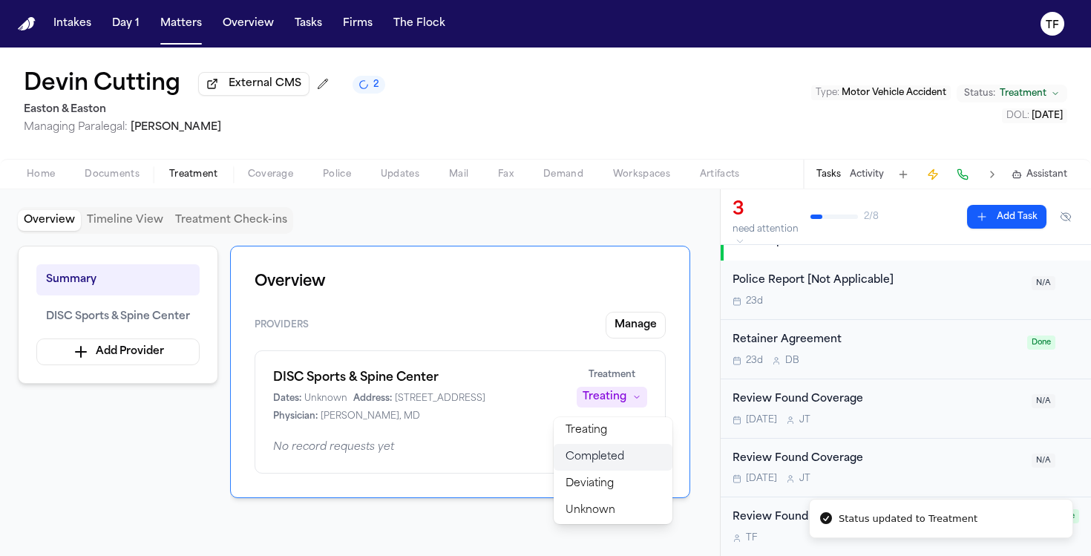
click at [619, 454] on span "Completed" at bounding box center [595, 457] width 59 height 15
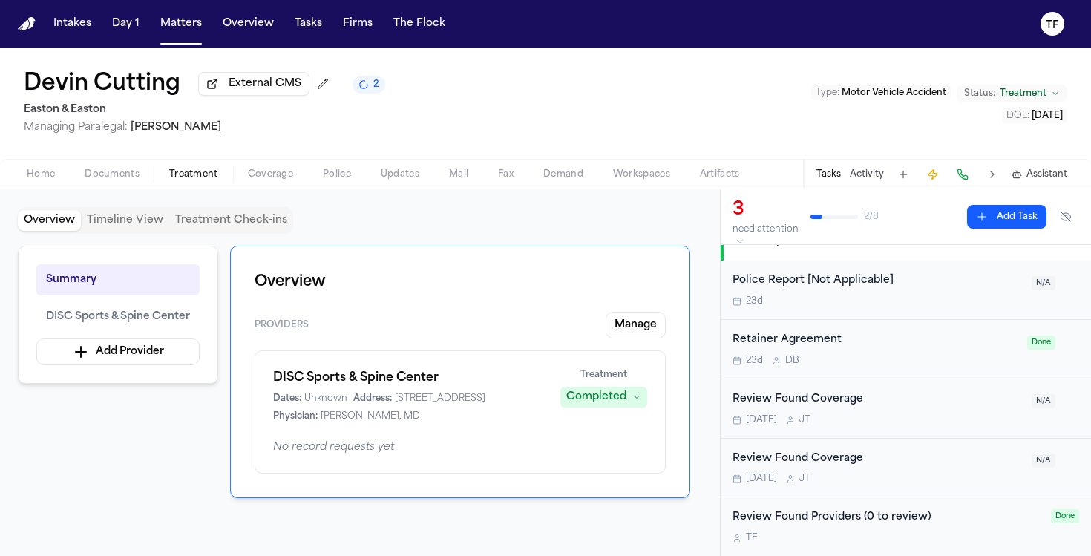
scroll to position [0, 0]
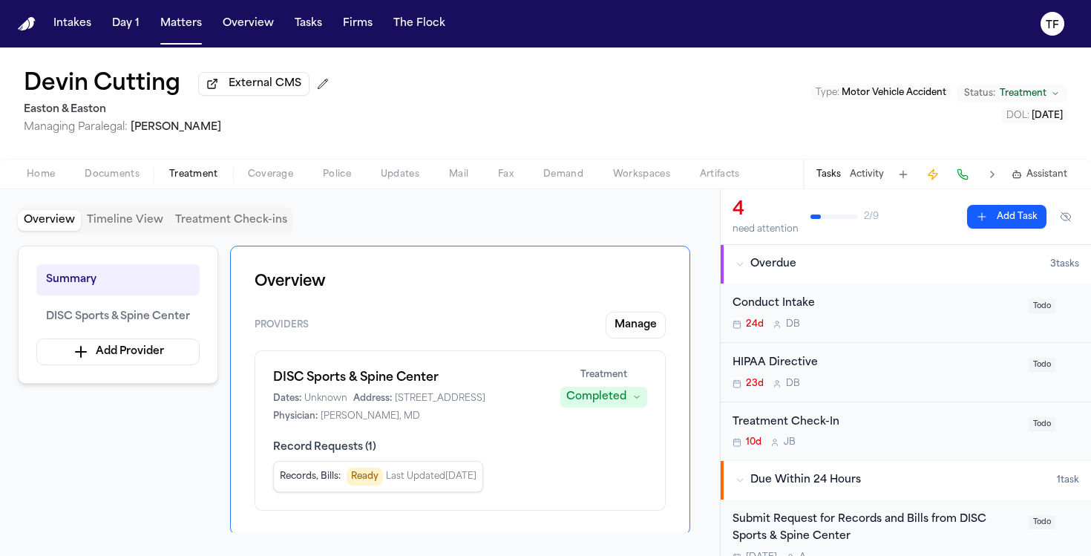
click at [867, 522] on div "Submit Request for Records and Bills from DISC Sports & Spine Center" at bounding box center [876, 529] width 287 height 34
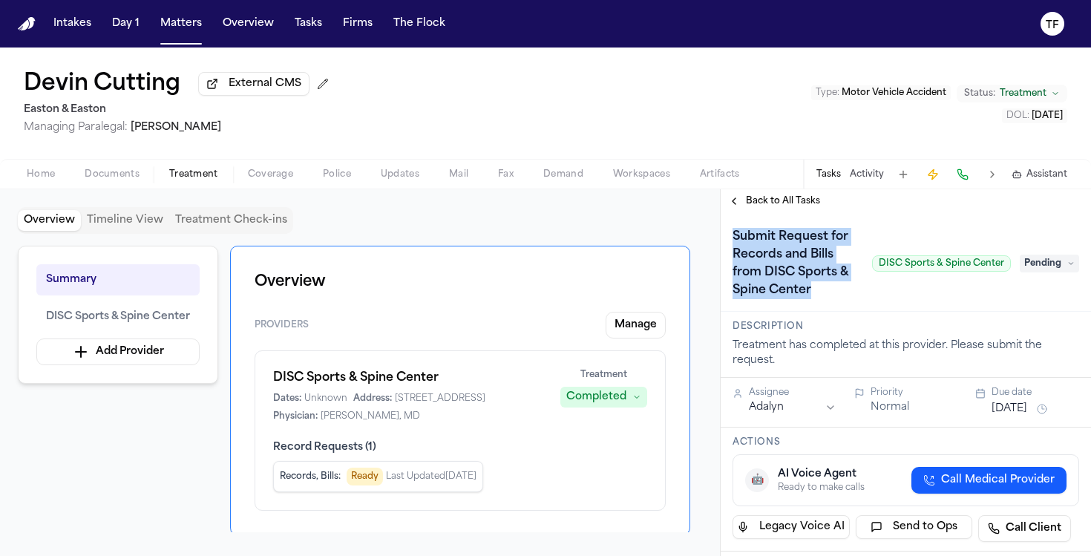
drag, startPoint x: 823, startPoint y: 295, endPoint x: 731, endPoint y: 243, distance: 105.1
click at [731, 243] on h1 "Submit Request for Records and Bills from DISC Sports & Spine Center" at bounding box center [797, 263] width 140 height 77
click at [771, 258] on h1 "Submit Request for Records and Bills from DISC Sports & Spine Center" at bounding box center [797, 263] width 140 height 77
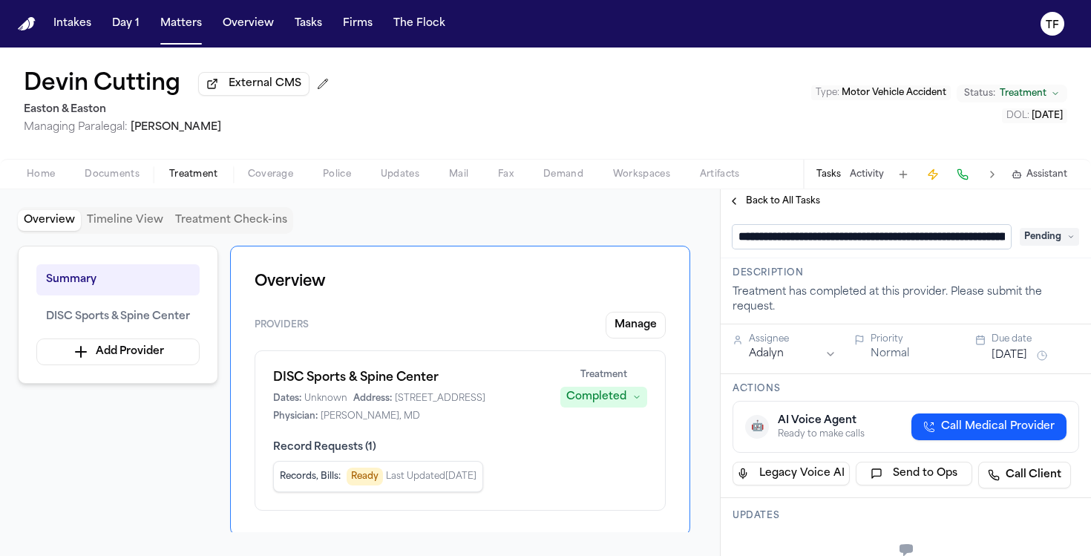
scroll to position [0, 165]
click at [782, 224] on div "**********" at bounding box center [906, 235] width 370 height 45
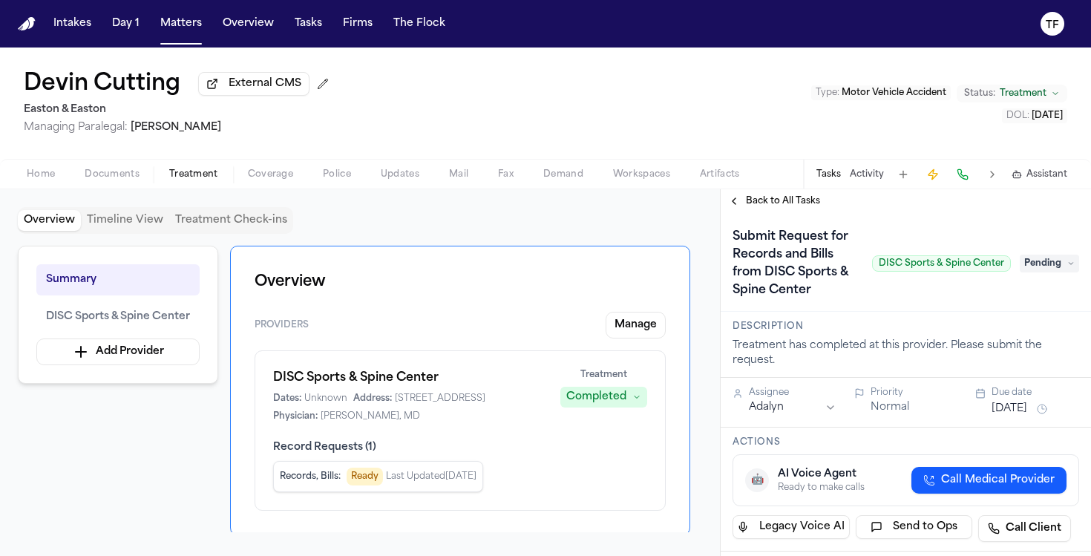
click at [784, 246] on h1 "Submit Request for Records and Bills from DISC Sports & Spine Center" at bounding box center [797, 263] width 140 height 77
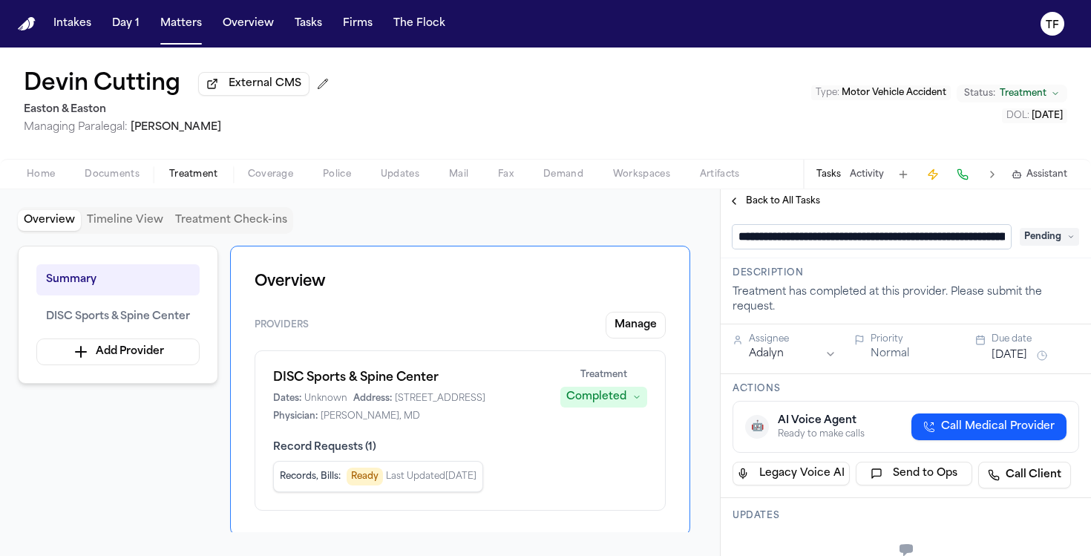
click at [784, 246] on input "**********" at bounding box center [872, 237] width 278 height 24
click at [784, 246] on input "**********" at bounding box center [866, 237] width 267 height 24
click at [739, 206] on button "Back to All Tasks" at bounding box center [774, 201] width 107 height 12
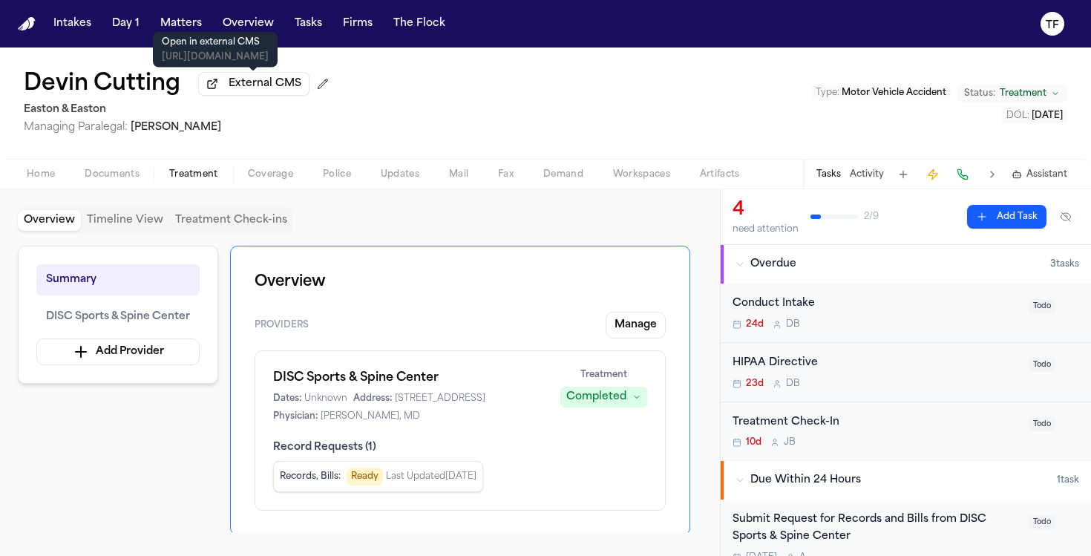
click at [185, 27] on button "Matters" at bounding box center [180, 23] width 53 height 27
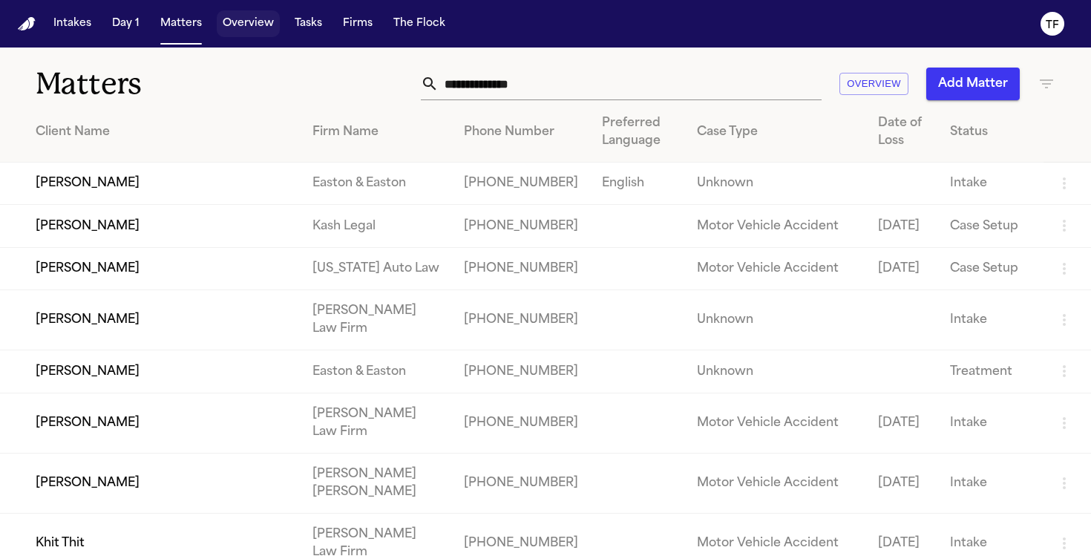
click at [564, 75] on input "text" at bounding box center [630, 84] width 383 height 33
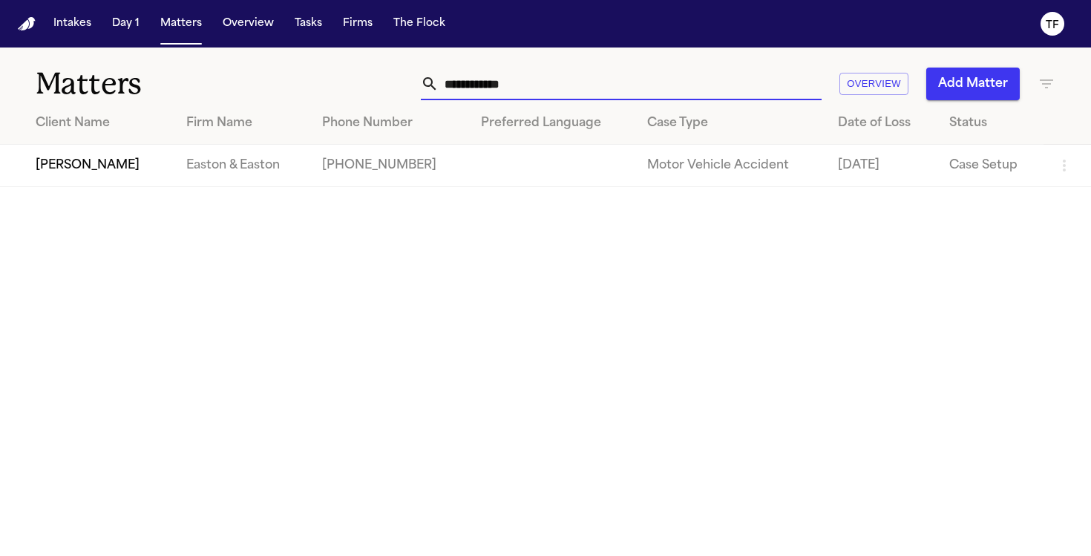
type input "**********"
click at [60, 172] on td "[PERSON_NAME]" at bounding box center [87, 166] width 174 height 42
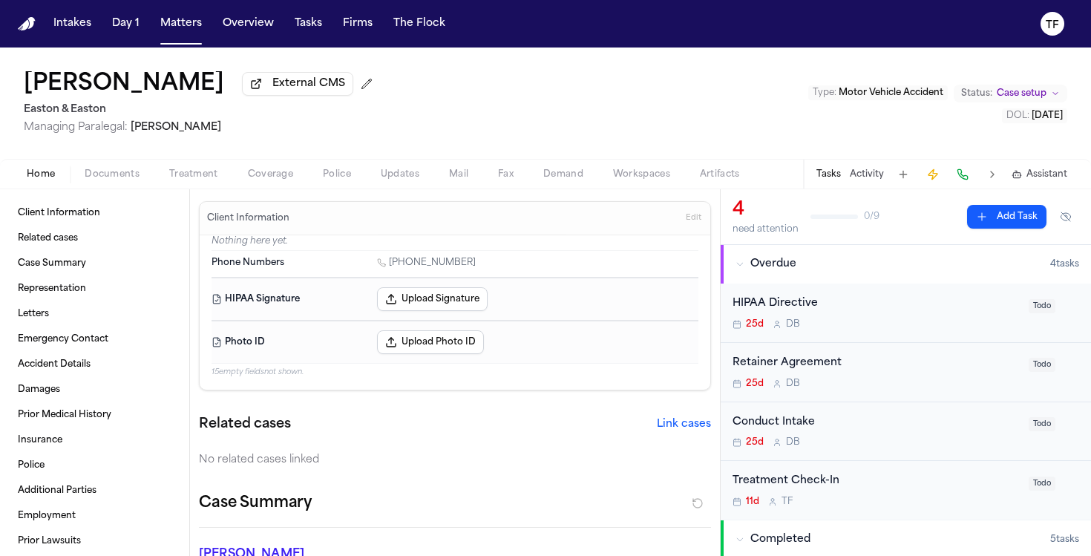
click at [163, 187] on div "Home Documents Treatment Coverage Police Updates Mail Fax Demand Workspaces Art…" at bounding box center [545, 174] width 1091 height 30
click at [171, 180] on span "Treatment" at bounding box center [193, 175] width 49 height 12
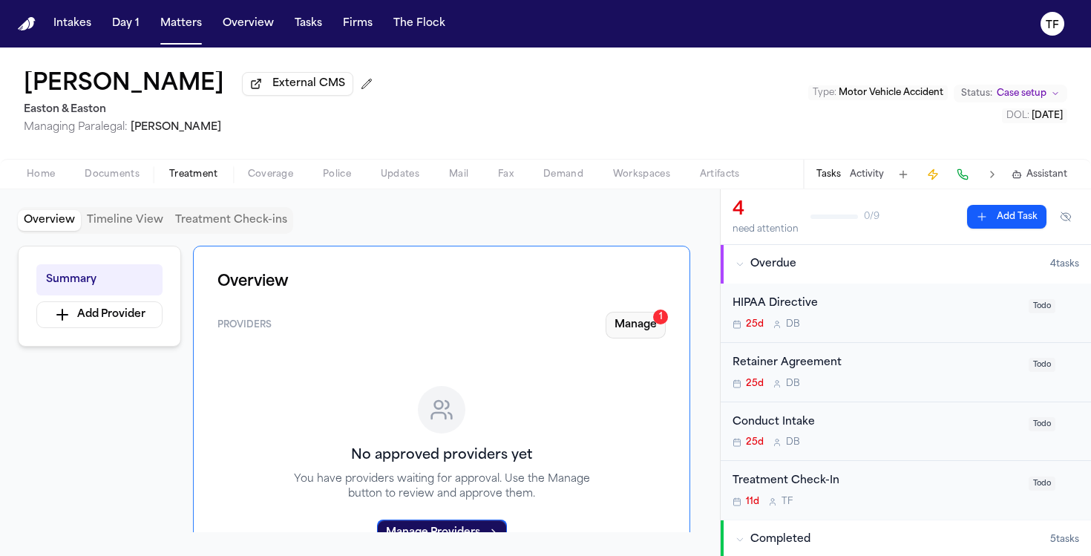
click at [614, 330] on button "Manage 1" at bounding box center [636, 325] width 60 height 27
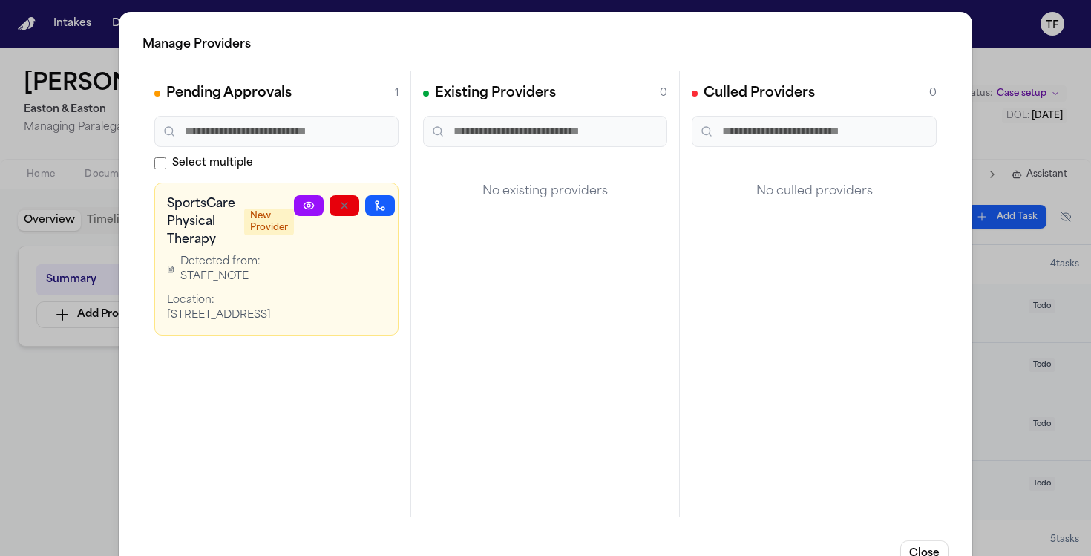
scroll to position [0, 34]
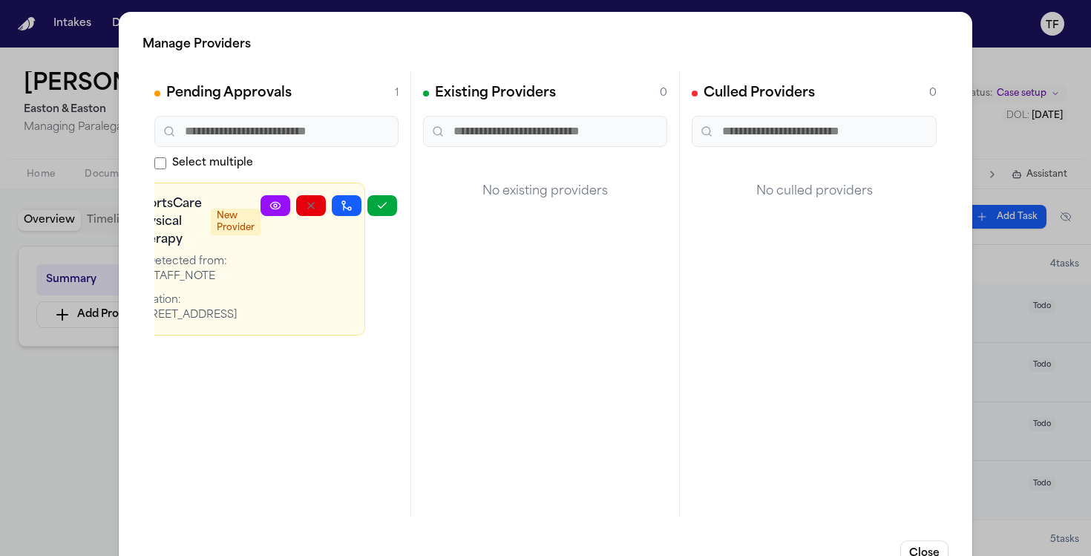
click at [387, 212] on button "button" at bounding box center [382, 205] width 30 height 21
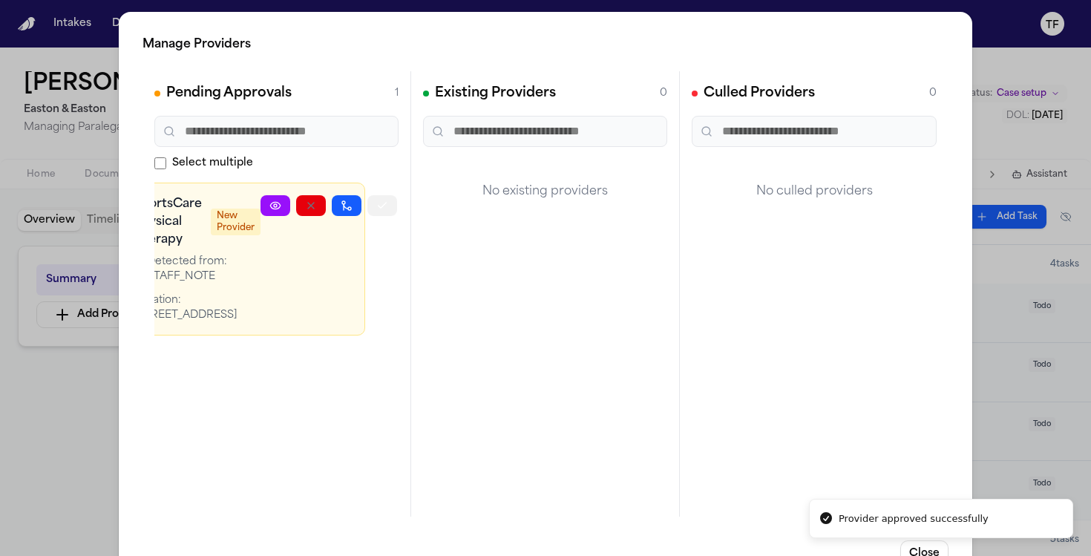
scroll to position [0, 0]
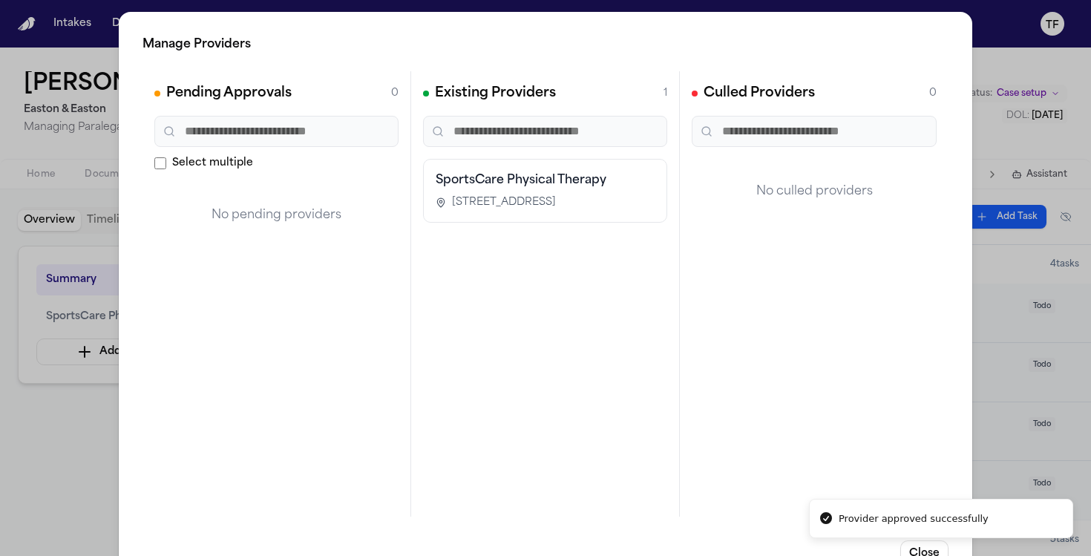
click at [102, 460] on div "Manage Providers Pending Approvals 0 Select multiple No pending providers Exist…" at bounding box center [545, 301] width 1091 height 603
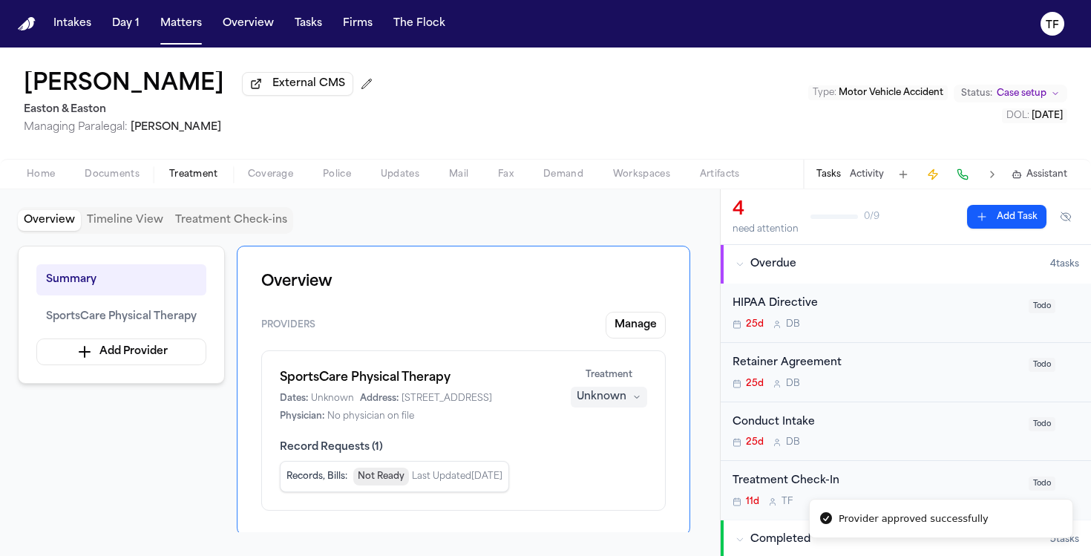
click at [843, 178] on div "Tasks Activity Assistant" at bounding box center [941, 174] width 276 height 29
click at [845, 177] on div "Tasks Activity Assistant" at bounding box center [941, 174] width 276 height 29
click at [853, 173] on button "Activity" at bounding box center [867, 175] width 34 height 12
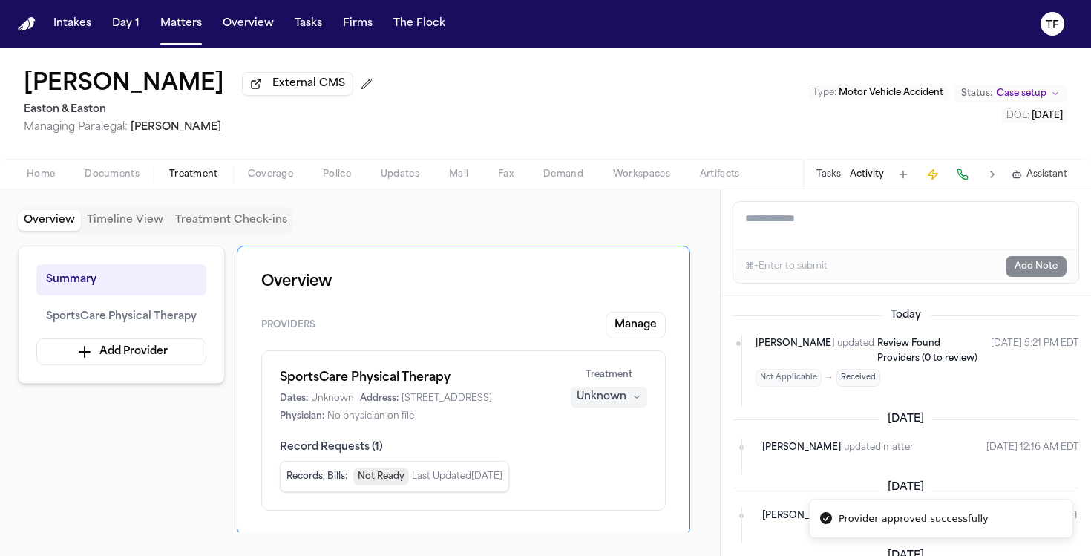
click at [806, 235] on textarea "Add a note to this matter" at bounding box center [905, 226] width 345 height 48
paste textarea "**********"
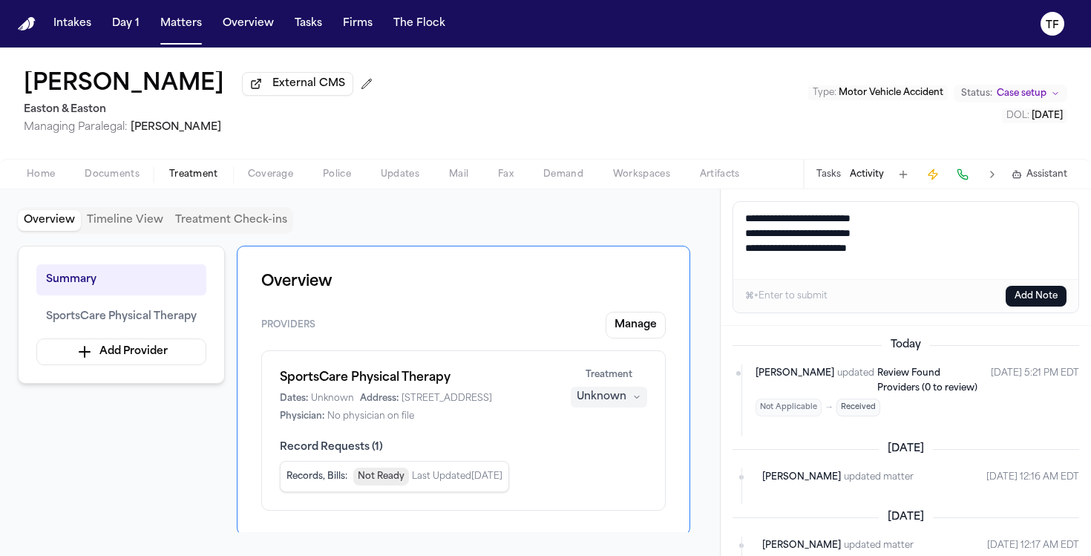
type textarea "**********"
click at [1040, 298] on button "Add Note" at bounding box center [1036, 296] width 61 height 21
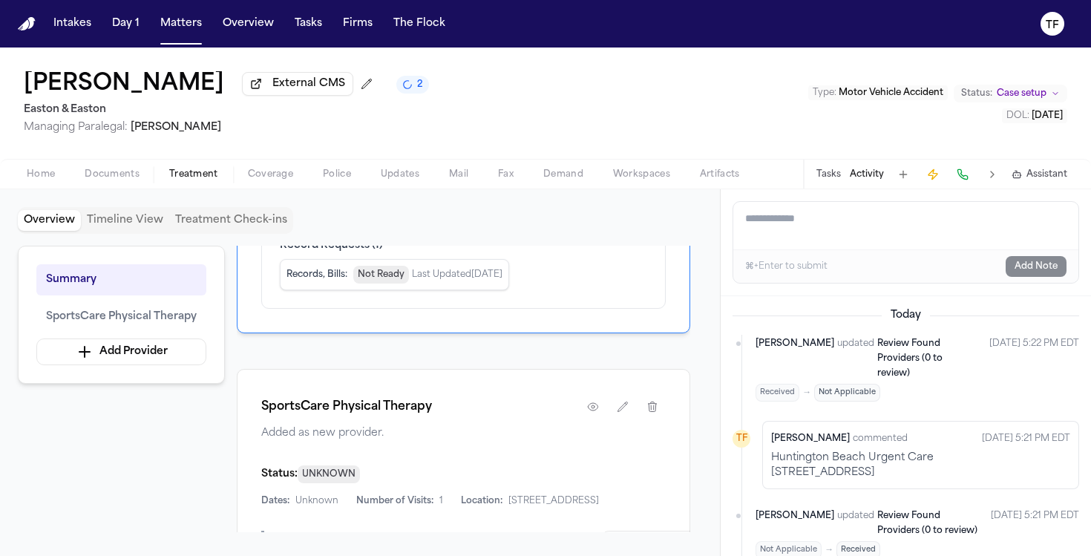
scroll to position [301, 0]
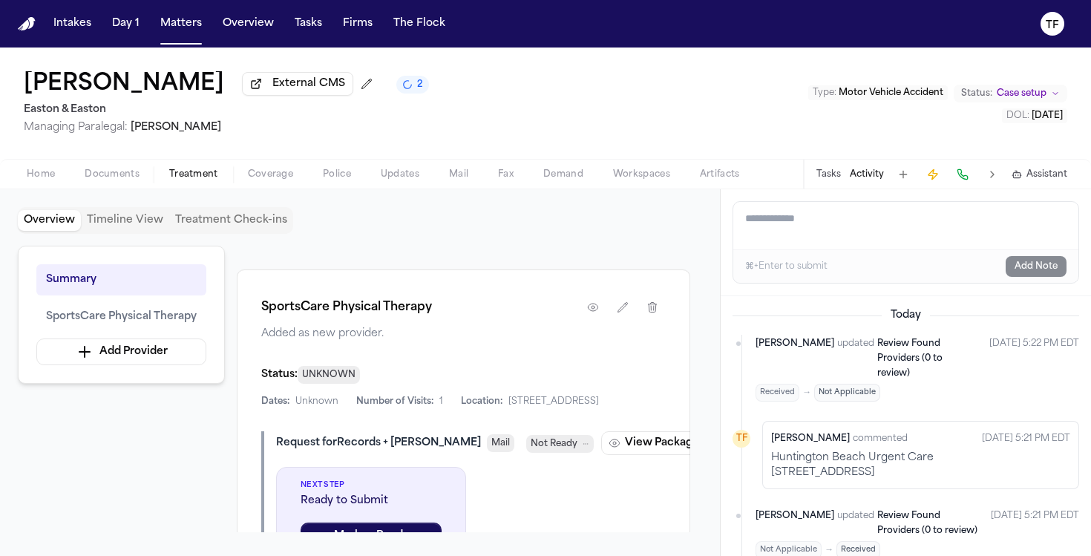
click at [47, 179] on span "Home" at bounding box center [41, 175] width 28 height 12
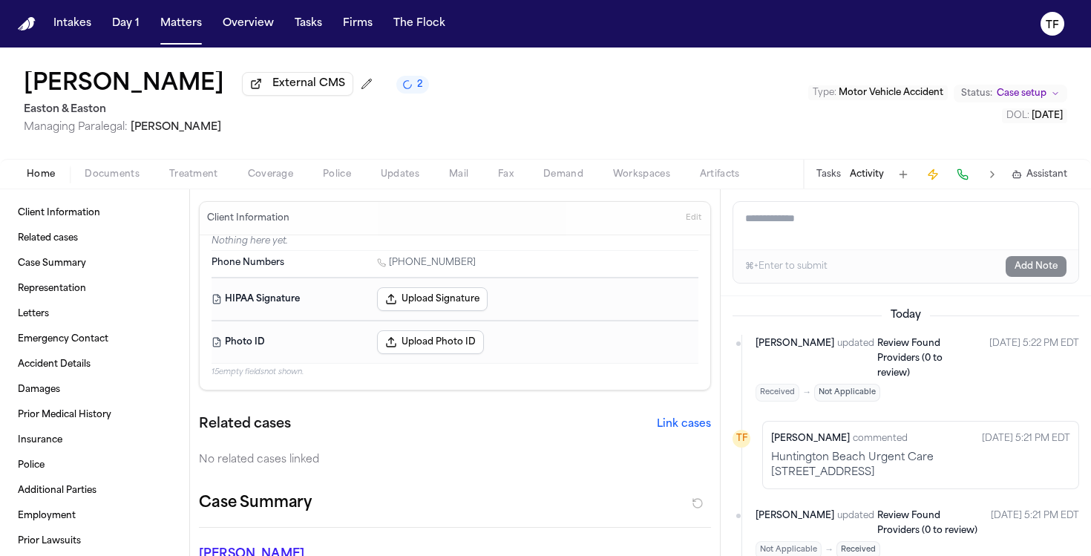
click at [222, 159] on div "Nicole Harris External CMS 2 Easton & Easton Managing Paralegal: Thea Feeney Ty…" at bounding box center [545, 103] width 1091 height 111
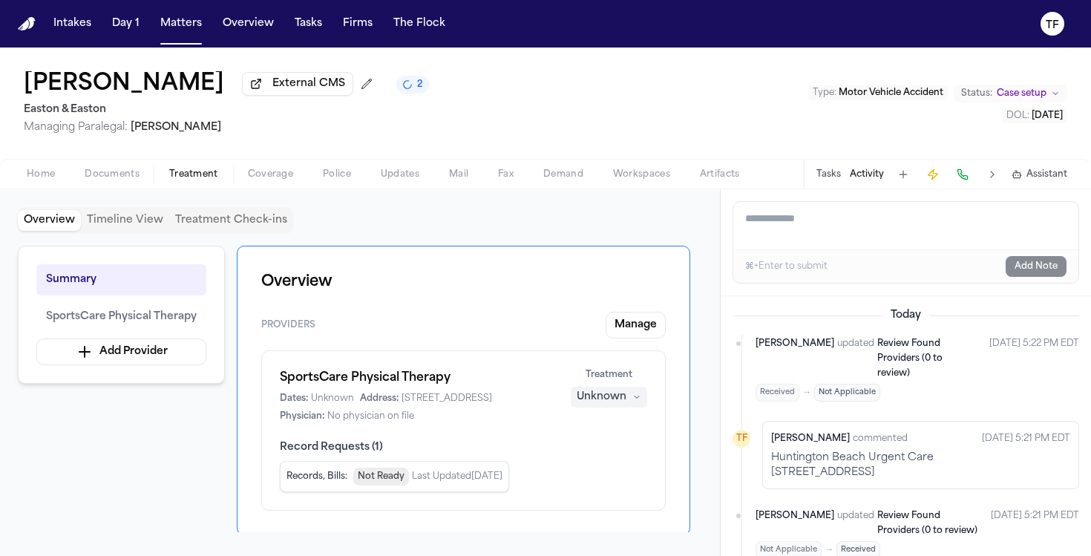
click at [208, 174] on span "Treatment" at bounding box center [193, 175] width 49 height 12
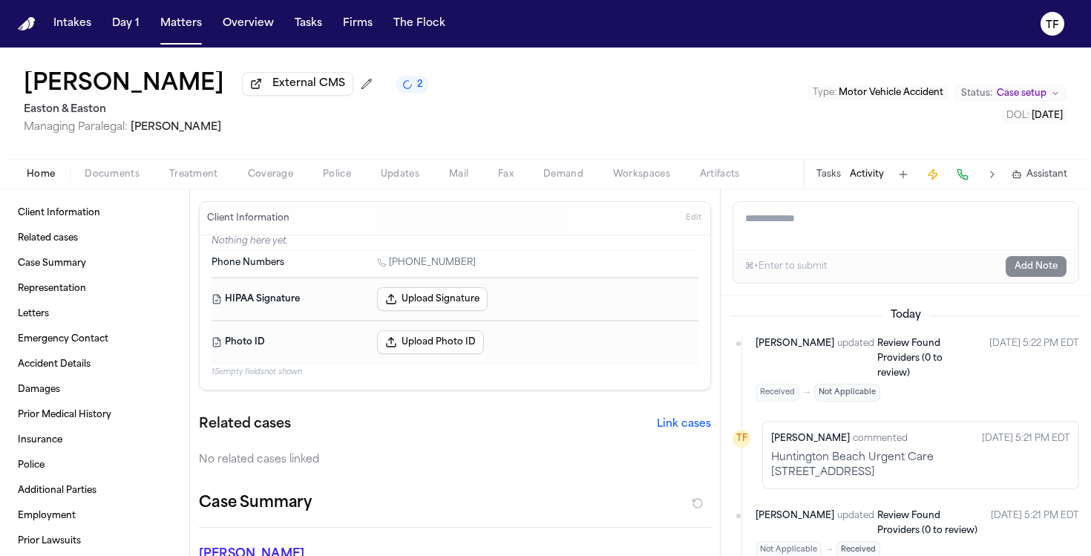
click at [61, 183] on button "Home" at bounding box center [41, 175] width 58 height 18
click at [200, 177] on span "Treatment" at bounding box center [193, 175] width 49 height 12
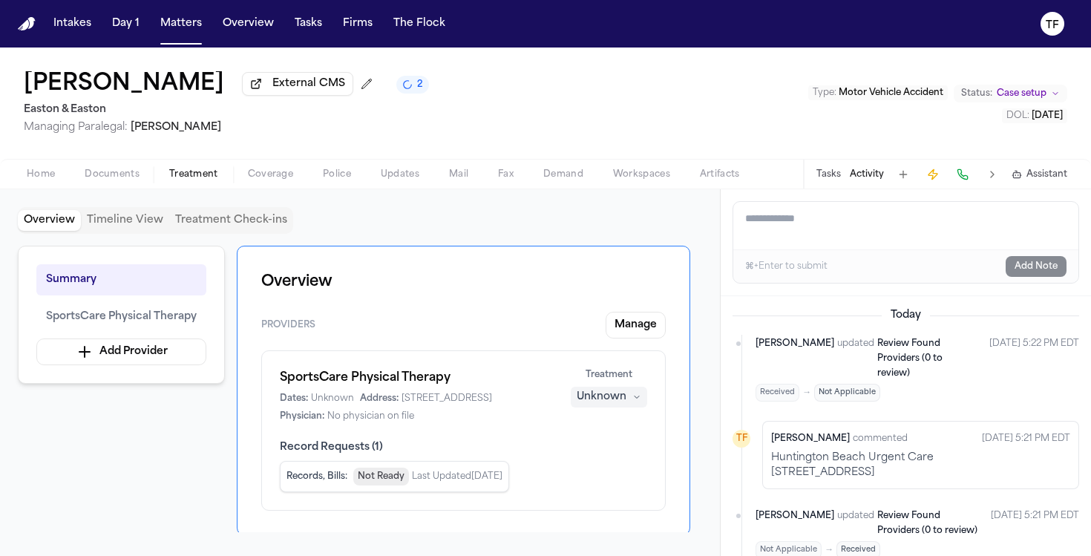
click at [52, 183] on span "button" at bounding box center [41, 182] width 46 height 1
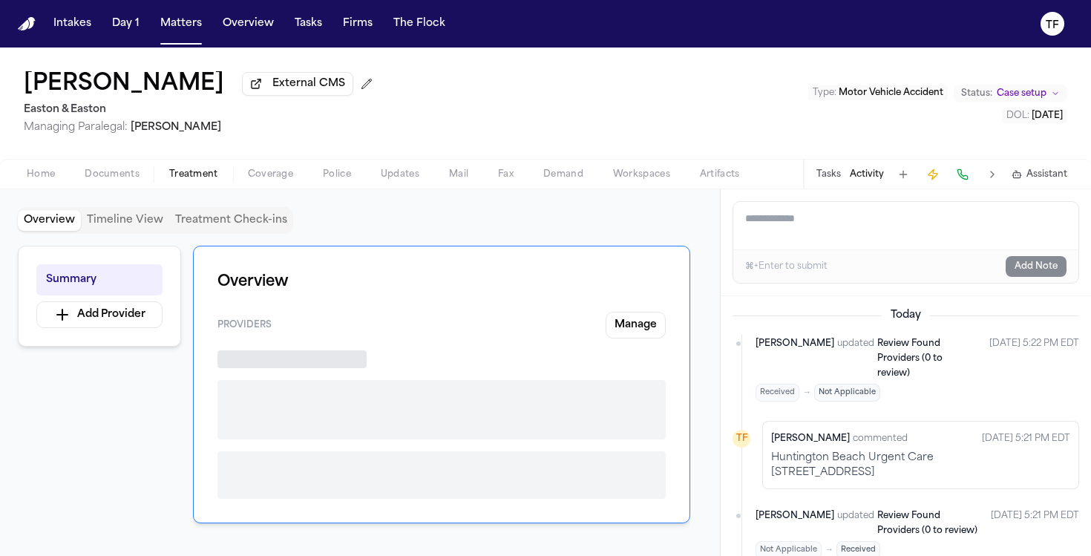
click at [203, 180] on span "Treatment" at bounding box center [193, 175] width 49 height 12
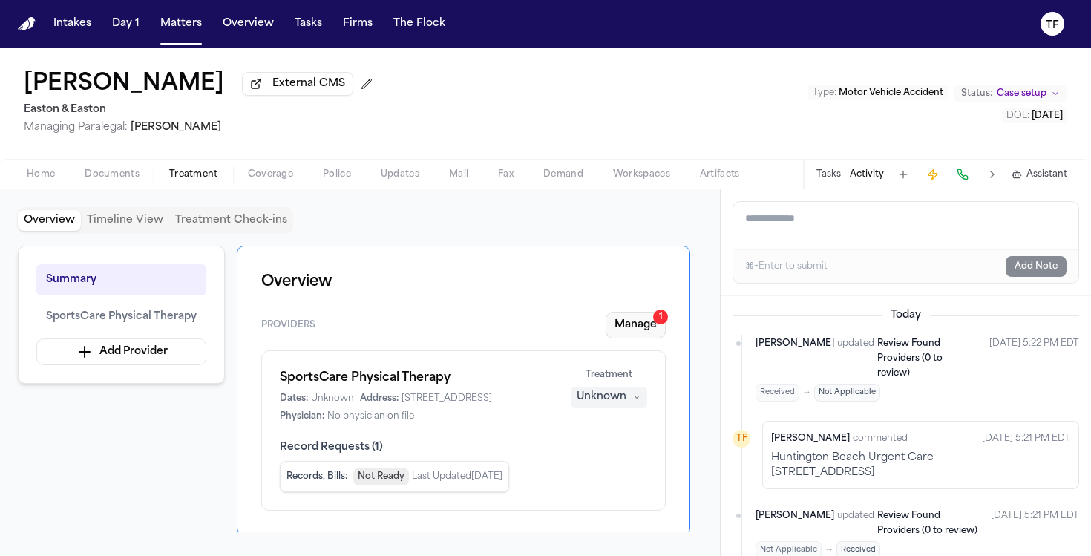
click at [633, 331] on button "Manage 1" at bounding box center [636, 325] width 60 height 27
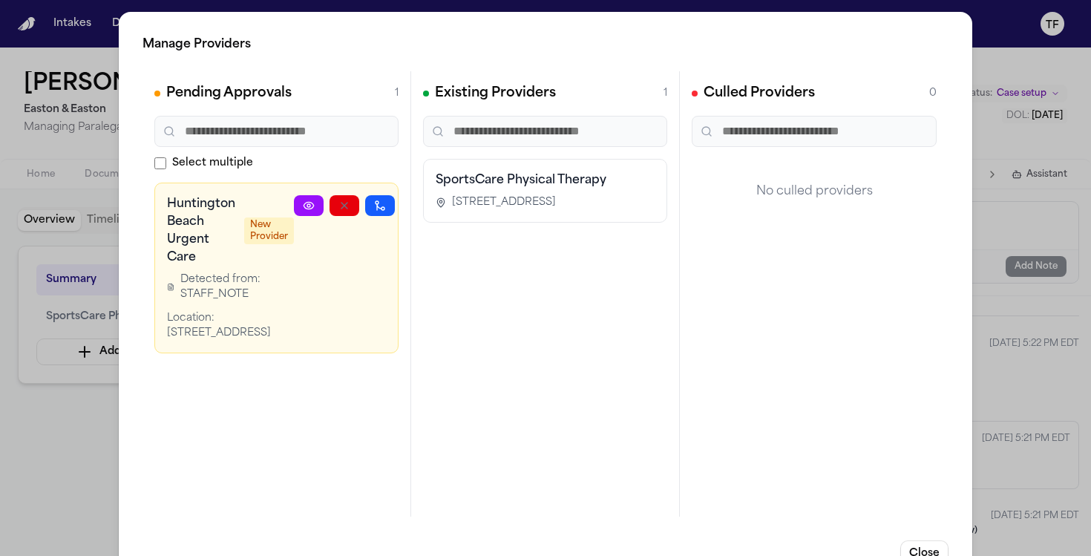
scroll to position [0, 34]
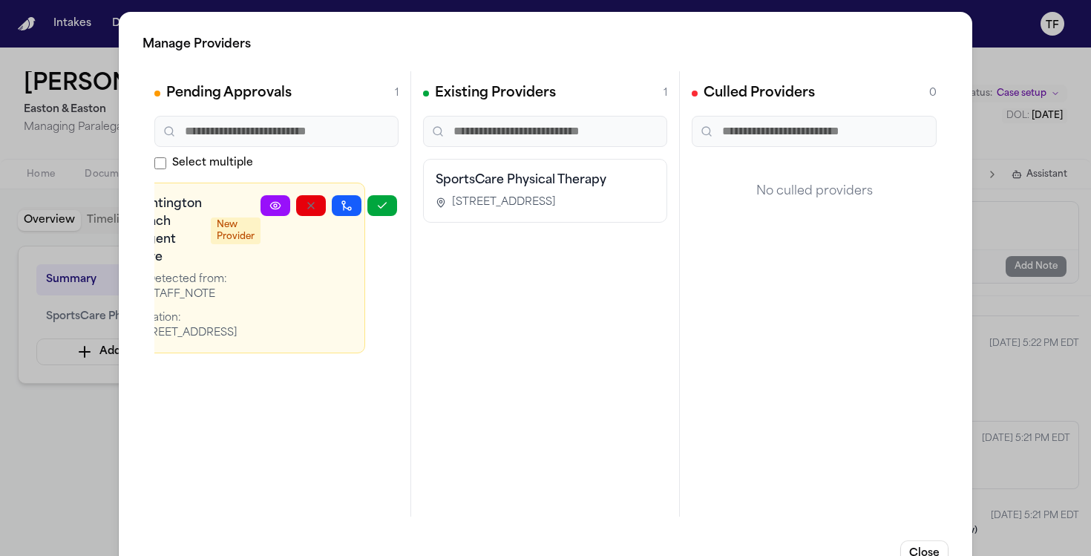
click at [381, 215] on button "button" at bounding box center [382, 205] width 30 height 21
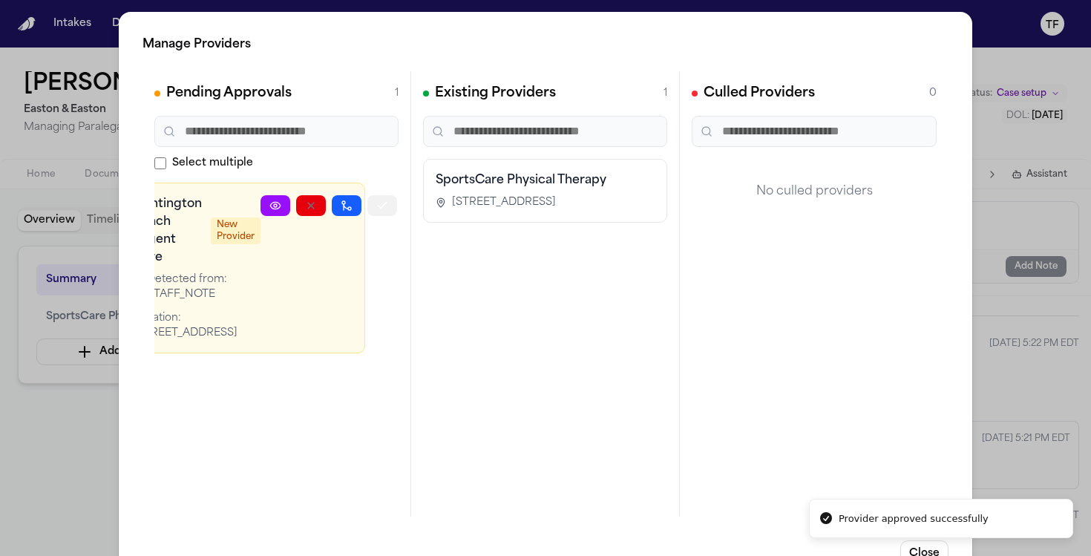
scroll to position [0, 0]
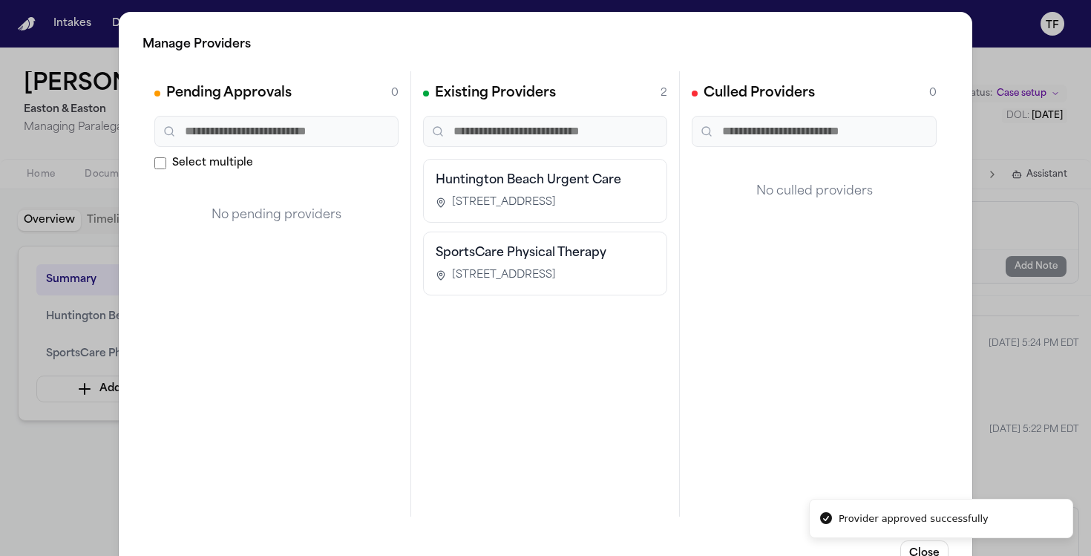
click at [89, 484] on div "Manage Providers Pending Approvals 0 Select multiple No pending providers Exist…" at bounding box center [545, 301] width 1091 height 603
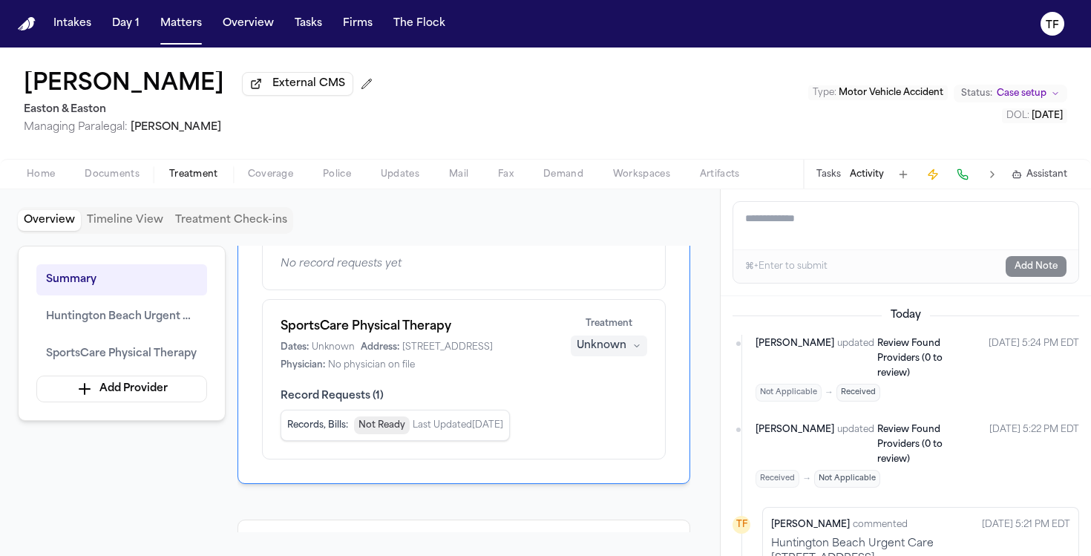
scroll to position [126, 0]
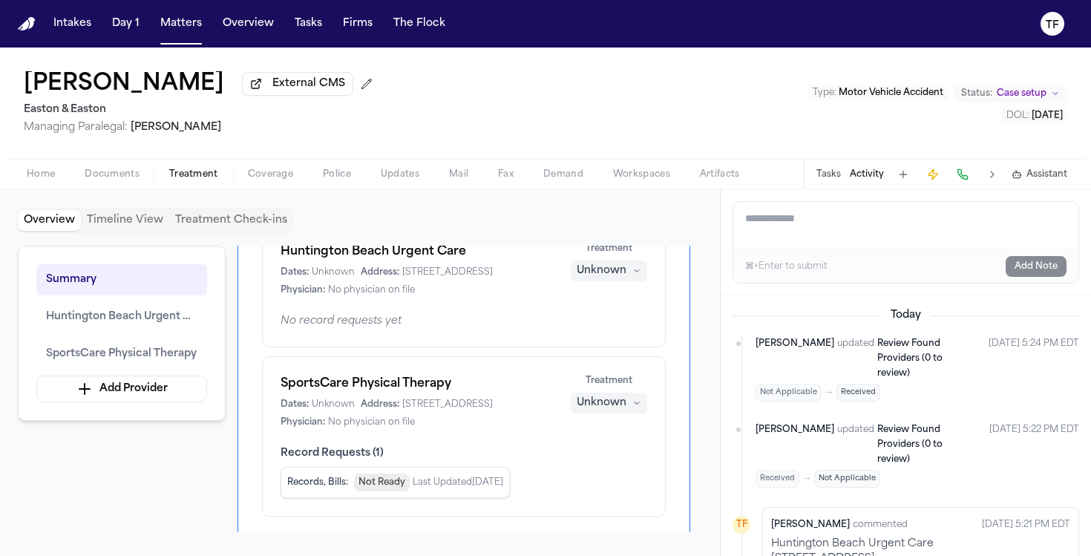
click at [611, 278] on div "Unknown" at bounding box center [602, 271] width 50 height 15
click at [599, 336] on span "Completed" at bounding box center [591, 331] width 59 height 15
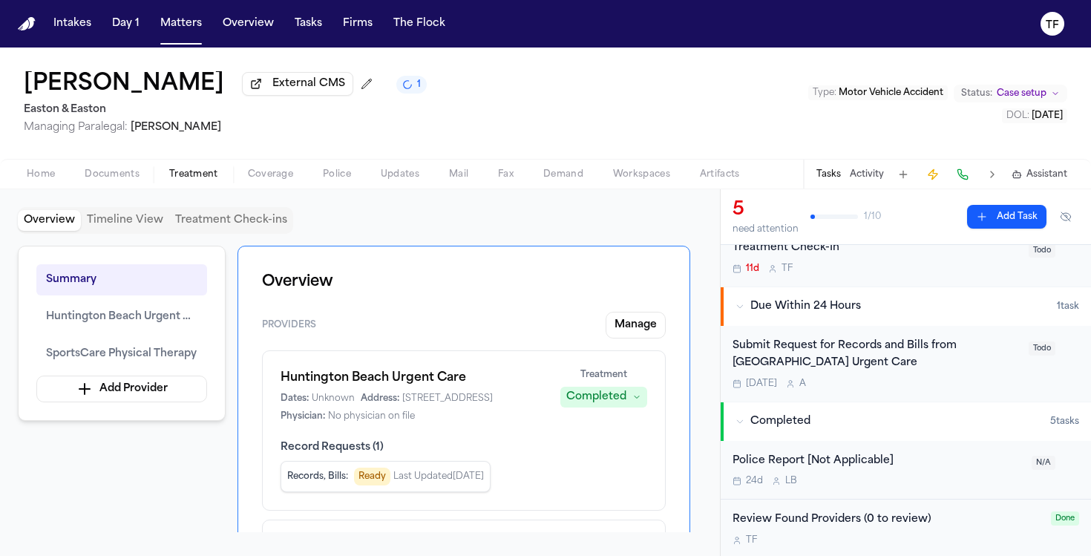
scroll to position [226, 0]
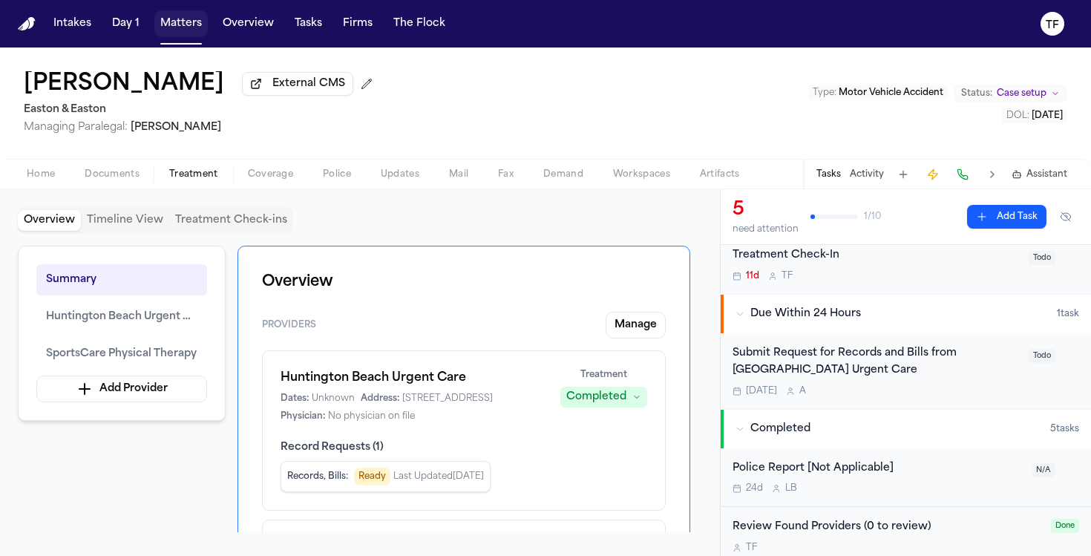
click at [162, 30] on button "Matters" at bounding box center [180, 23] width 53 height 27
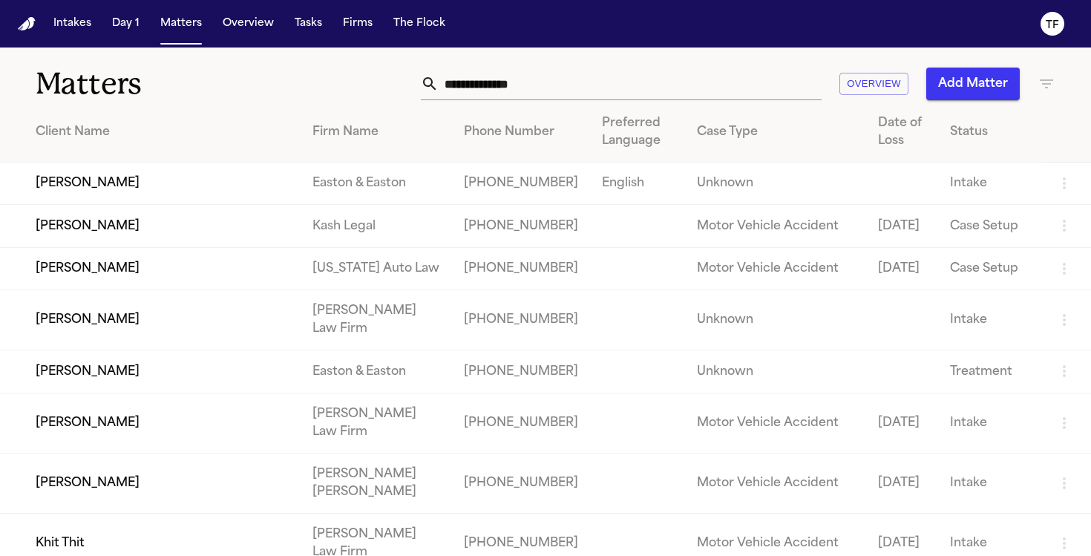
click at [490, 88] on input "text" at bounding box center [630, 84] width 383 height 33
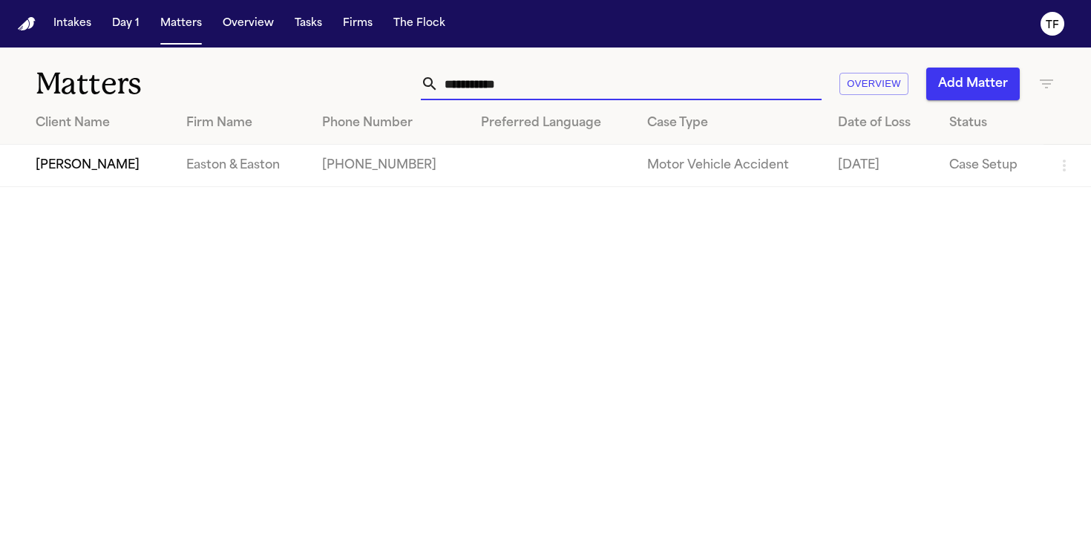
type input "**********"
click at [76, 151] on td "[PERSON_NAME]" at bounding box center [87, 166] width 174 height 42
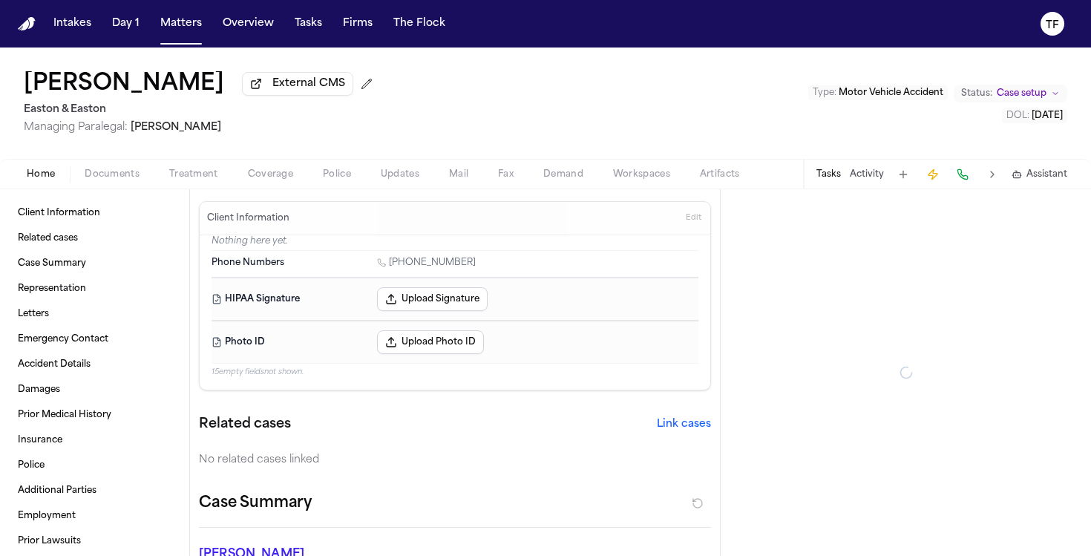
click at [161, 169] on button "Treatment" at bounding box center [193, 175] width 79 height 18
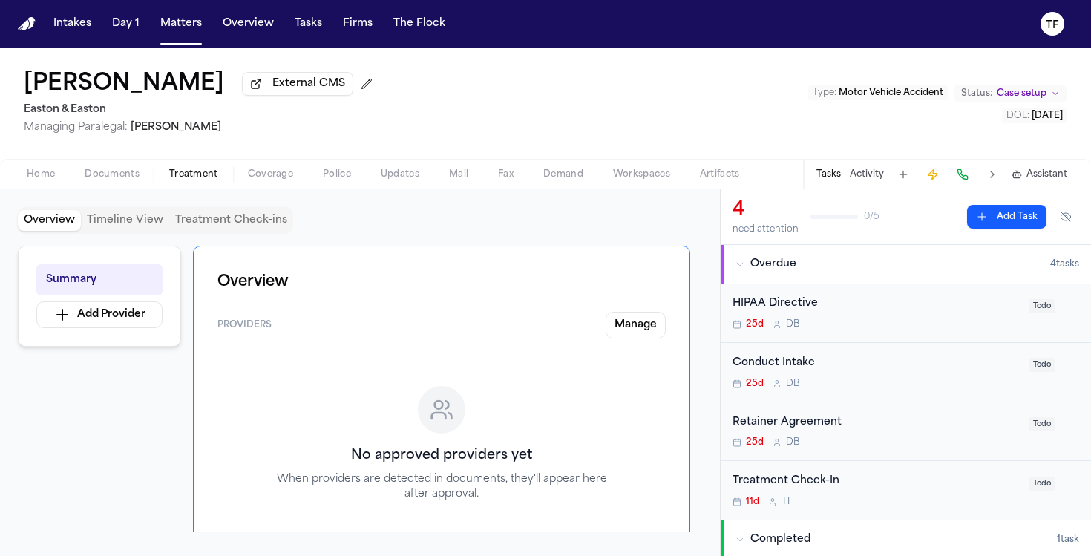
click at [864, 176] on button "Activity" at bounding box center [867, 175] width 34 height 12
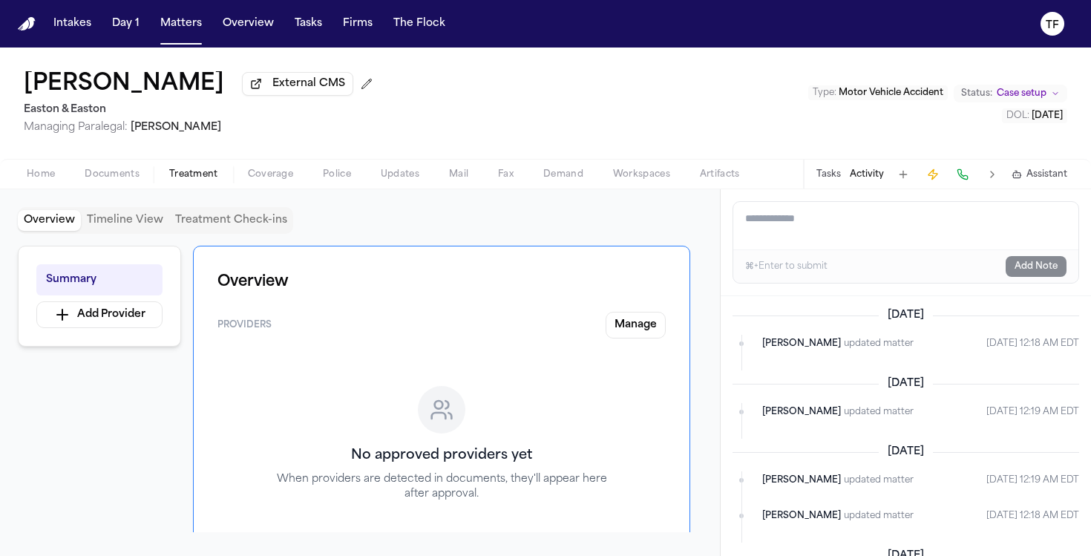
click at [826, 230] on textarea "Add a note to this matter" at bounding box center [905, 226] width 345 height 48
paste textarea "**********"
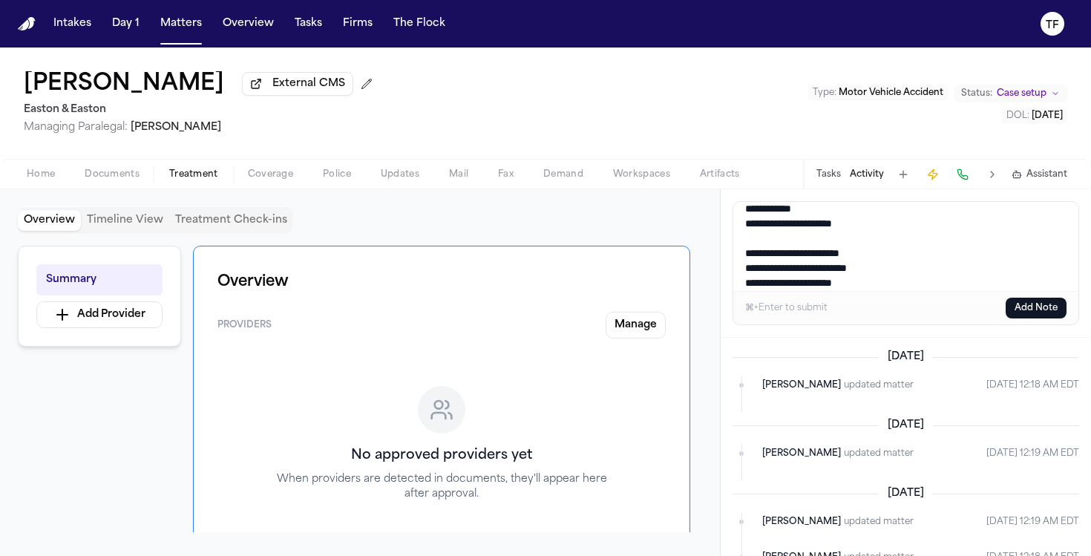
type textarea "**********"
click at [1045, 315] on button "Add Note" at bounding box center [1036, 308] width 61 height 21
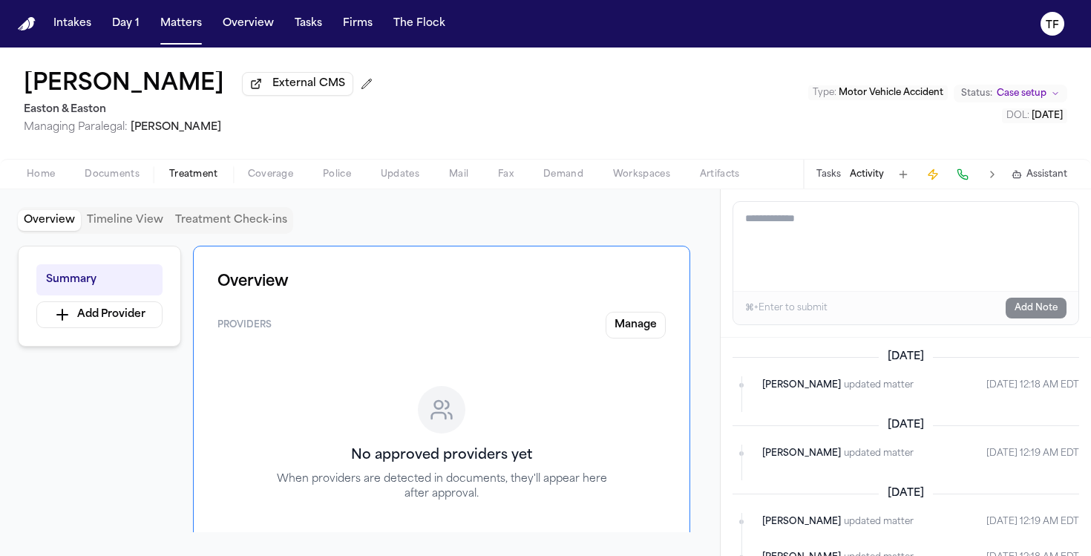
scroll to position [0, 0]
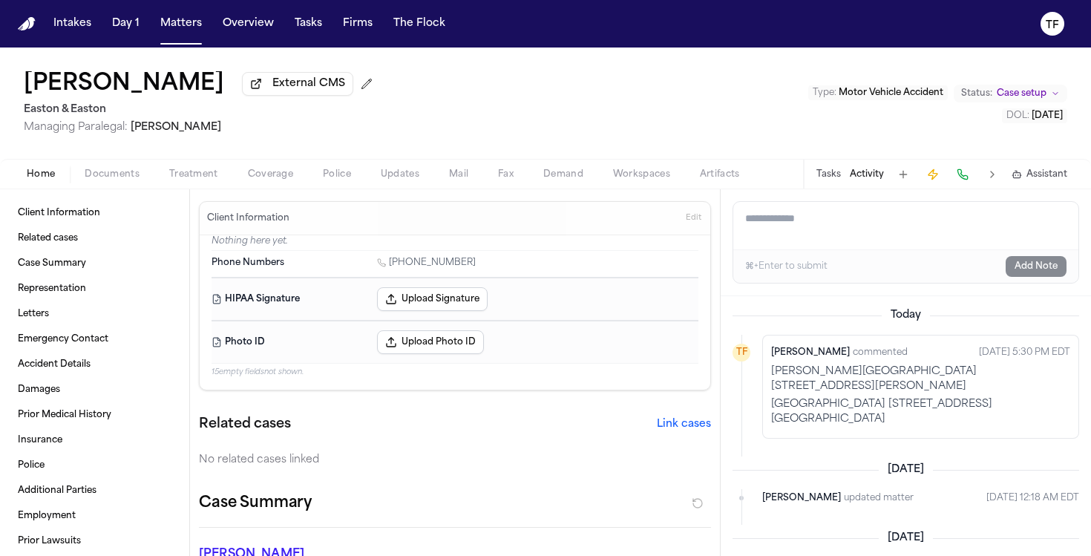
click at [67, 180] on button "Home" at bounding box center [41, 175] width 58 height 18
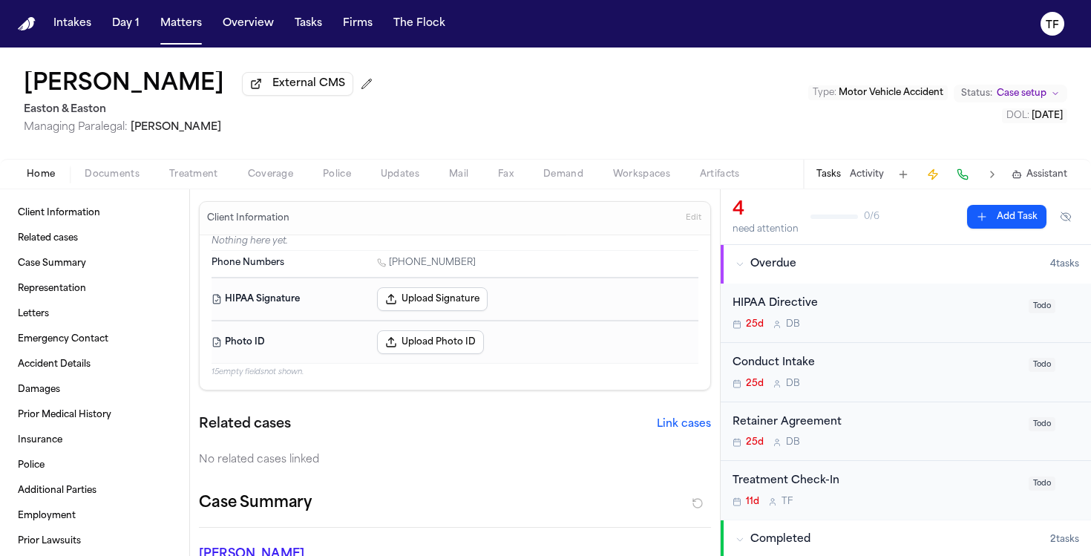
click at [209, 187] on div "Home Documents Treatment Coverage Police Updates Mail Fax Demand Workspaces Art…" at bounding box center [545, 174] width 1091 height 30
click at [202, 163] on div "Home Documents Treatment Coverage Police Updates Mail Fax Demand Workspaces Art…" at bounding box center [545, 174] width 1091 height 30
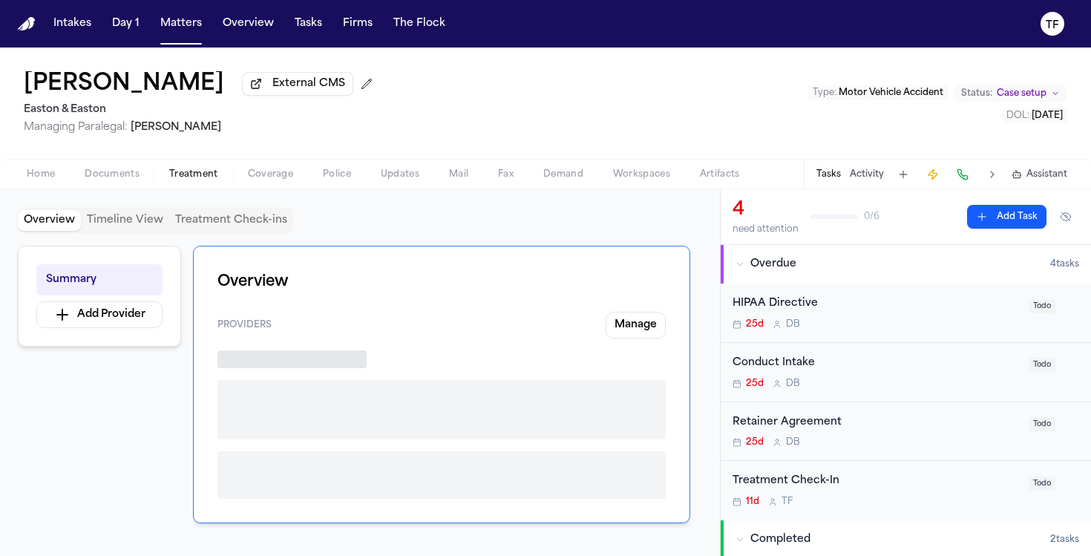
click at [198, 179] on span "Treatment" at bounding box center [193, 175] width 49 height 12
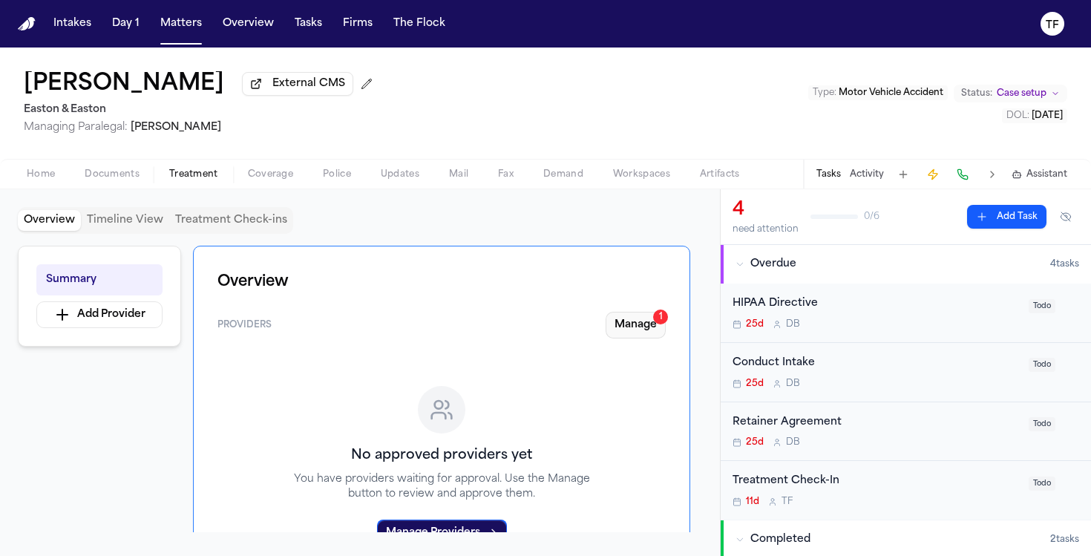
click at [634, 320] on button "Manage 1" at bounding box center [636, 325] width 60 height 27
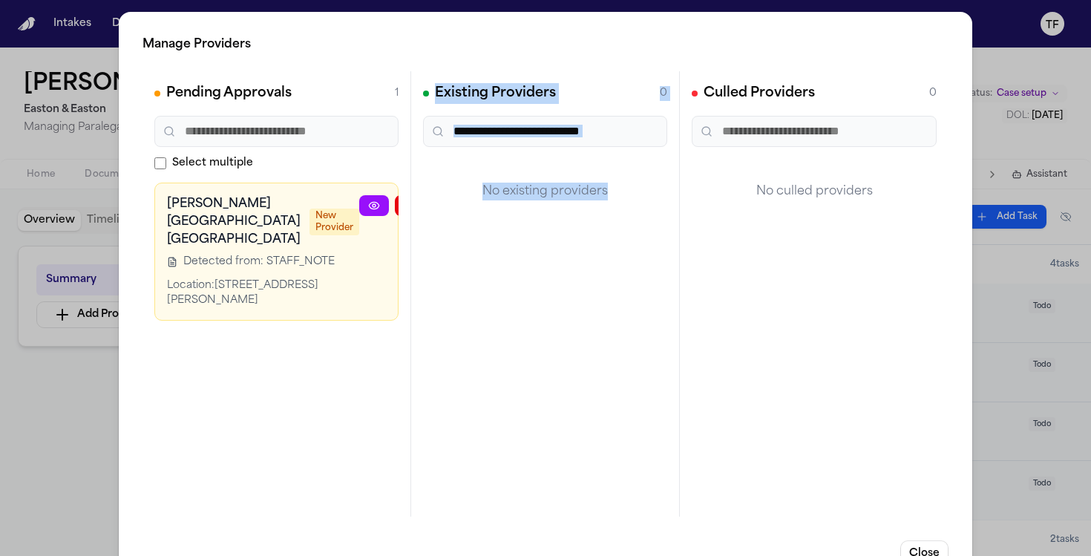
drag, startPoint x: 323, startPoint y: 380, endPoint x: 420, endPoint y: 392, distance: 98.0
click at [420, 392] on div "Pending Approvals 1 Select multiple [PERSON_NAME][GEOGRAPHIC_DATA] [GEOGRAPHIC_…" at bounding box center [546, 293] width 806 height 445
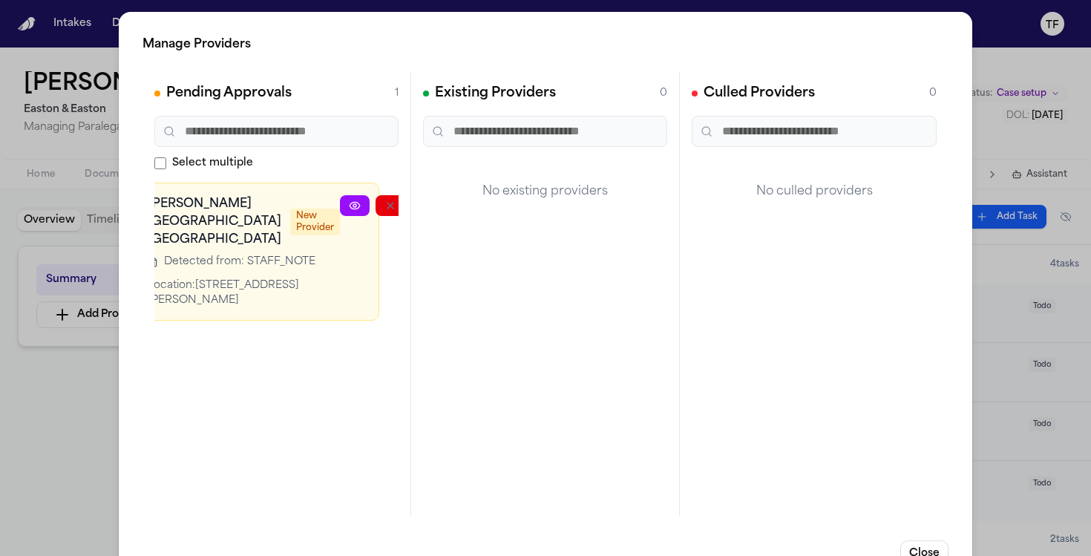
click at [373, 218] on div at bounding box center [408, 251] width 137 height 113
click at [456, 205] on icon "button" at bounding box center [462, 206] width 12 height 12
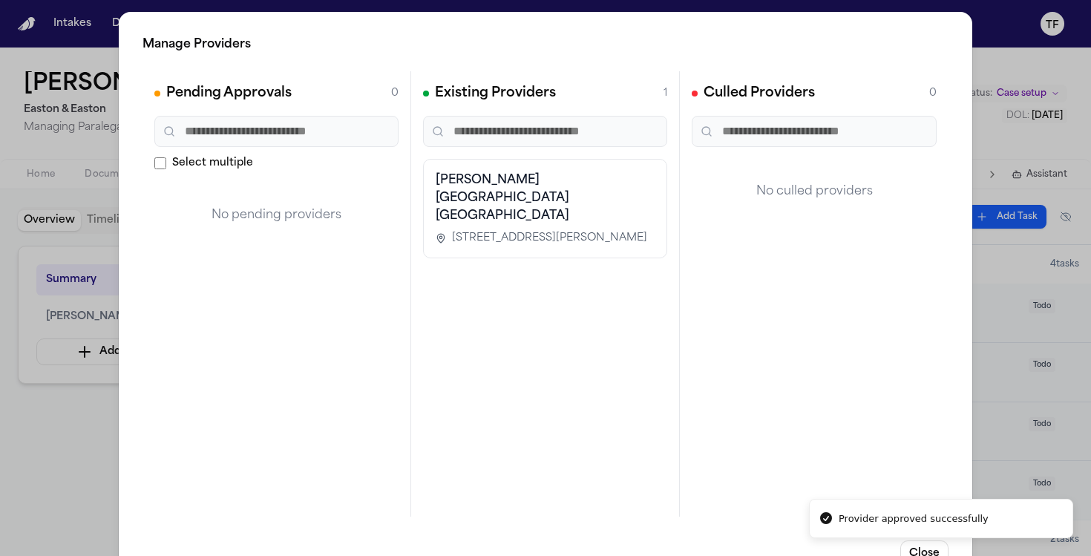
scroll to position [0, 0]
click at [100, 400] on div "Manage Providers Pending Approvals 0 Select multiple No pending providers Exist…" at bounding box center [545, 301] width 1091 height 603
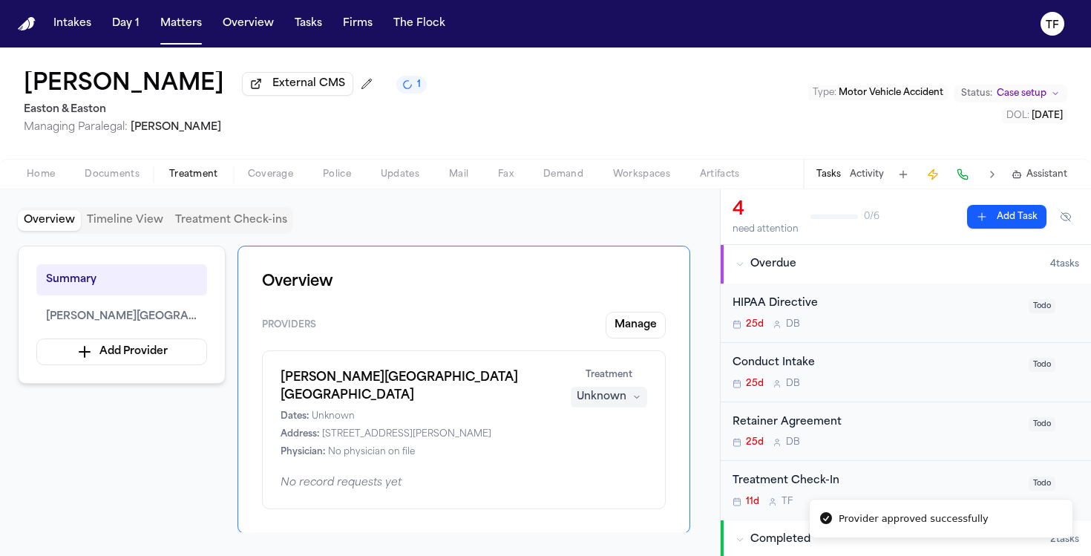
click at [601, 400] on div "Unknown" at bounding box center [602, 397] width 50 height 15
click at [594, 452] on span "Completed" at bounding box center [591, 457] width 59 height 15
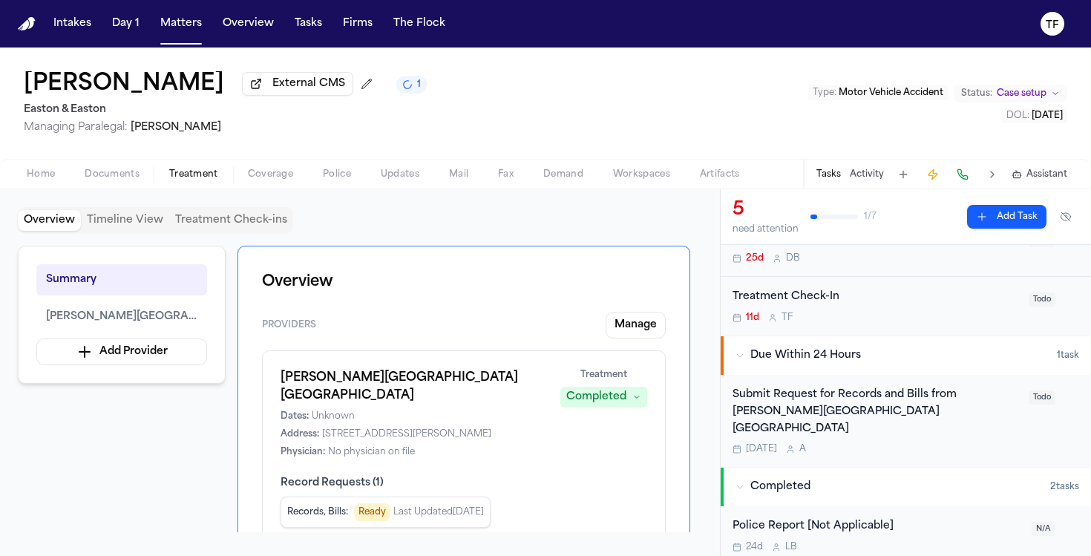
scroll to position [238, 0]
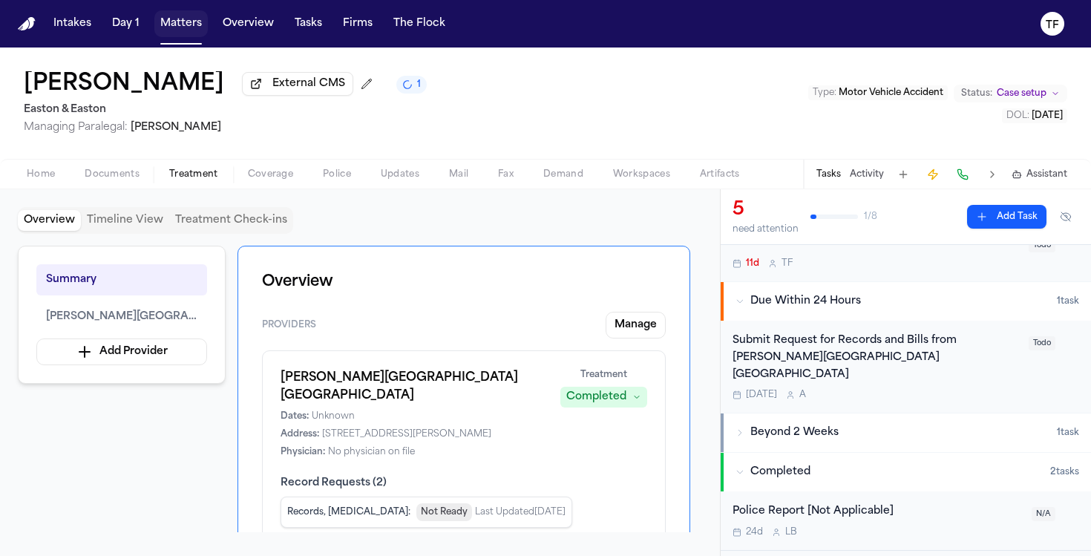
click at [195, 26] on button "Matters" at bounding box center [180, 23] width 53 height 27
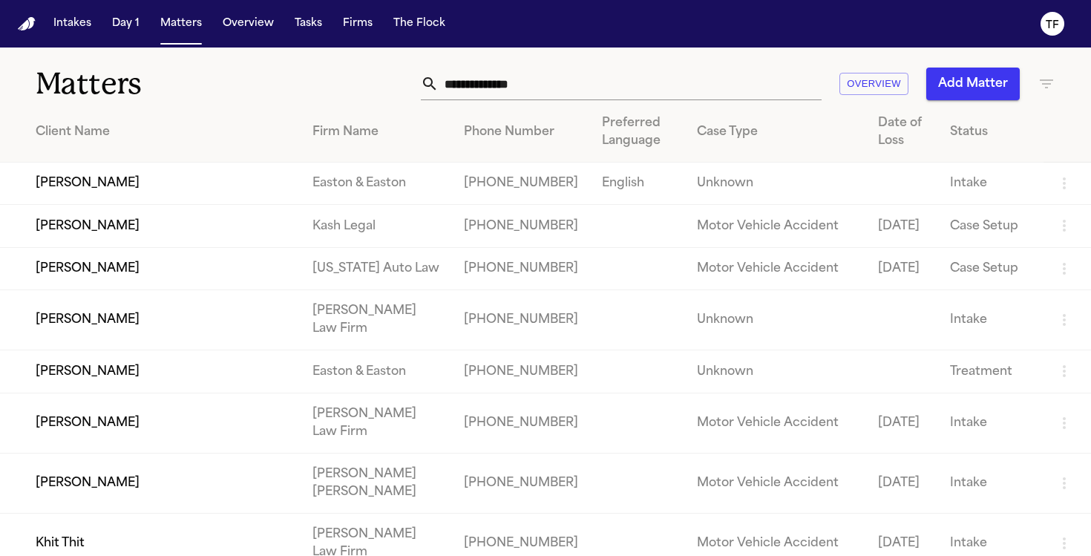
click at [481, 83] on input "text" at bounding box center [630, 84] width 383 height 33
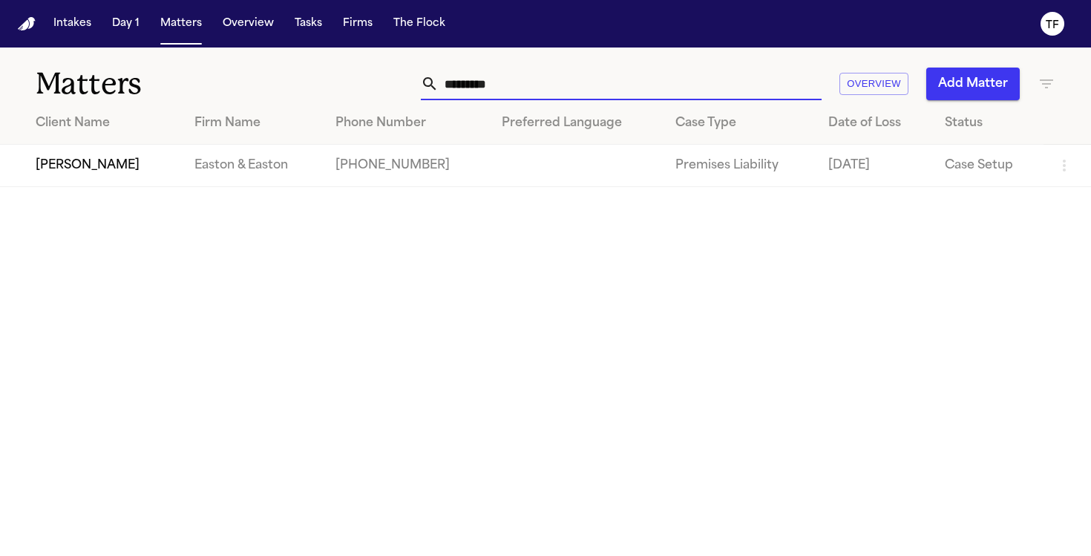
type input "*********"
click at [66, 166] on td "[PERSON_NAME]" at bounding box center [91, 166] width 183 height 42
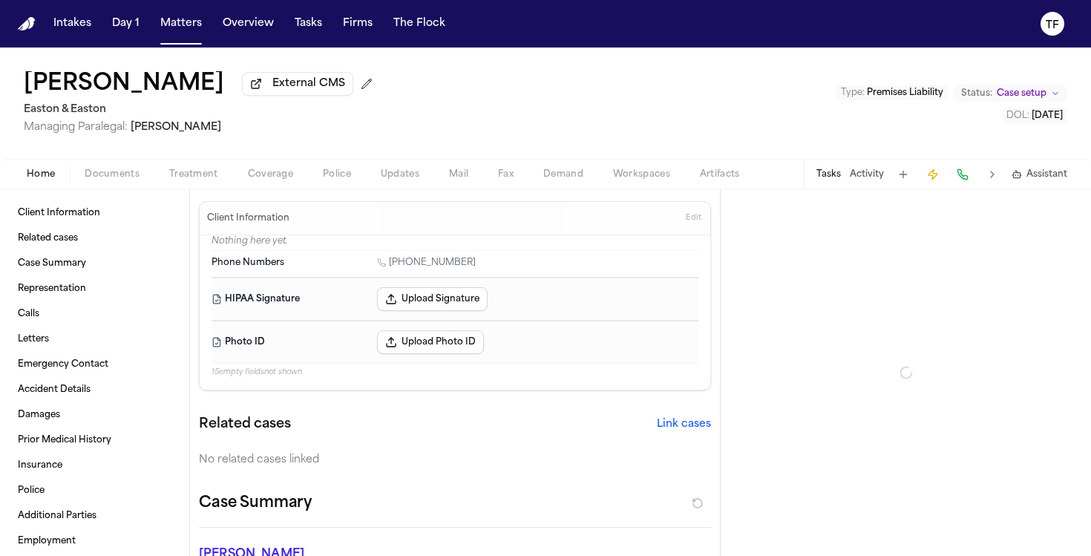
click at [185, 174] on span "Treatment" at bounding box center [193, 175] width 49 height 12
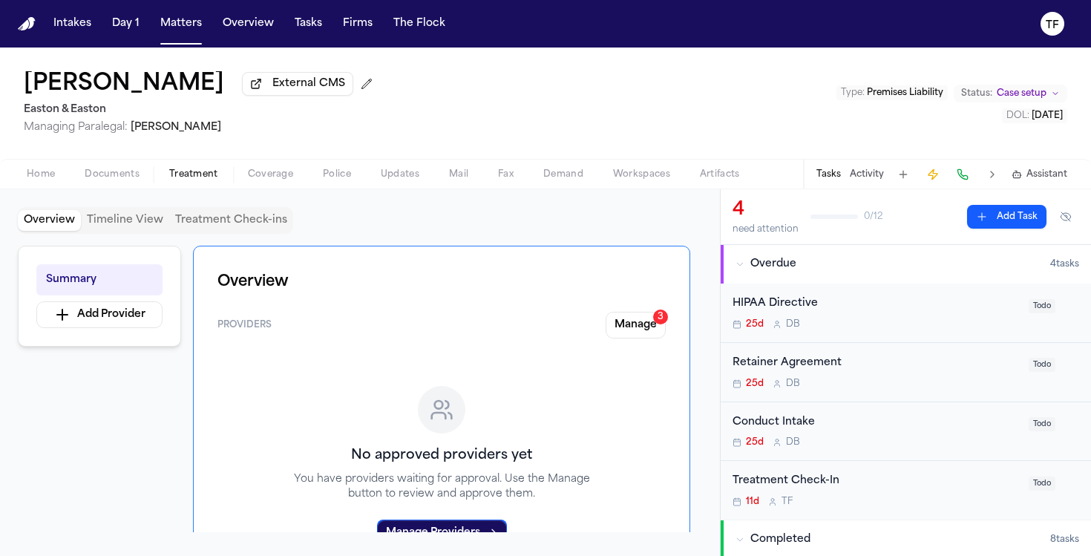
click at [630, 314] on div "Overview Providers Manage 3 No approved providers yet You have providers waitin…" at bounding box center [441, 426] width 497 height 361
click at [637, 330] on button "Manage 3" at bounding box center [636, 325] width 60 height 27
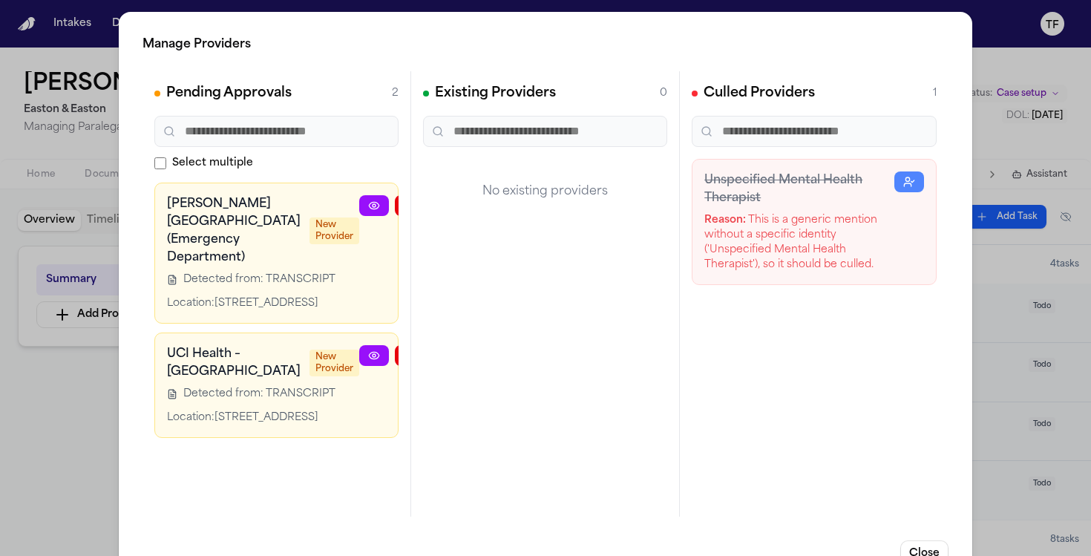
scroll to position [0, 54]
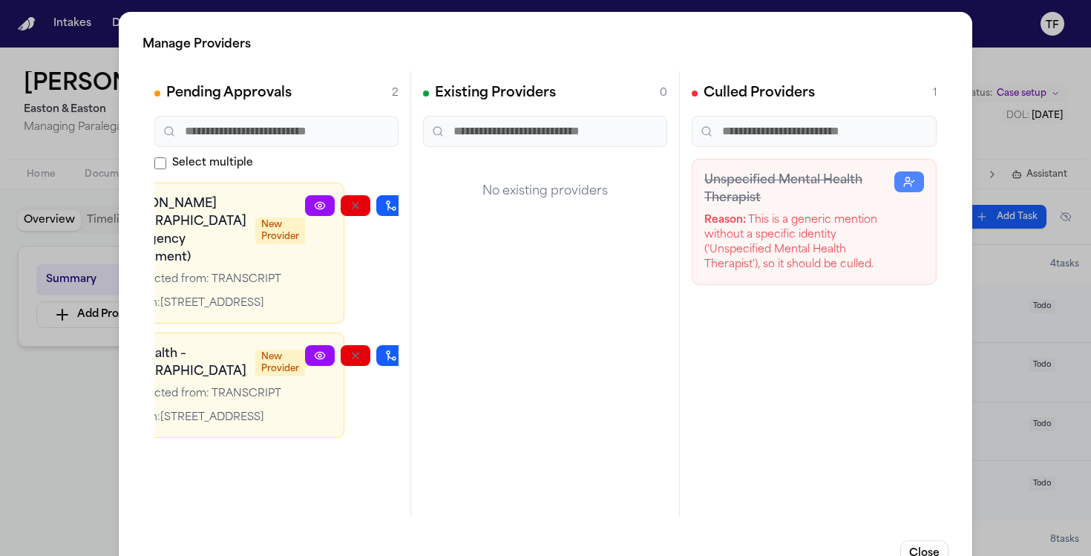
click at [421, 206] on icon "button" at bounding box center [427, 206] width 12 height 12
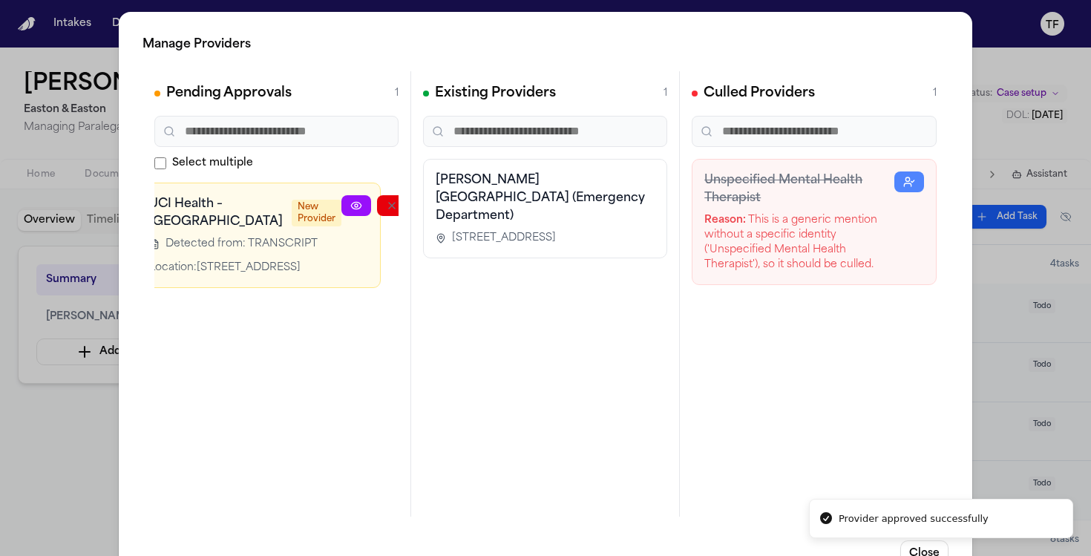
drag, startPoint x: 329, startPoint y: 414, endPoint x: 258, endPoint y: 407, distance: 71.7
click at [258, 407] on div "Pending Approvals 1 Select multiple UCI Health – Regional Burn Center New Provi…" at bounding box center [277, 293] width 269 height 445
click at [457, 205] on icon "button" at bounding box center [463, 206] width 12 height 12
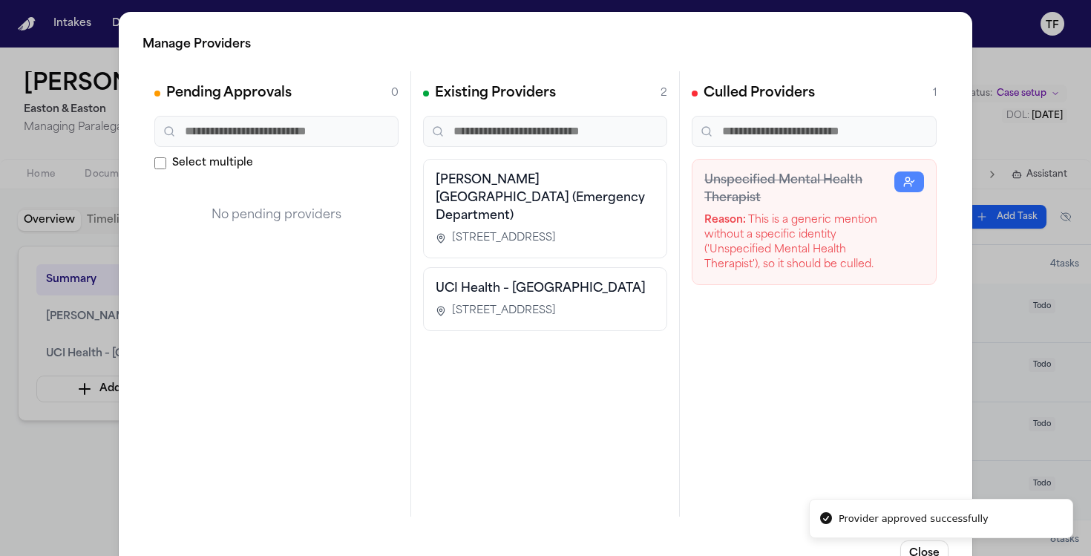
click at [14, 491] on div "Manage Providers Pending Approvals 0 Select multiple No pending providers Exist…" at bounding box center [545, 301] width 1091 height 603
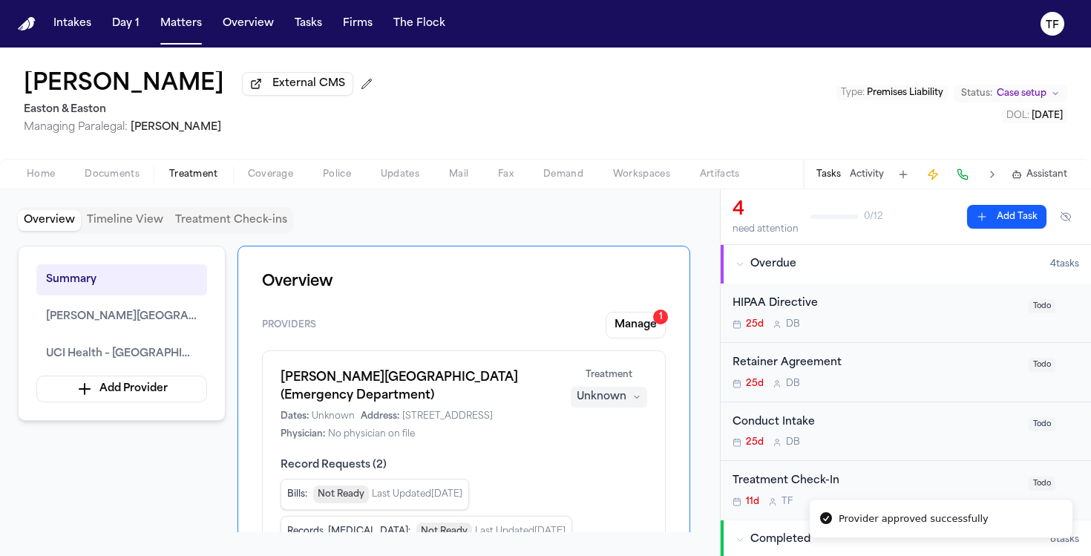
click at [617, 408] on button "Unknown" at bounding box center [609, 397] width 76 height 21
click at [604, 467] on button "Completed" at bounding box center [609, 457] width 119 height 27
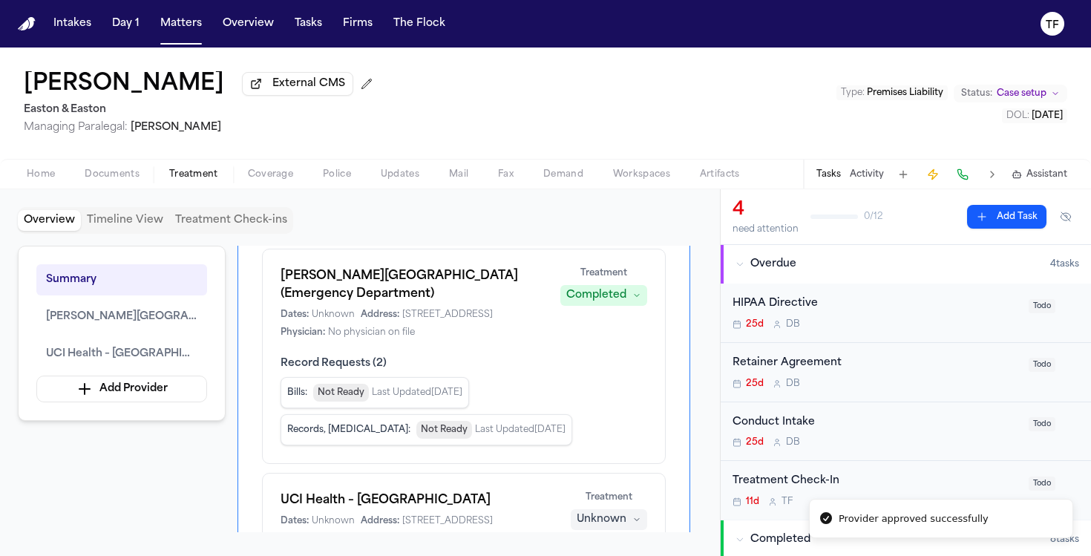
scroll to position [381, 0]
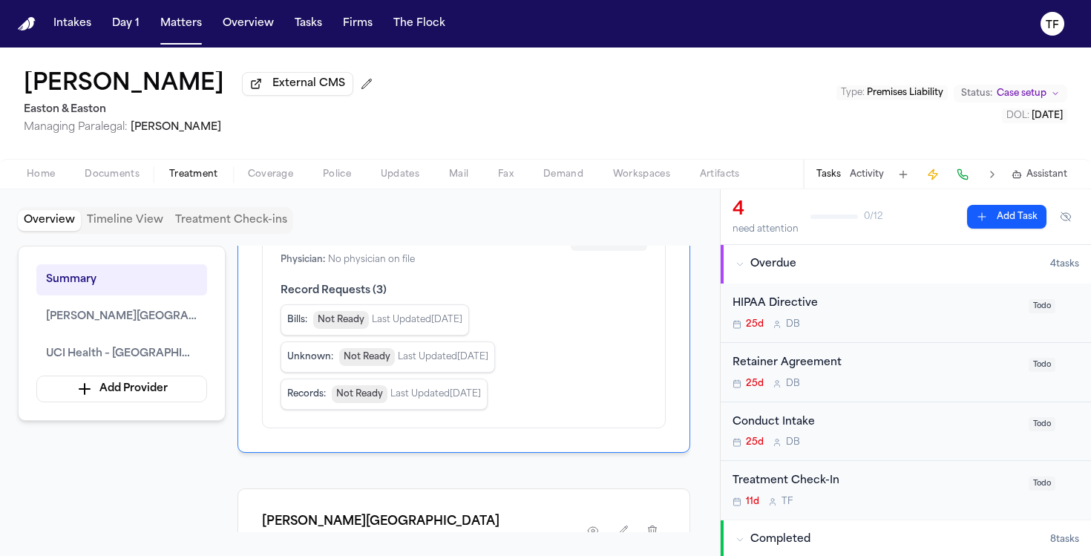
click at [605, 248] on div "Unknown" at bounding box center [602, 240] width 50 height 15
click at [611, 327] on button "Completed" at bounding box center [609, 317] width 119 height 27
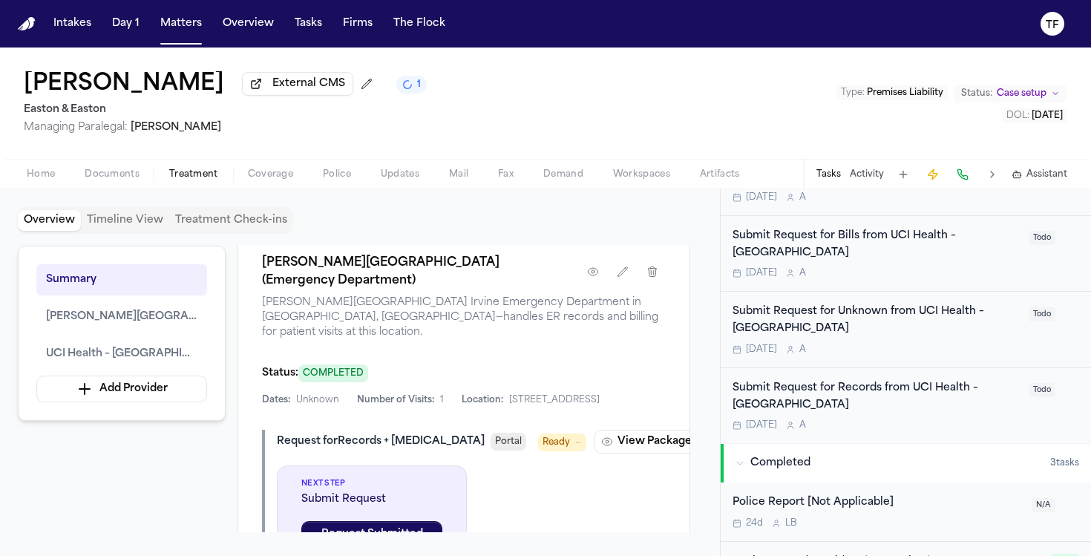
scroll to position [641, 0]
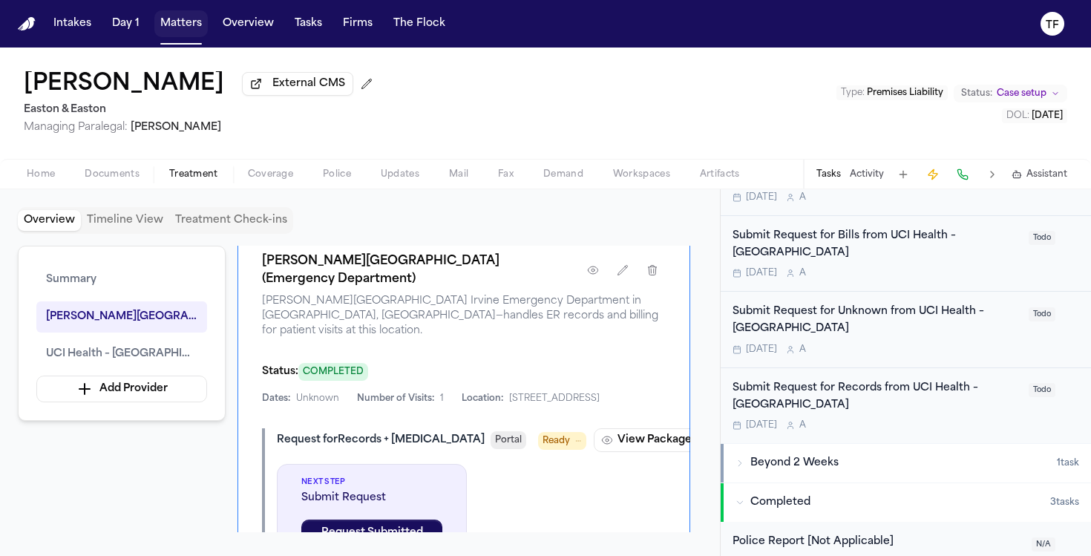
click at [171, 28] on button "Matters" at bounding box center [180, 23] width 53 height 27
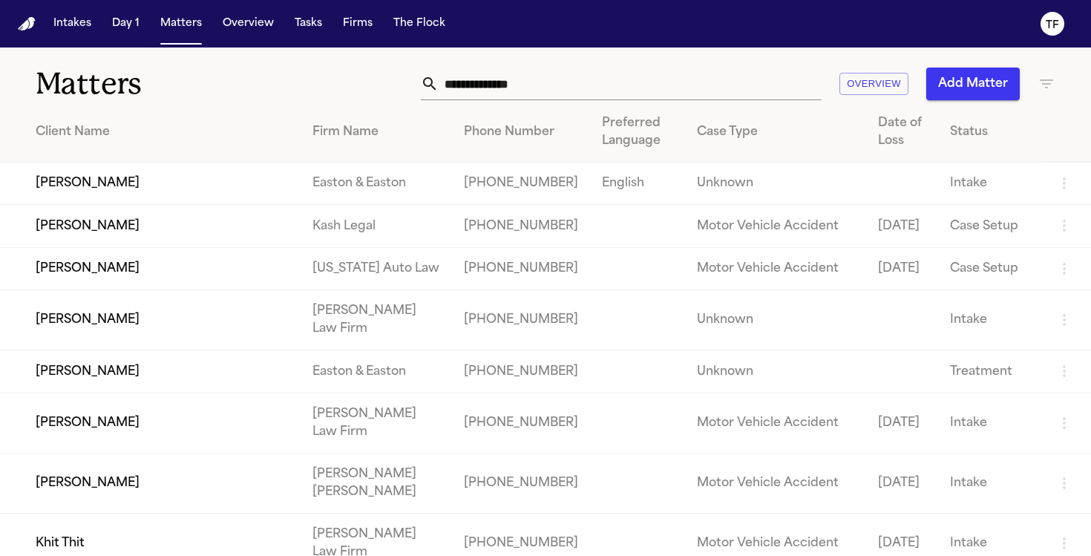
click at [461, 77] on input "text" at bounding box center [630, 84] width 383 height 33
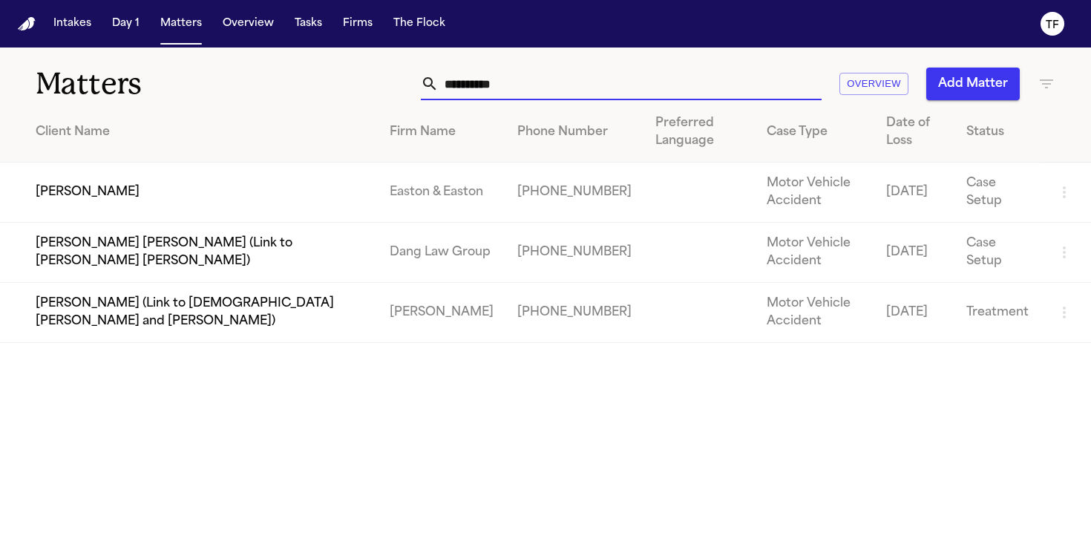
type input "**********"
click at [219, 181] on td "[PERSON_NAME]" at bounding box center [189, 193] width 378 height 60
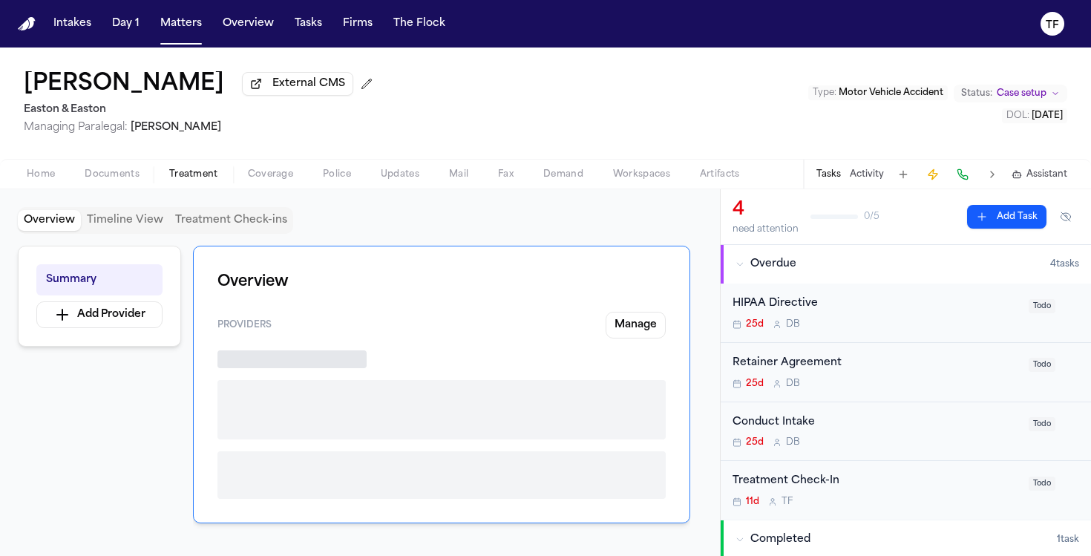
click at [189, 172] on span "Treatment" at bounding box center [193, 175] width 49 height 12
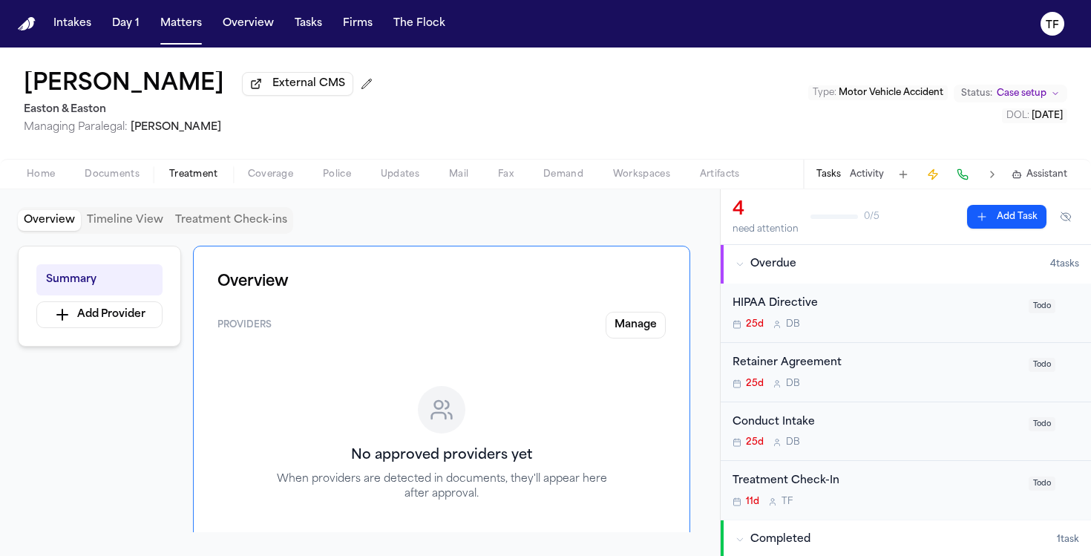
click at [882, 172] on button "Activity" at bounding box center [867, 175] width 34 height 12
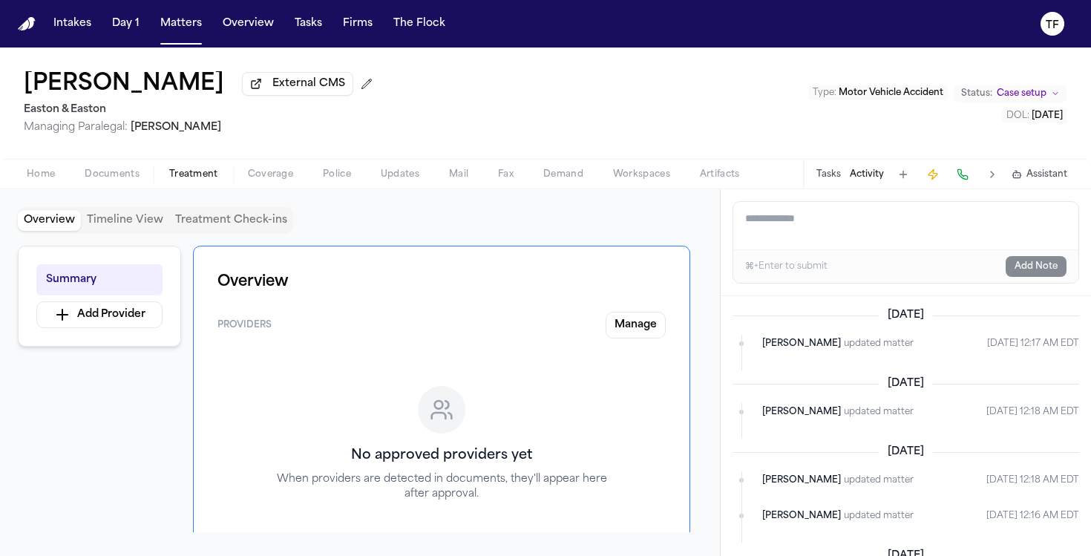
click at [816, 234] on textarea "Add a note to this matter" at bounding box center [905, 226] width 345 height 48
paste textarea "**********"
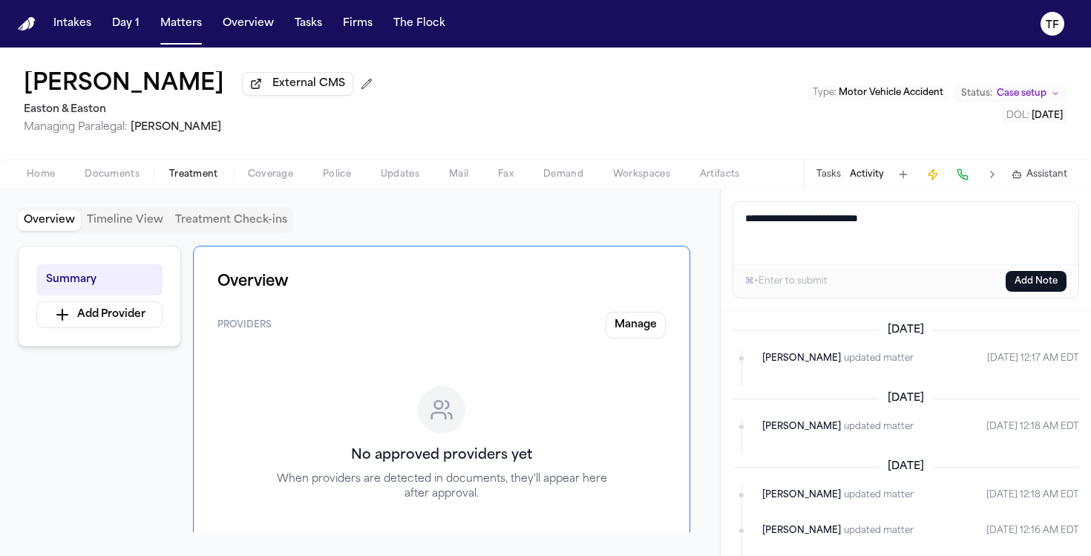
type textarea "**********"
click at [1058, 284] on button "Add Note" at bounding box center [1036, 281] width 61 height 21
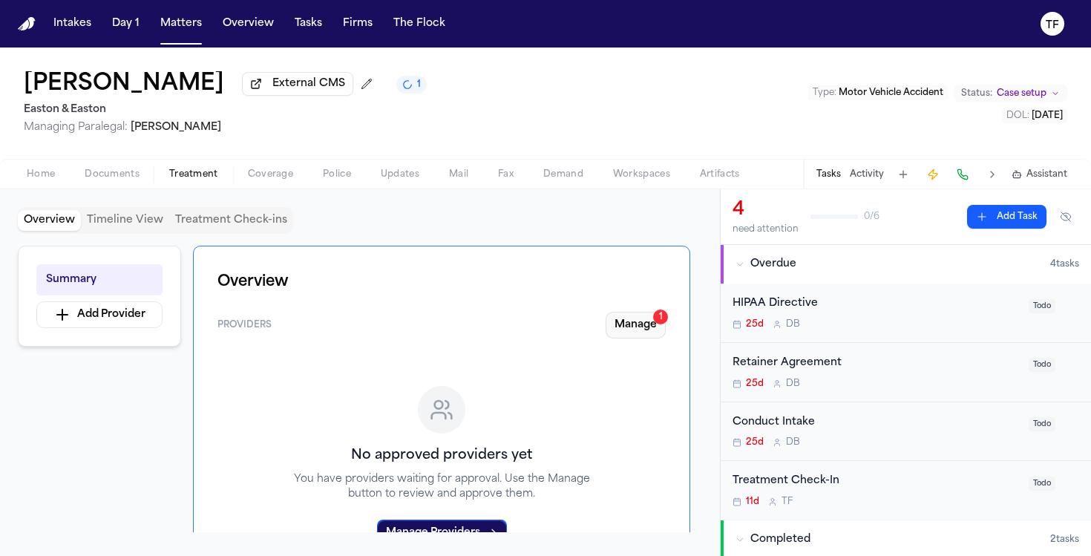
click at [638, 332] on button "Manage 1" at bounding box center [636, 325] width 60 height 27
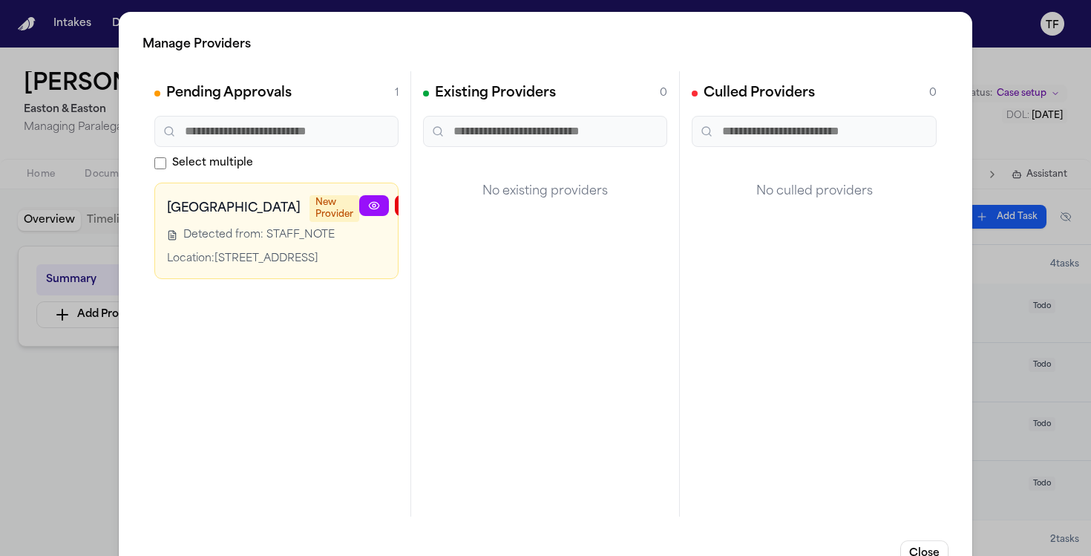
drag, startPoint x: 313, startPoint y: 348, endPoint x: 377, endPoint y: 356, distance: 64.4
click at [377, 356] on div "Pending Approvals 1 Select multiple [GEOGRAPHIC_DATA] New Provider Detected fro…" at bounding box center [277, 293] width 269 height 445
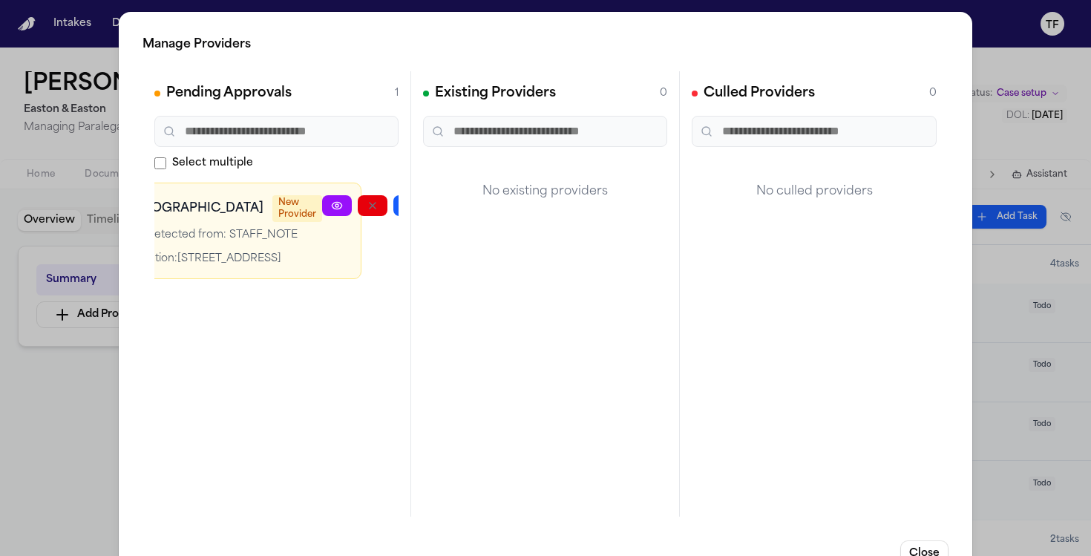
click at [438, 203] on icon "button" at bounding box center [444, 206] width 12 height 12
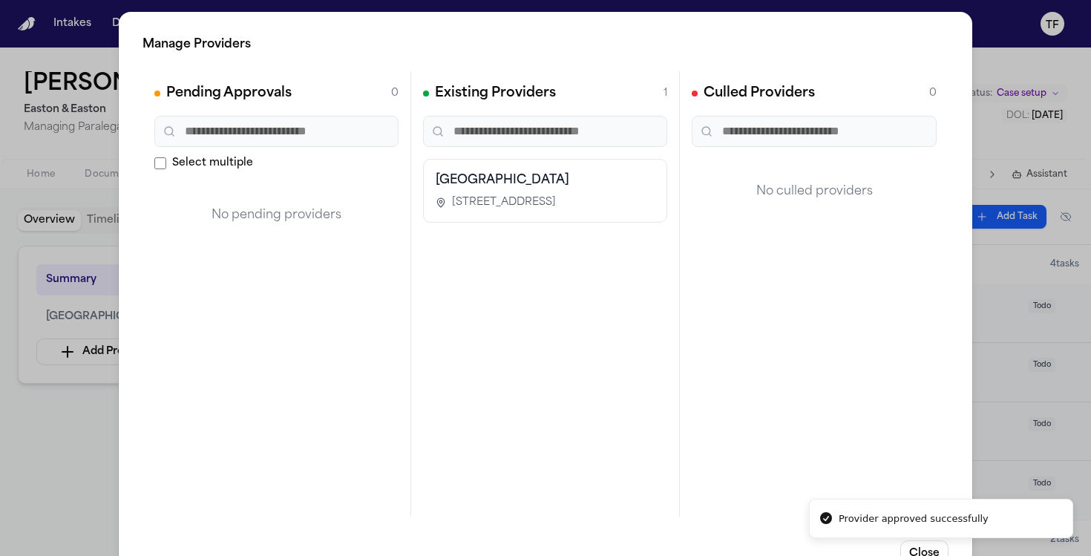
scroll to position [0, 0]
click at [1076, 437] on div "Manage Providers Pending Approvals 0 Select multiple No pending providers Exist…" at bounding box center [545, 301] width 1091 height 603
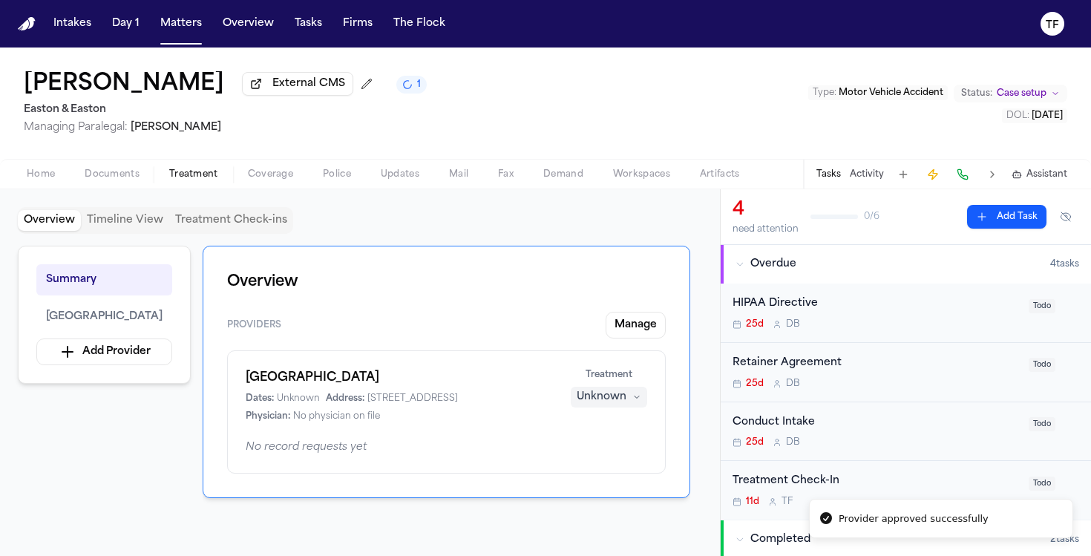
click at [647, 400] on button "Unknown" at bounding box center [609, 397] width 76 height 21
click at [621, 449] on button "Completed" at bounding box center [609, 457] width 119 height 27
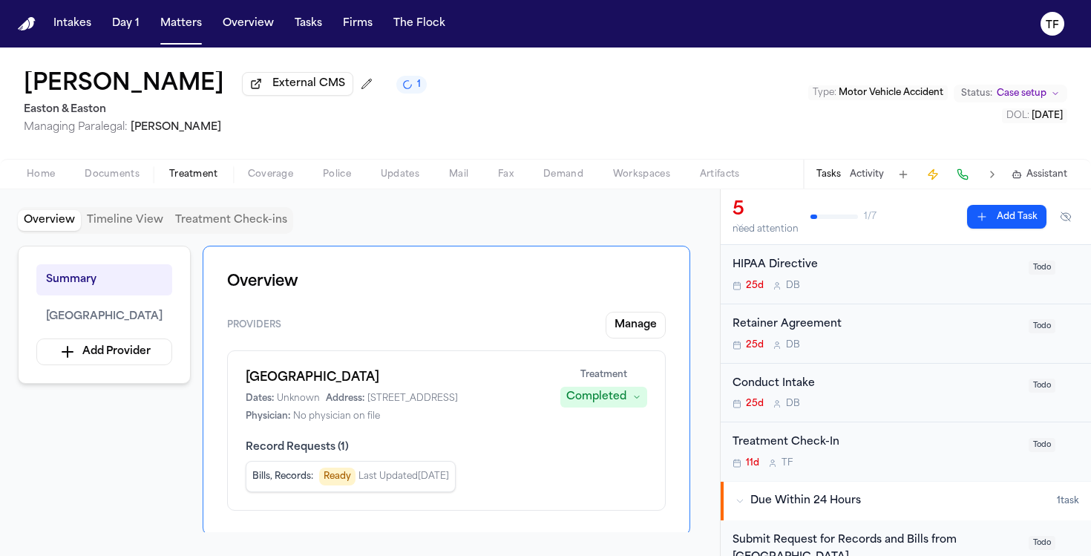
scroll to position [116, 0]
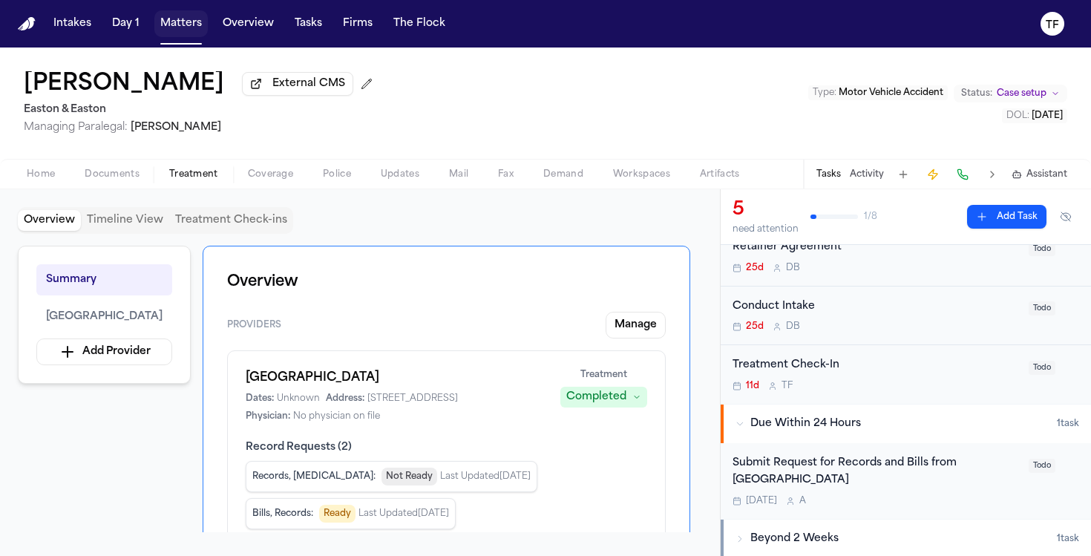
click at [176, 23] on button "Matters" at bounding box center [180, 23] width 53 height 27
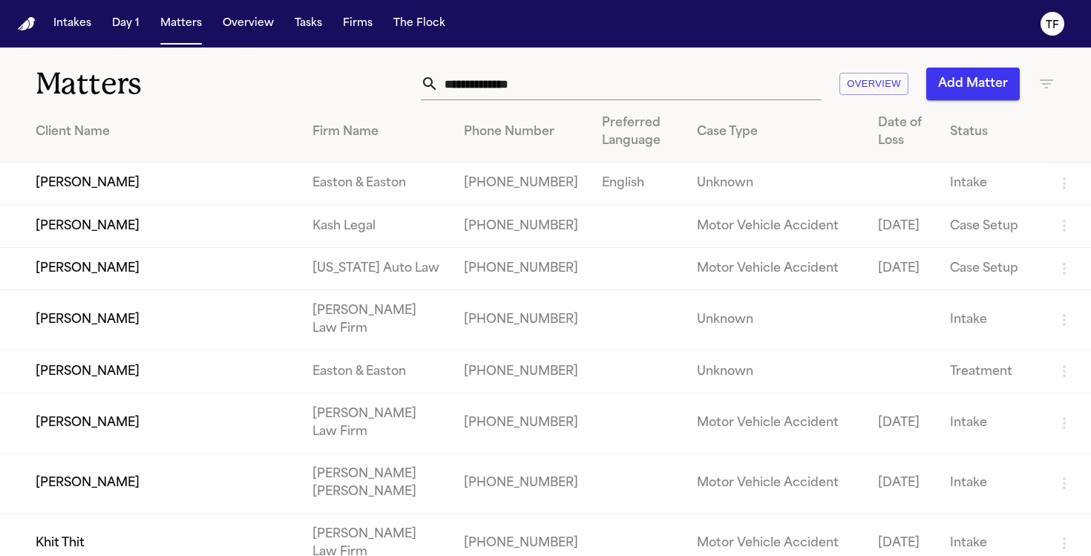
click at [457, 85] on input "text" at bounding box center [630, 84] width 383 height 33
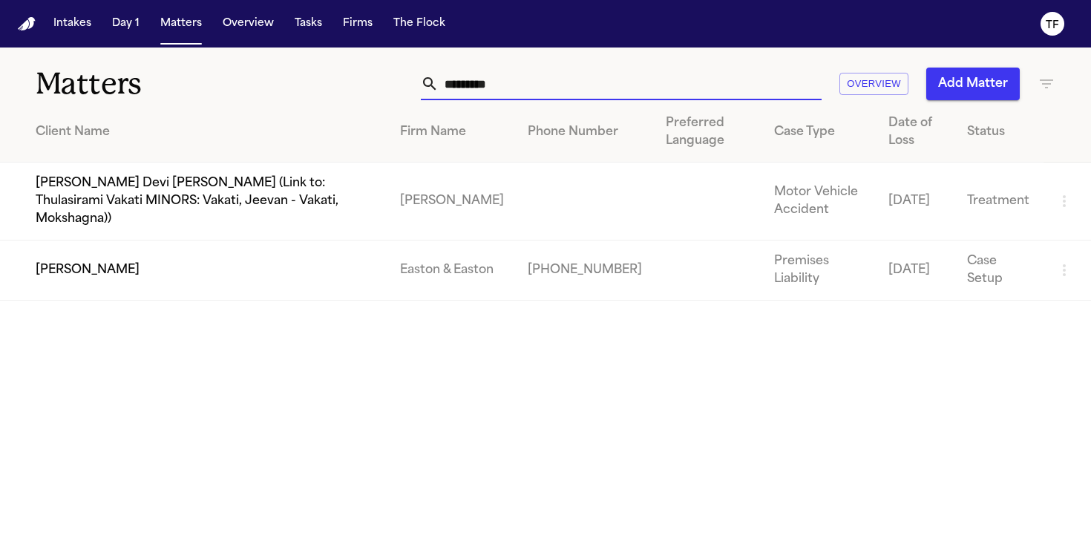
type input "*********"
click at [303, 255] on td "[PERSON_NAME]" at bounding box center [194, 271] width 388 height 60
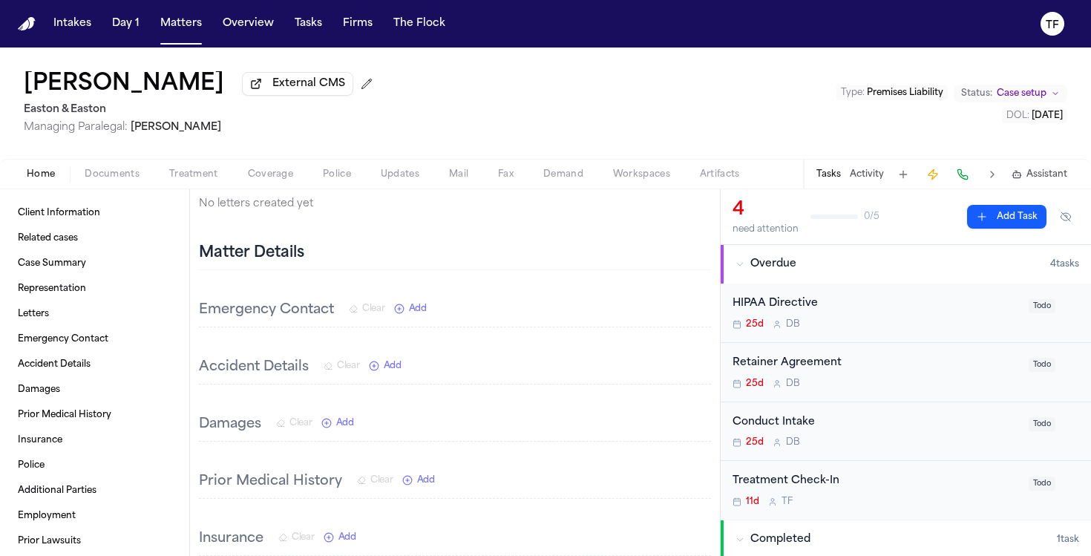
scroll to position [506, 0]
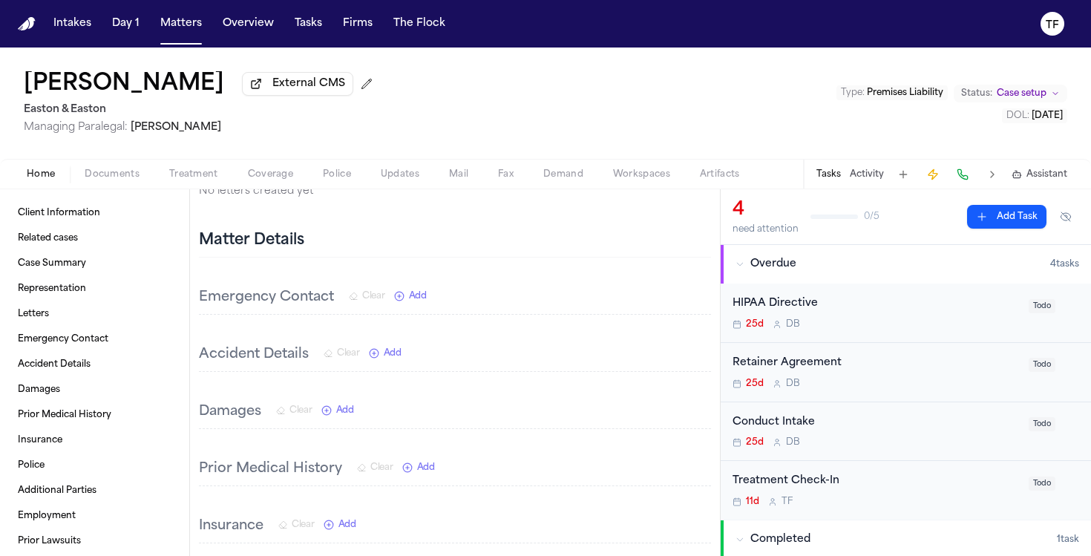
click at [222, 171] on button "Treatment" at bounding box center [193, 175] width 79 height 18
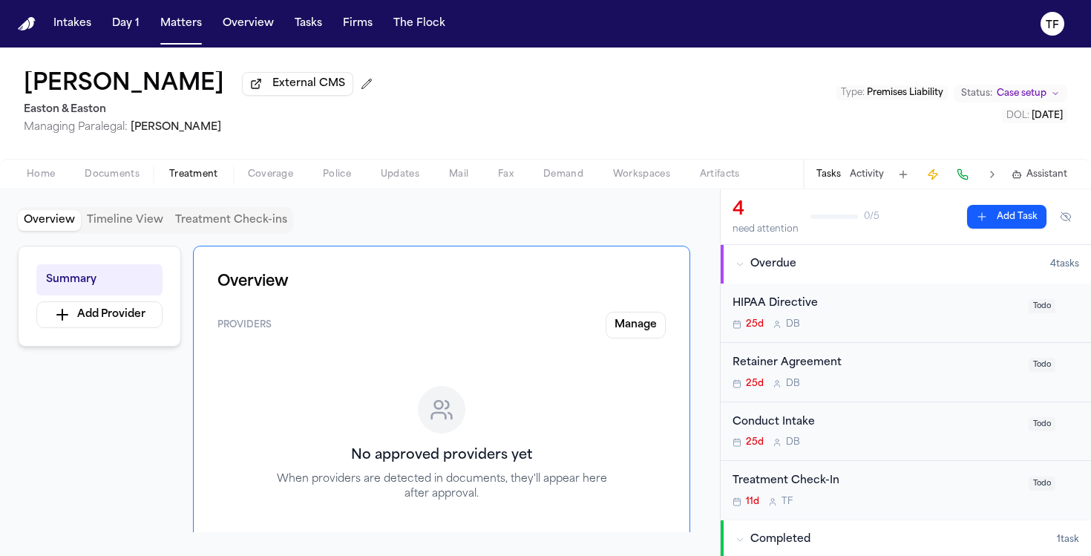
click at [876, 180] on button "Activity" at bounding box center [867, 175] width 34 height 12
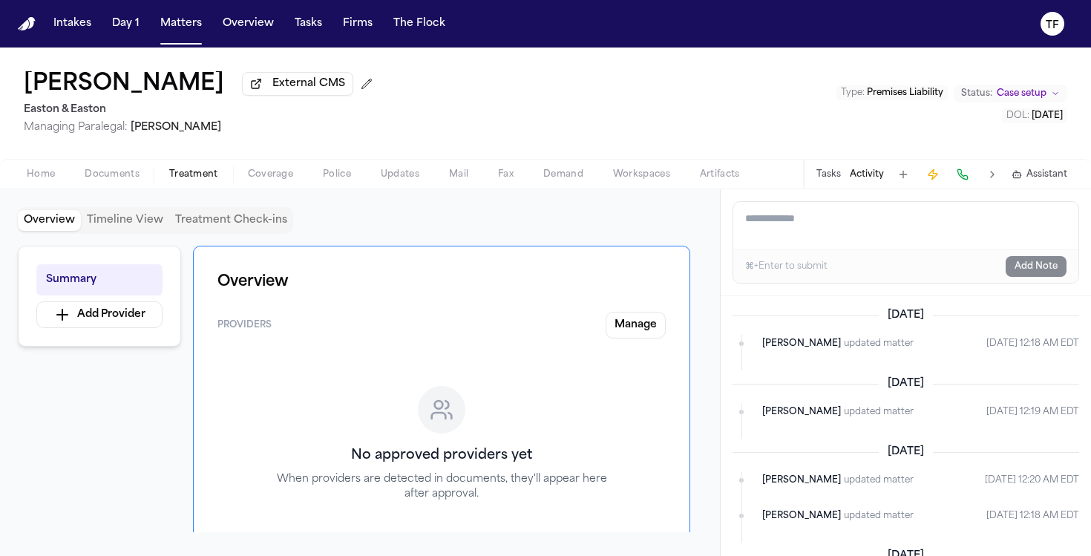
paste textarea "**********"
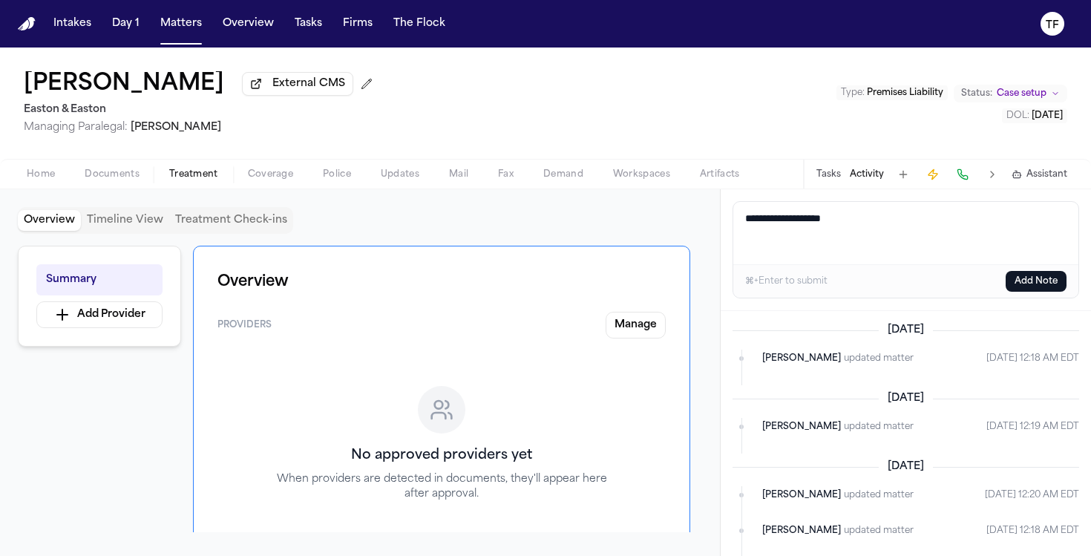
type textarea "**********"
click at [1019, 285] on button "Add Note" at bounding box center [1036, 281] width 61 height 21
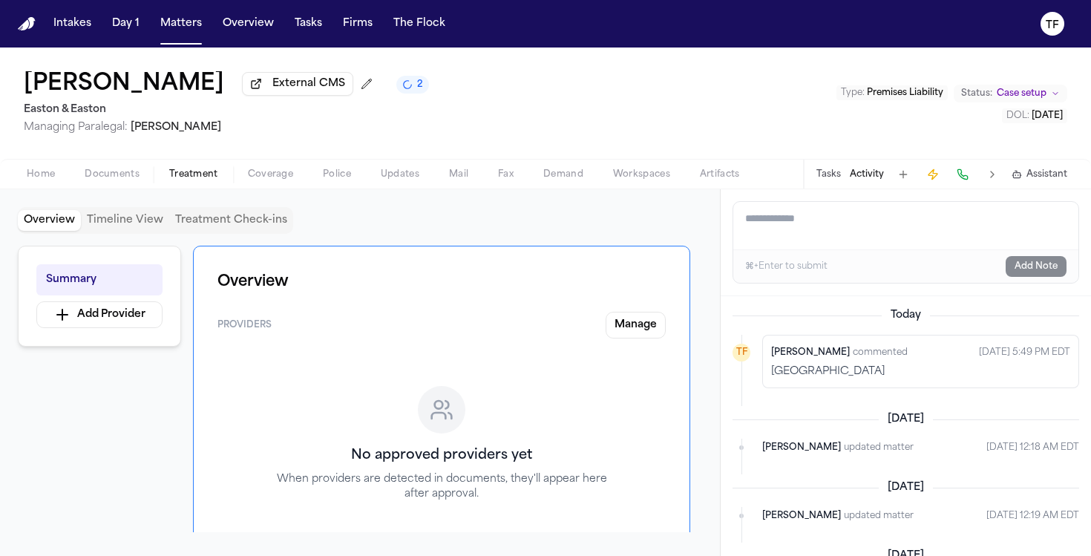
click at [40, 176] on span "Home" at bounding box center [41, 175] width 28 height 12
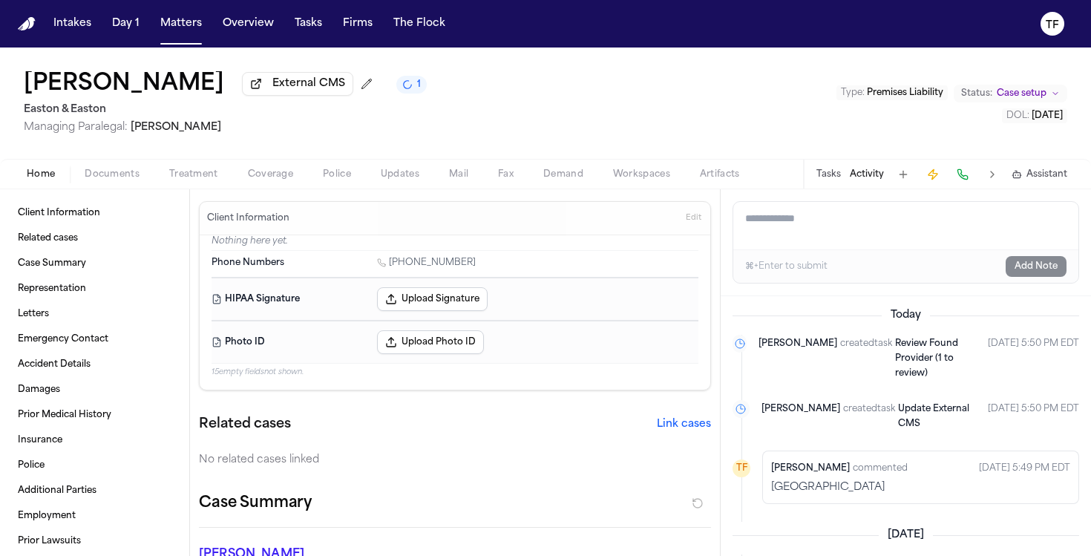
click at [207, 174] on span "Treatment" at bounding box center [193, 175] width 49 height 12
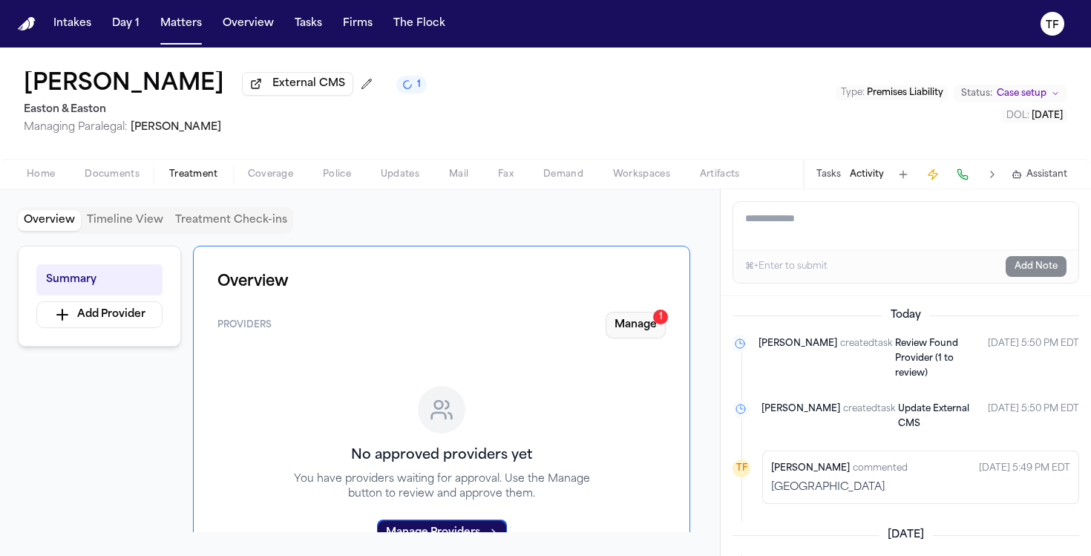
click at [647, 334] on button "Manage 1" at bounding box center [636, 325] width 60 height 27
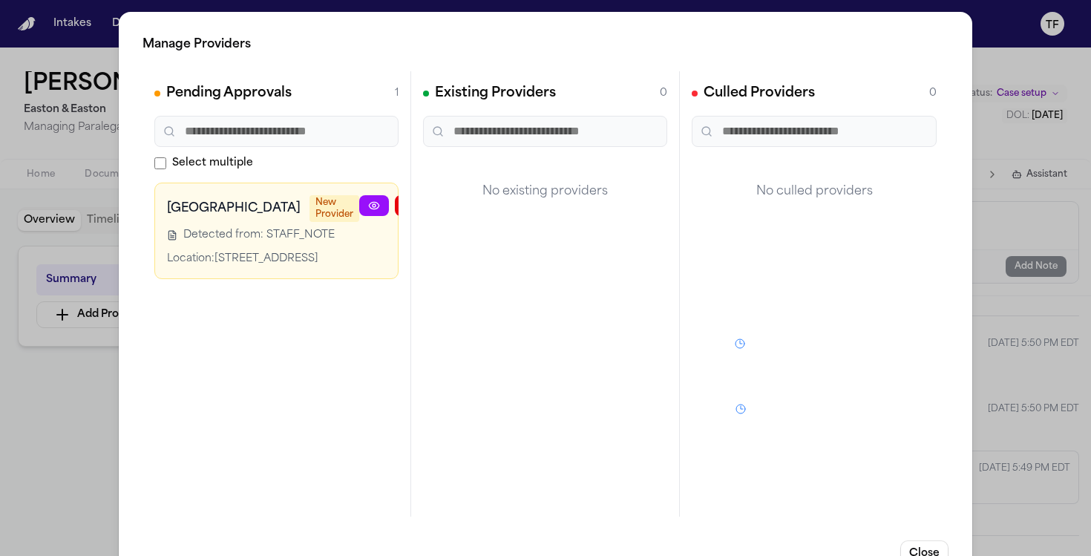
scroll to position [0, 14]
click at [461, 204] on icon "button" at bounding box center [467, 206] width 12 height 12
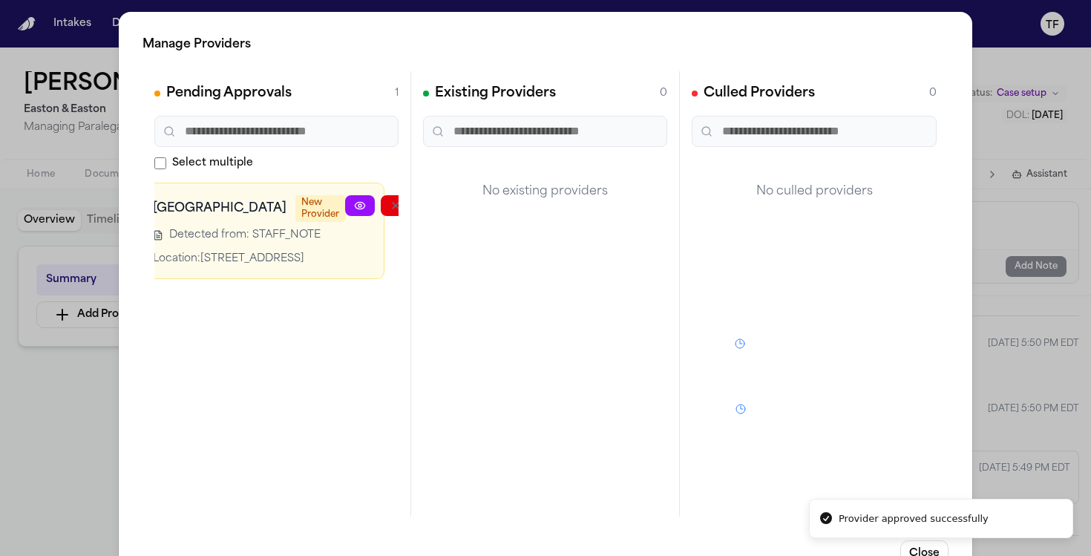
scroll to position [0, 0]
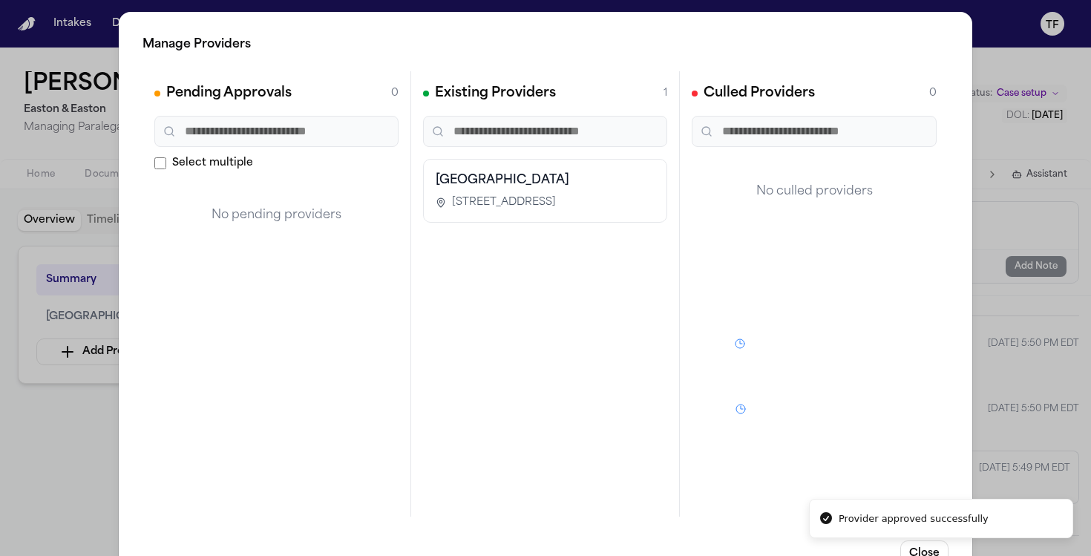
click at [78, 417] on div "Manage Providers Pending Approvals 0 Select multiple No pending providers Exist…" at bounding box center [545, 301] width 1091 height 603
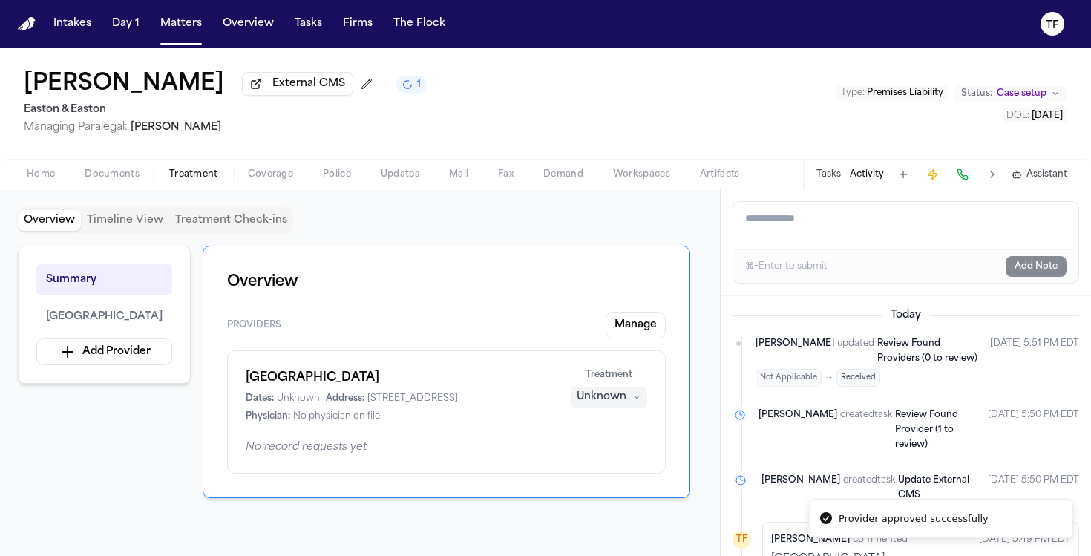
click at [625, 399] on div "Unknown" at bounding box center [602, 397] width 50 height 15
click at [599, 468] on button "Completed" at bounding box center [609, 457] width 119 height 27
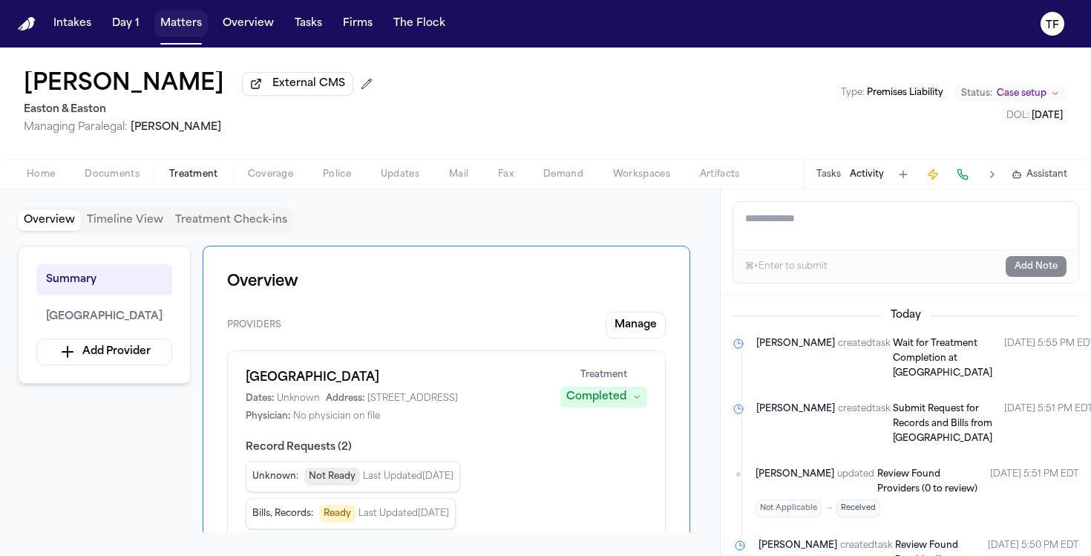
click at [169, 24] on button "Matters" at bounding box center [180, 23] width 53 height 27
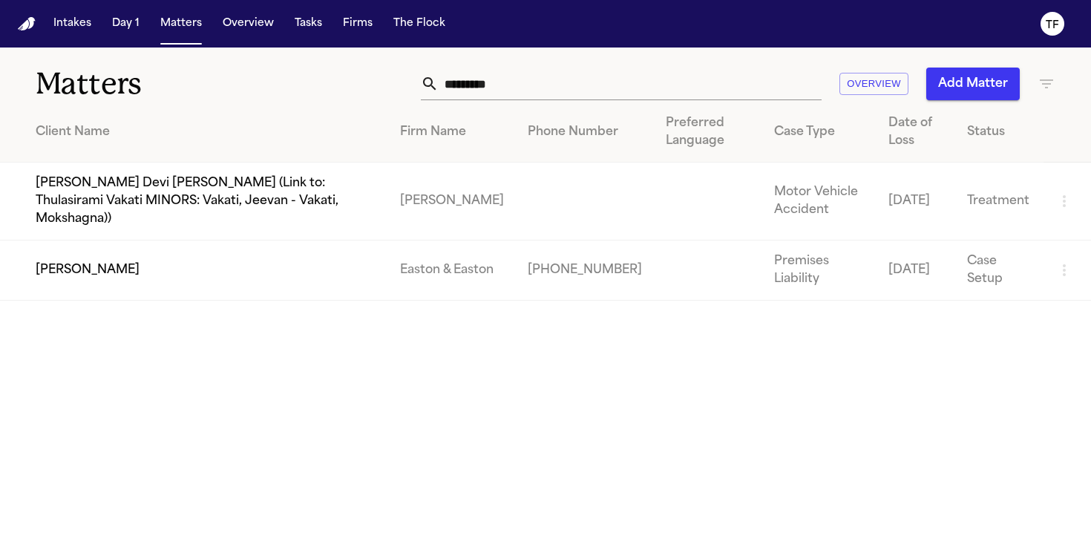
click at [673, 93] on input "*********" at bounding box center [630, 84] width 383 height 33
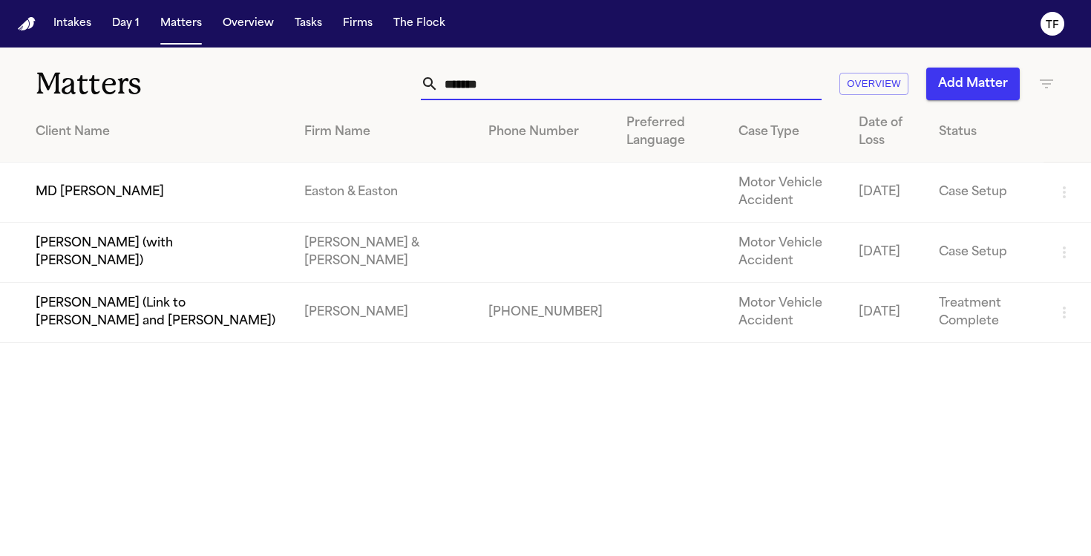
type input "*******"
click at [251, 171] on td "MD [PERSON_NAME]" at bounding box center [146, 193] width 293 height 60
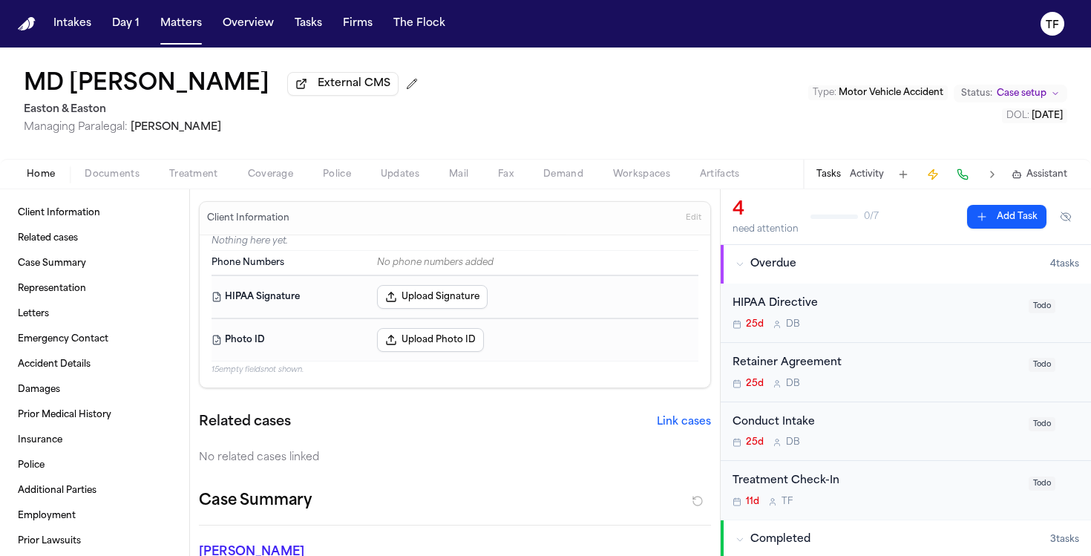
click at [875, 179] on button "Activity" at bounding box center [867, 175] width 34 height 12
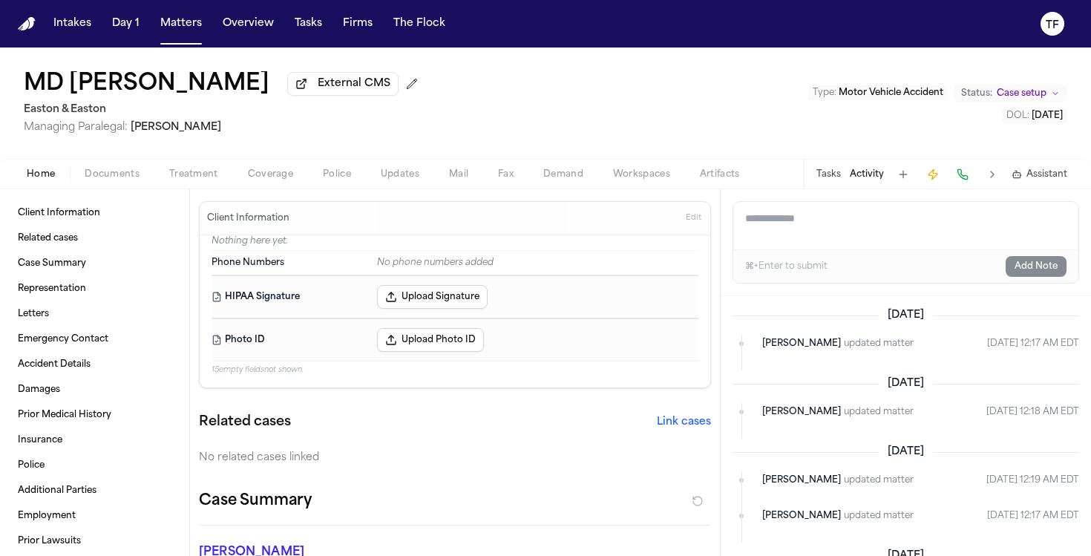
click at [832, 230] on textarea "Add a note to this matter" at bounding box center [905, 226] width 345 height 48
paste textarea "**********"
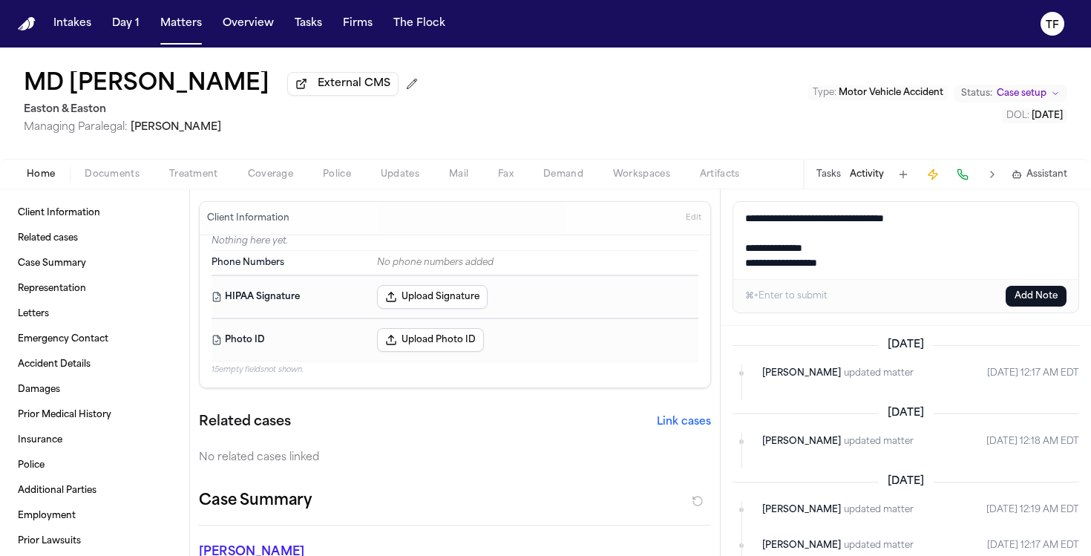
type textarea "**********"
click at [1031, 288] on div "⌘+Enter to submit Add Note" at bounding box center [905, 295] width 345 height 33
click at [1032, 294] on button "Add Note" at bounding box center [1036, 296] width 61 height 21
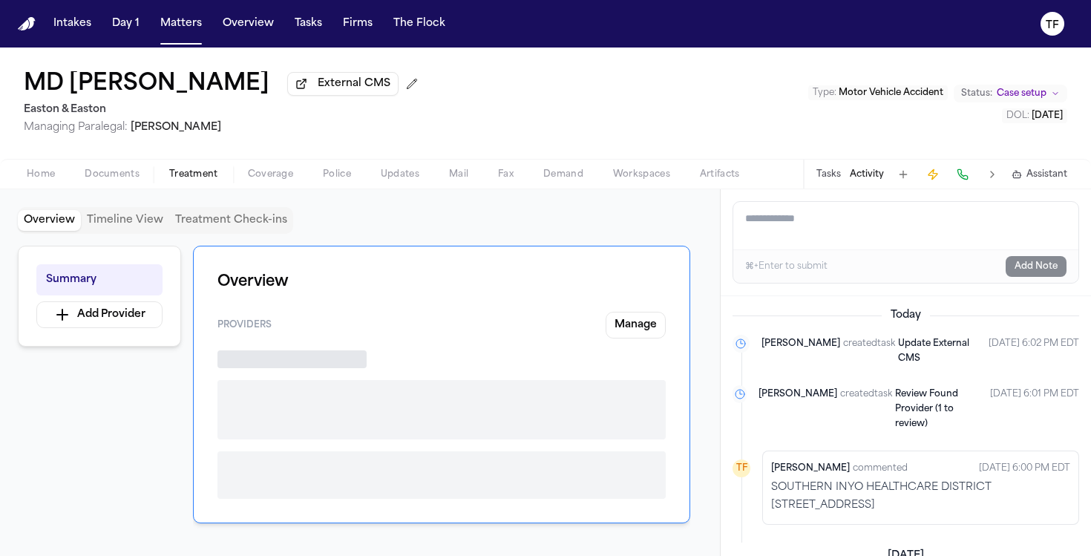
click at [212, 180] on span "Treatment" at bounding box center [193, 175] width 49 height 12
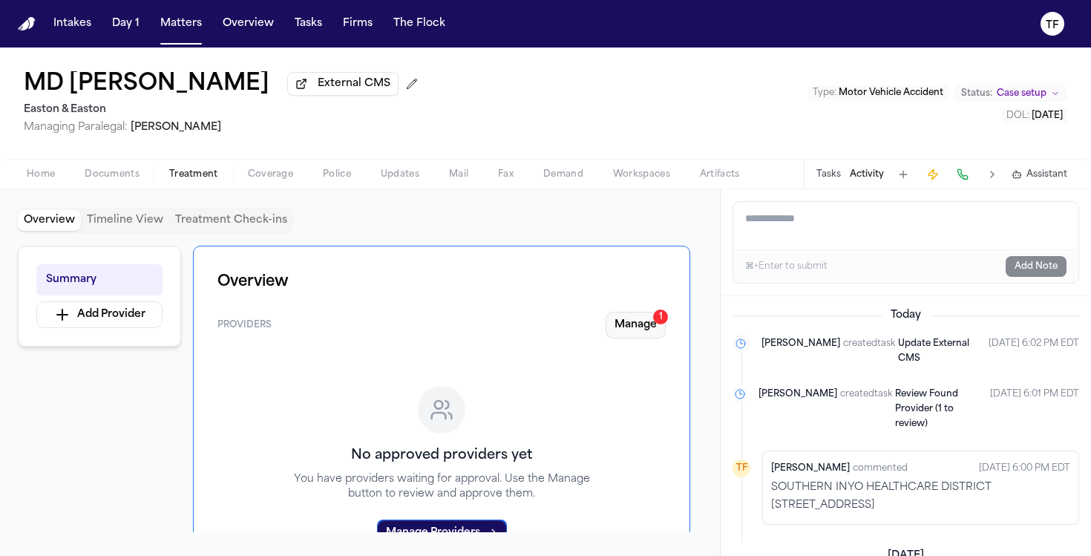
click at [628, 331] on button "Manage 1" at bounding box center [636, 325] width 60 height 27
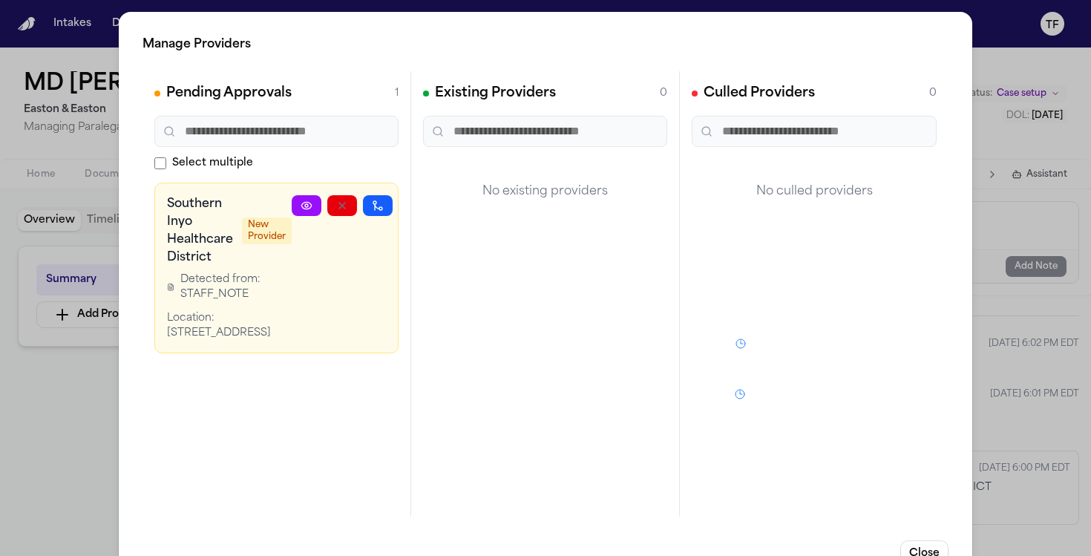
scroll to position [0, 32]
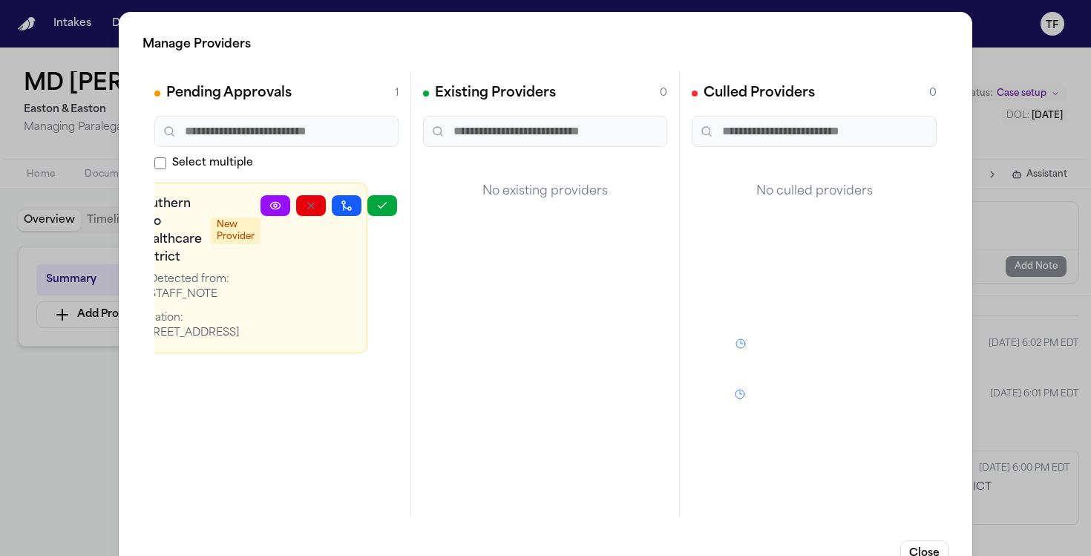
click at [385, 209] on icon "button" at bounding box center [382, 206] width 12 height 12
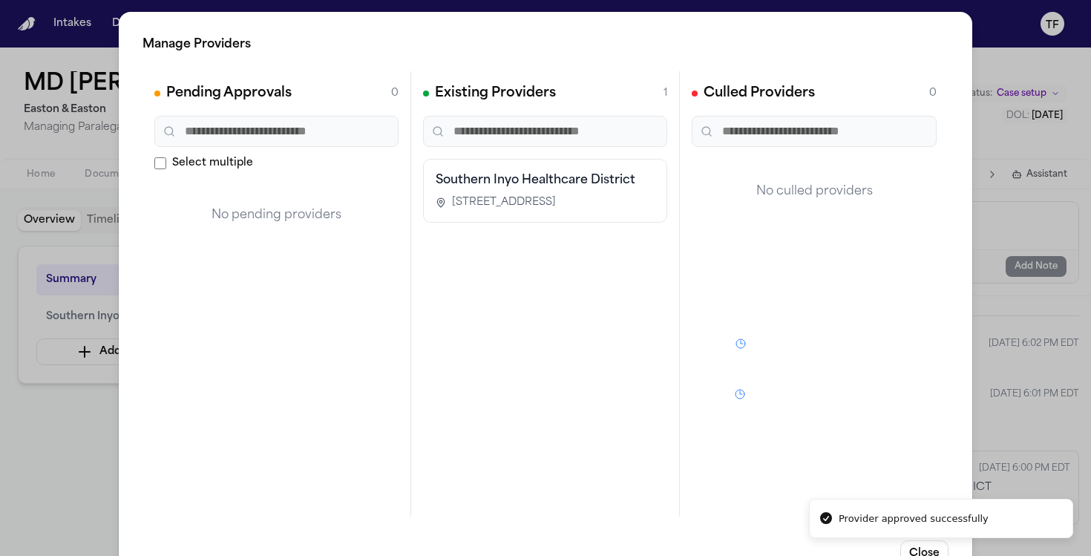
click at [1022, 360] on div "Manage Providers Pending Approvals 0 Select multiple No pending providers Exist…" at bounding box center [545, 301] width 1091 height 603
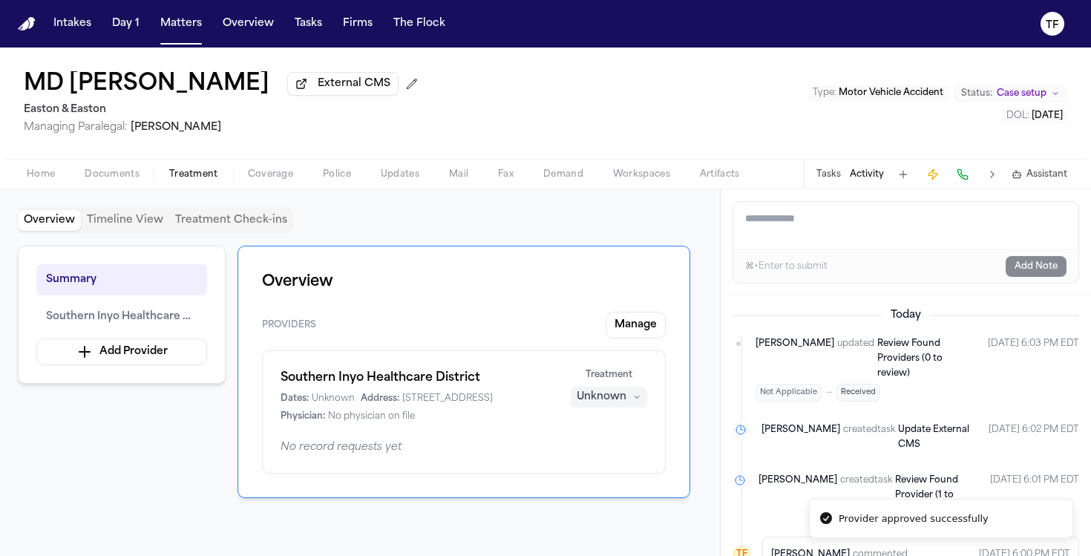
click at [589, 405] on div "Unknown" at bounding box center [602, 397] width 50 height 15
click at [606, 458] on span "Completed" at bounding box center [591, 457] width 59 height 15
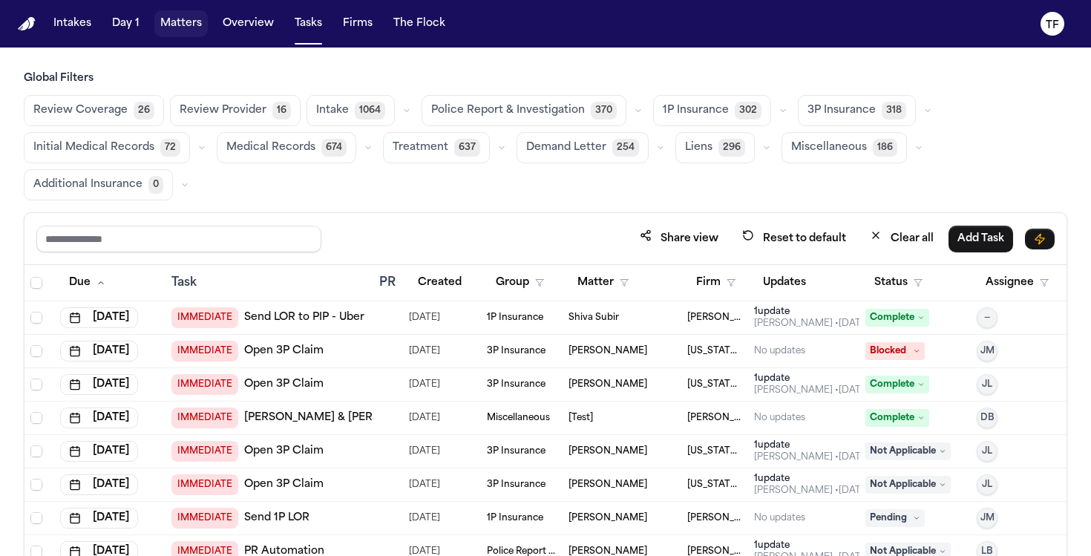
click at [192, 35] on button "Matters" at bounding box center [180, 23] width 53 height 27
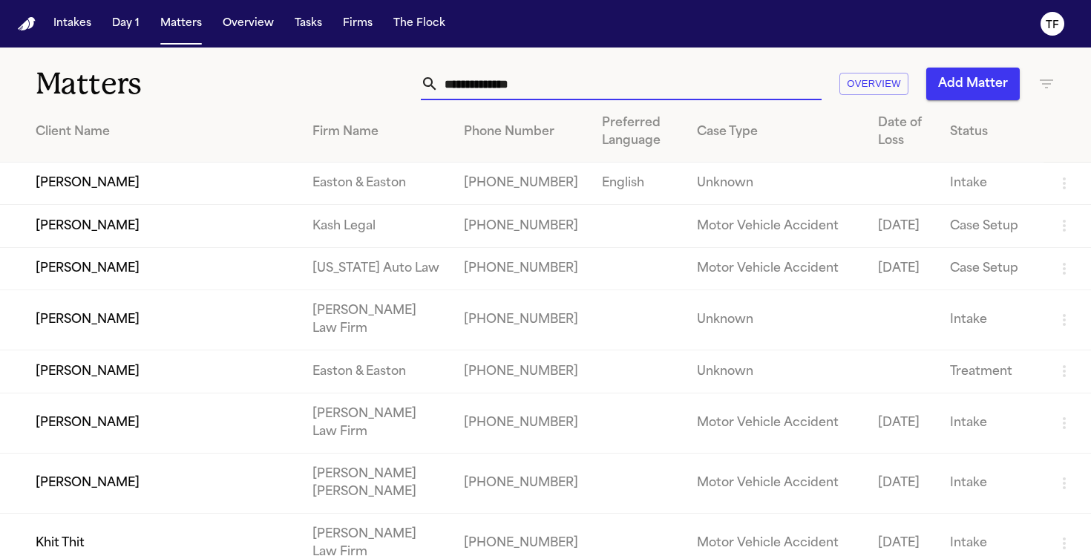
click at [450, 78] on input "text" at bounding box center [630, 84] width 383 height 33
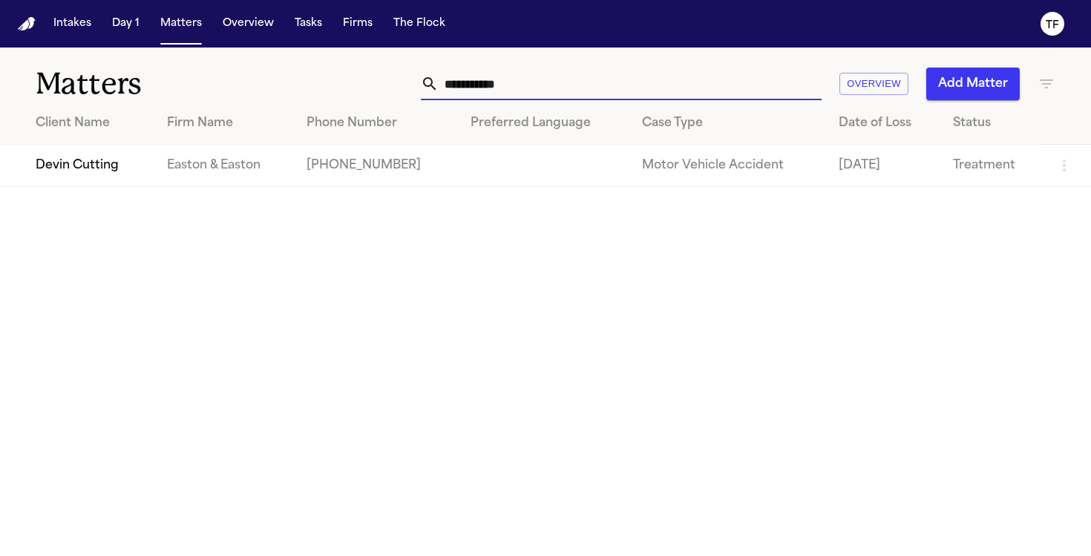
type input "**********"
click at [80, 192] on main "**********" at bounding box center [545, 302] width 1091 height 509
click at [91, 172] on td "Devin Cutting" at bounding box center [77, 166] width 155 height 42
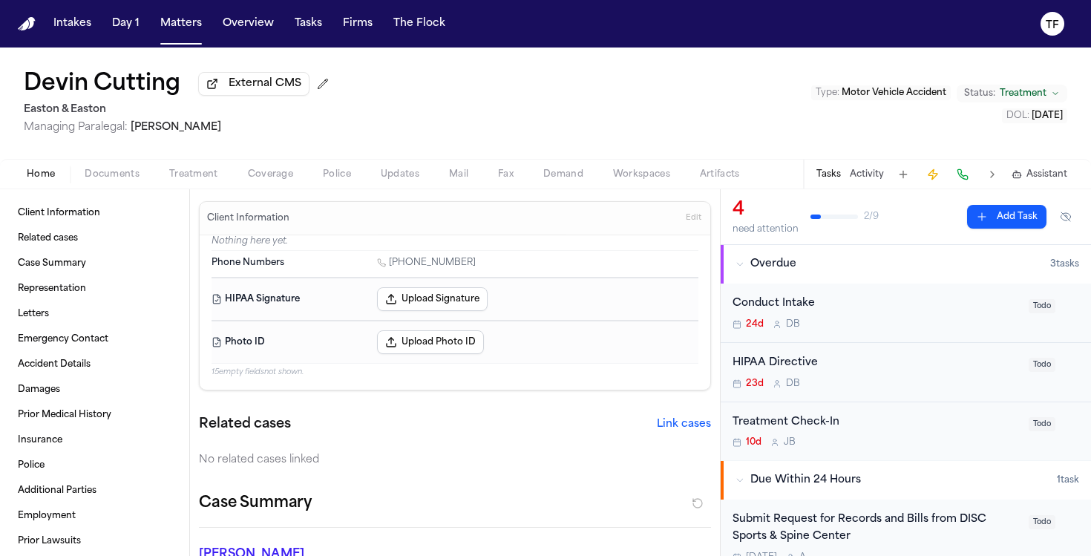
click at [111, 176] on span "Documents" at bounding box center [112, 175] width 55 height 12
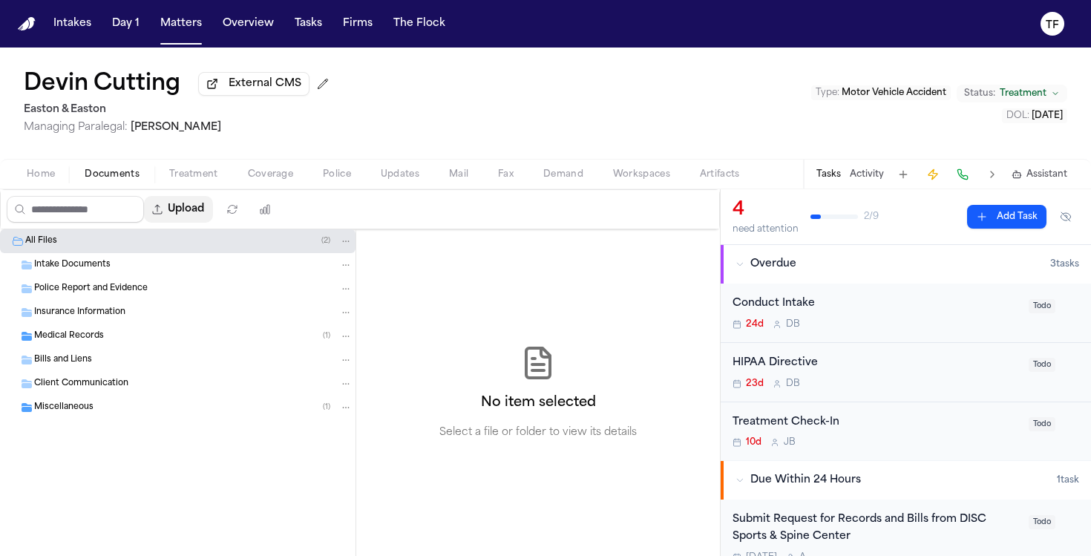
click at [163, 215] on icon "button" at bounding box center [157, 209] width 12 height 12
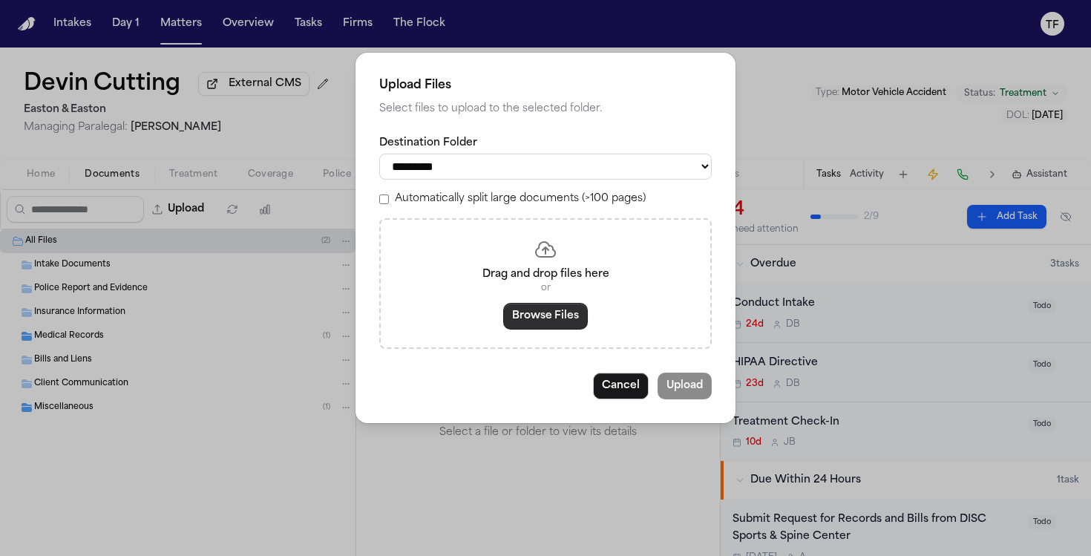
click at [532, 327] on button "Browse Files" at bounding box center [545, 316] width 85 height 27
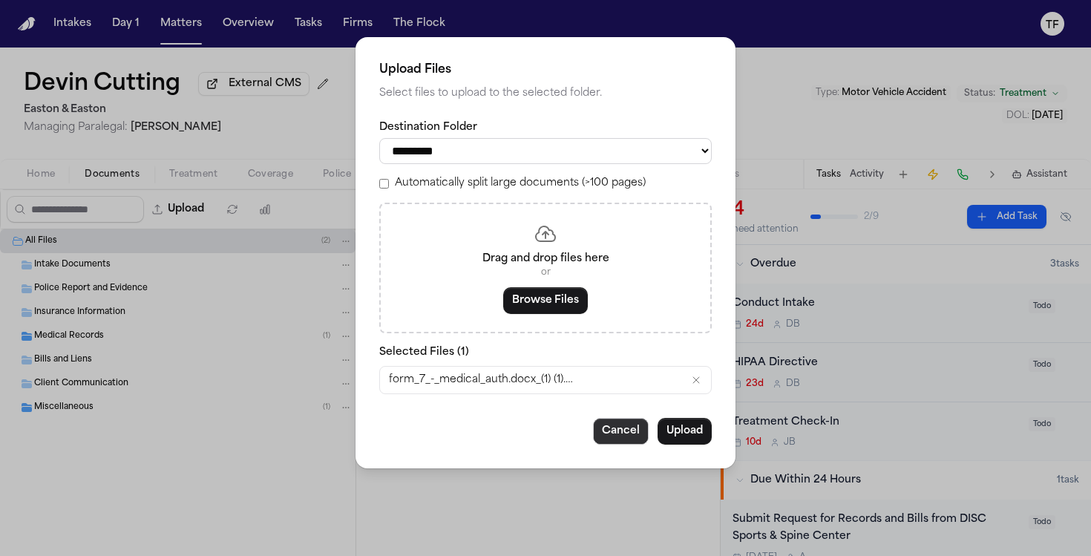
click at [687, 439] on button "Upload" at bounding box center [685, 431] width 54 height 27
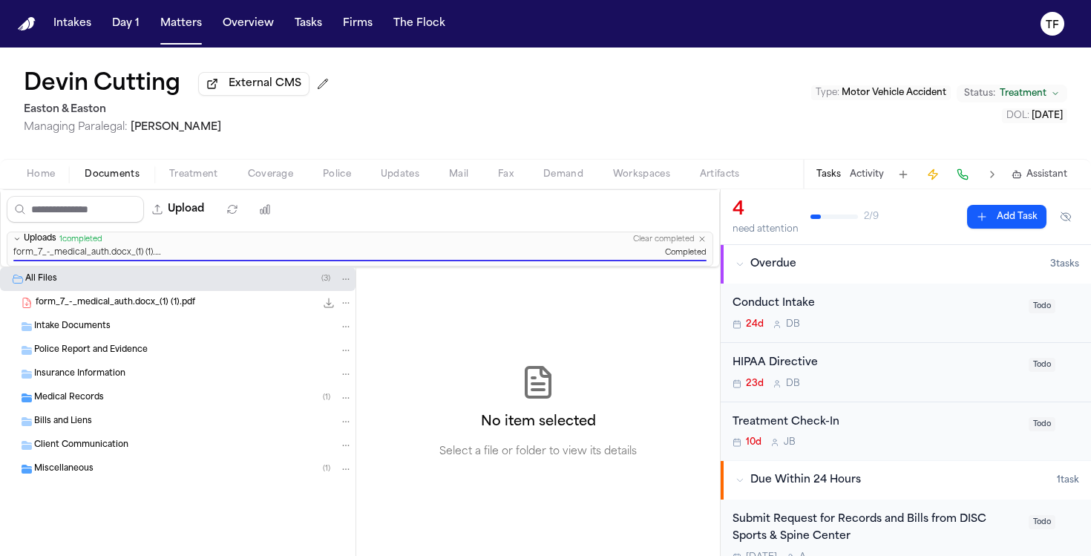
click at [139, 305] on span "form_7_-_medical_auth.docx_(1) (1).pdf" at bounding box center [116, 303] width 160 height 13
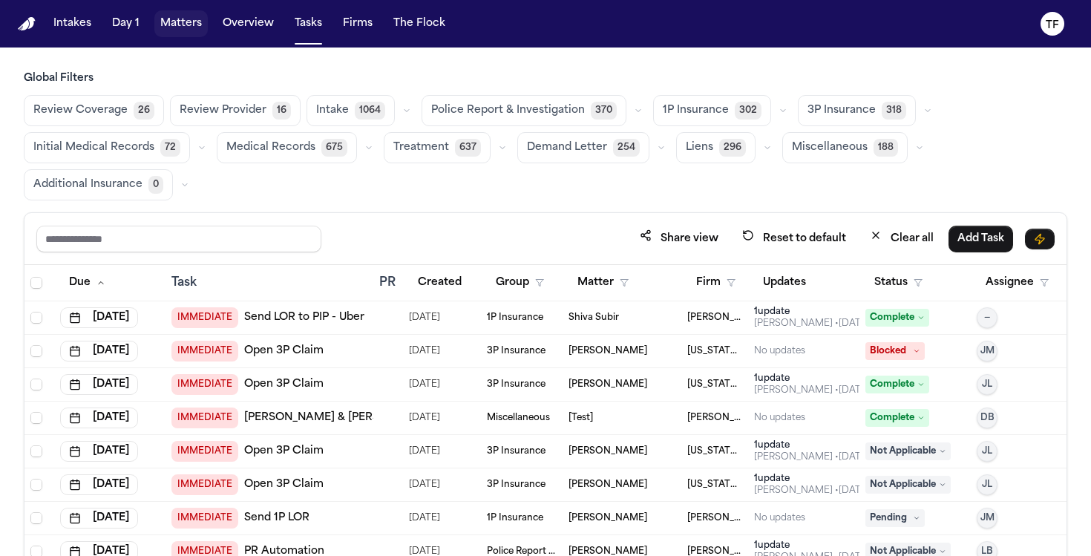
click at [176, 28] on button "Matters" at bounding box center [180, 23] width 53 height 27
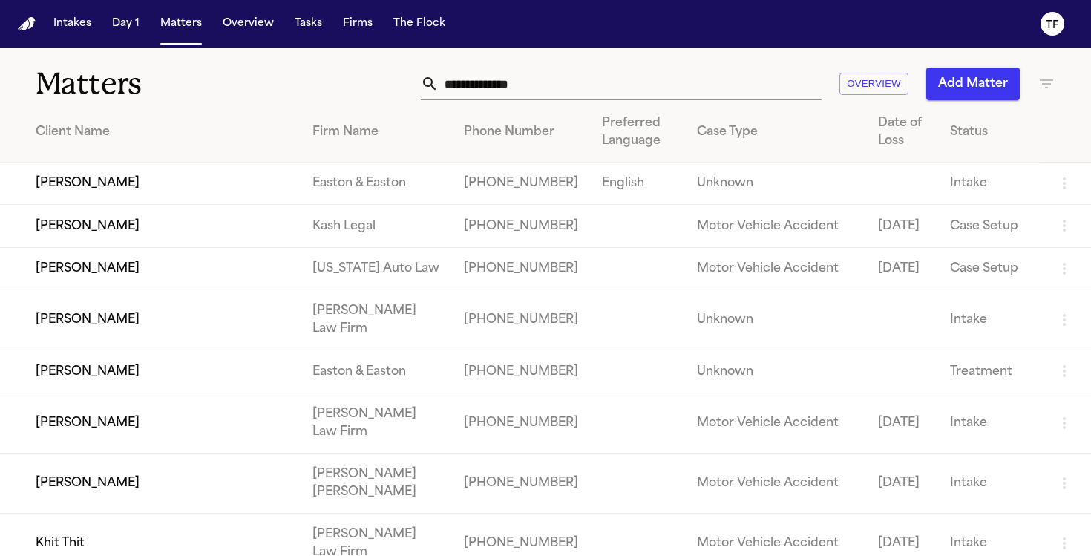
click at [562, 123] on div "Phone Number" at bounding box center [521, 132] width 114 height 18
click at [546, 92] on input "text" at bounding box center [630, 84] width 383 height 33
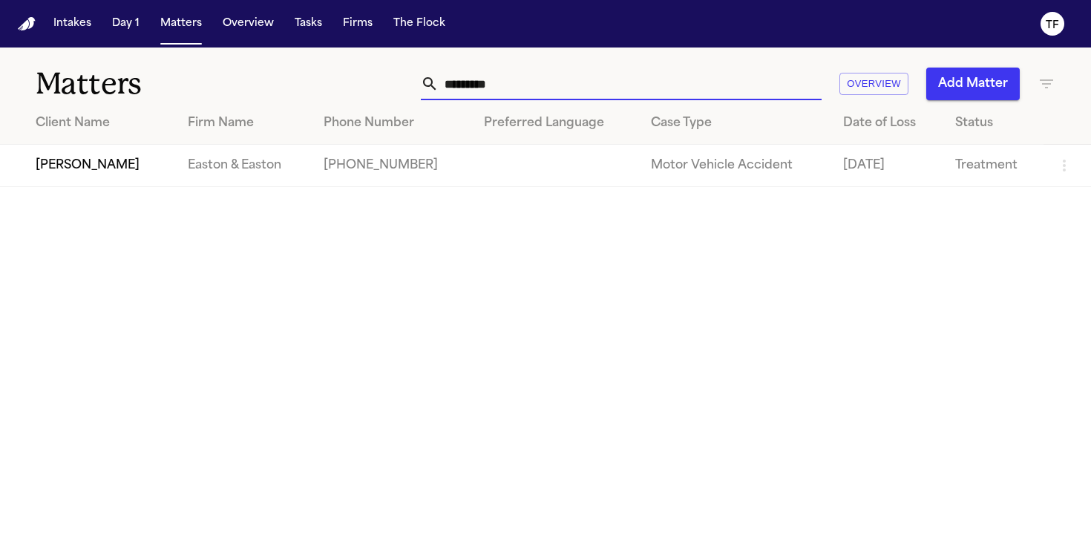
type input "*********"
click at [179, 151] on td "Easton & Easton" at bounding box center [244, 166] width 136 height 42
click at [82, 187] on td "[PERSON_NAME]" at bounding box center [88, 166] width 176 height 42
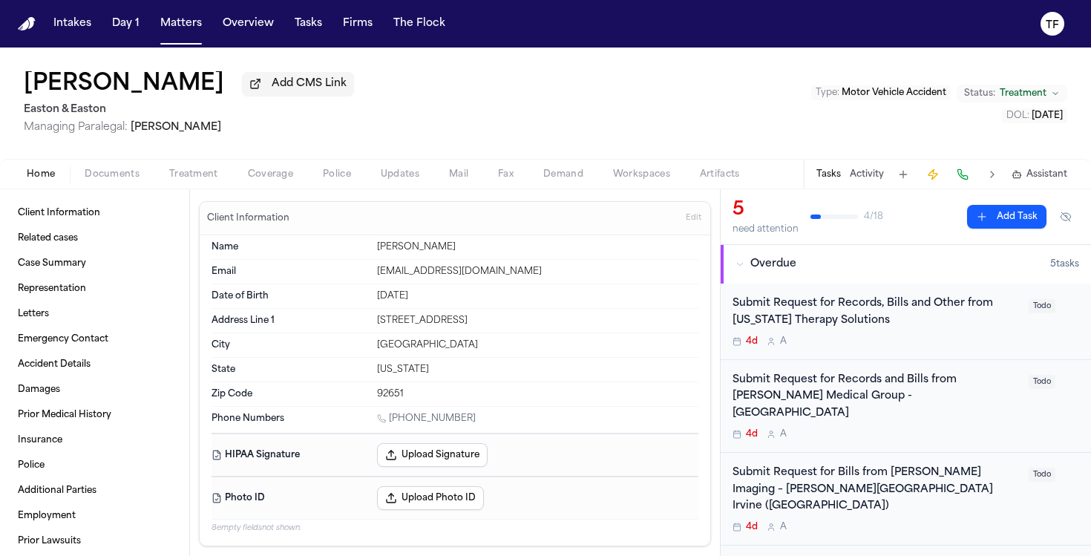
click at [125, 170] on span "Documents" at bounding box center [112, 175] width 55 height 12
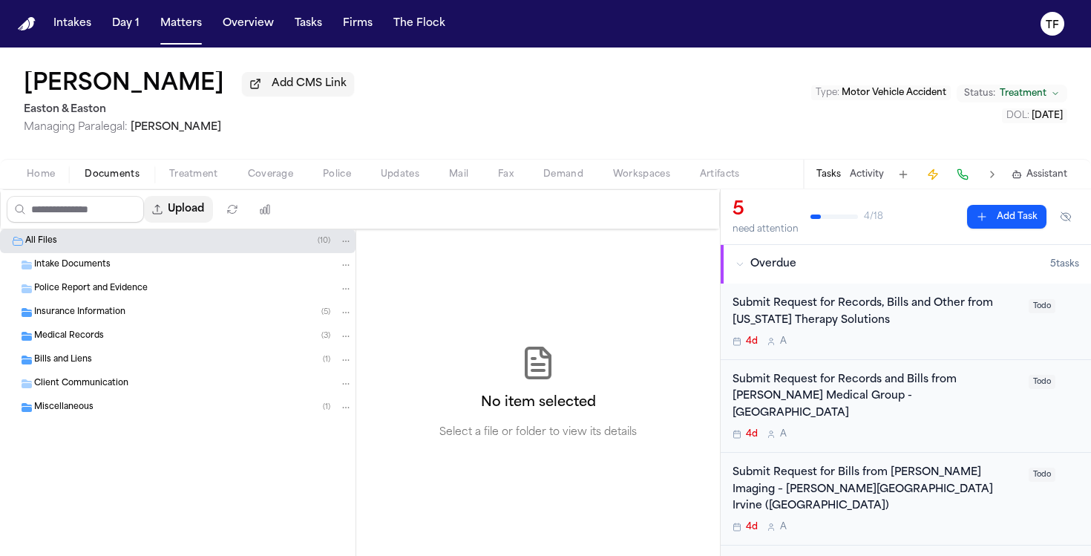
click at [160, 215] on button "Upload" at bounding box center [178, 209] width 69 height 27
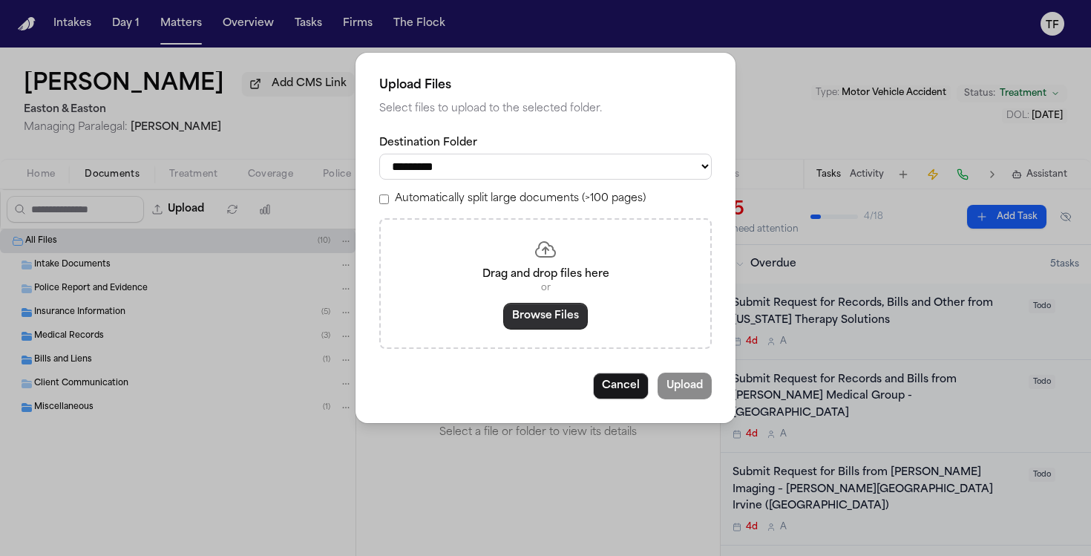
click at [532, 310] on button "Browse Files" at bounding box center [545, 316] width 85 height 27
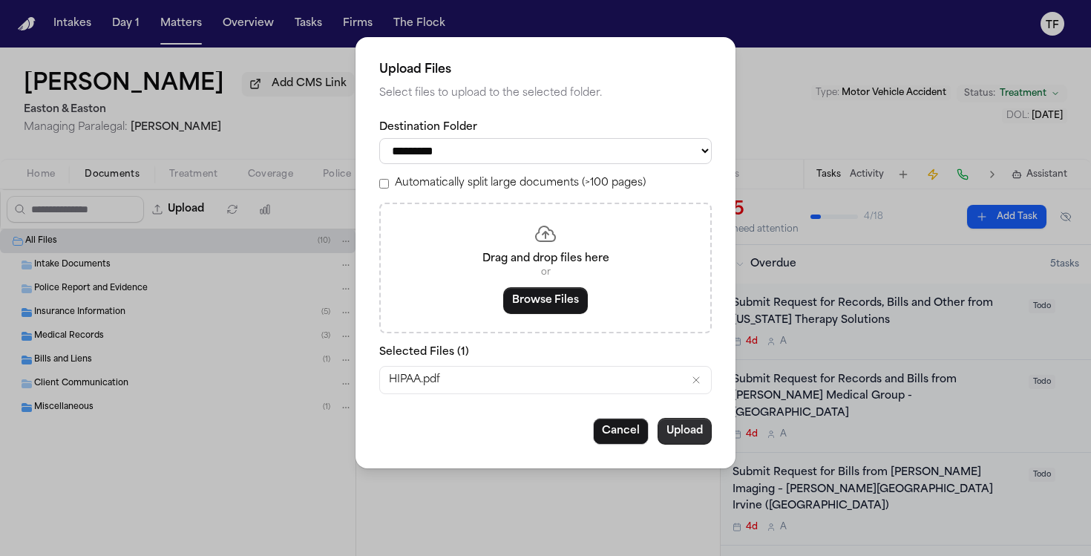
click at [710, 438] on button "Upload" at bounding box center [685, 431] width 54 height 27
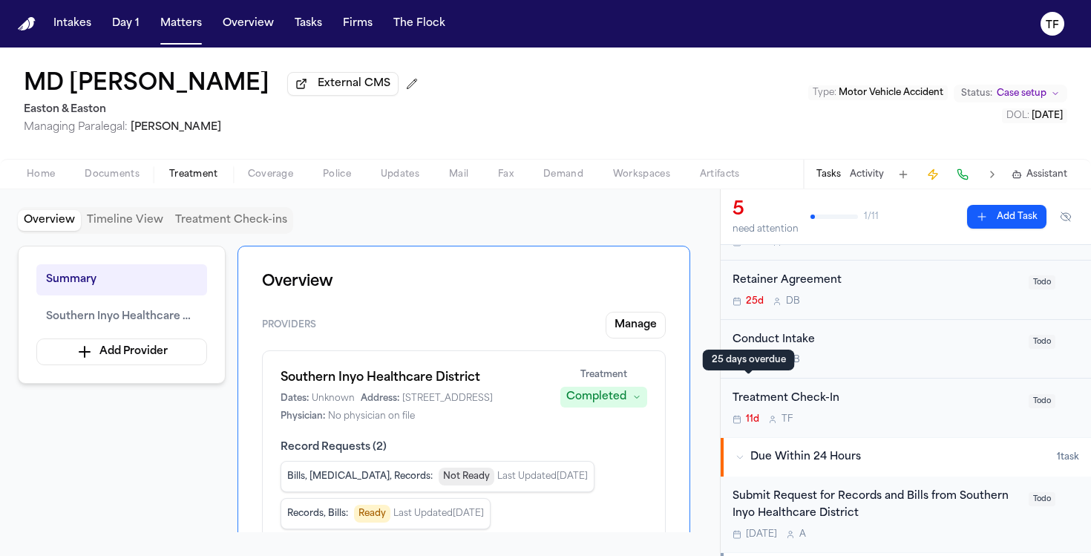
scroll to position [277, 0]
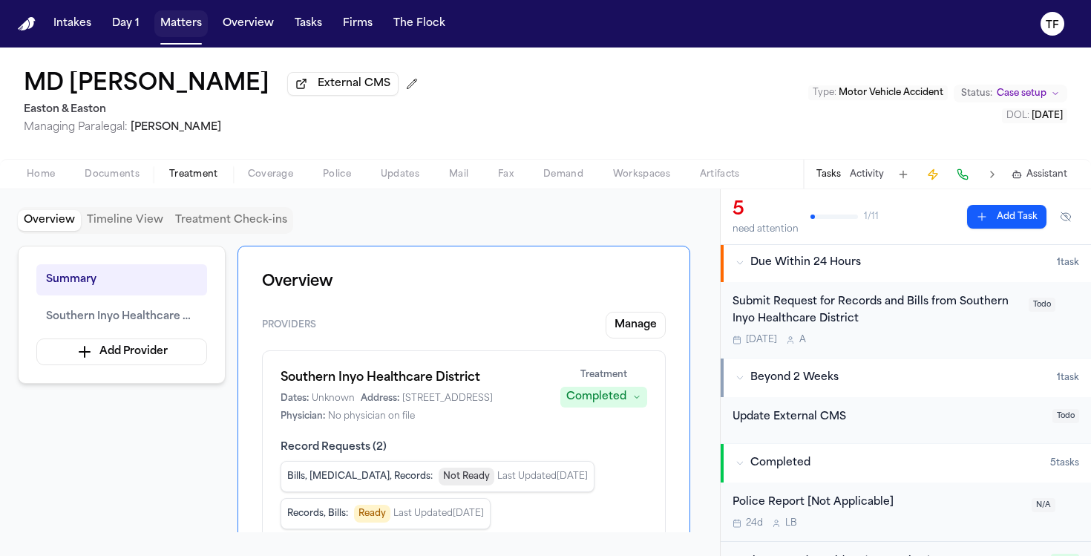
click at [183, 19] on button "Matters" at bounding box center [180, 23] width 53 height 27
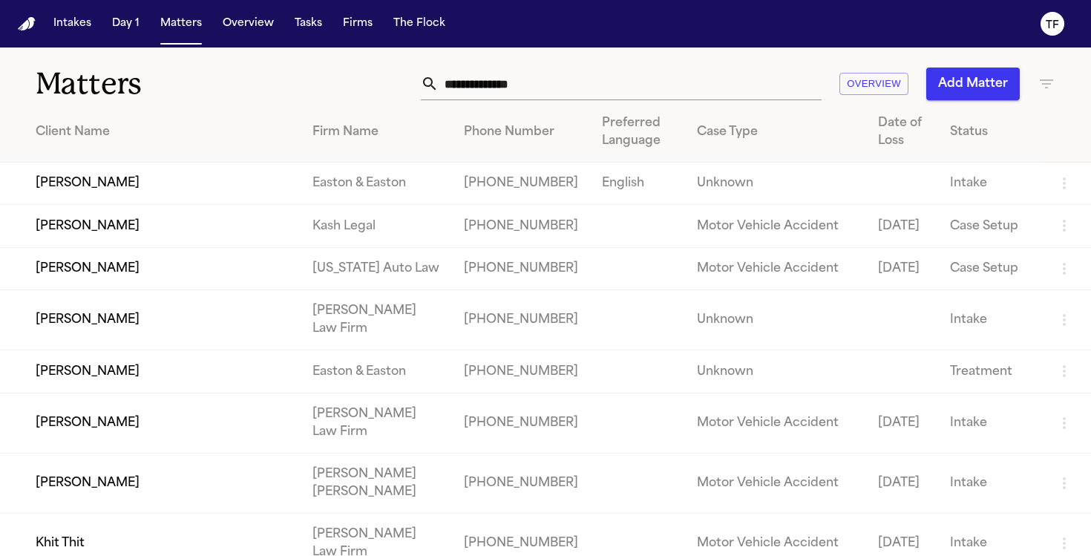
click at [591, 88] on input "text" at bounding box center [630, 84] width 383 height 33
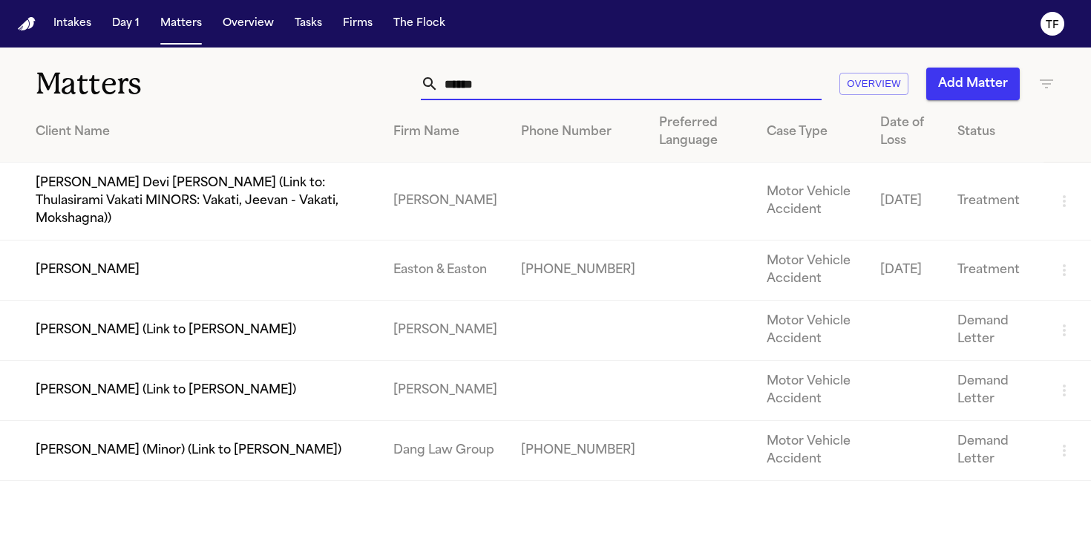
type input "******"
click at [342, 263] on td "[PERSON_NAME]" at bounding box center [191, 271] width 382 height 60
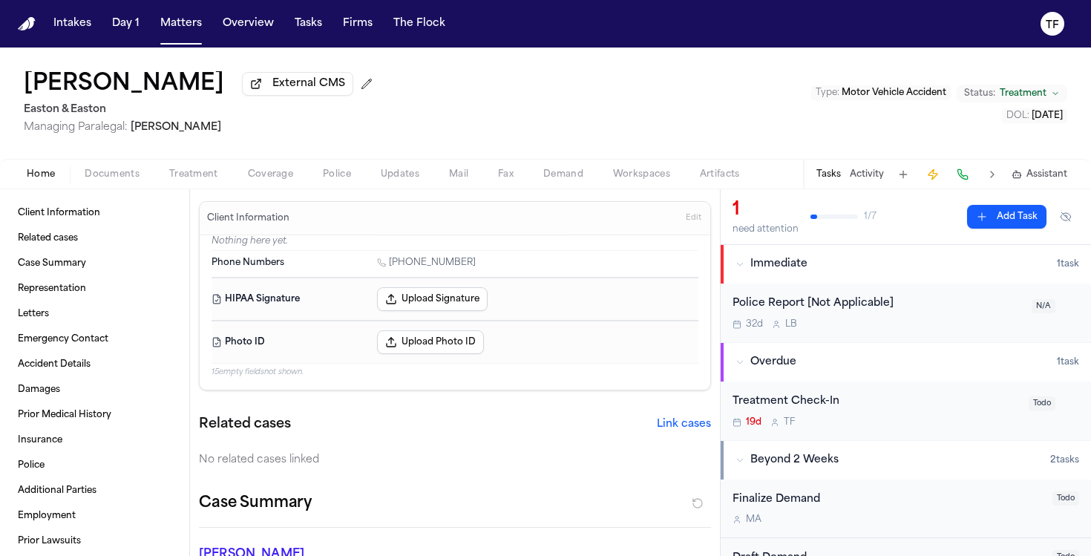
click at [869, 180] on button "Activity" at bounding box center [867, 175] width 34 height 12
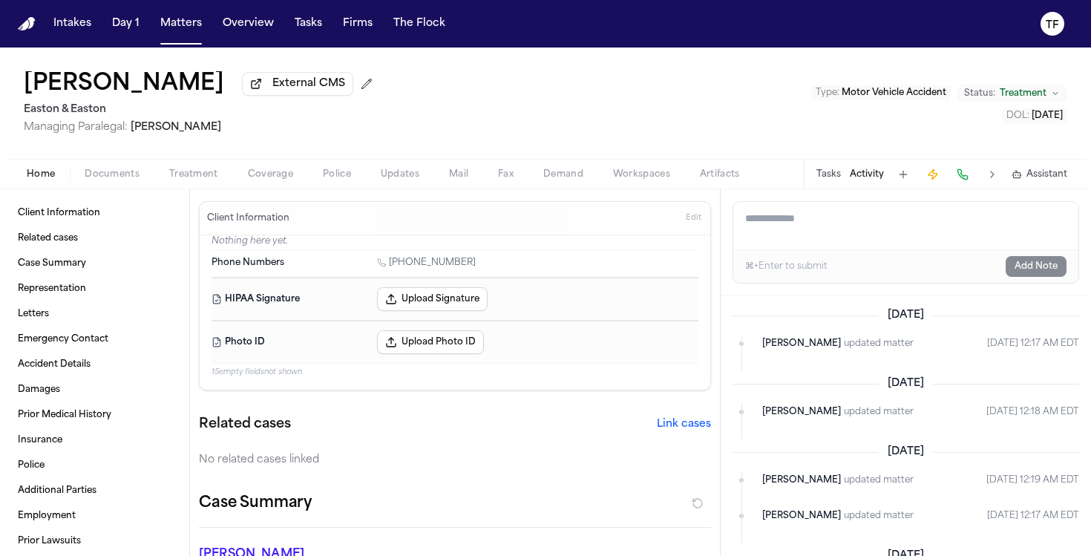
click at [845, 226] on textarea "Add a note to this matter" at bounding box center [905, 226] width 345 height 48
paste textarea "**********"
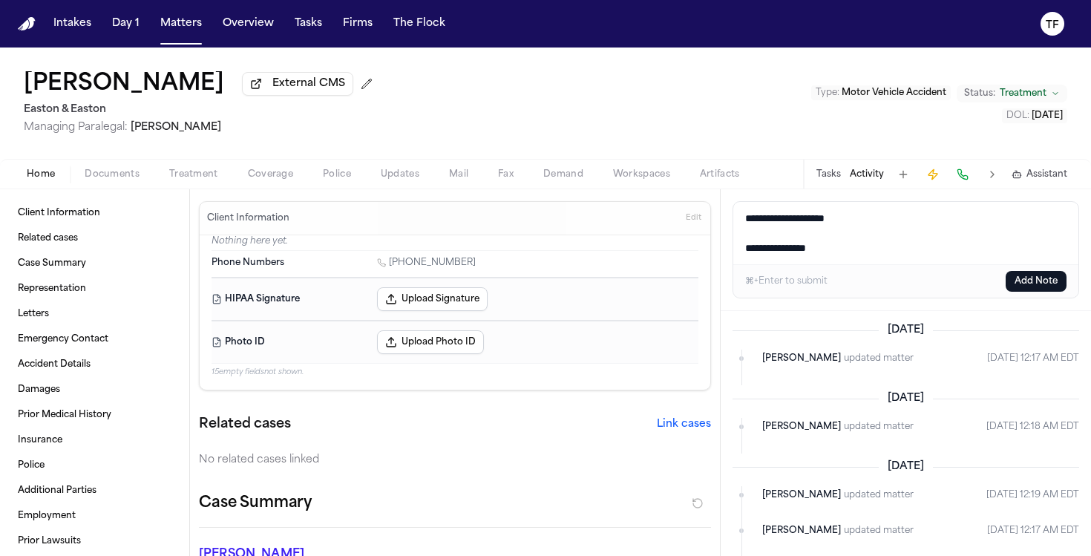
type textarea "**********"
click at [1042, 292] on button "Add Note" at bounding box center [1036, 281] width 61 height 21
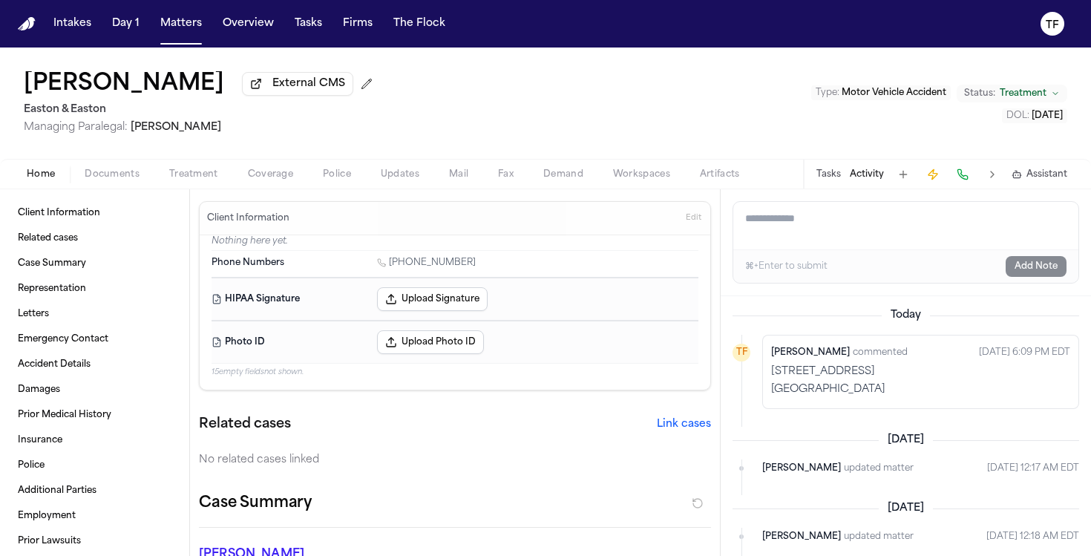
click at [186, 169] on span "Treatment" at bounding box center [193, 175] width 49 height 12
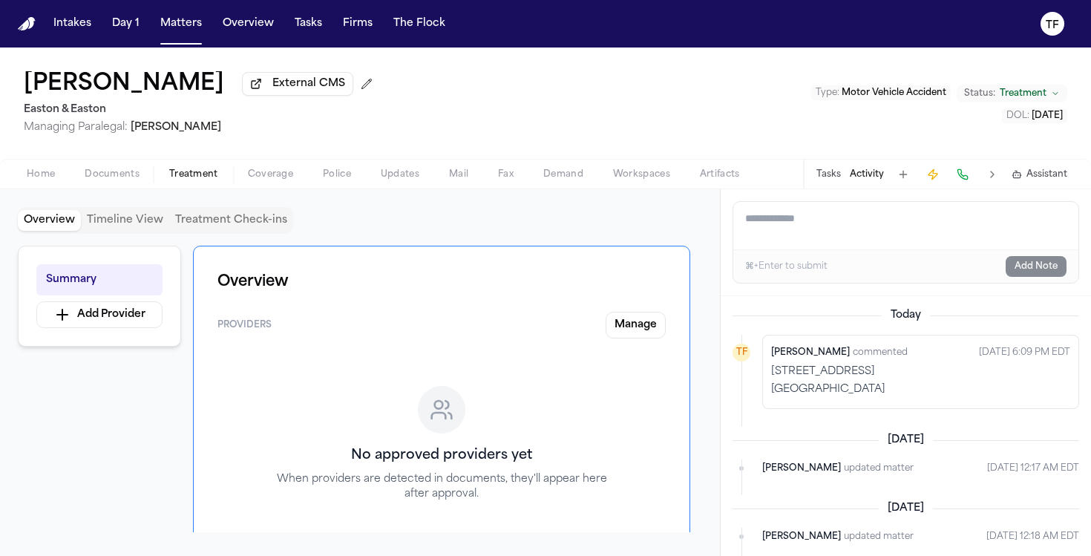
click at [22, 183] on button "Home" at bounding box center [41, 175] width 58 height 18
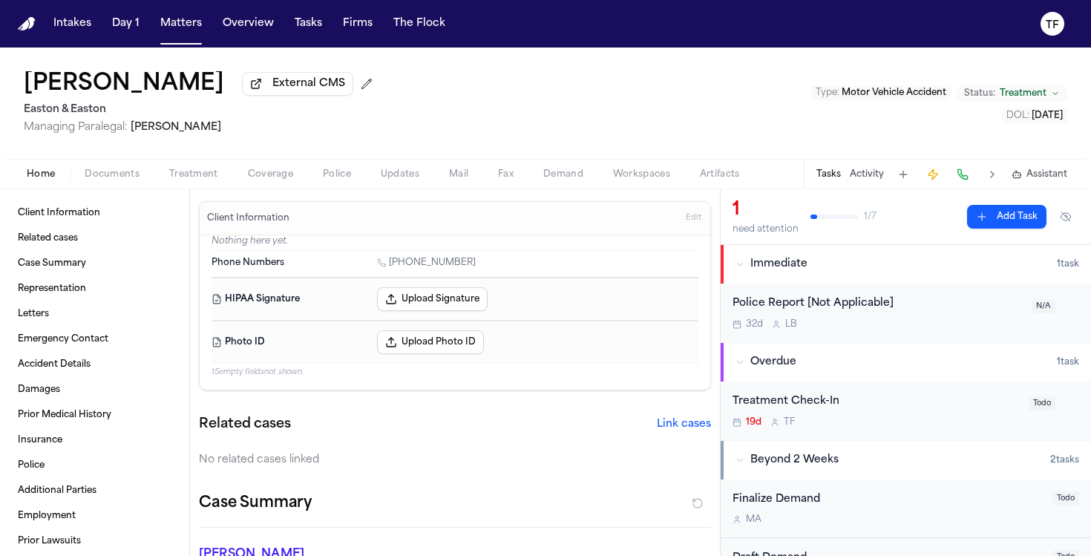
click at [186, 177] on span "Treatment" at bounding box center [193, 175] width 49 height 12
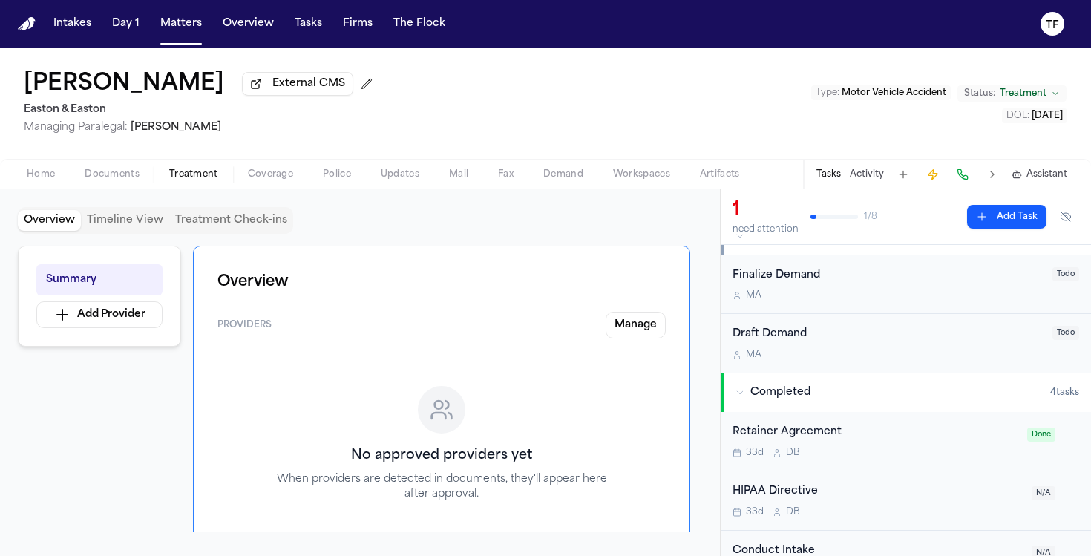
scroll to position [319, 0]
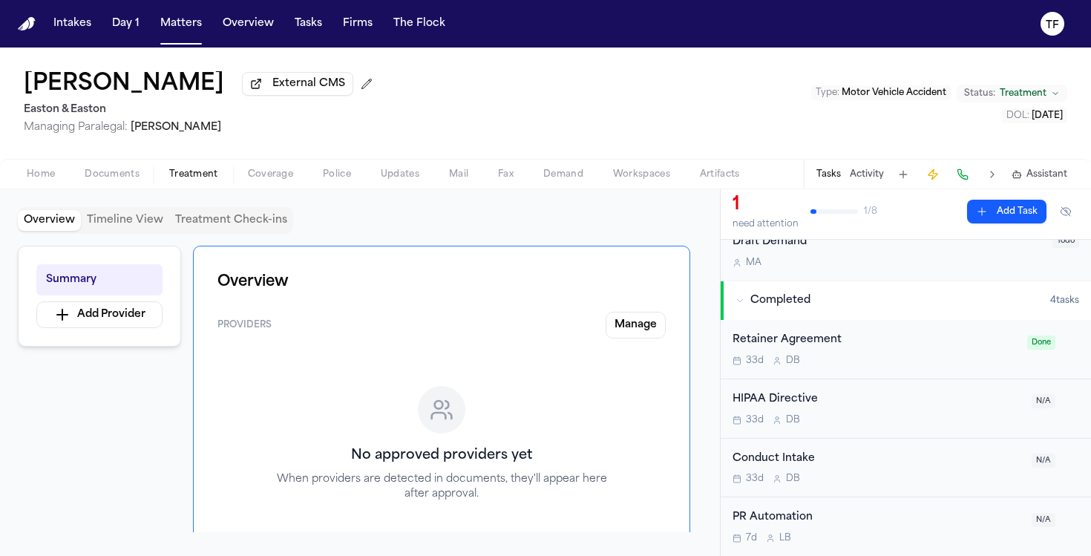
click at [872, 174] on button "Activity" at bounding box center [867, 175] width 34 height 12
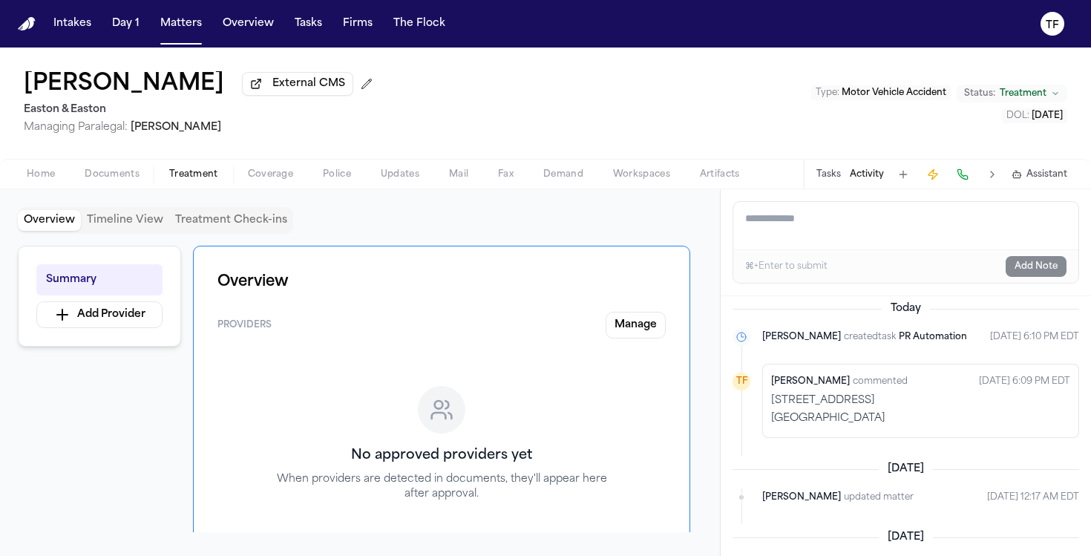
scroll to position [0, 0]
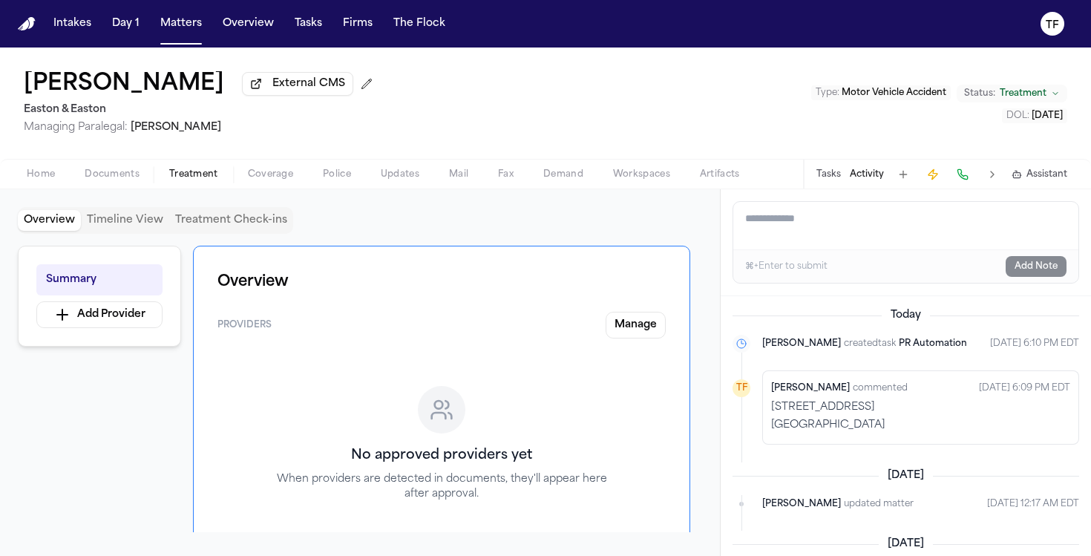
click at [858, 175] on button "Activity" at bounding box center [867, 175] width 34 height 12
click at [877, 173] on button "Activity" at bounding box center [867, 175] width 34 height 12
paste textarea "**********"
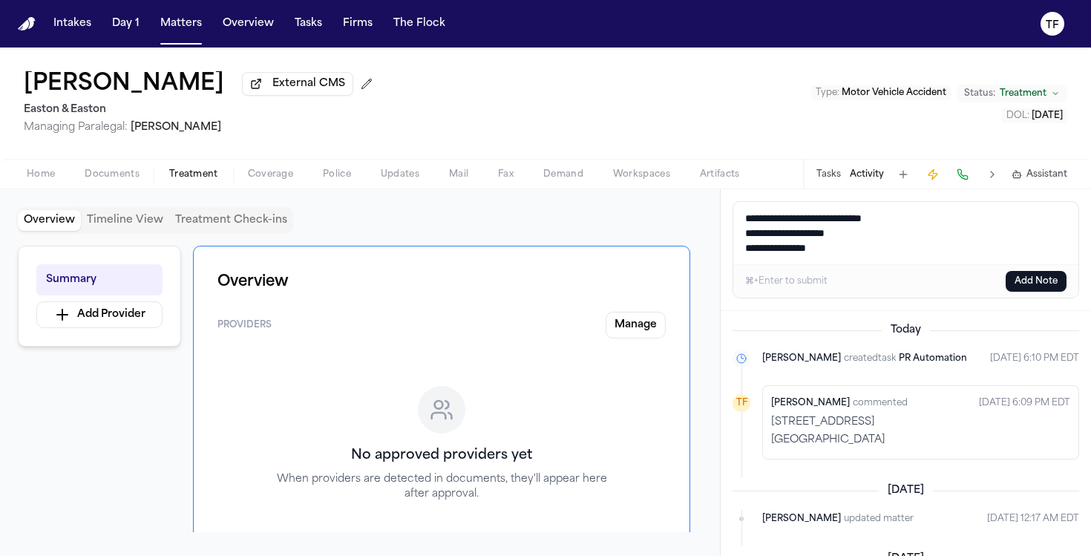
type textarea "**********"
click at [1040, 289] on button "Add Note" at bounding box center [1036, 281] width 61 height 21
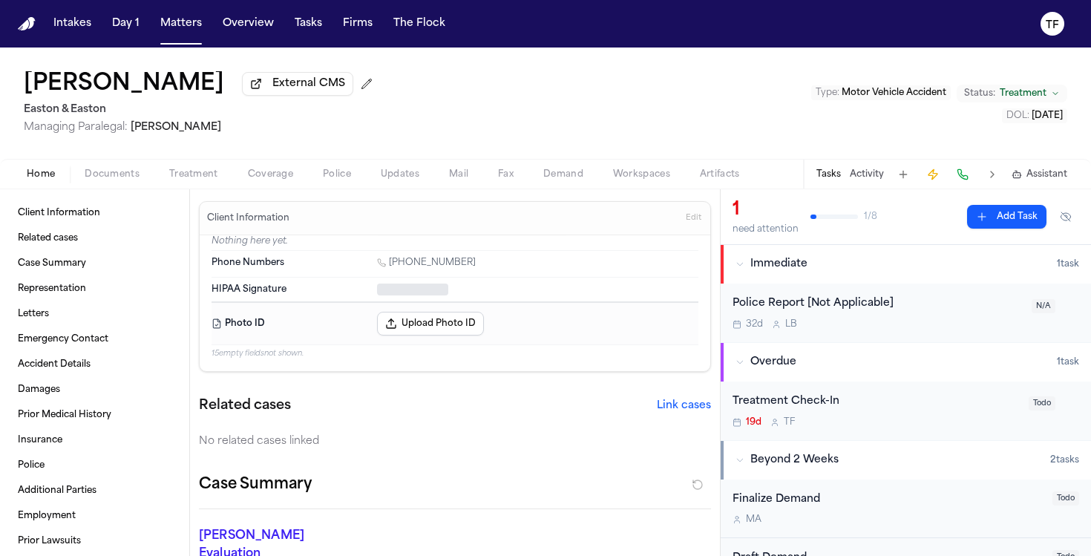
click at [51, 169] on span "Home" at bounding box center [41, 175] width 28 height 12
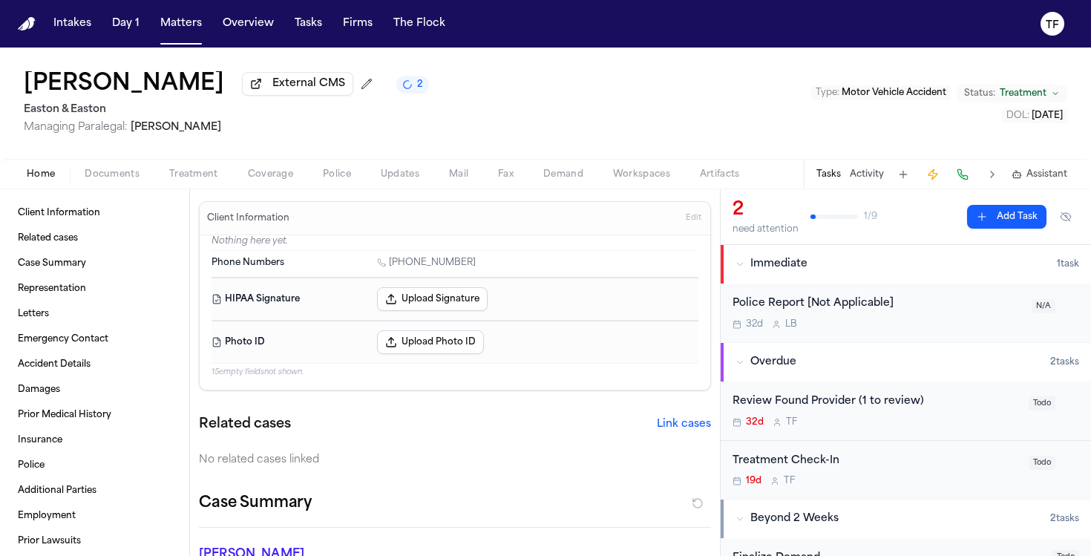
click at [193, 177] on span "Treatment" at bounding box center [193, 175] width 49 height 12
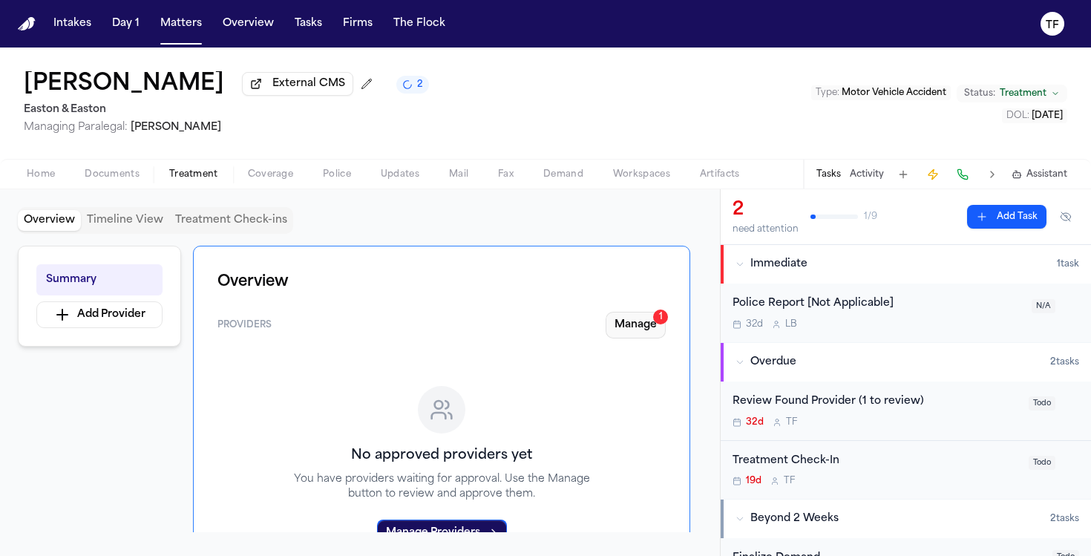
click at [621, 336] on button "Manage 1" at bounding box center [636, 325] width 60 height 27
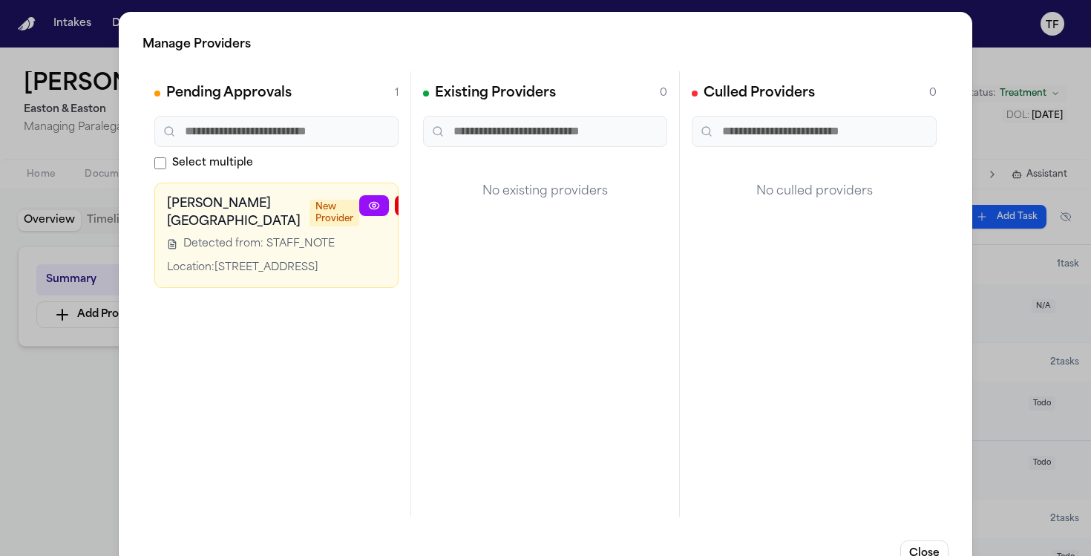
scroll to position [0, 16]
click at [378, 192] on div "[PERSON_NAME][GEOGRAPHIC_DATA] [GEOGRAPHIC_DATA] New Provider Detected from: ST…" at bounding box center [261, 235] width 244 height 105
click at [460, 200] on icon "button" at bounding box center [466, 206] width 12 height 12
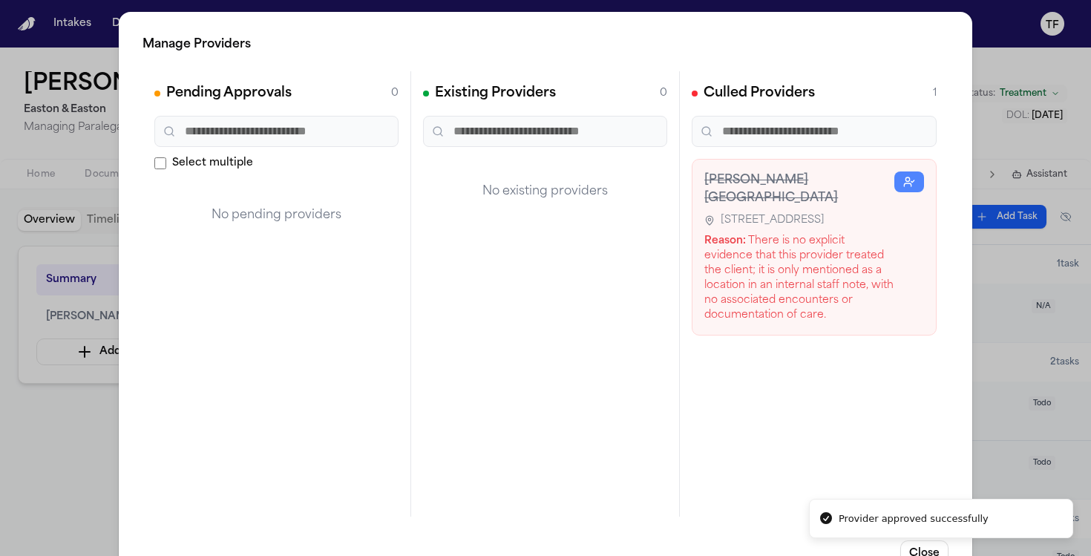
click at [981, 367] on div "Manage Providers Pending Approvals 0 Select multiple No pending providers Exist…" at bounding box center [545, 301] width 1091 height 603
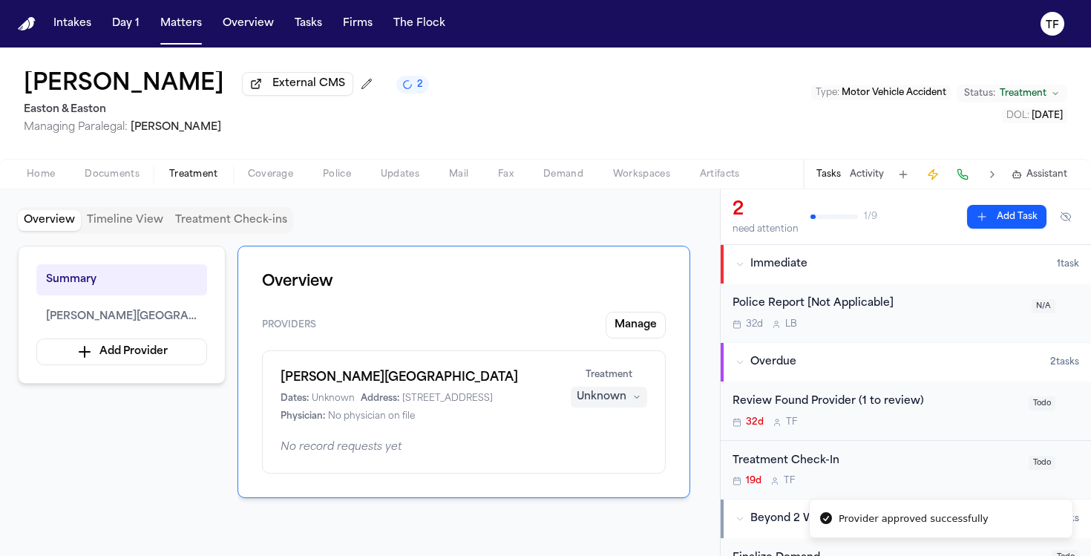
click at [619, 396] on div "Unknown" at bounding box center [602, 397] width 50 height 15
click at [590, 460] on span "Completed" at bounding box center [591, 457] width 59 height 15
